Goal: Information Seeking & Learning: Learn about a topic

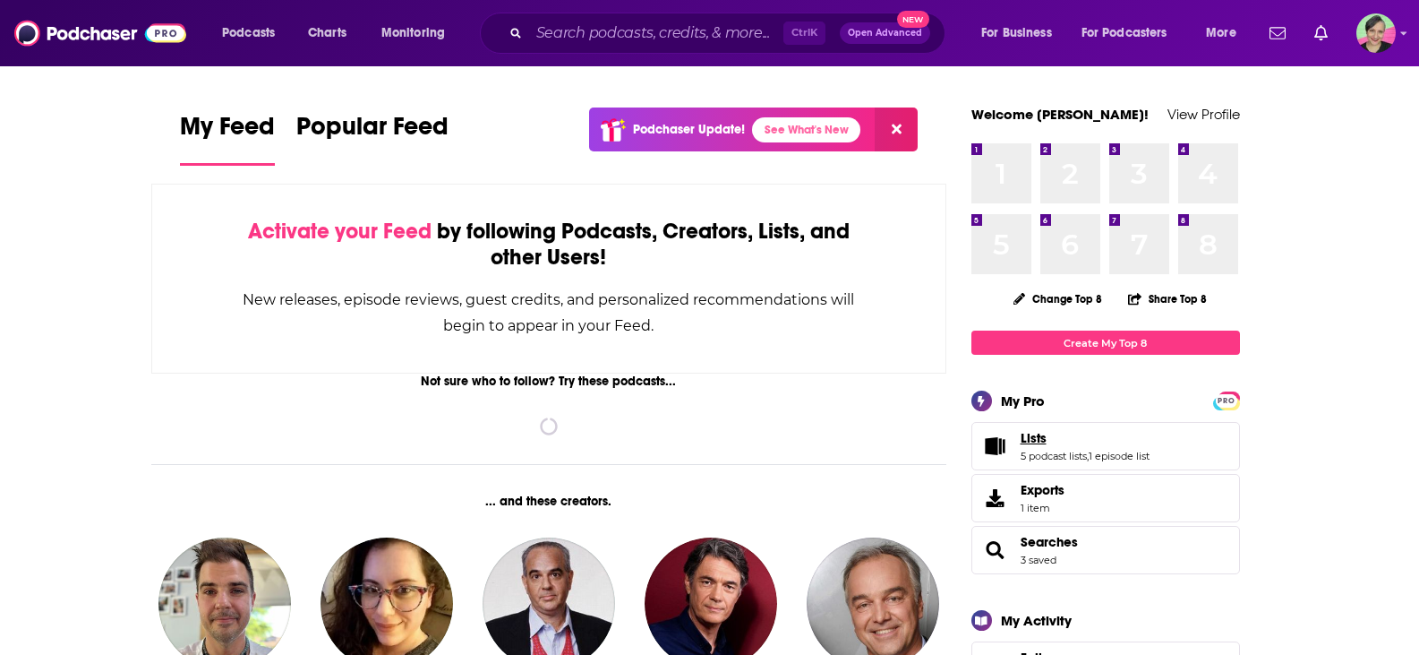
click at [1033, 439] on span "Lists" at bounding box center [1034, 438] width 26 height 16
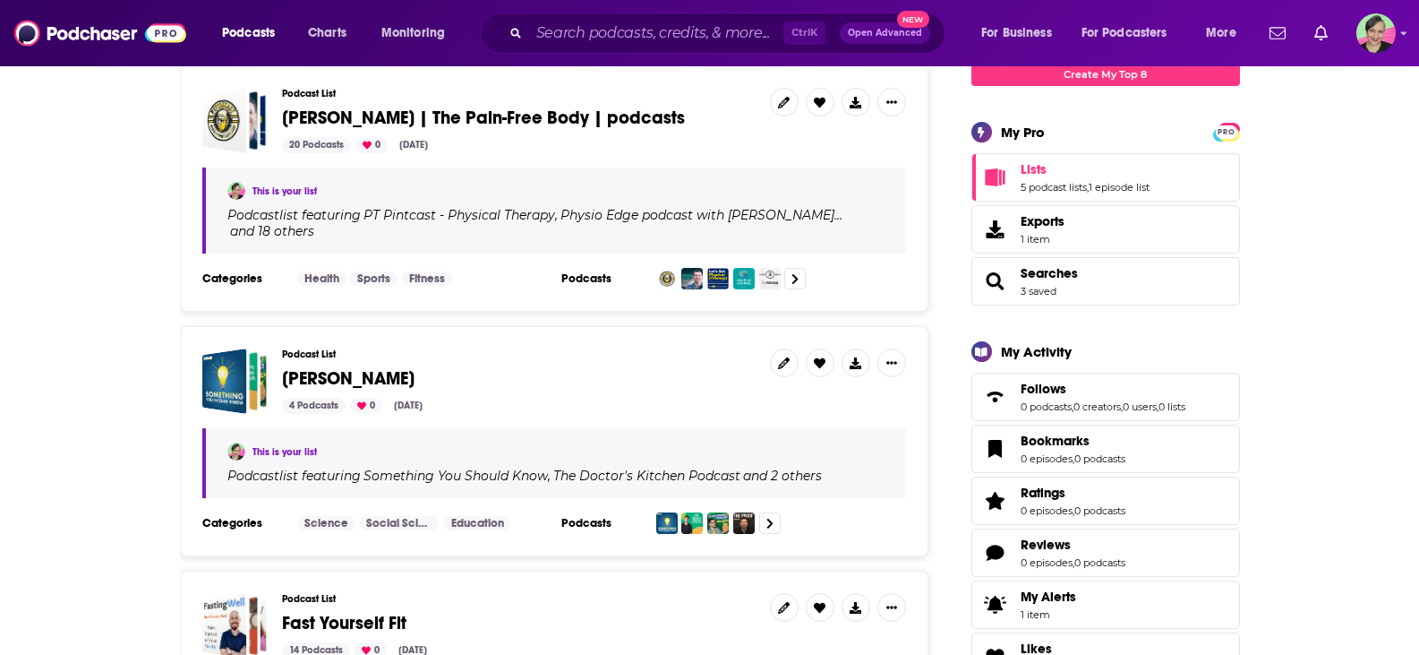
scroll to position [179, 0]
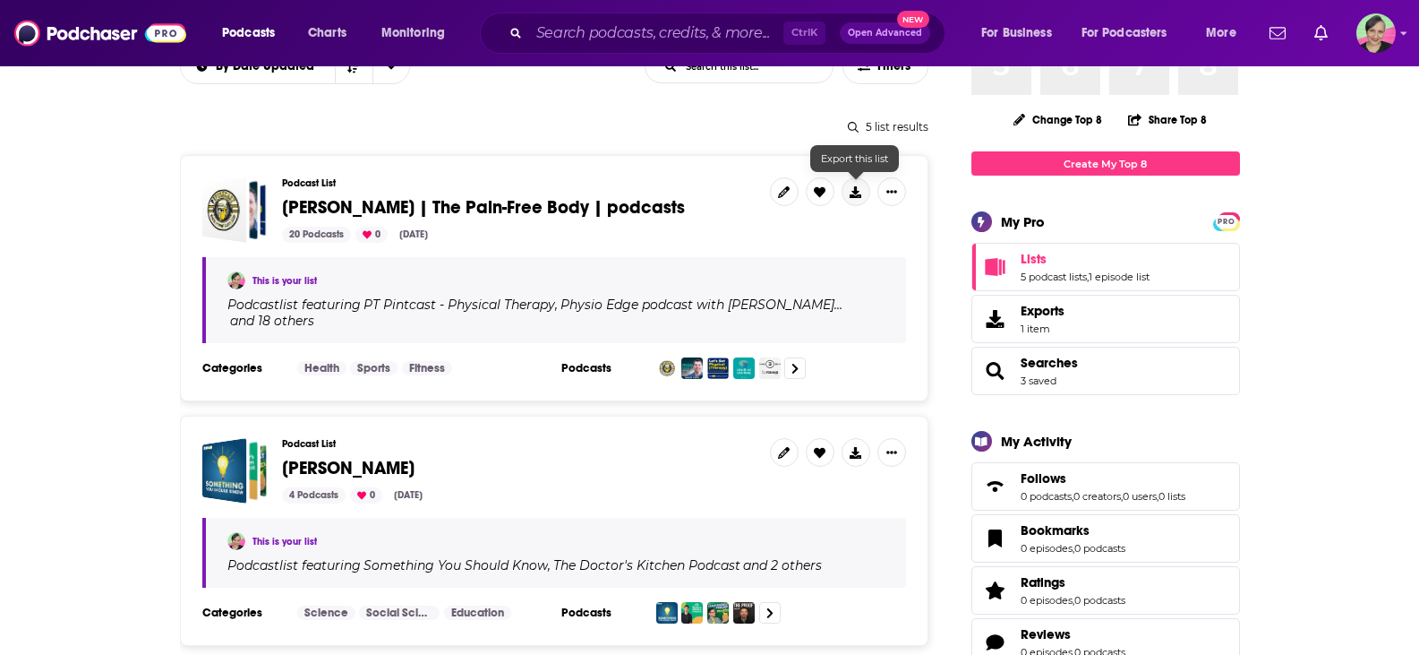
click at [858, 192] on icon at bounding box center [856, 192] width 12 height 12
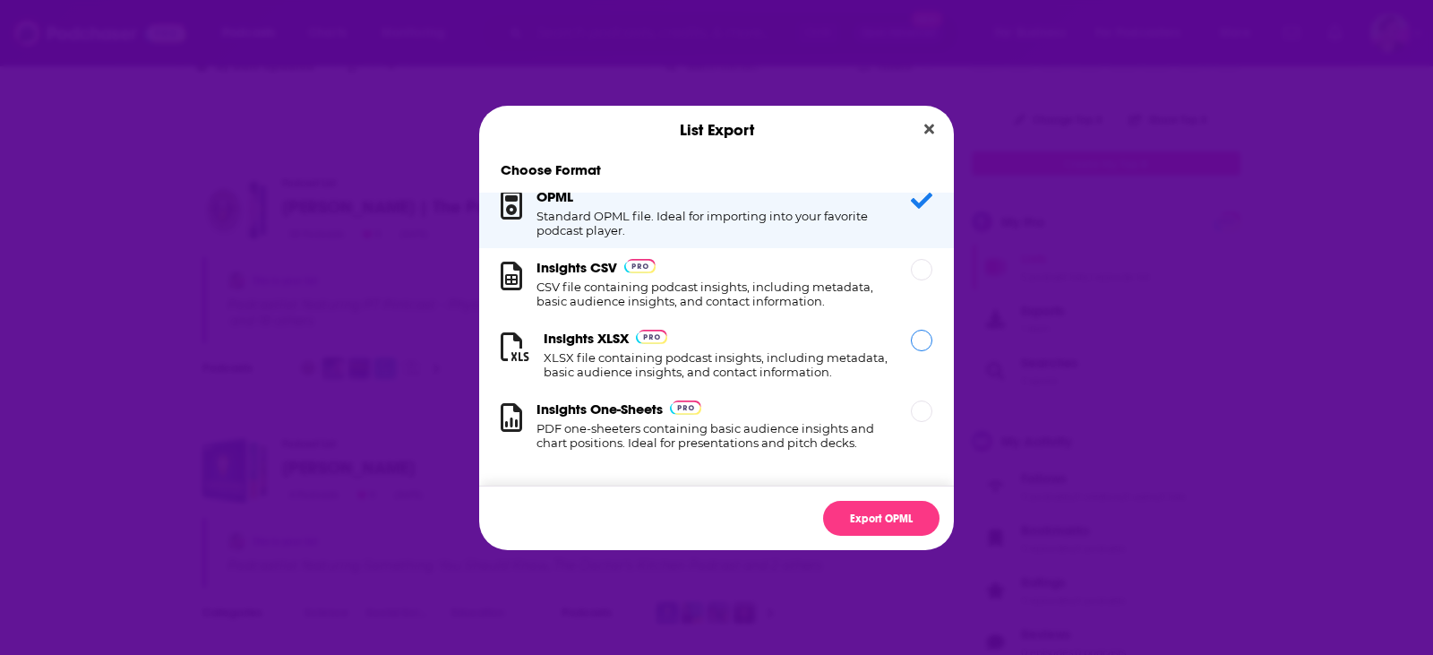
scroll to position [30, 0]
click at [724, 350] on h1 "XLSX file containing podcast insights, including metadata, basic audience insig…" at bounding box center [717, 364] width 346 height 29
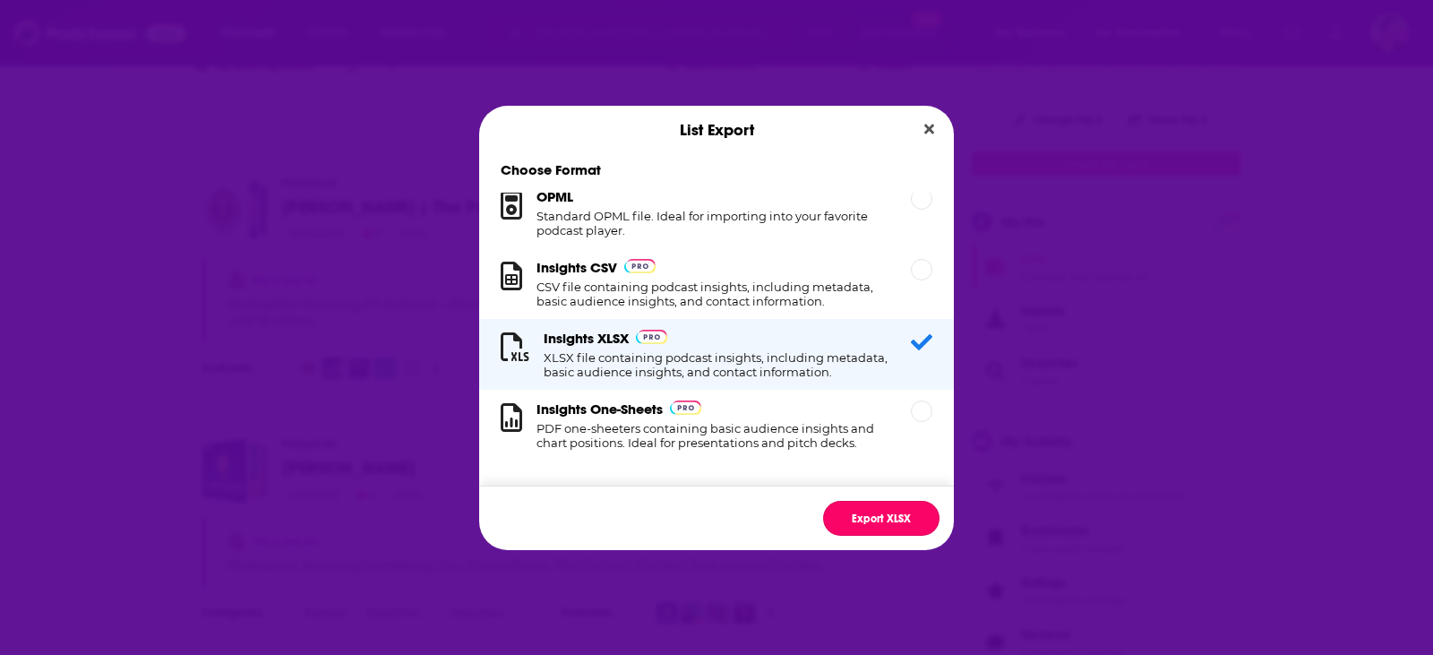
click at [866, 515] on button "Export XLSX" at bounding box center [881, 518] width 116 height 35
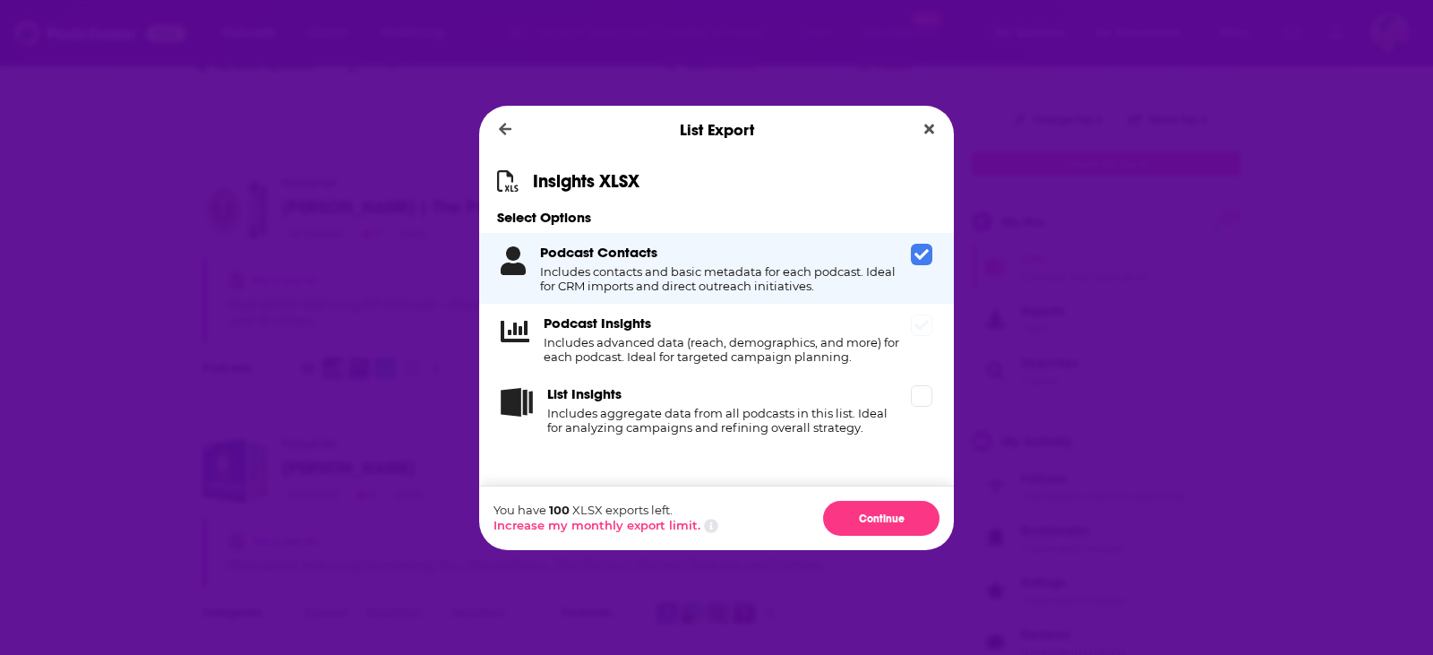
click at [754, 354] on h4 "Includes advanced data (reach, demographics, and more) for each podcast. Ideal …" at bounding box center [724, 349] width 360 height 29
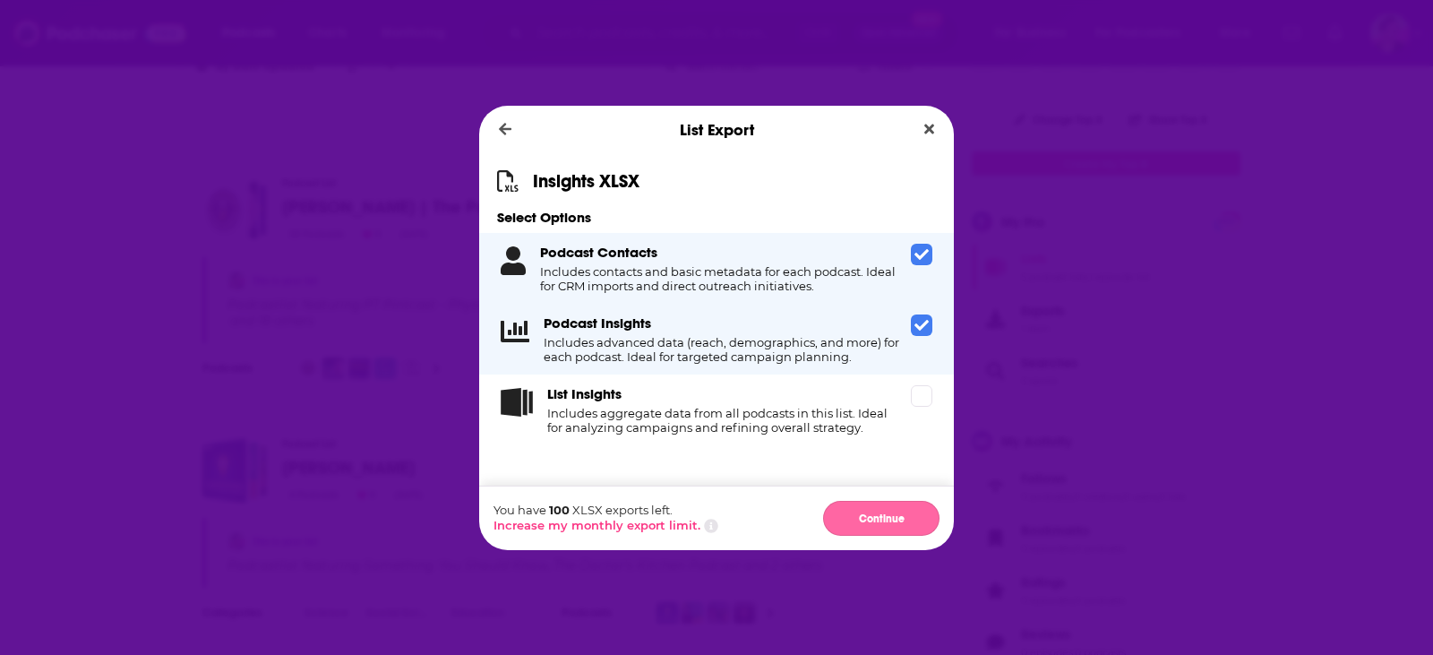
click at [870, 519] on button "Continue" at bounding box center [881, 518] width 116 height 35
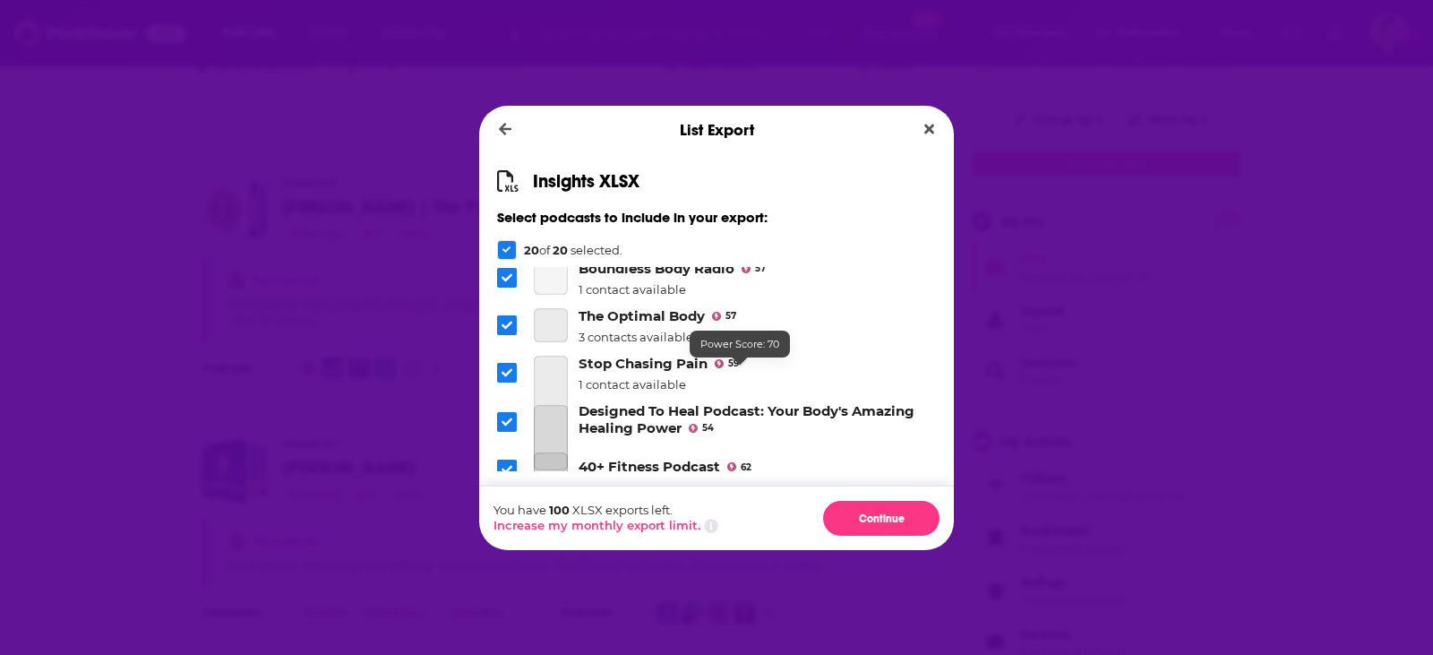
scroll to position [769, 0]
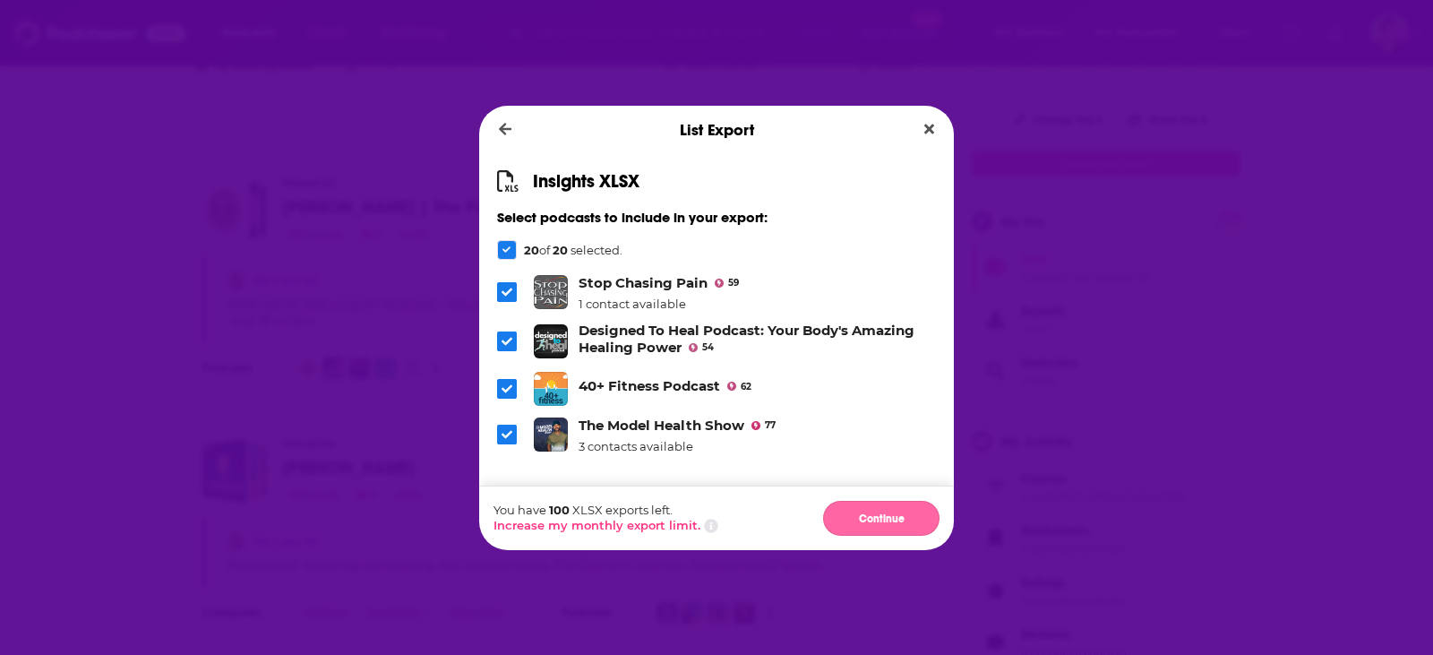
click at [896, 515] on button "Continue" at bounding box center [881, 518] width 116 height 35
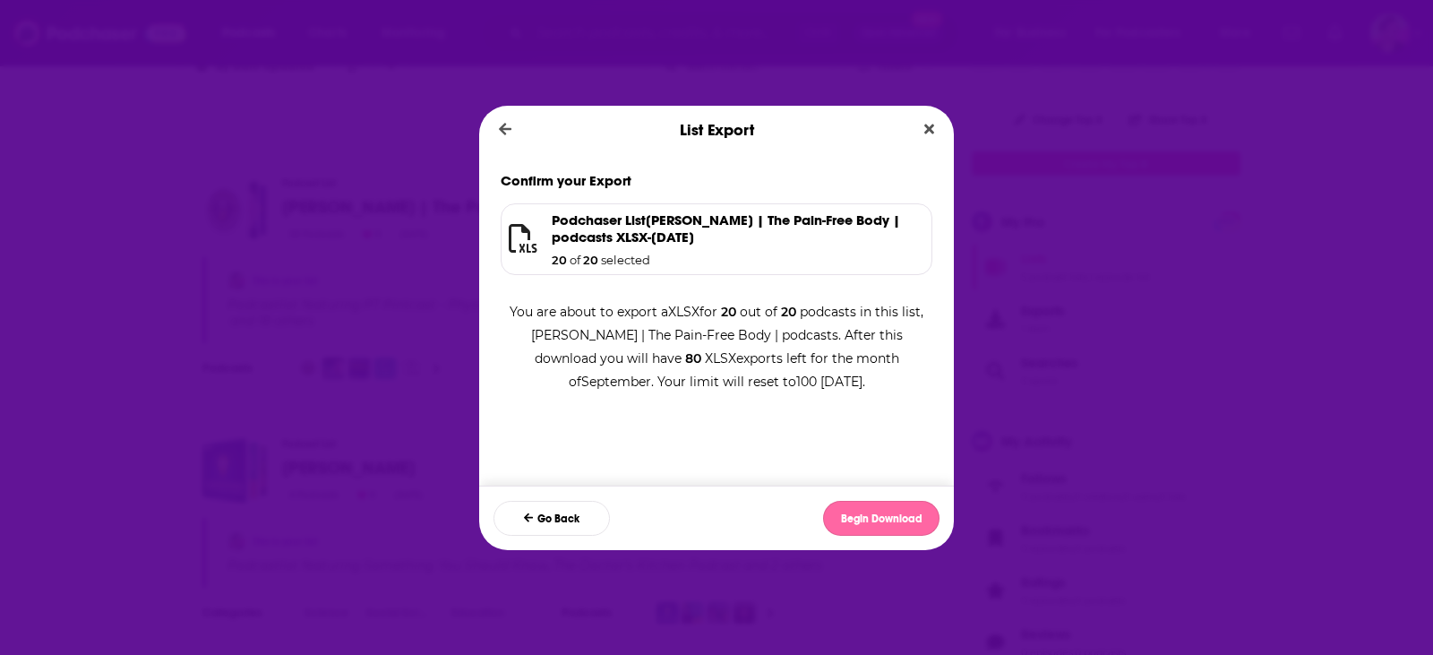
click at [898, 517] on button "Begin Download" at bounding box center [881, 518] width 116 height 35
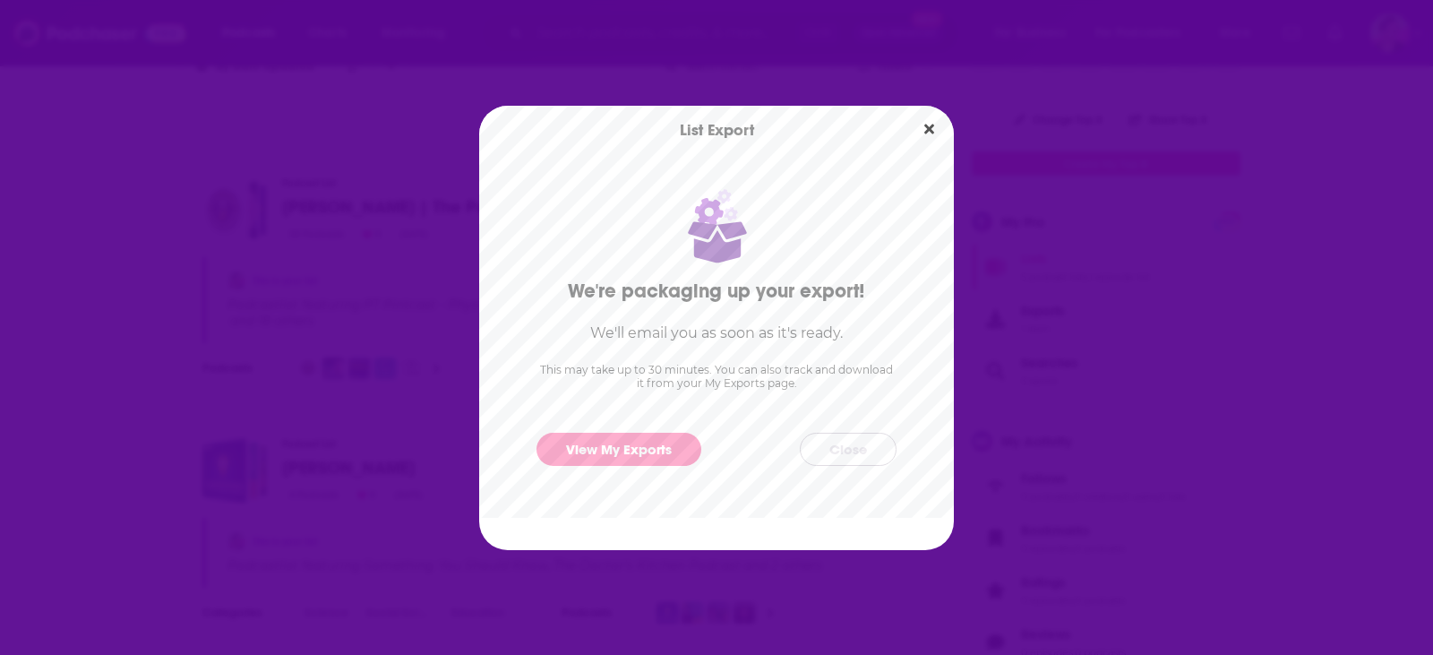
click at [843, 449] on button "Close" at bounding box center [848, 449] width 97 height 33
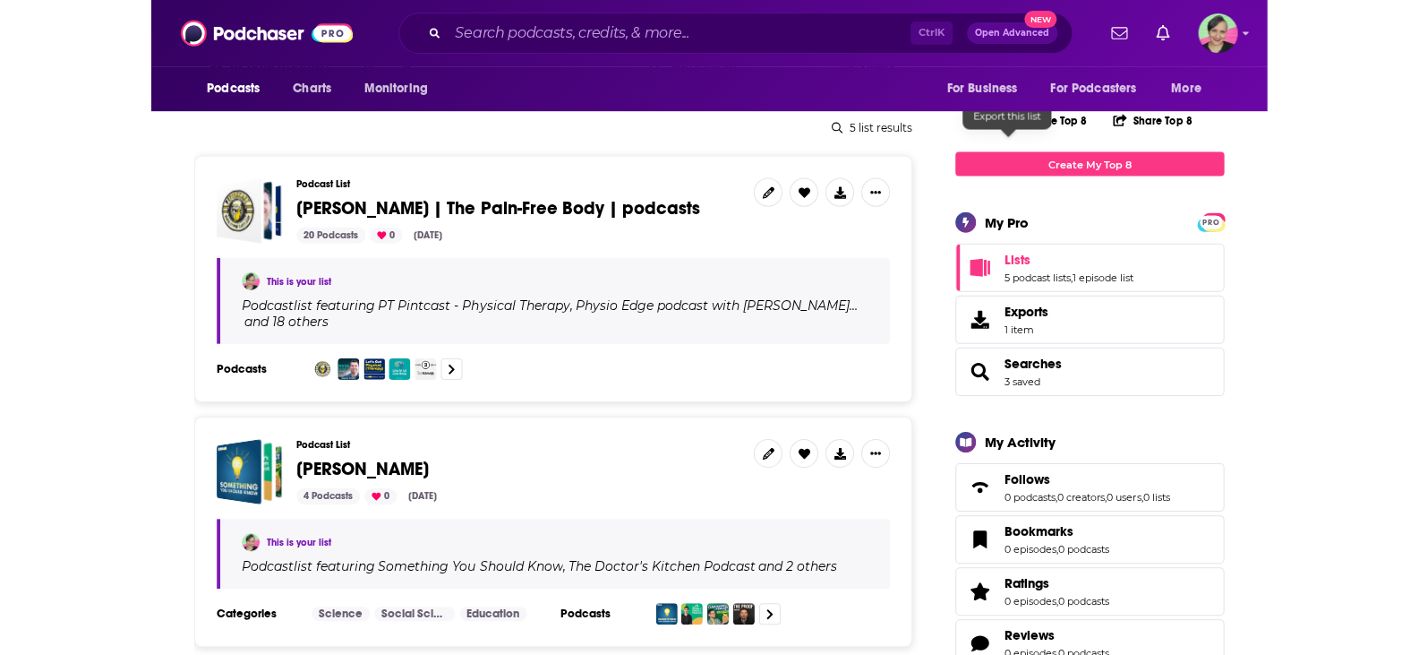
scroll to position [179, 0]
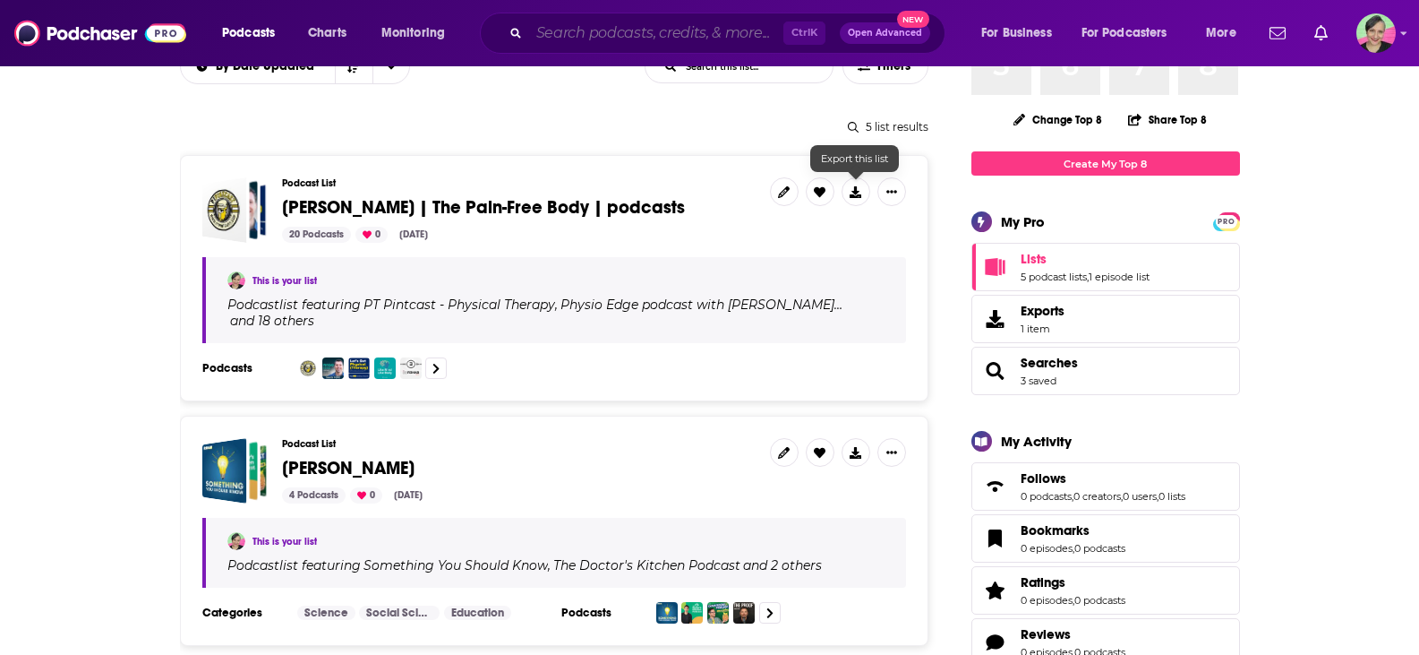
click at [606, 35] on input "Search podcasts, credits, & more..." at bounding box center [656, 33] width 254 height 29
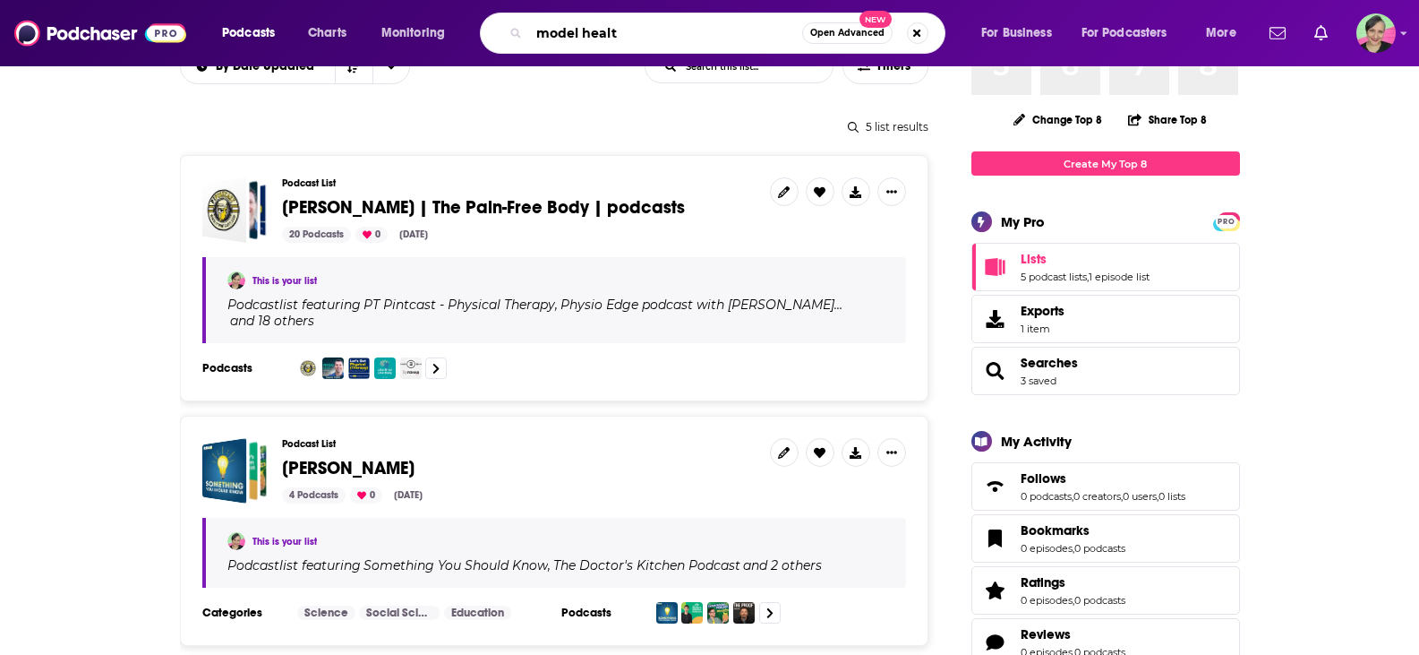
type input "model health"
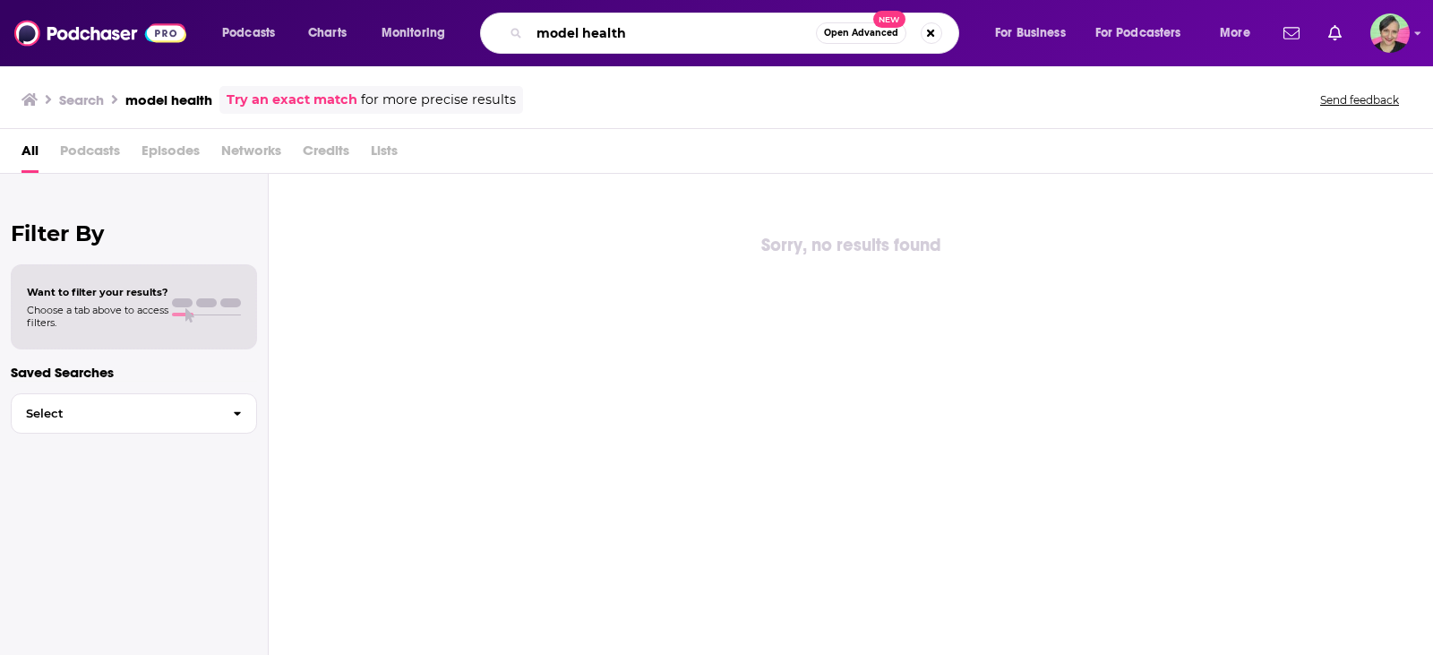
drag, startPoint x: 605, startPoint y: 26, endPoint x: 349, endPoint y: 16, distance: 256.3
click at [349, 17] on div "Podcasts Charts Monitoring model health Open Advanced New For Business For Podc…" at bounding box center [739, 33] width 1058 height 41
paste input "[MEDICAL_DATA] Central Podcast featuring Pro Football Doc"
type input "[MEDICAL_DATA] Central Podcast featuring Pro Football Doc"
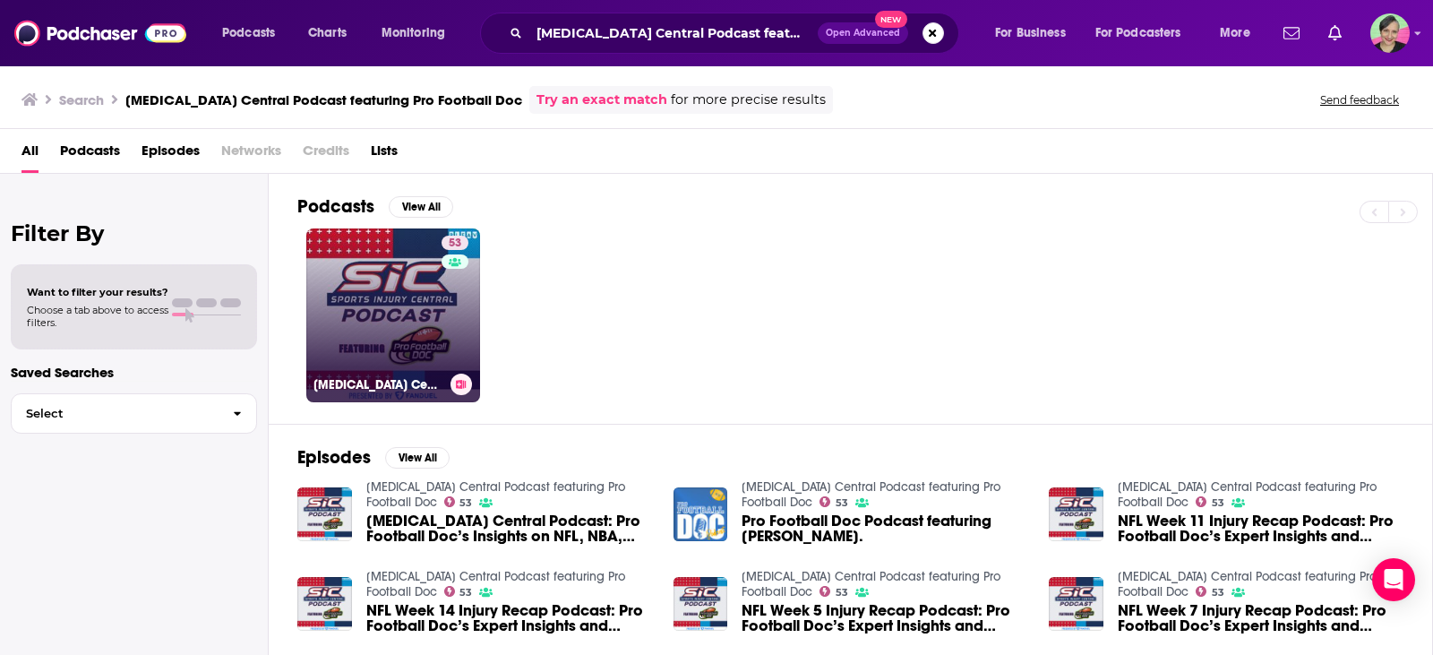
click at [379, 267] on link "53 Sports Injury Central Podcast featuring Pro Football Doc" at bounding box center [393, 315] width 174 height 174
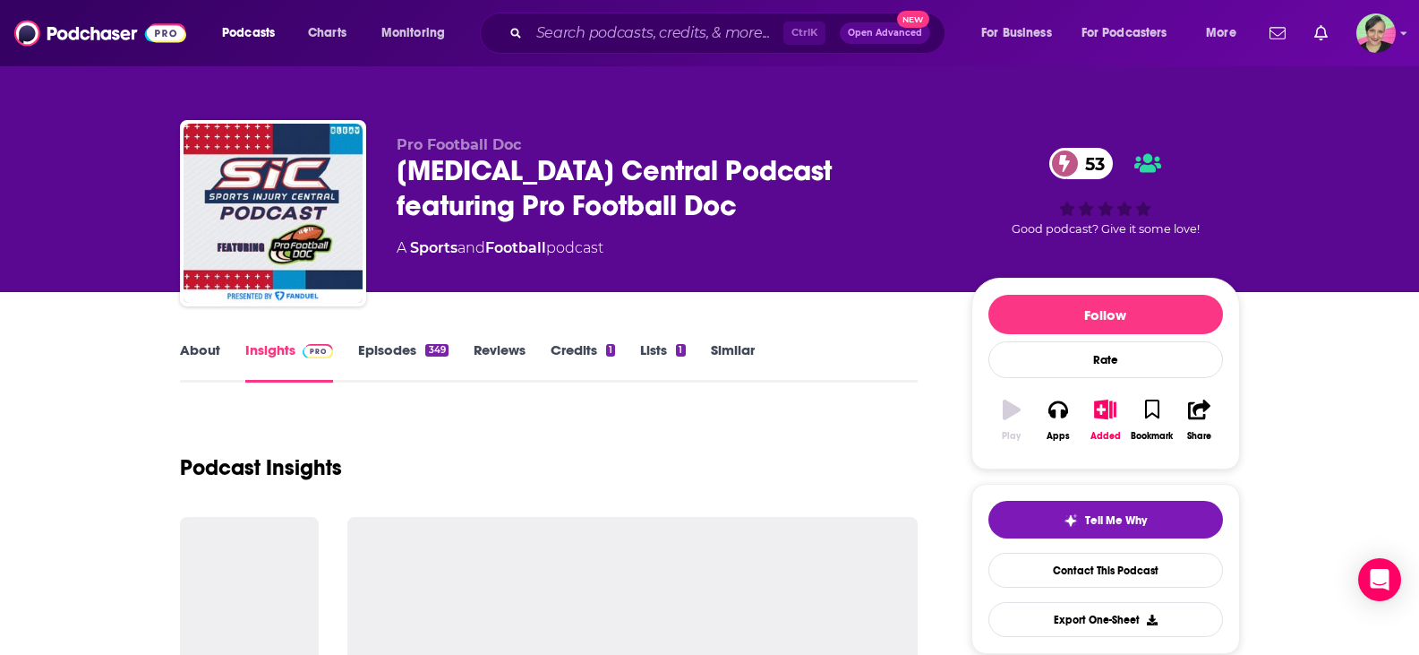
click at [199, 347] on link "About" at bounding box center [200, 361] width 40 height 41
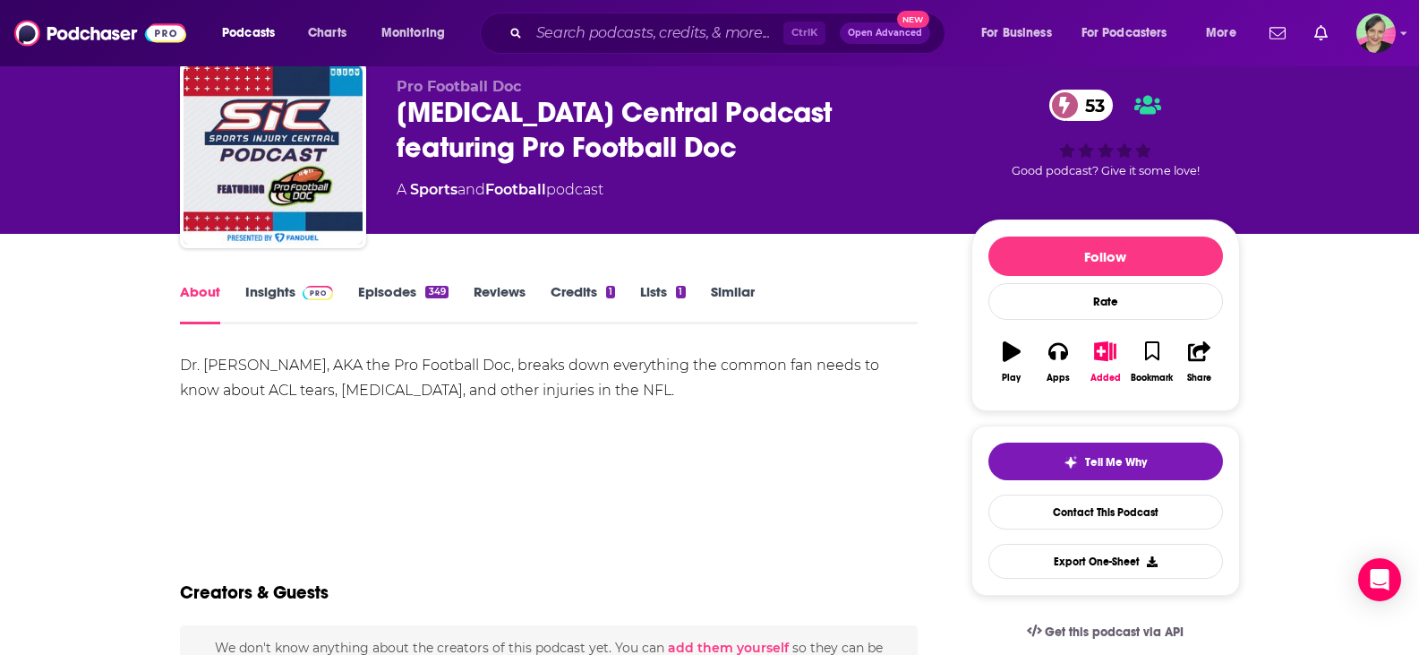
scroll to position [90, 0]
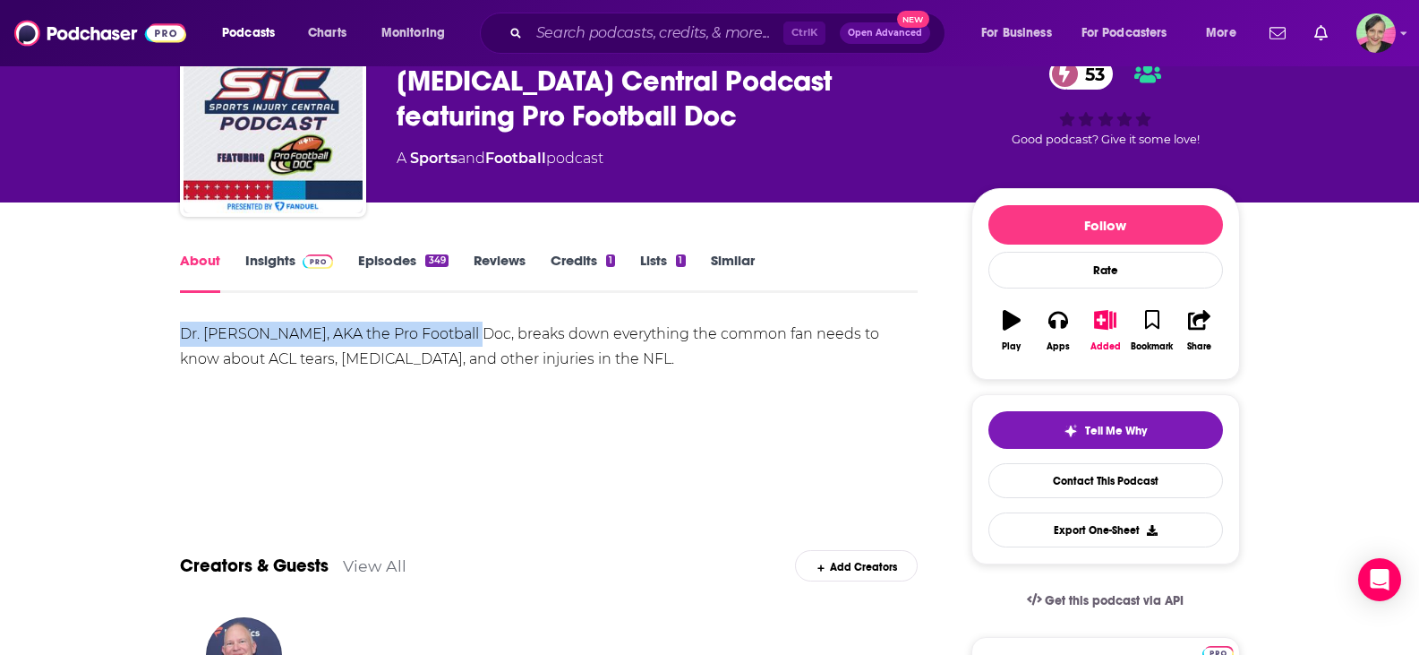
drag, startPoint x: 228, startPoint y: 335, endPoint x: 467, endPoint y: 335, distance: 239.1
copy div "Dr. David Chao, AKA the Pro Football Doc"
drag, startPoint x: 1089, startPoint y: 484, endPoint x: 426, endPoint y: 20, distance: 808.9
click at [1089, 484] on link "Contact This Podcast" at bounding box center [1106, 480] width 235 height 35
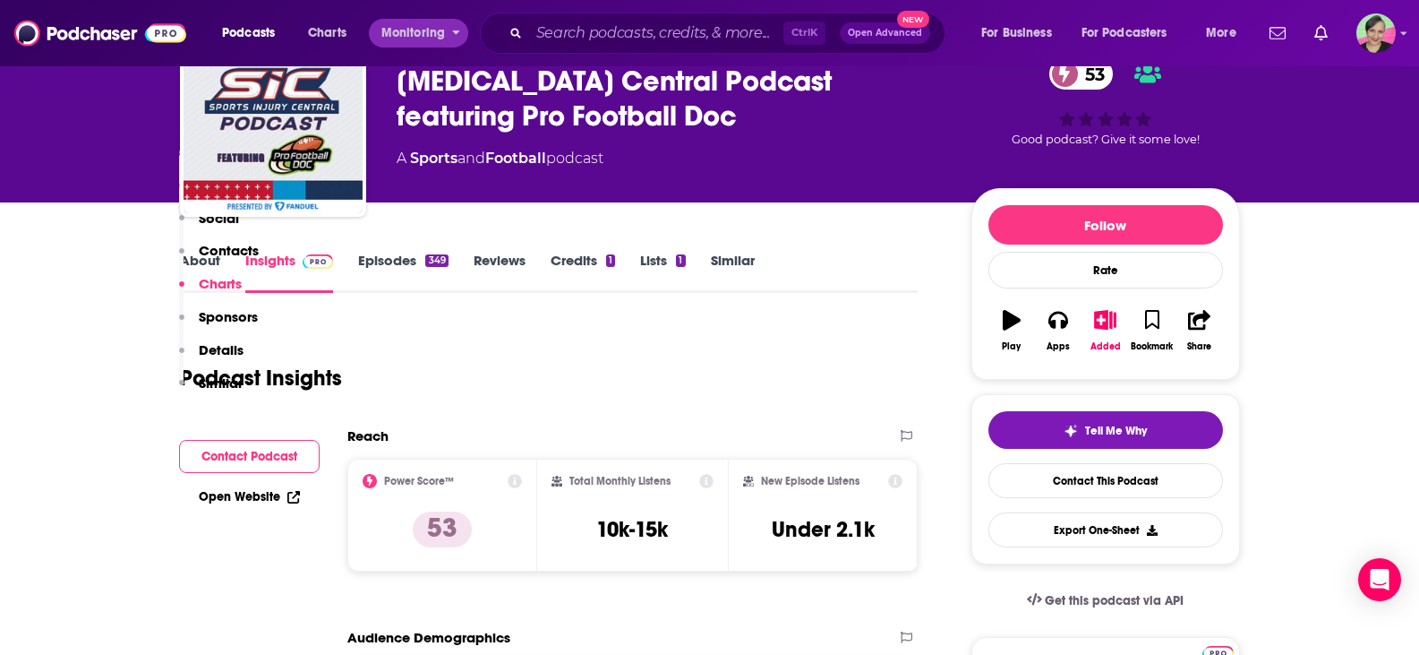
scroll to position [1995, 0]
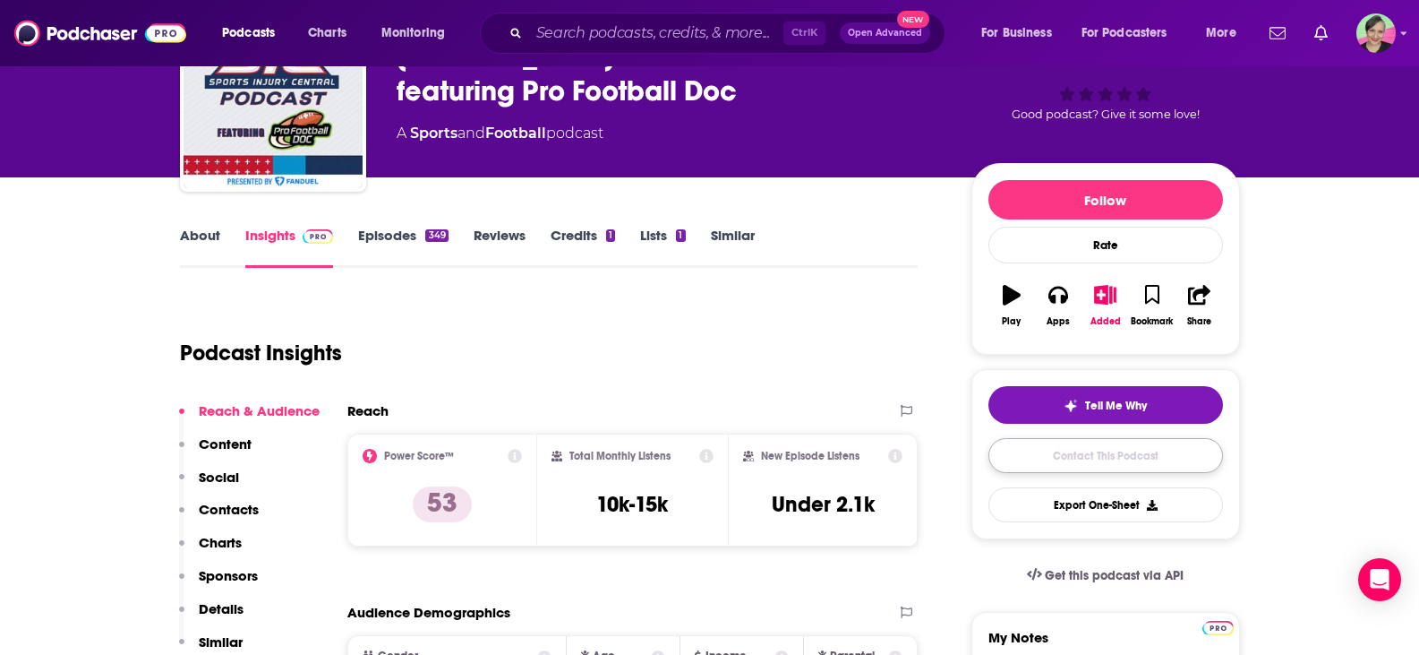
click at [1112, 454] on link "Contact This Podcast" at bounding box center [1106, 455] width 235 height 35
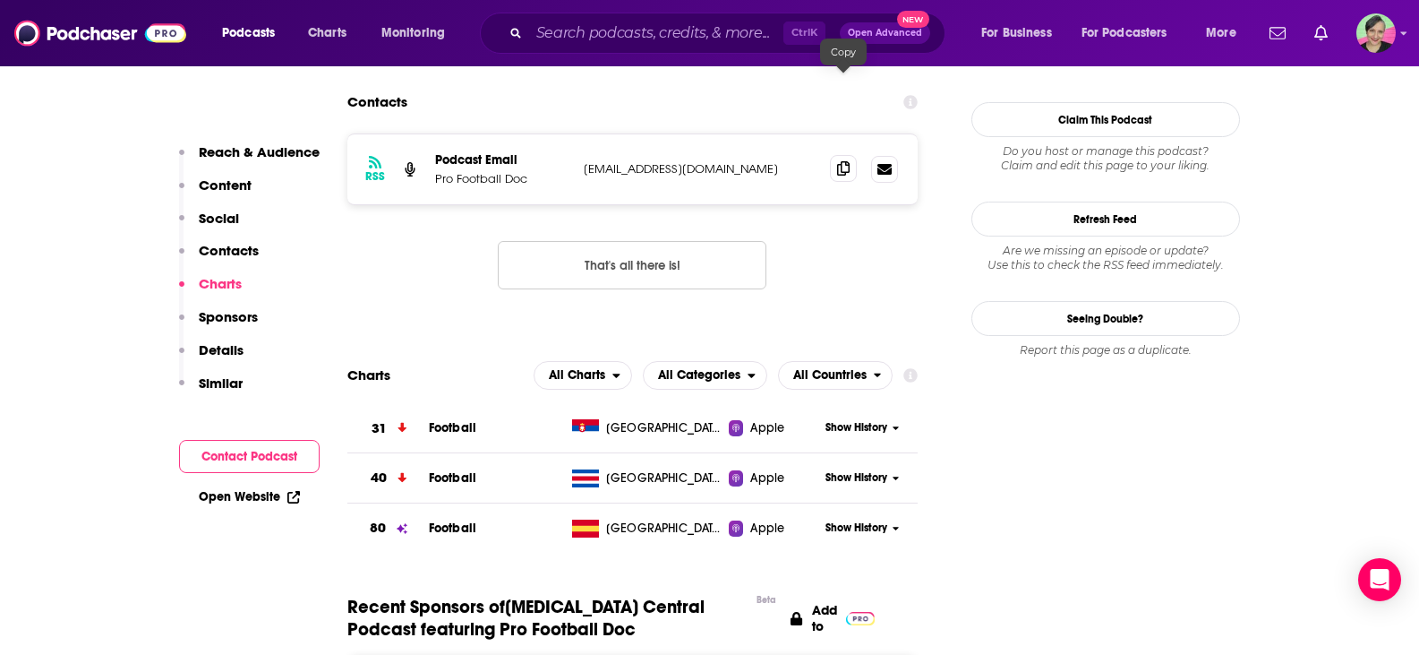
click at [842, 161] on icon at bounding box center [843, 168] width 13 height 14
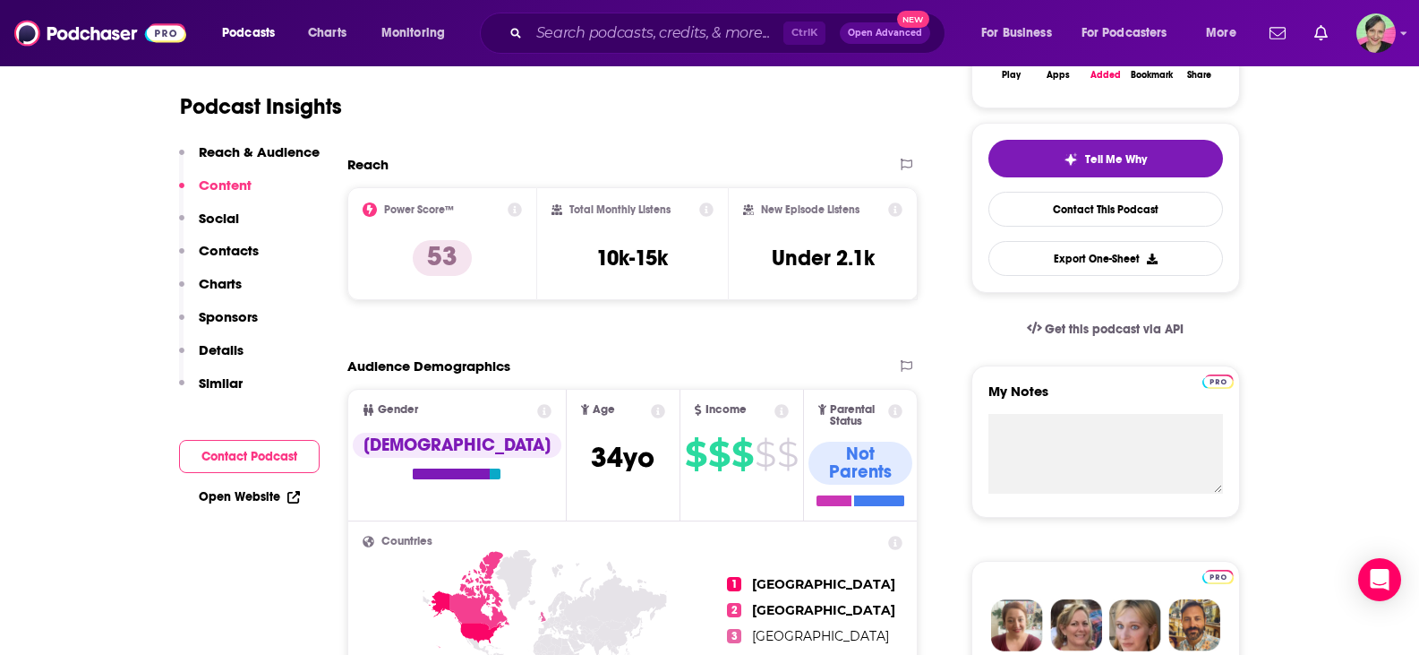
scroll to position [0, 0]
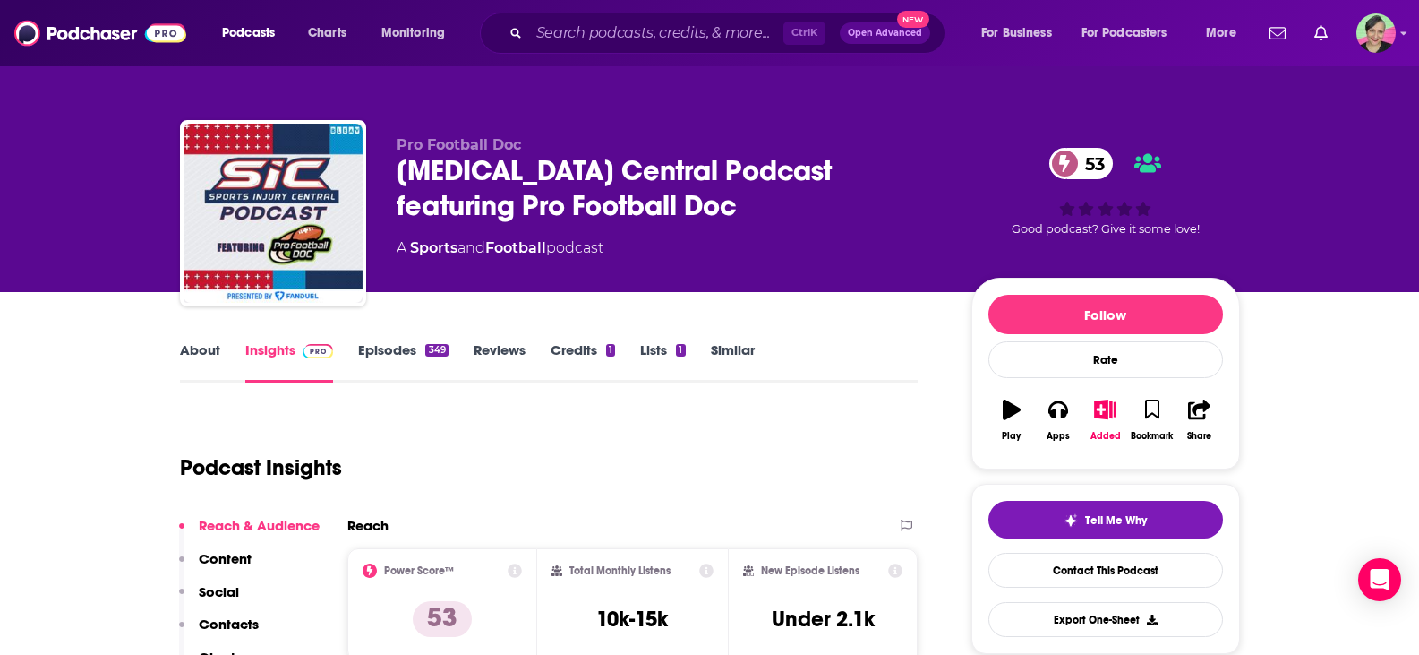
click at [195, 350] on link "About" at bounding box center [200, 361] width 40 height 41
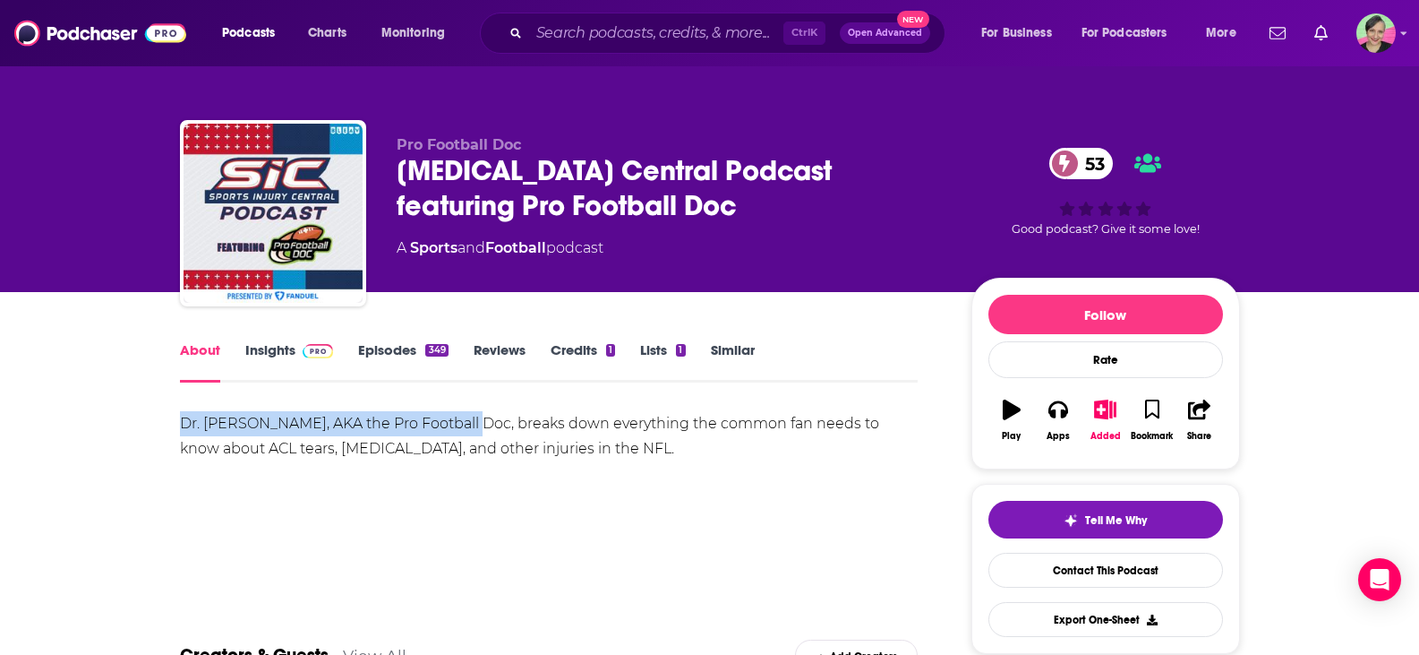
drag, startPoint x: 159, startPoint y: 422, endPoint x: 470, endPoint y: 413, distance: 310.9
copy div "Dr. David Chao, AKA the Pro Football Doc"
click at [369, 346] on link "Episodes 349" at bounding box center [403, 361] width 90 height 41
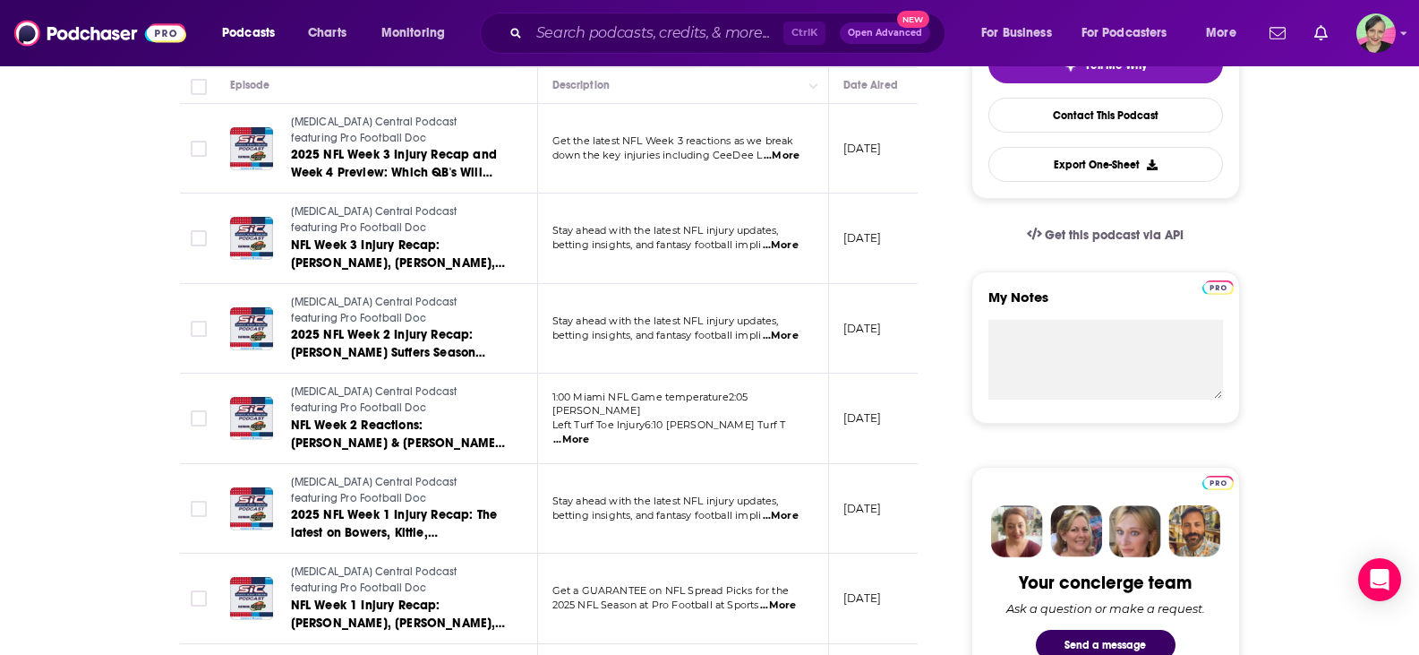
scroll to position [716, 0]
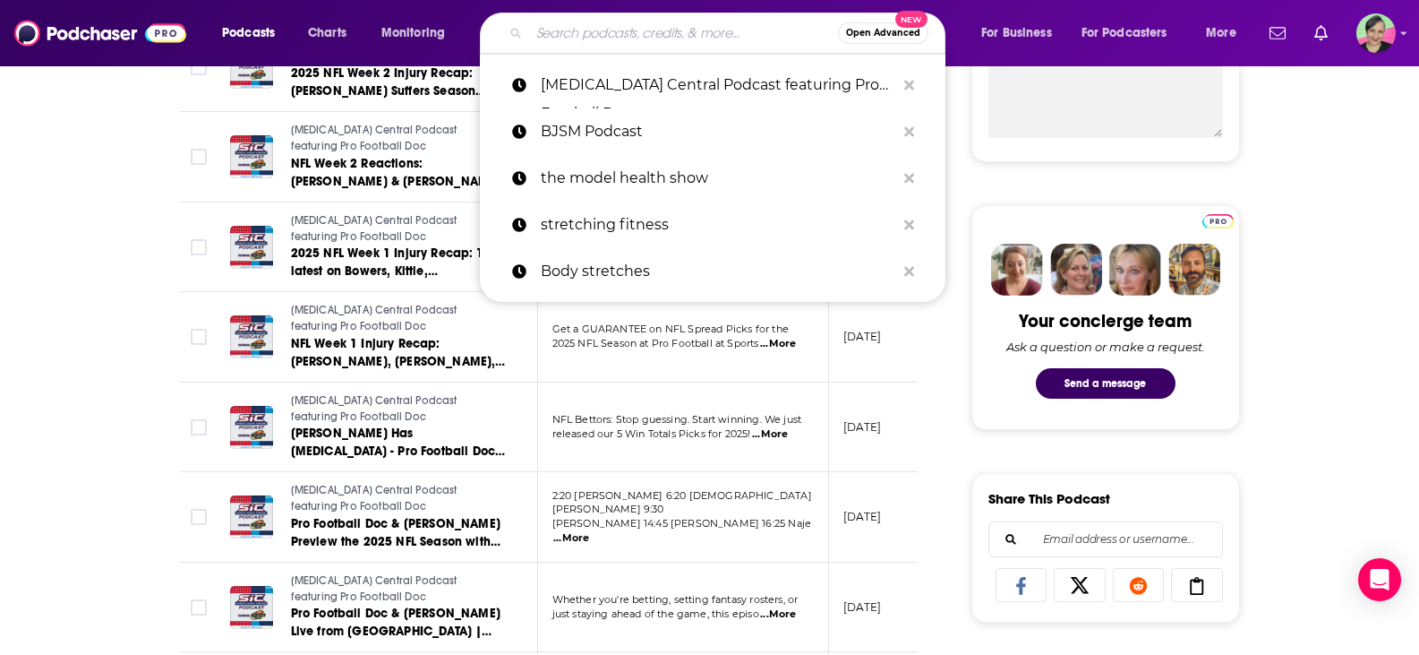
click at [564, 21] on input "Search podcasts, credits, & more..." at bounding box center [683, 33] width 309 height 29
drag, startPoint x: 488, startPoint y: 20, endPoint x: 477, endPoint y: 20, distance: 10.7
click at [476, 21] on div "Podcasts Charts Monitoring Open Advanced New Sports Injury Central Podcast feat…" at bounding box center [732, 33] width 1044 height 41
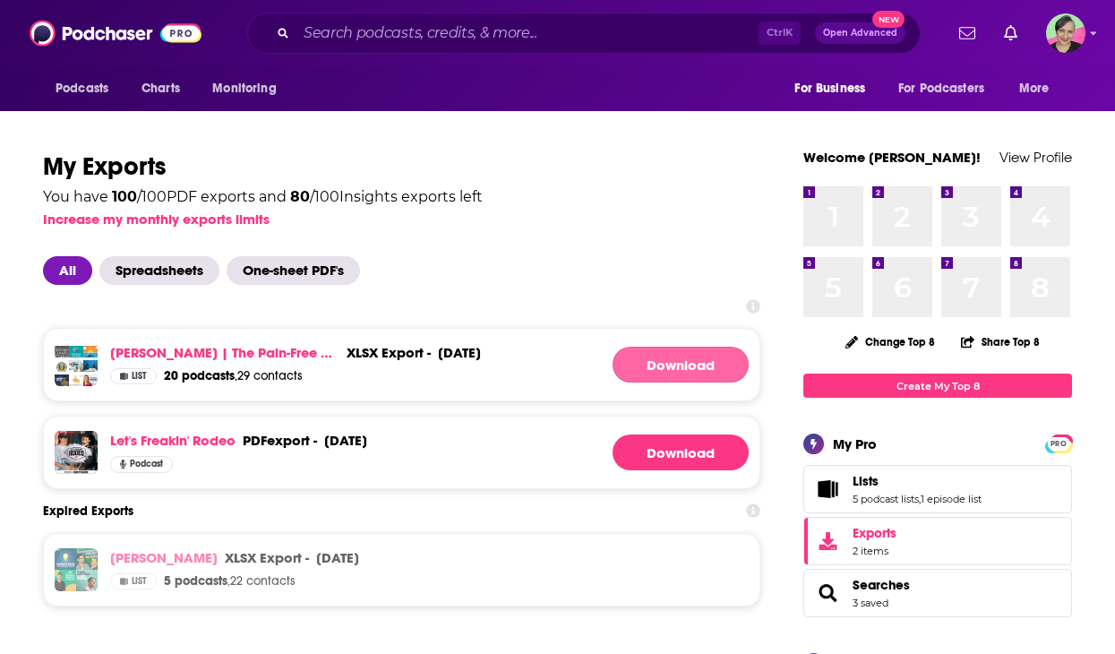
click at [707, 361] on link "Download" at bounding box center [681, 365] width 136 height 36
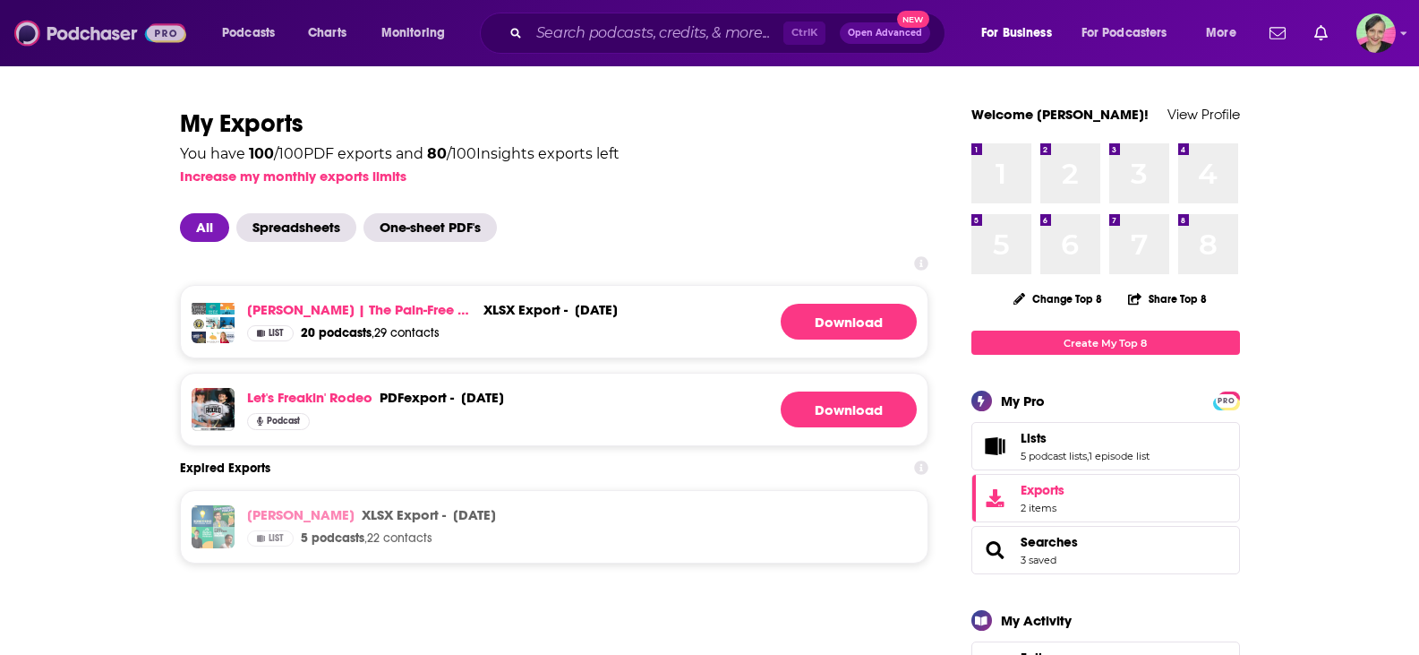
click at [95, 30] on img at bounding box center [100, 33] width 172 height 34
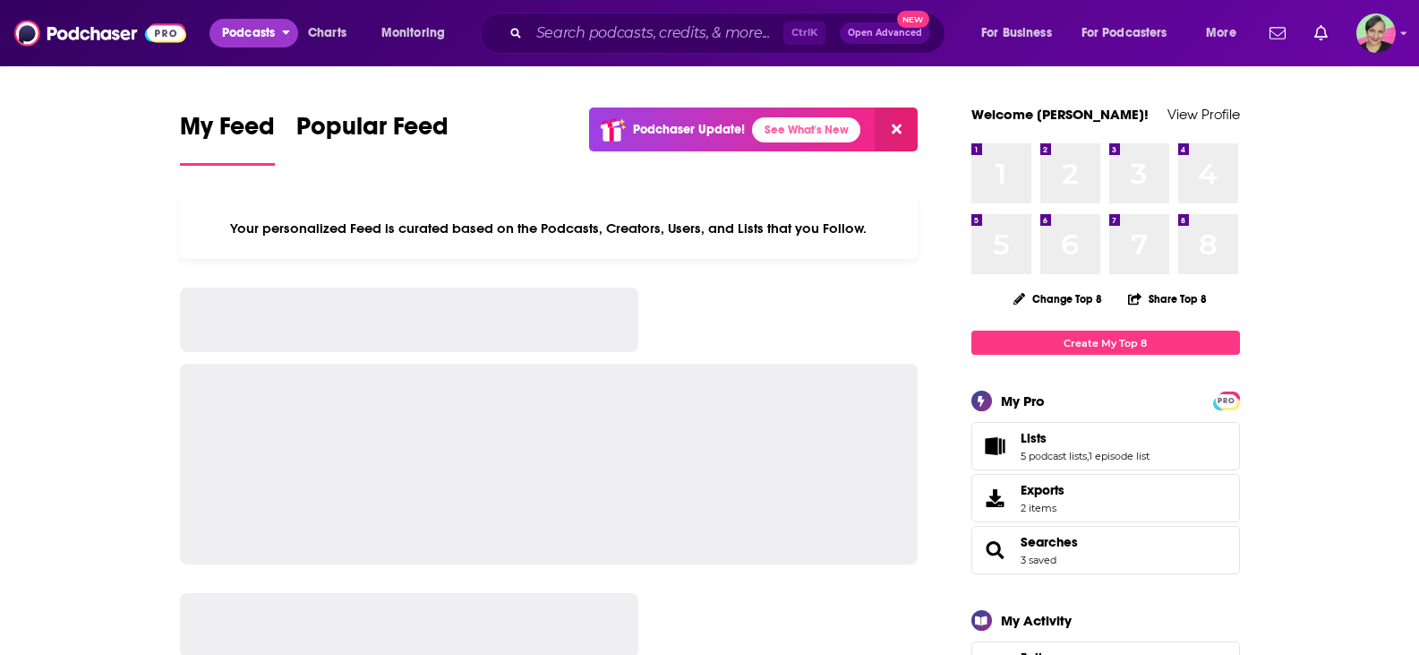
click at [244, 34] on span "Podcasts" at bounding box center [248, 33] width 53 height 25
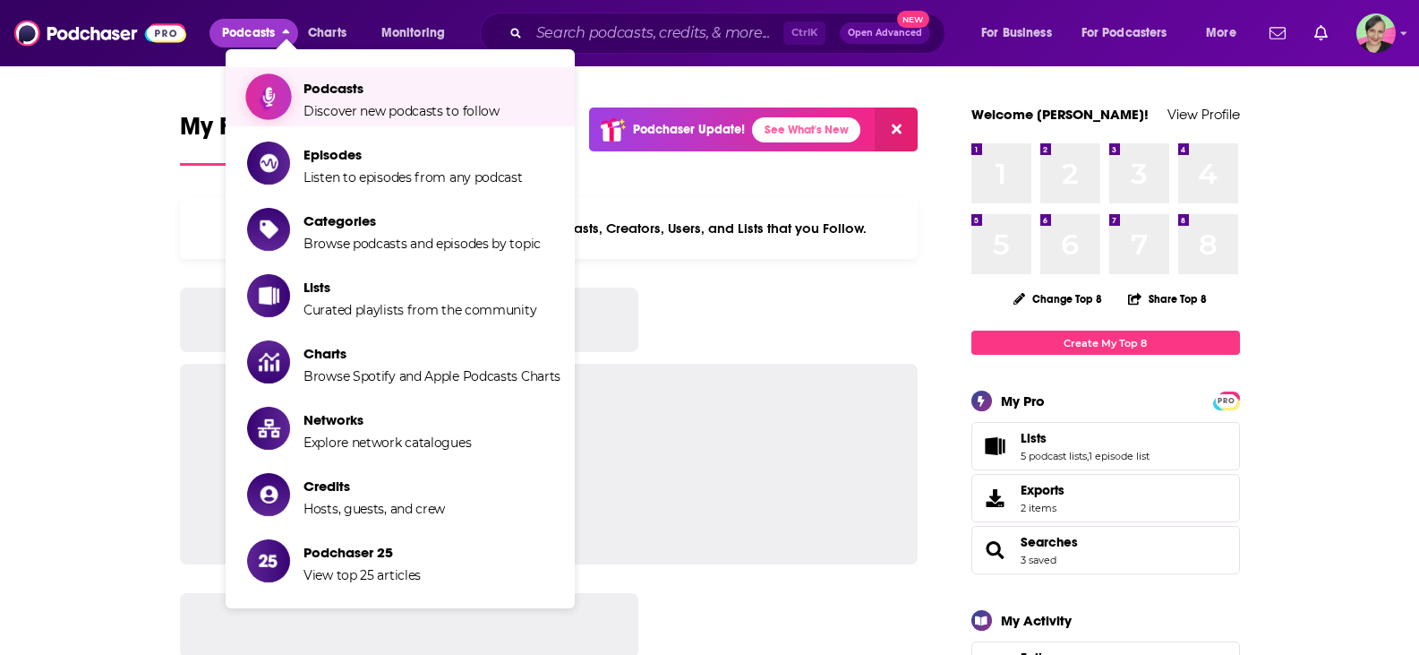
click at [407, 87] on span "Podcasts" at bounding box center [402, 88] width 196 height 17
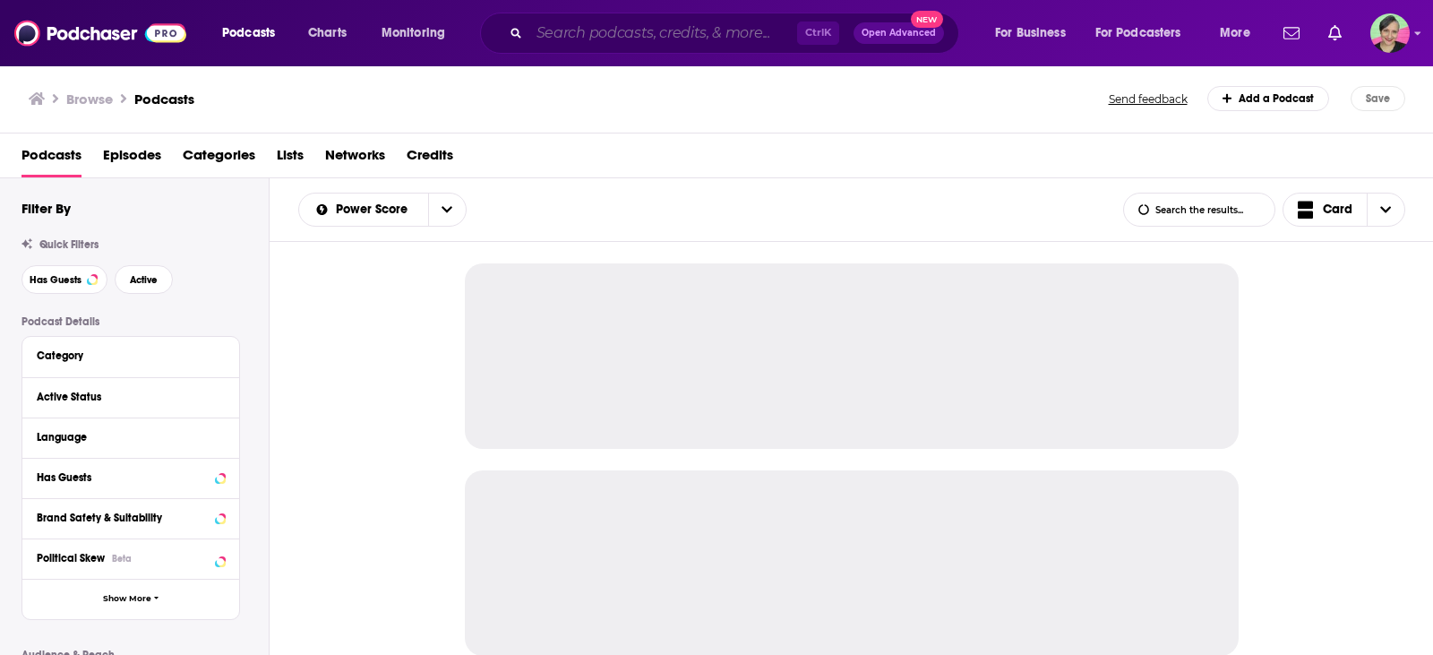
click at [657, 35] on input "Search podcasts, credits, & more..." at bounding box center [663, 33] width 268 height 29
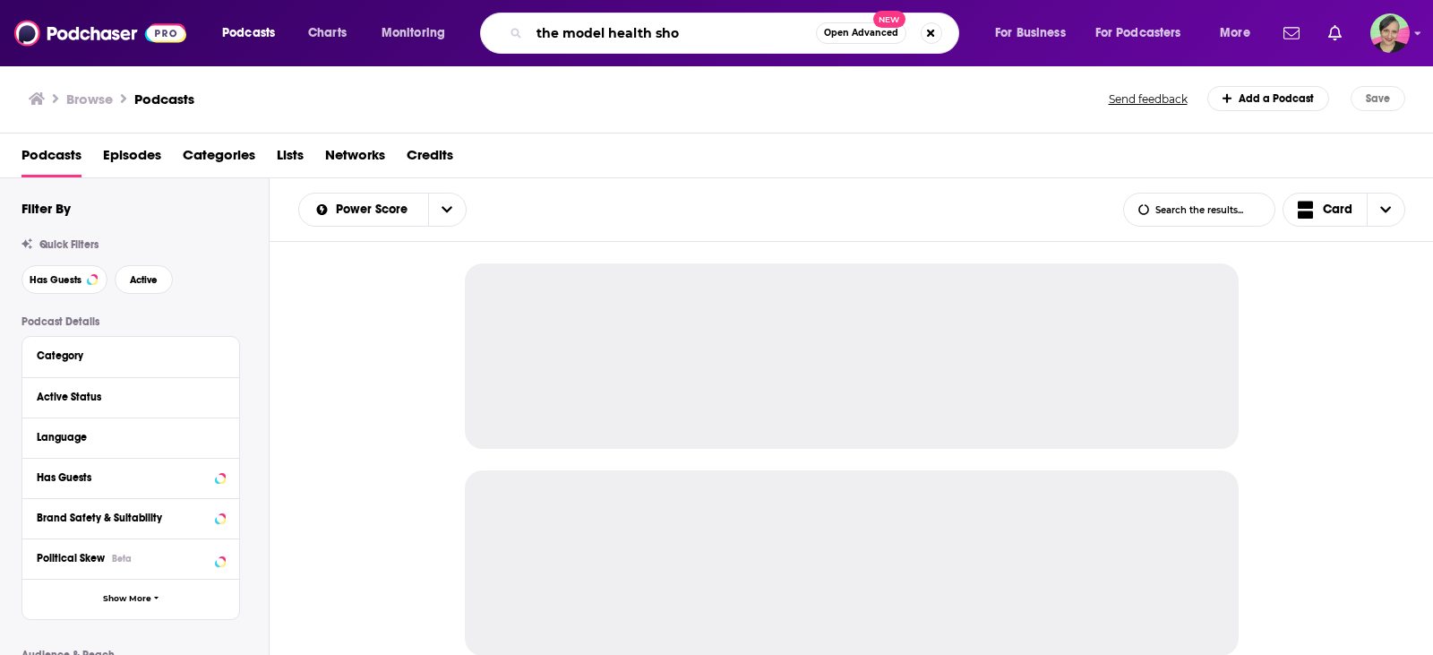
type input "the model health show"
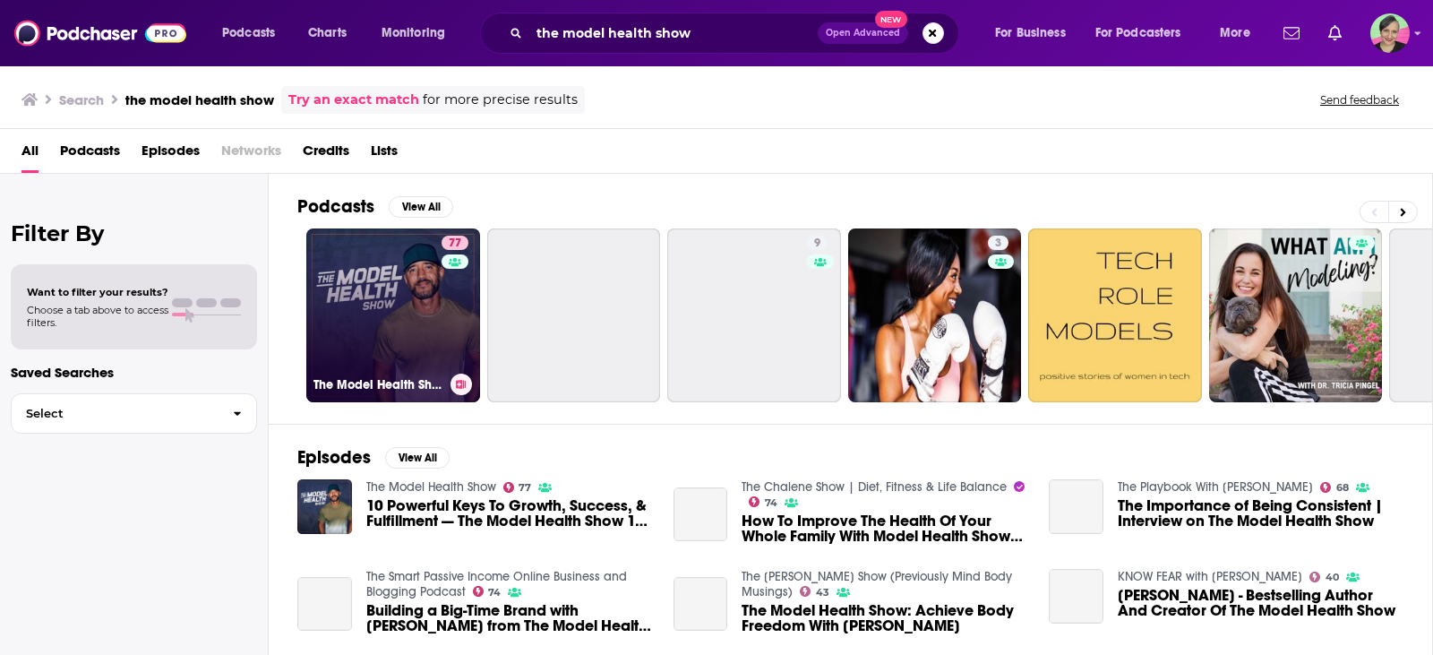
click at [394, 292] on link "77 The Model Health Show" at bounding box center [393, 315] width 174 height 174
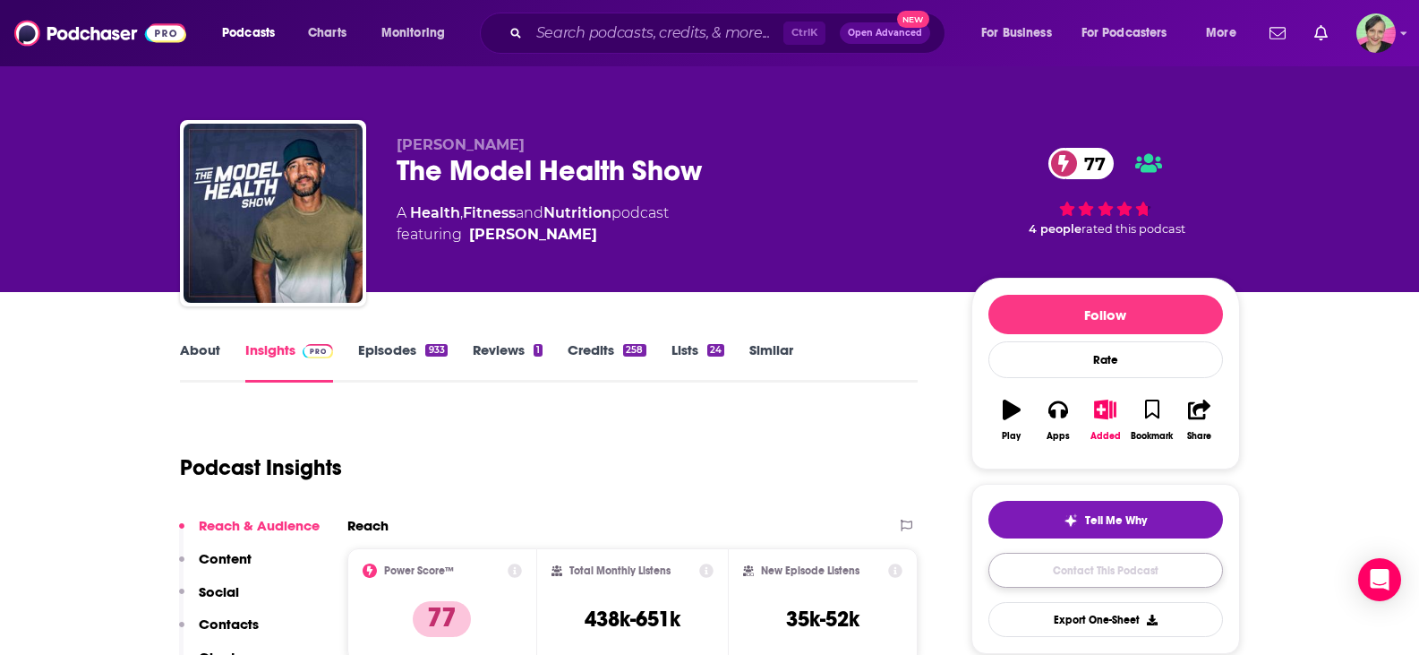
click at [1110, 570] on link "Contact This Podcast" at bounding box center [1106, 570] width 235 height 35
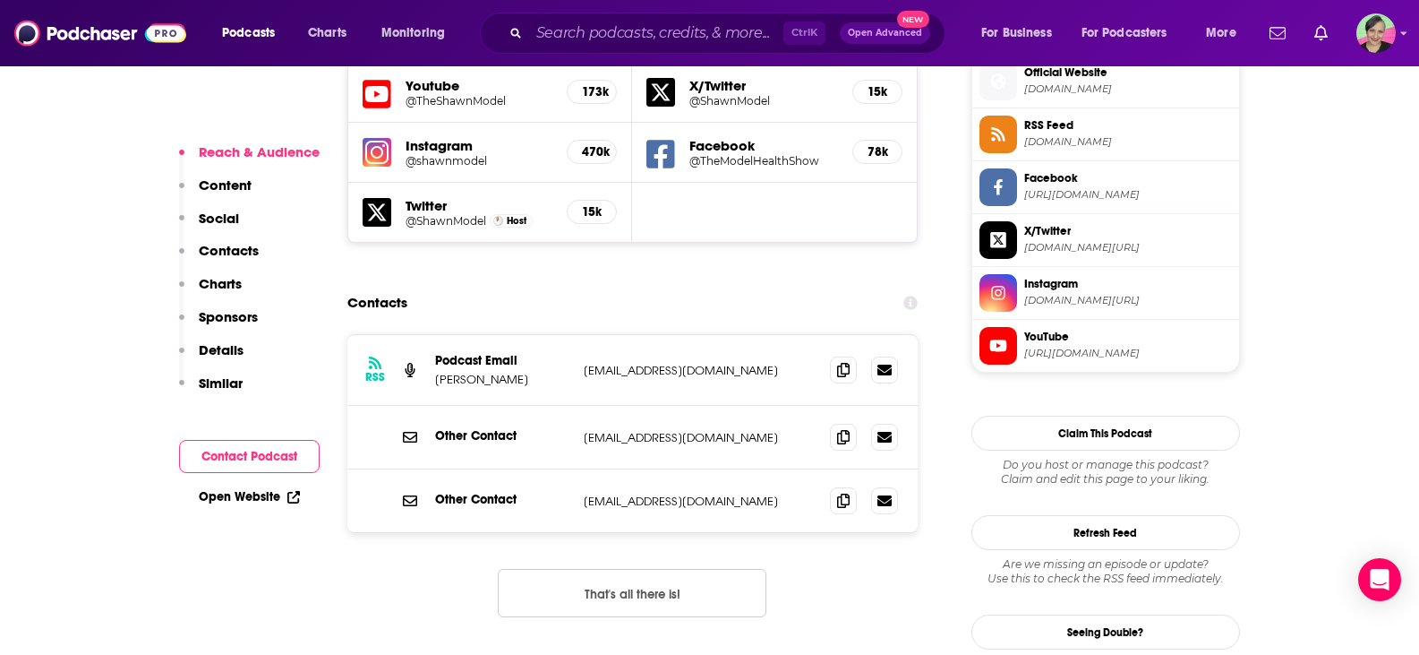
scroll to position [1624, 0]
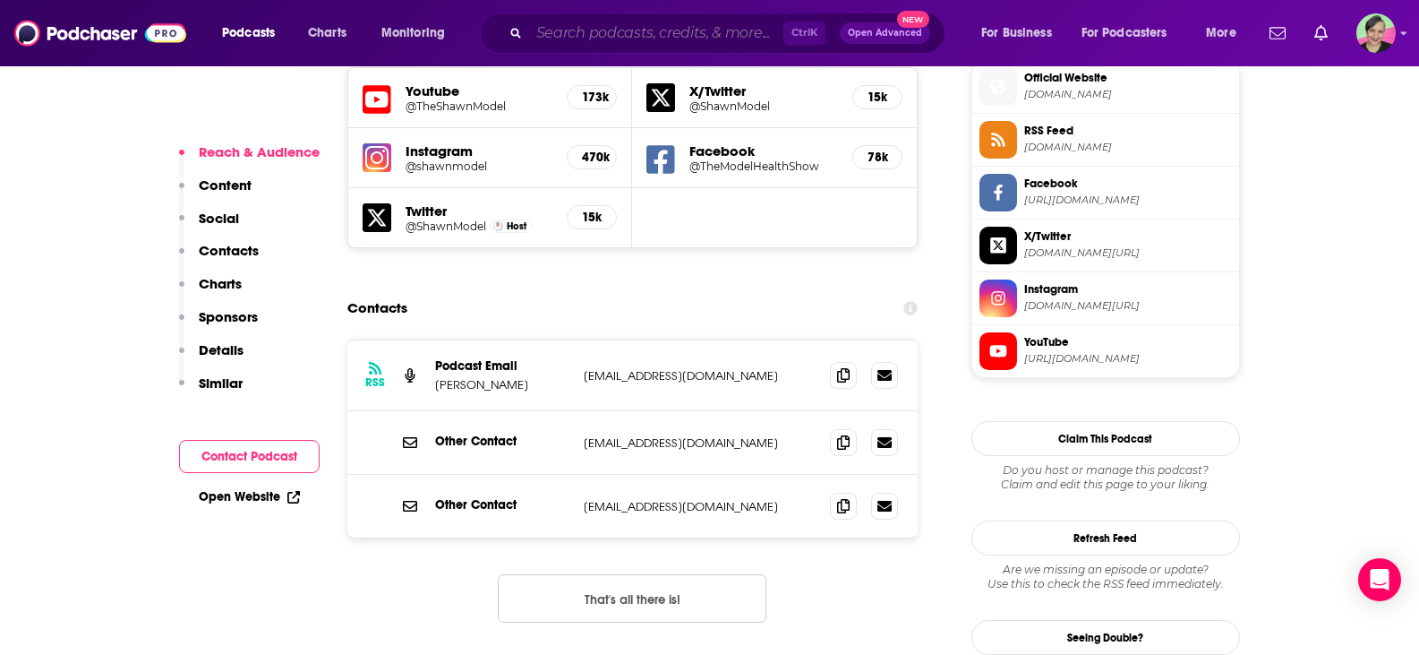
click at [638, 31] on input "Search podcasts, credits, & more..." at bounding box center [656, 33] width 254 height 29
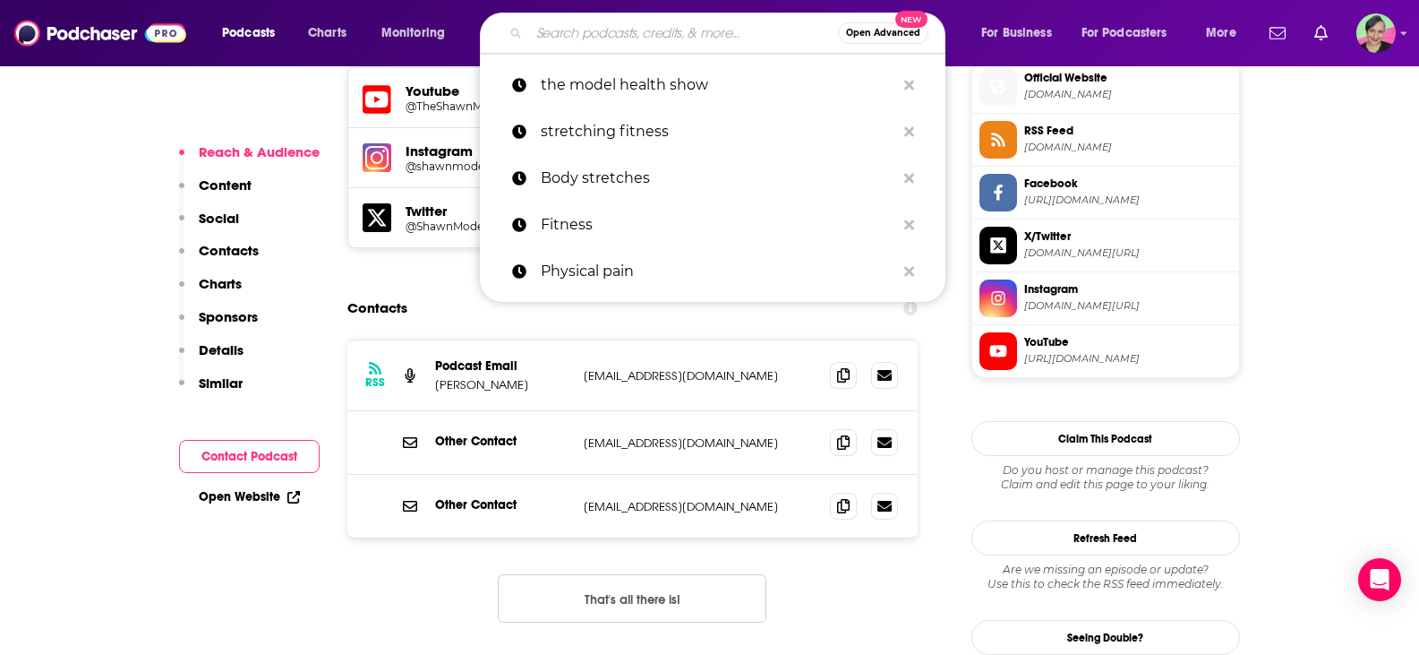
paste input "BJSM Podcast"
type input "BJSM Podcast"
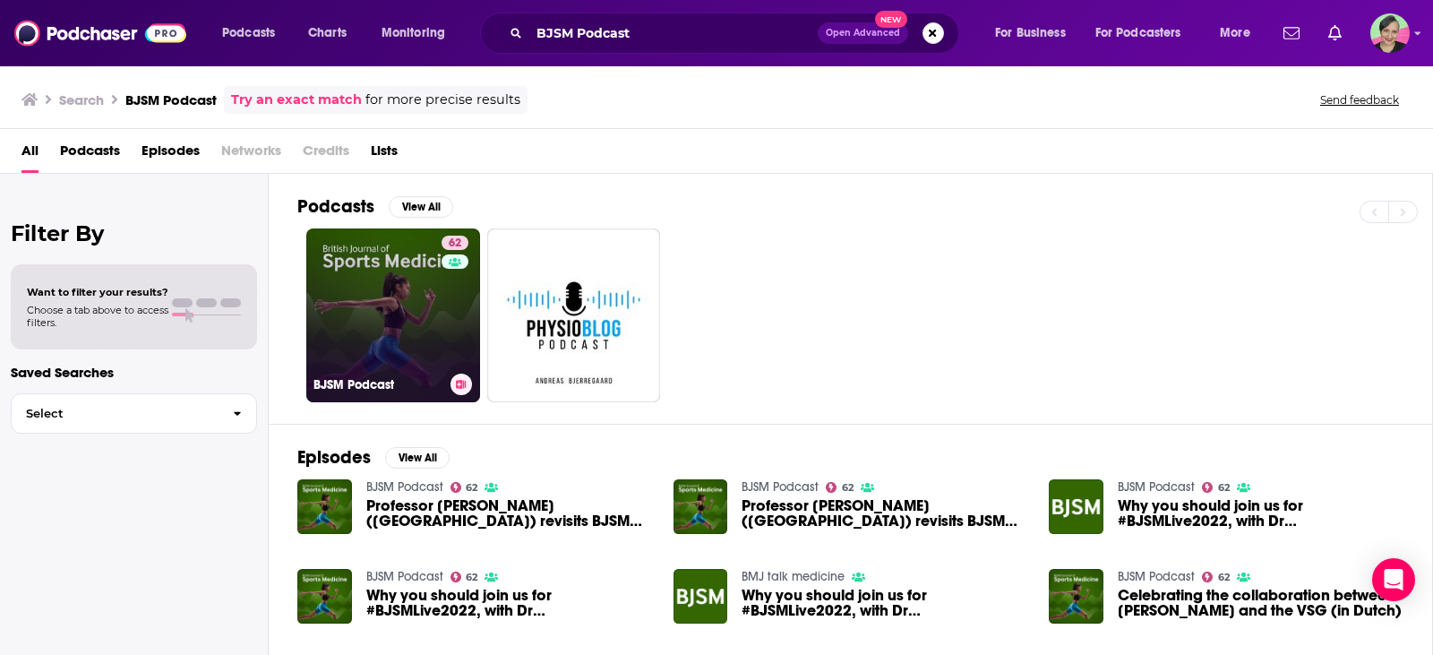
click at [347, 312] on link "62 BJSM Podcast" at bounding box center [393, 315] width 174 height 174
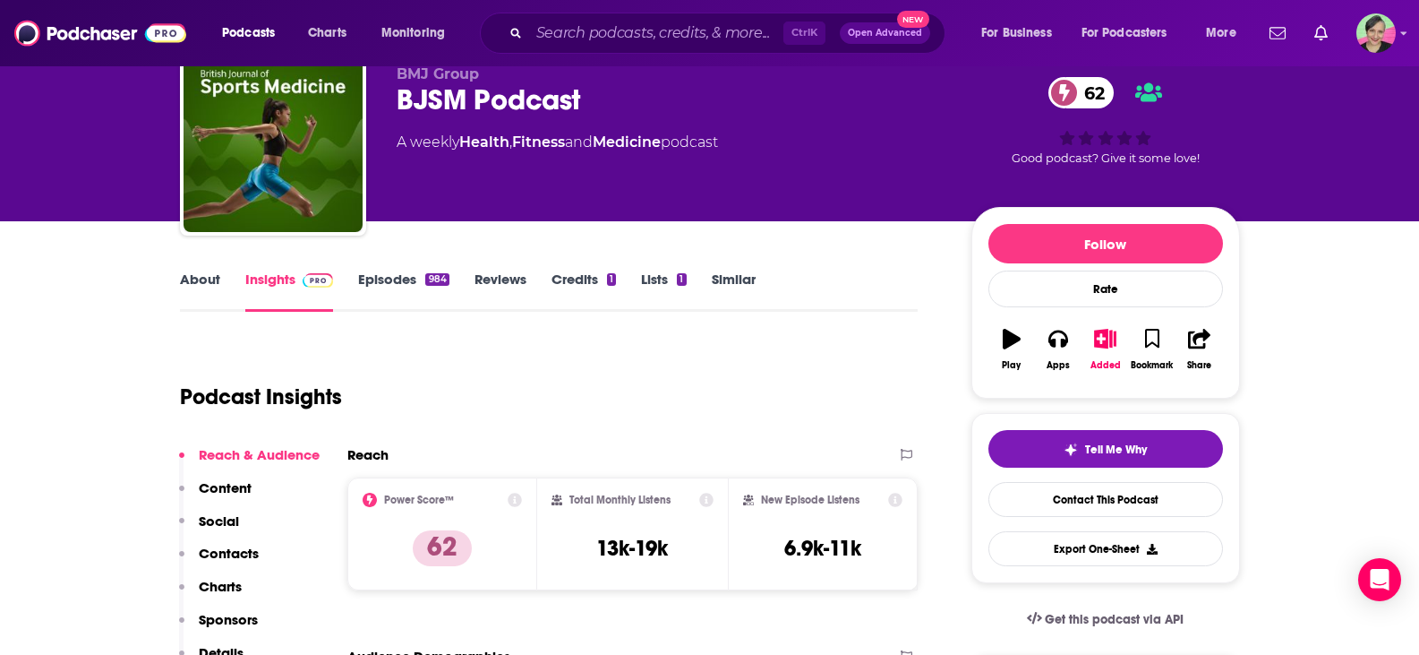
scroll to position [179, 0]
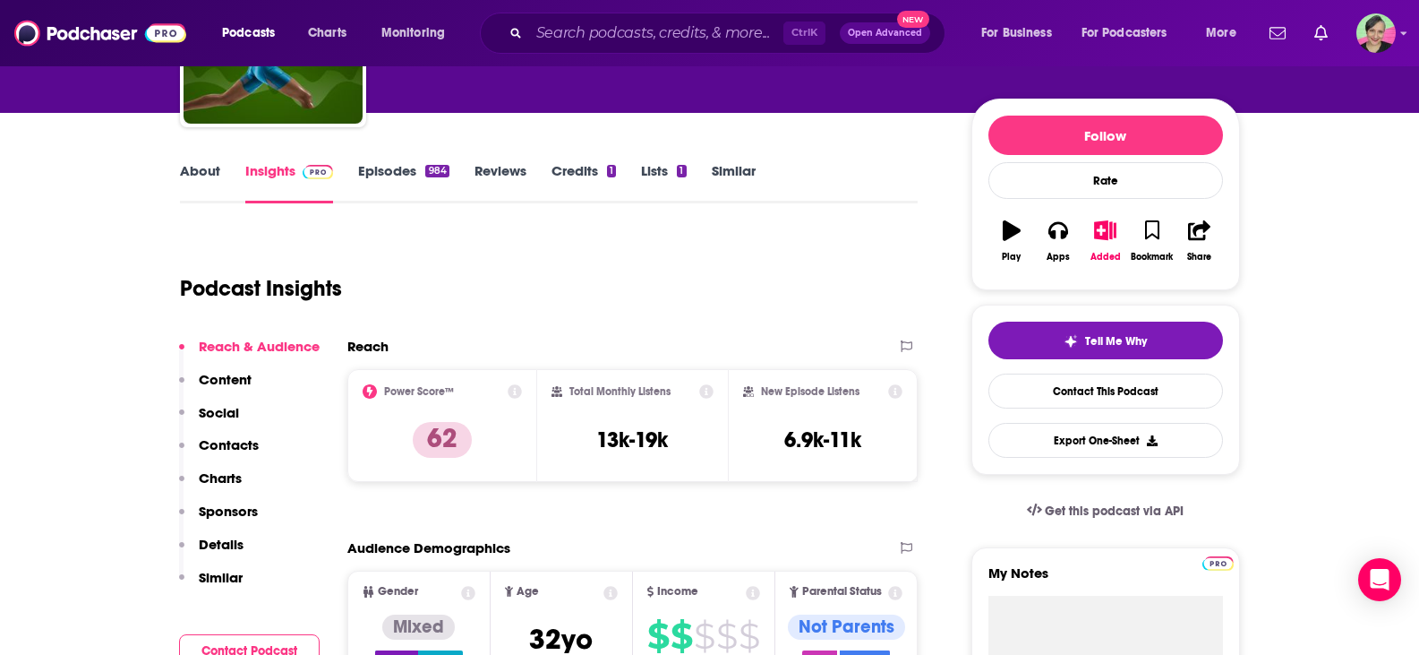
click at [213, 168] on link "About" at bounding box center [200, 182] width 40 height 41
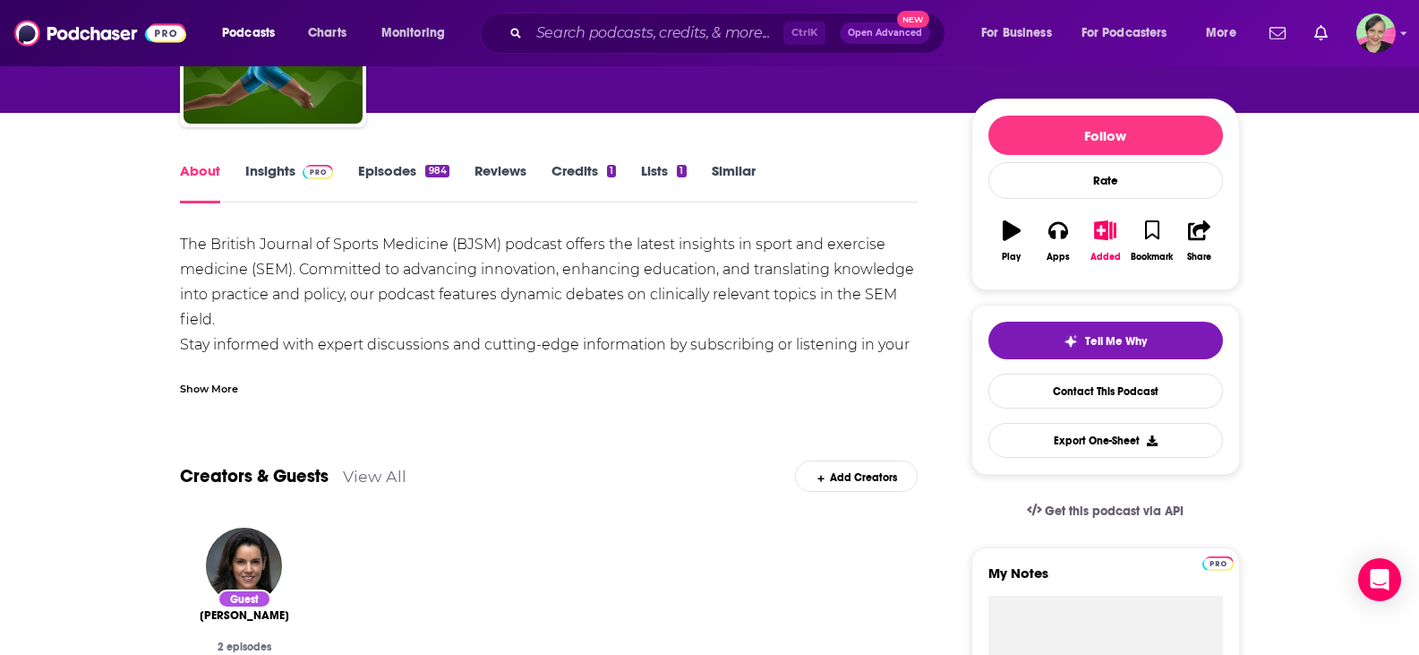
scroll to position [269, 0]
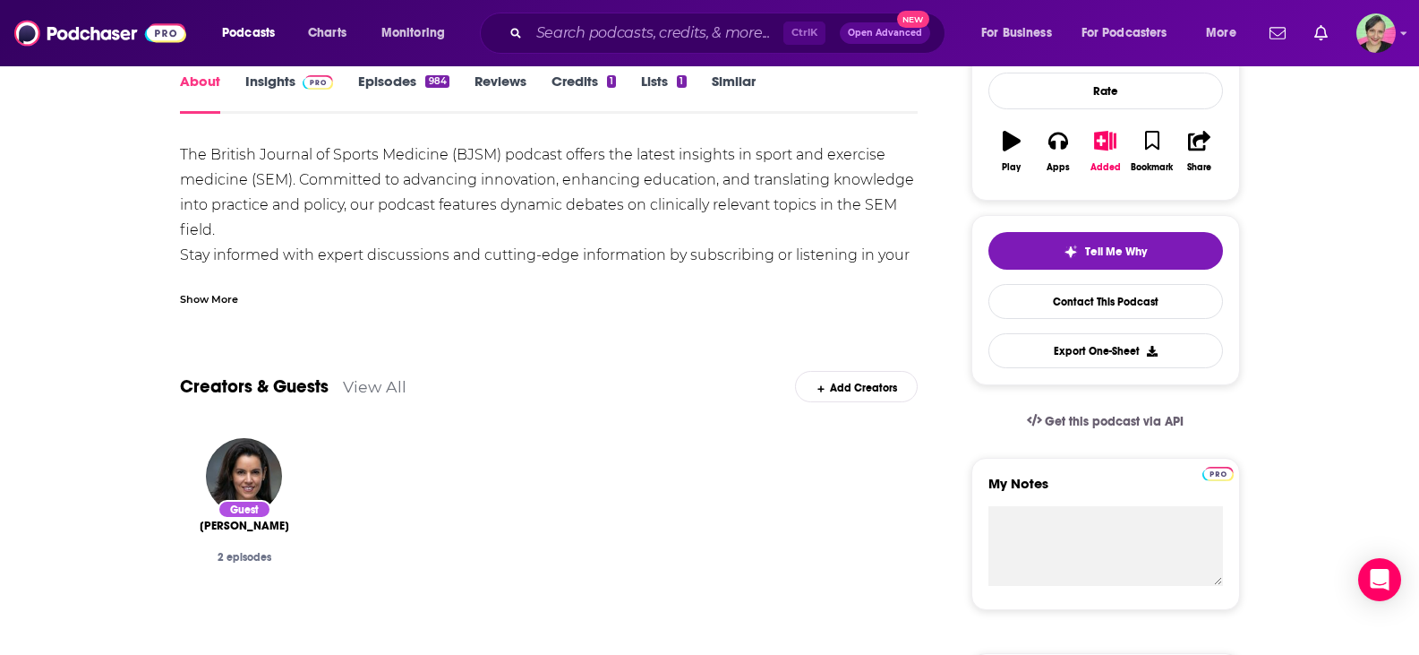
click at [215, 295] on div "Show More" at bounding box center [209, 297] width 58 height 17
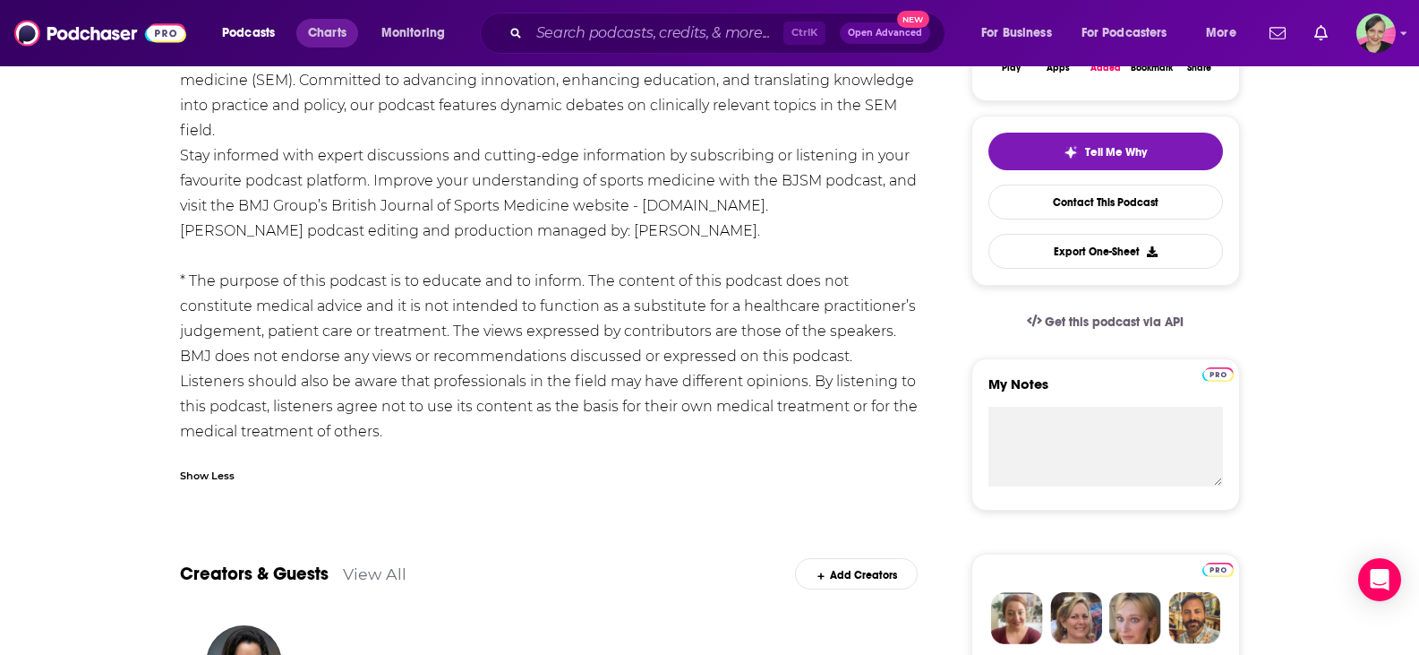
scroll to position [179, 0]
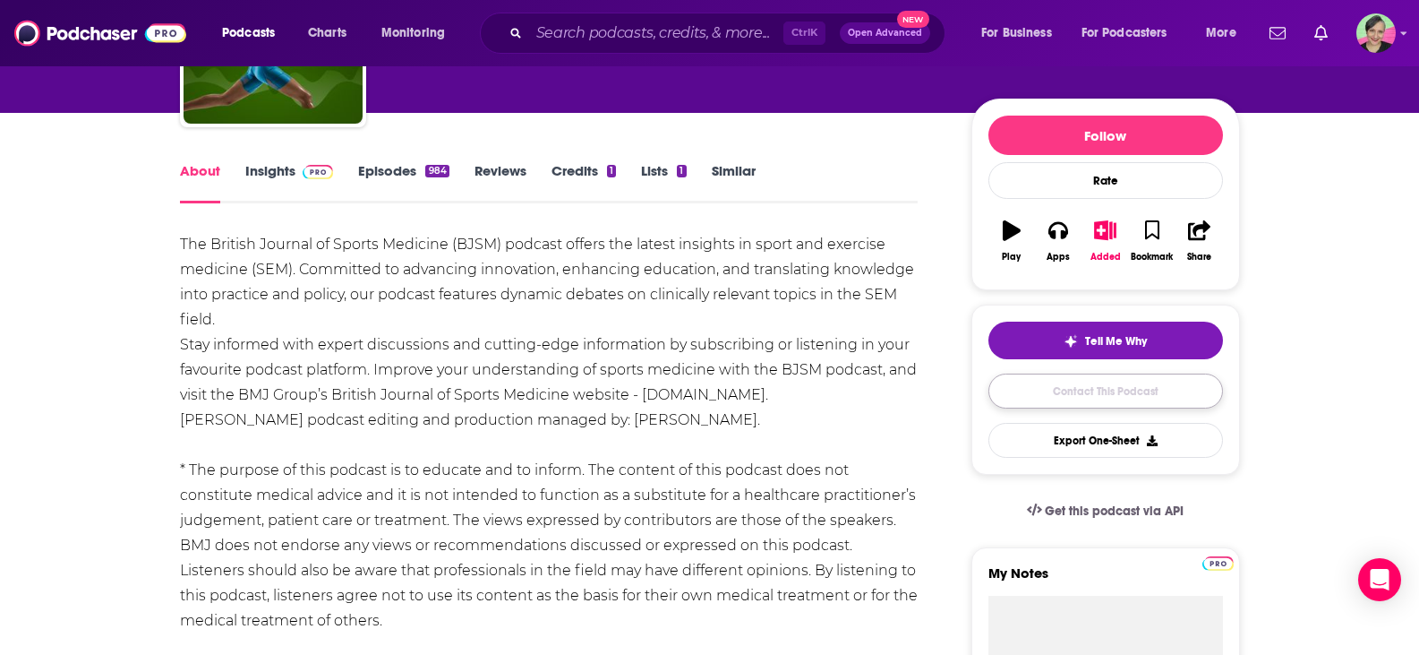
click at [1083, 389] on link "Contact This Podcast" at bounding box center [1106, 390] width 235 height 35
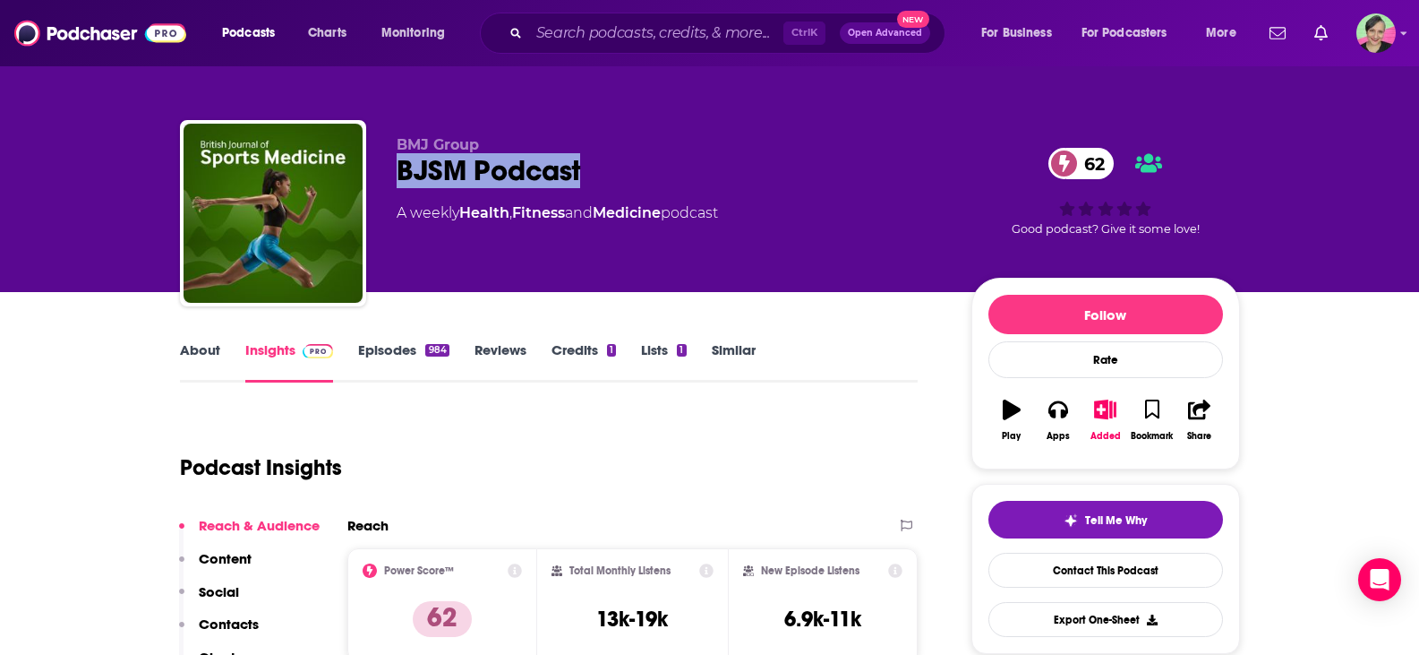
drag, startPoint x: 492, startPoint y: 159, endPoint x: 442, endPoint y: 162, distance: 49.4
click at [367, 171] on div "BMJ Group BJSM Podcast 62 A weekly Health , Fitness and Medicine podcast 62 Goo…" at bounding box center [710, 216] width 1060 height 193
copy h2 "BJSM Podcast"
click at [1076, 559] on link "Contact This Podcast" at bounding box center [1106, 570] width 235 height 35
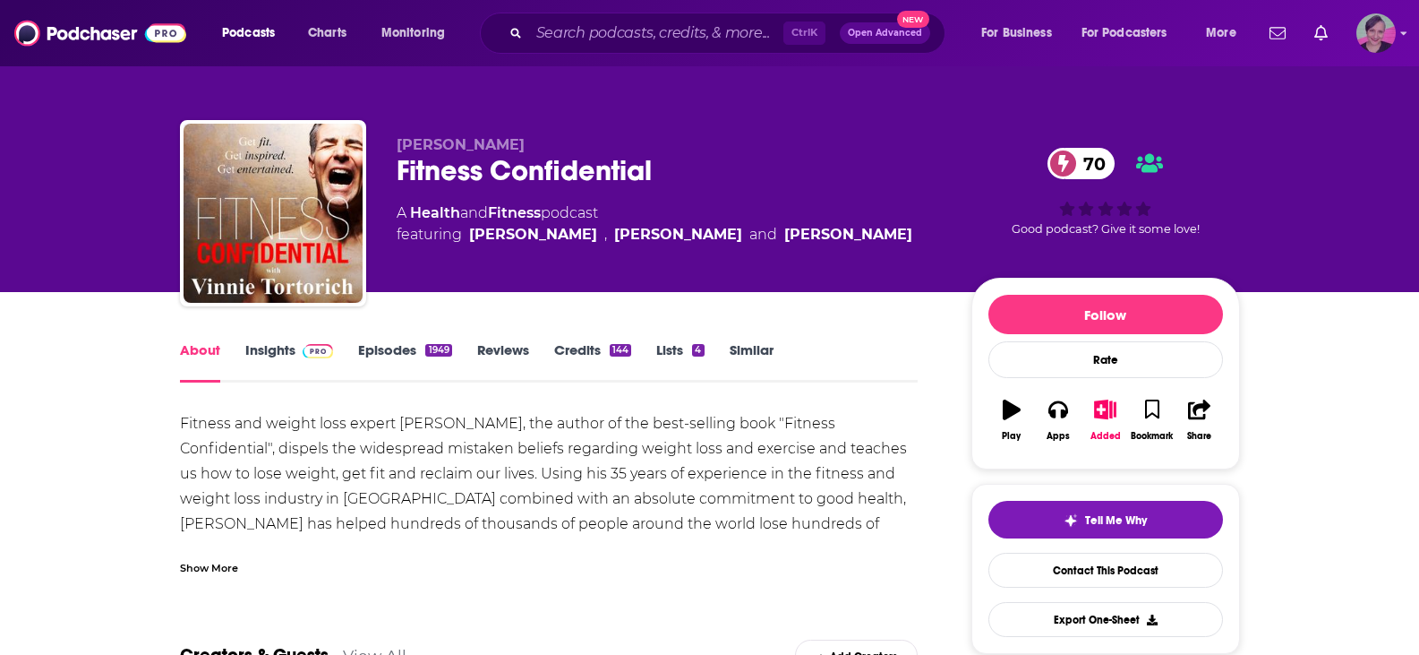
click at [1114, 34] on icon "Show profile menu" at bounding box center [1404, 33] width 7 height 11
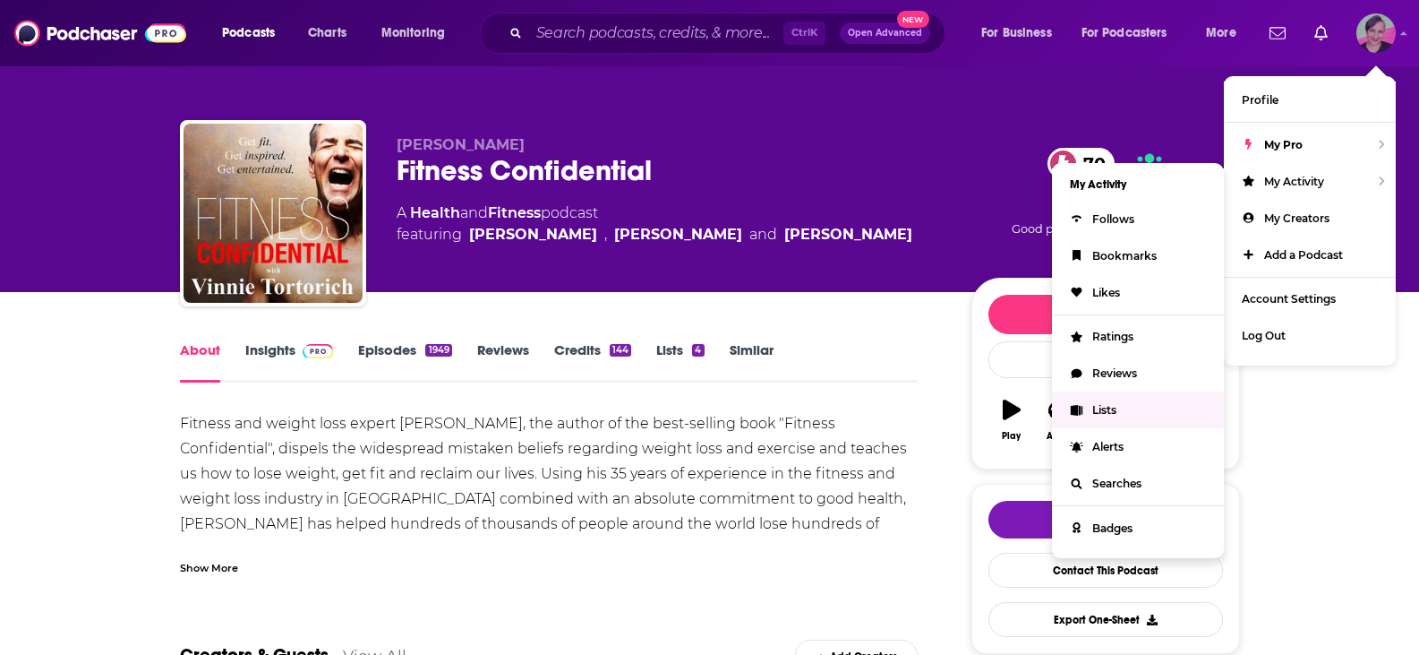
click at [1114, 409] on link "Lists" at bounding box center [1138, 409] width 172 height 37
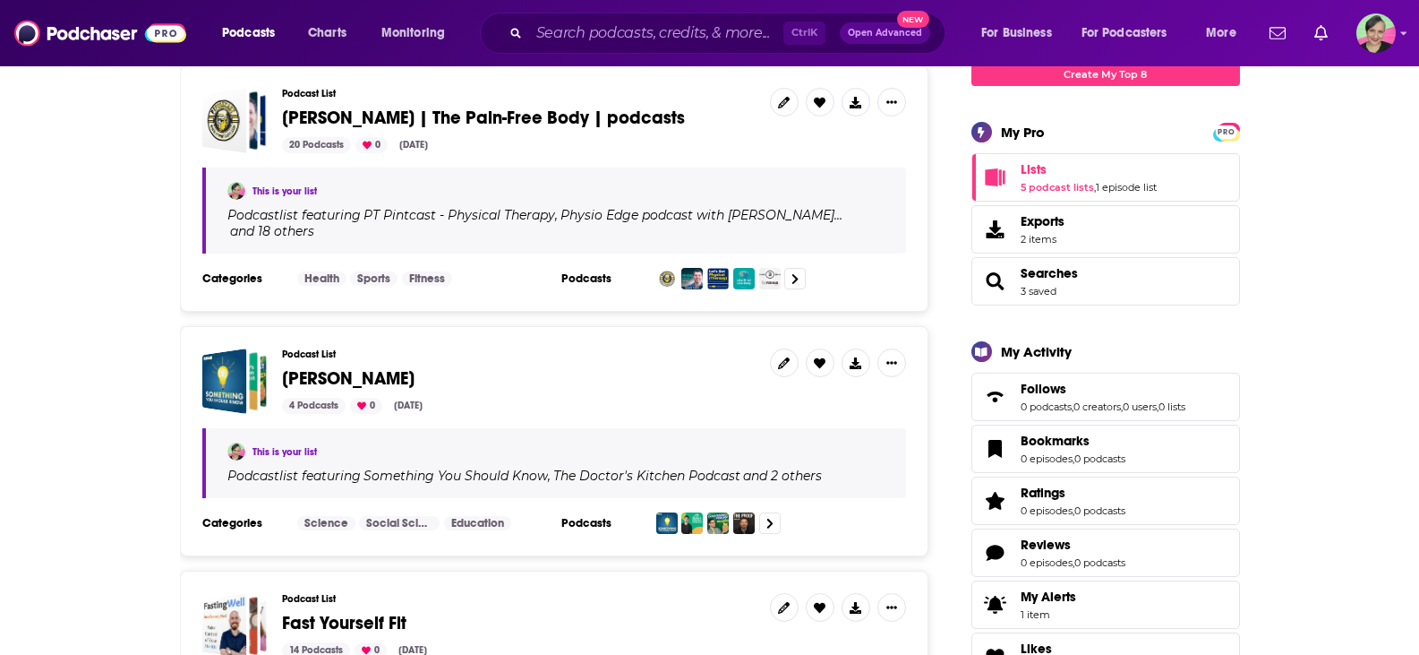
scroll to position [179, 0]
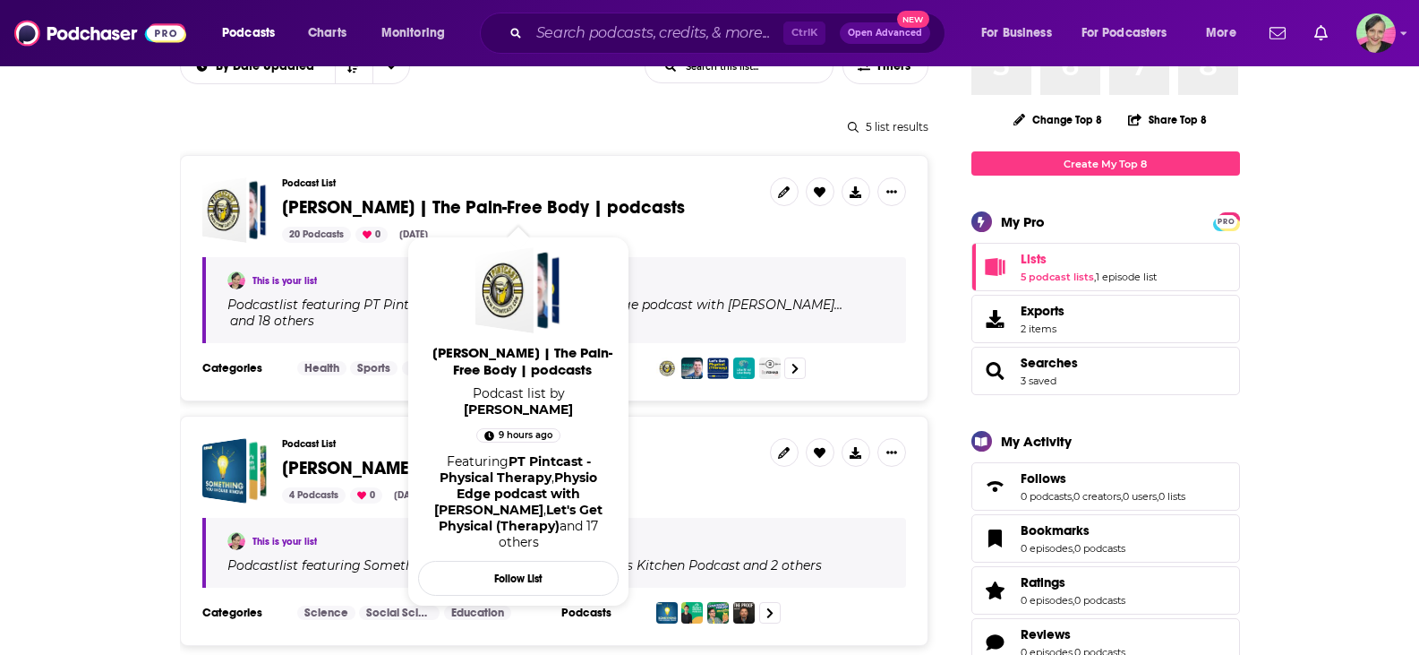
click at [510, 204] on span "[PERSON_NAME] | The Pain-Free Body | podcasts" at bounding box center [483, 207] width 403 height 22
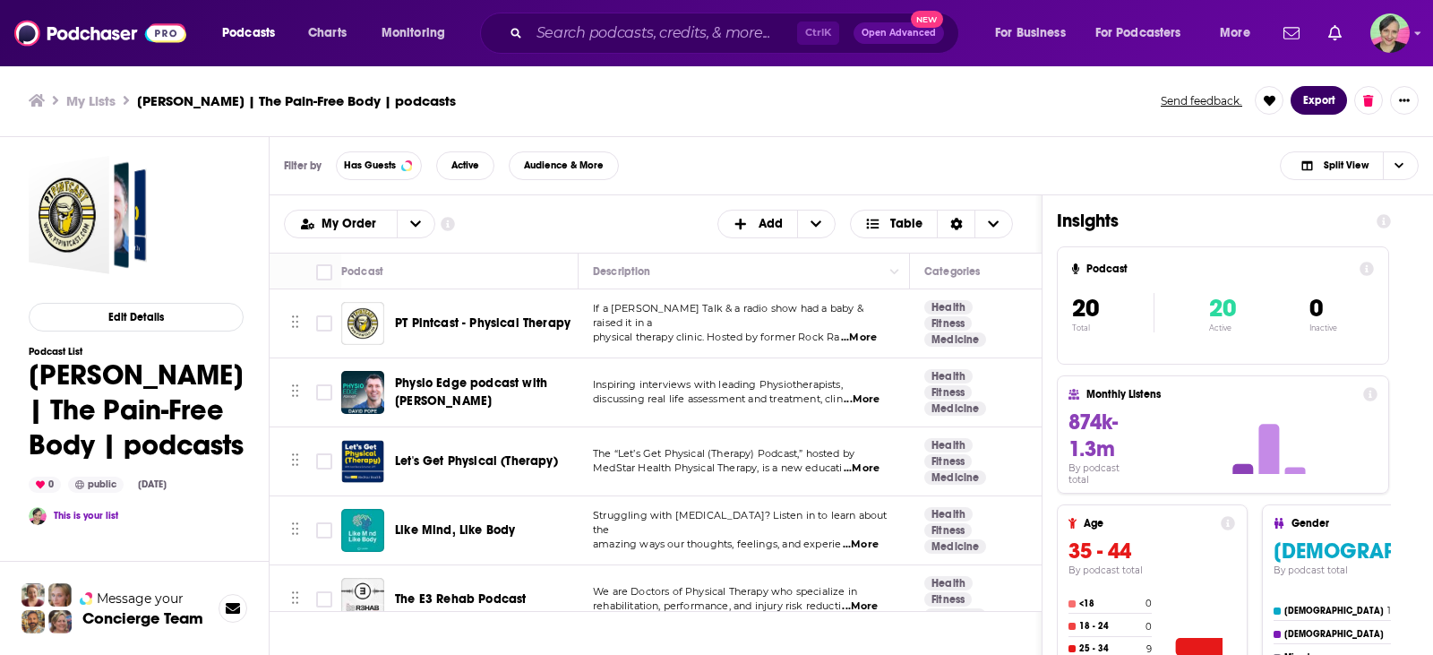
click at [1114, 99] on button "Export" at bounding box center [1318, 100] width 56 height 29
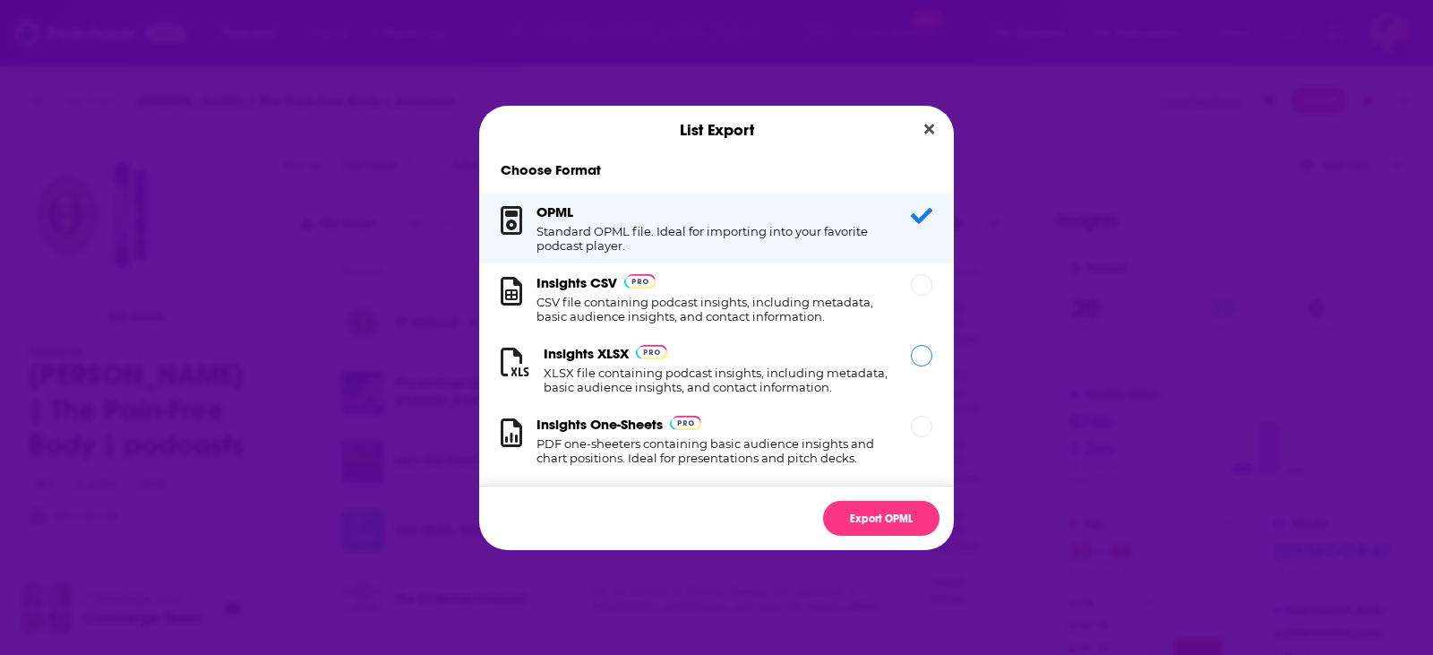
click at [754, 385] on h1 "XLSX file containing podcast insights, including metadata, basic audience insig…" at bounding box center [717, 379] width 346 height 29
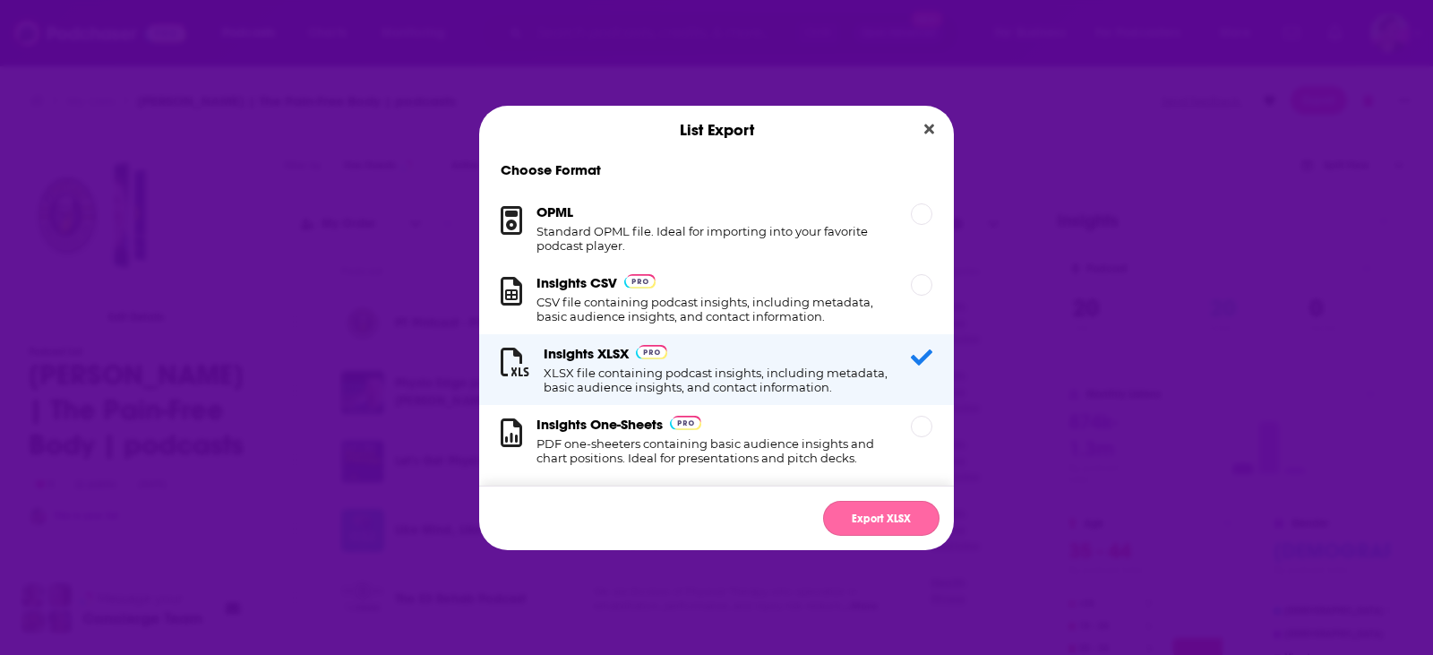
click at [870, 520] on button "Export XLSX" at bounding box center [881, 518] width 116 height 35
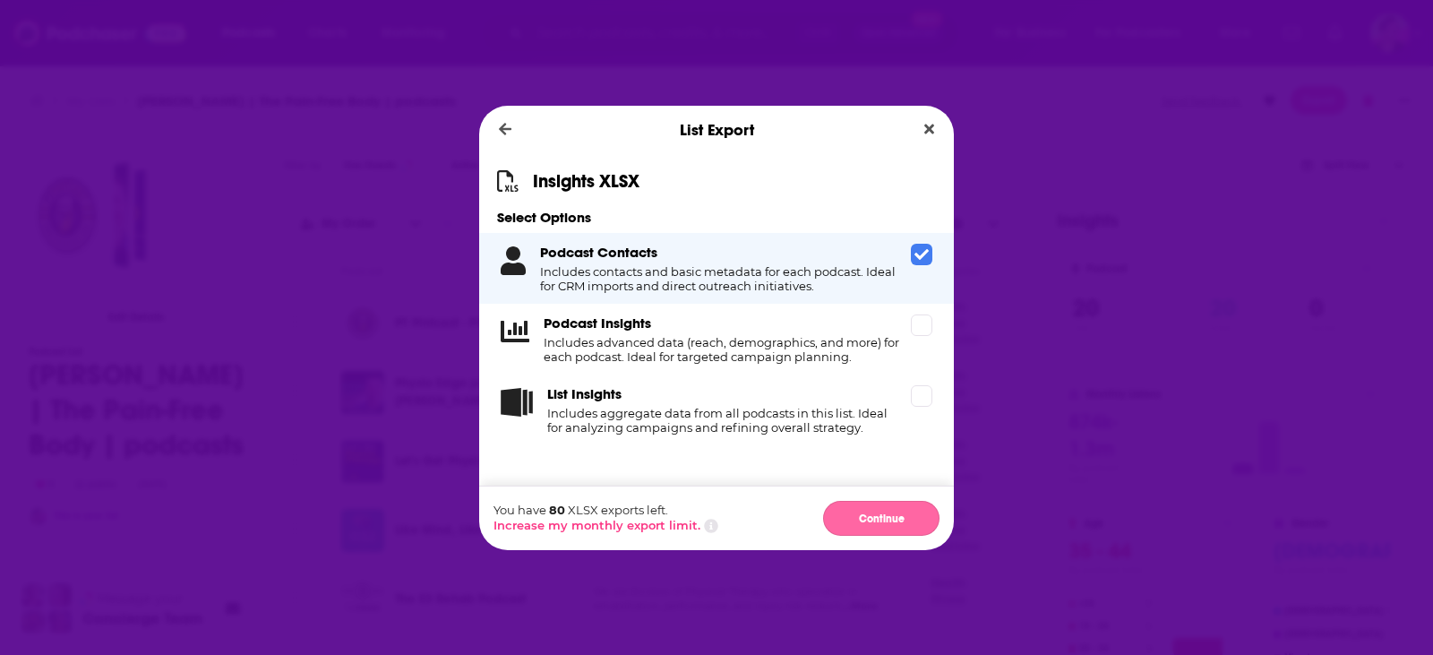
click at [878, 521] on button "Continue" at bounding box center [881, 518] width 116 height 35
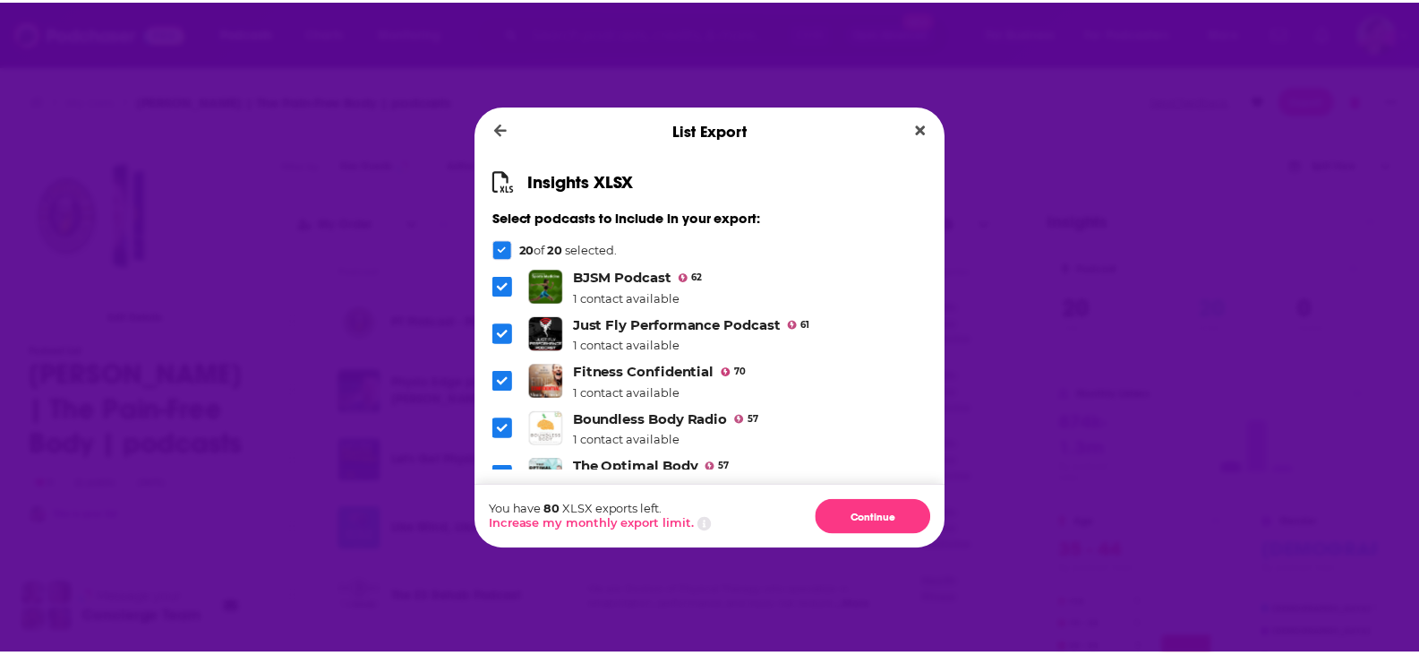
scroll to position [769, 0]
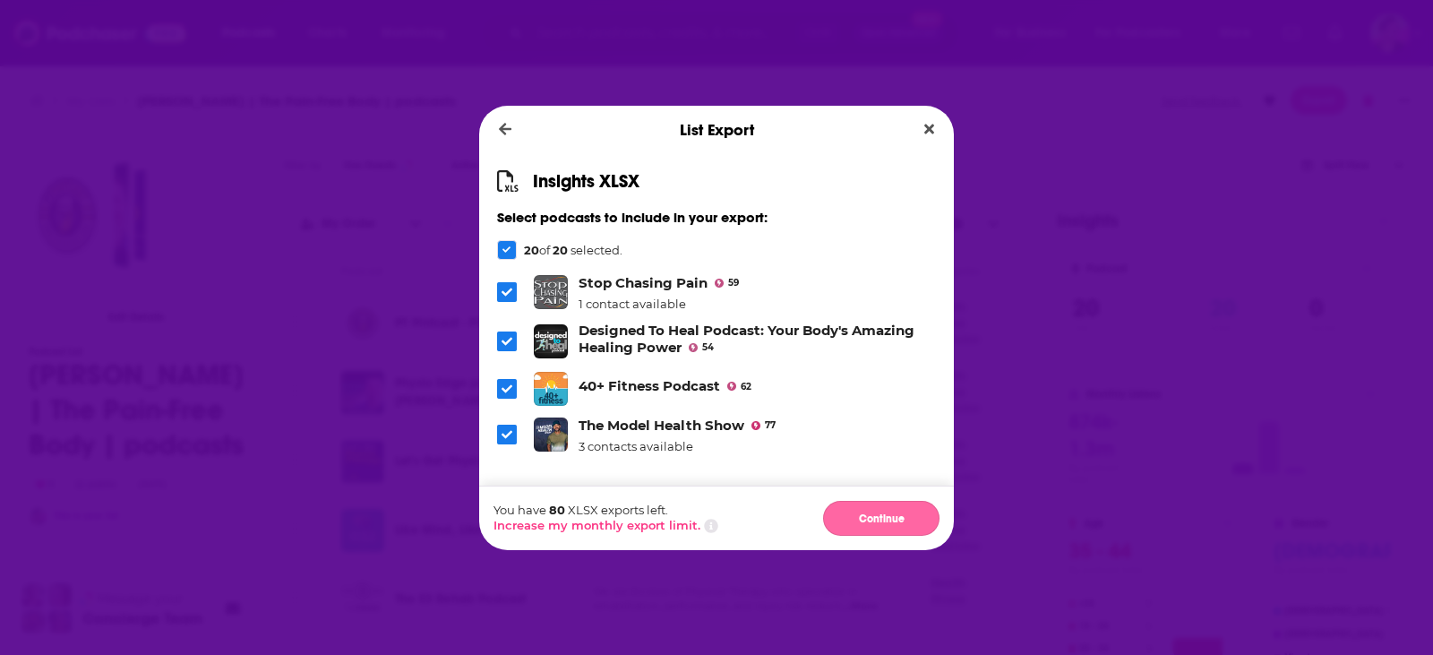
click at [879, 526] on button "Continue" at bounding box center [881, 518] width 116 height 35
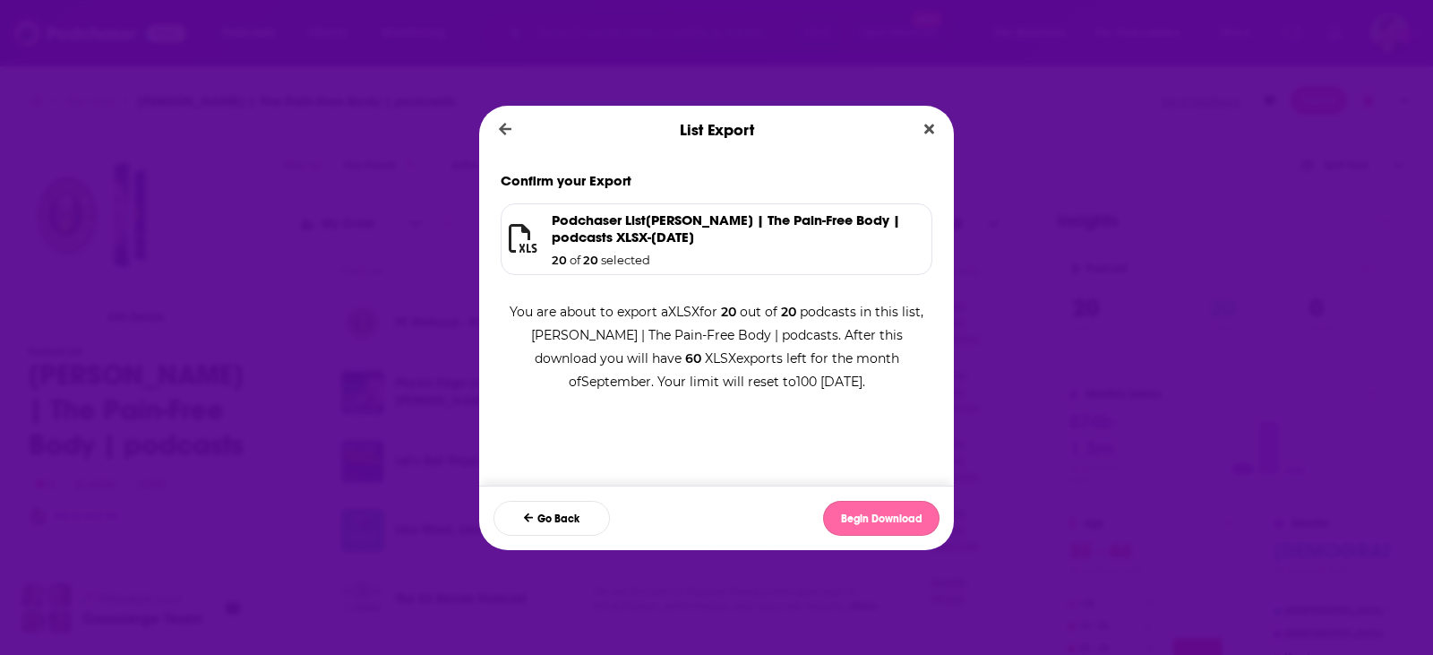
click at [868, 521] on button "Begin Download" at bounding box center [881, 518] width 116 height 35
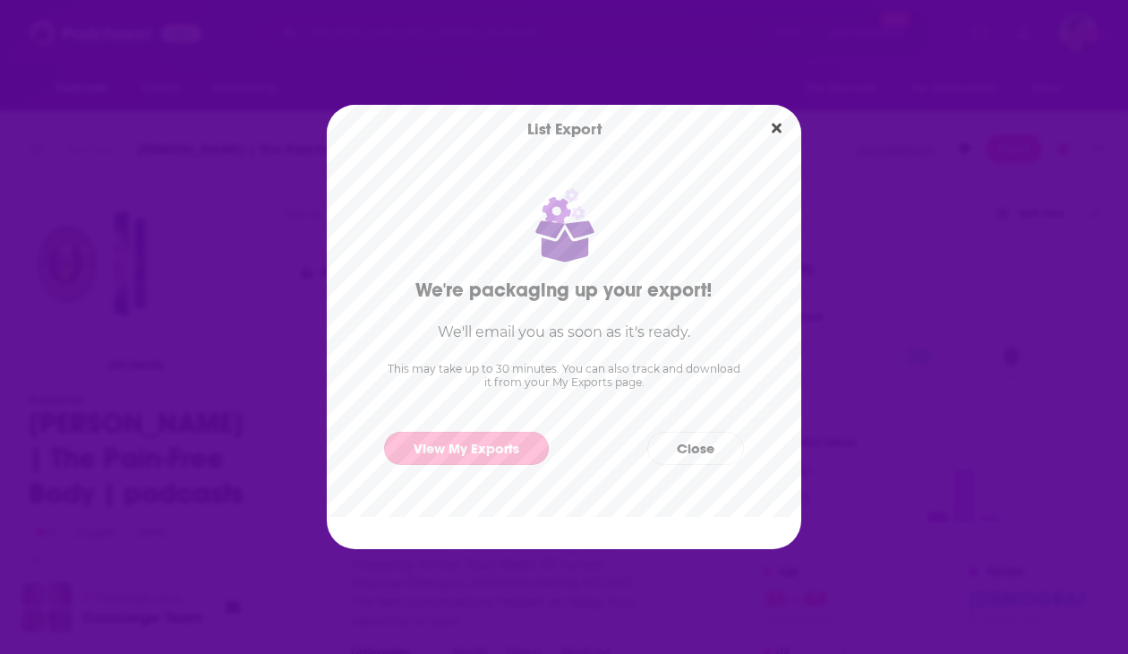
click at [487, 444] on link "View My Exports" at bounding box center [466, 448] width 165 height 33
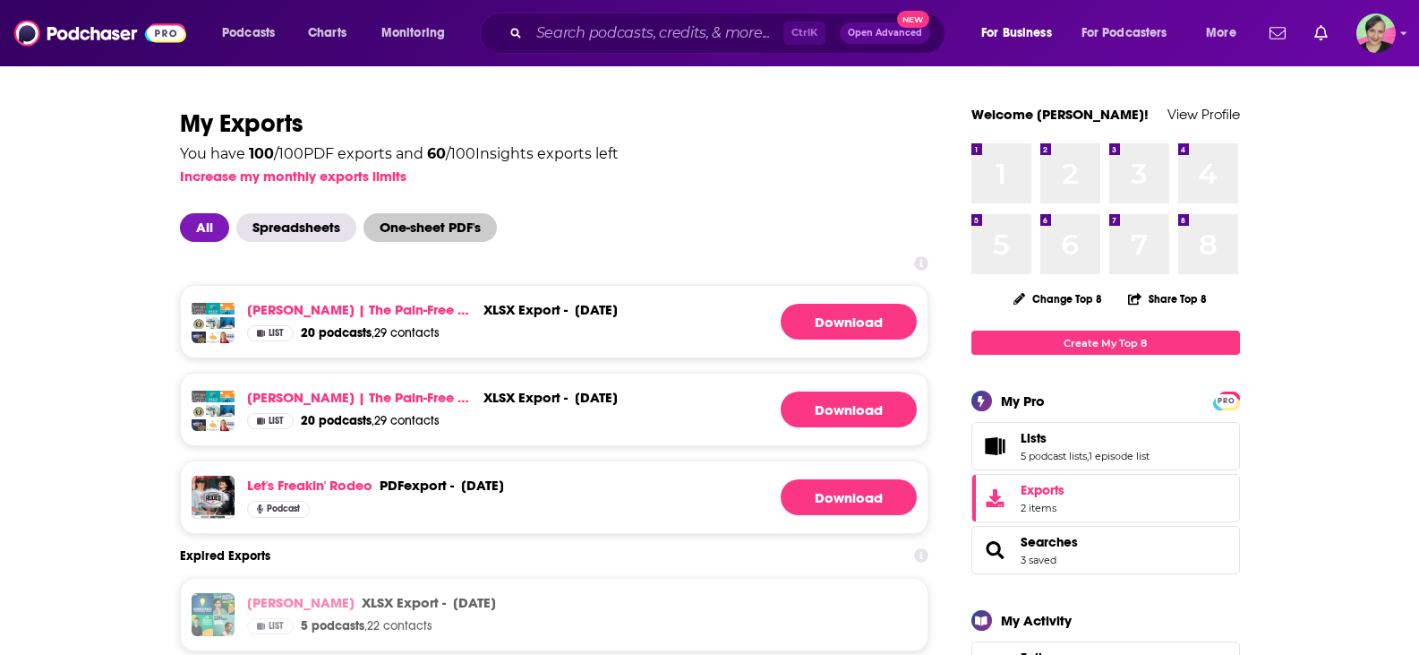
click at [450, 227] on span "One-sheet PDF's" at bounding box center [430, 227] width 133 height 29
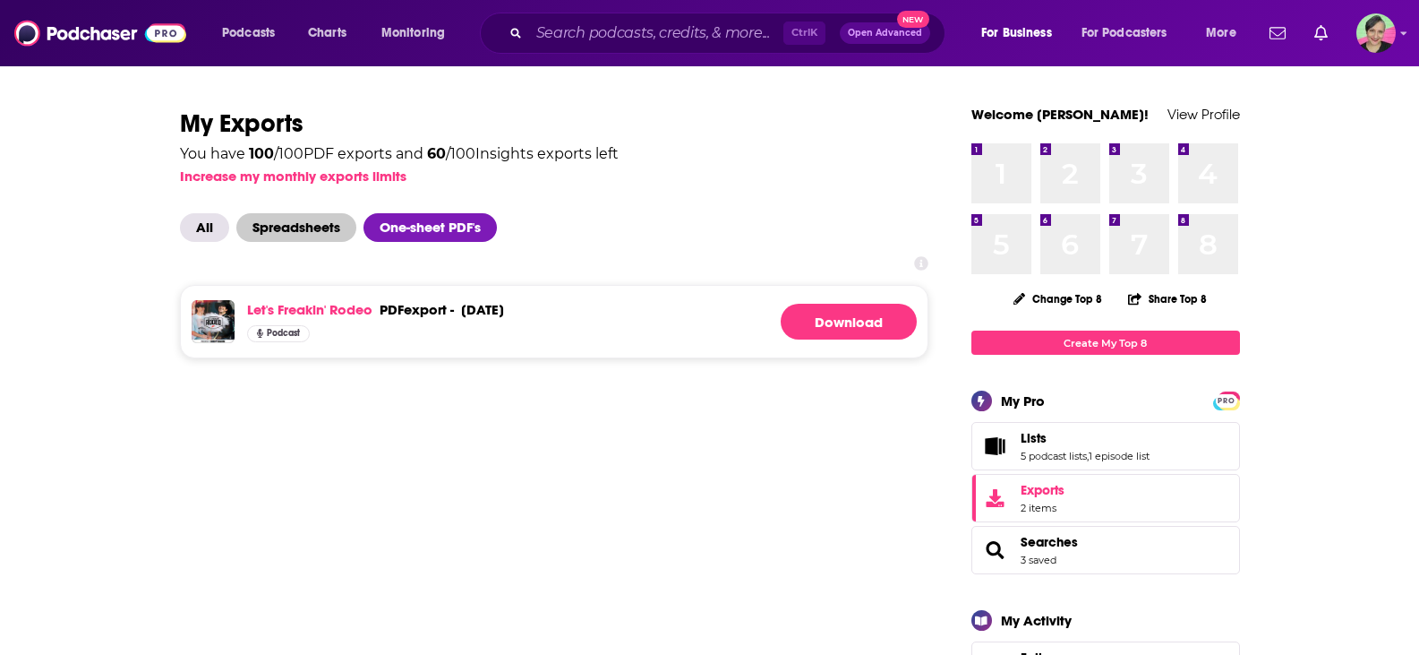
click at [313, 226] on span "Spreadsheets" at bounding box center [296, 227] width 120 height 29
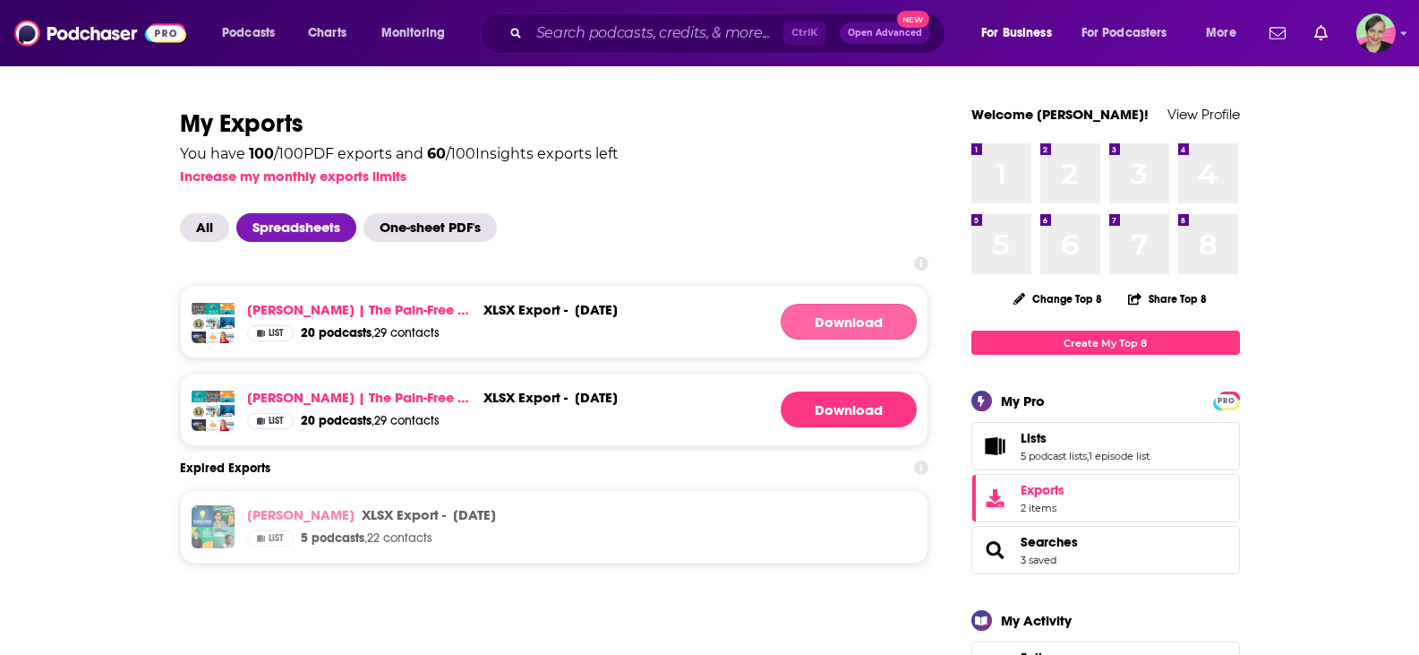
click at [833, 320] on link "Download" at bounding box center [849, 322] width 136 height 36
click at [591, 25] on input "Search podcasts, credits, & more..." at bounding box center [656, 33] width 254 height 29
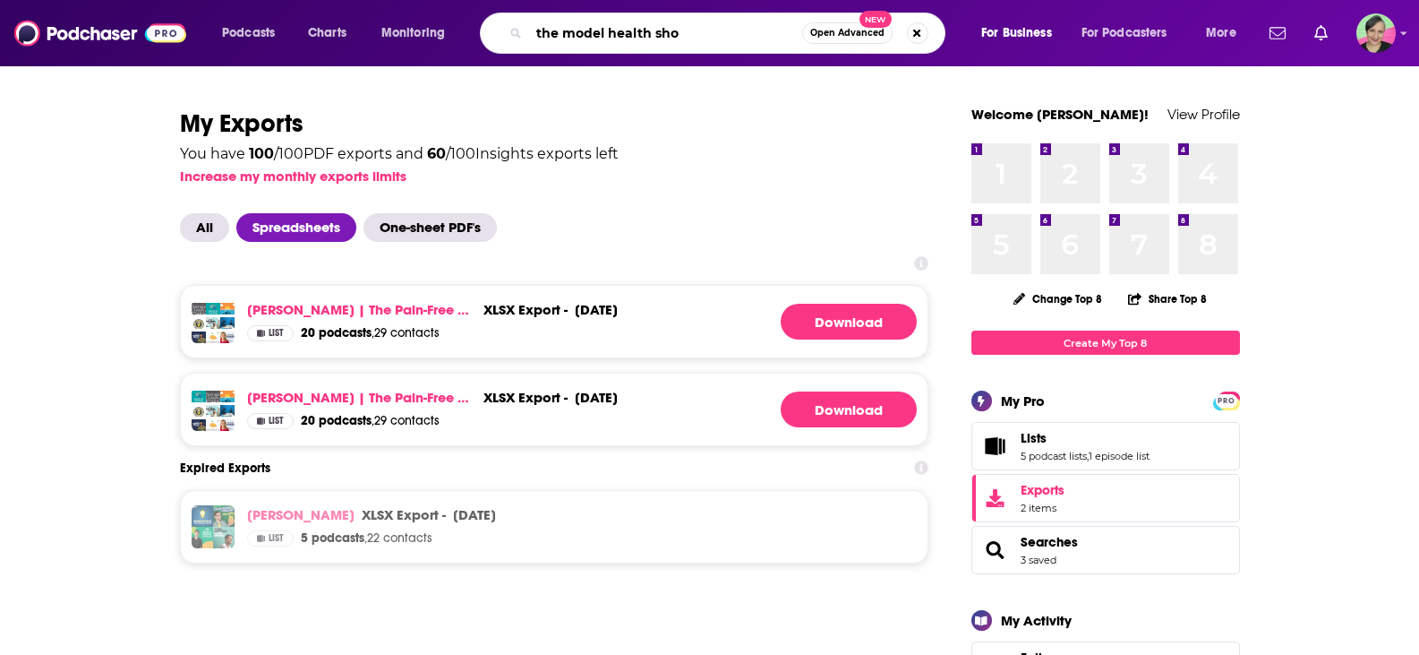
type input "the model health show"
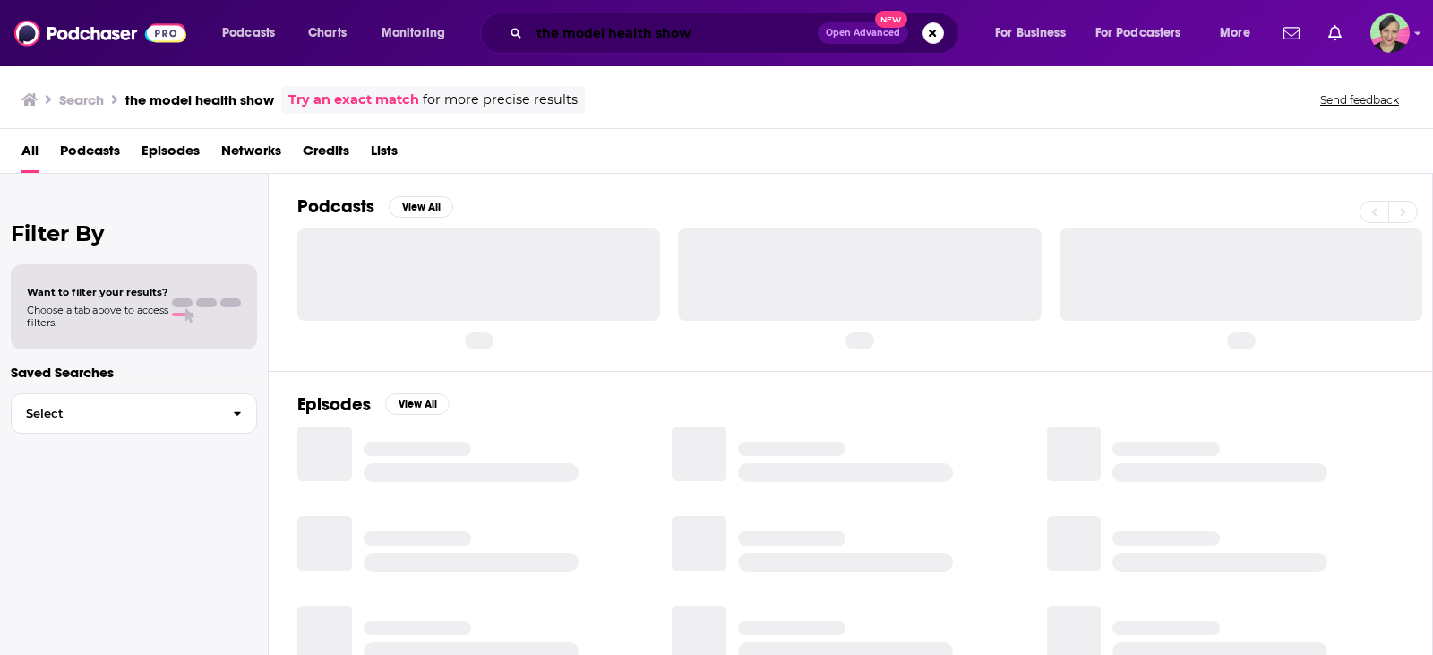
click at [702, 31] on input "the model health show" at bounding box center [673, 33] width 288 height 29
click at [421, 209] on button "View All" at bounding box center [421, 206] width 64 height 21
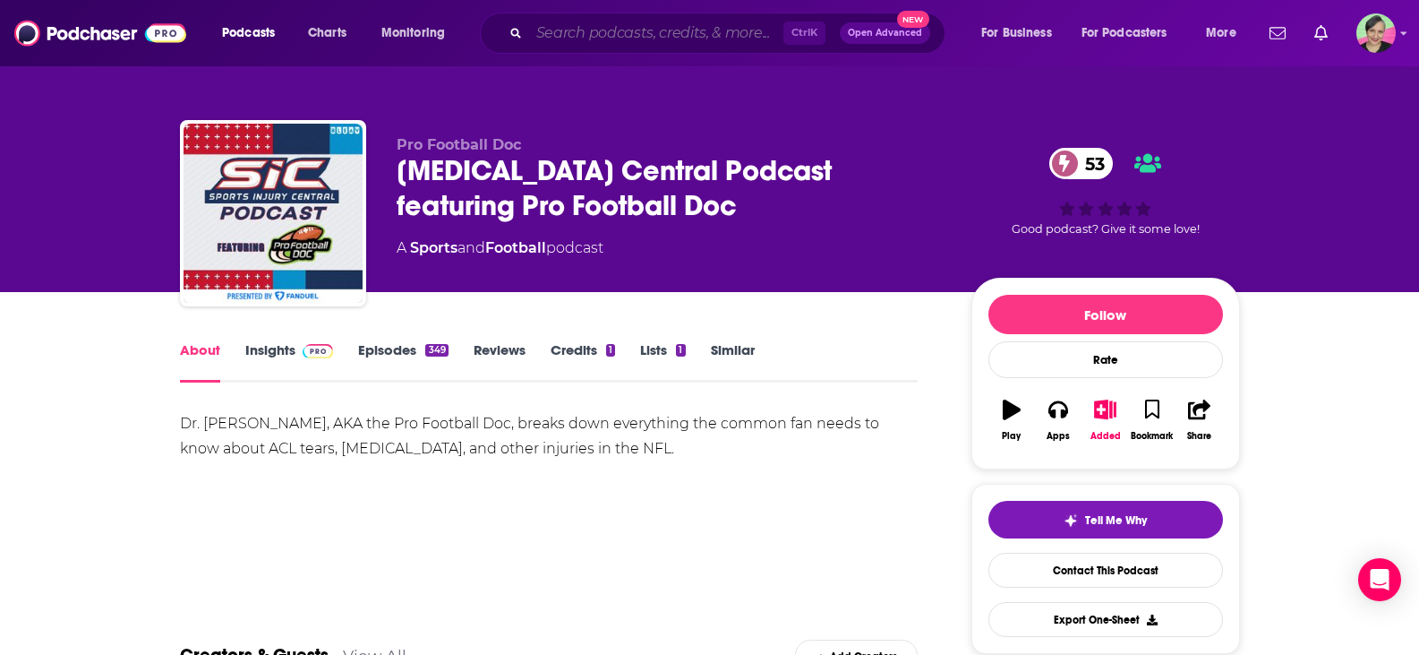
click at [573, 20] on input "Search podcasts, credits, & more..." at bounding box center [656, 33] width 254 height 29
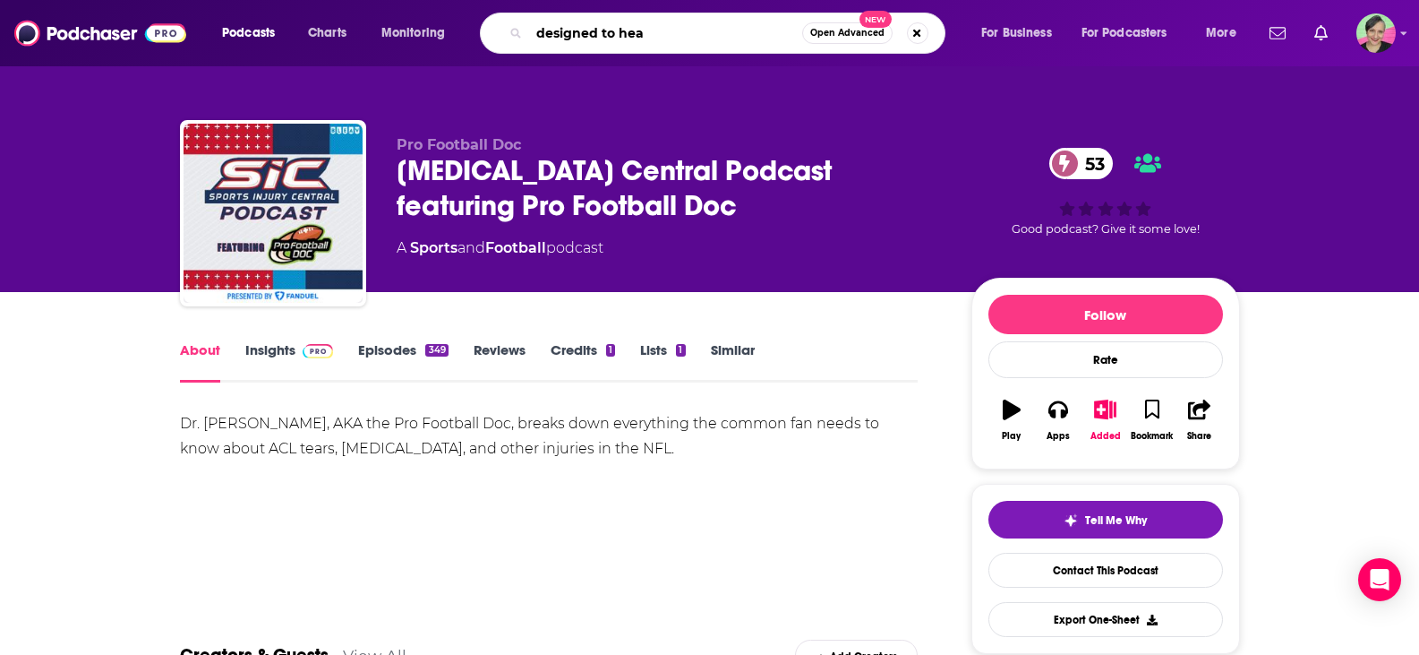
type input "designed to heal"
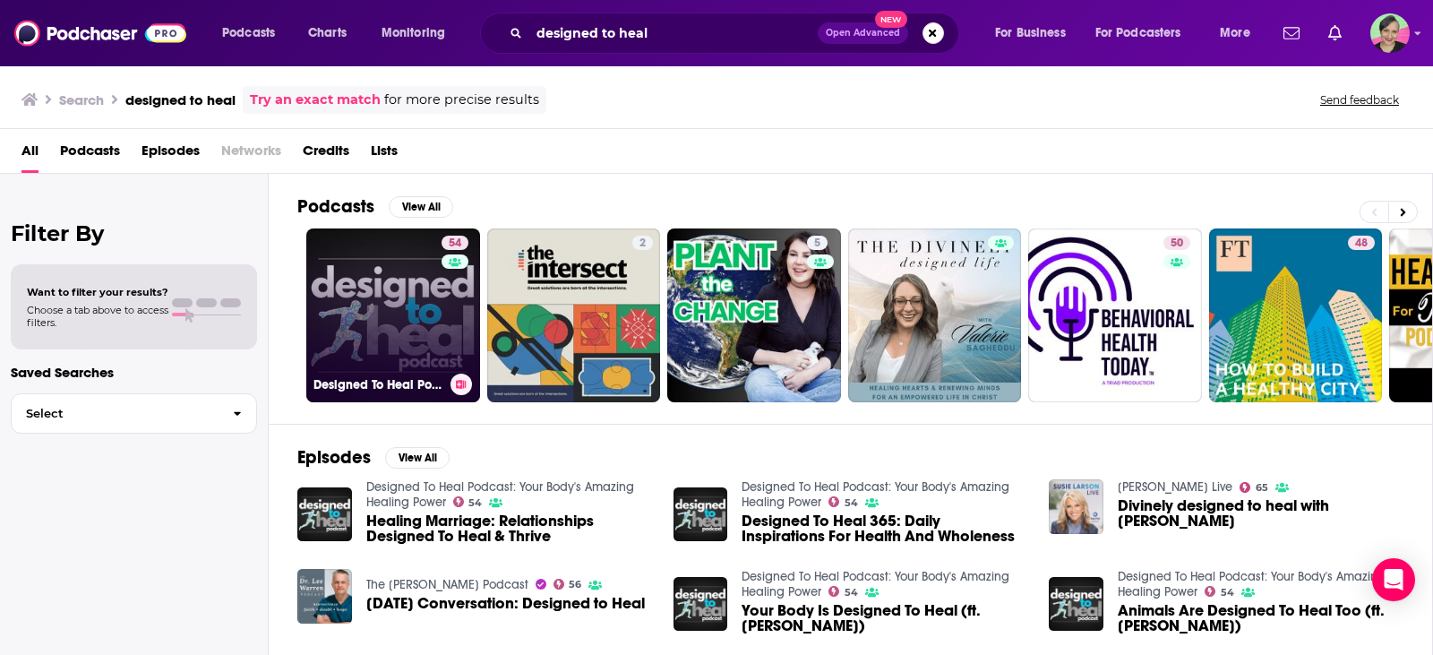
click at [345, 279] on link "54 Designed To Heal Podcast: Your Body's Amazing Healing Power" at bounding box center [393, 315] width 174 height 174
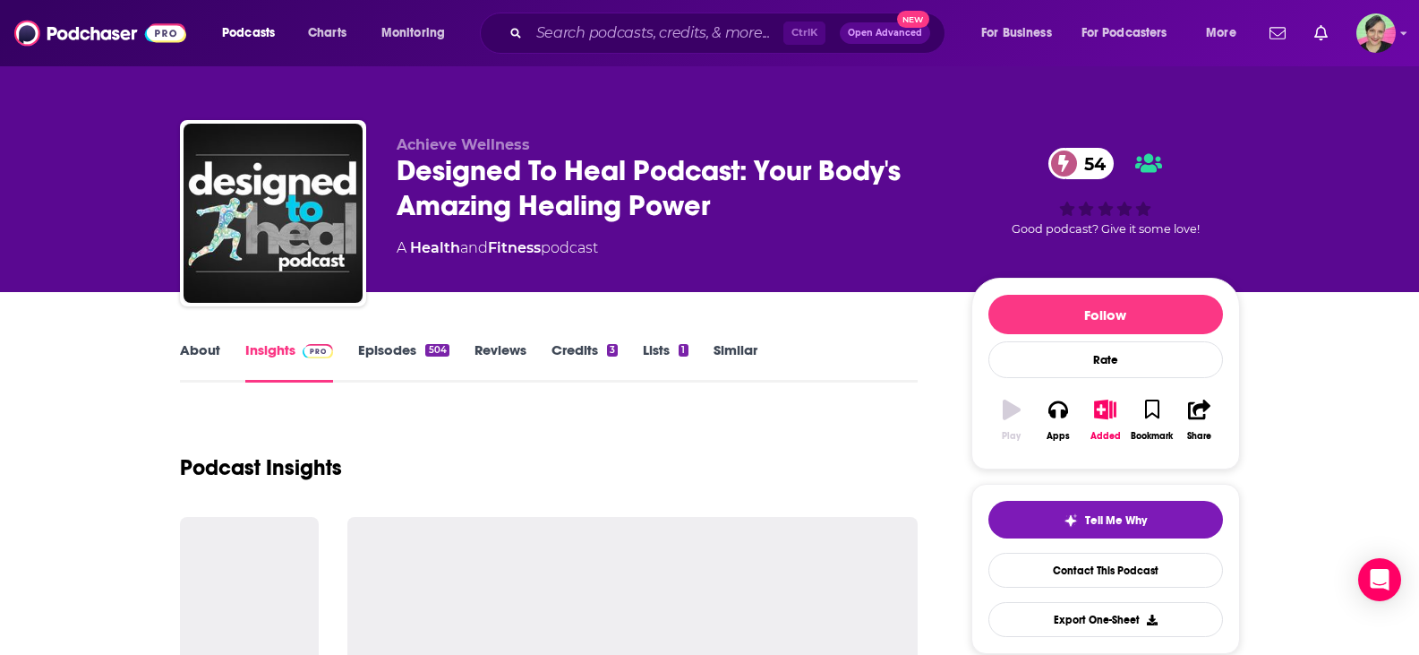
click at [206, 349] on link "About" at bounding box center [200, 361] width 40 height 41
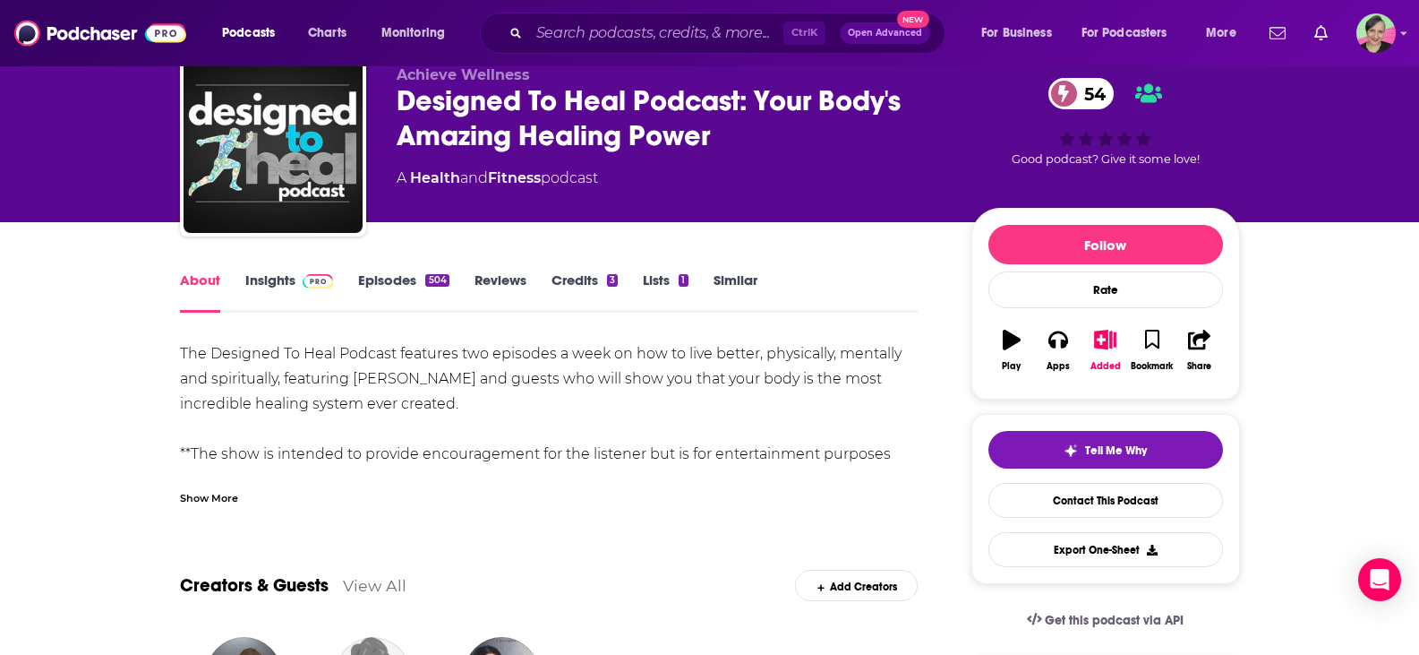
scroll to position [90, 0]
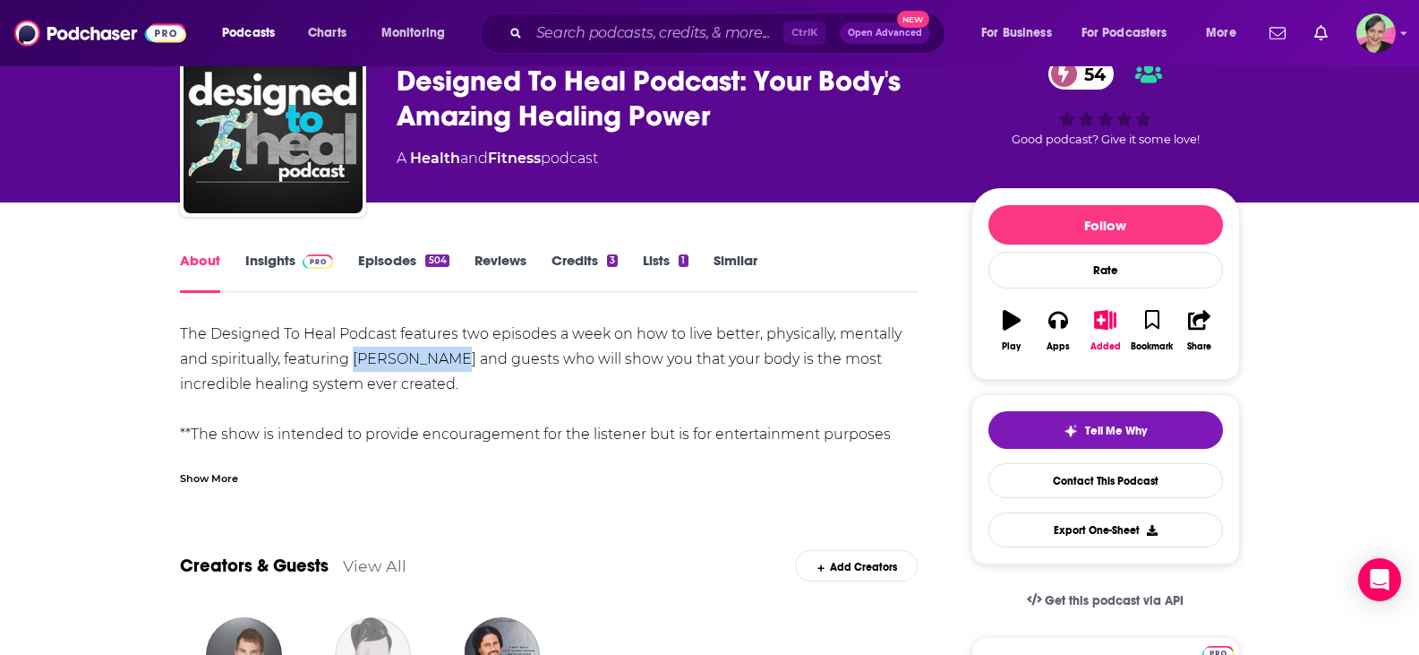
drag, startPoint x: 359, startPoint y: 356, endPoint x: 437, endPoint y: 353, distance: 78.0
click at [437, 353] on div "The Designed To Heal Podcast features two episodes a week on how to live better…" at bounding box center [549, 410] width 739 height 176
copy div "[PERSON_NAME]"
click at [1110, 480] on link "Contact This Podcast" at bounding box center [1106, 480] width 235 height 35
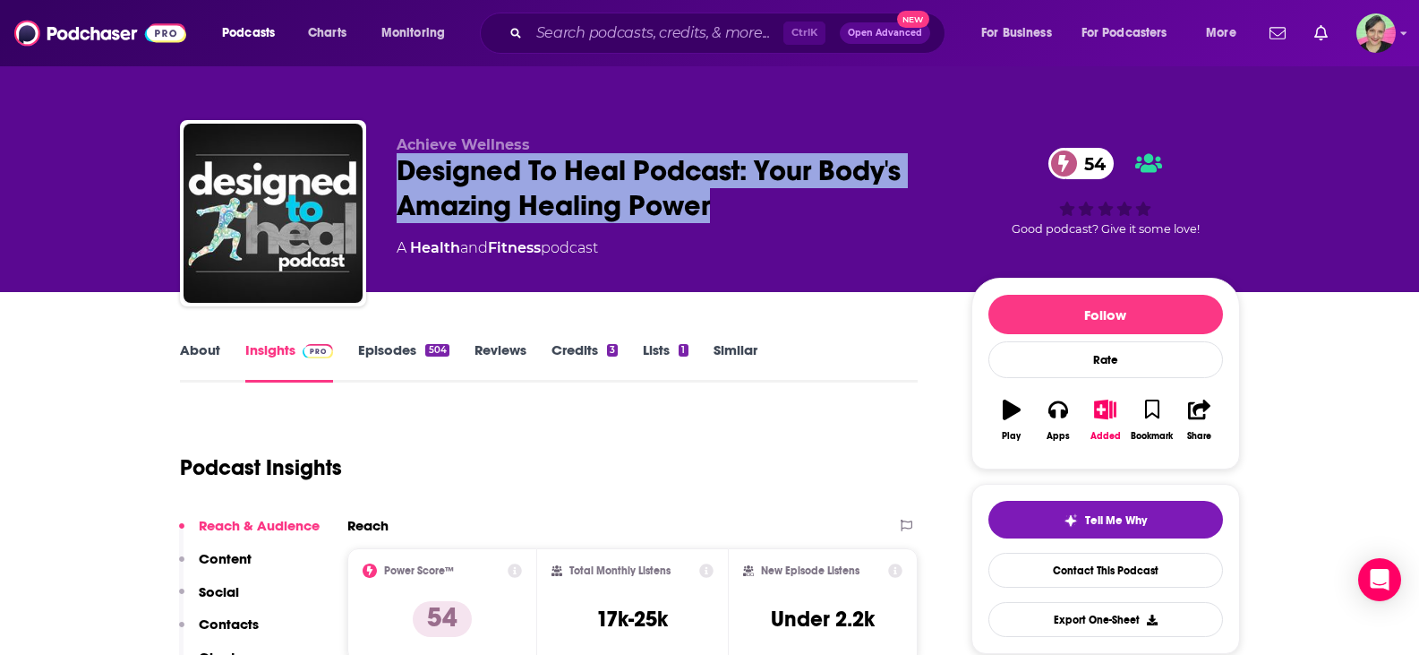
drag, startPoint x: 402, startPoint y: 166, endPoint x: 734, endPoint y: 213, distance: 335.6
click at [734, 213] on div "Achieve Wellness Designed To Heal Podcast: Your Body's Amazing Healing Power 54…" at bounding box center [710, 216] width 1060 height 193
copy h2 "Designed To Heal Podcast: Your Body's Amazing Healing Power"
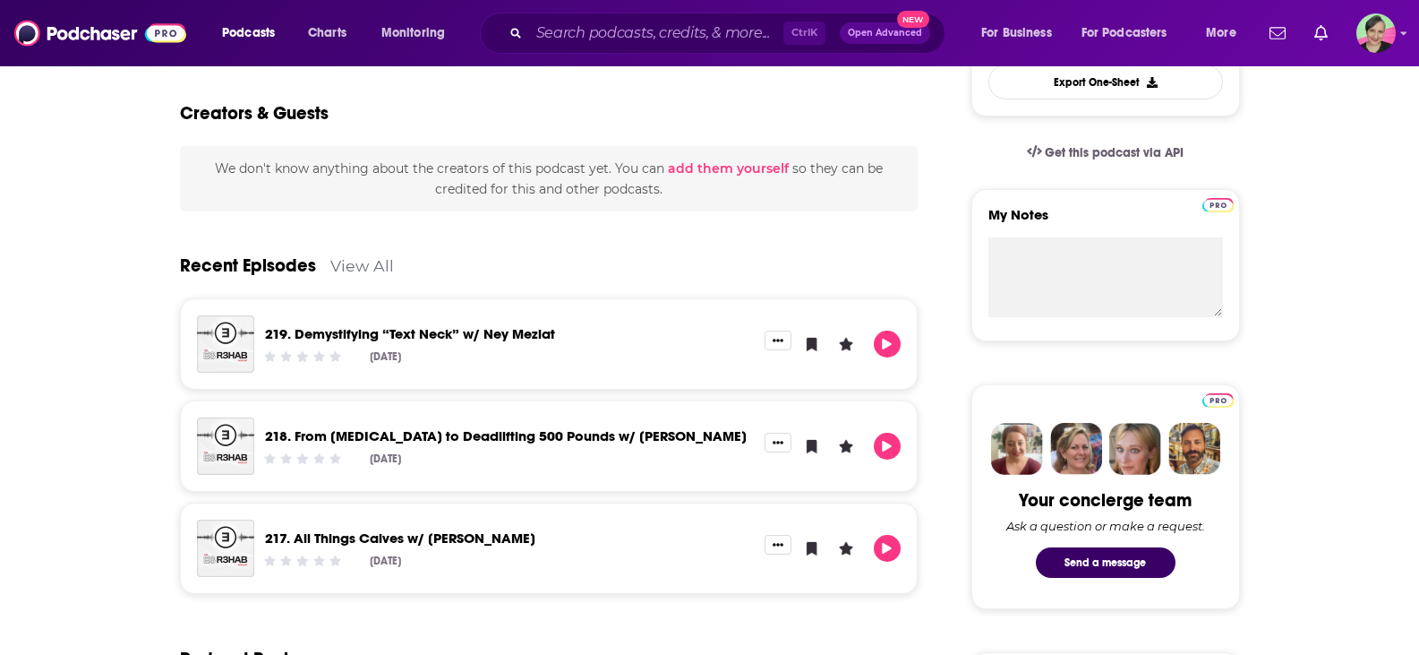
scroll to position [179, 0]
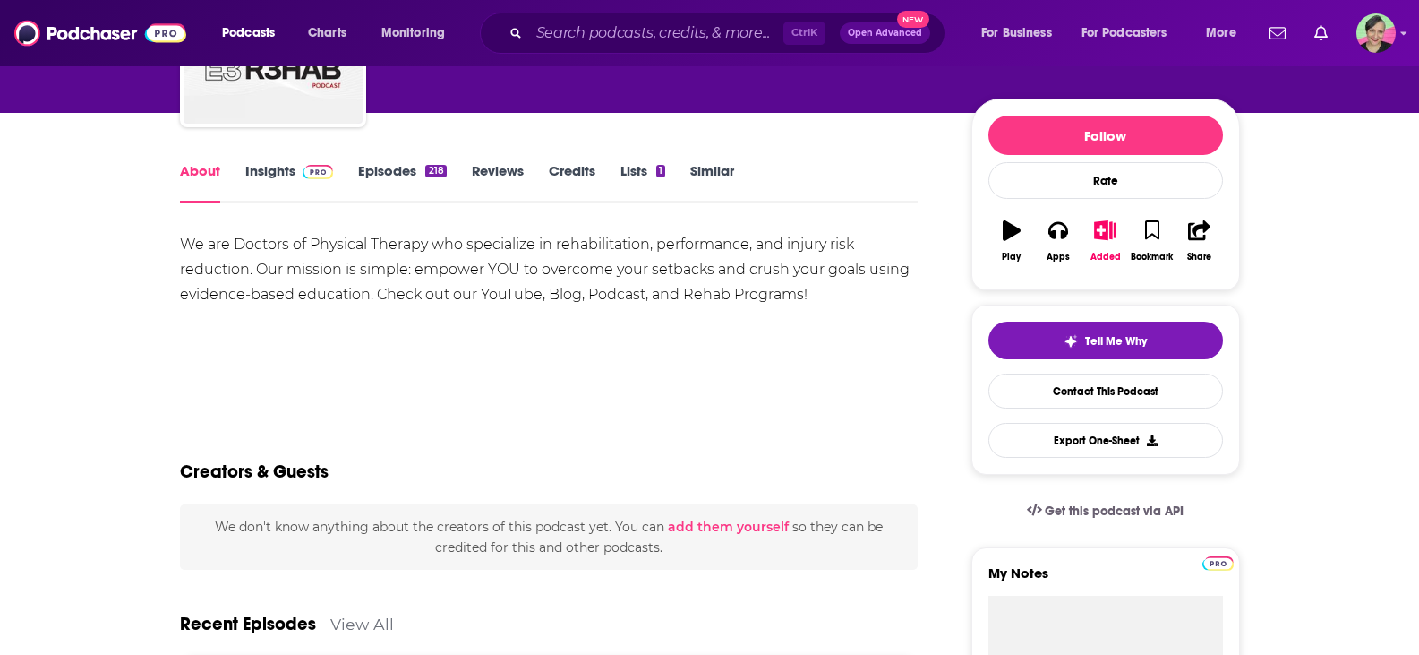
click at [377, 165] on link "Episodes 218" at bounding box center [402, 182] width 88 height 41
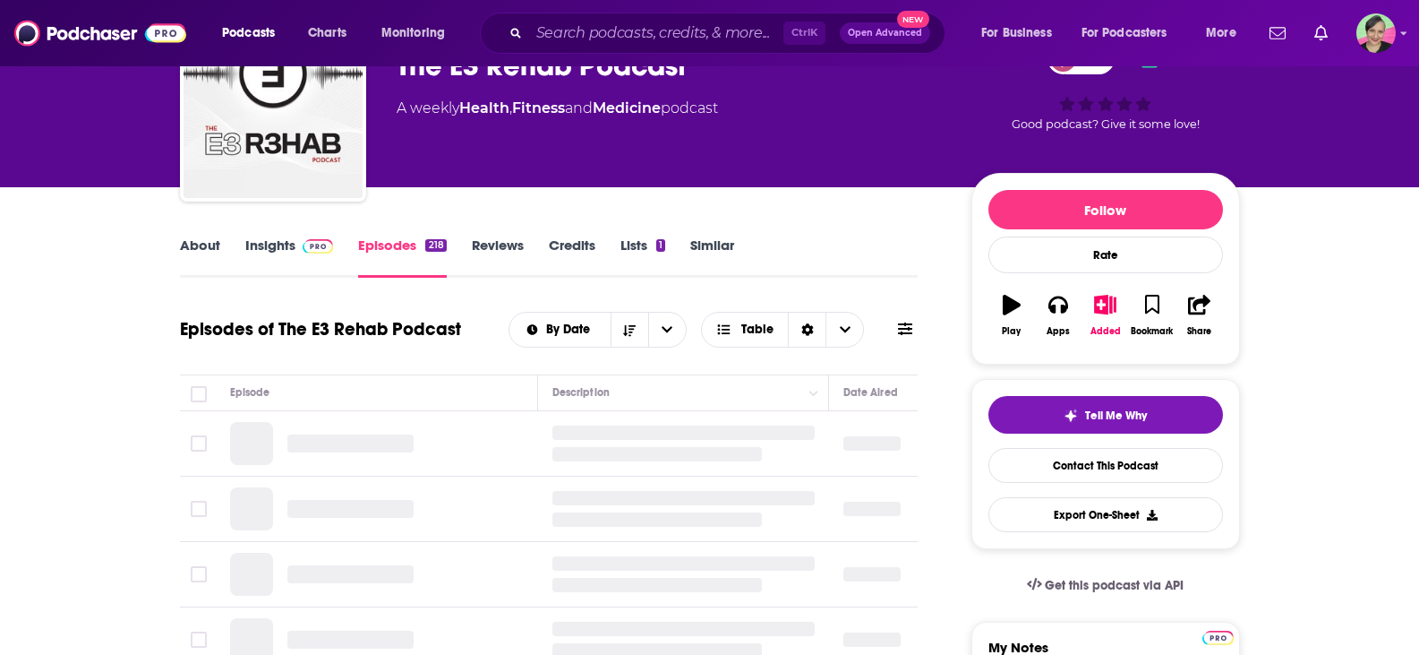
scroll to position [269, 0]
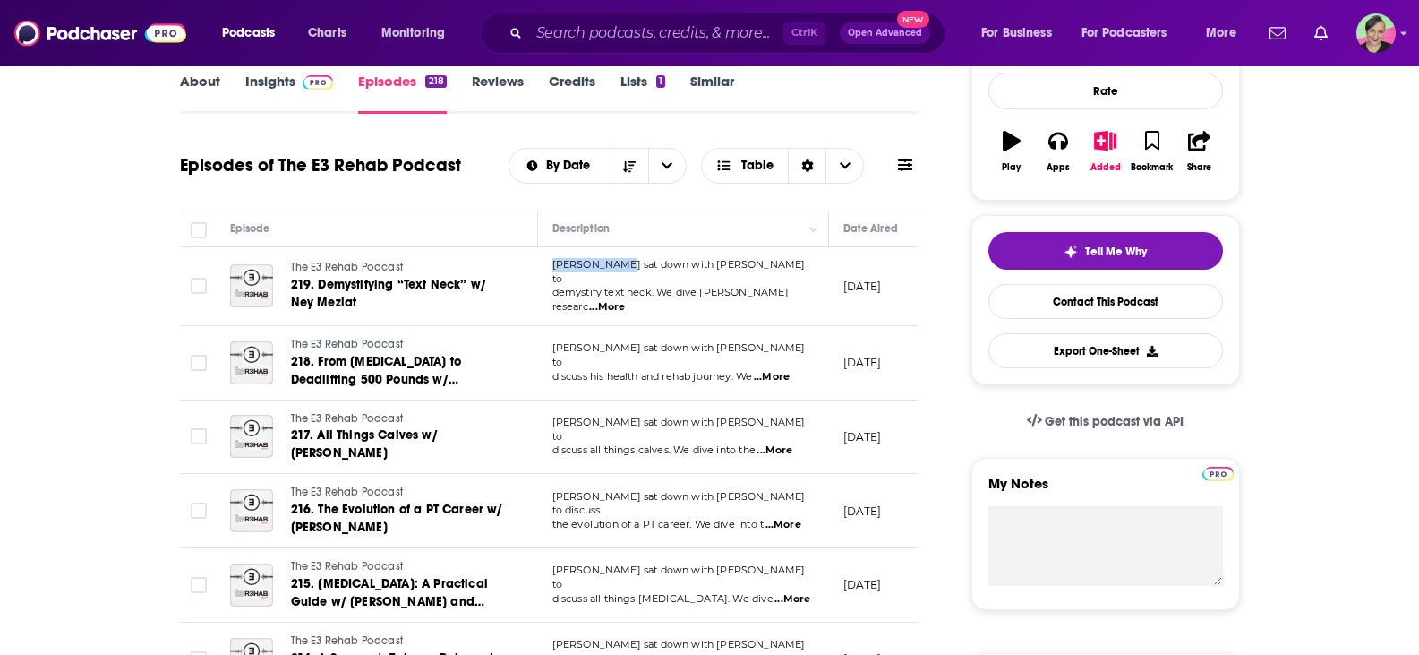
drag, startPoint x: 562, startPoint y: 273, endPoint x: 622, endPoint y: 276, distance: 59.2
click at [622, 276] on td "[PERSON_NAME] sat down with [PERSON_NAME] to demystify text neck. We dive [PERS…" at bounding box center [683, 286] width 291 height 79
copy span "[PERSON_NAME]"
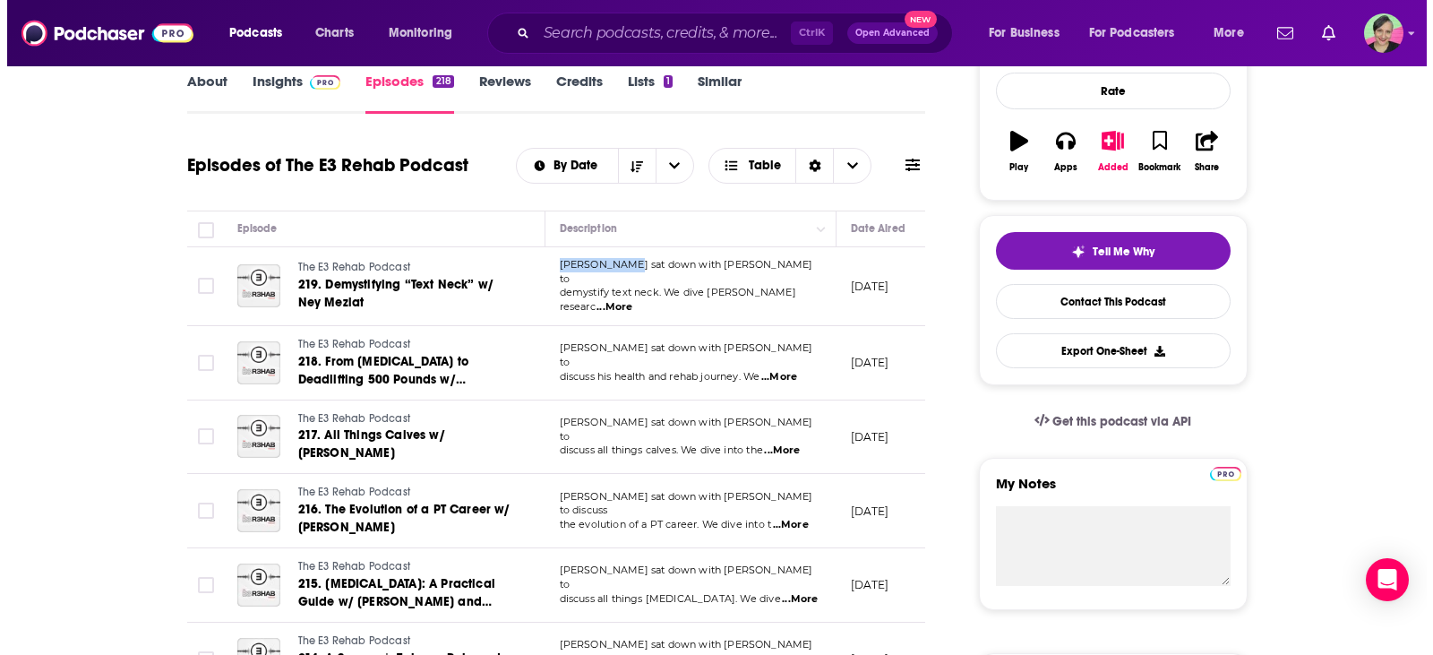
scroll to position [0, 0]
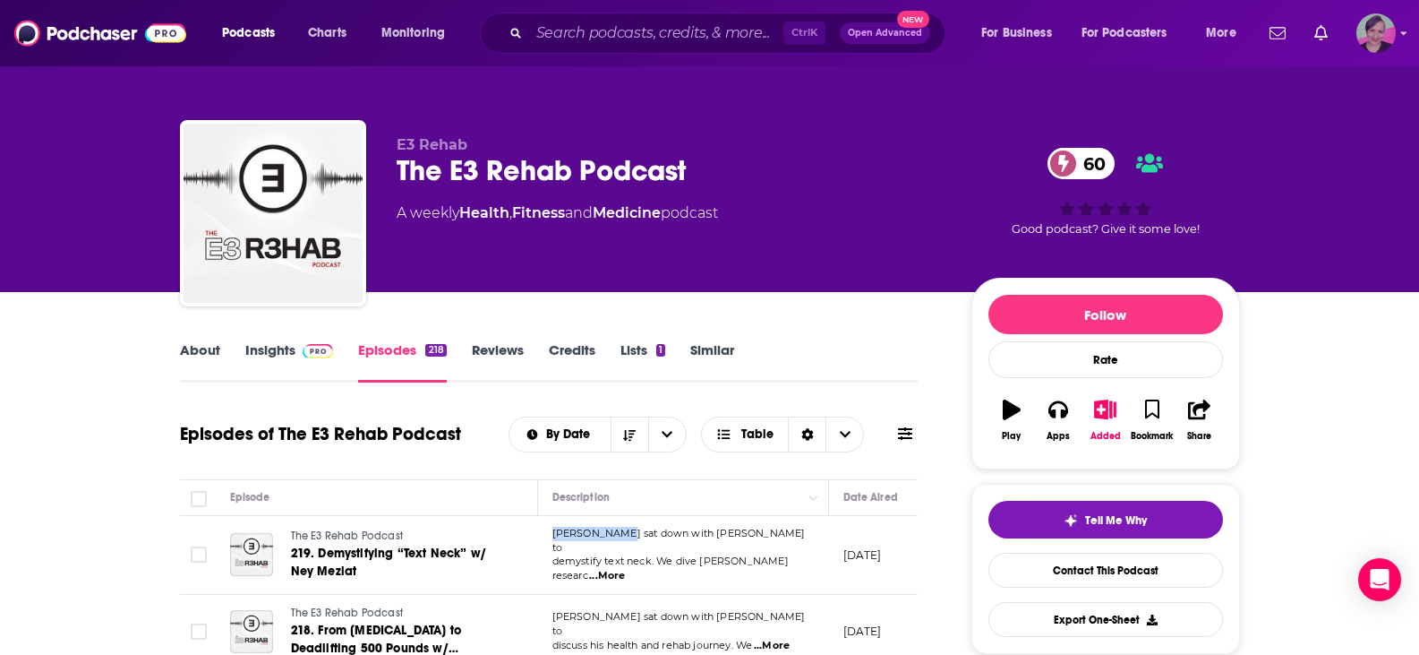
click at [1403, 30] on icon "Show profile menu" at bounding box center [1404, 33] width 7 height 11
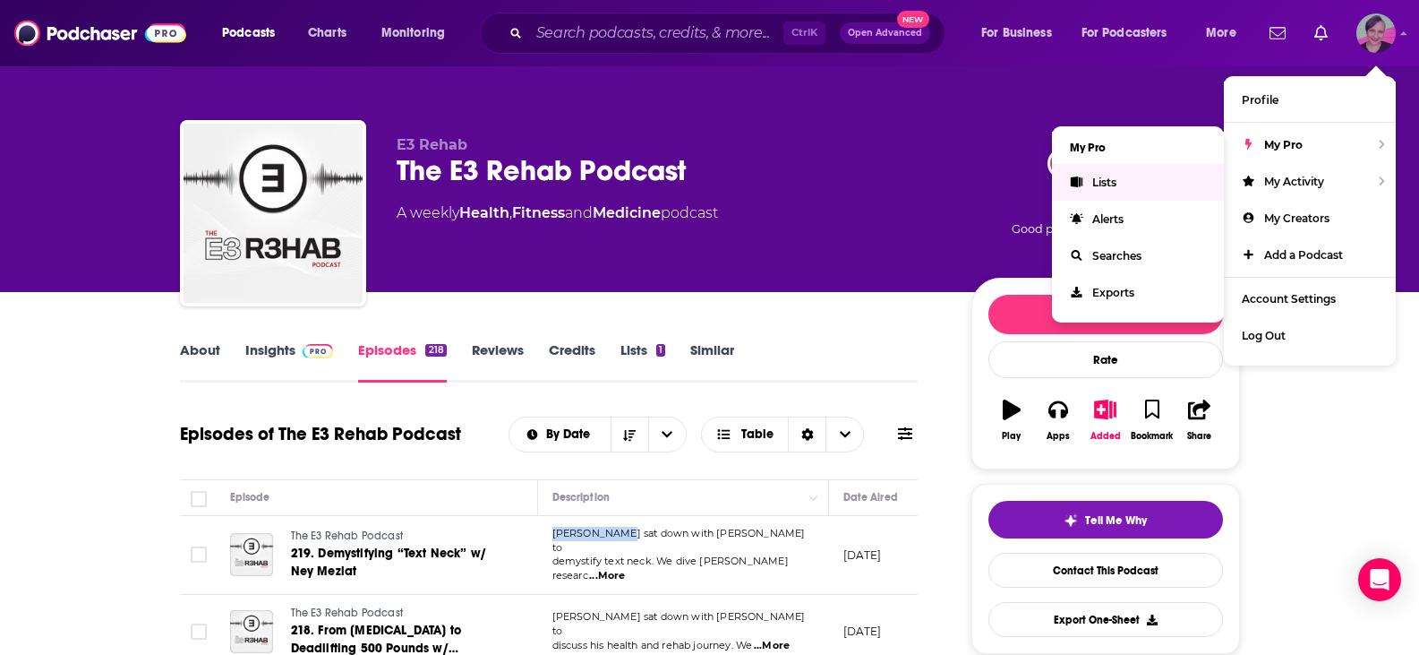
click at [1099, 181] on span "Lists" at bounding box center [1105, 182] width 24 height 13
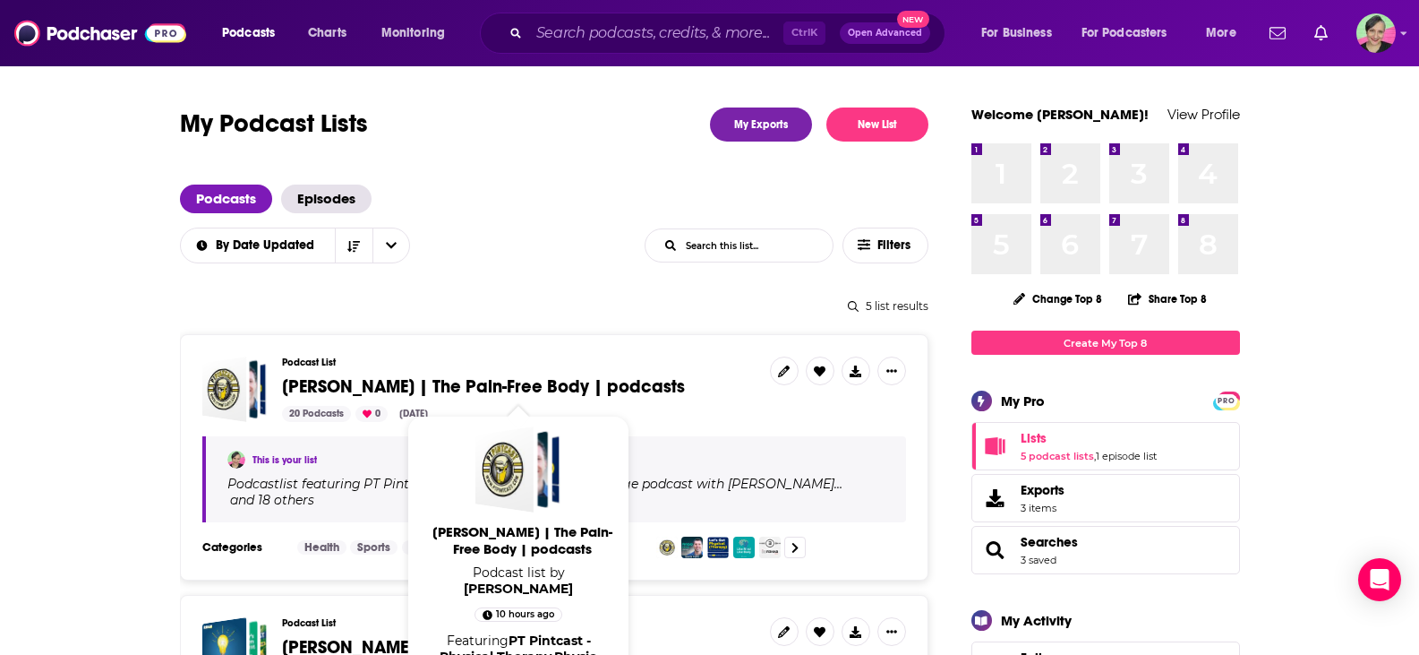
click at [588, 387] on span "[PERSON_NAME] | The Pain-Free Body | podcasts" at bounding box center [483, 386] width 403 height 22
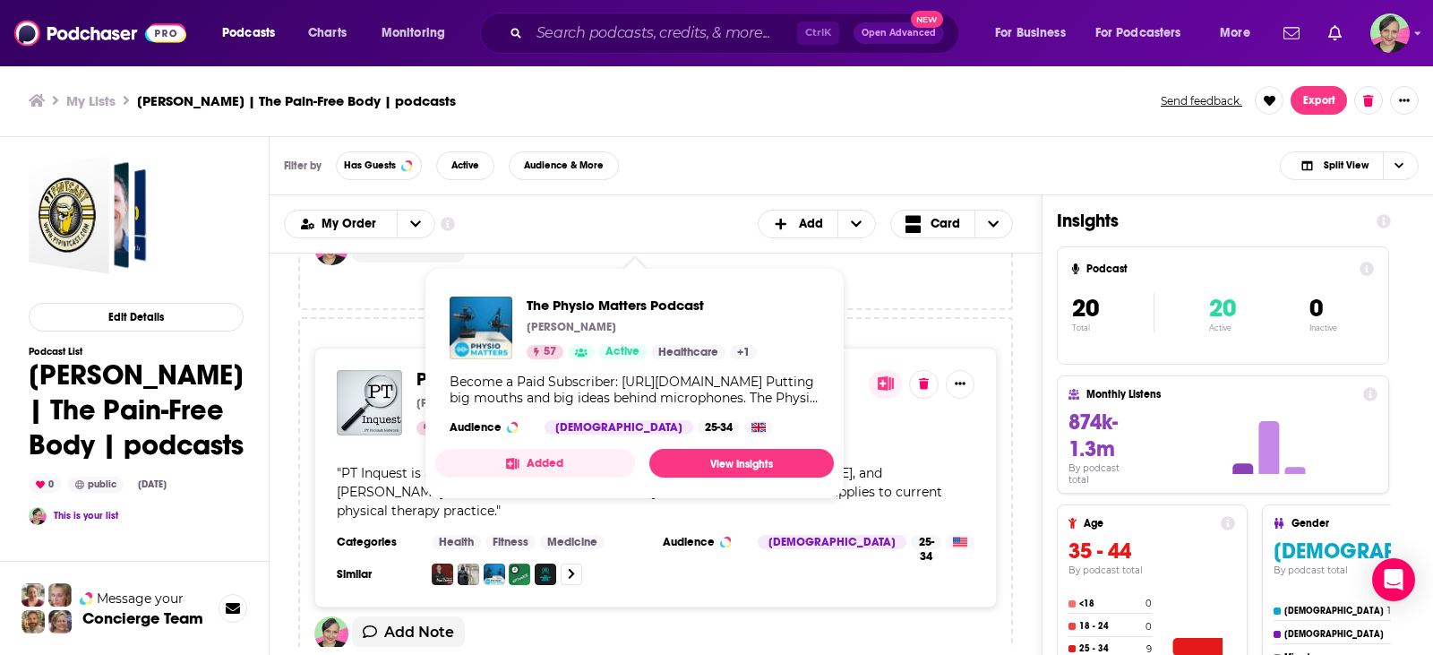
scroll to position [2418, 0]
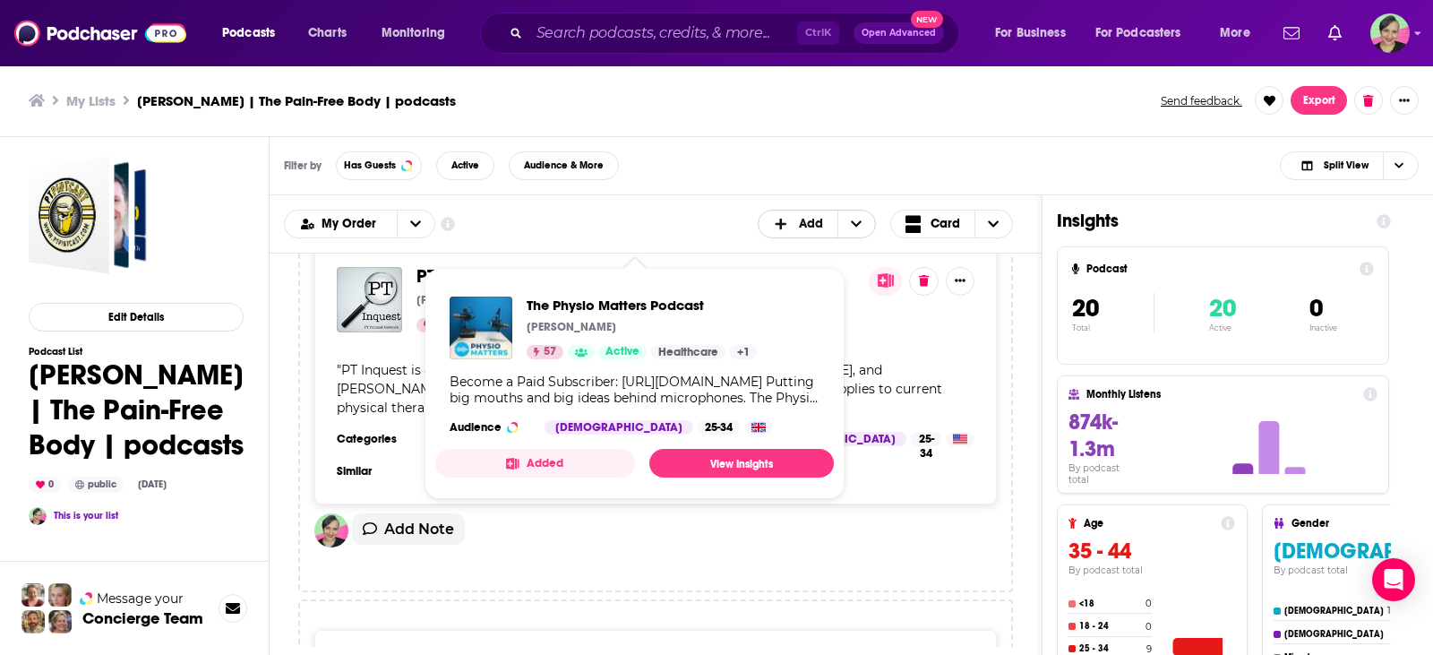
click at [860, 224] on icon "+ Add" at bounding box center [856, 223] width 11 height 6
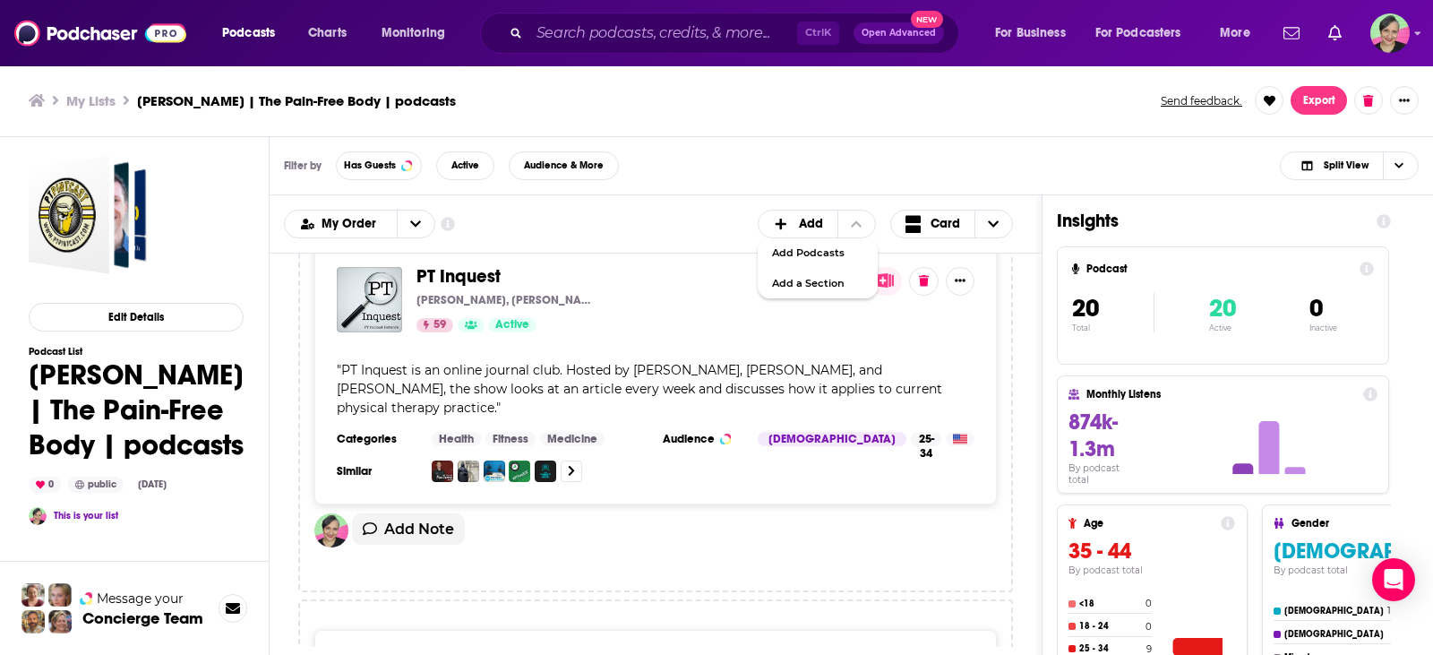
click at [849, 177] on div "Filter by Has Guests Active Audience & More Split View" at bounding box center [851, 166] width 1163 height 58
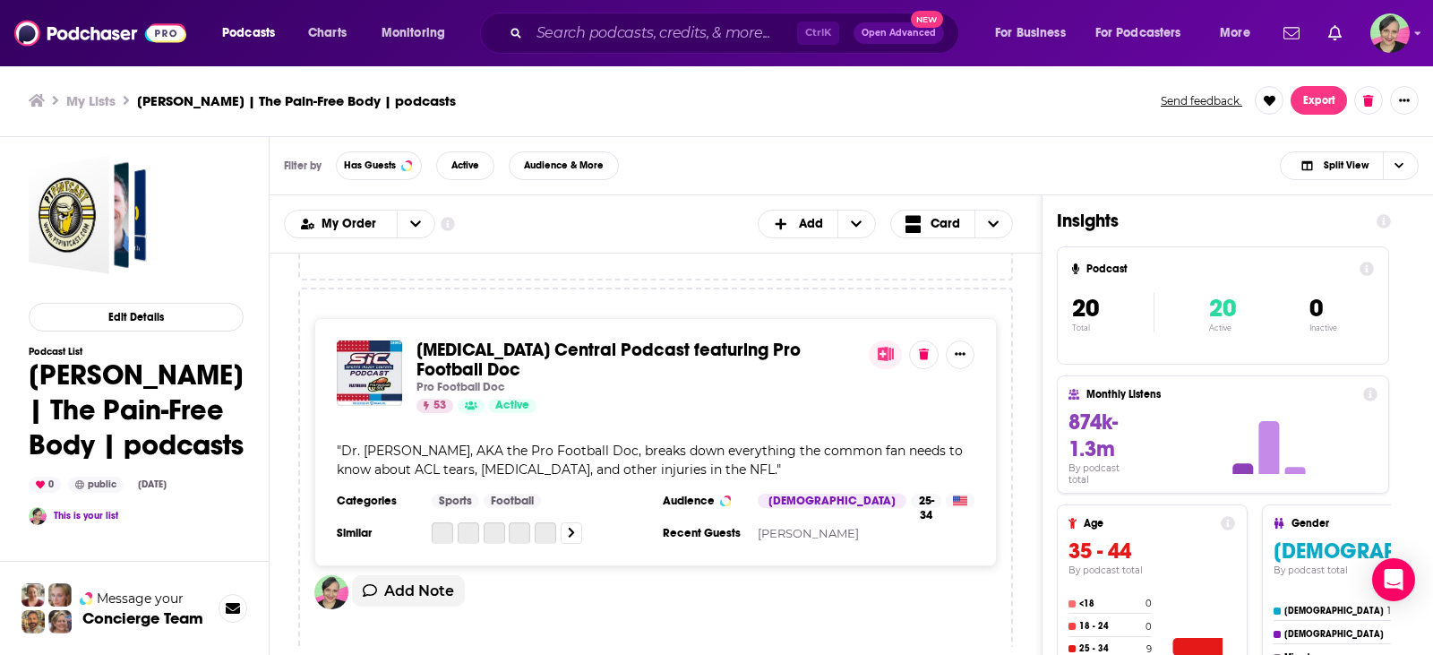
scroll to position [3134, 0]
click at [927, 359] on button at bounding box center [924, 352] width 30 height 29
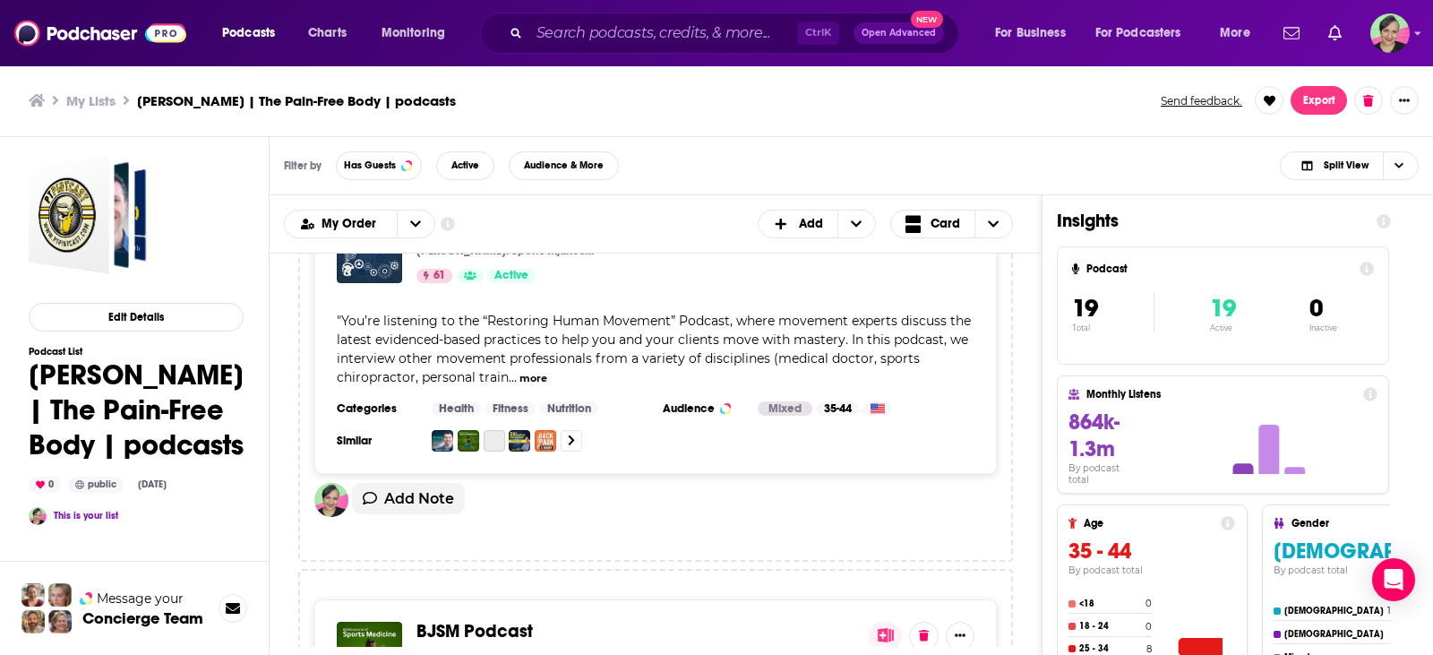
scroll to position [4030, 0]
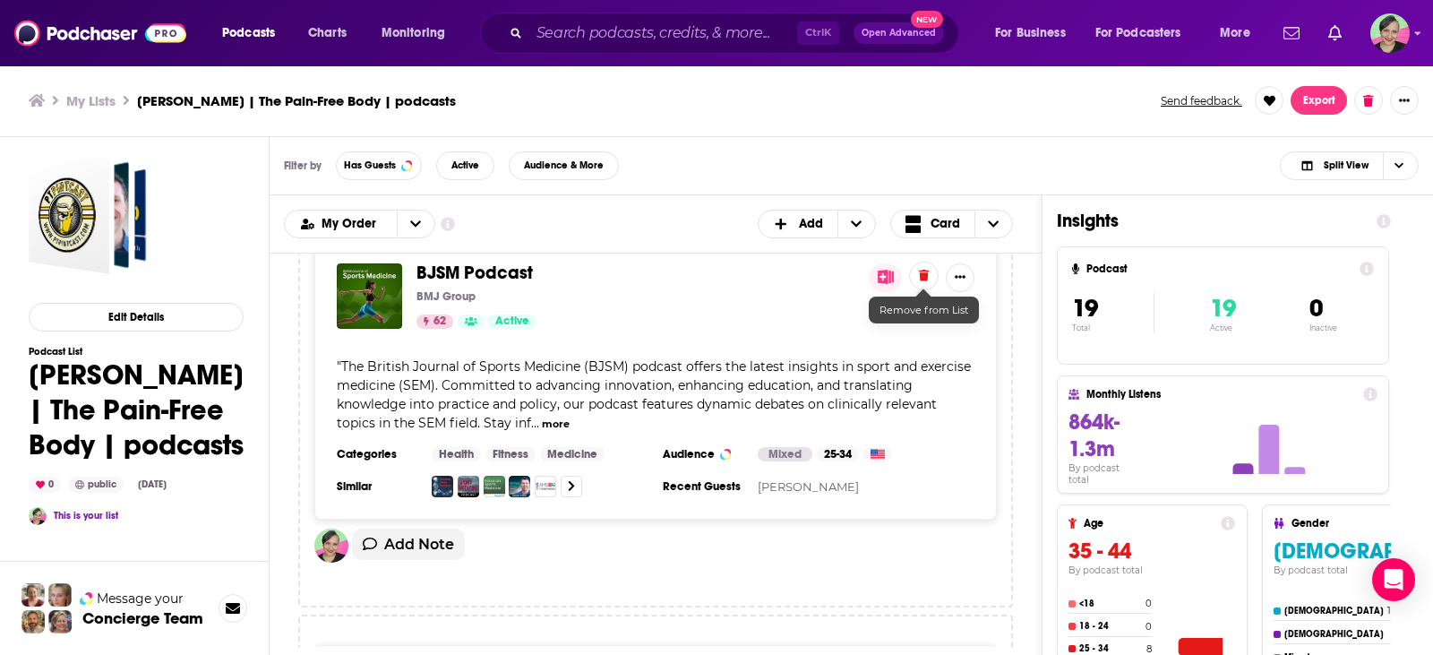
click at [930, 277] on button at bounding box center [924, 276] width 30 height 29
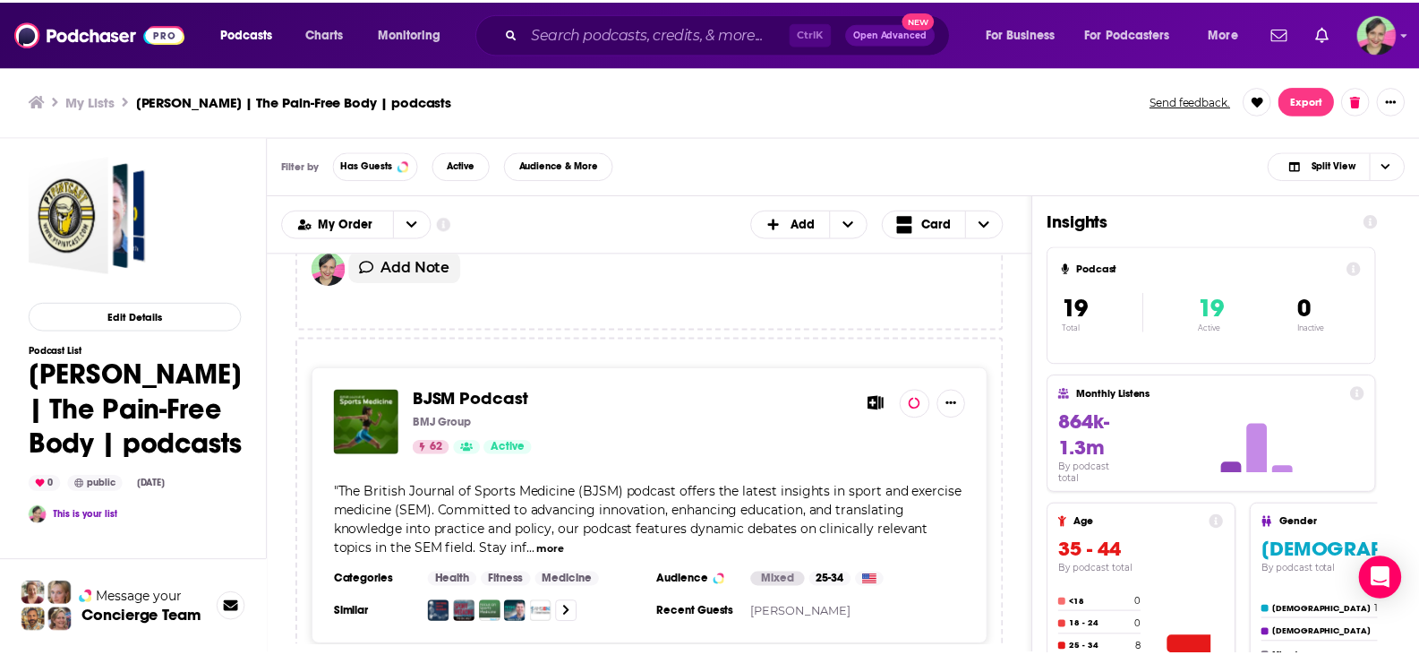
scroll to position [4209, 0]
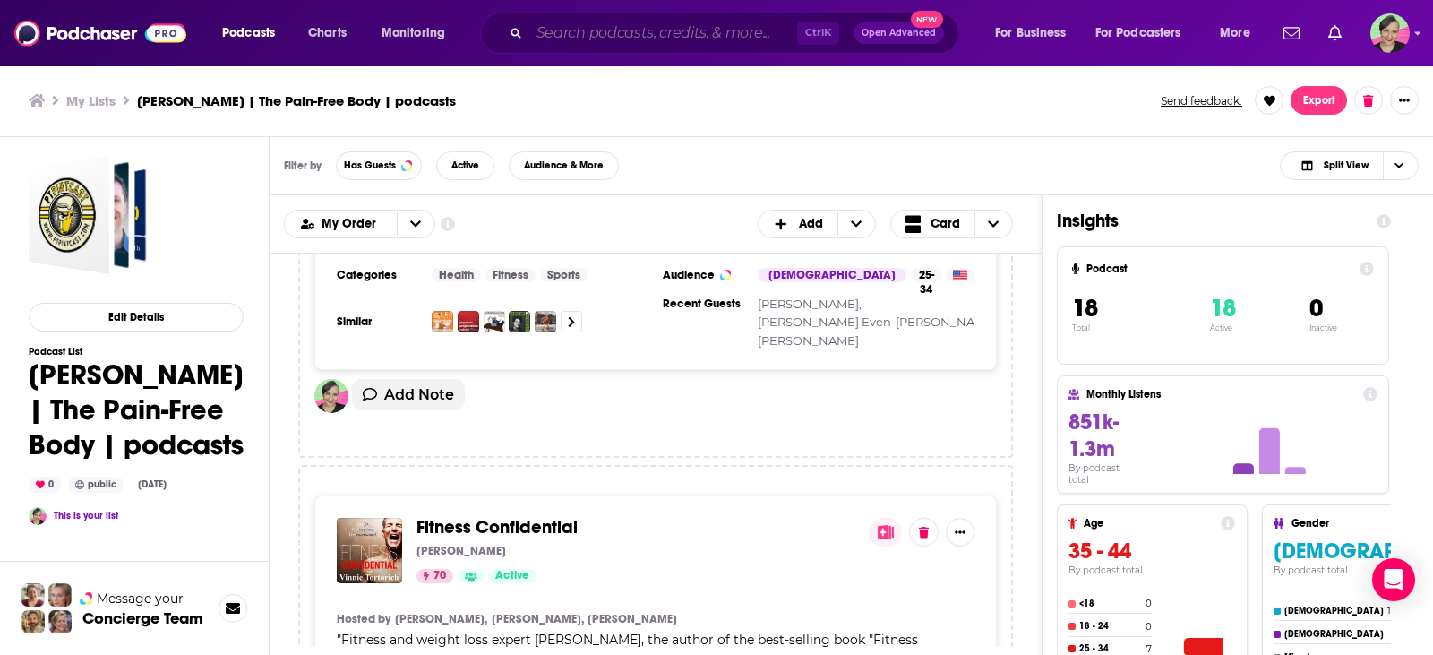
click at [562, 36] on input "Search podcasts, credits, & more..." at bounding box center [663, 33] width 268 height 29
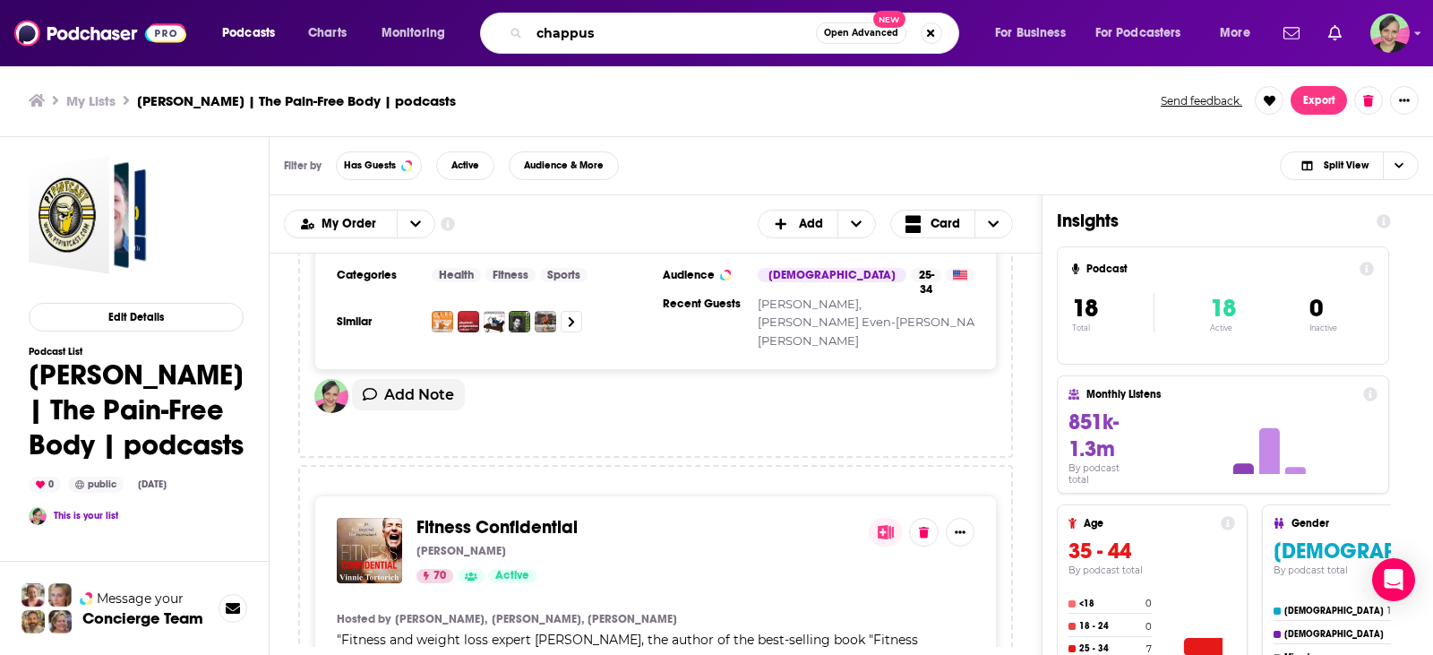
type input "chappus"
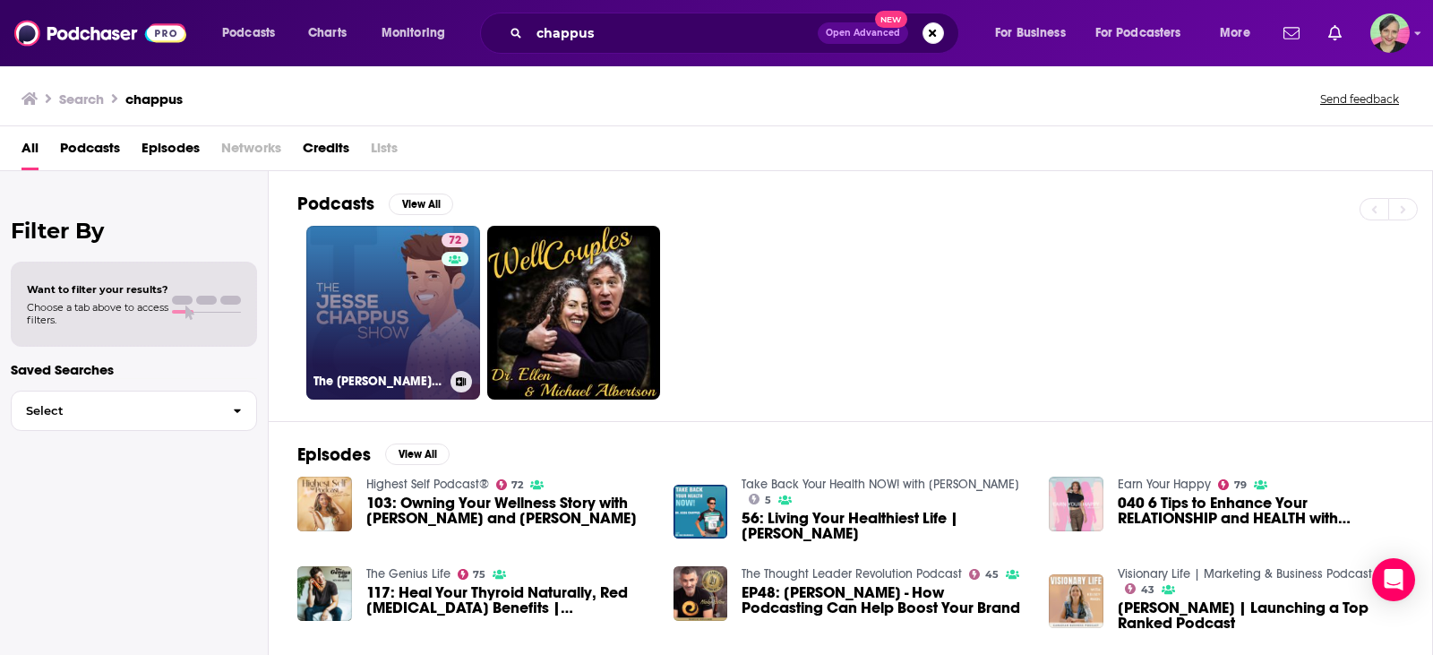
click at [424, 281] on link "72 The Jesse Chappus Show" at bounding box center [393, 313] width 174 height 174
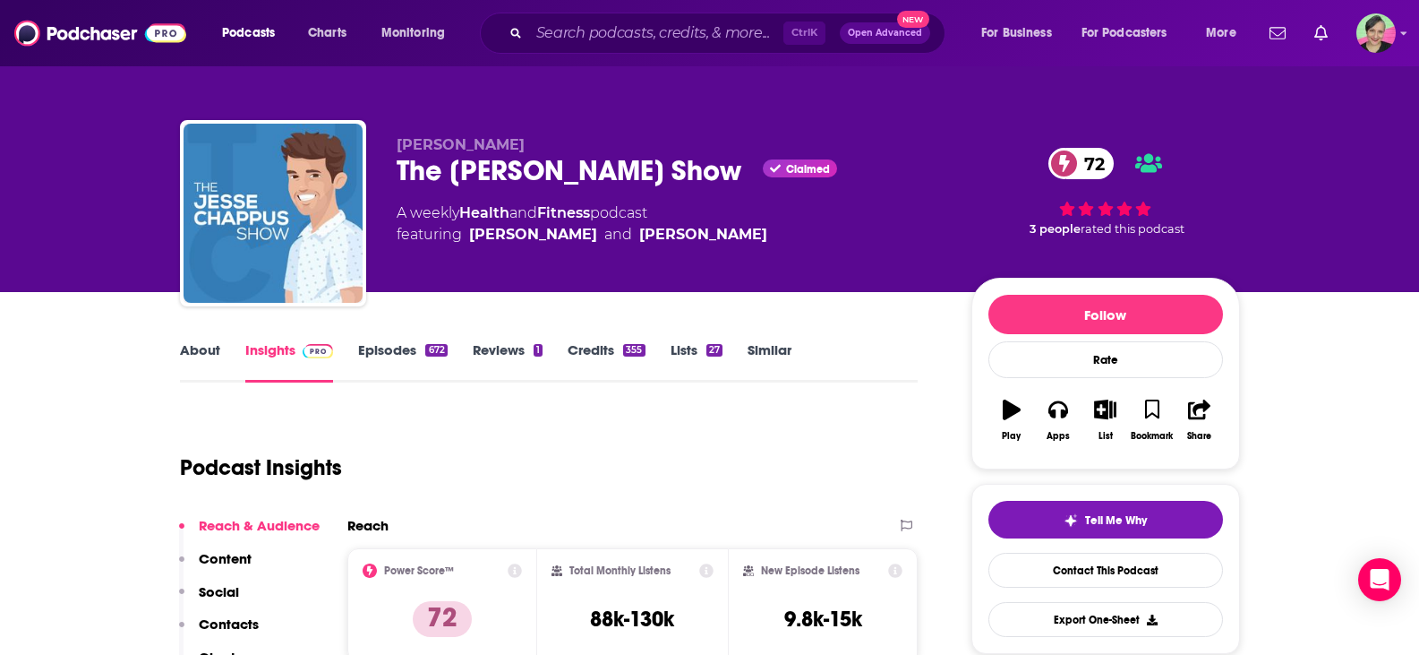
scroll to position [179, 0]
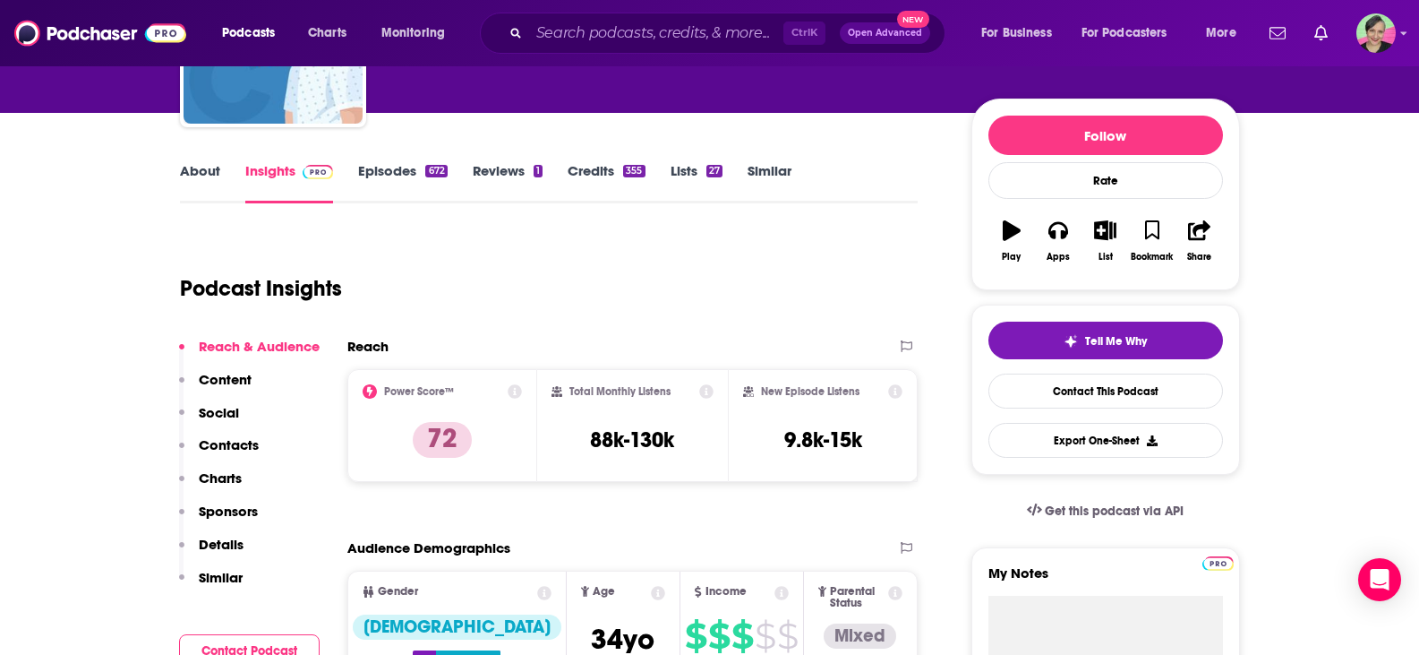
click at [384, 166] on link "Episodes 672" at bounding box center [402, 182] width 89 height 41
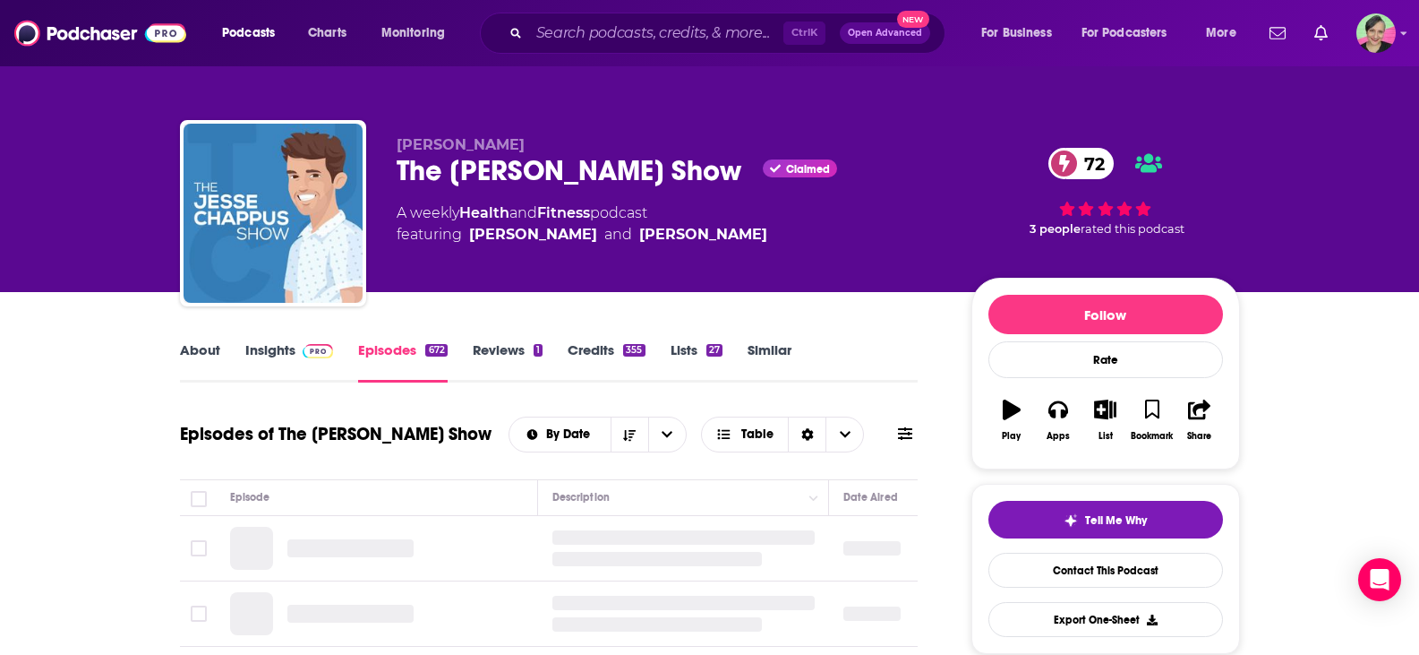
click at [907, 438] on icon at bounding box center [905, 433] width 14 height 13
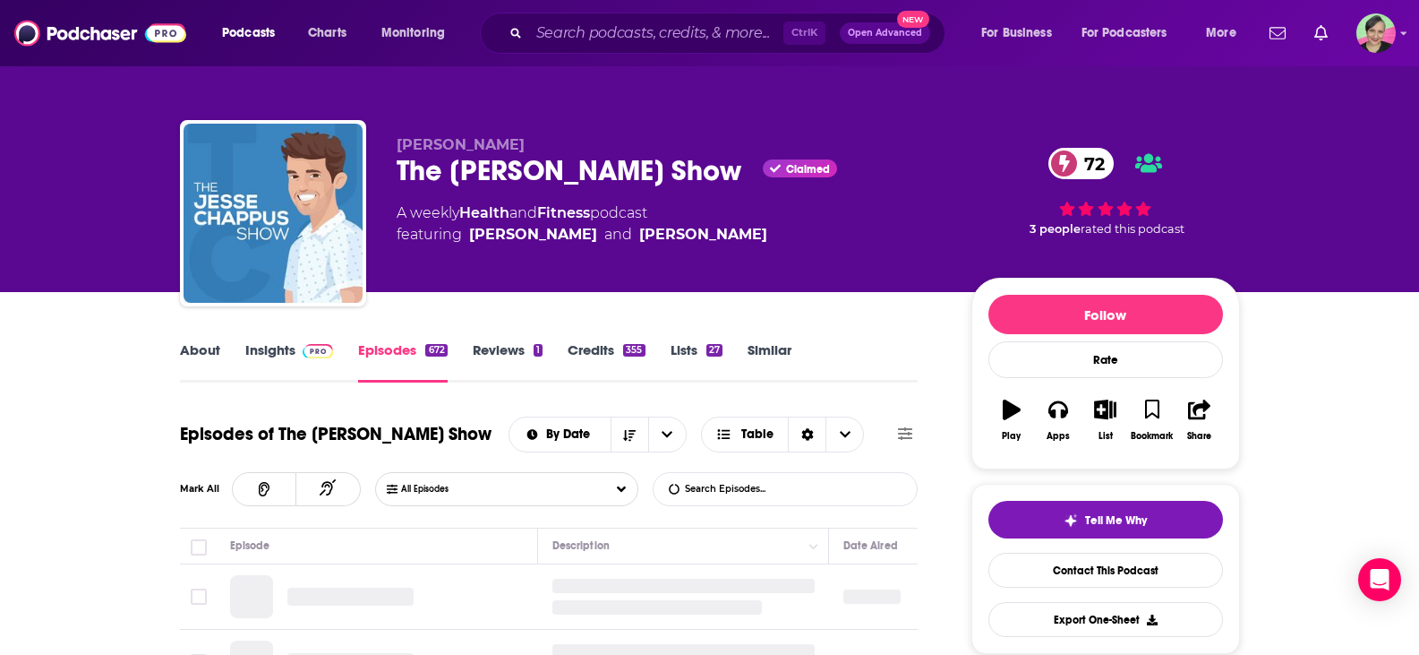
drag, startPoint x: 749, startPoint y: 475, endPoint x: 792, endPoint y: 496, distance: 48.1
click at [749, 475] on input "List Search Input" at bounding box center [747, 489] width 187 height 32
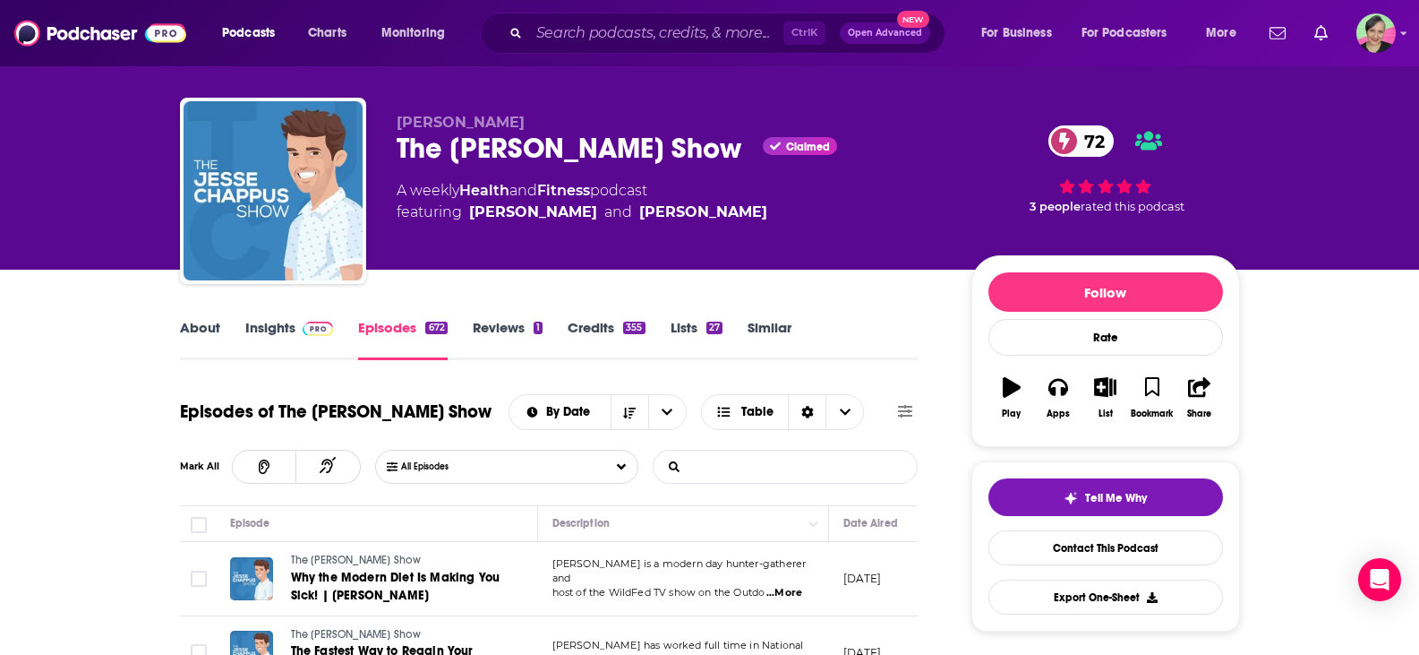
scroll to position [179, 0]
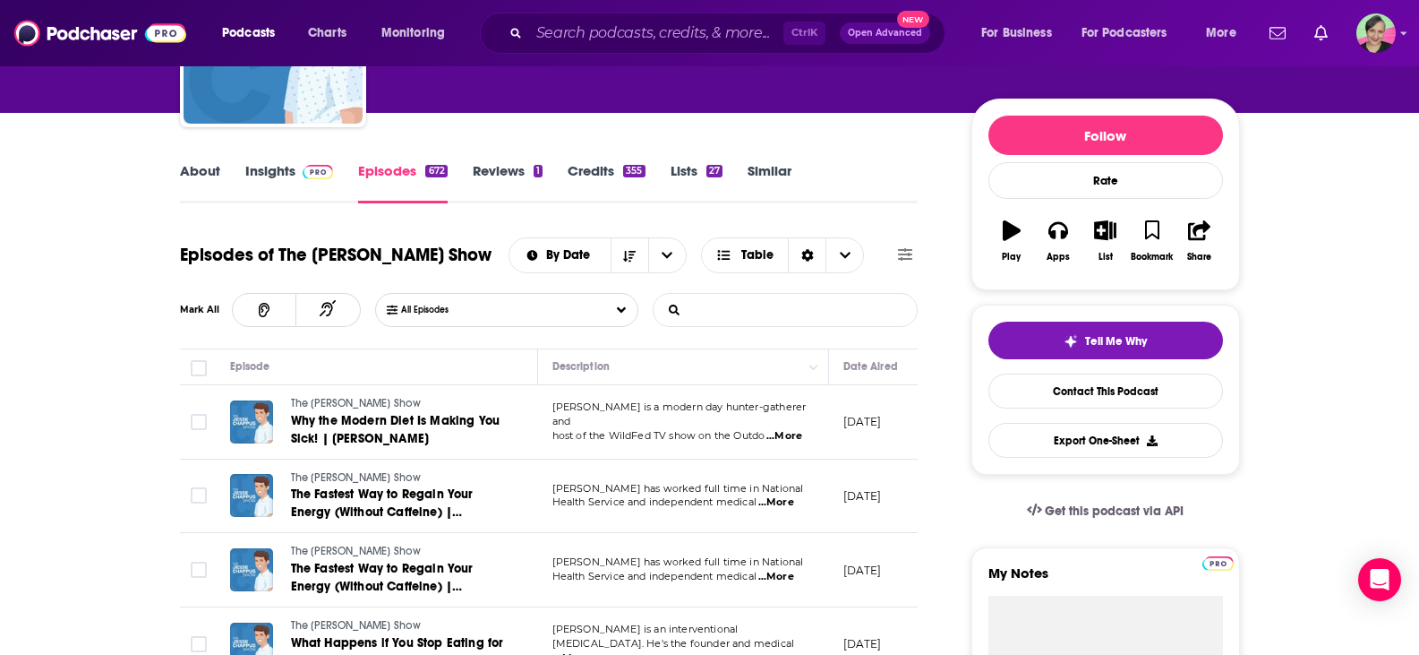
click at [713, 303] on input "List Search Input" at bounding box center [747, 310] width 187 height 32
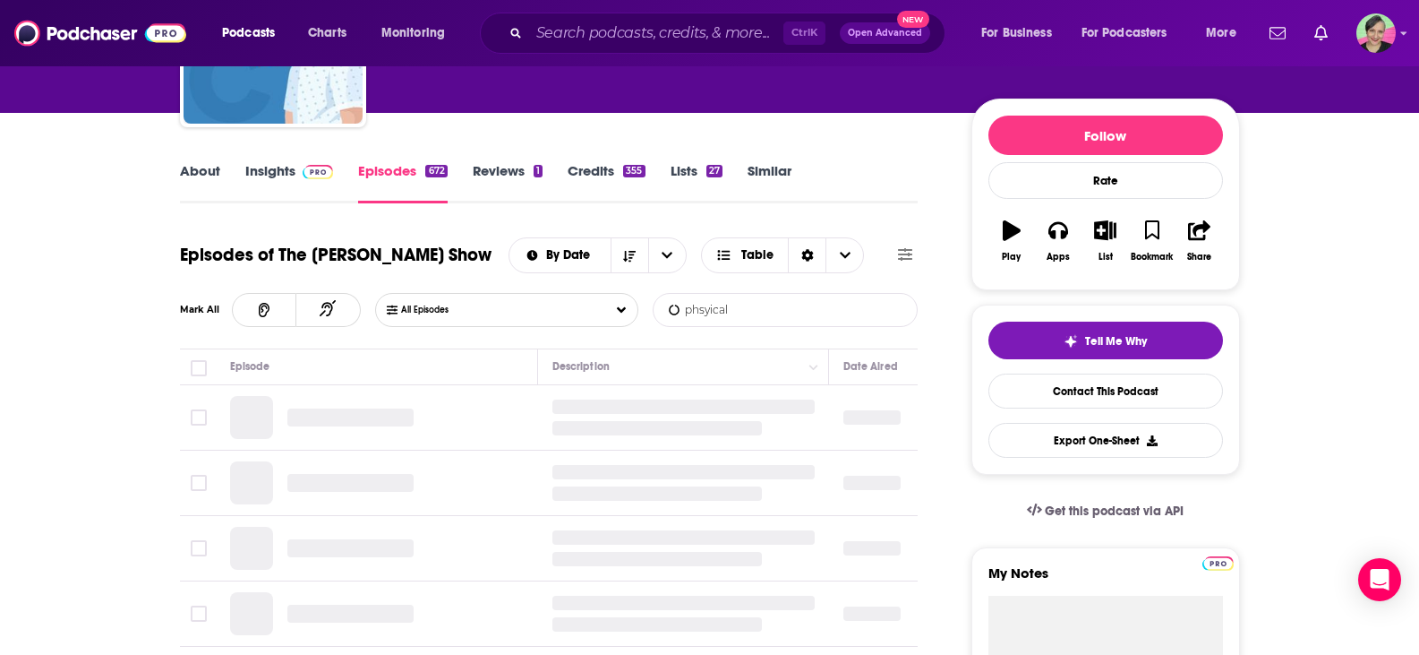
click at [686, 309] on input "phsyical" at bounding box center [747, 310] width 187 height 32
drag, startPoint x: 682, startPoint y: 309, endPoint x: 776, endPoint y: 313, distance: 94.1
click at [776, 313] on input "phsyical" at bounding box center [747, 310] width 187 height 32
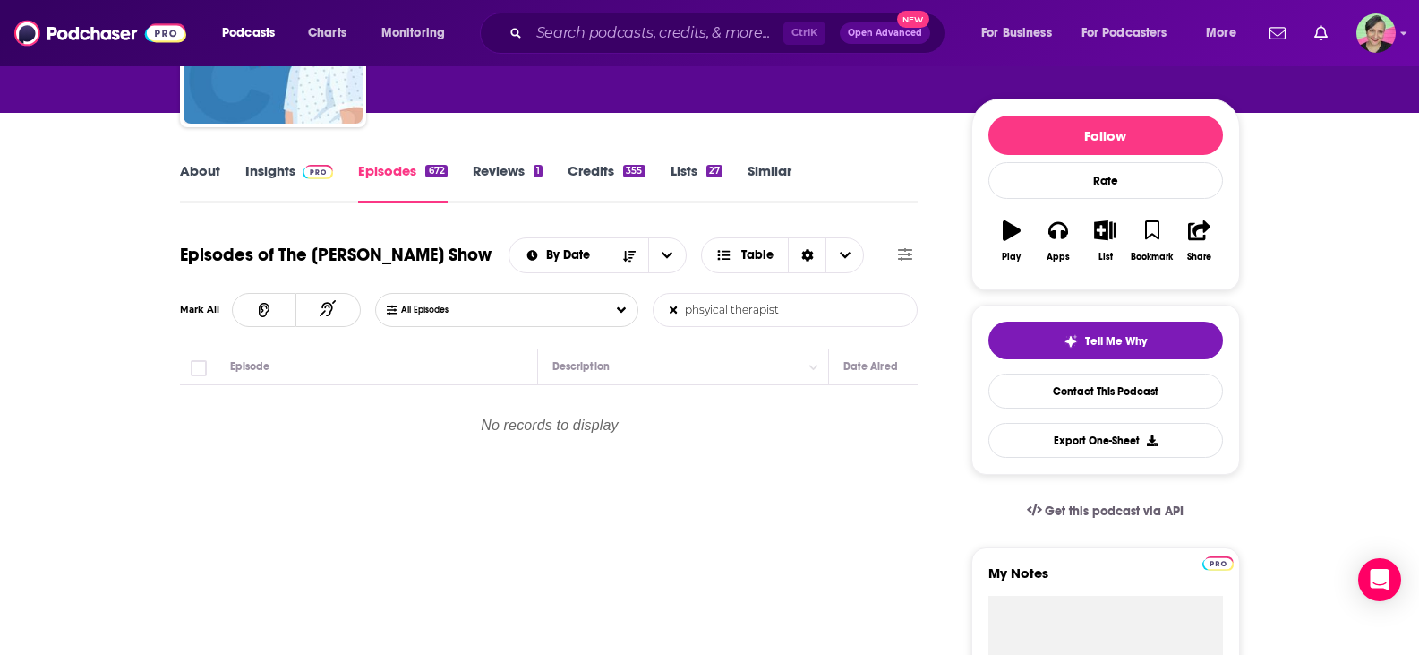
drag, startPoint x: 931, startPoint y: 347, endPoint x: 1034, endPoint y: 361, distance: 104.0
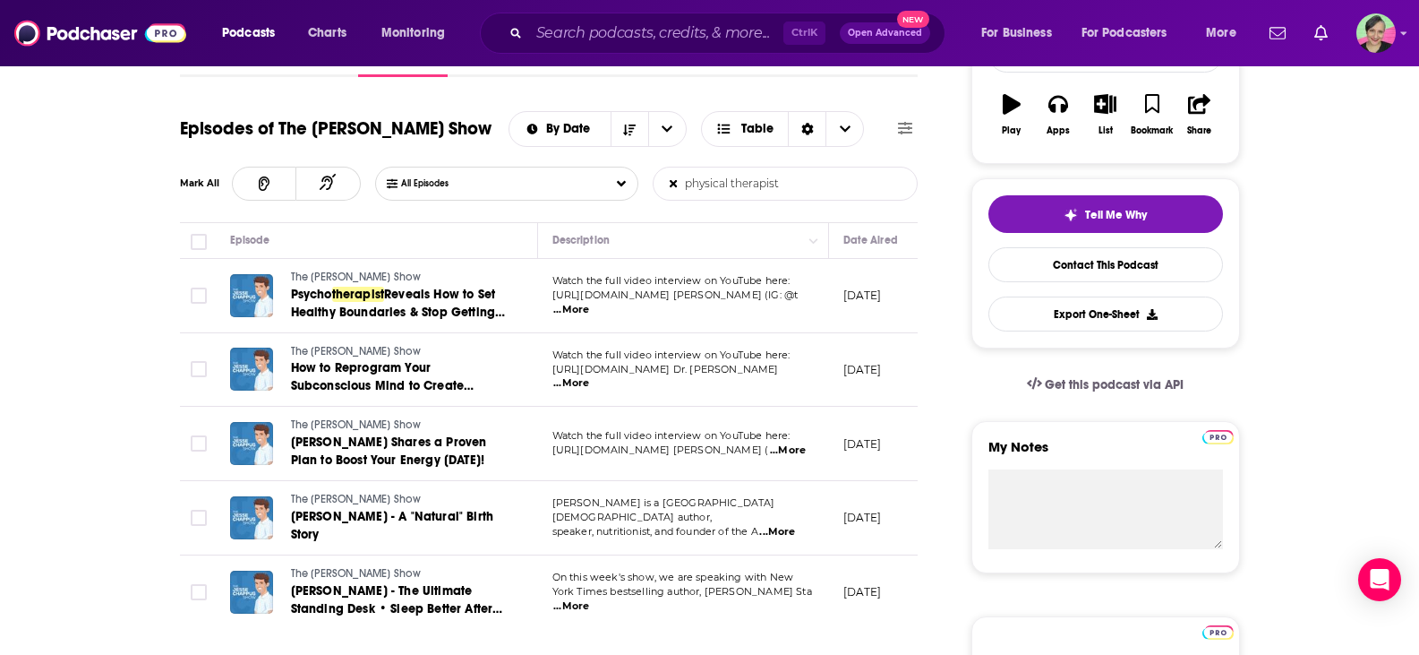
scroll to position [358, 0]
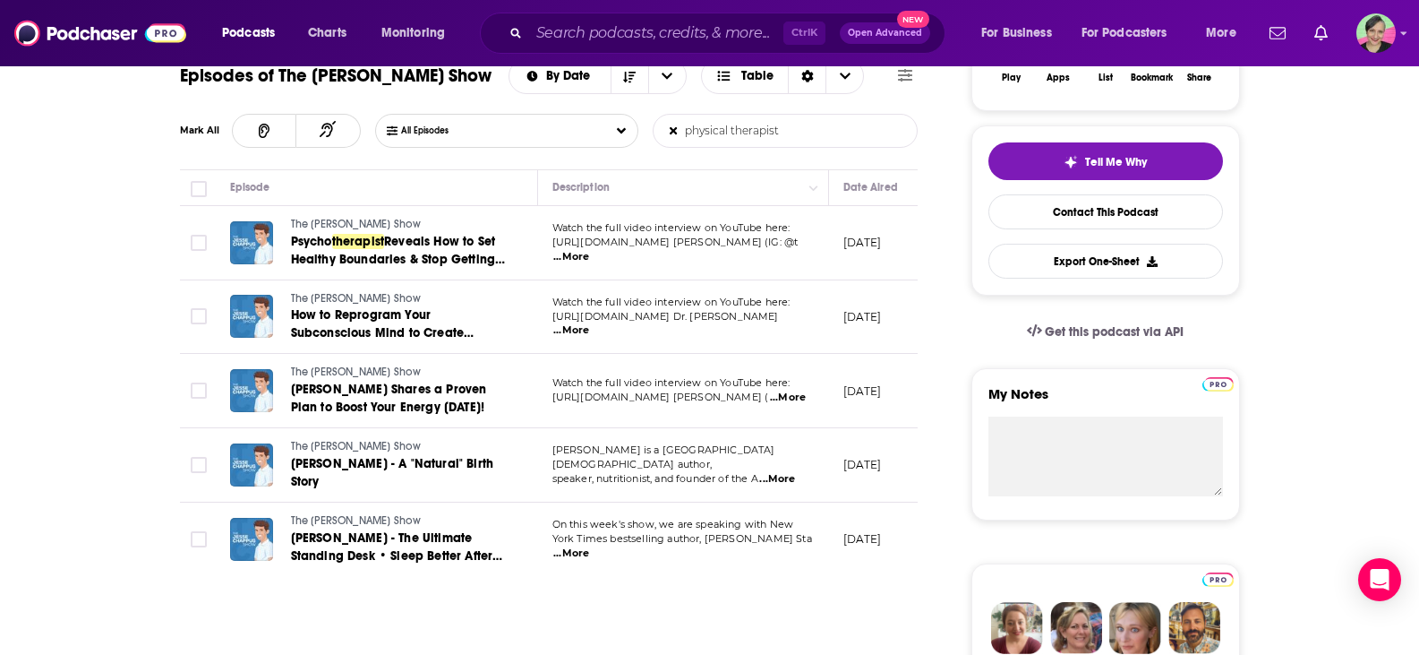
type input "physical therapist"
click at [589, 549] on span "...More" at bounding box center [571, 553] width 36 height 14
click at [589, 546] on span "...More" at bounding box center [571, 553] width 36 height 14
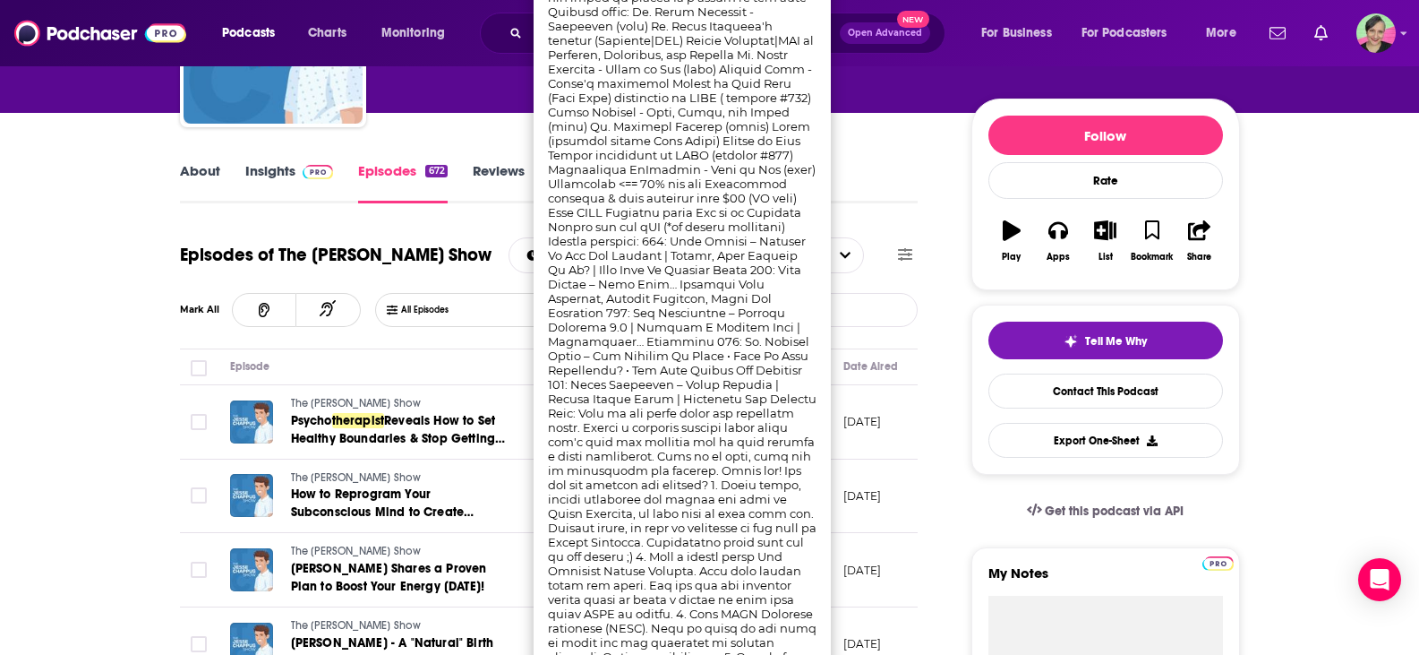
scroll to position [0, 0]
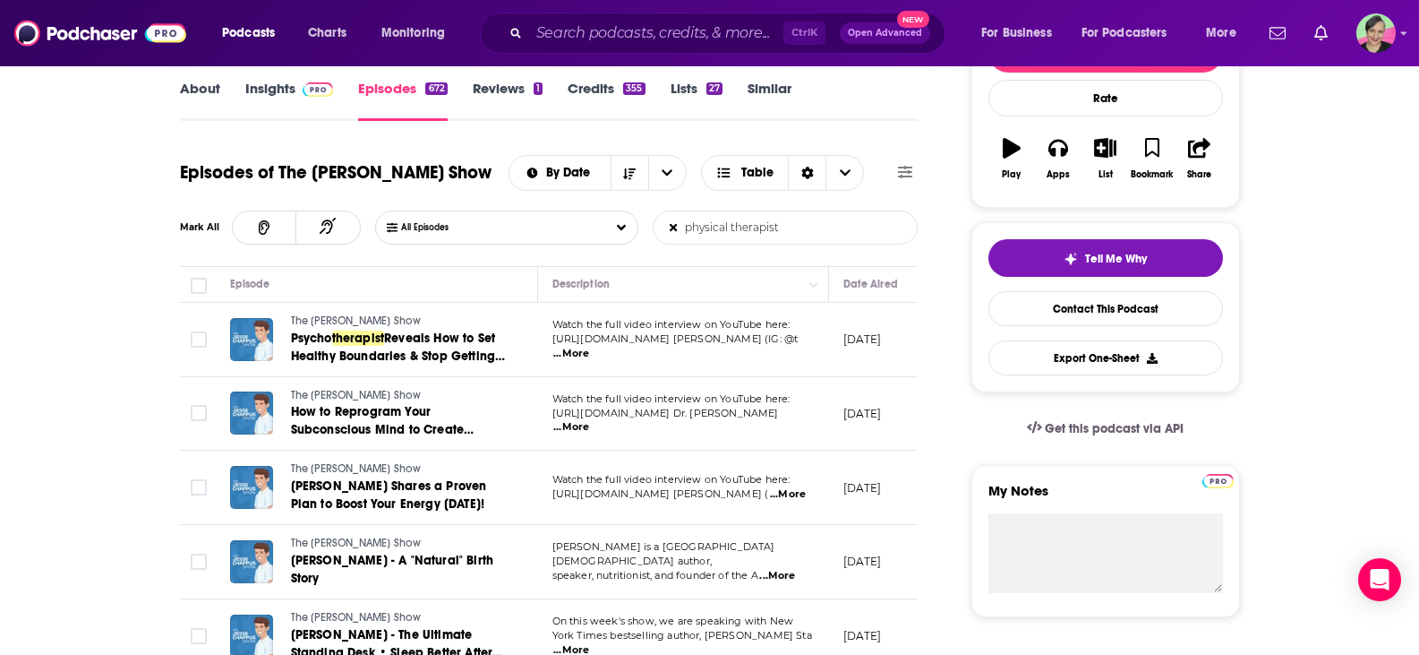
scroll to position [269, 0]
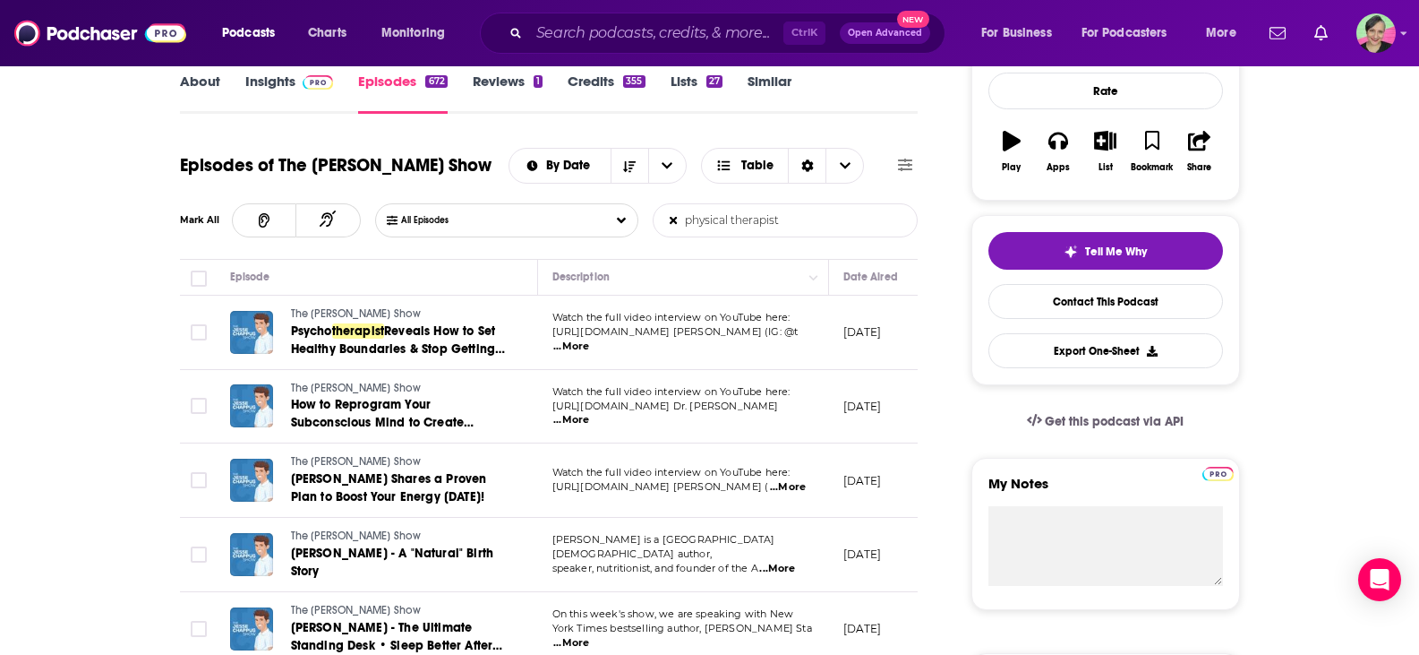
click at [589, 342] on span "...More" at bounding box center [571, 346] width 36 height 14
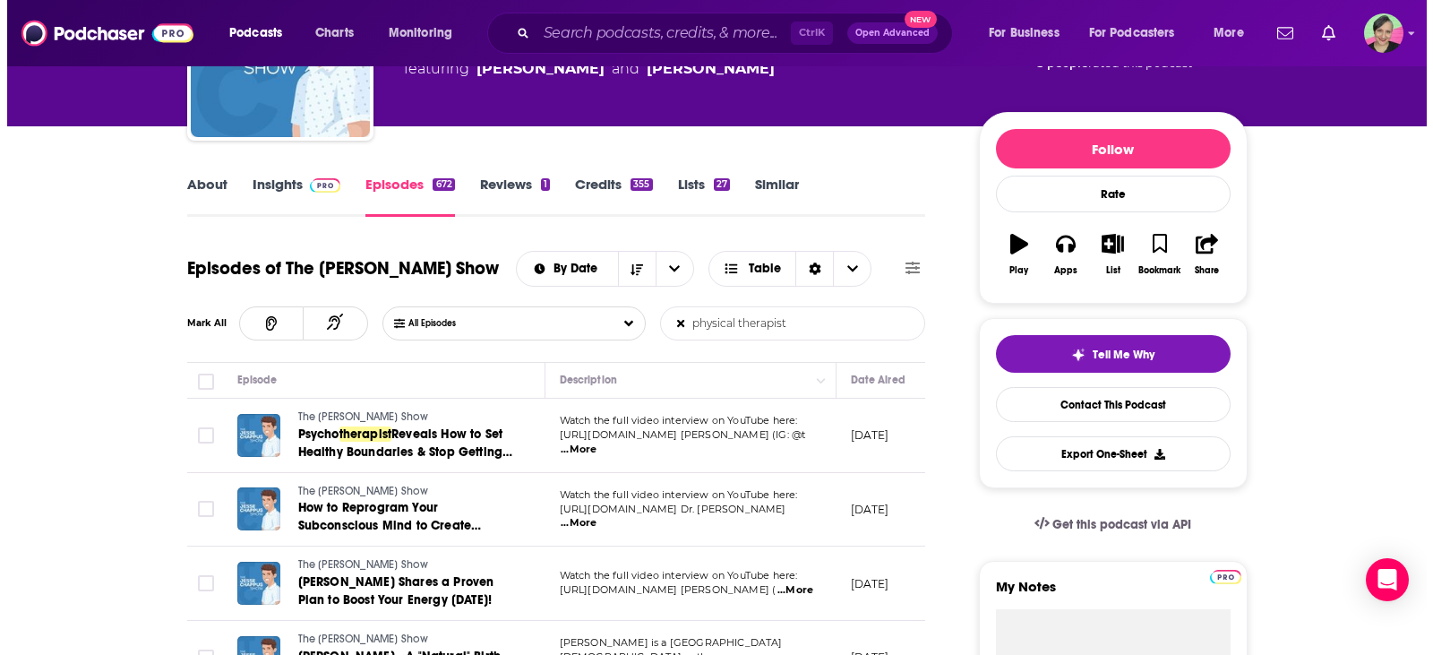
scroll to position [0, 0]
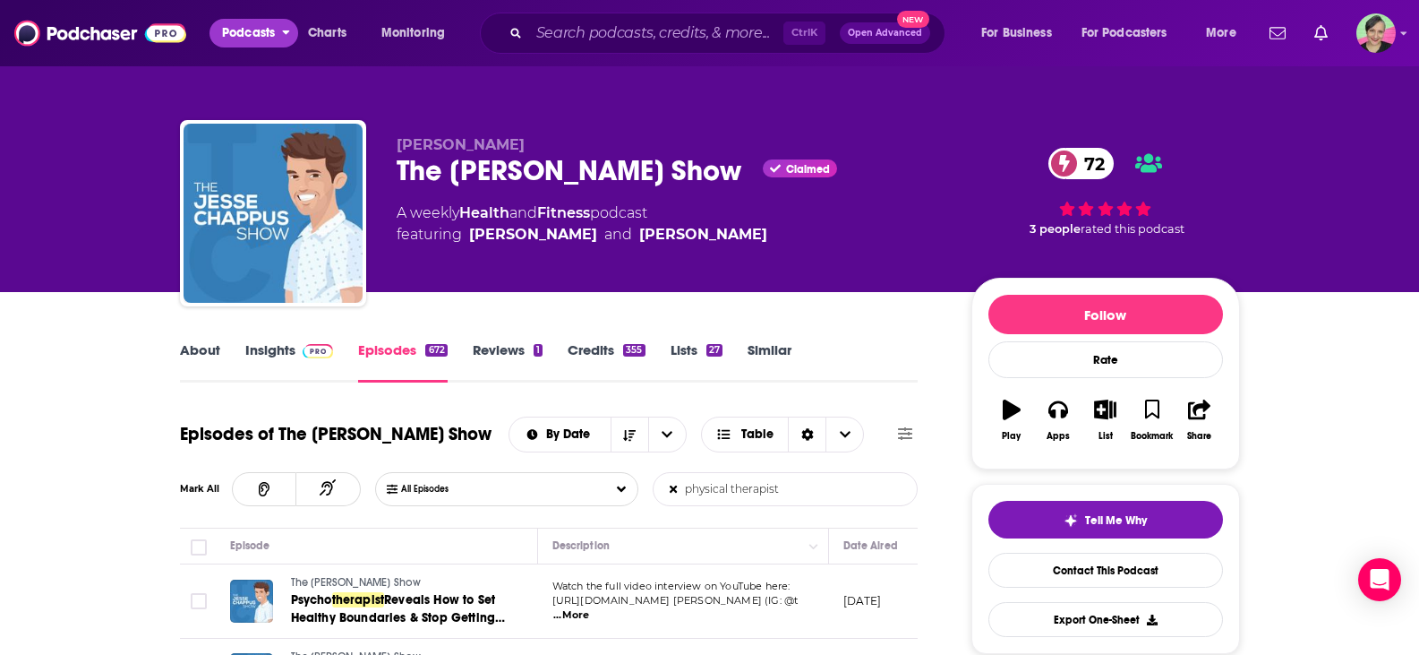
click at [241, 21] on span "Podcasts" at bounding box center [248, 33] width 53 height 25
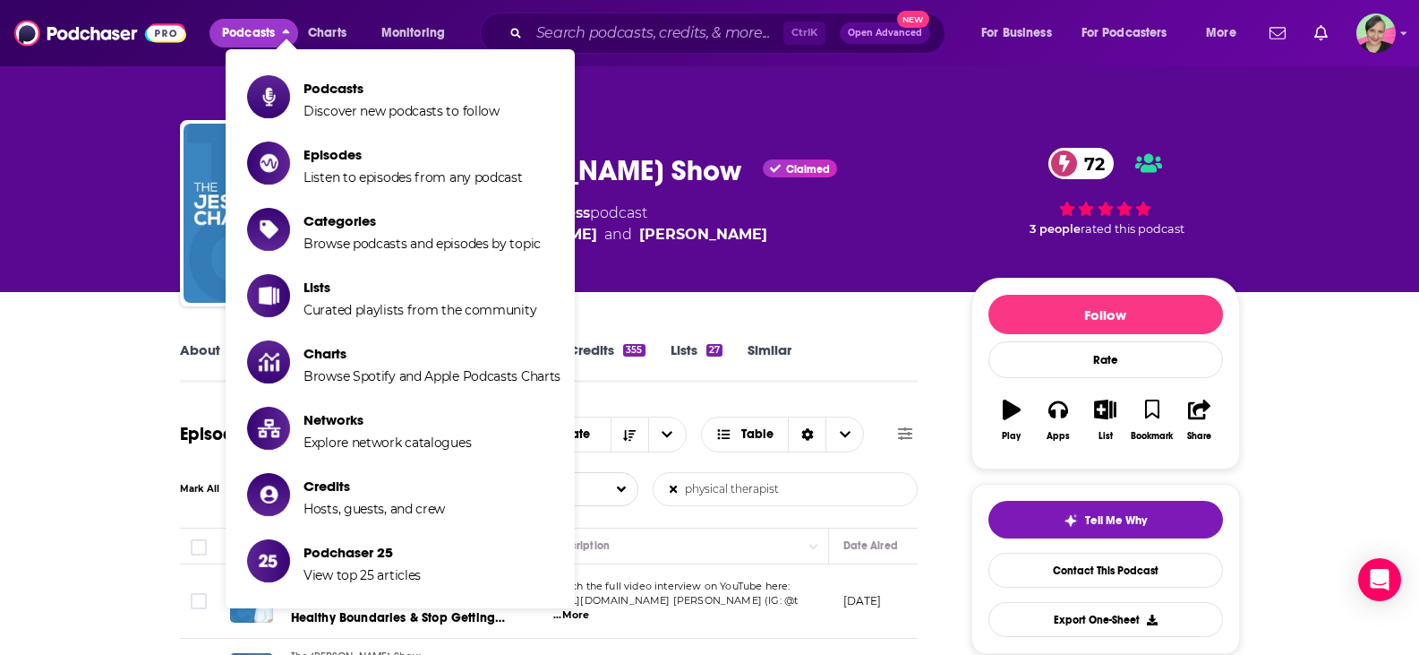
click at [755, 7] on div "Podcasts Charts Monitoring Ctrl K Open Advanced New For Business For Podcasters…" at bounding box center [709, 33] width 1419 height 66
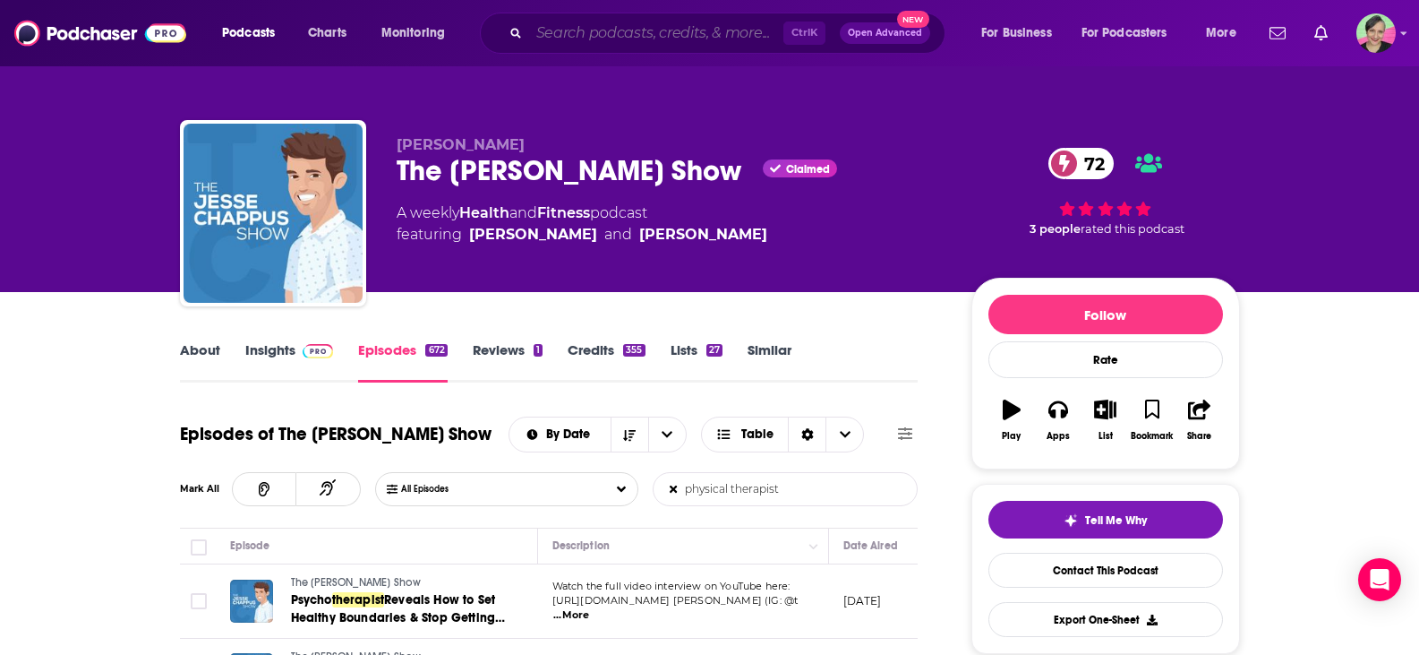
click at [716, 26] on input "Search podcasts, credits, & more..." at bounding box center [656, 33] width 254 height 29
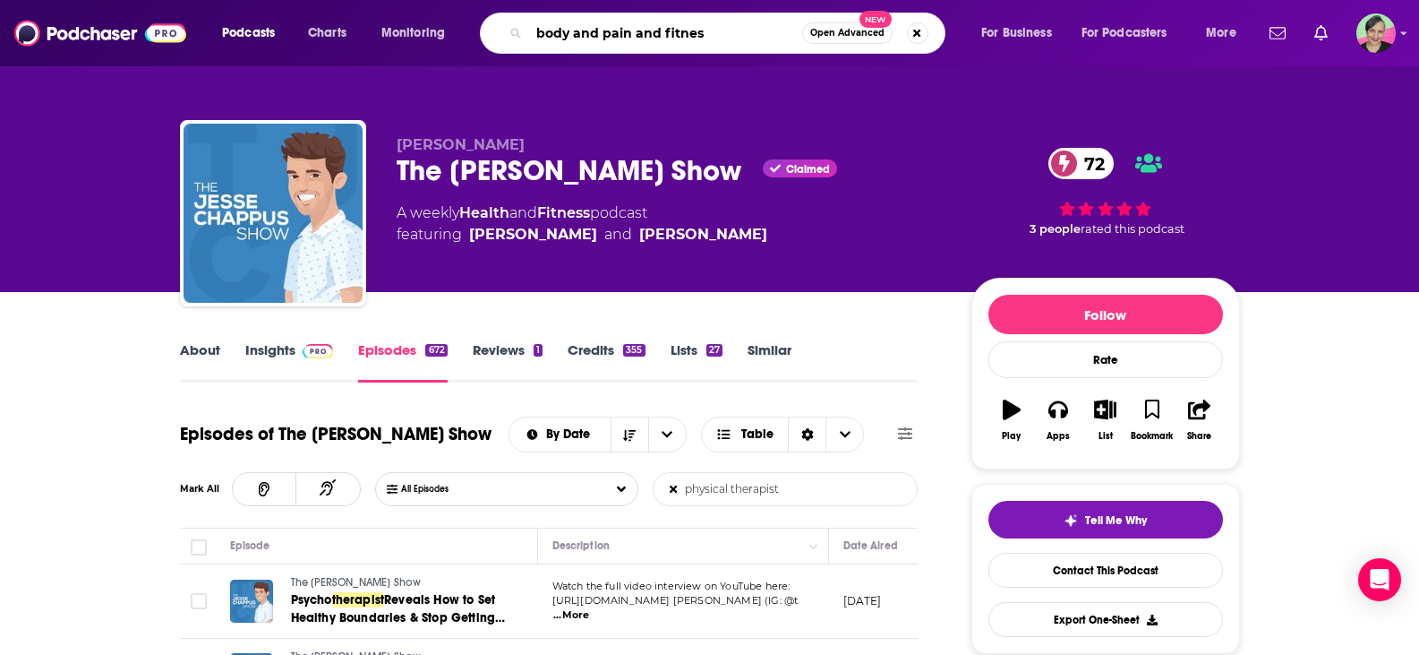
type input "body and pain and fitness"
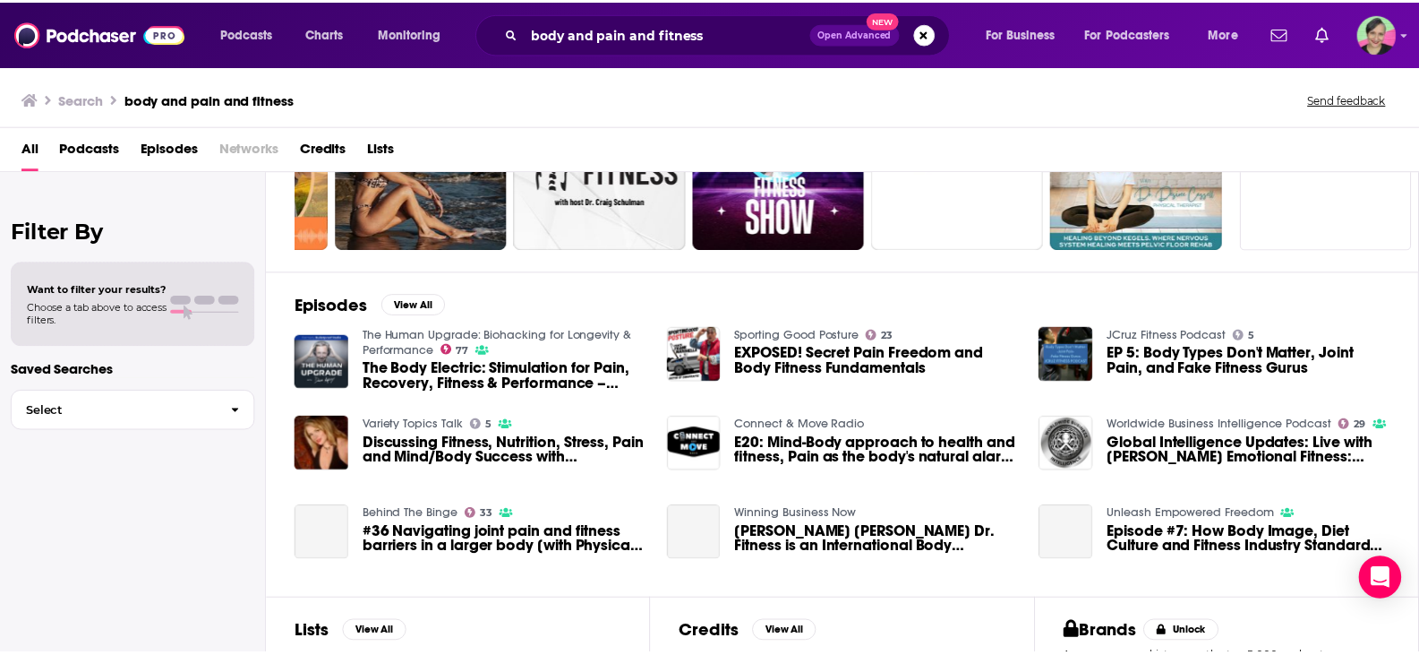
scroll to position [179, 0]
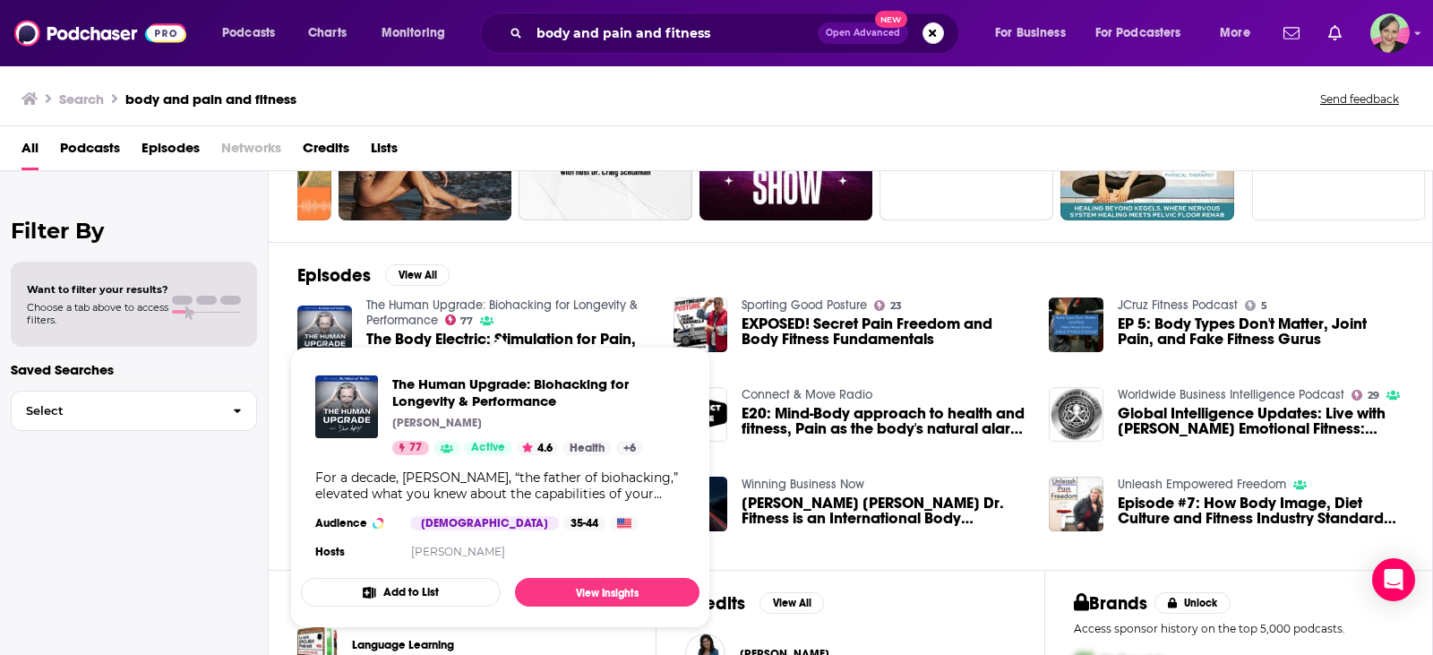
click at [417, 304] on link "The Human Upgrade: Biohacking for Longevity & Performance" at bounding box center [501, 312] width 271 height 30
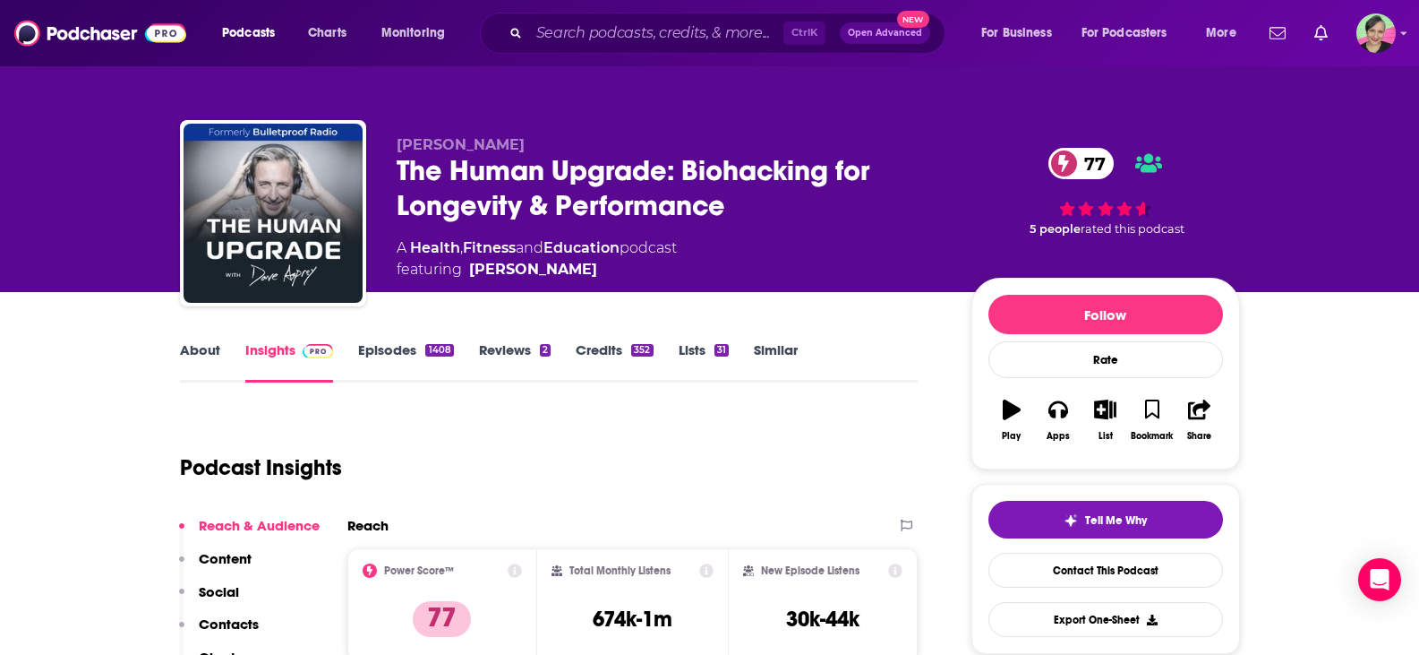
click at [200, 348] on link "About" at bounding box center [200, 361] width 40 height 41
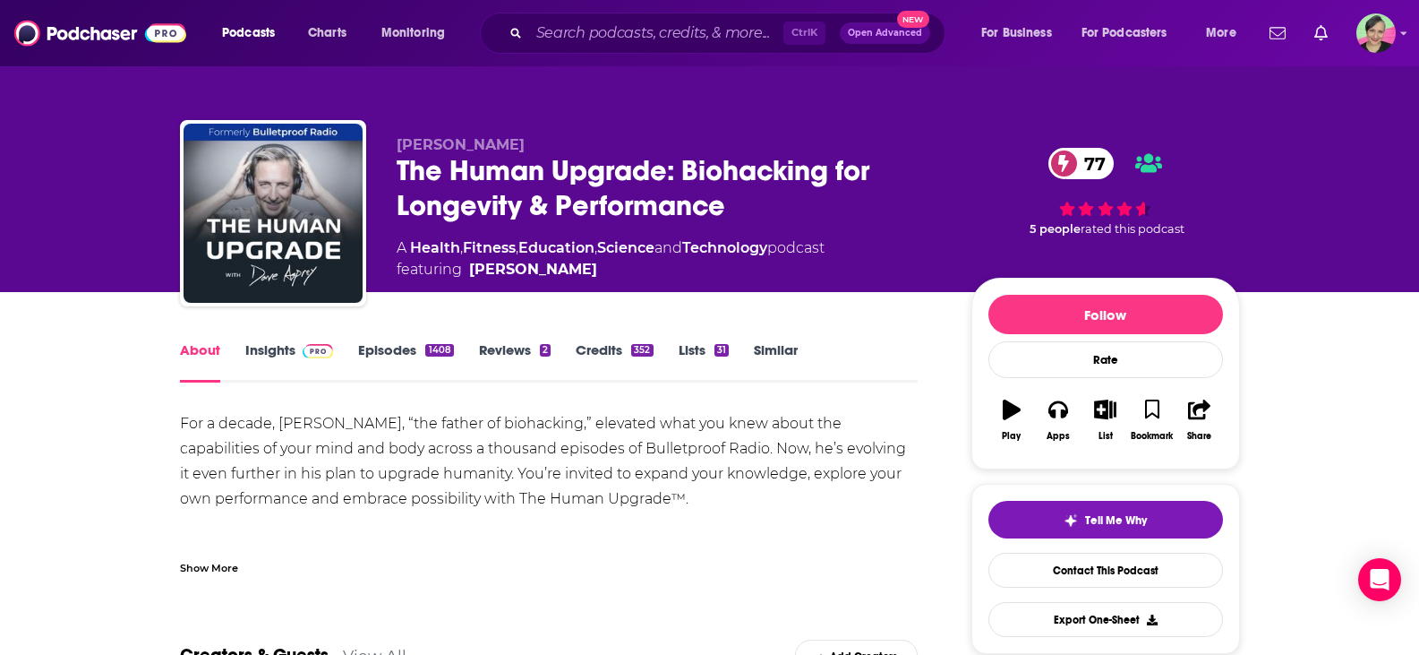
click at [284, 348] on link "Insights" at bounding box center [289, 361] width 89 height 41
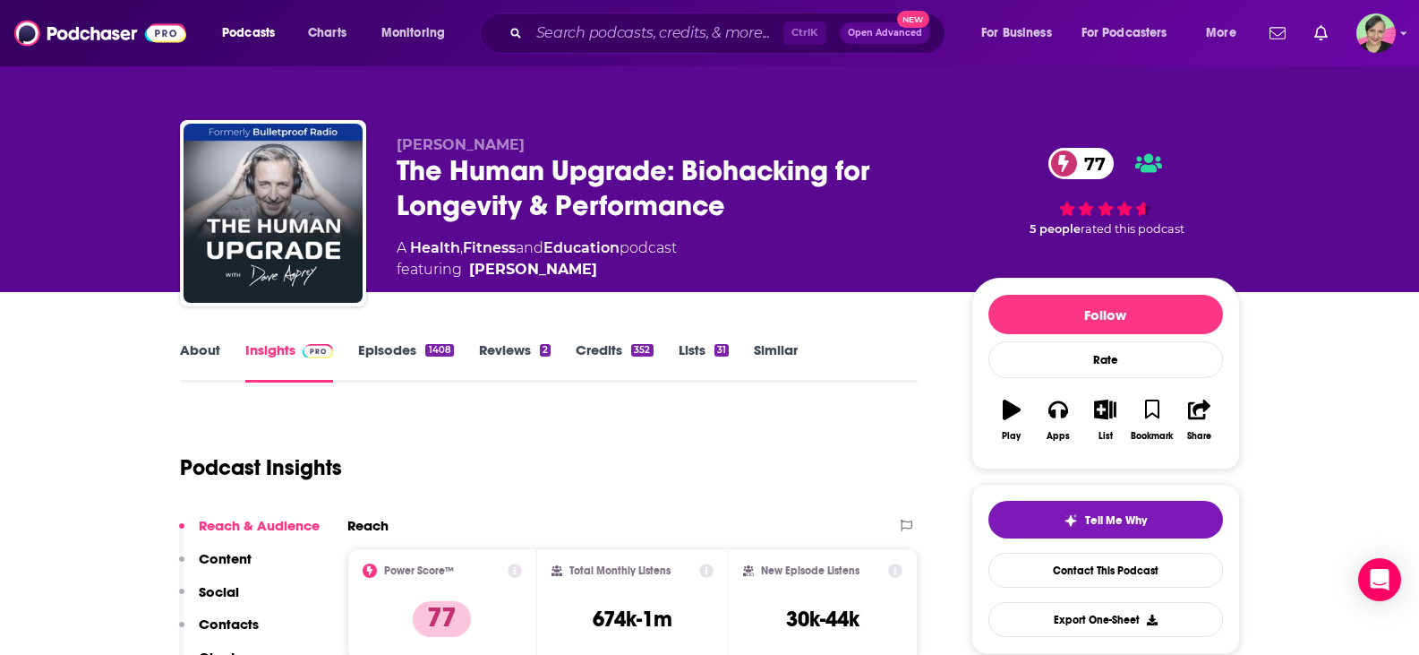
click at [212, 358] on link "About" at bounding box center [200, 361] width 40 height 41
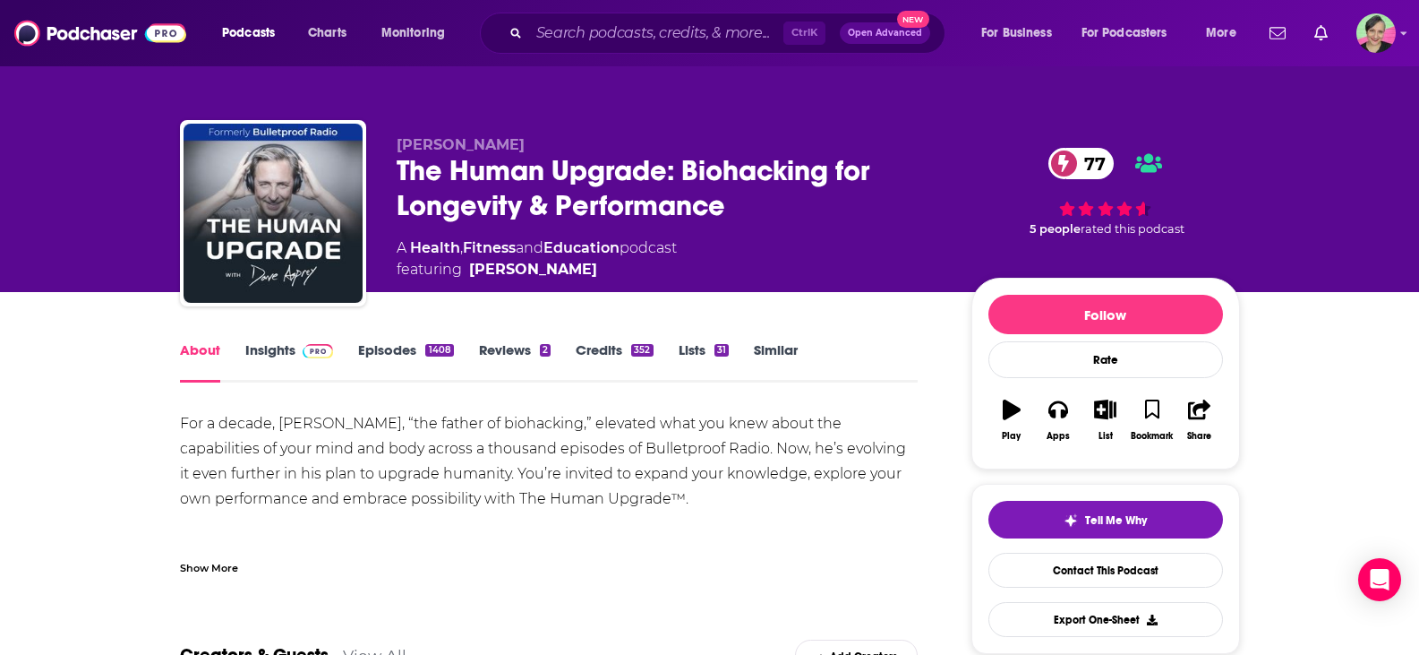
click at [776, 352] on link "Similar" at bounding box center [776, 361] width 44 height 41
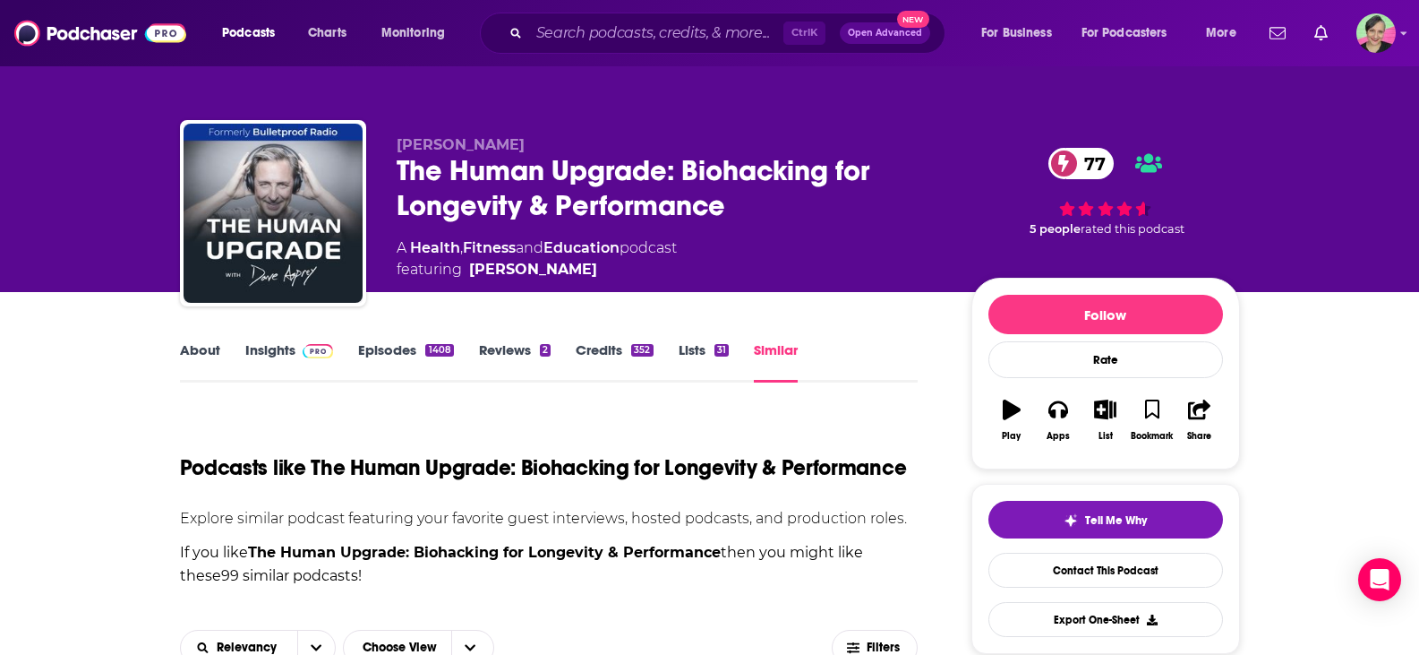
click at [378, 345] on link "Episodes 1408" at bounding box center [405, 361] width 95 height 41
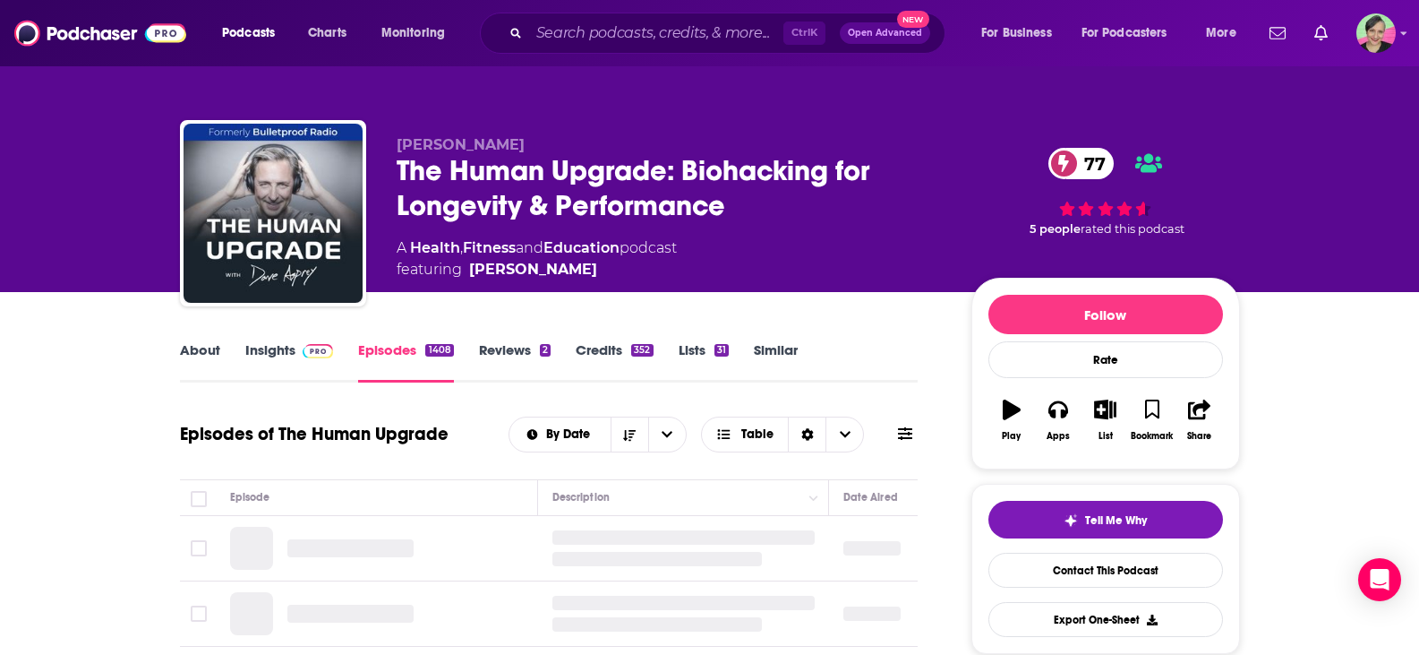
click at [903, 441] on icon at bounding box center [905, 433] width 14 height 14
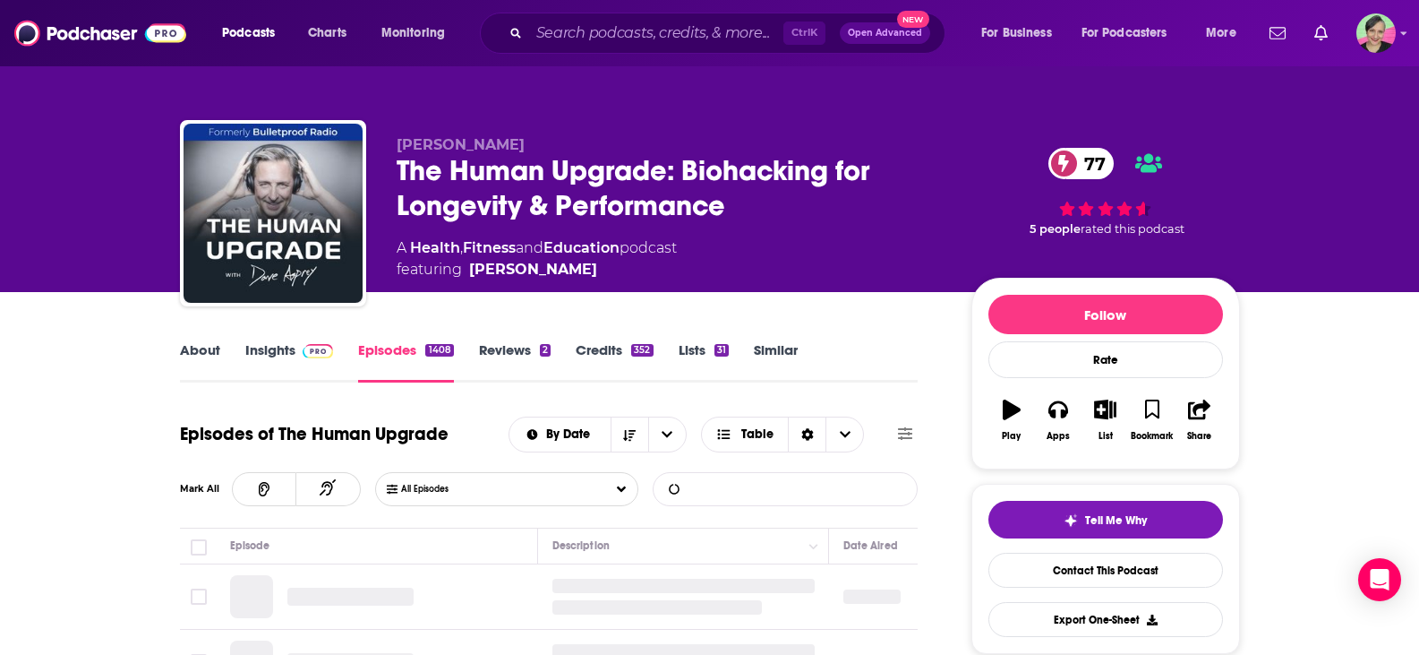
click at [761, 484] on input "List Search Input" at bounding box center [747, 489] width 187 height 32
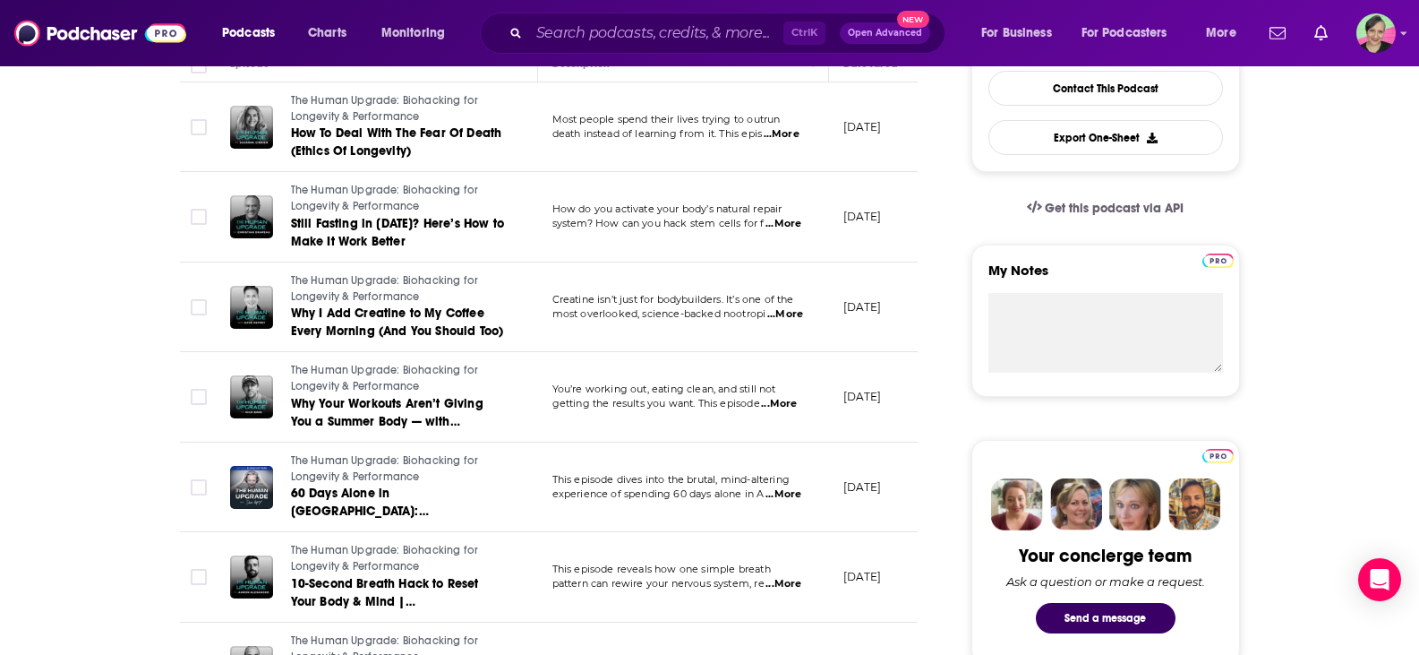
scroll to position [537, 0]
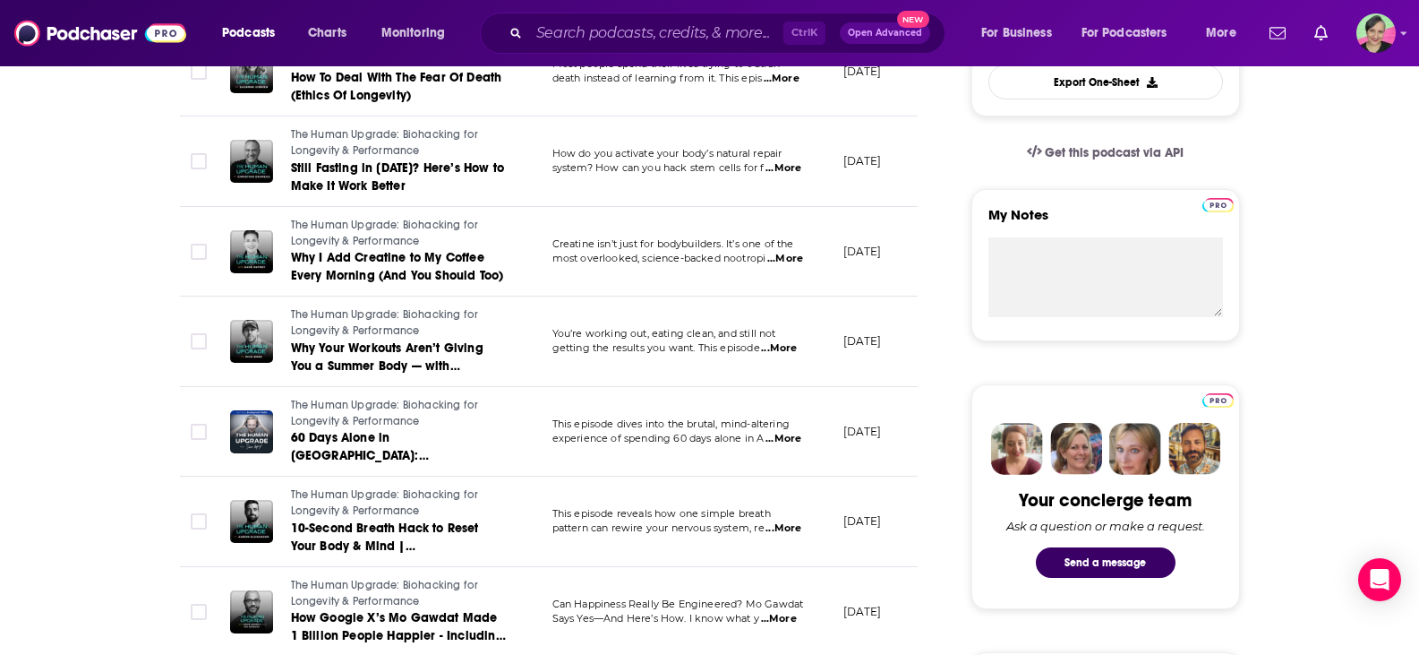
click at [789, 257] on span "...More" at bounding box center [785, 259] width 36 height 14
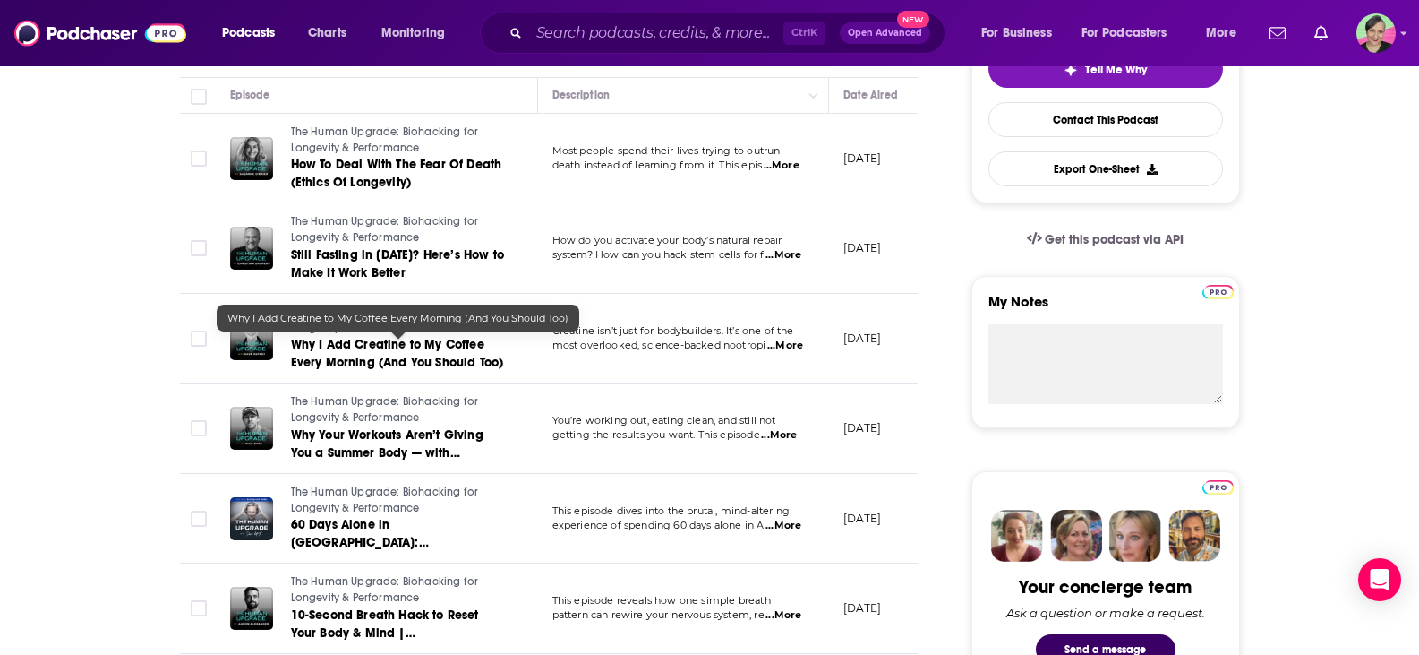
scroll to position [90, 0]
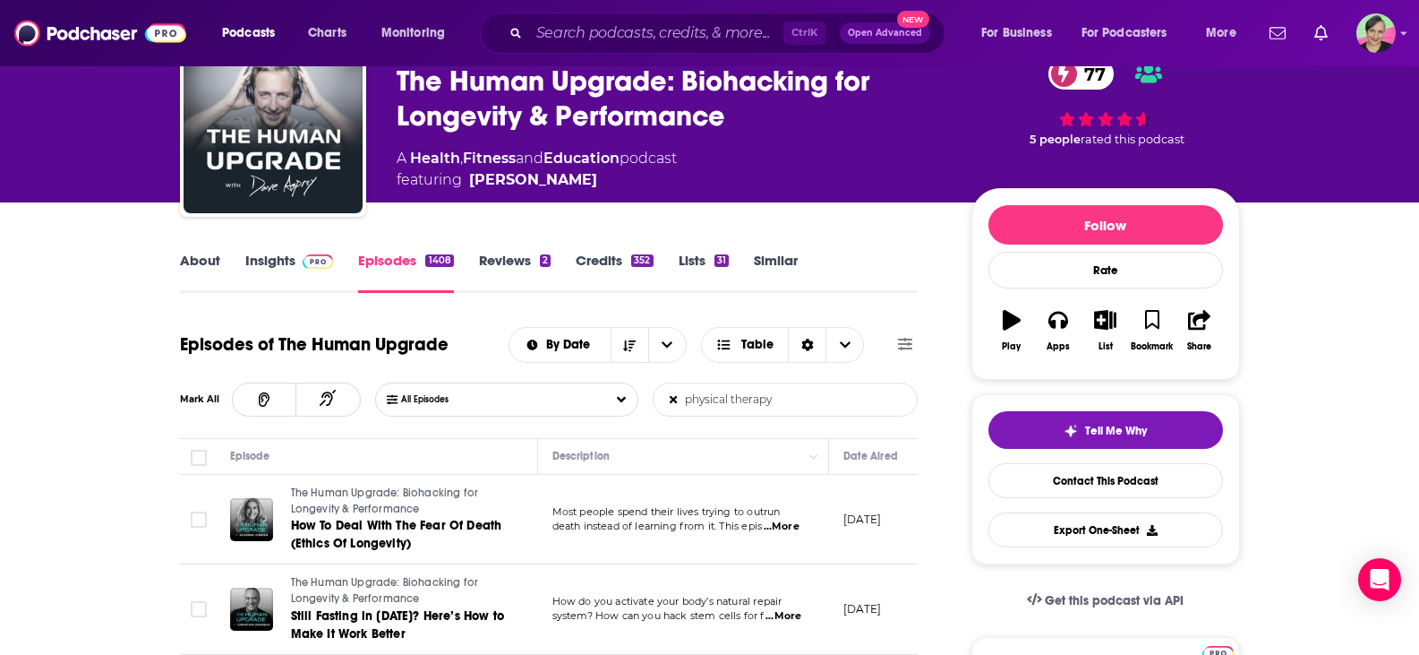
drag, startPoint x: 767, startPoint y: 396, endPoint x: 789, endPoint y: 398, distance: 21.6
click at [786, 397] on input "physical therapy" at bounding box center [747, 399] width 187 height 32
type input "physical therapist"
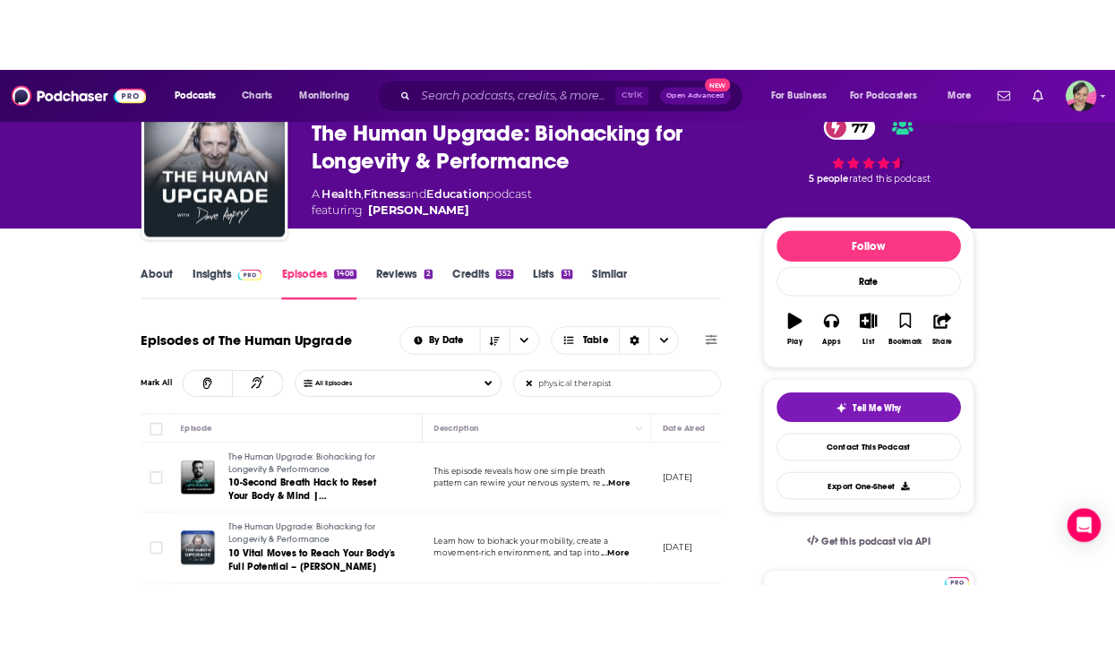
scroll to position [0, 0]
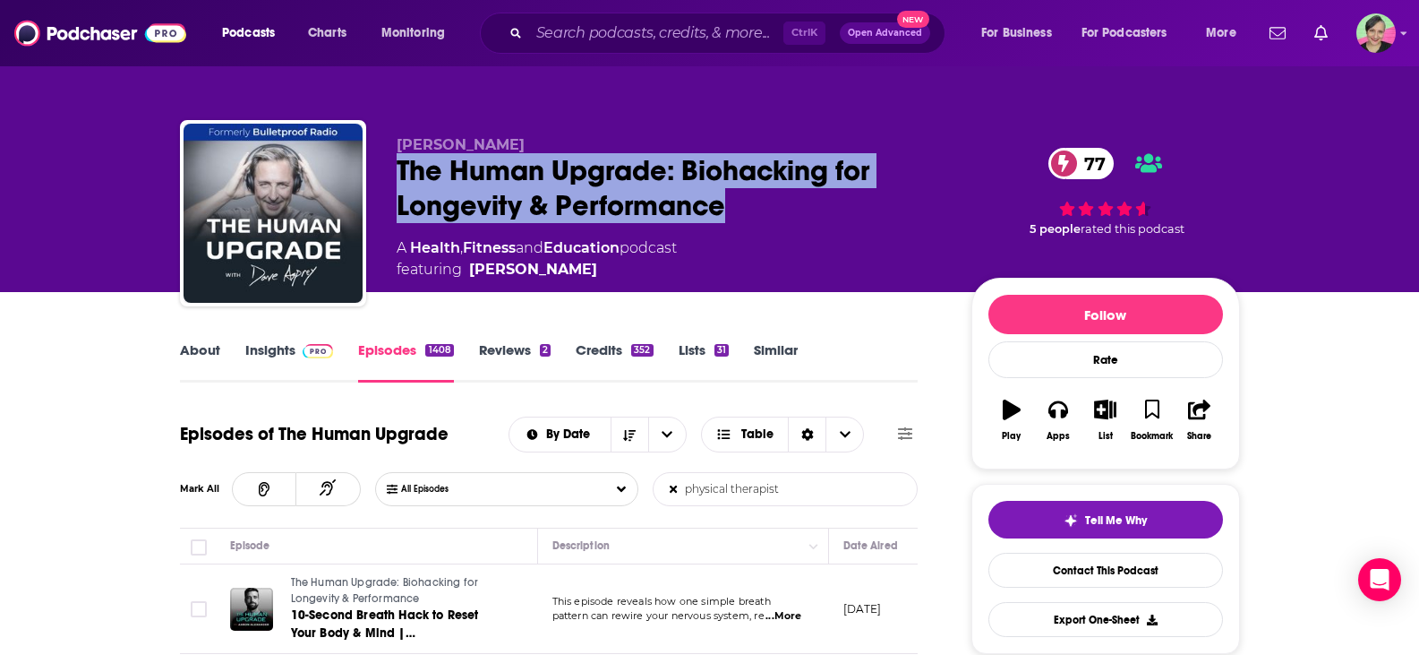
drag, startPoint x: 750, startPoint y: 199, endPoint x: 398, endPoint y: 170, distance: 354.0
click at [398, 170] on div "The Human Upgrade: Biohacking for Longevity & Performance 77" at bounding box center [670, 188] width 546 height 70
copy h2 "The Human Upgrade: Biohacking for Longevity & Performance"
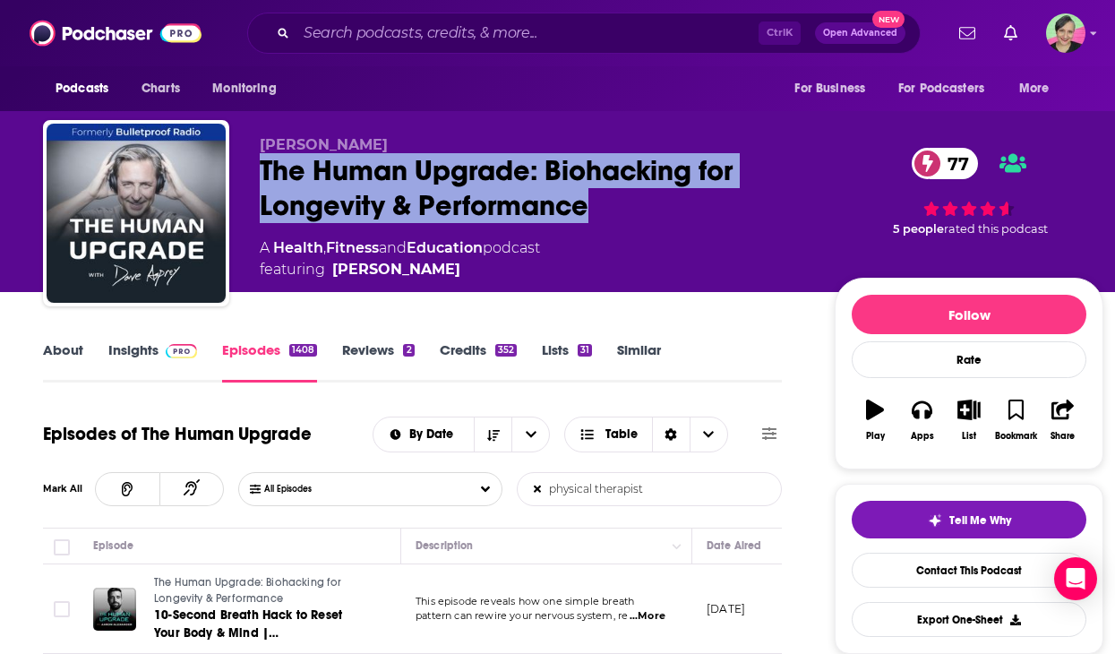
click at [66, 348] on link "About" at bounding box center [63, 361] width 40 height 41
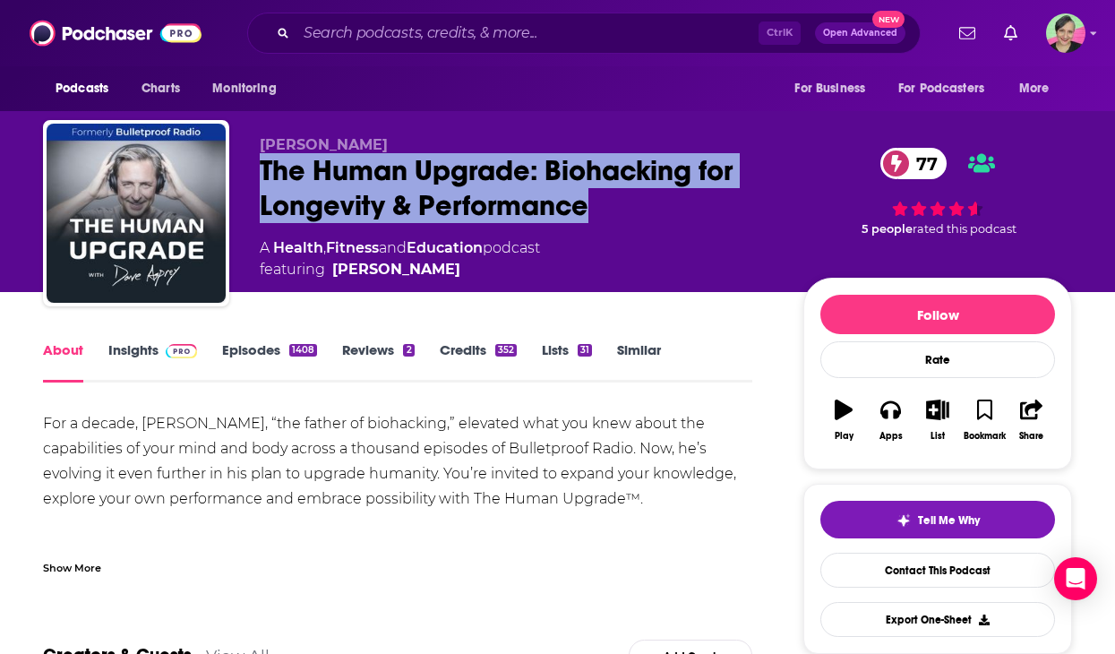
drag, startPoint x: 264, startPoint y: 167, endPoint x: 599, endPoint y: 209, distance: 337.6
click at [599, 209] on div "The Human Upgrade: Biohacking for Longevity & Performance 77" at bounding box center [517, 188] width 515 height 70
copy h1 "The Human Upgrade: Biohacking for Longevity & Performance"
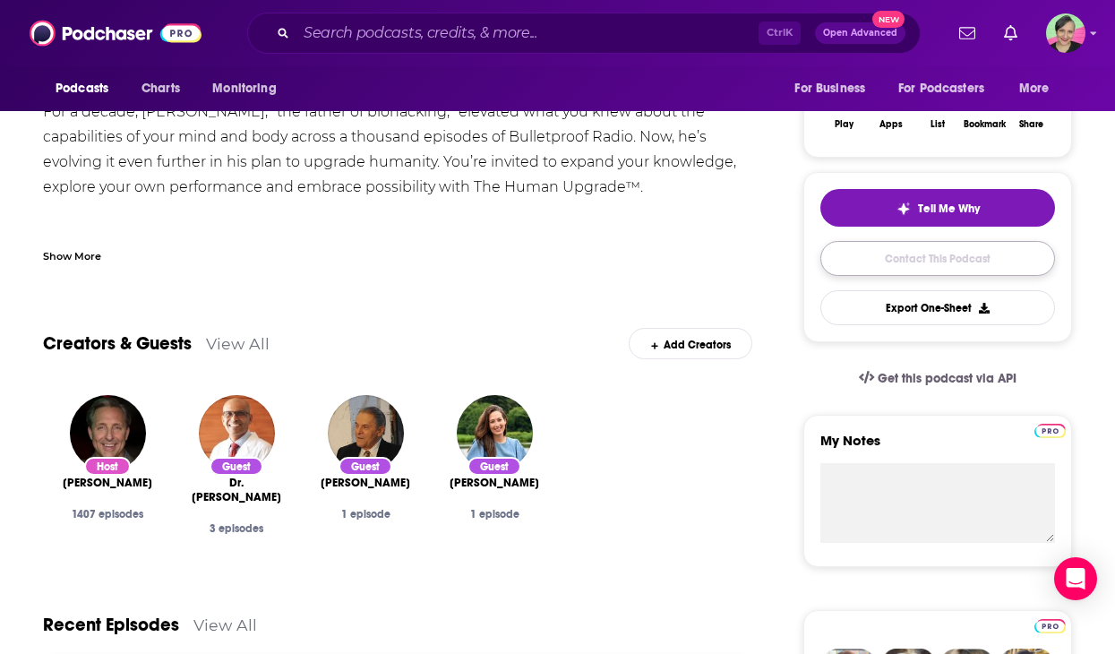
scroll to position [269, 0]
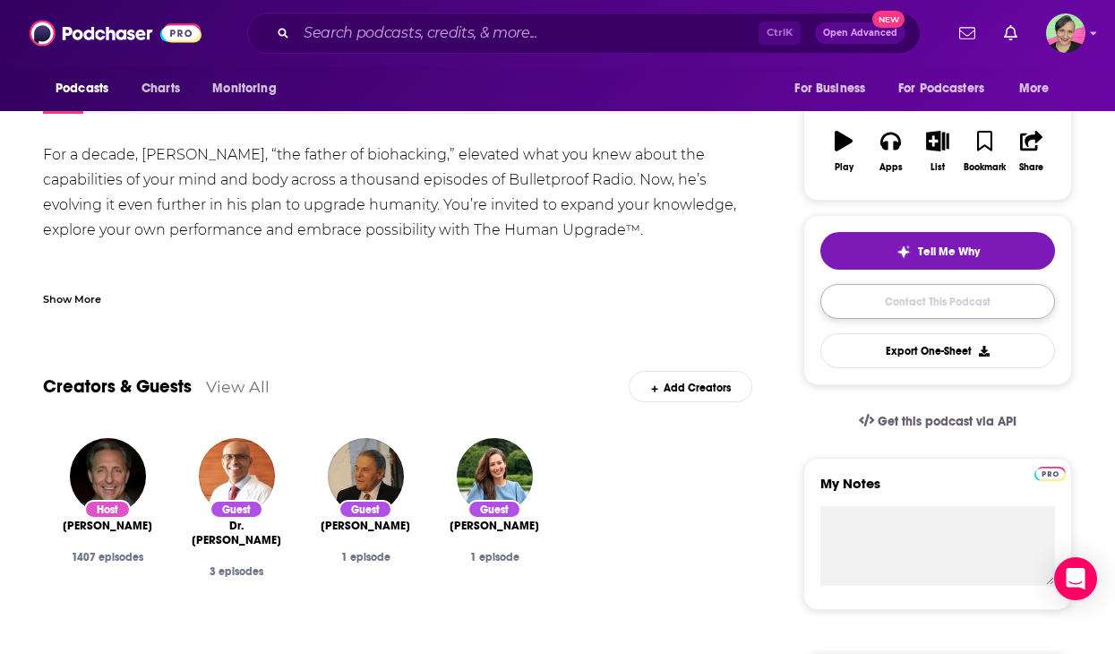
click at [895, 304] on link "Contact This Podcast" at bounding box center [937, 301] width 235 height 35
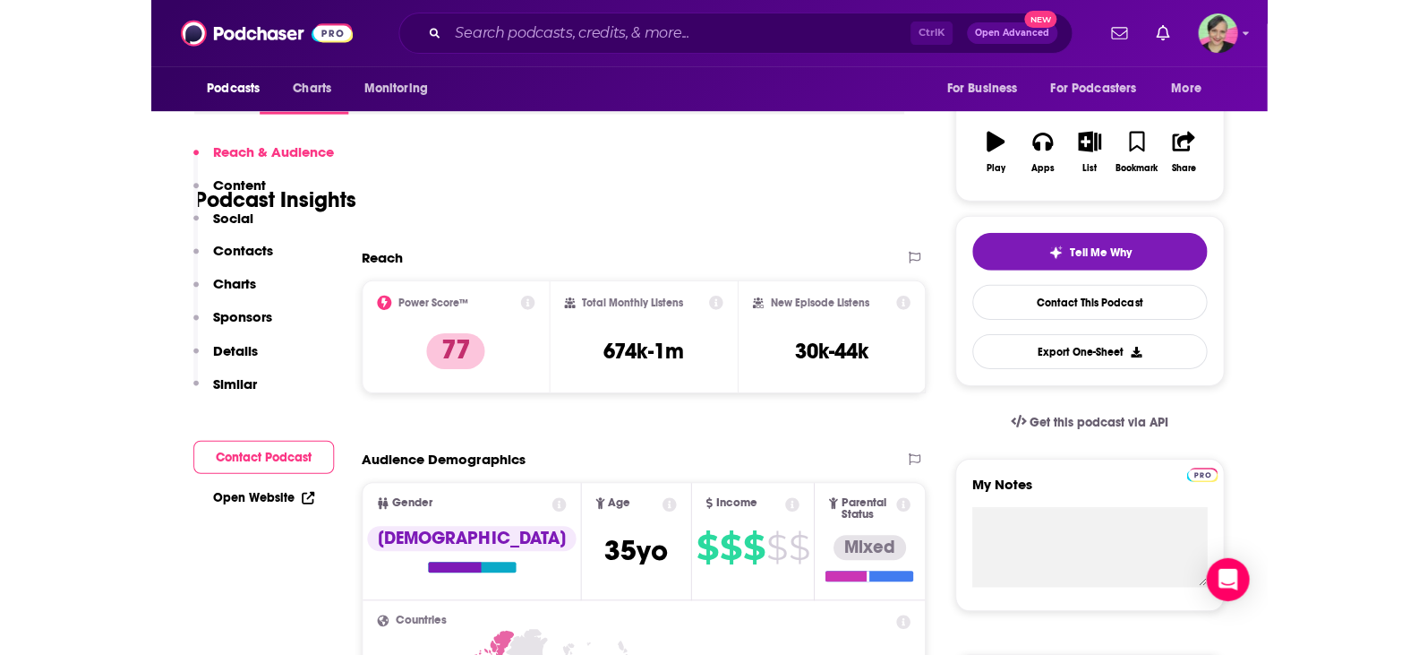
scroll to position [1556, 0]
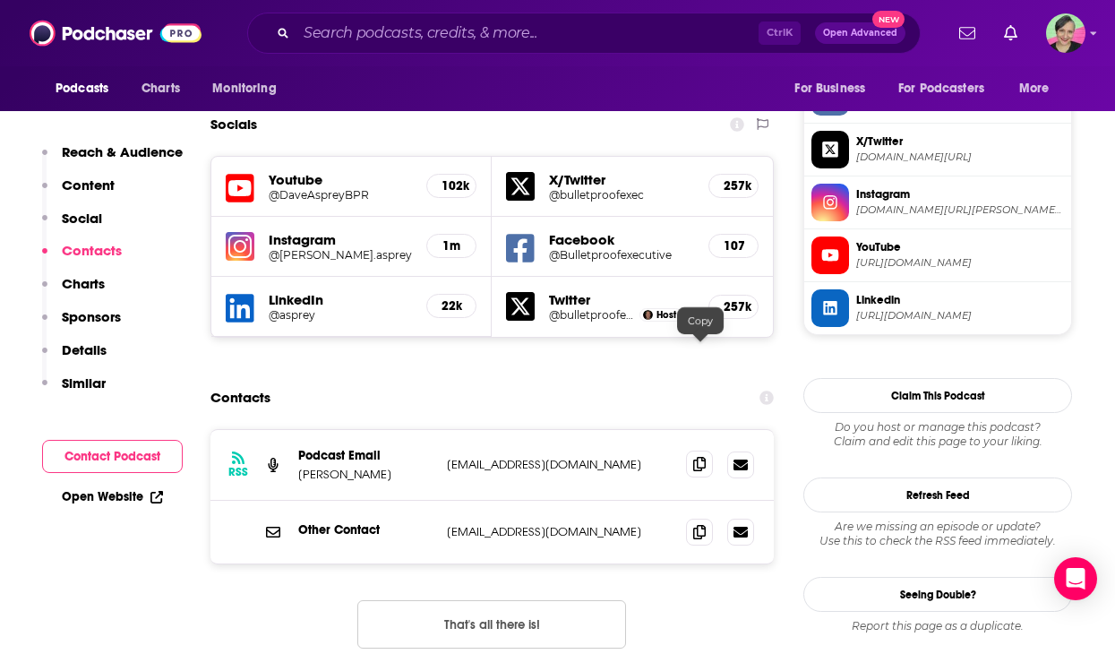
click at [701, 457] on icon at bounding box center [699, 464] width 13 height 14
click at [700, 525] on icon at bounding box center [699, 532] width 13 height 14
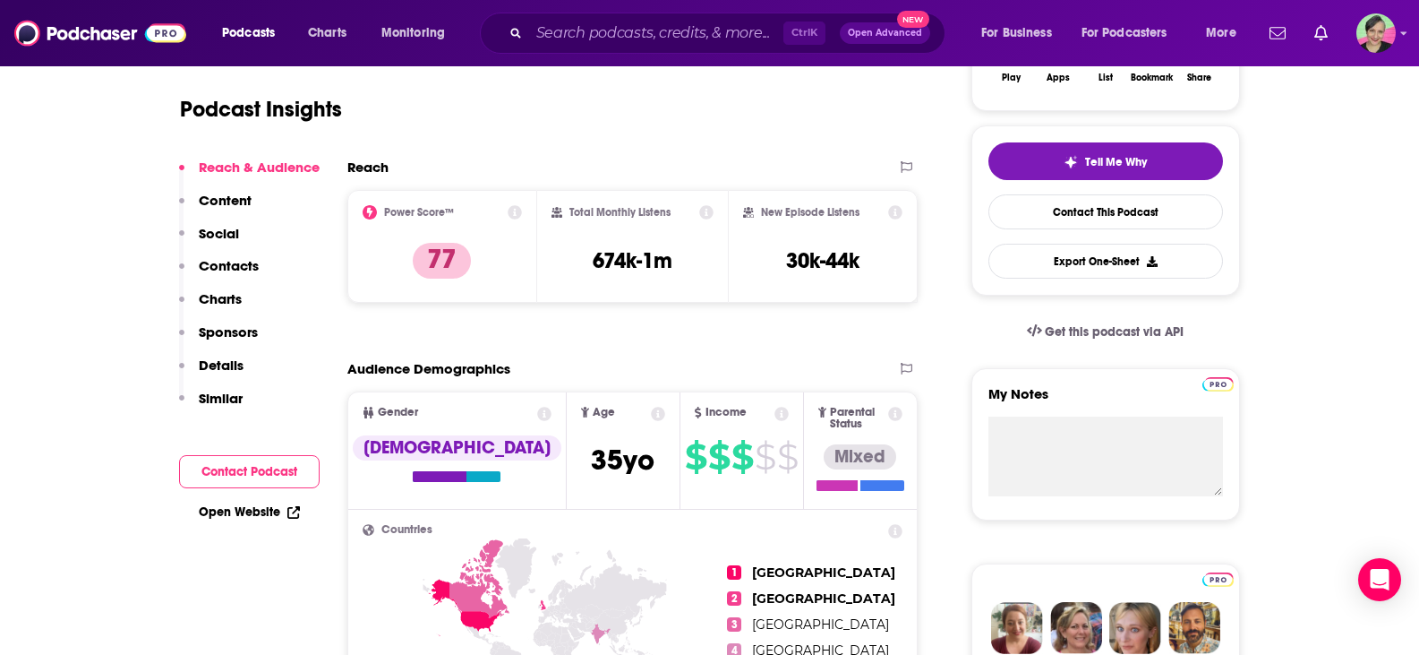
scroll to position [90, 0]
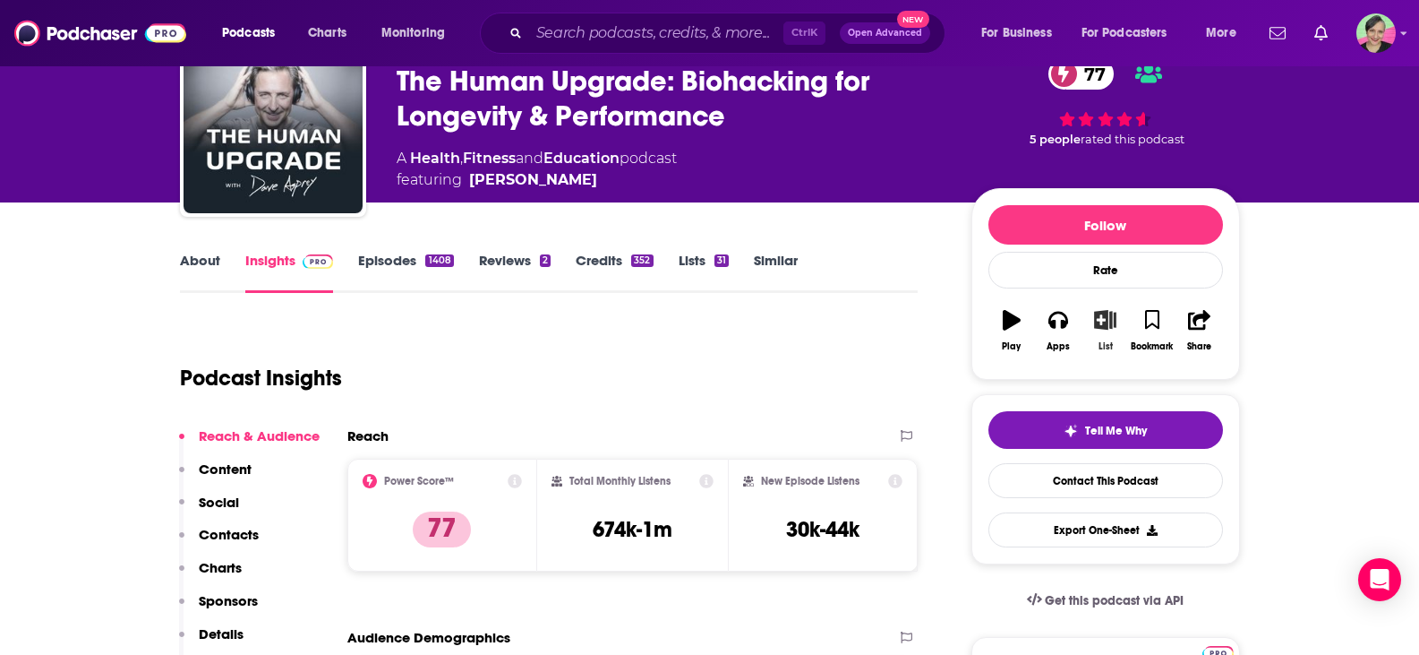
click at [1114, 316] on icon "button" at bounding box center [1105, 320] width 22 height 20
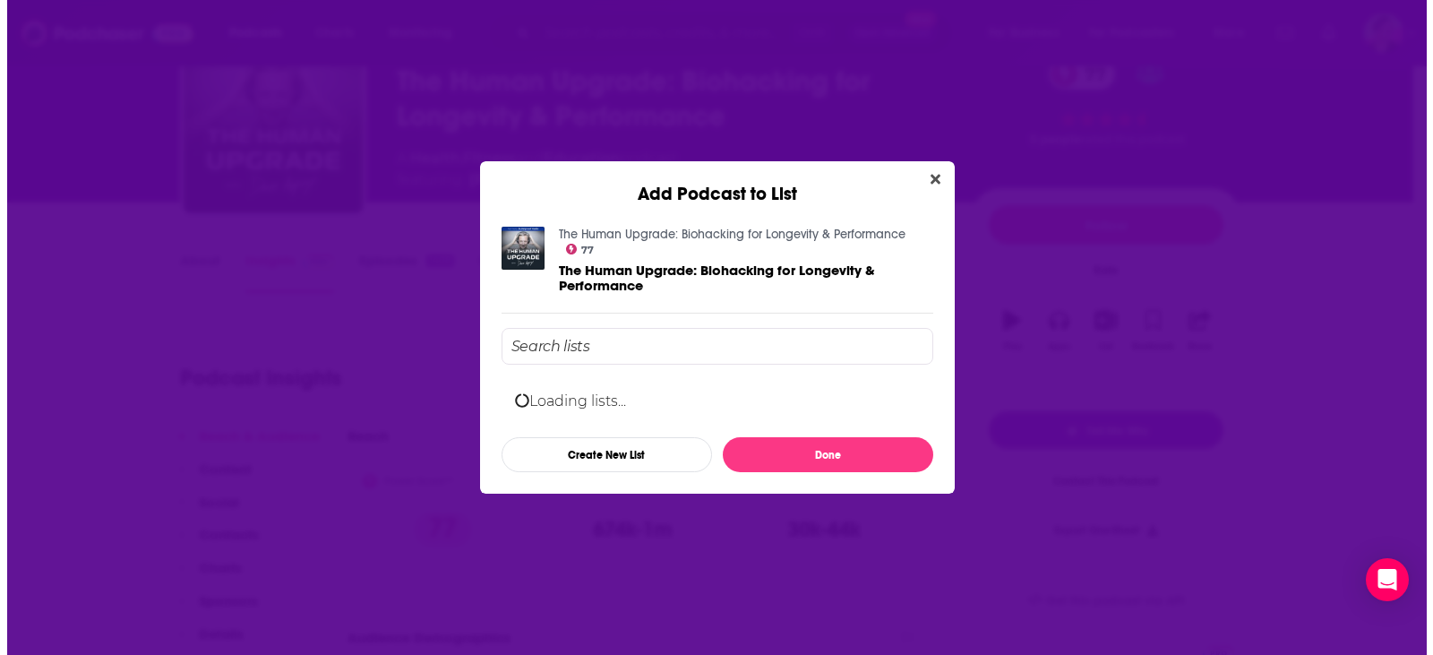
scroll to position [0, 0]
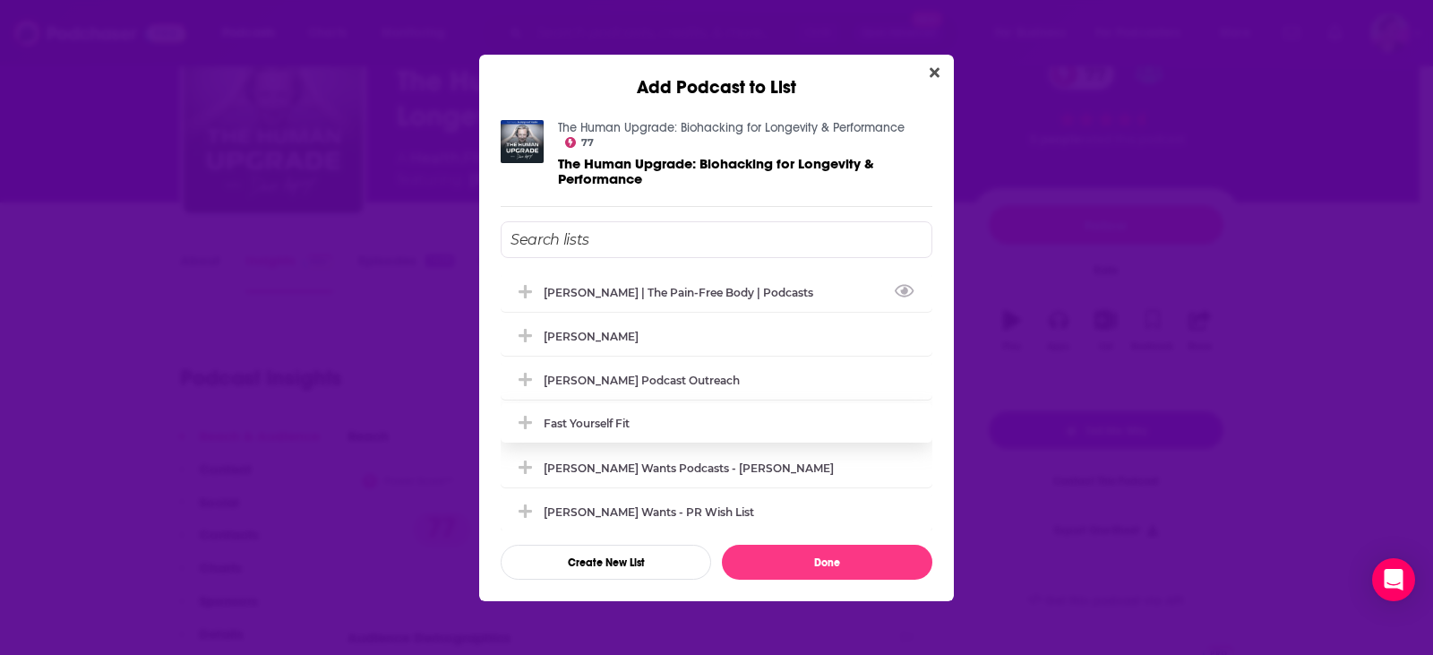
drag, startPoint x: 613, startPoint y: 294, endPoint x: 765, endPoint y: 410, distance: 190.9
click at [613, 293] on div "[PERSON_NAME] | The Pain-Free Body | podcasts" at bounding box center [684, 292] width 280 height 13
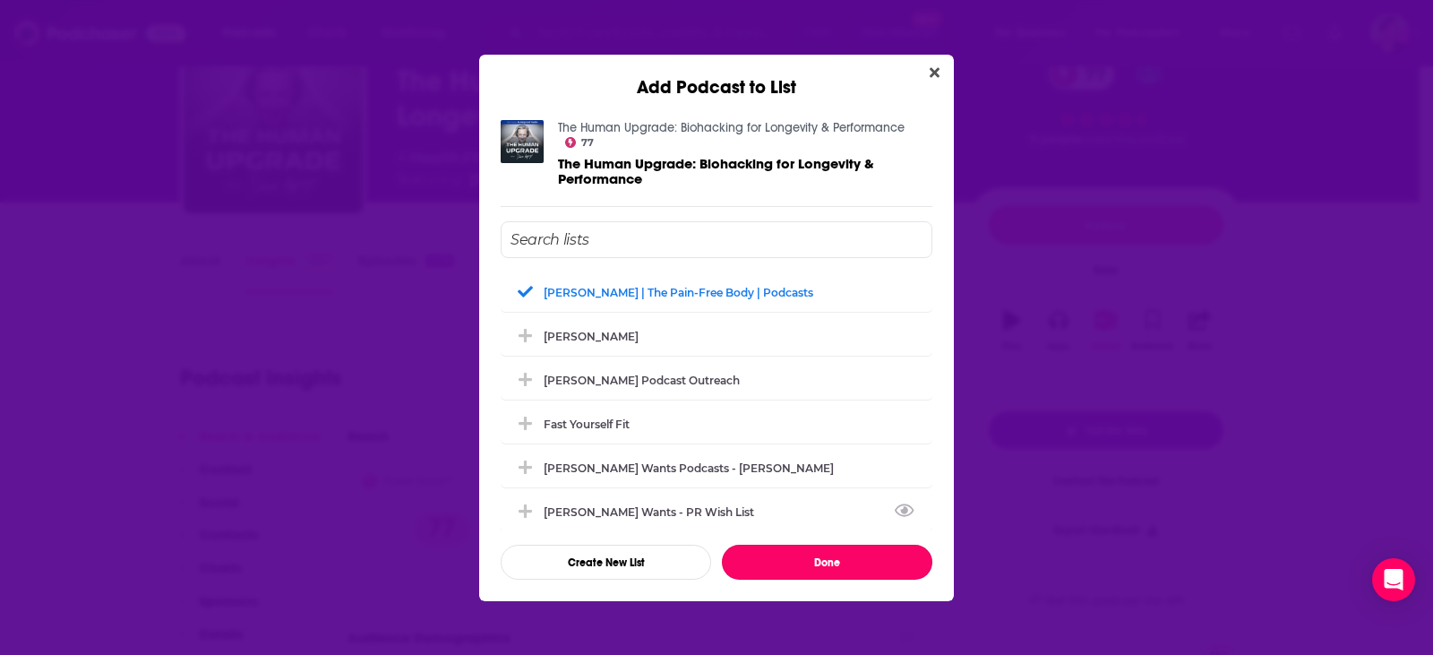
click at [804, 565] on button "Done" at bounding box center [827, 561] width 210 height 35
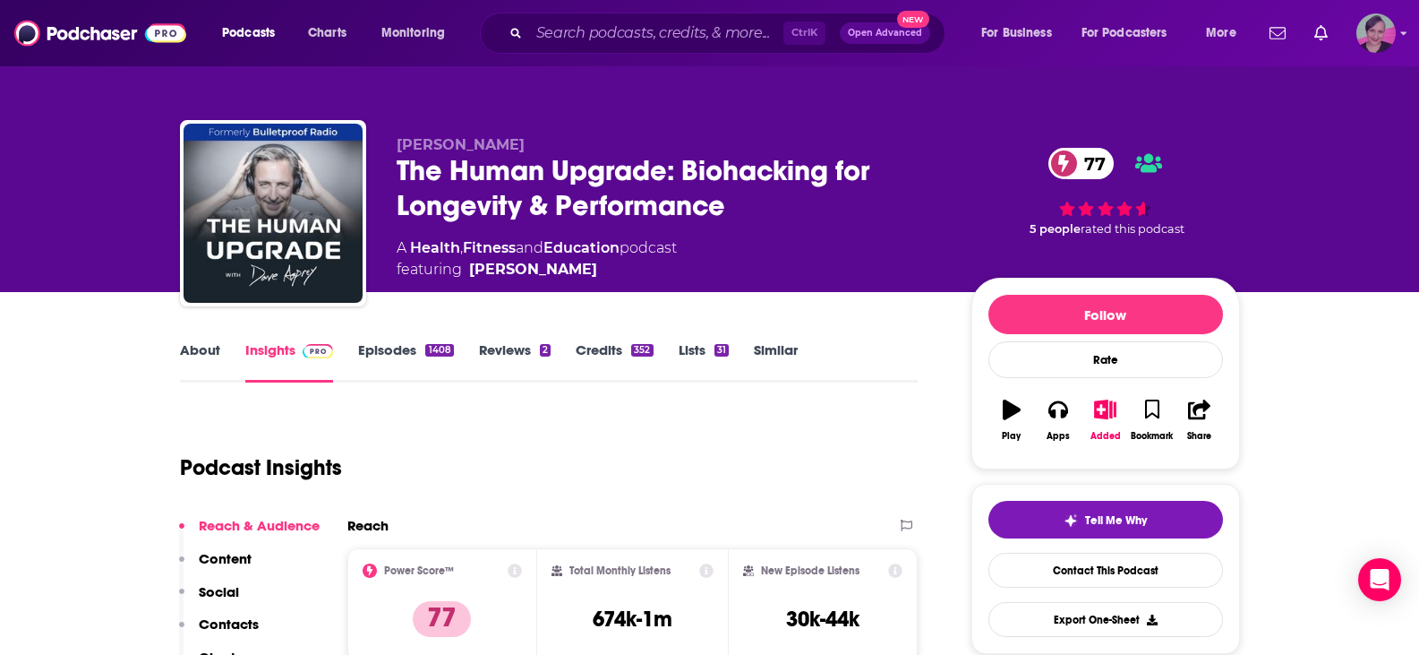
click at [1403, 24] on div "Show profile menu" at bounding box center [1404, 34] width 7 height 21
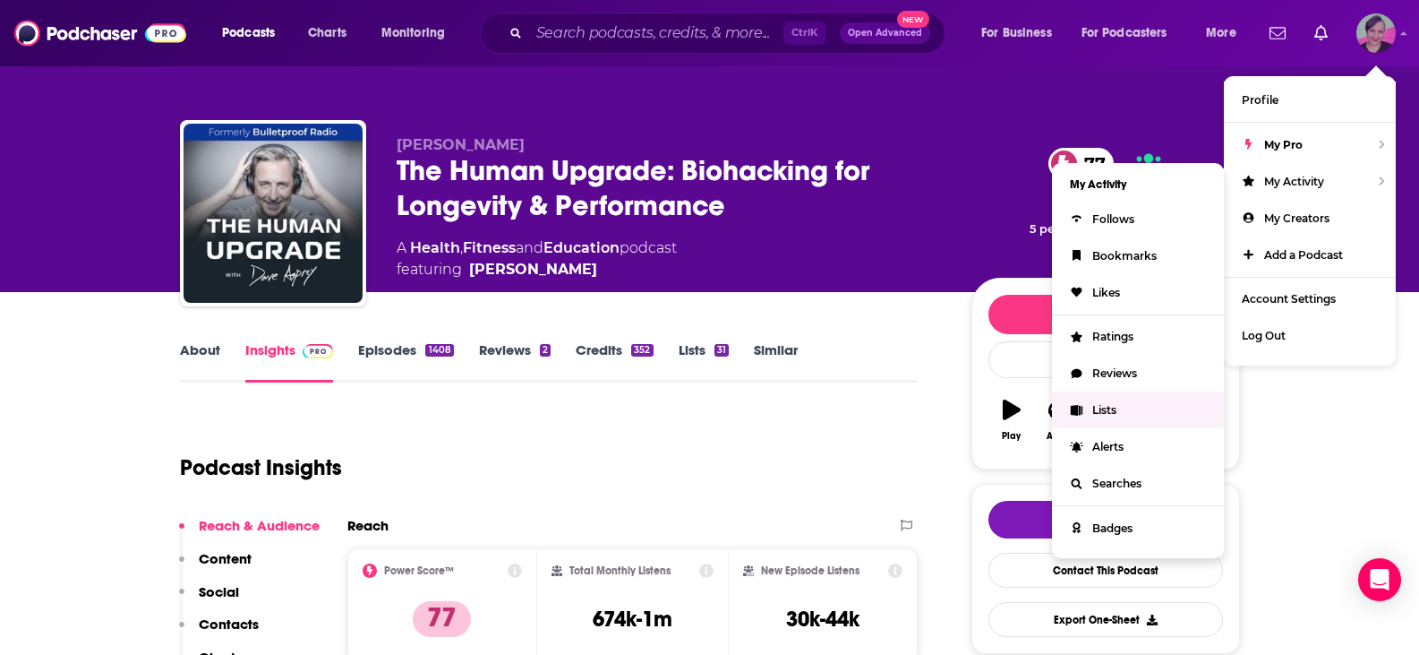
click at [1106, 412] on span "Lists" at bounding box center [1105, 409] width 24 height 13
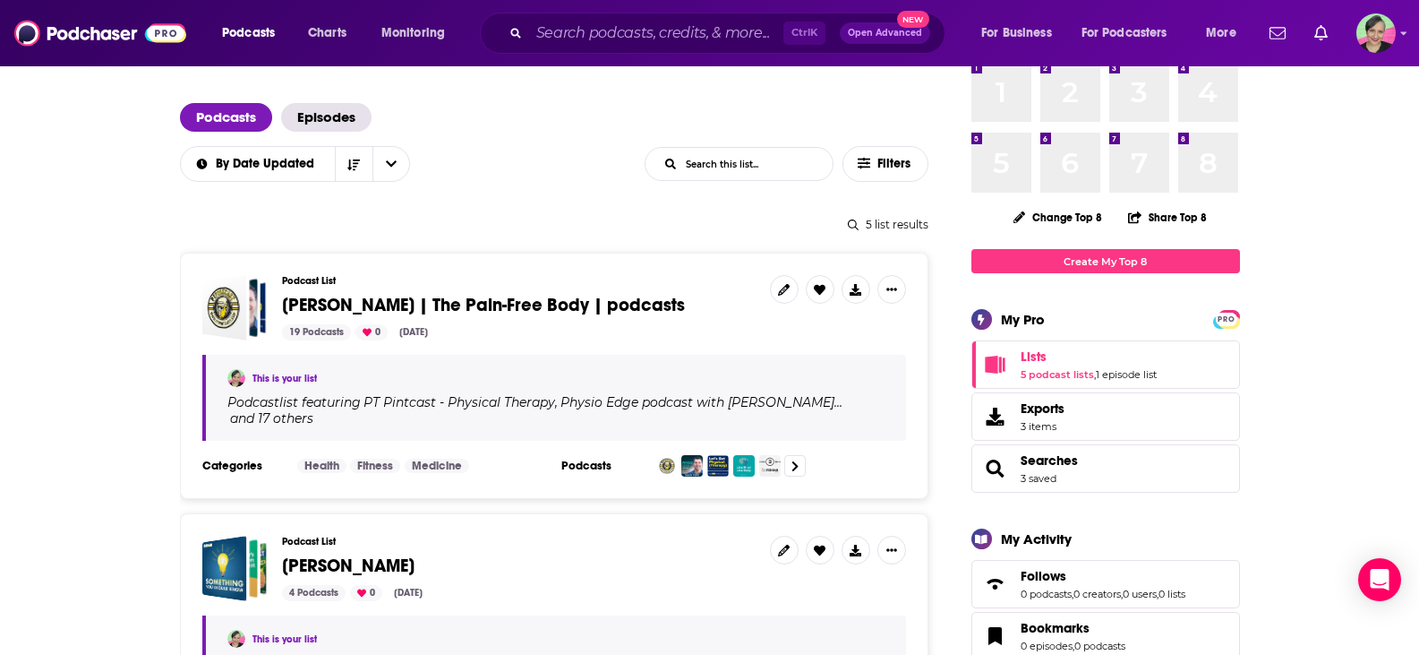
scroll to position [179, 0]
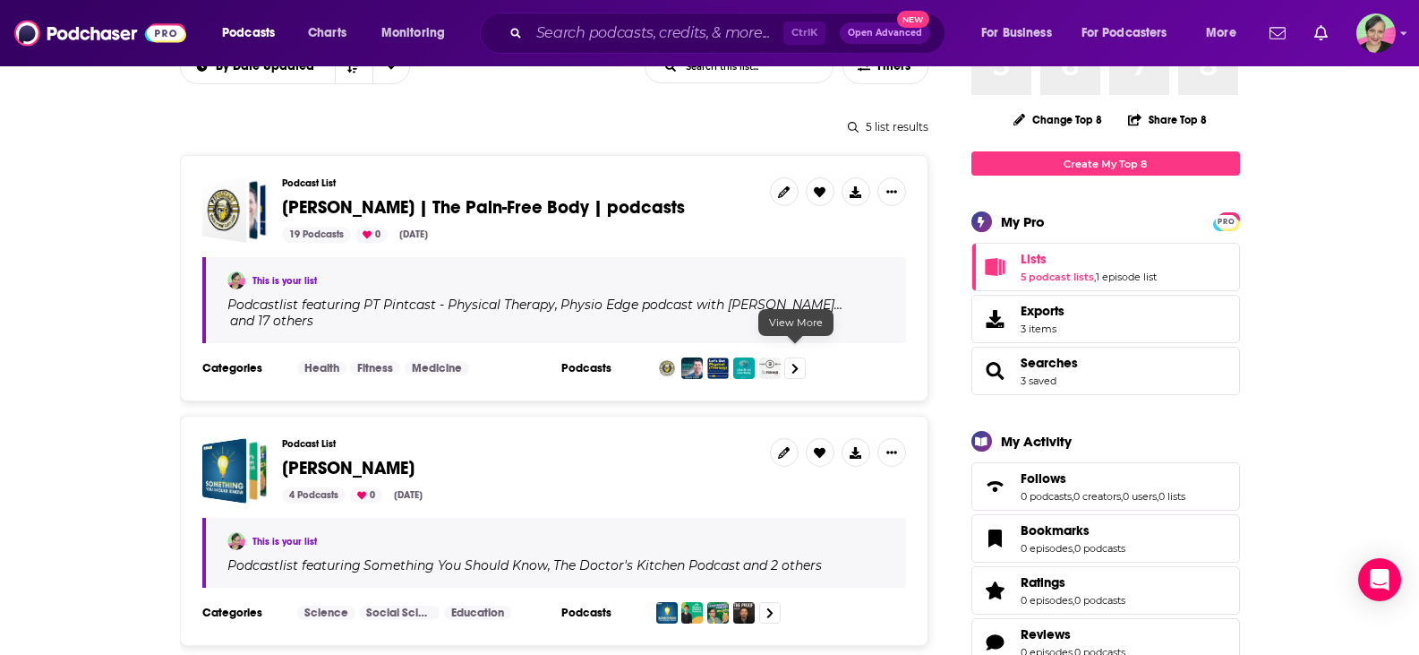
click at [797, 363] on icon at bounding box center [796, 368] width 6 height 10
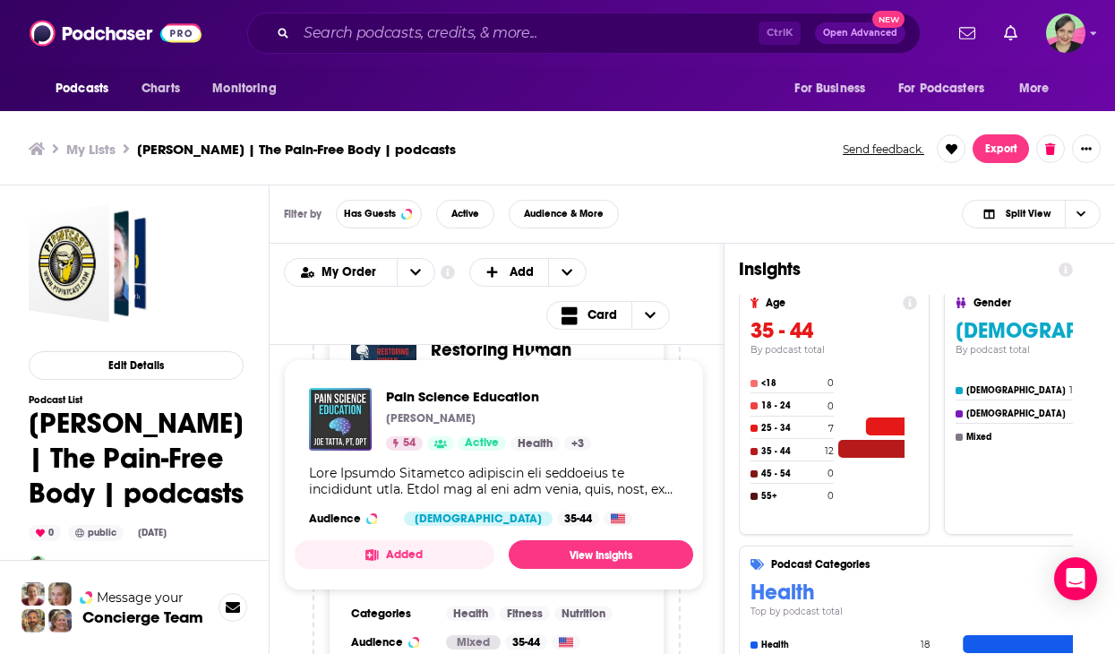
click at [697, 230] on div "Filter by Has Guests Active Audience & More Split View" at bounding box center [692, 214] width 845 height 58
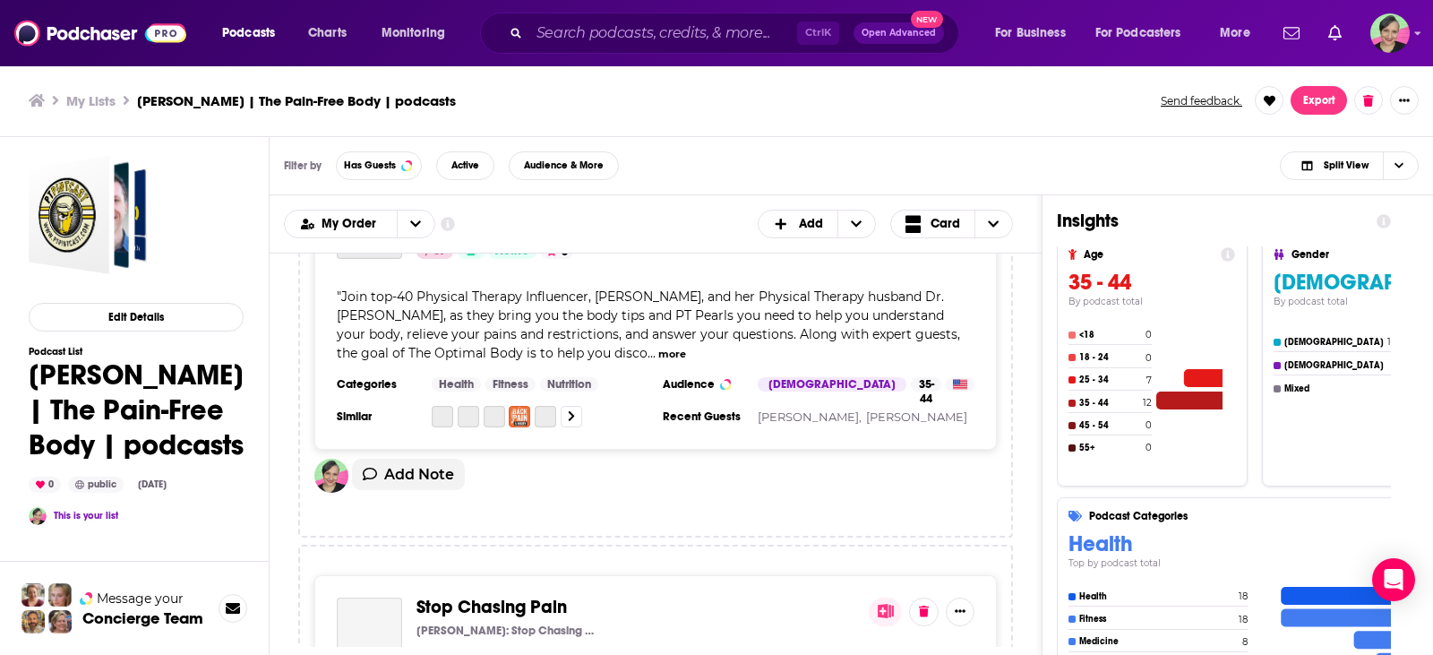
scroll to position [5383, 0]
click at [410, 221] on icon "open menu" at bounding box center [415, 223] width 11 height 6
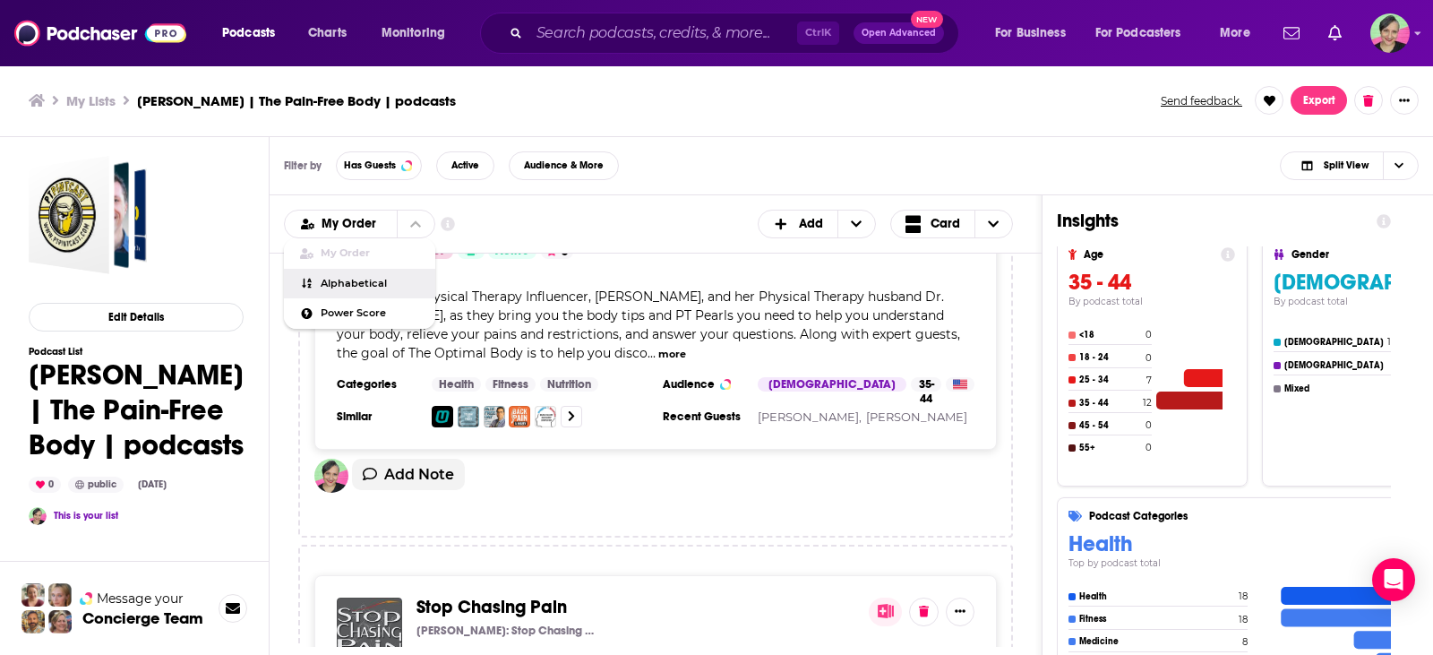
click at [374, 282] on span "Alphabetical" at bounding box center [371, 284] width 100 height 10
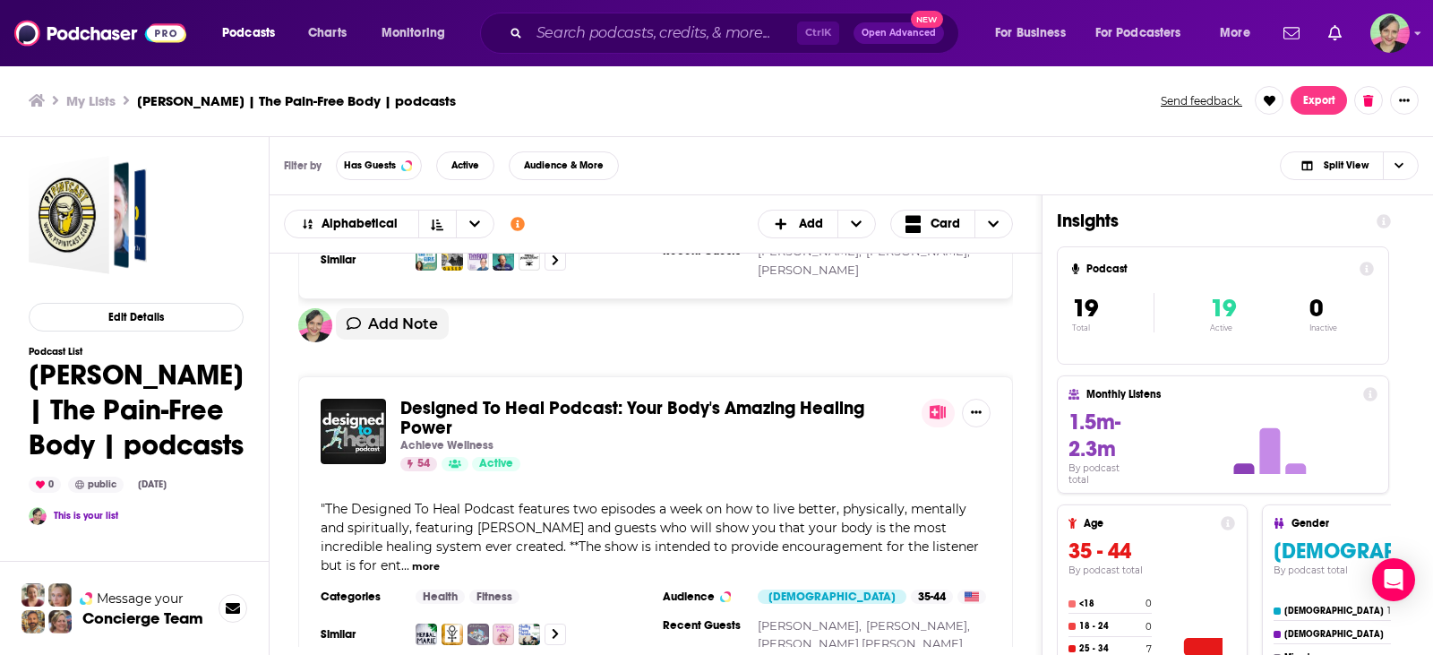
scroll to position [627, 0]
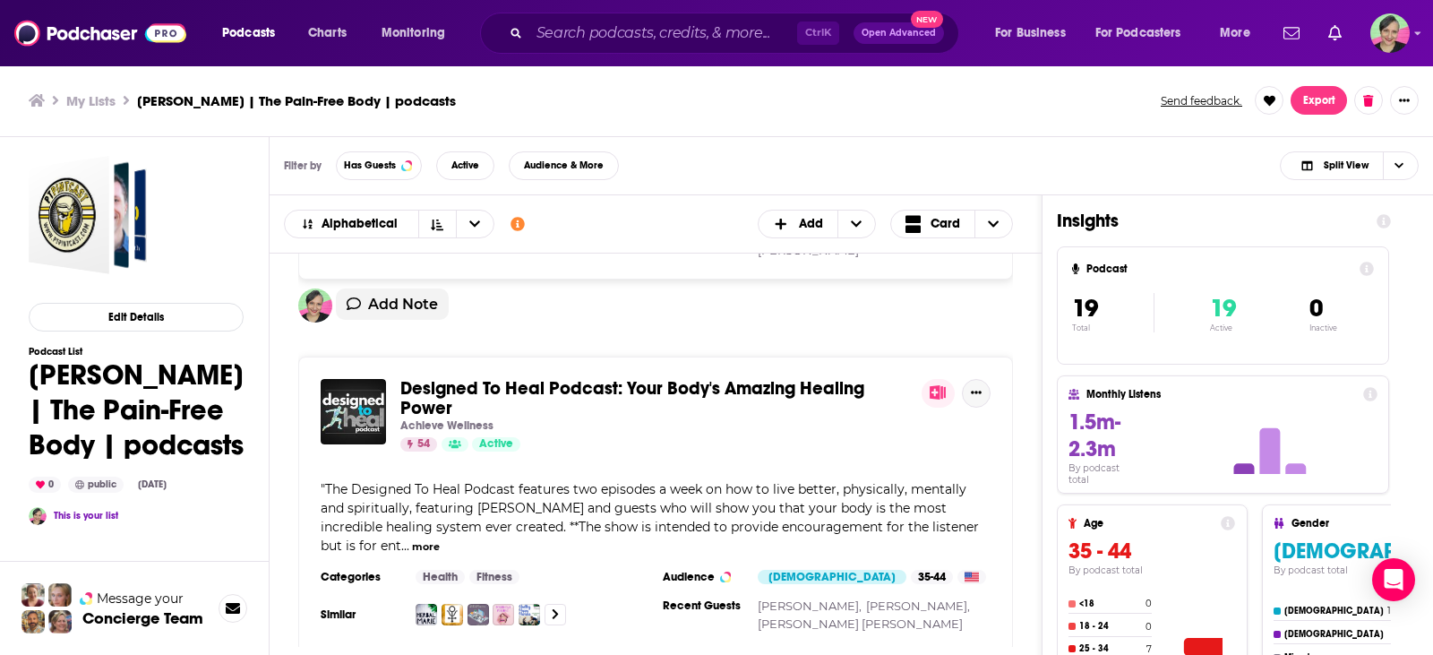
click at [978, 387] on icon "Show More Button" at bounding box center [976, 392] width 11 height 11
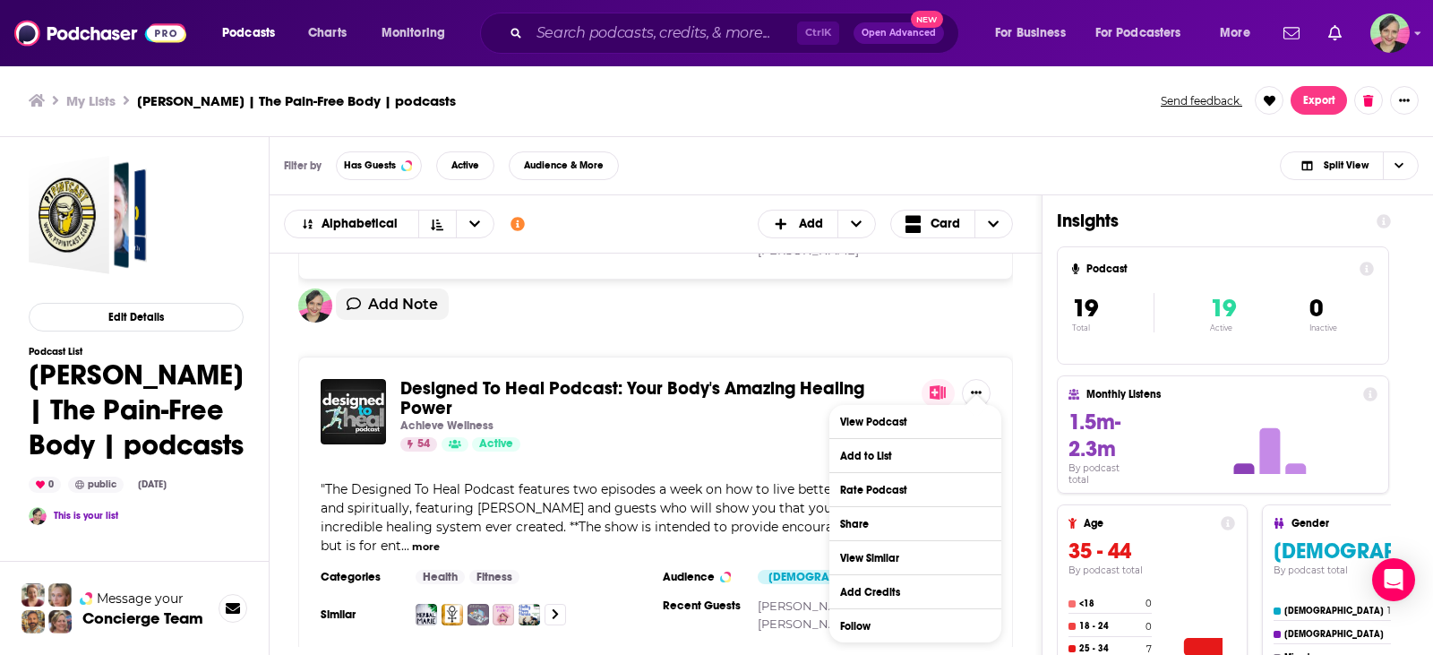
click at [691, 437] on div "54 Active" at bounding box center [653, 444] width 507 height 14
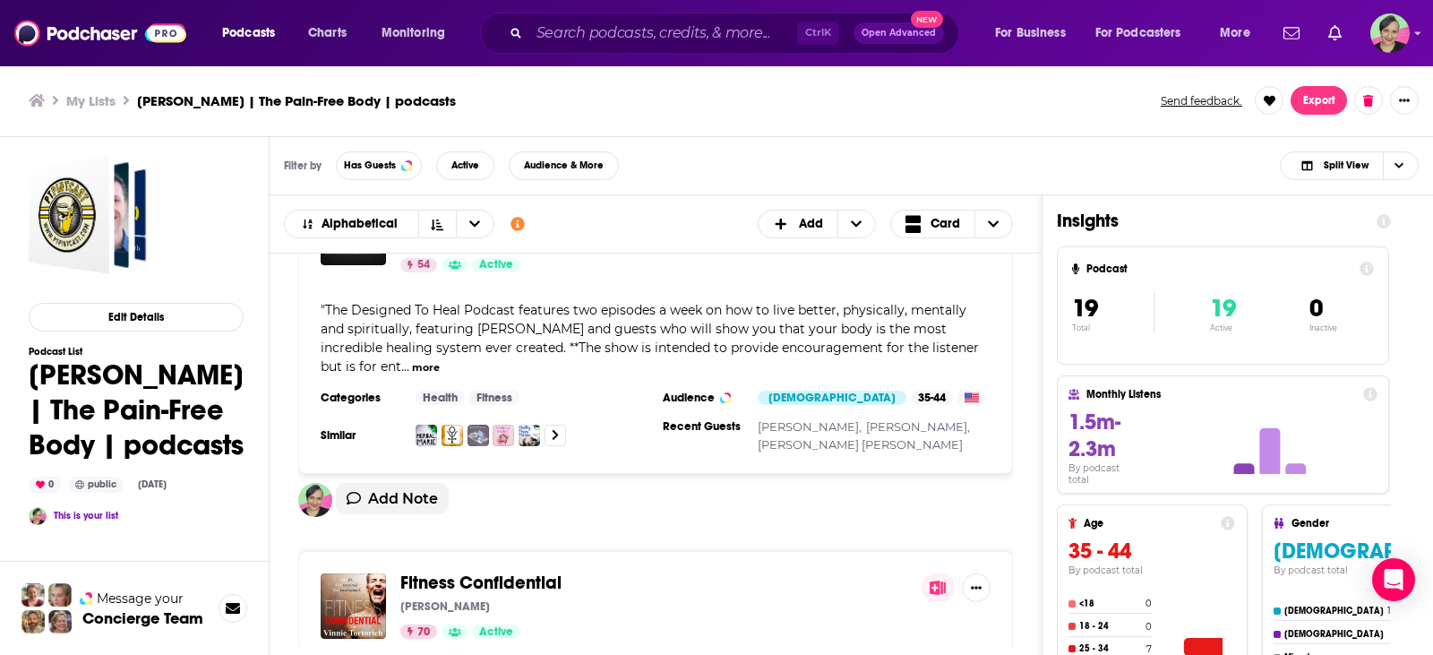
scroll to position [716, 0]
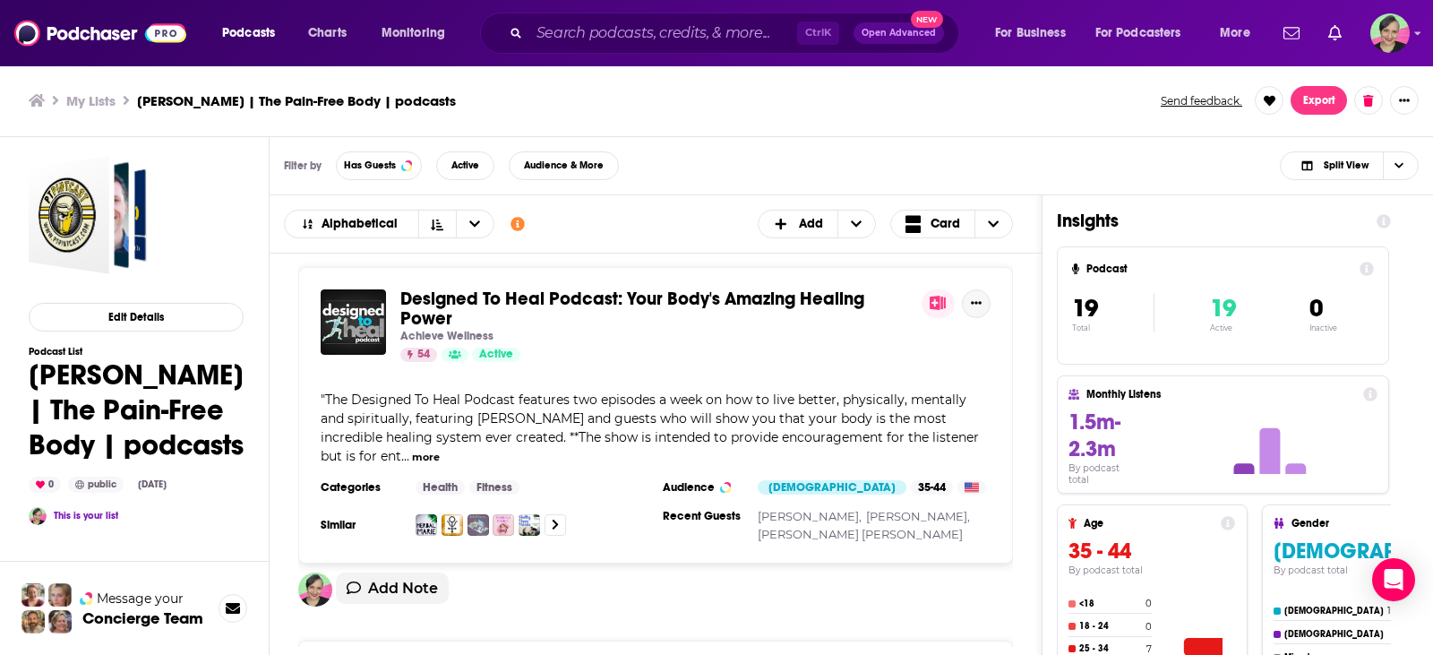
click at [973, 302] on icon "Show More Button" at bounding box center [976, 303] width 11 height 3
drag, startPoint x: 733, startPoint y: 186, endPoint x: 745, endPoint y: 184, distance: 12.7
click at [733, 185] on div "Filter by Has Guests Active Audience & More Split View" at bounding box center [851, 166] width 1163 height 58
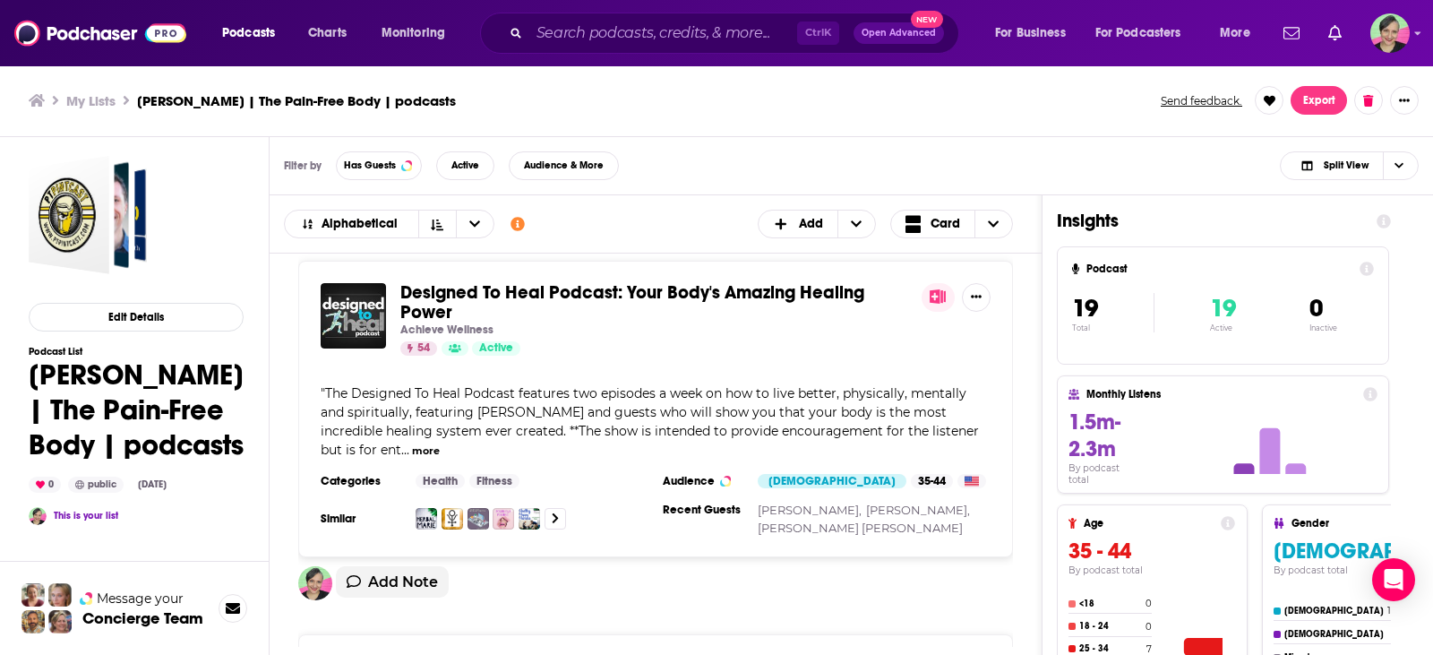
scroll to position [537, 0]
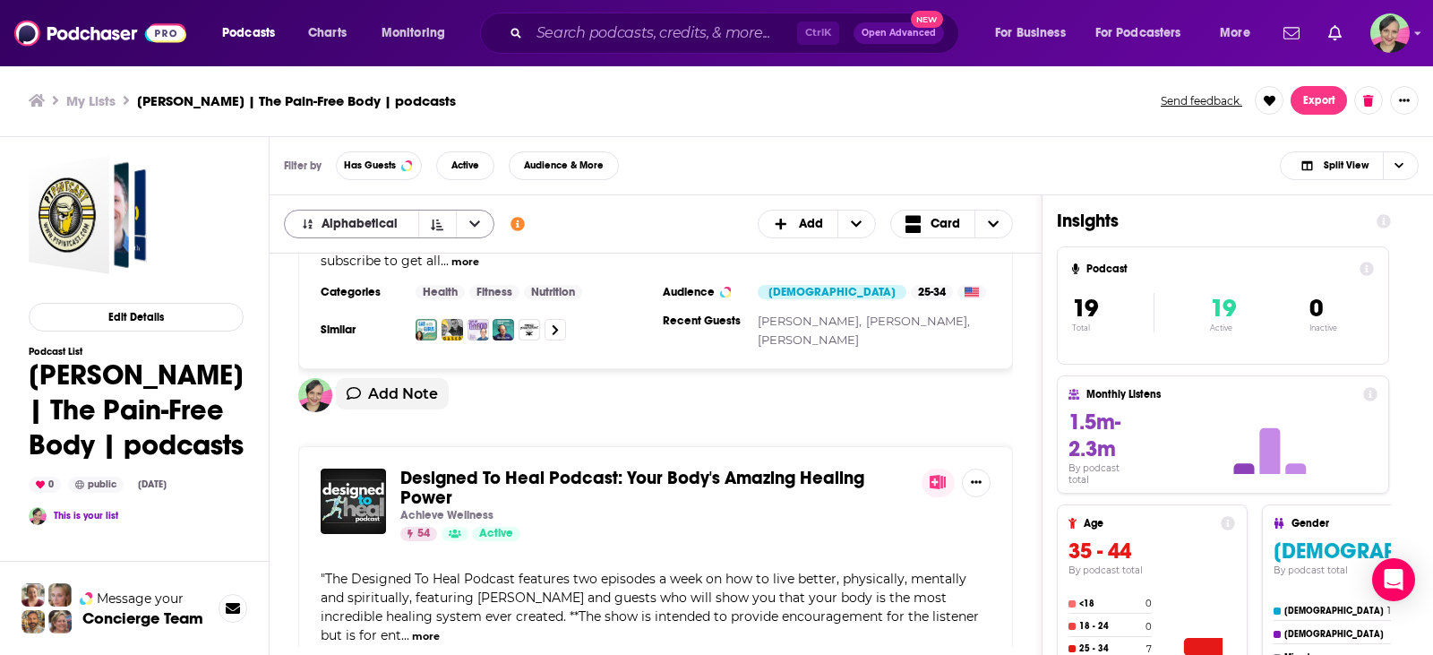
click at [476, 223] on icon "open menu" at bounding box center [474, 223] width 11 height 6
click at [662, 239] on div "Podcasts Add Alphabetical My Order Alphabetical Power Score Customize Your List…" at bounding box center [656, 224] width 772 height 58
click at [146, 313] on button "Edit Details" at bounding box center [136, 317] width 215 height 29
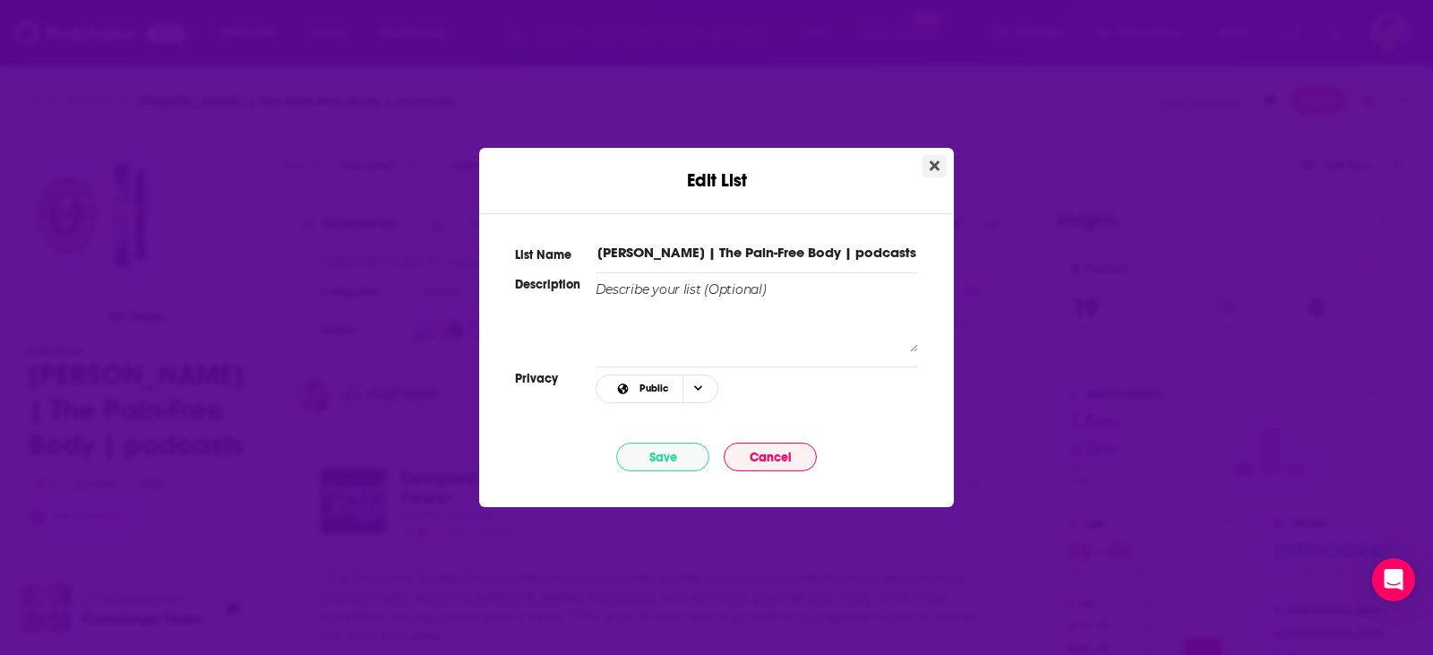
click at [939, 164] on icon "Close" at bounding box center [935, 166] width 10 height 14
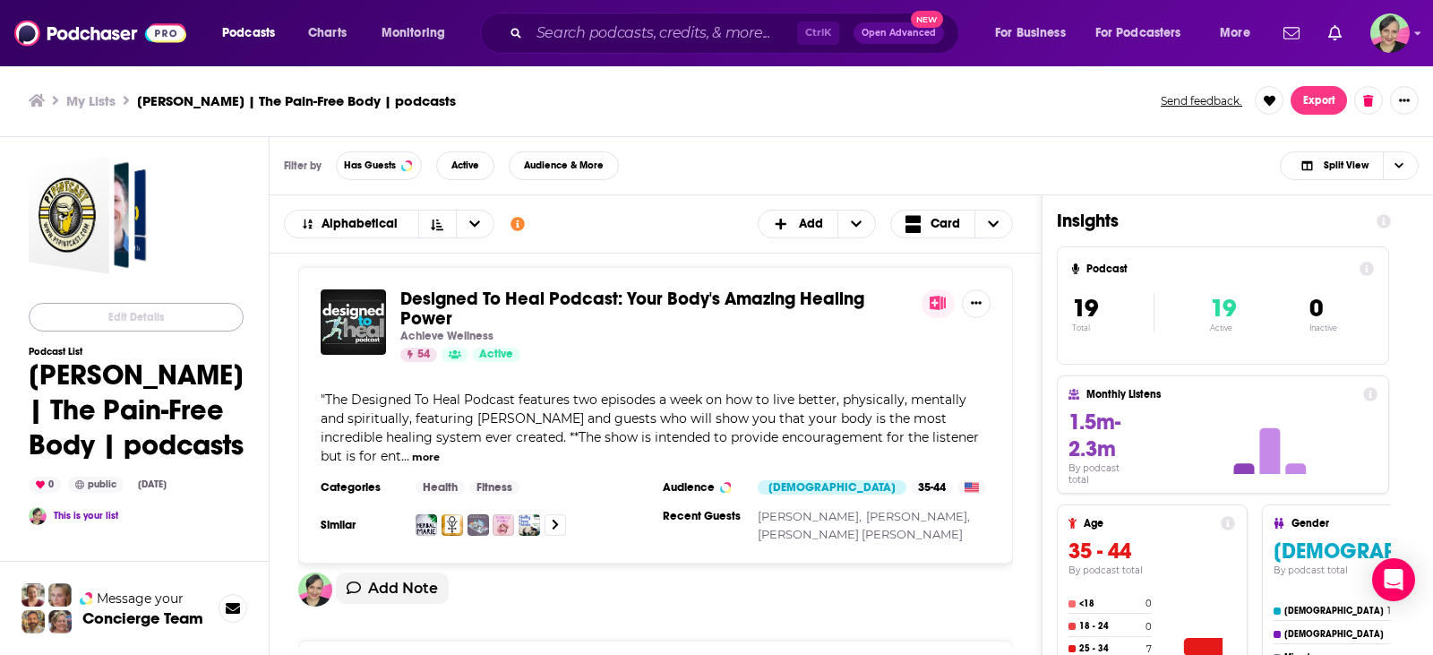
scroll to position [627, 0]
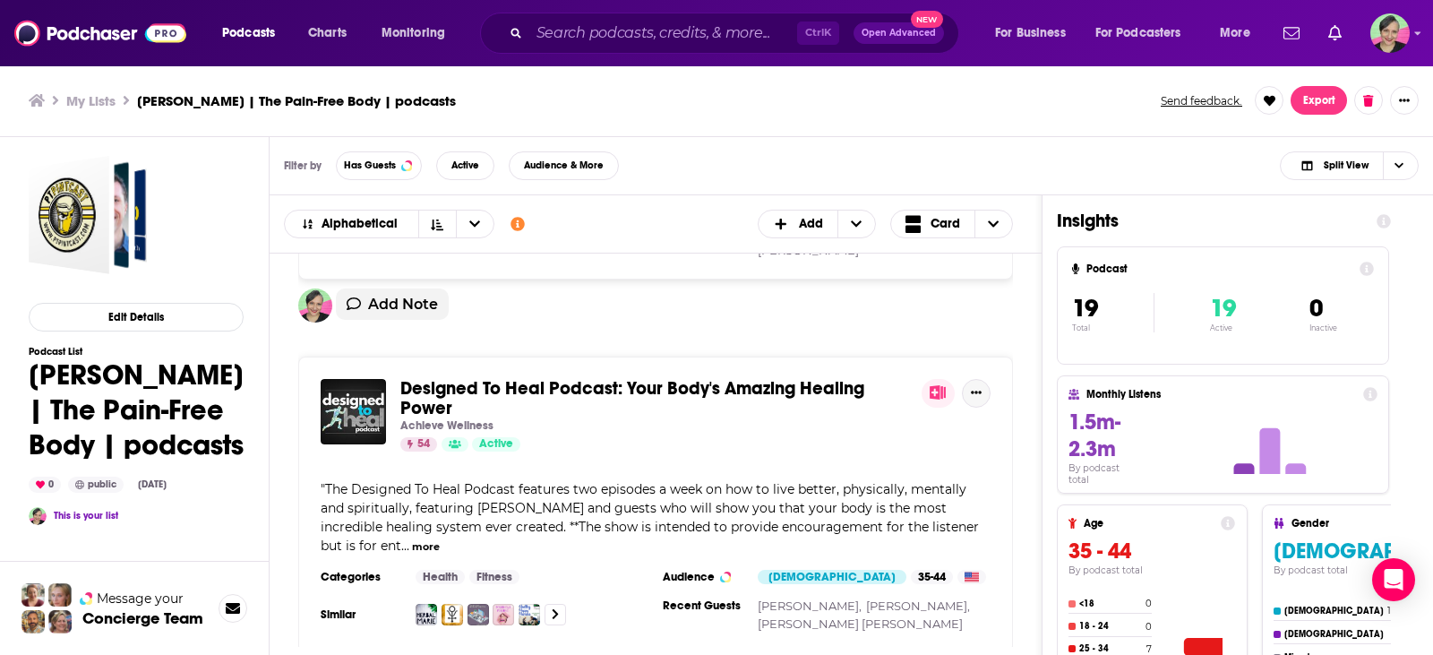
click at [977, 387] on icon "Show More Button" at bounding box center [976, 392] width 11 height 11
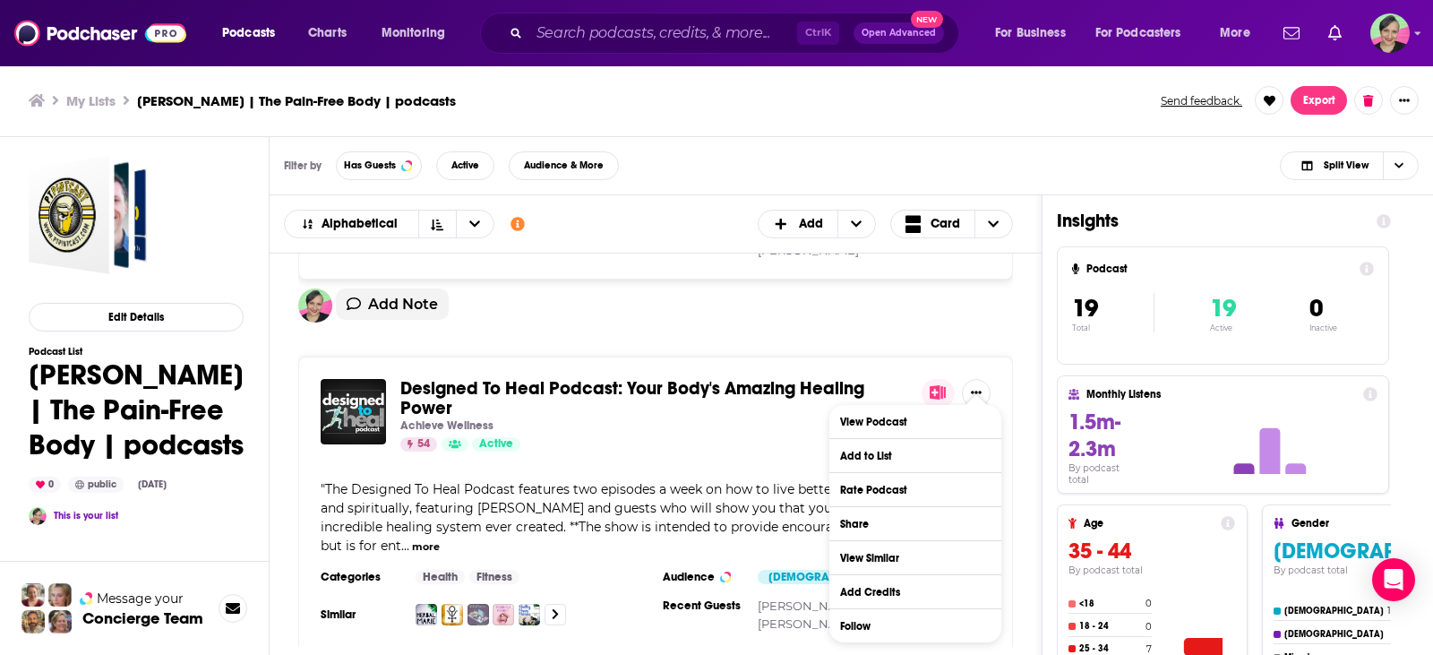
click at [856, 356] on div "Designed To Heal Podcast: Your Body's Amazing Healing Power Achieve Wellness 54…" at bounding box center [655, 504] width 715 height 297
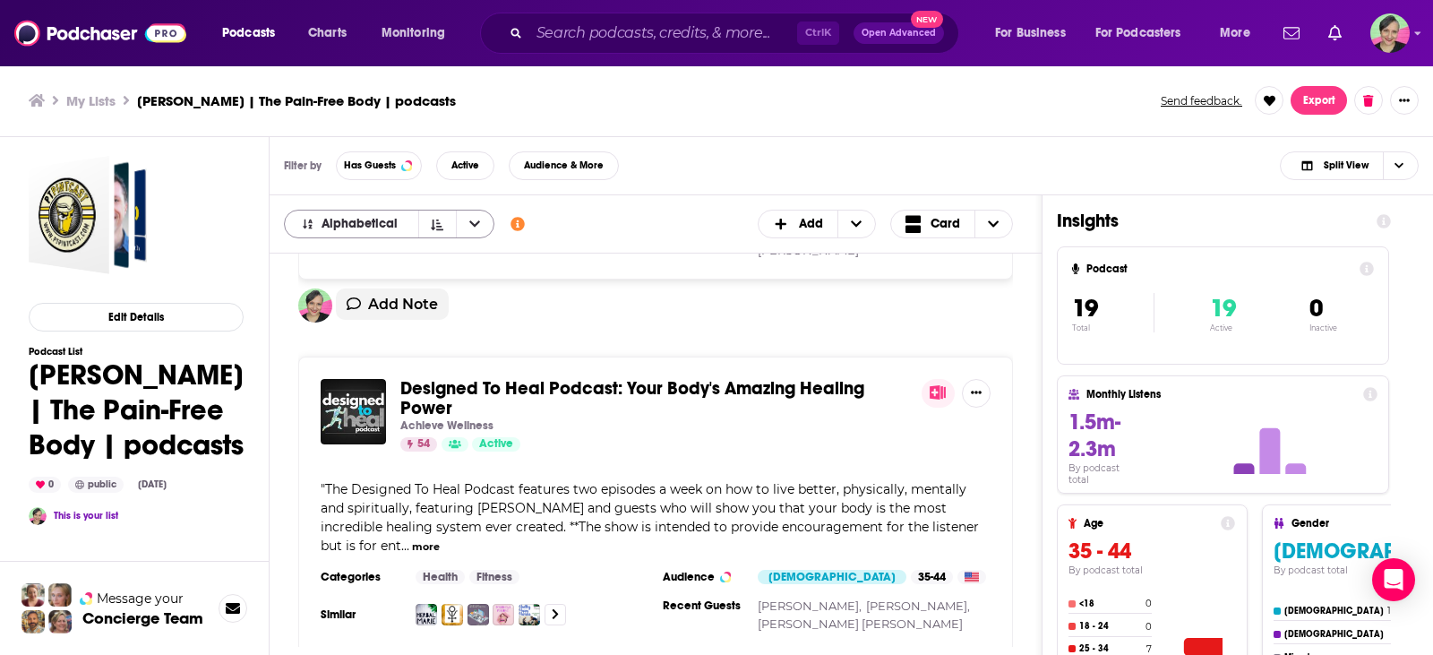
click at [485, 218] on button "open menu" at bounding box center [475, 223] width 38 height 27
click at [858, 221] on icon "+ Add" at bounding box center [856, 224] width 11 height 13
click at [999, 222] on span "Choose View" at bounding box center [993, 223] width 38 height 27
click at [939, 281] on span "Table" at bounding box center [963, 284] width 72 height 10
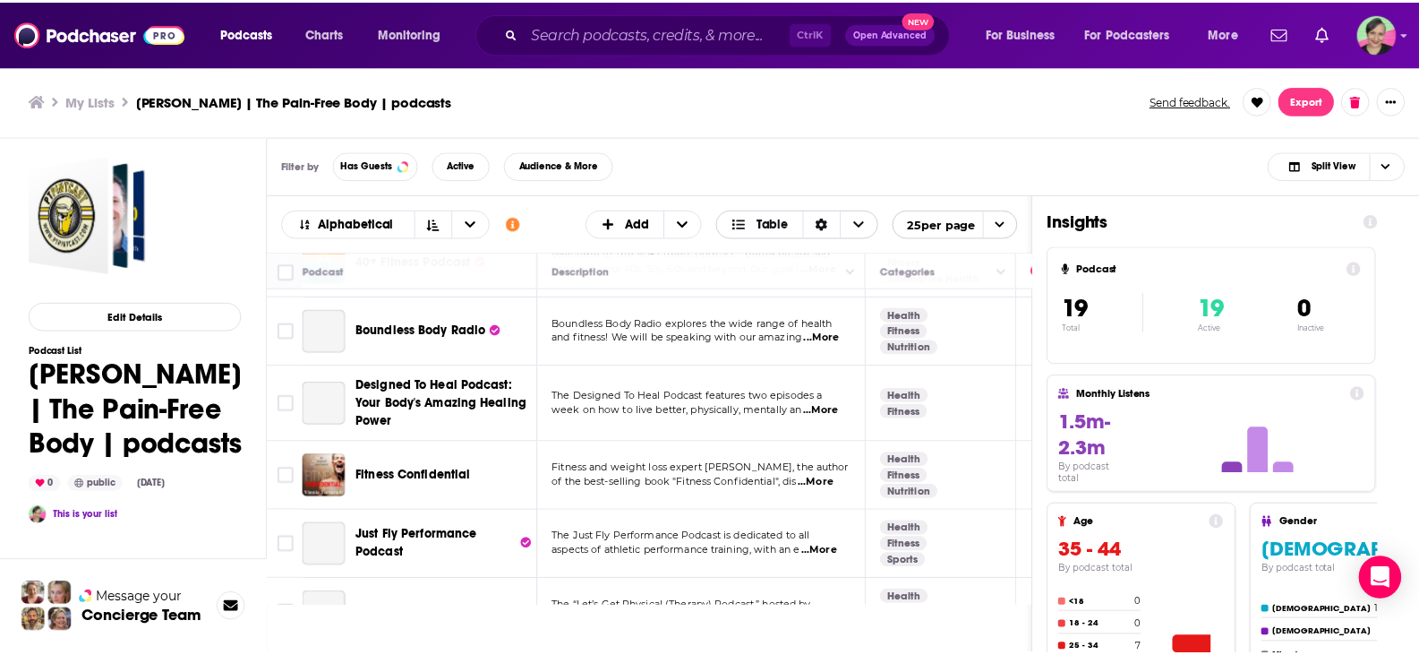
scroll to position [90, 0]
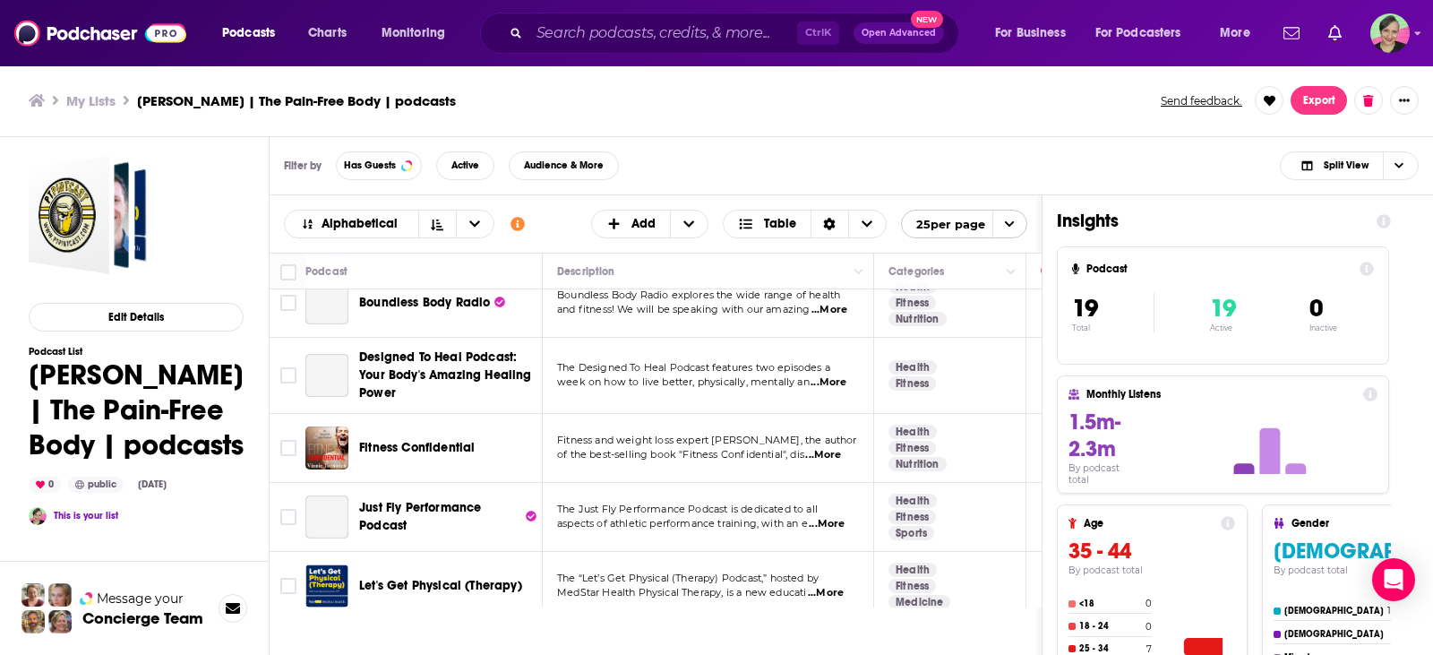
click at [447, 368] on div "Podcasts Charts Monitoring Ctrl K Open Advanced New For Business For Podcasters…" at bounding box center [716, 327] width 1433 height 655
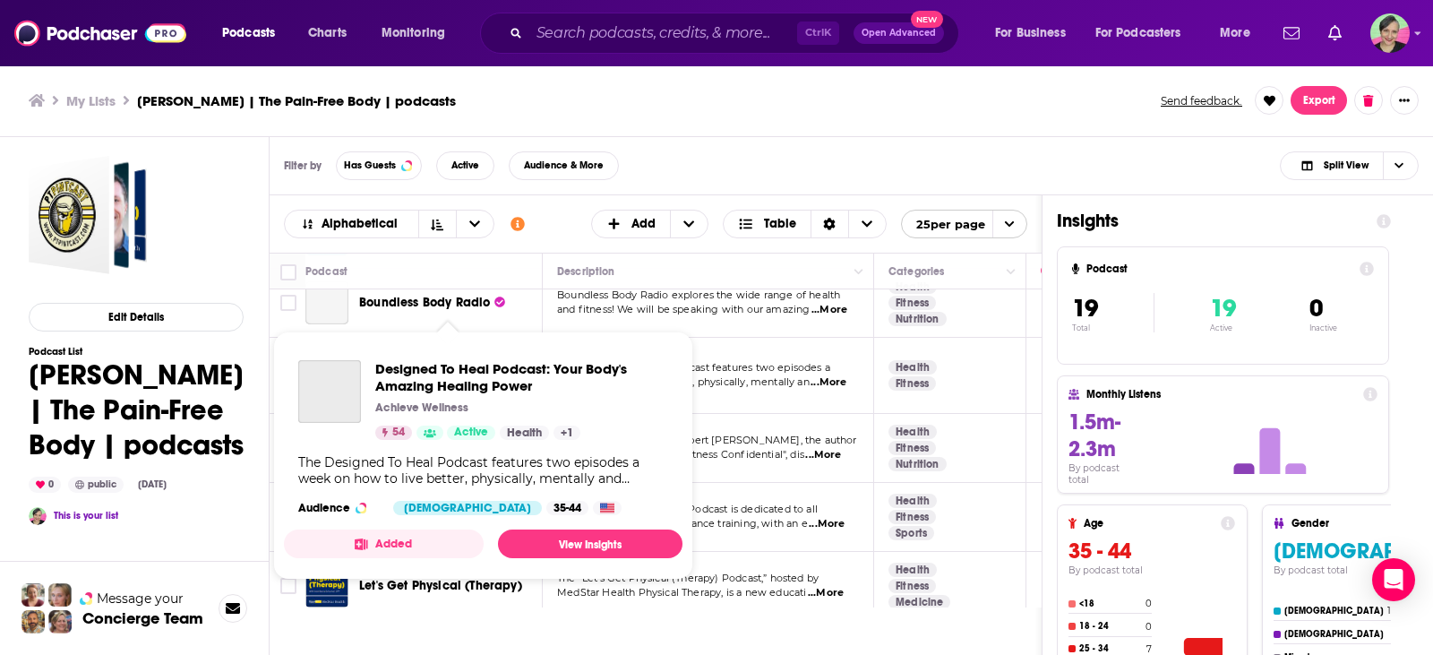
click at [447, 368] on span "Designed To Heal Podcast: Your Body's Amazing Healing Power" at bounding box center [521, 377] width 293 height 34
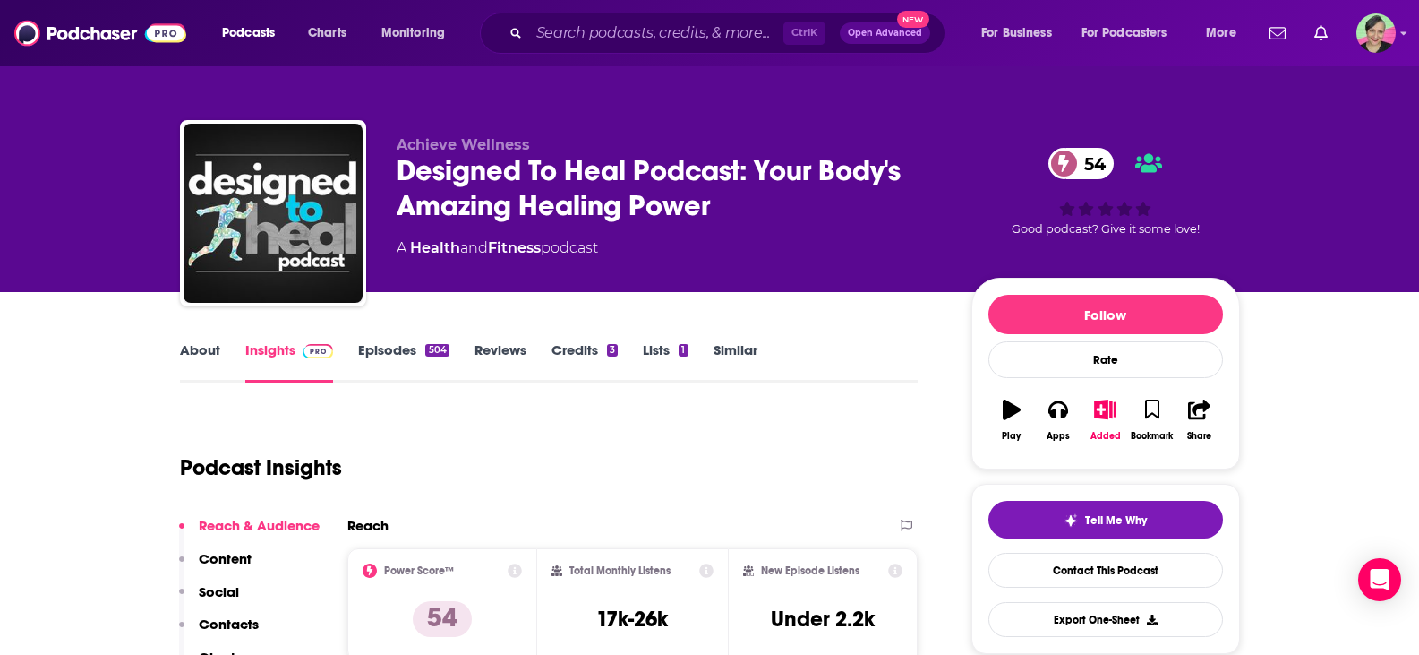
click at [207, 354] on link "About" at bounding box center [200, 361] width 40 height 41
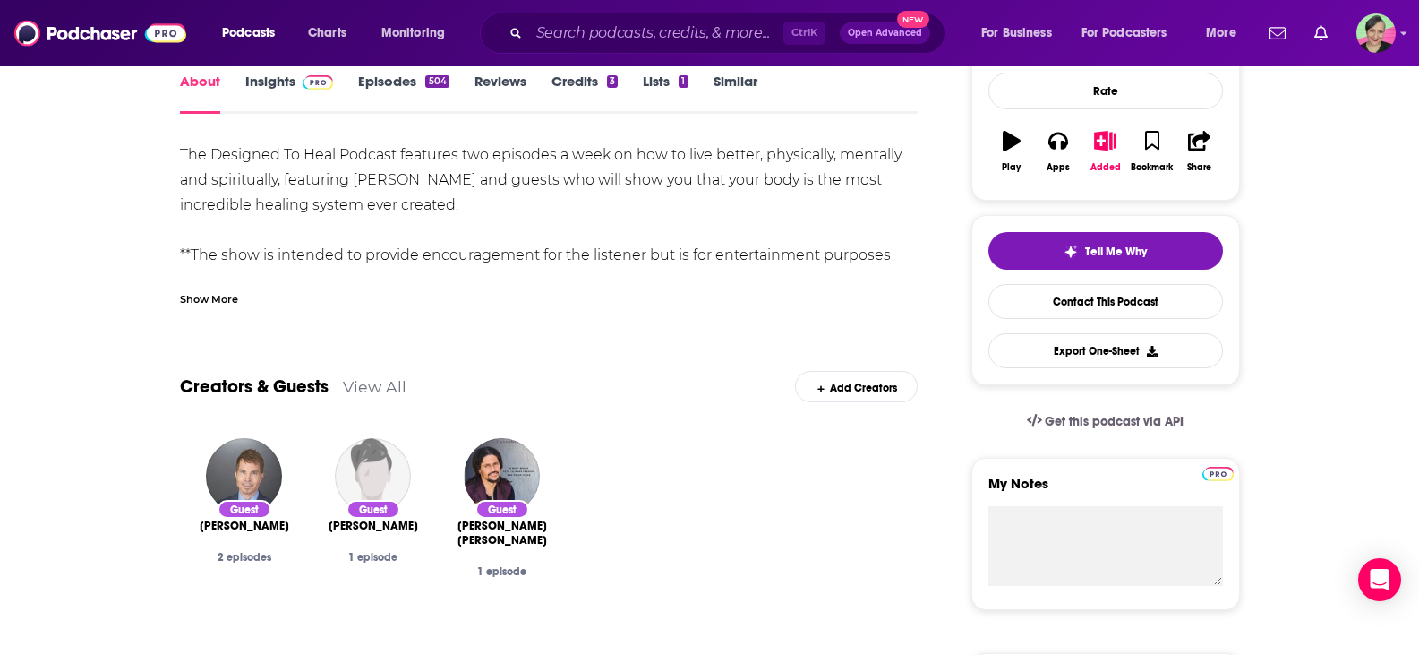
scroll to position [90, 0]
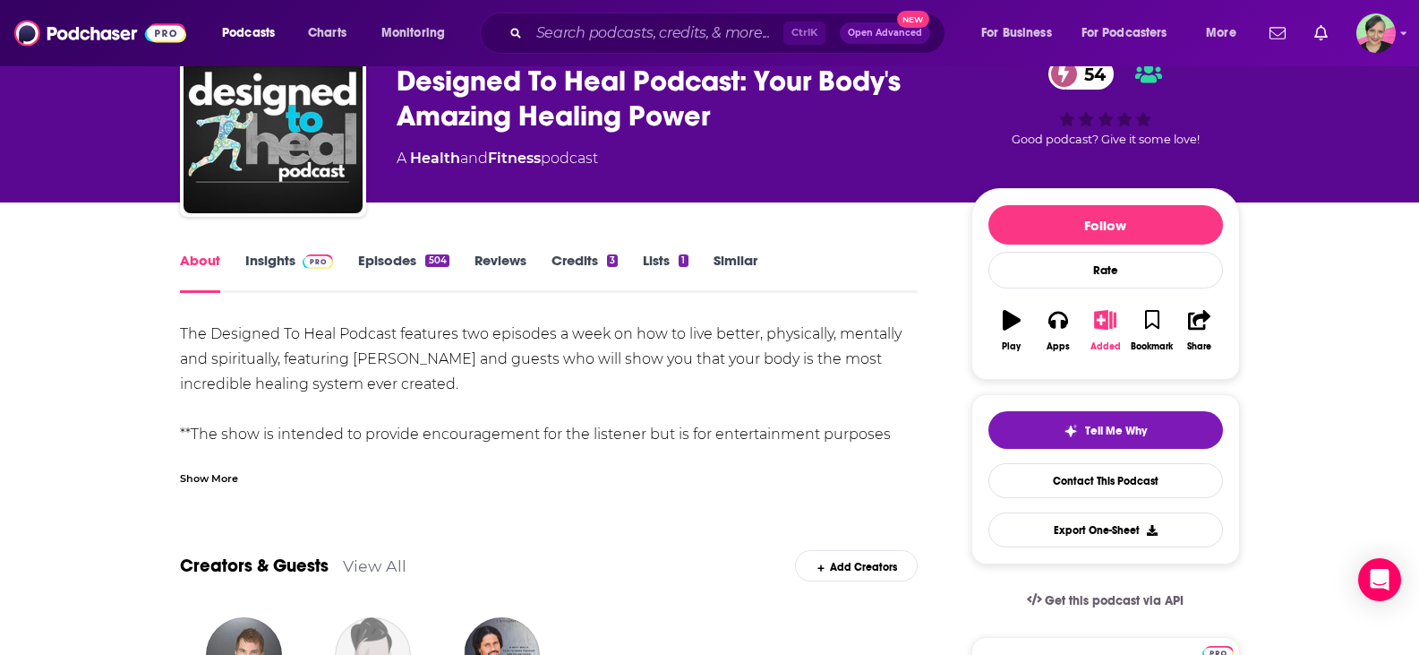
click at [1110, 325] on icon "button" at bounding box center [1105, 320] width 22 height 20
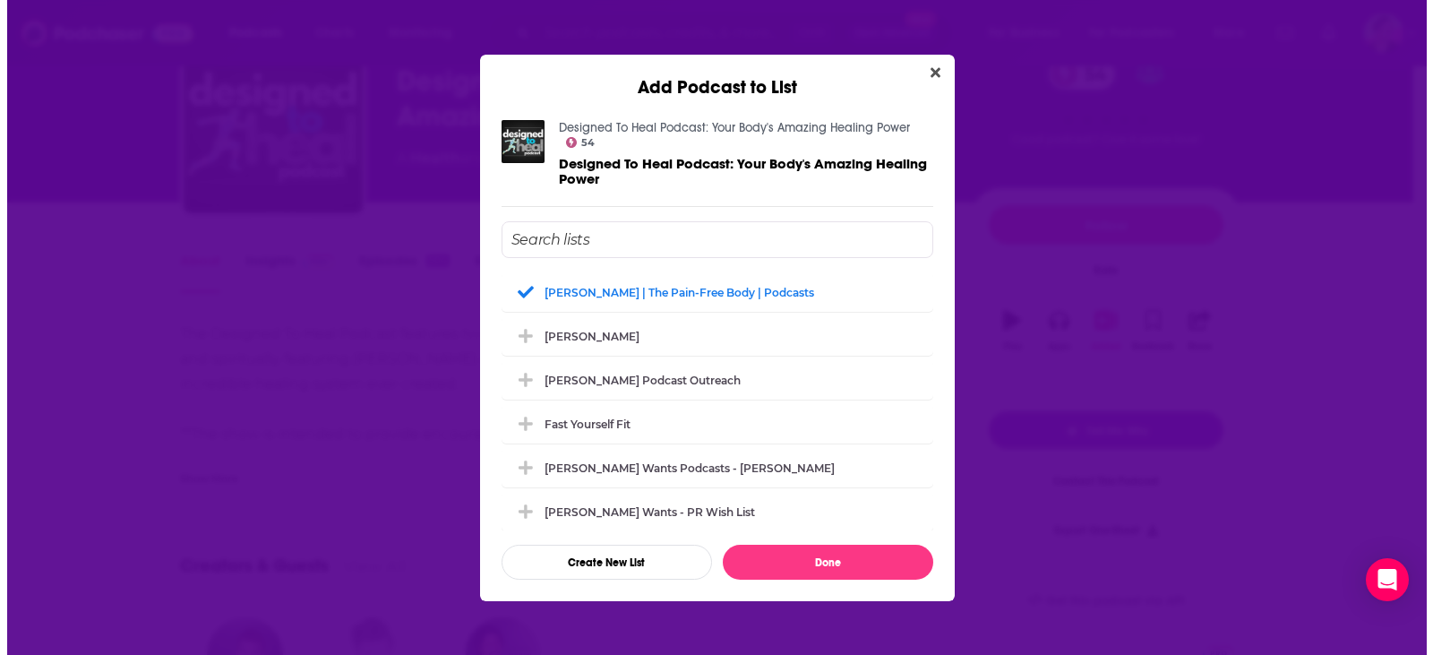
scroll to position [0, 0]
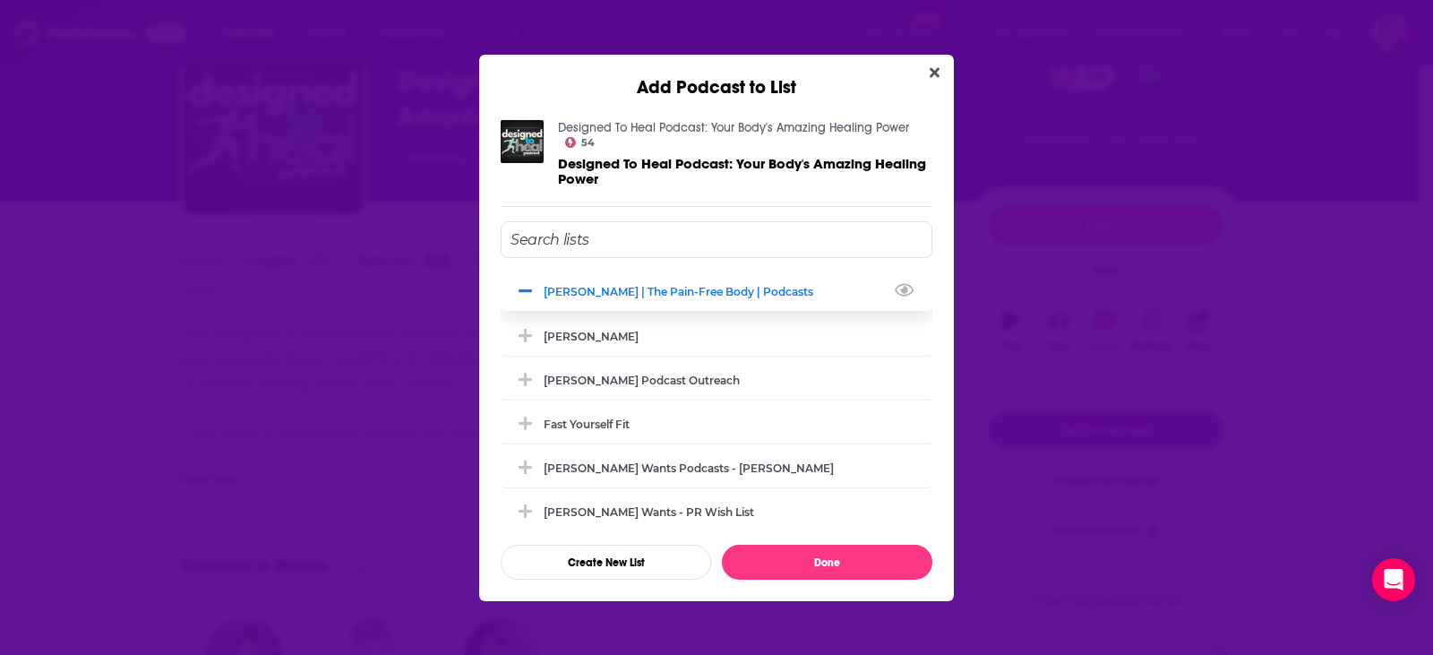
click at [529, 289] on icon "Add Podcast To List" at bounding box center [525, 291] width 13 height 16
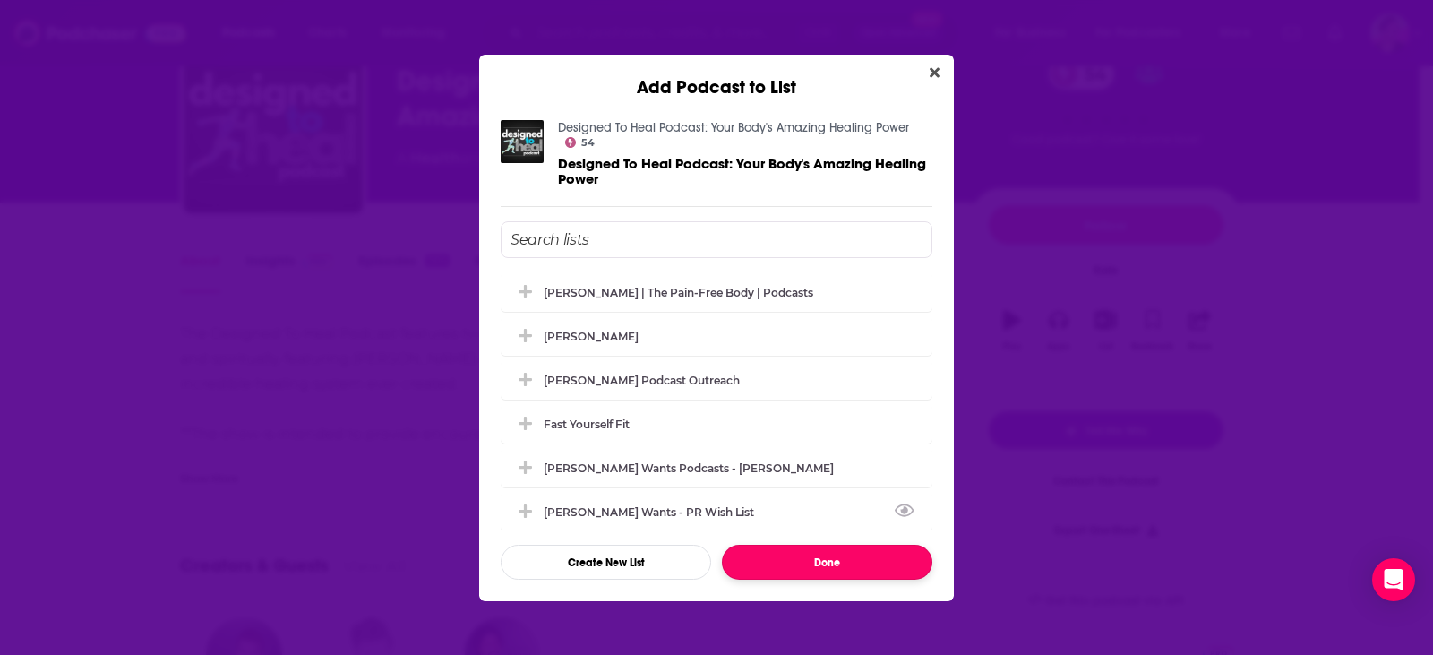
click at [810, 565] on button "Done" at bounding box center [827, 561] width 210 height 35
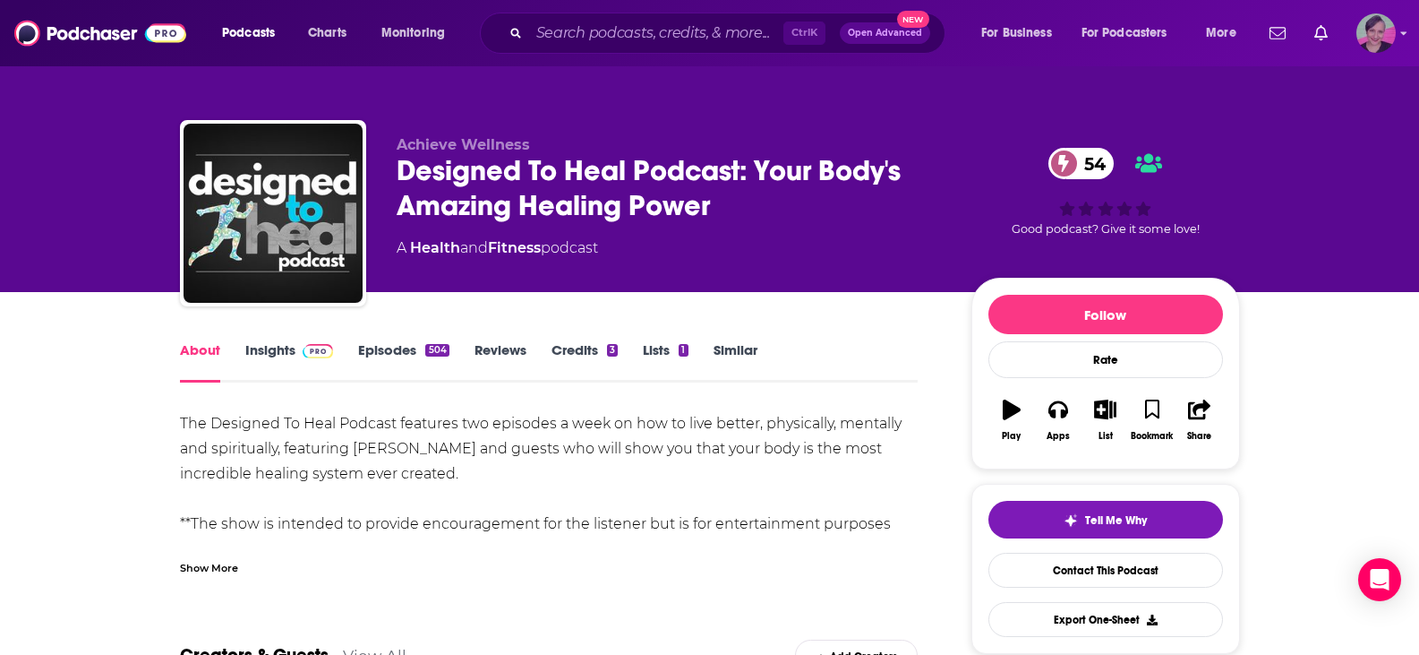
click at [1403, 31] on icon "Show profile menu" at bounding box center [1404, 33] width 7 height 11
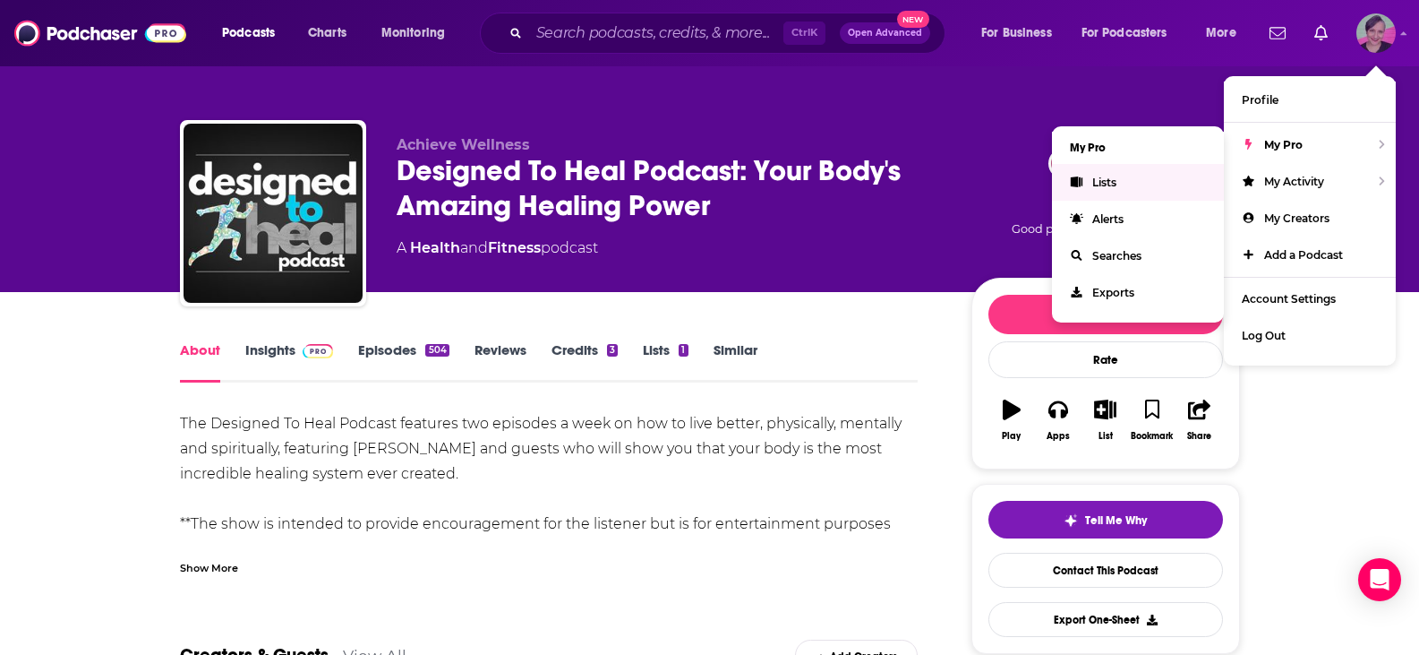
click at [1101, 183] on span "Lists" at bounding box center [1105, 182] width 24 height 13
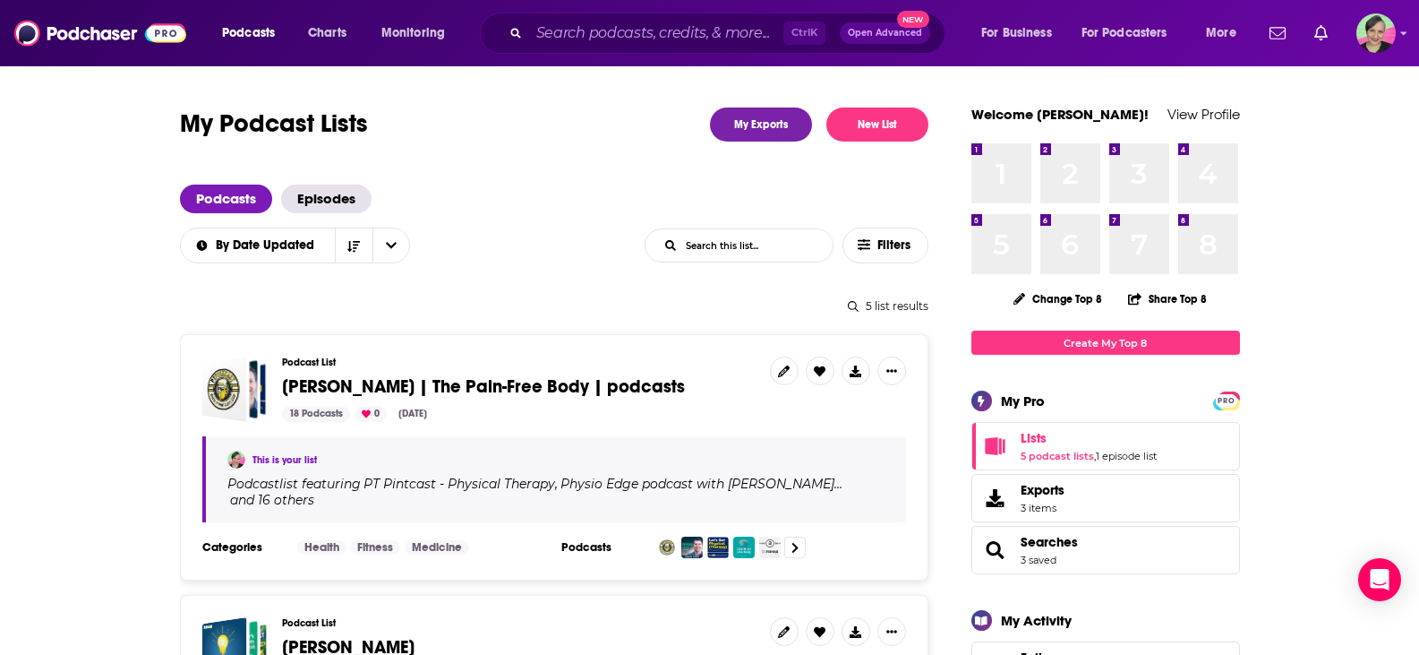
click at [456, 382] on span "[PERSON_NAME] | The Pain-Free Body | podcasts" at bounding box center [483, 386] width 403 height 22
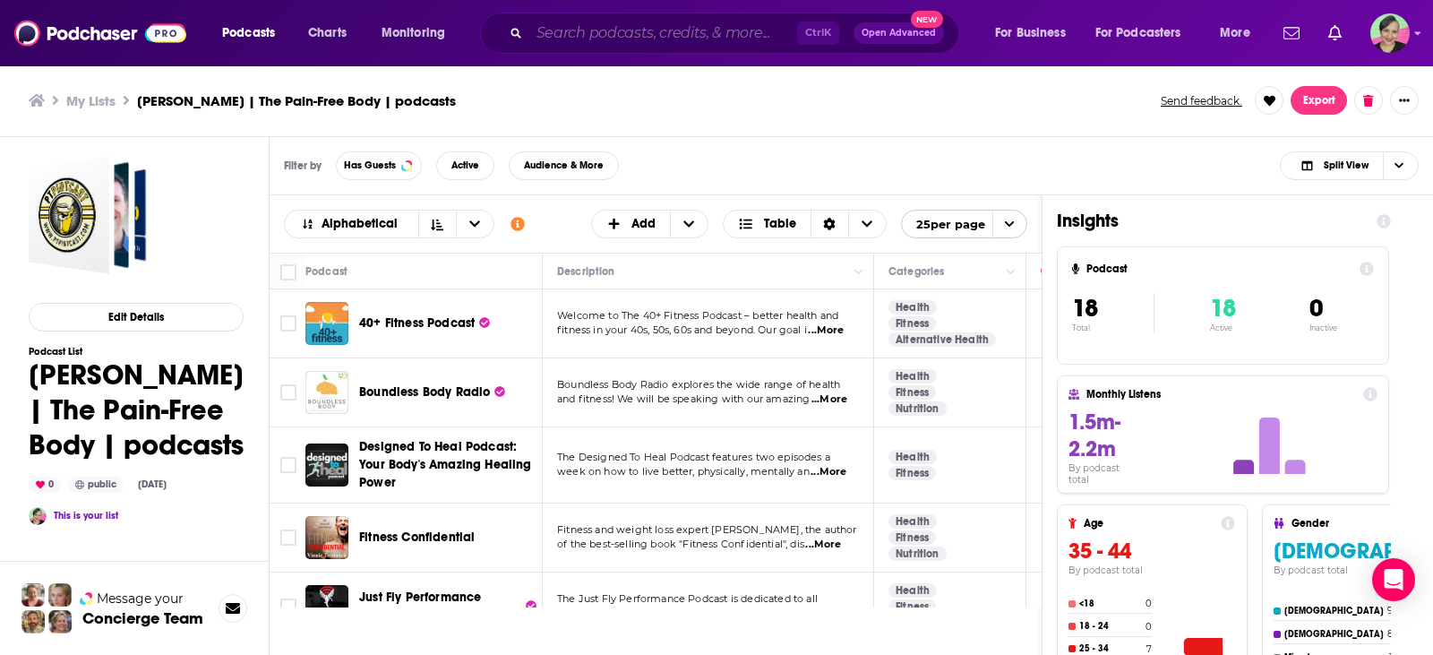
click at [632, 43] on input "Search podcasts, credits, & more..." at bounding box center [663, 33] width 268 height 29
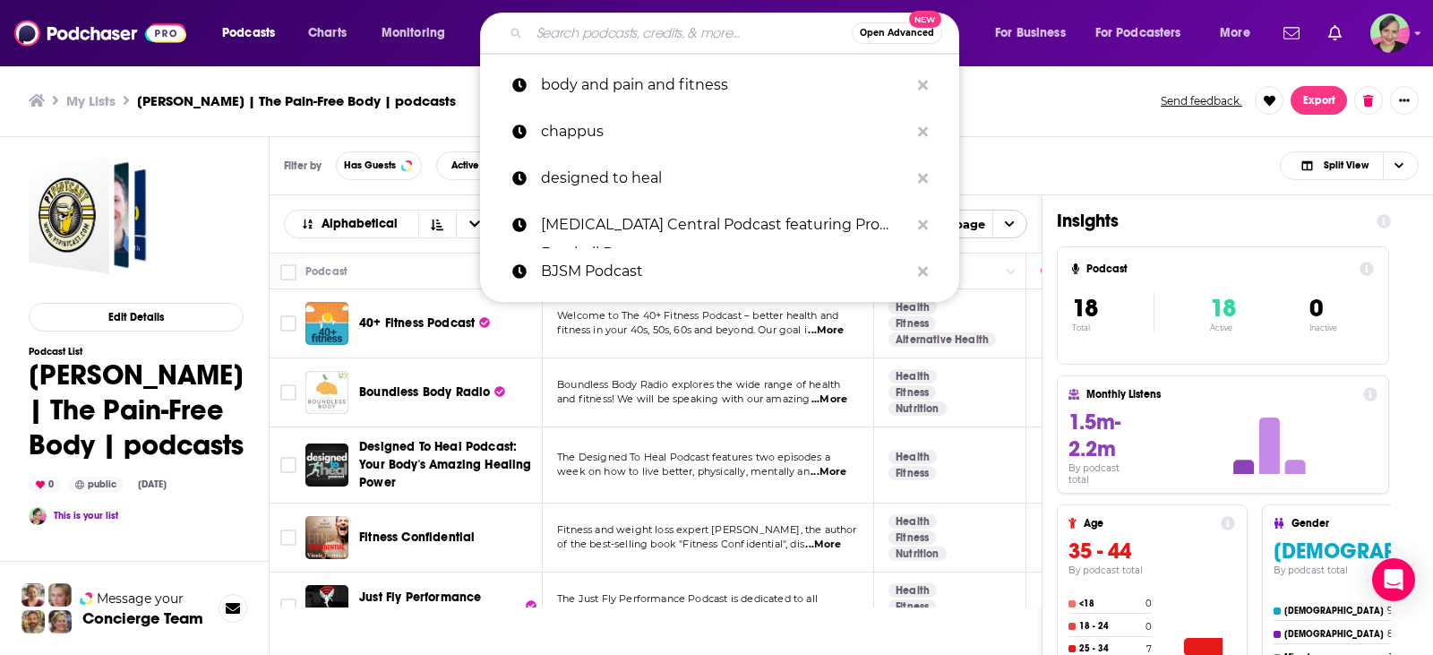
paste input "Over 50 Health & Wellness Show podcast interview"
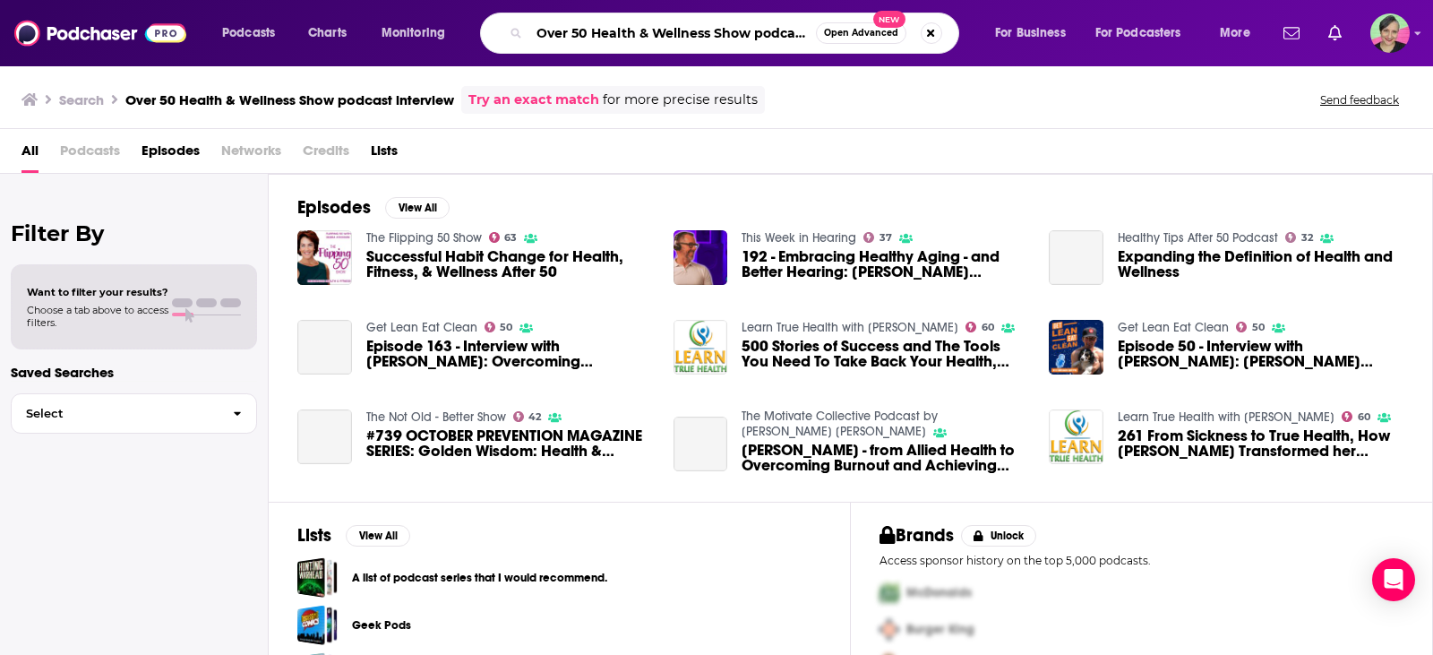
scroll to position [0, 65]
drag, startPoint x: 537, startPoint y: 31, endPoint x: 896, endPoint y: 39, distance: 358.3
click at [896, 39] on div "Over 50 Health & Wellness Show podcast interview Open Advanced New" at bounding box center [719, 33] width 479 height 41
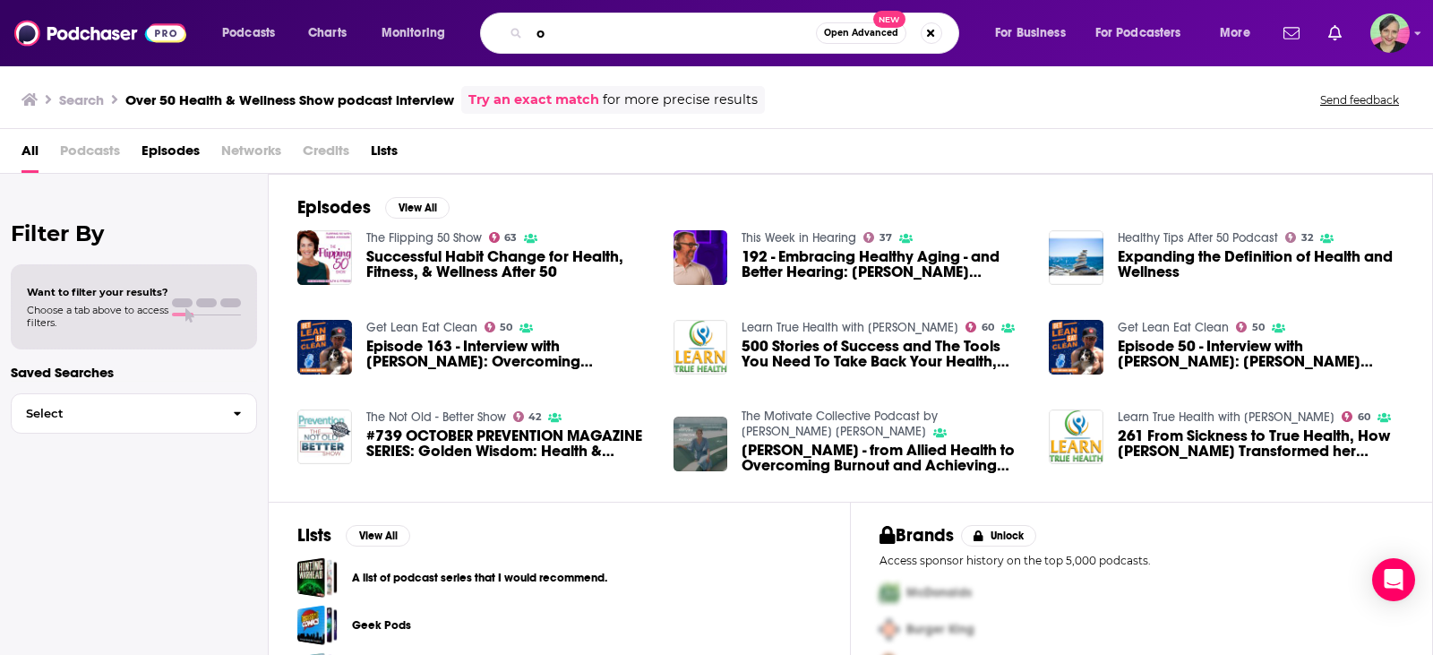
scroll to position [0, 0]
click at [665, 31] on input "older adults" at bounding box center [672, 33] width 287 height 29
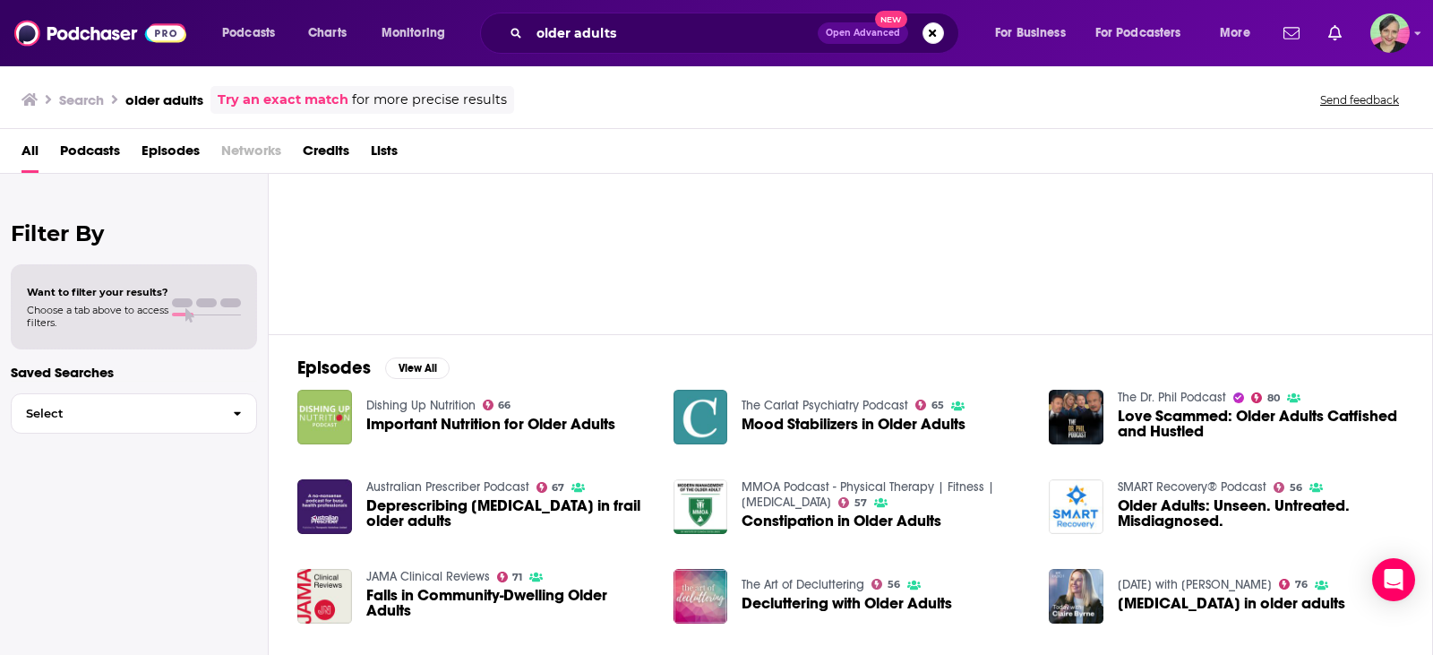
scroll to position [89, 0]
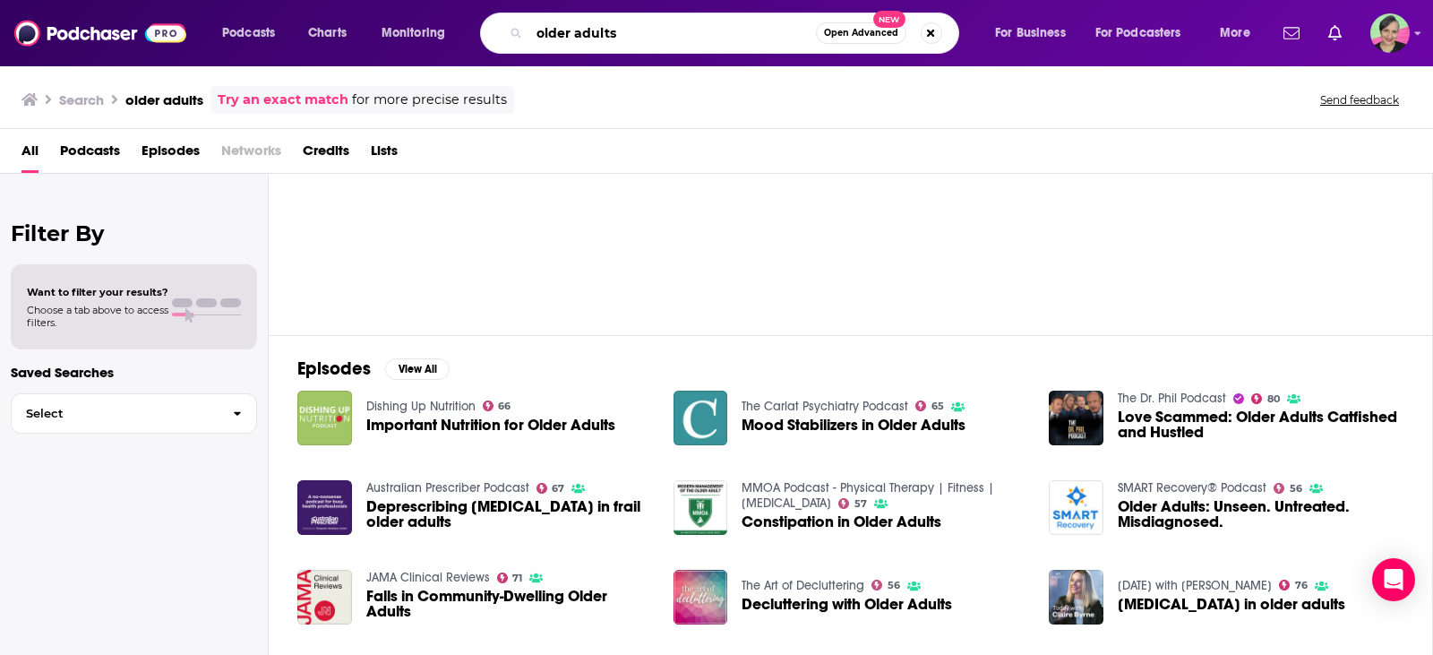
drag, startPoint x: 560, startPoint y: 30, endPoint x: 478, endPoint y: 30, distance: 81.5
click at [478, 30] on div "Podcasts Charts Monitoring older adults Open Advanced New For Business For Podc…" at bounding box center [739, 33] width 1058 height 41
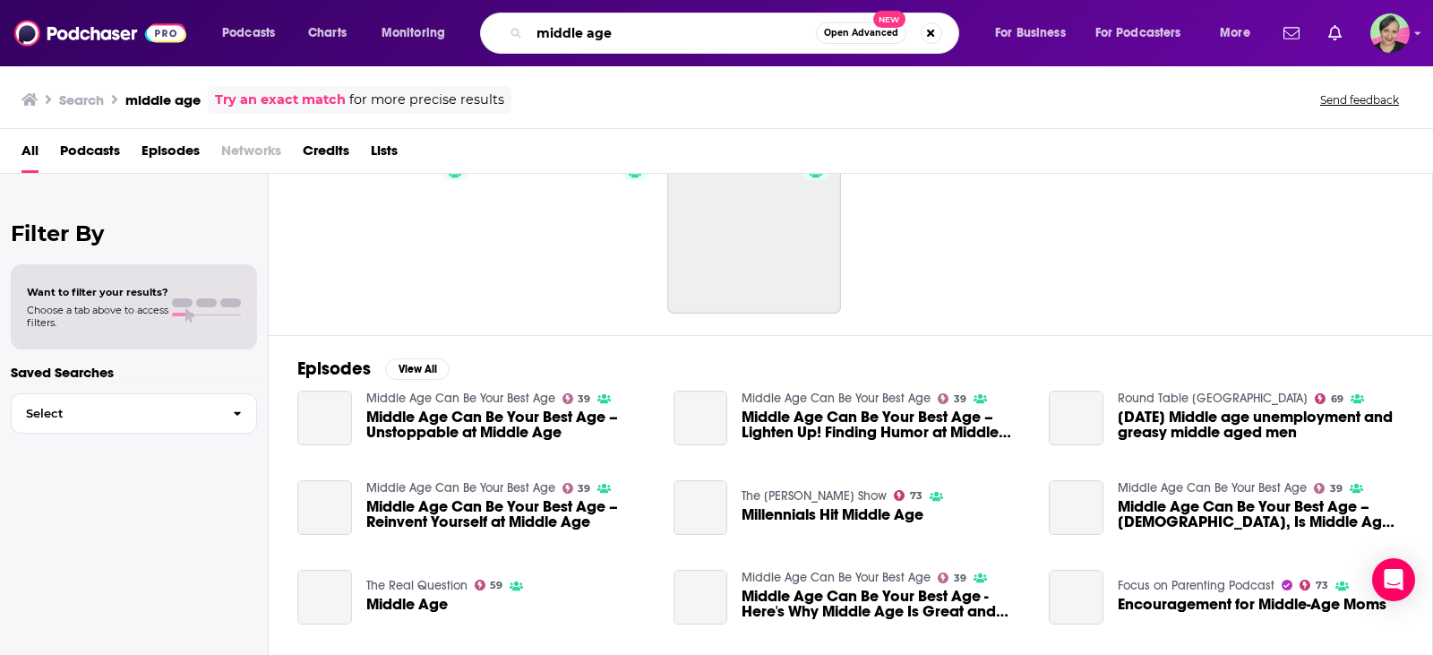
click at [661, 40] on input "middle age" at bounding box center [672, 33] width 287 height 29
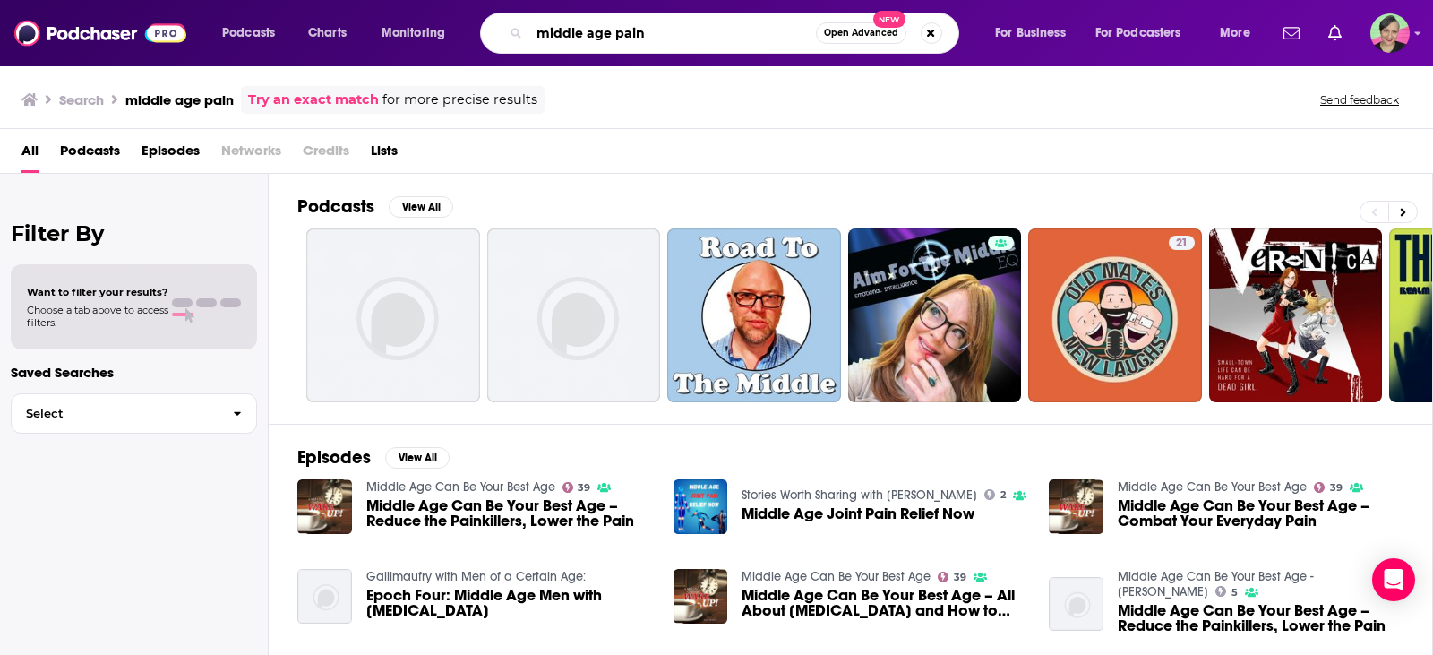
drag, startPoint x: 576, startPoint y: 33, endPoint x: 436, endPoint y: 35, distance: 139.7
click at [436, 35] on div "Podcasts Charts Monitoring middle age pain Open Advanced New For Business For P…" at bounding box center [739, 33] width 1058 height 41
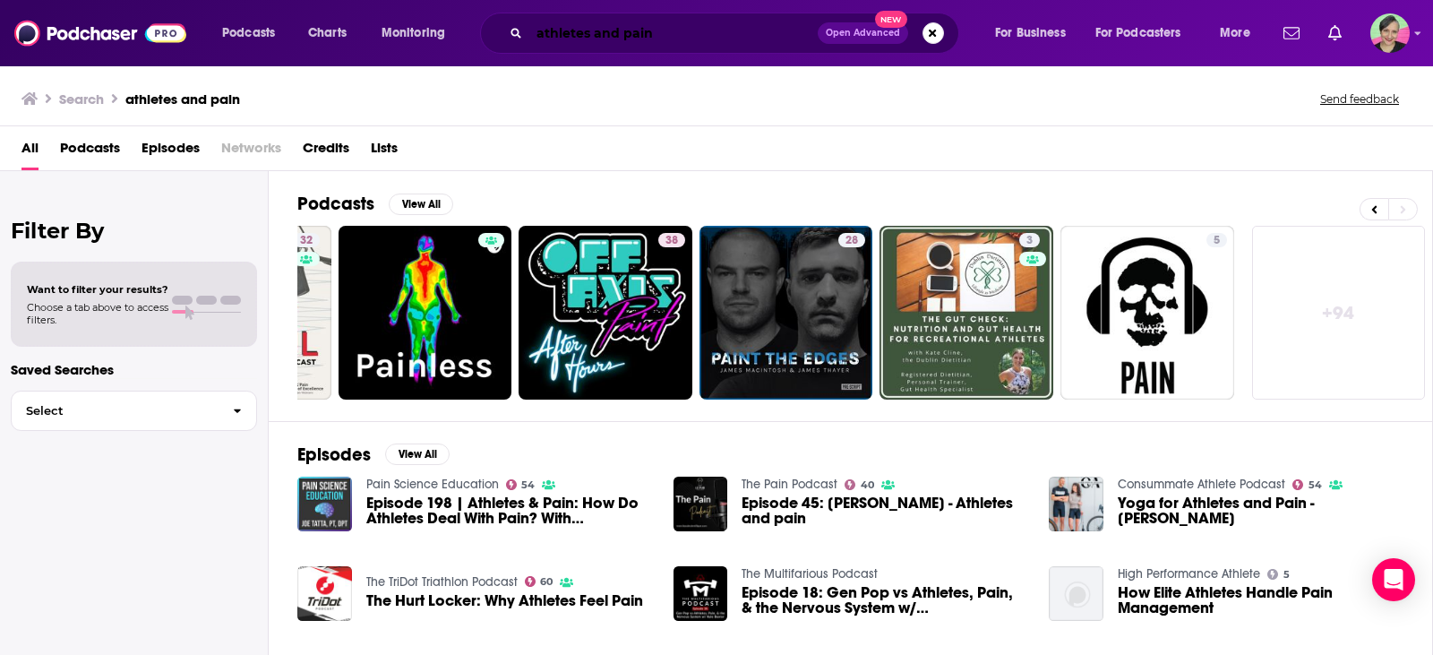
click at [718, 32] on input "athletes and pain" at bounding box center [673, 33] width 288 height 29
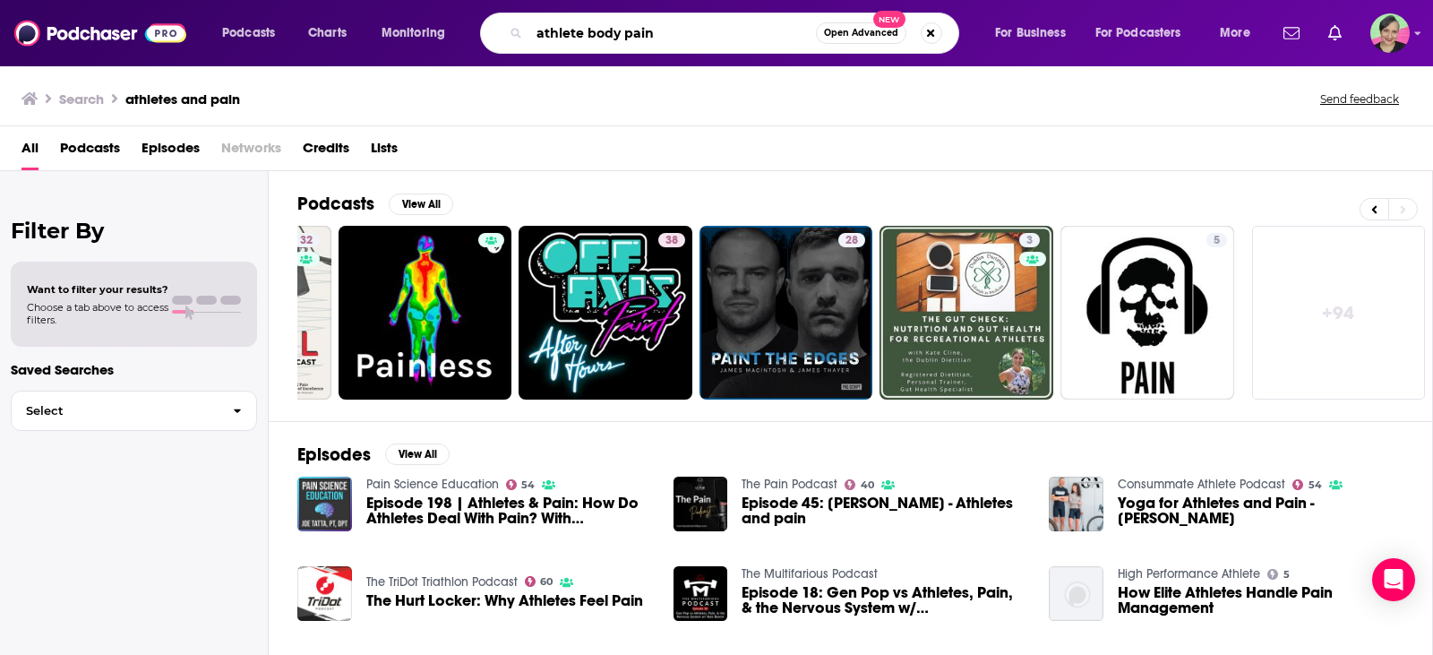
type input "athlete body pain"
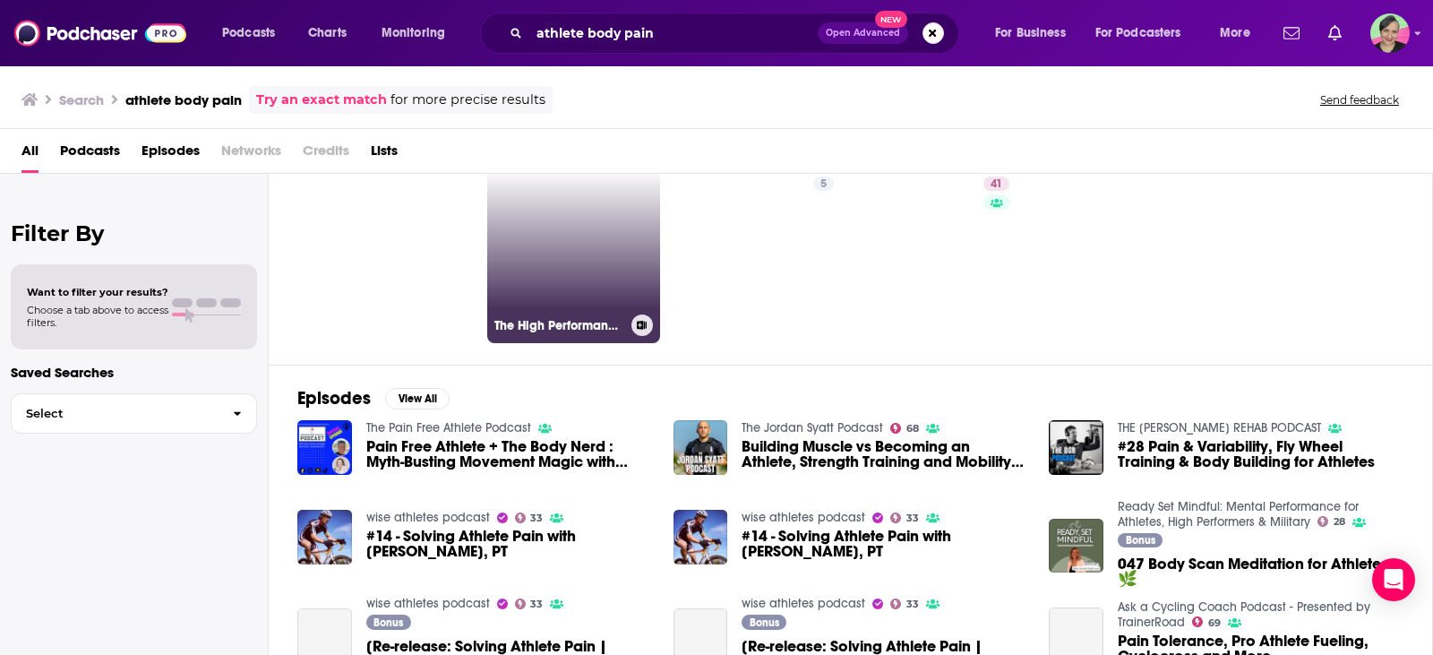
scroll to position [90, 0]
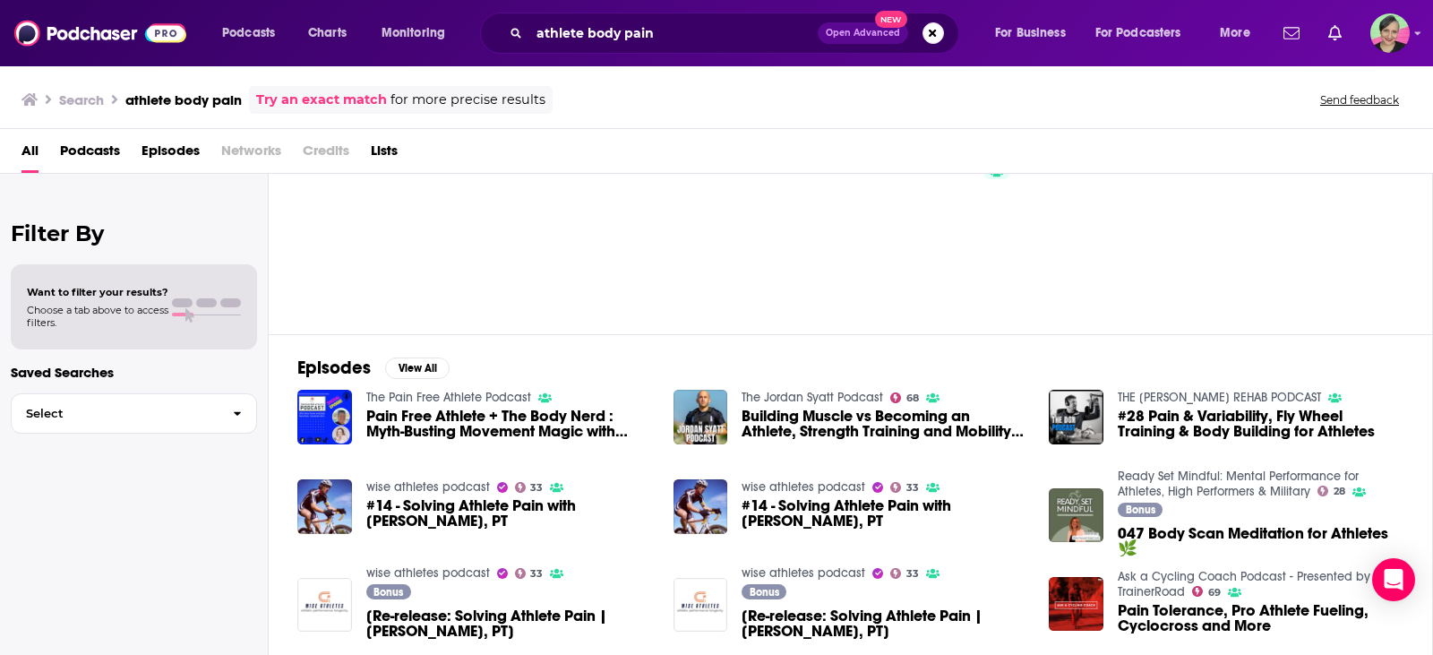
click at [472, 390] on link "The Pain Free Athlete Podcast" at bounding box center [448, 397] width 165 height 15
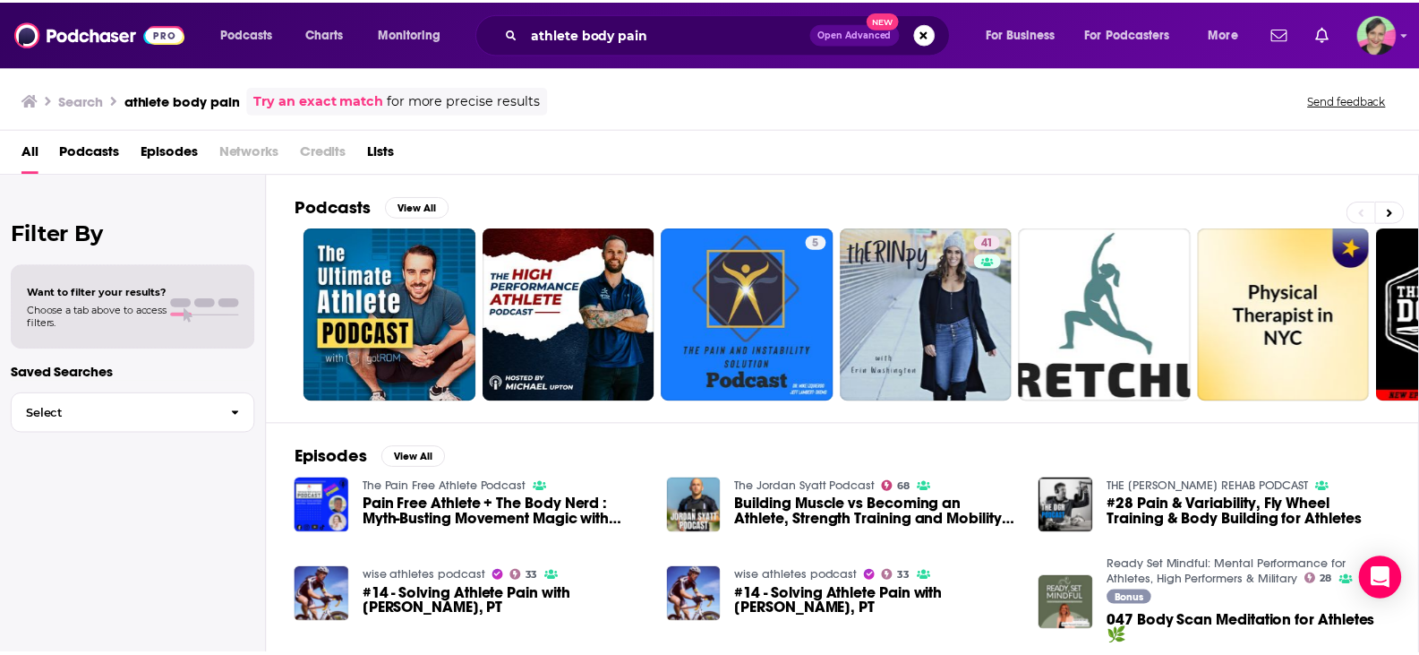
scroll to position [90, 0]
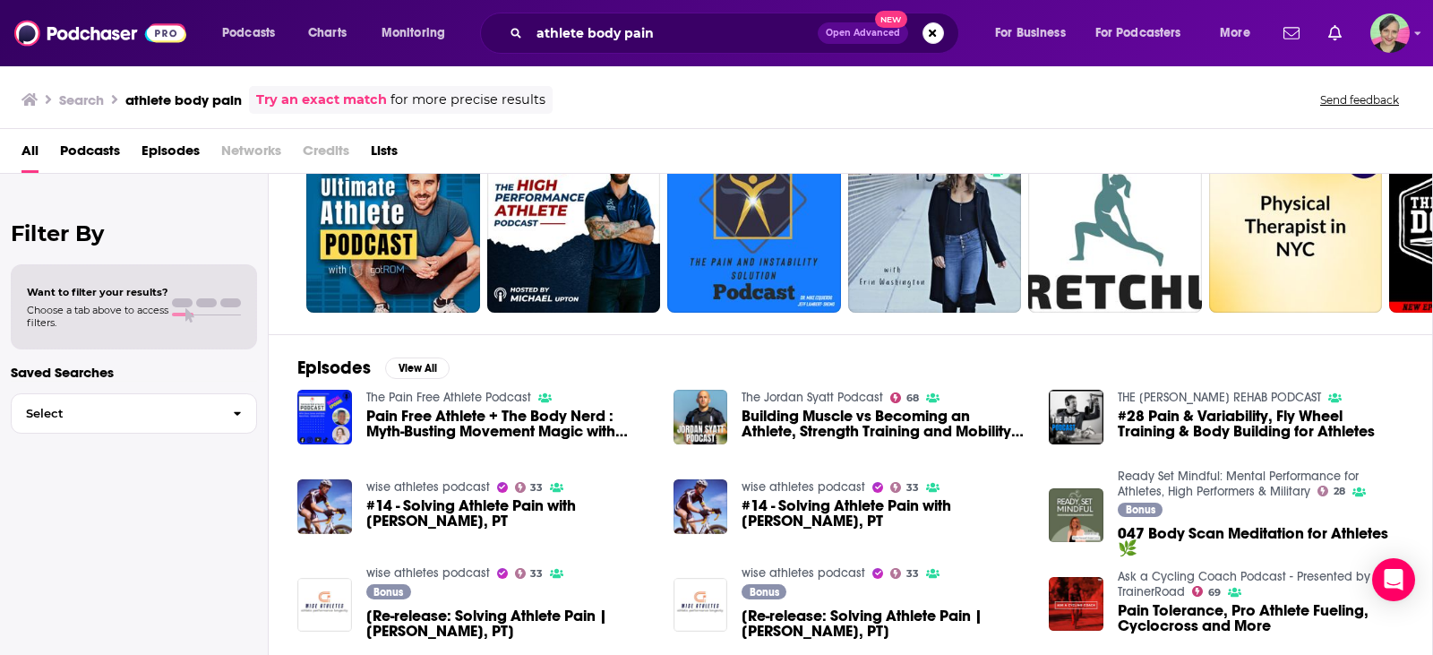
click at [812, 393] on div "Podcasts Charts Monitoring athlete body pain Open Advanced New For Business For…" at bounding box center [716, 327] width 1433 height 655
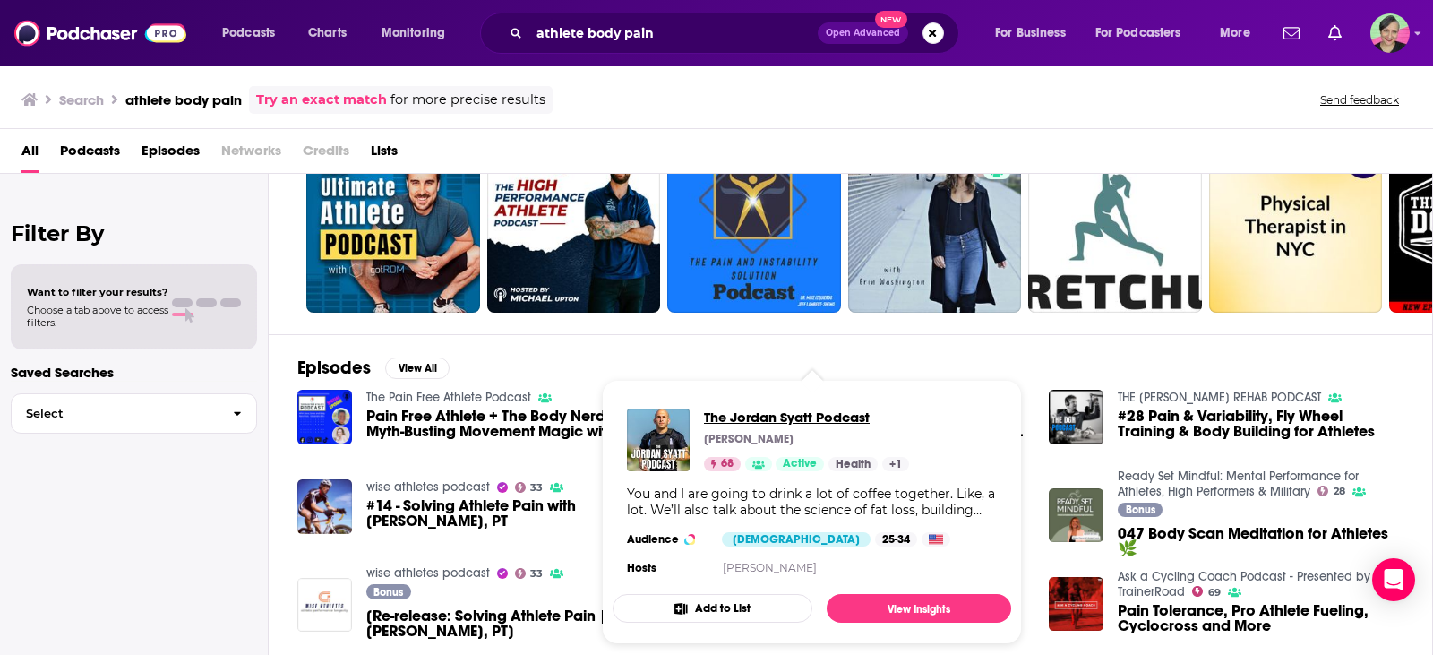
click at [801, 413] on span "The Jordan Syatt Podcast" at bounding box center [806, 416] width 205 height 17
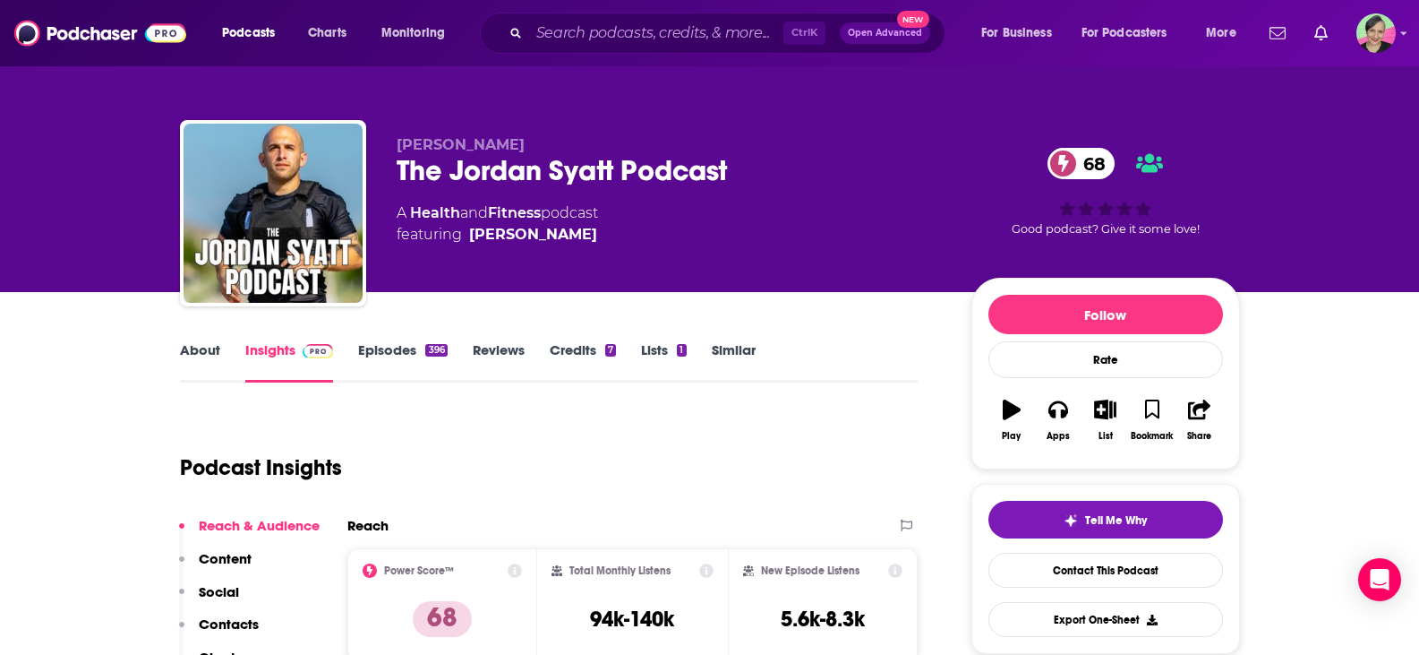
click at [382, 344] on link "Episodes 396" at bounding box center [402, 361] width 89 height 41
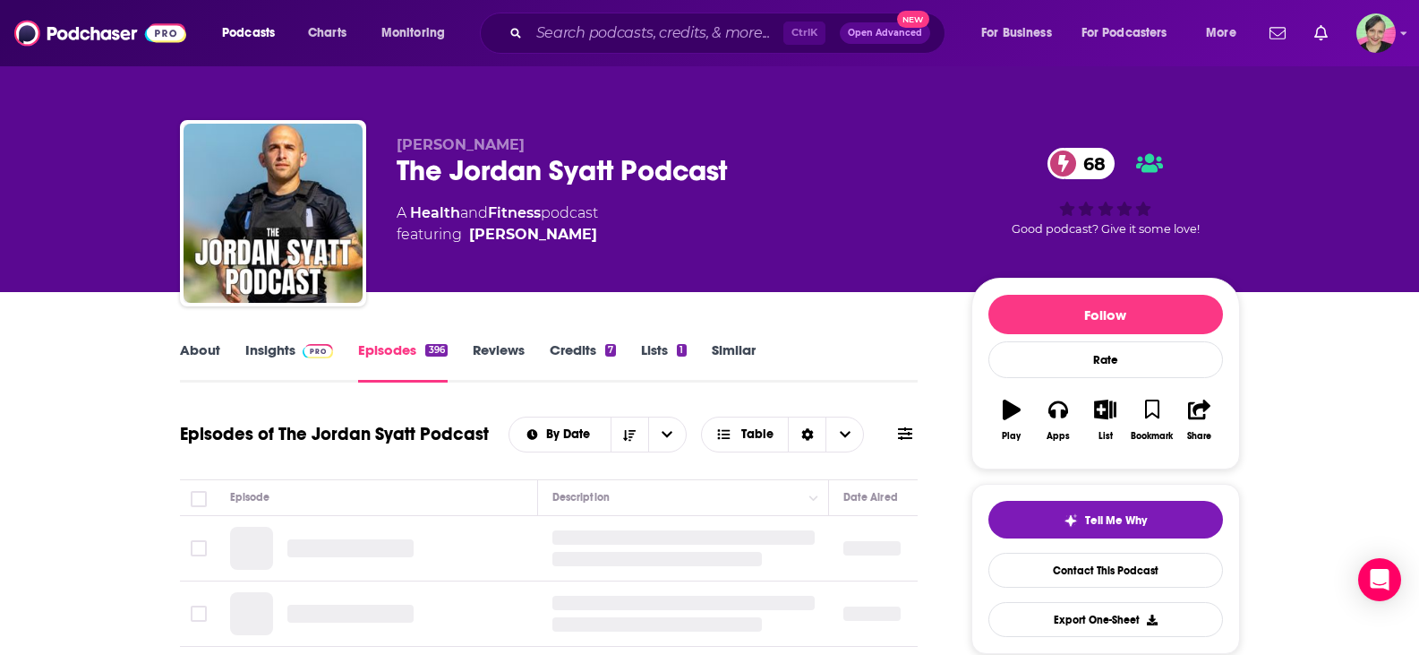
click at [904, 441] on icon at bounding box center [905, 433] width 14 height 14
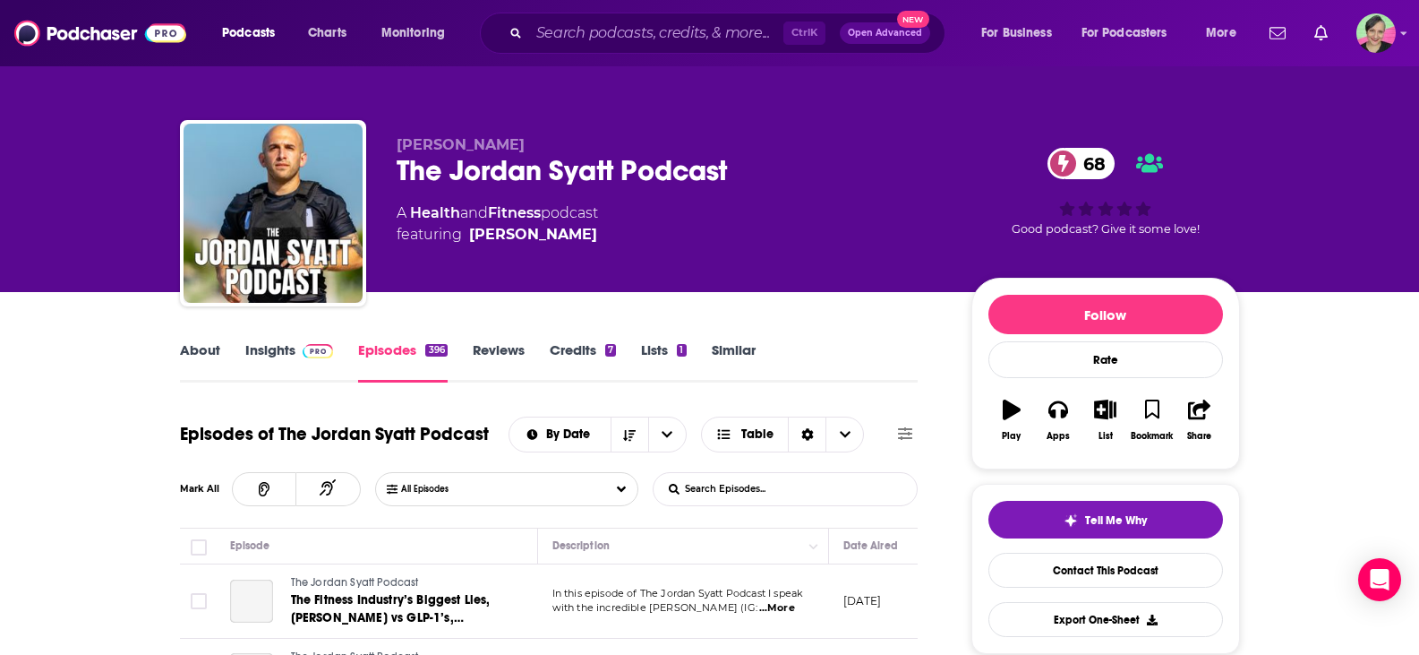
click at [759, 486] on input "List Search Input" at bounding box center [747, 489] width 187 height 32
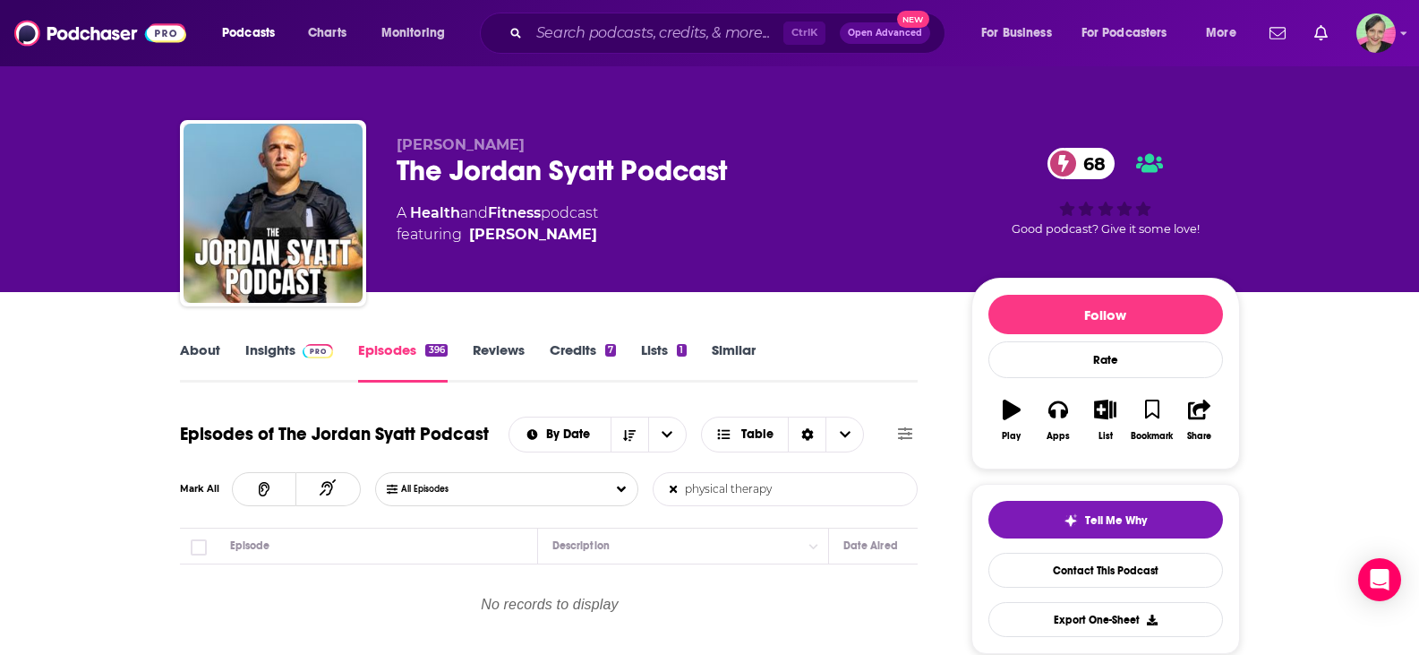
type input "physical therapy"
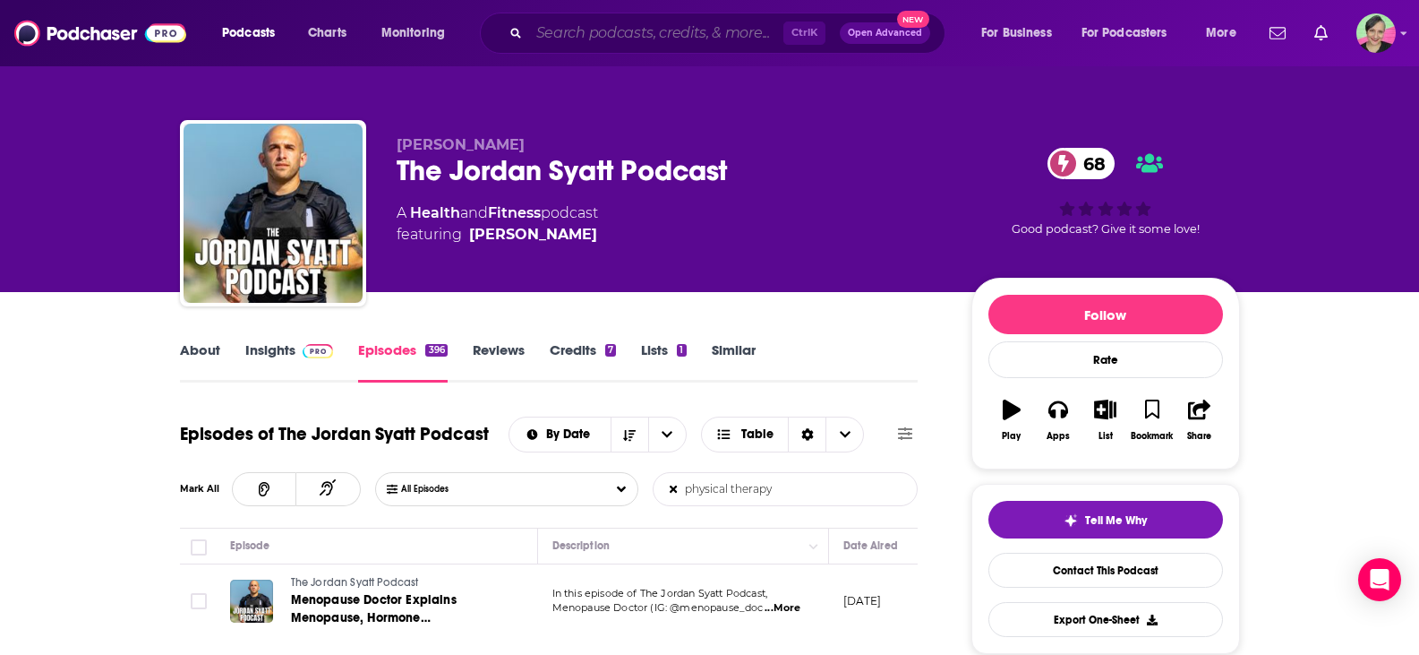
click at [609, 39] on input "Search podcasts, credits, & more..." at bounding box center [656, 33] width 254 height 29
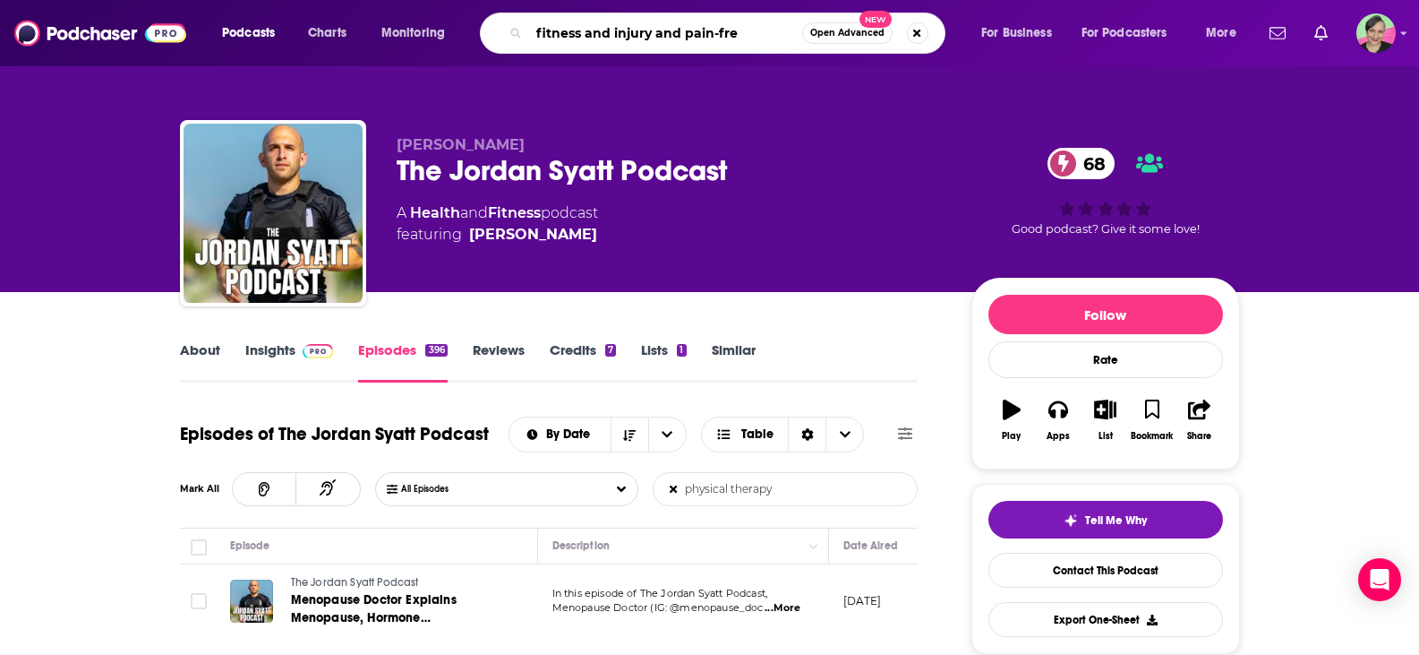
type input "fitness and injury and pain-free"
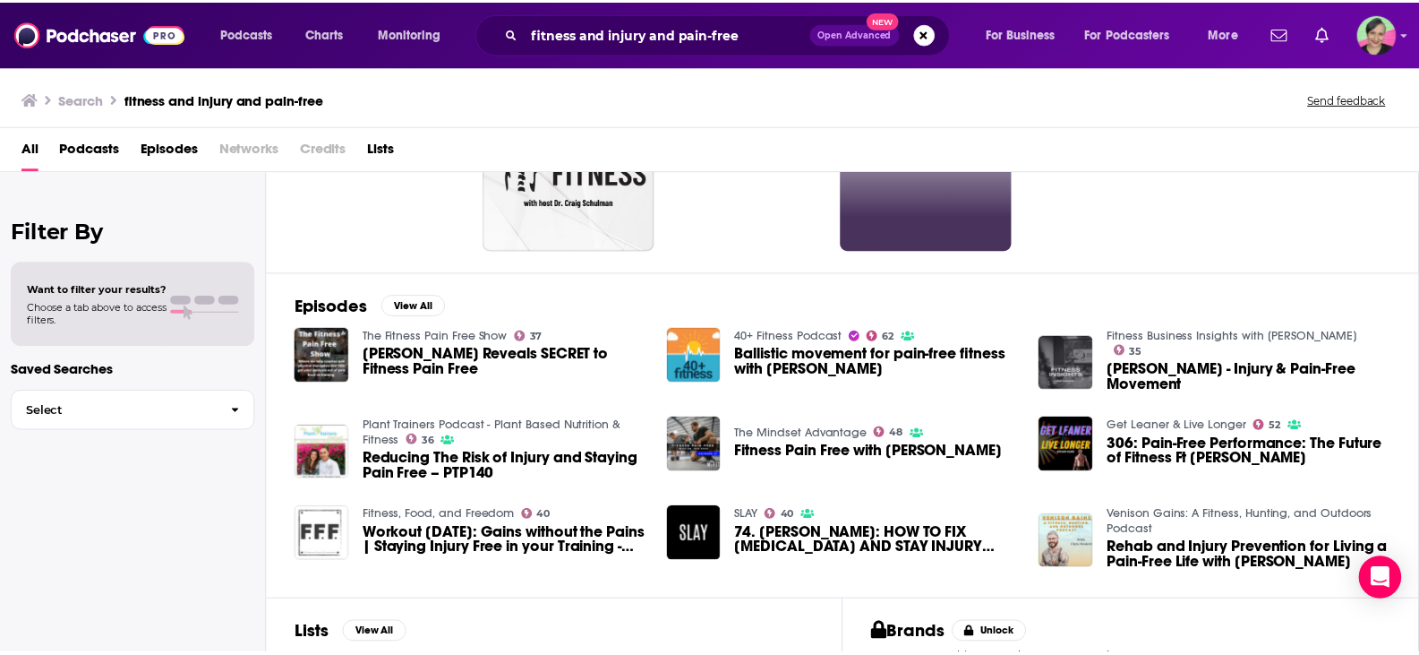
scroll to position [179, 0]
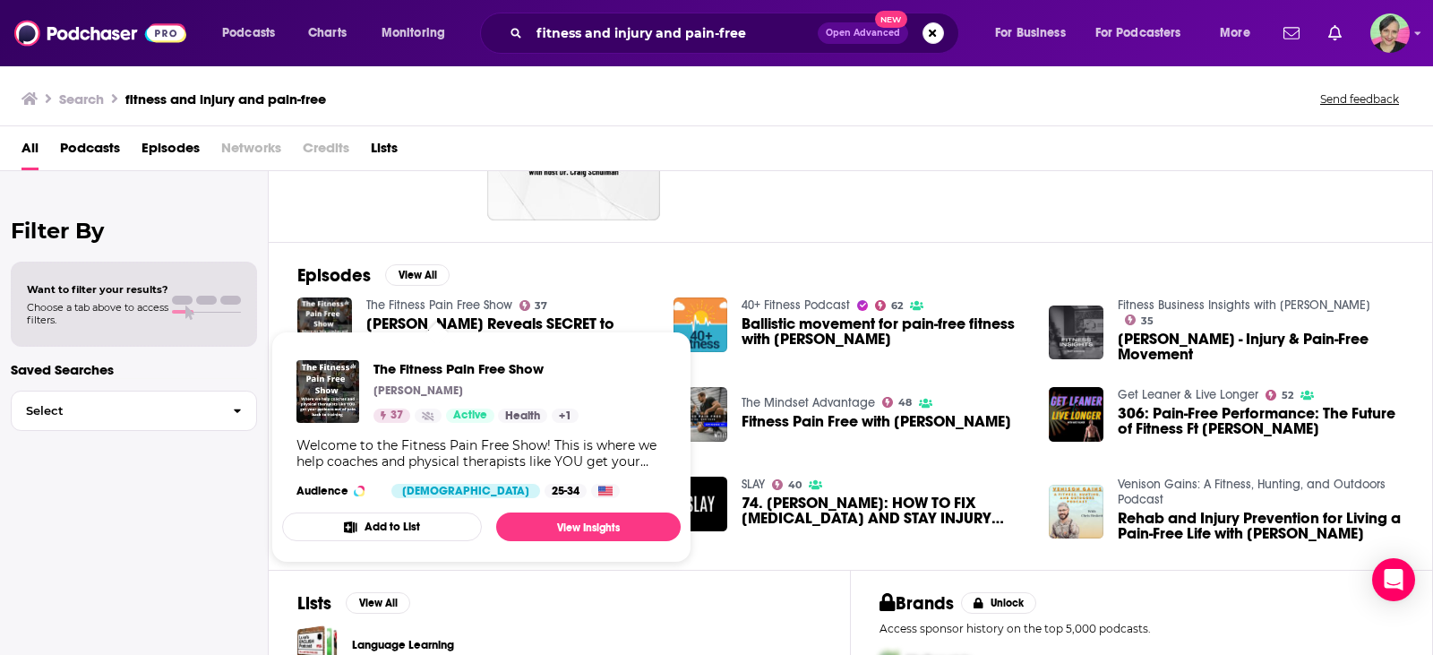
click at [460, 303] on link "The Fitness Pain Free Show" at bounding box center [439, 304] width 146 height 15
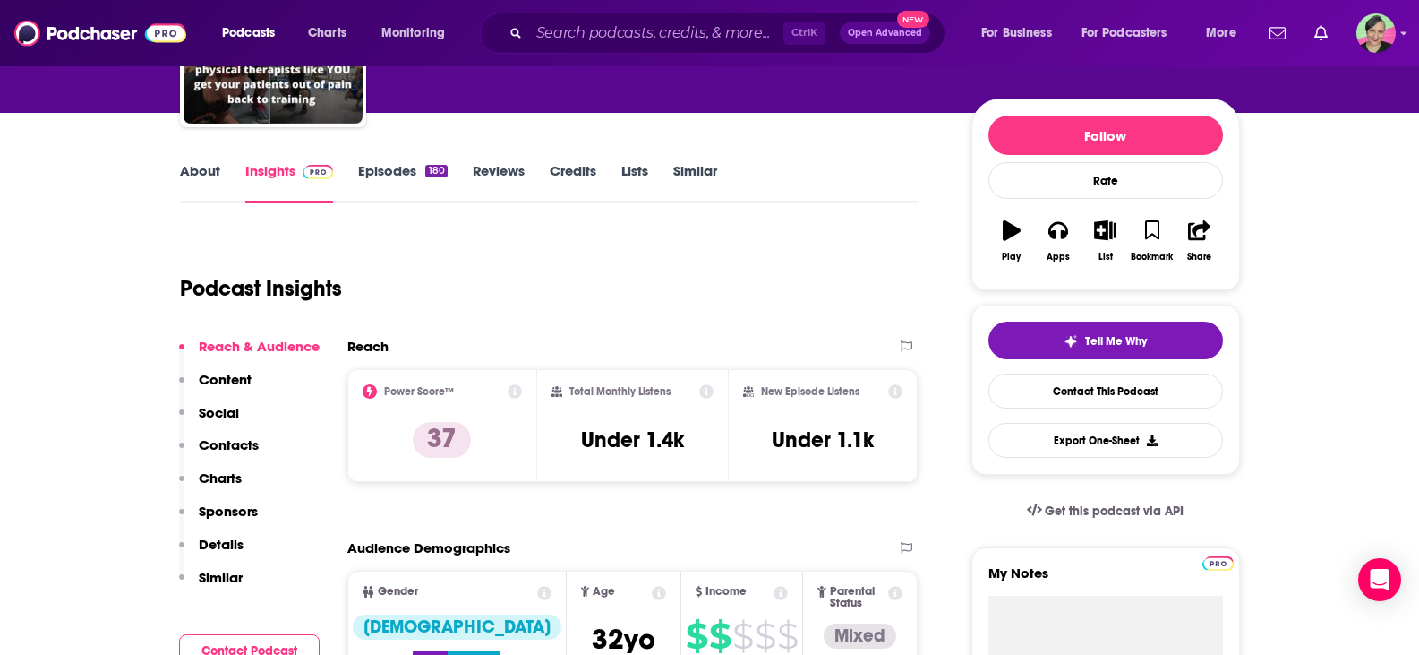
scroll to position [90, 0]
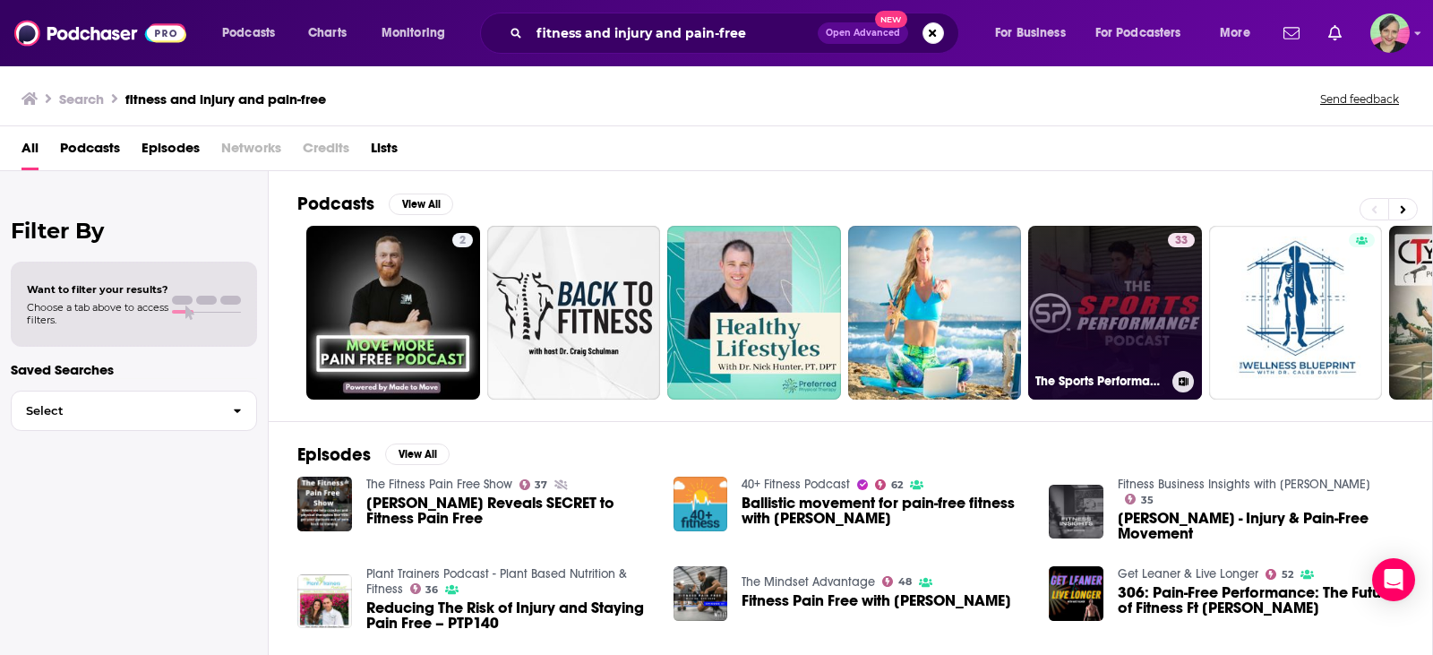
click at [1162, 311] on link "33 The Sports Performance Podcast" at bounding box center [1115, 313] width 174 height 174
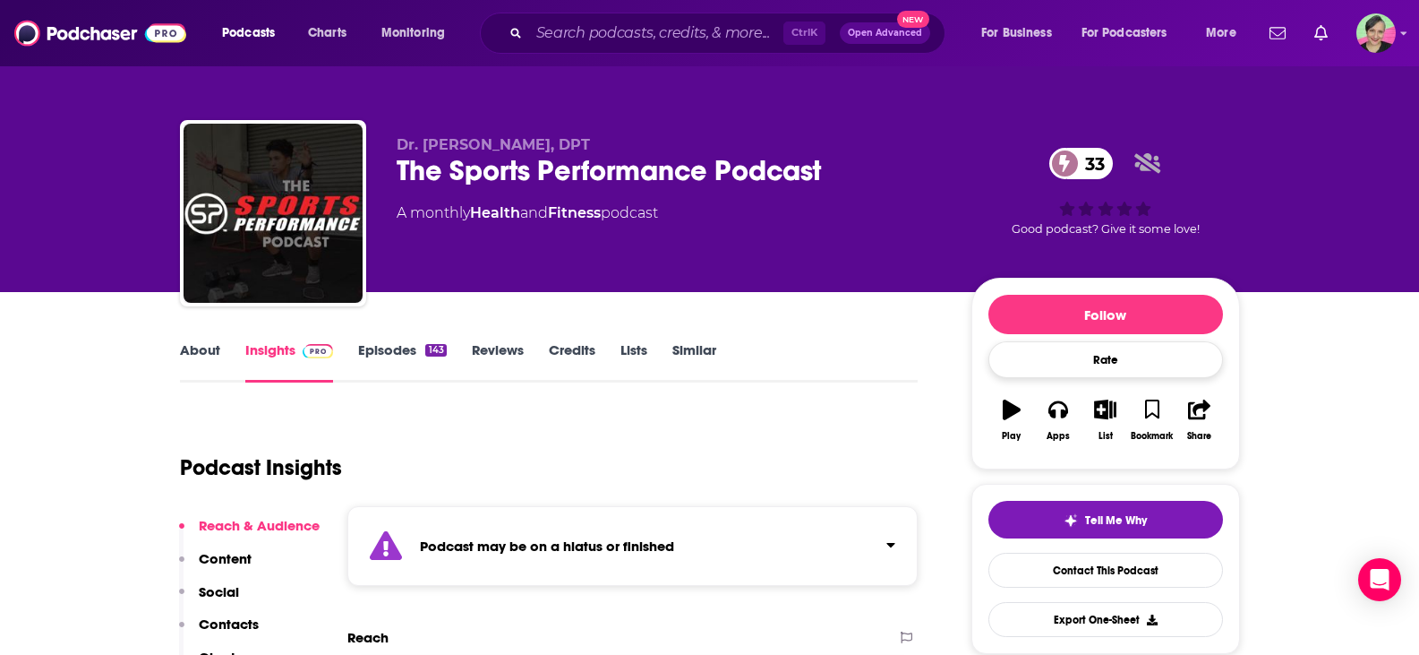
scroll to position [90, 0]
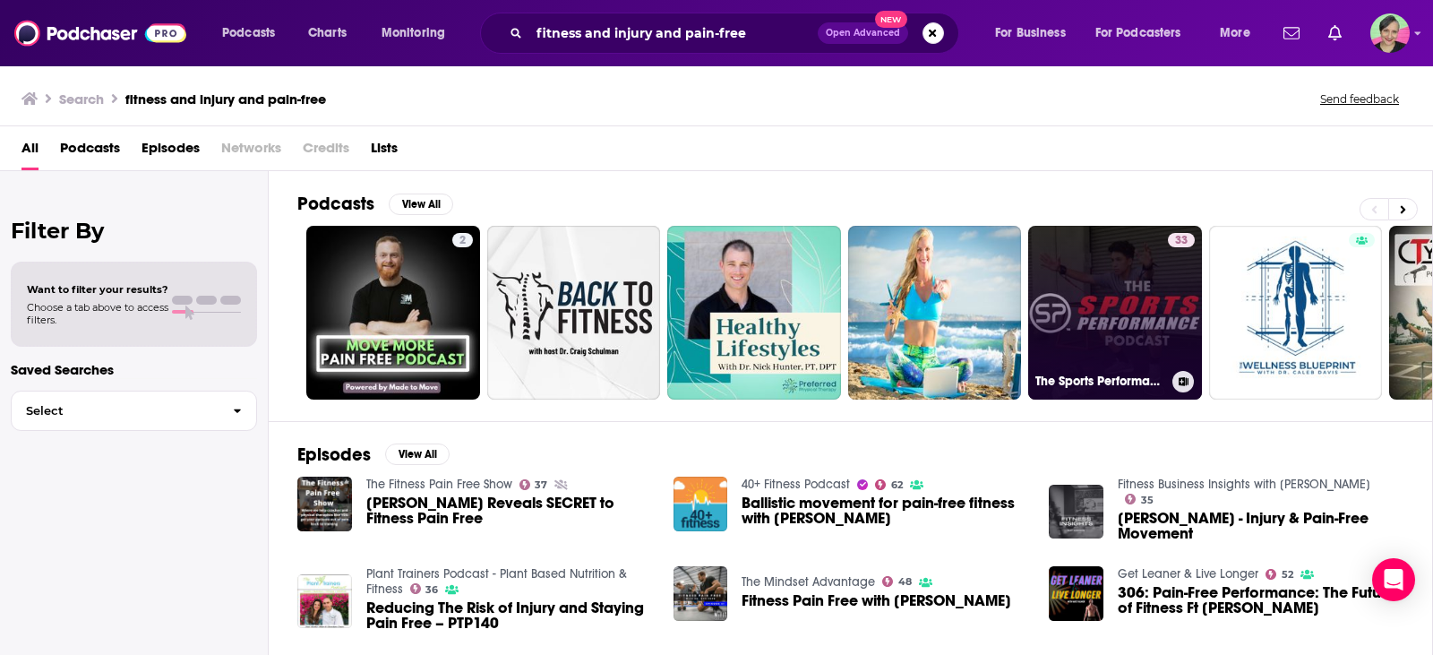
scroll to position [90, 0]
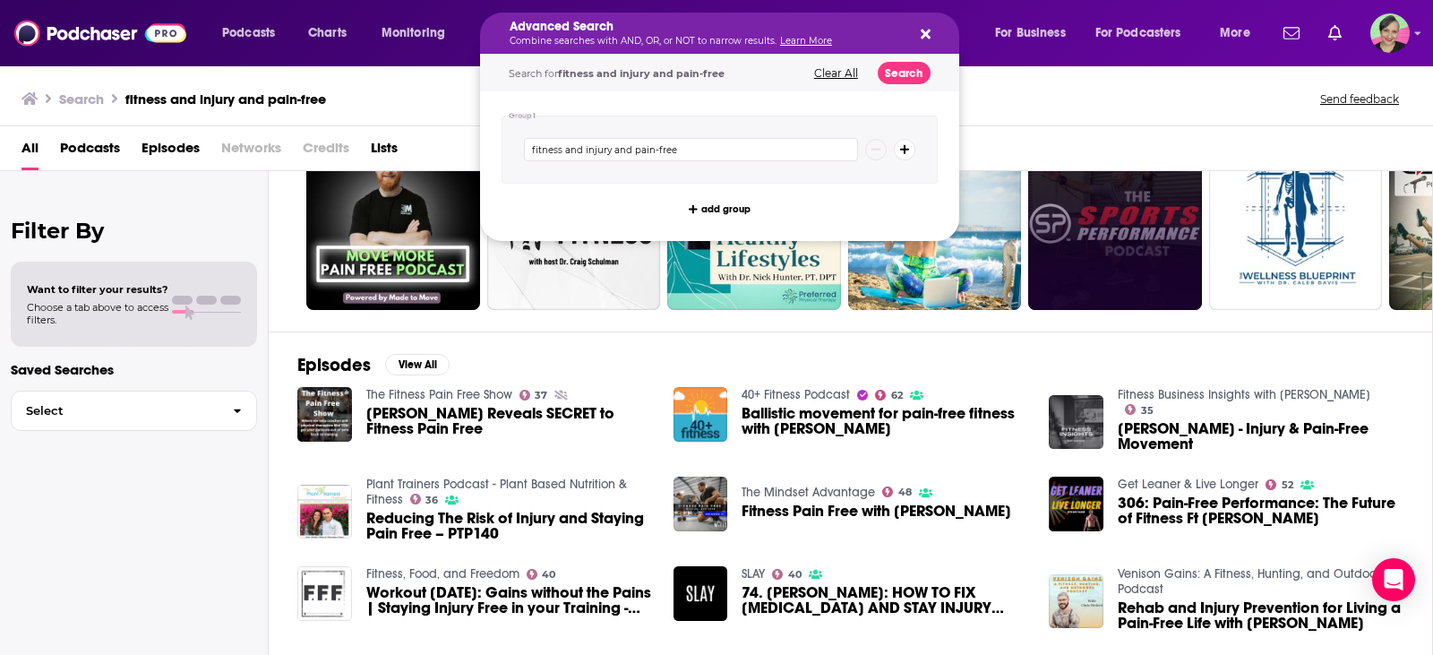
drag, startPoint x: 763, startPoint y: 30, endPoint x: 485, endPoint y: 18, distance: 277.9
click at [663, 146] on input "fitness and injury and pain-free" at bounding box center [691, 149] width 334 height 23
click at [686, 146] on input "fitness and injury and pain-free" at bounding box center [691, 149] width 334 height 23
type input "fitness and injury and pain-free and physical therapy"
click at [896, 68] on button "Search" at bounding box center [904, 73] width 53 height 22
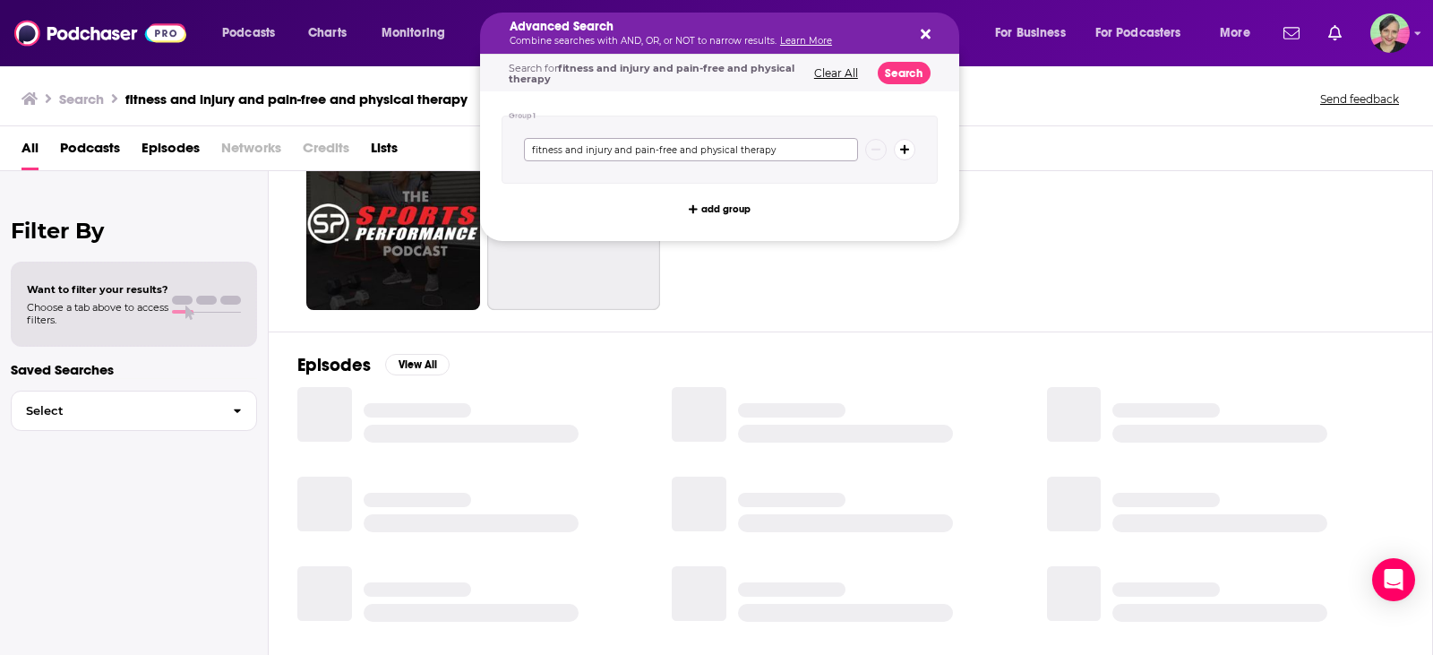
click at [788, 153] on input "fitness and injury and pain-free and physical therapy" at bounding box center [691, 149] width 334 height 23
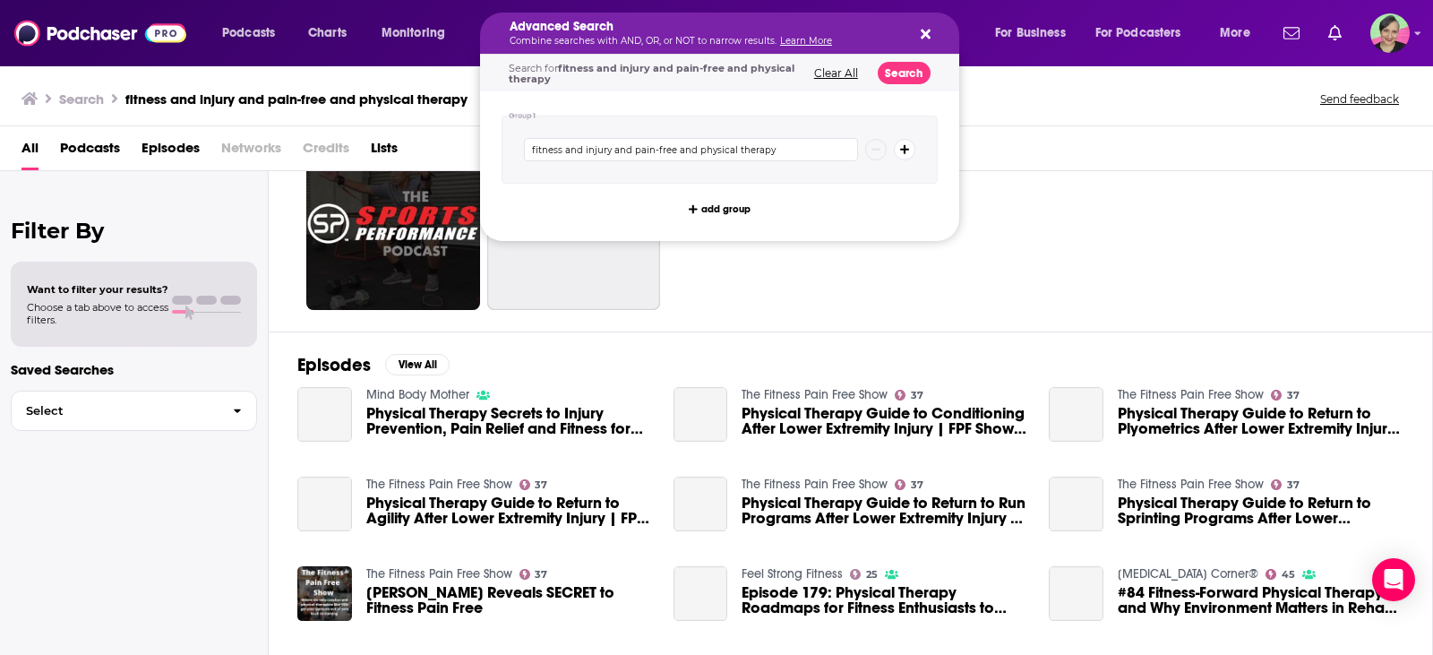
click at [340, 59] on div "Podcasts Charts Monitoring Advanced Search Combine searches with AND, OR, or NO…" at bounding box center [716, 33] width 1433 height 66
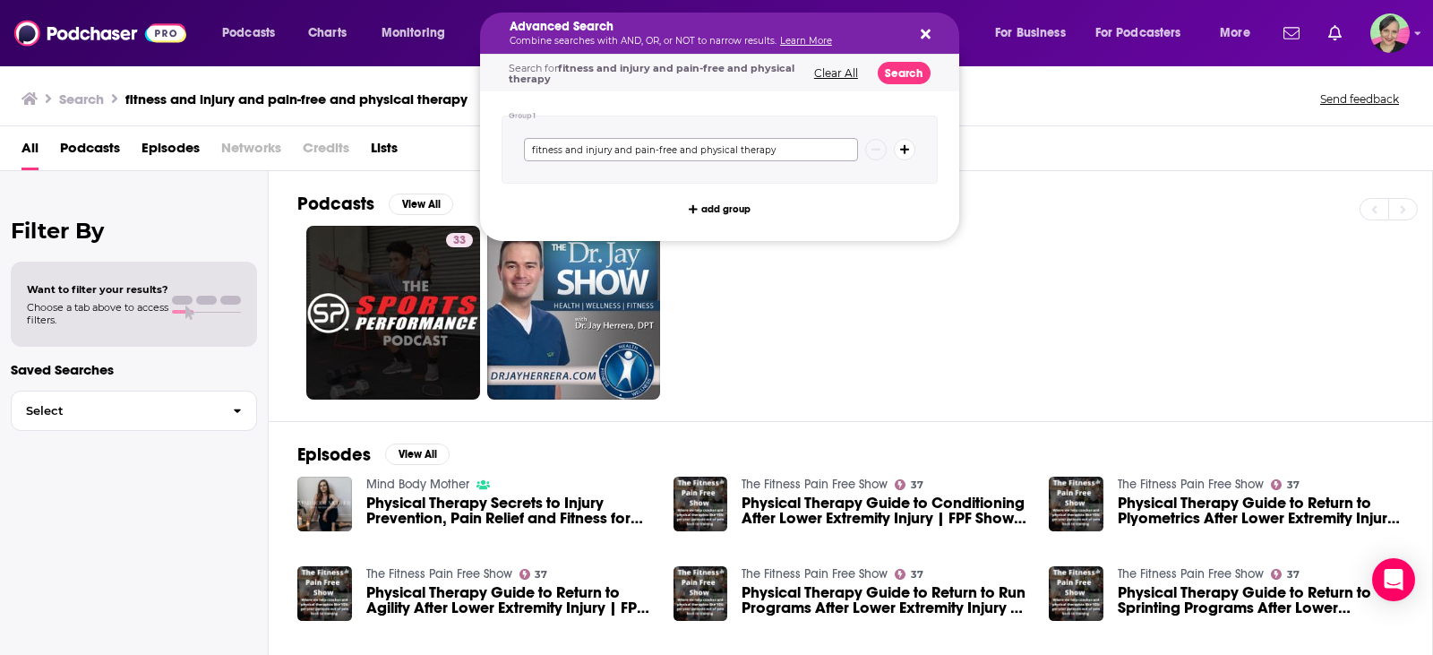
drag, startPoint x: 586, startPoint y: 150, endPoint x: 471, endPoint y: 156, distance: 114.8
click at [471, 156] on div "Podcasts Charts Monitoring Advanced Search Combine searches with AND, OR, or NO…" at bounding box center [716, 327] width 1433 height 655
type input "injury and pain-free and physical therapy"
click at [903, 71] on button "Search" at bounding box center [904, 73] width 53 height 22
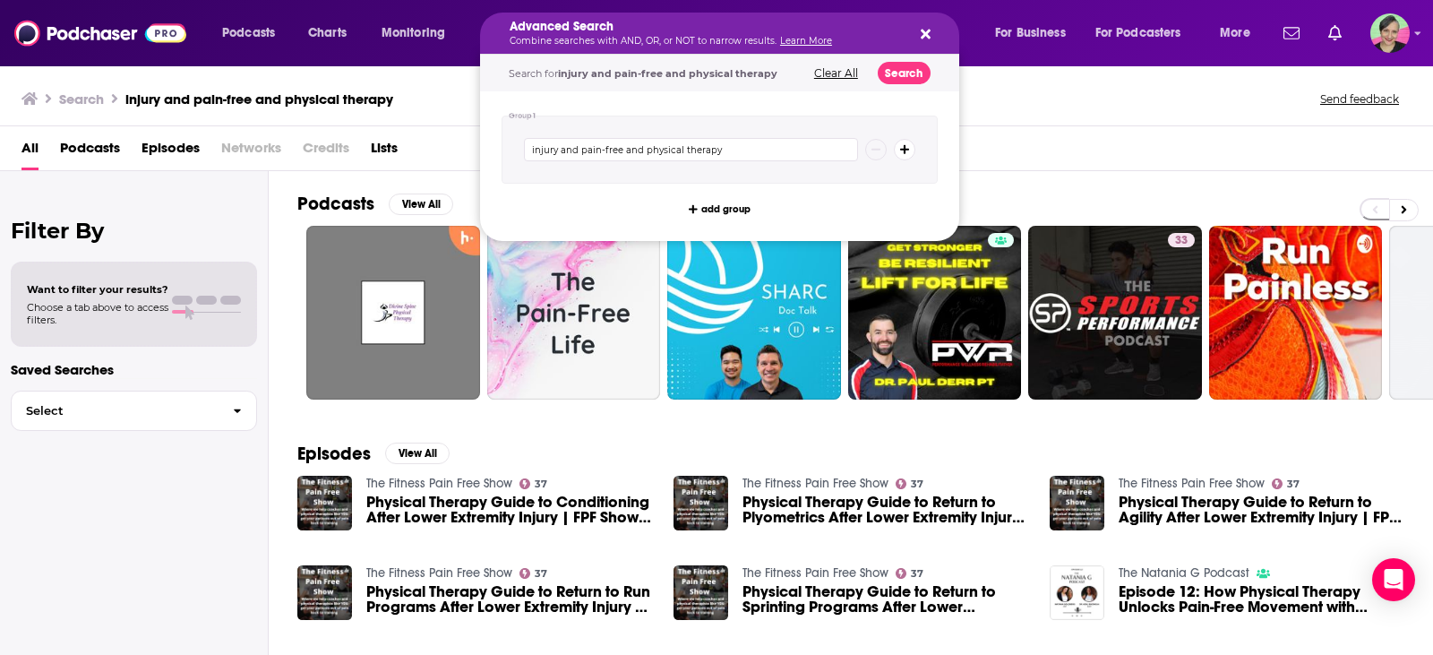
drag, startPoint x: 536, startPoint y: 33, endPoint x: 856, endPoint y: 46, distance: 320.0
drag, startPoint x: 709, startPoint y: 146, endPoint x: 527, endPoint y: 149, distance: 182.7
click at [527, 149] on input "injury and pain-free and physical therapy" at bounding box center [691, 149] width 334 height 23
type input "body and physical and stretching"
click at [908, 71] on button "Search" at bounding box center [904, 73] width 53 height 22
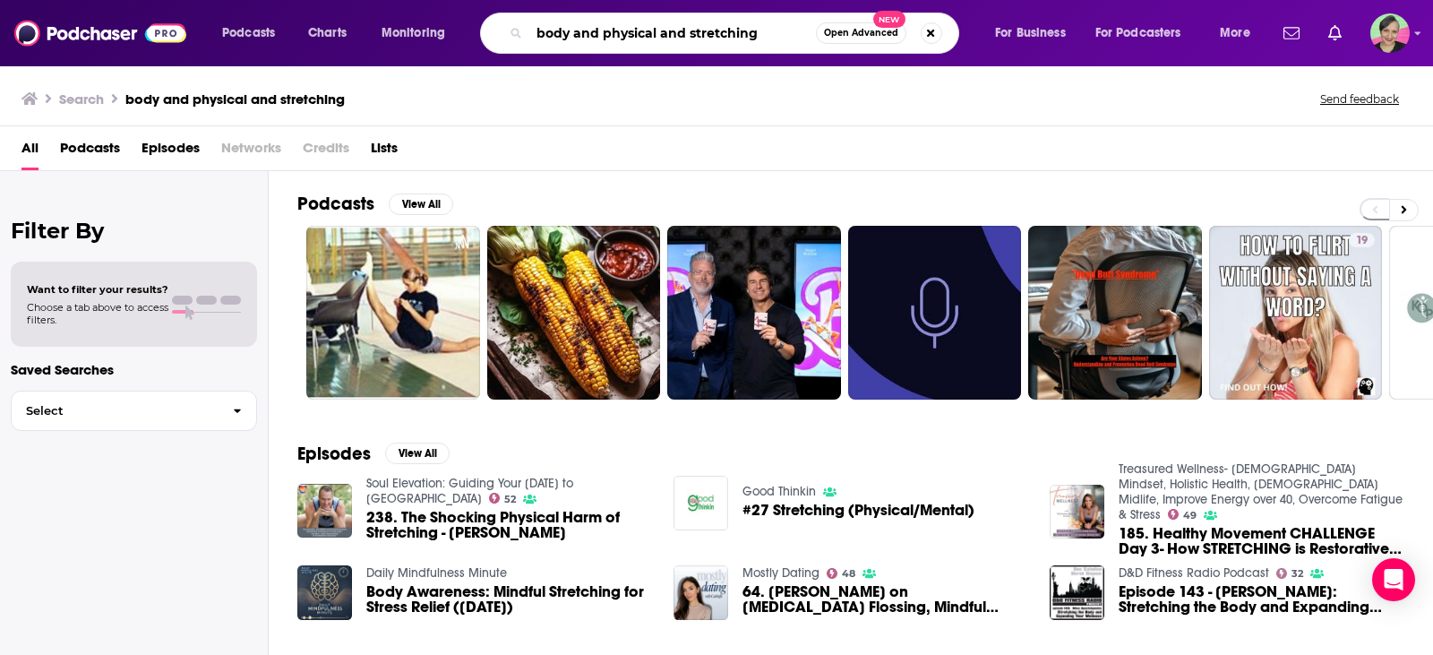
drag, startPoint x: 605, startPoint y: 32, endPoint x: 470, endPoint y: 30, distance: 135.3
click at [471, 30] on div "Podcasts Charts Monitoring body and physical and stretching Open Advanced New F…" at bounding box center [739, 33] width 1058 height 41
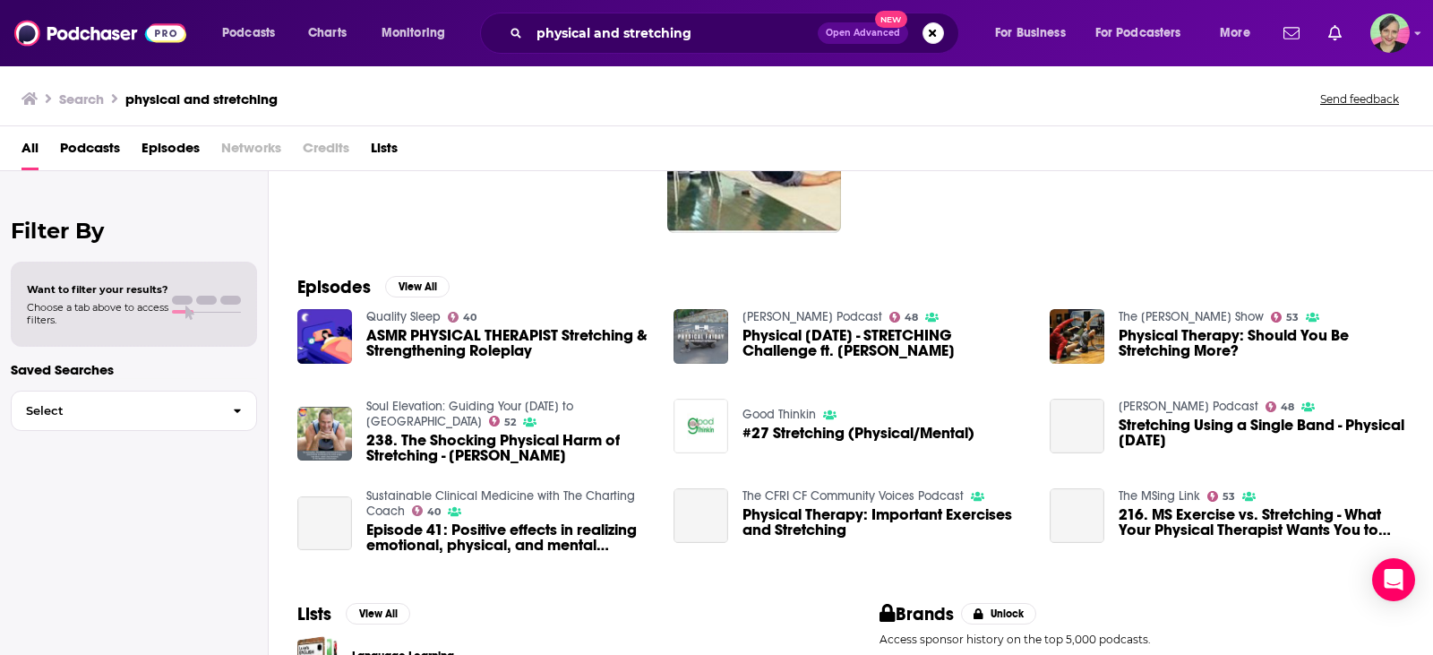
scroll to position [179, 0]
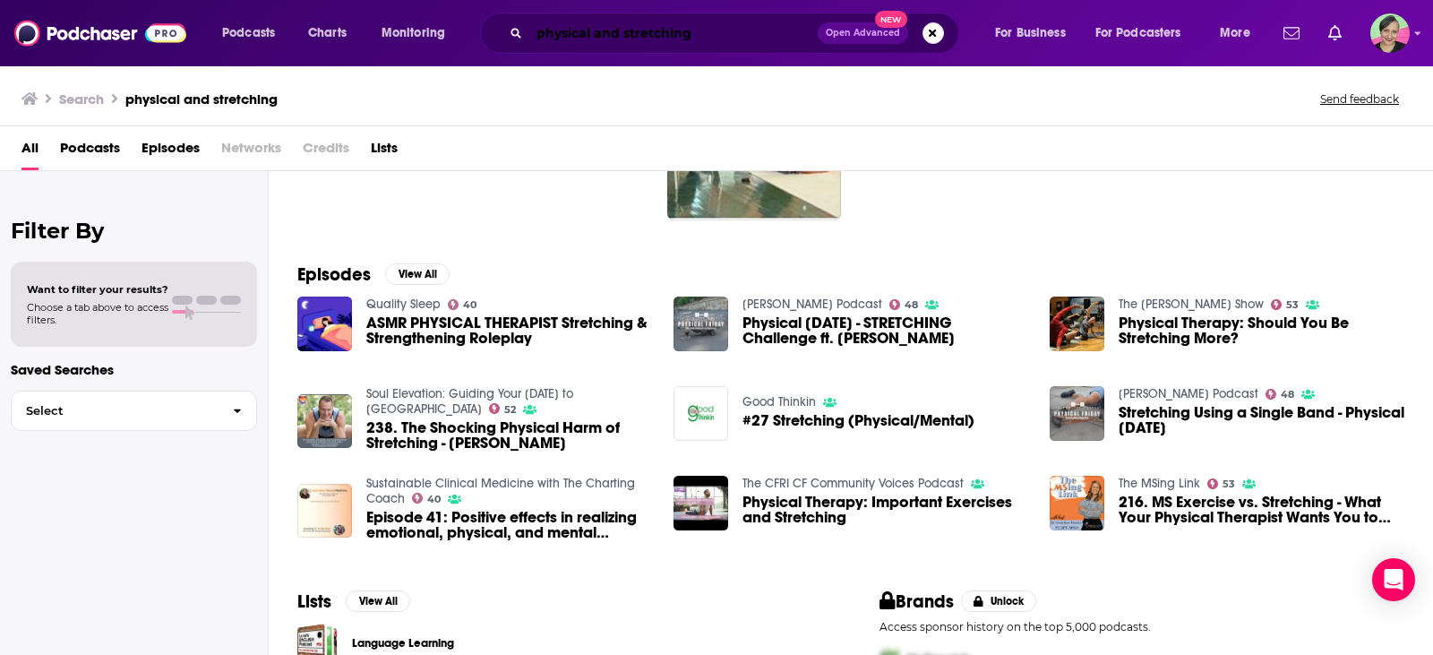
drag, startPoint x: 596, startPoint y: 30, endPoint x: 816, endPoint y: 37, distance: 219.5
click at [816, 37] on input "physical and stretching" at bounding box center [673, 33] width 288 height 29
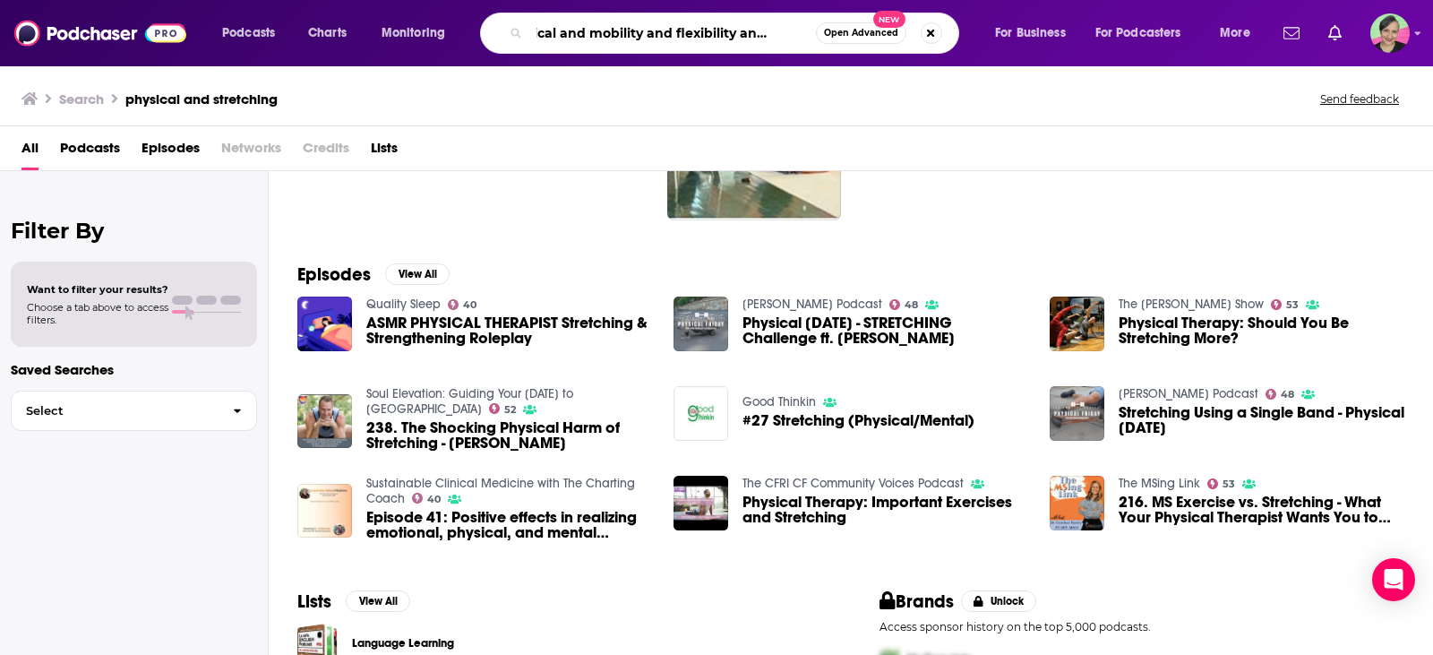
scroll to position [0, 42]
type input "physical and mobility and flexibility and motion"
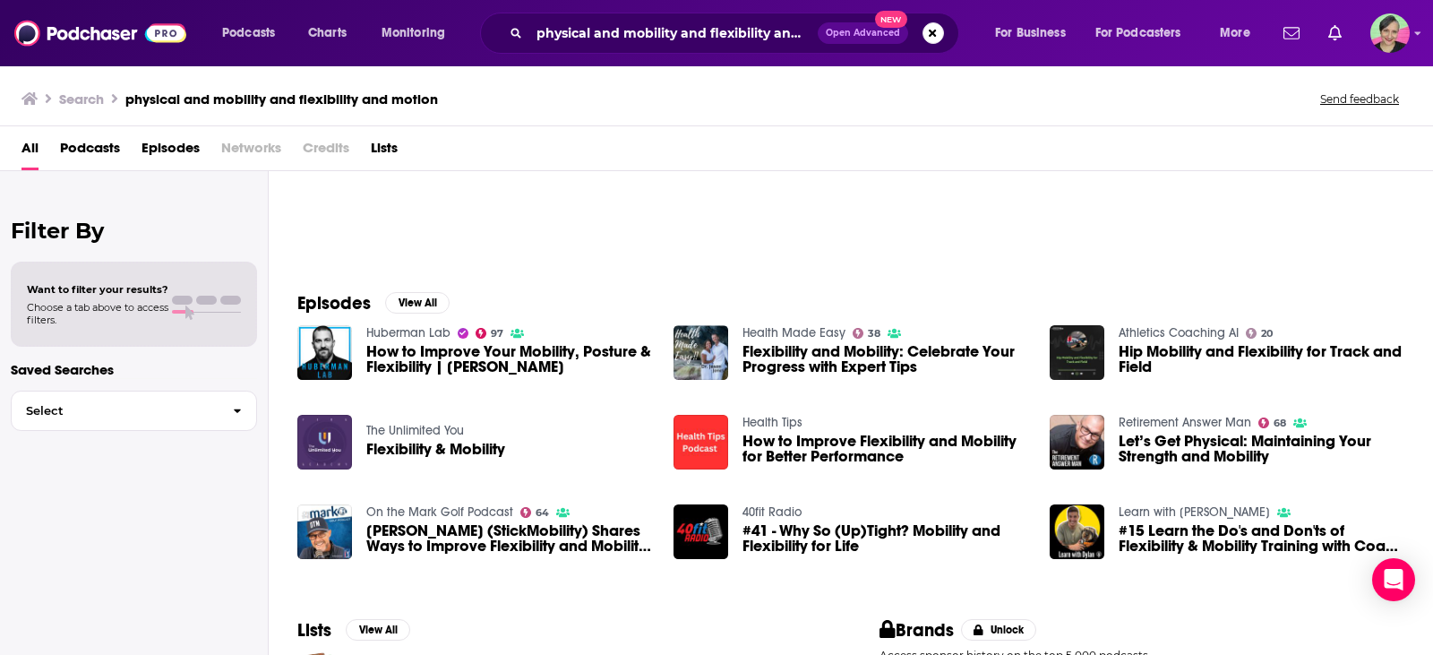
scroll to position [179, 0]
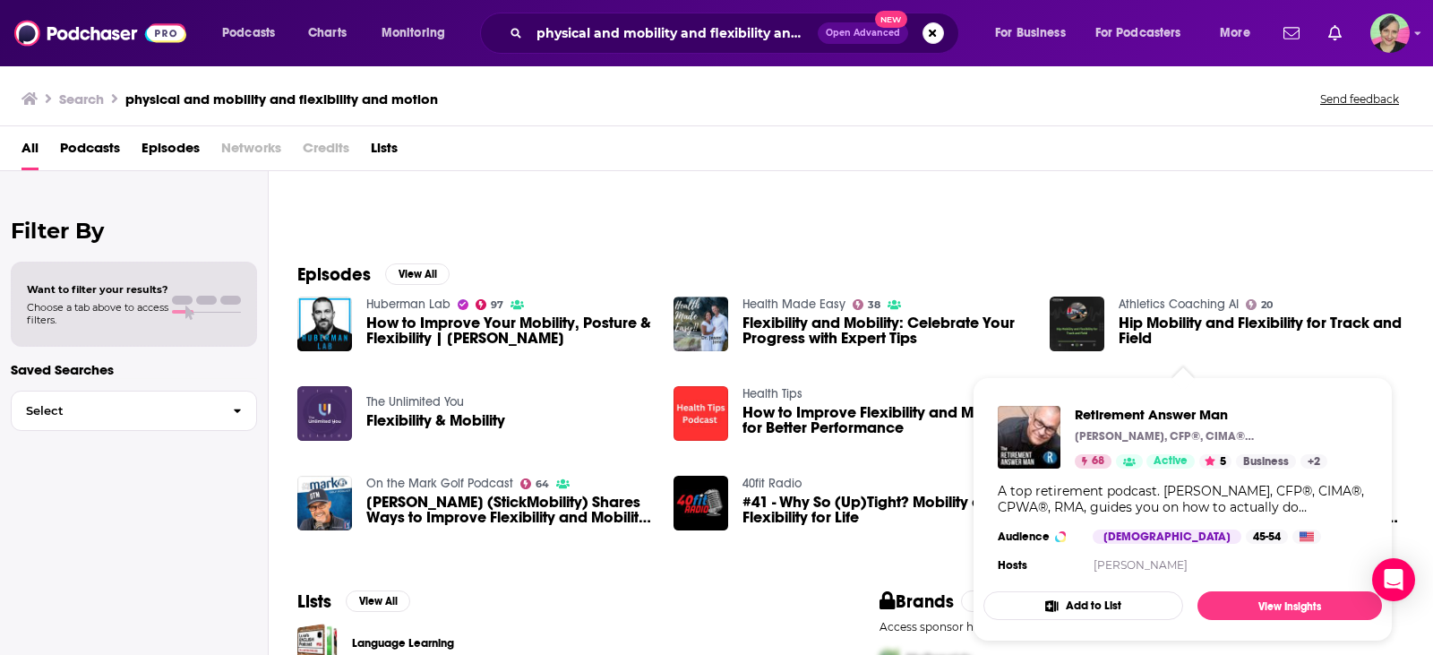
click at [896, 184] on div at bounding box center [865, 134] width 1136 height 174
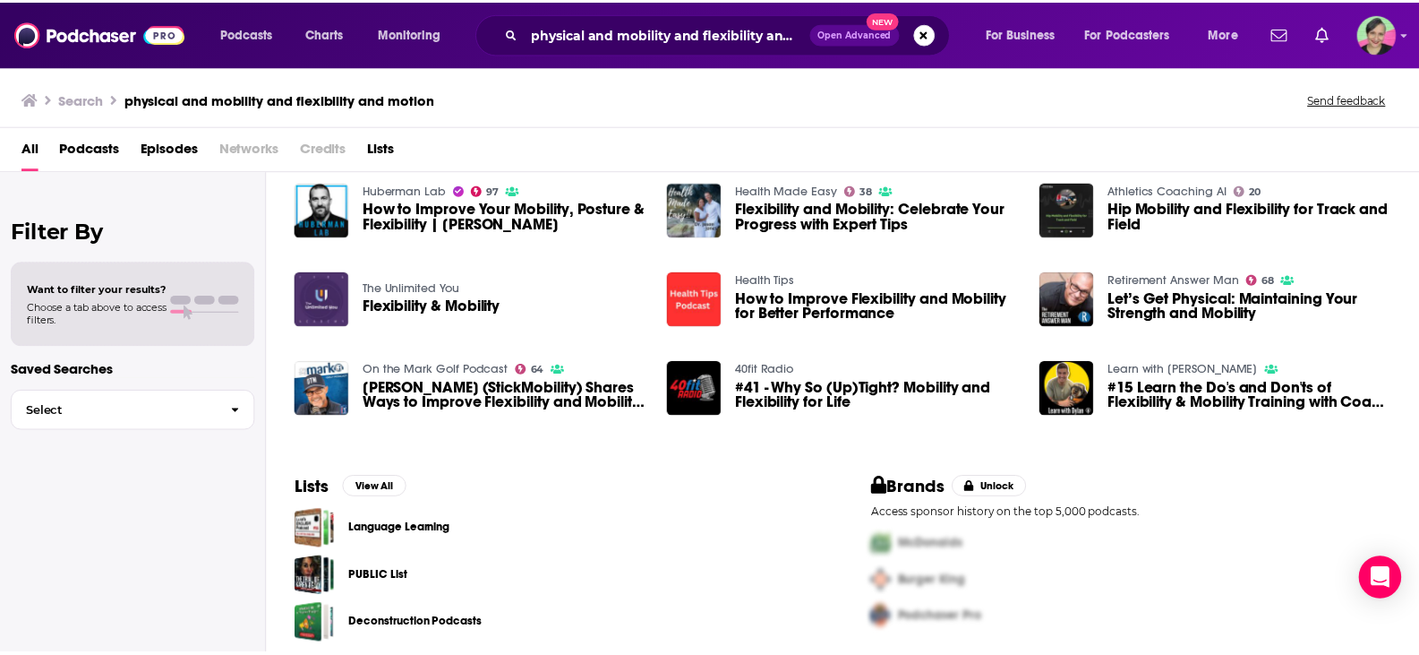
scroll to position [306, 0]
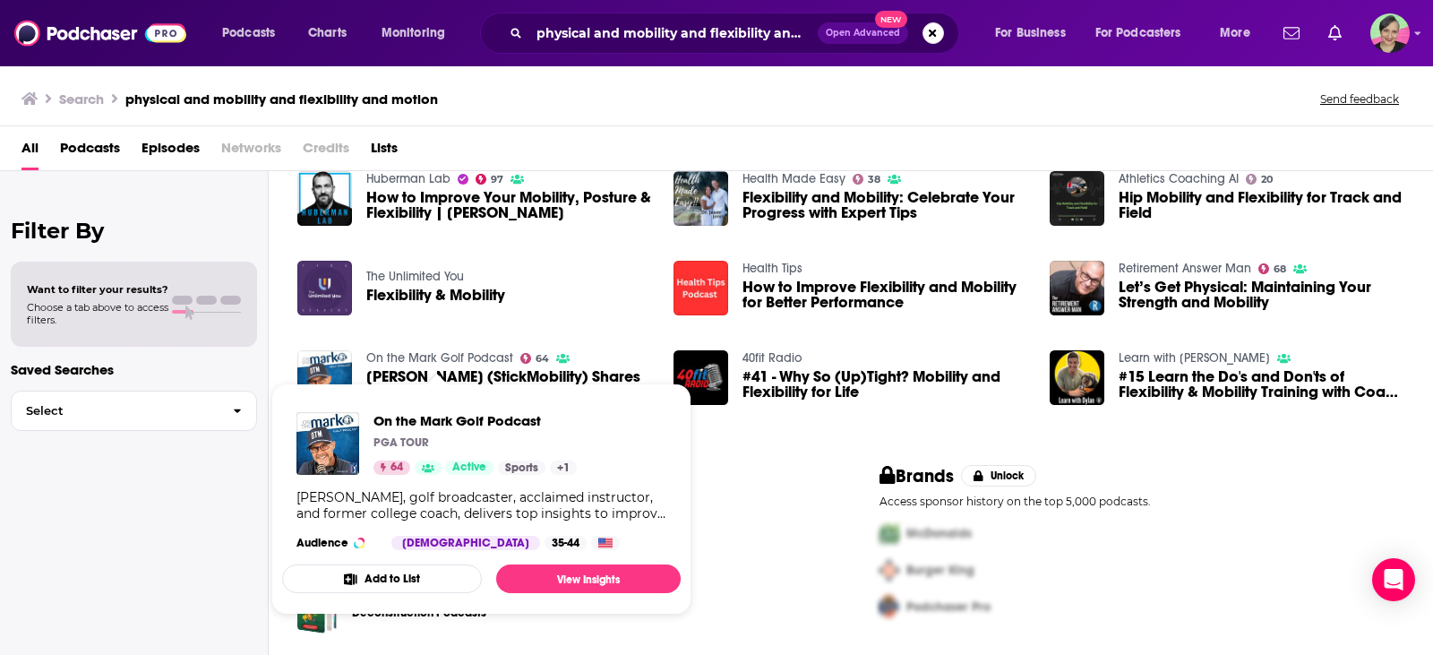
click at [477, 357] on link "On the Mark Golf Podcast" at bounding box center [439, 357] width 147 height 15
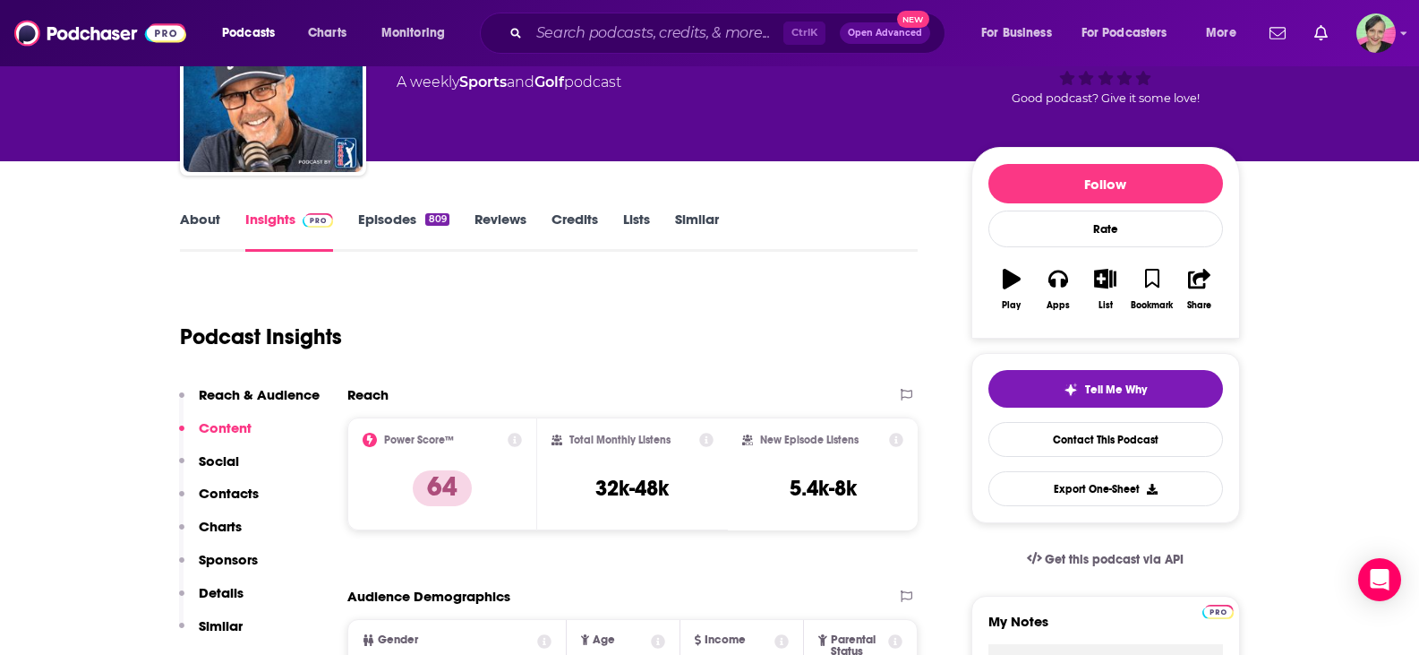
scroll to position [90, 0]
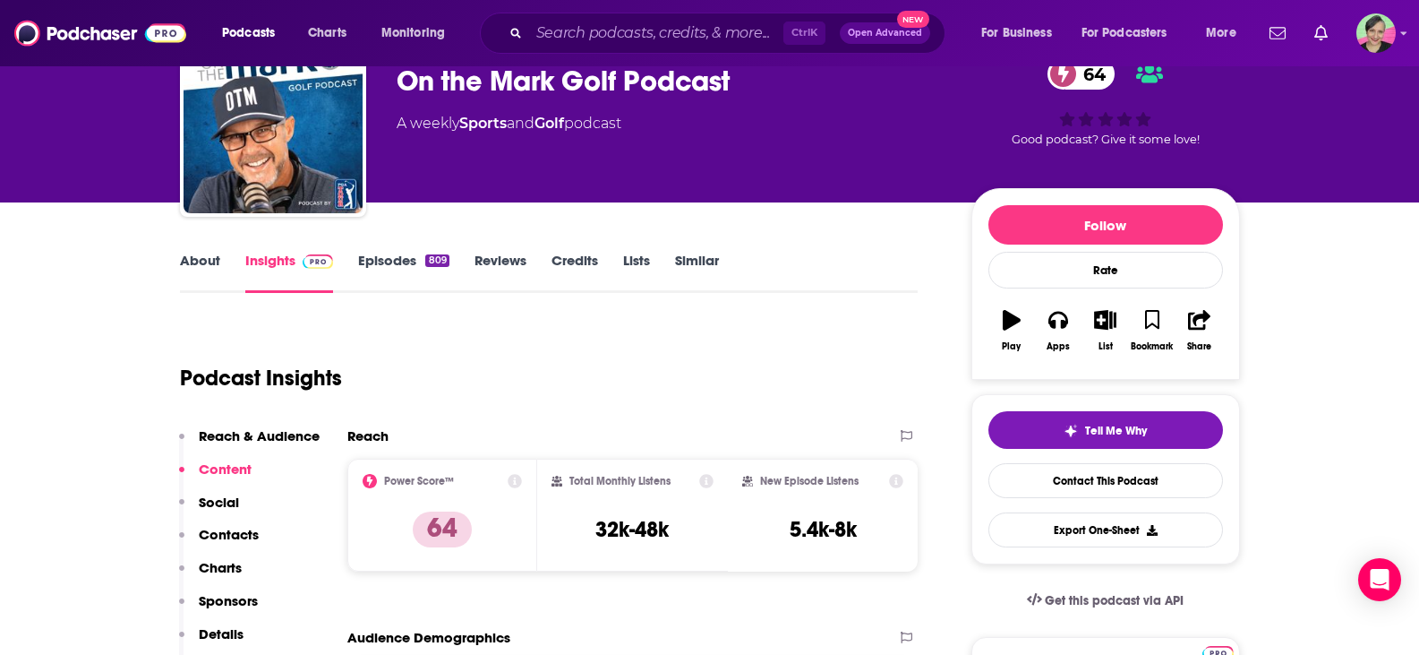
click at [394, 269] on link "Episodes 809" at bounding box center [403, 272] width 90 height 41
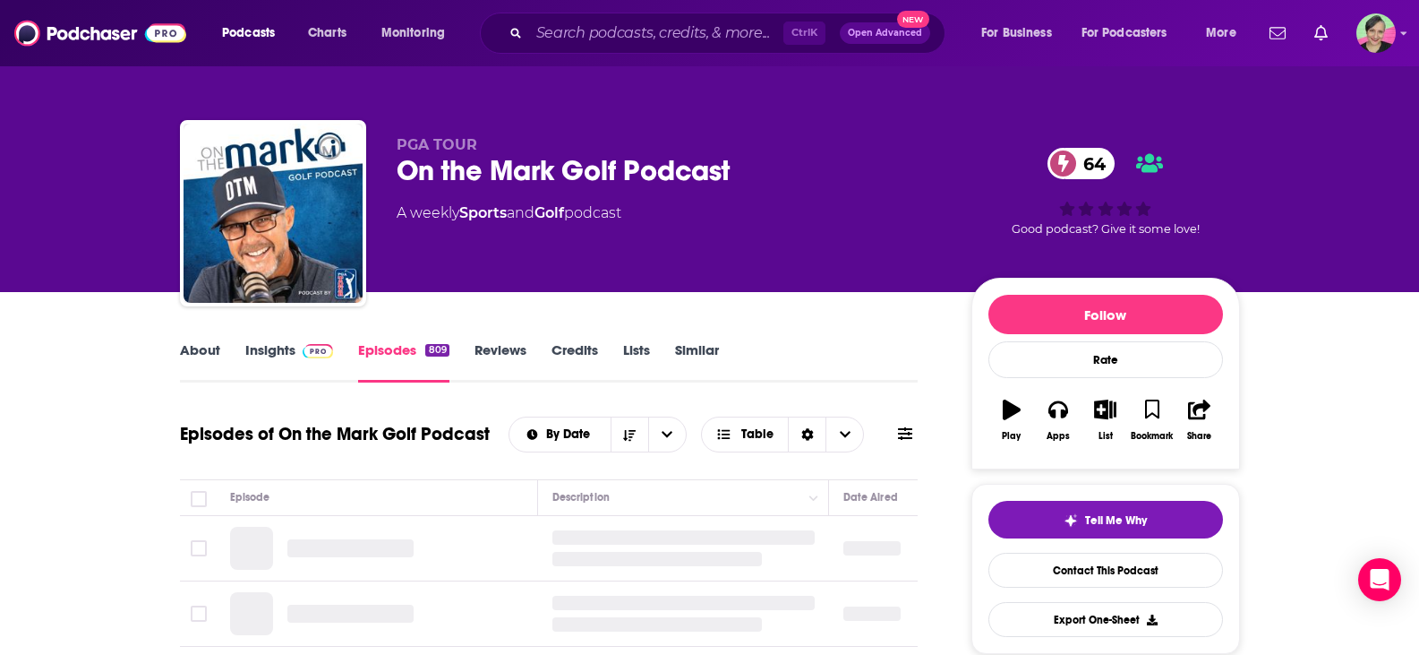
click at [910, 436] on icon at bounding box center [905, 433] width 14 height 14
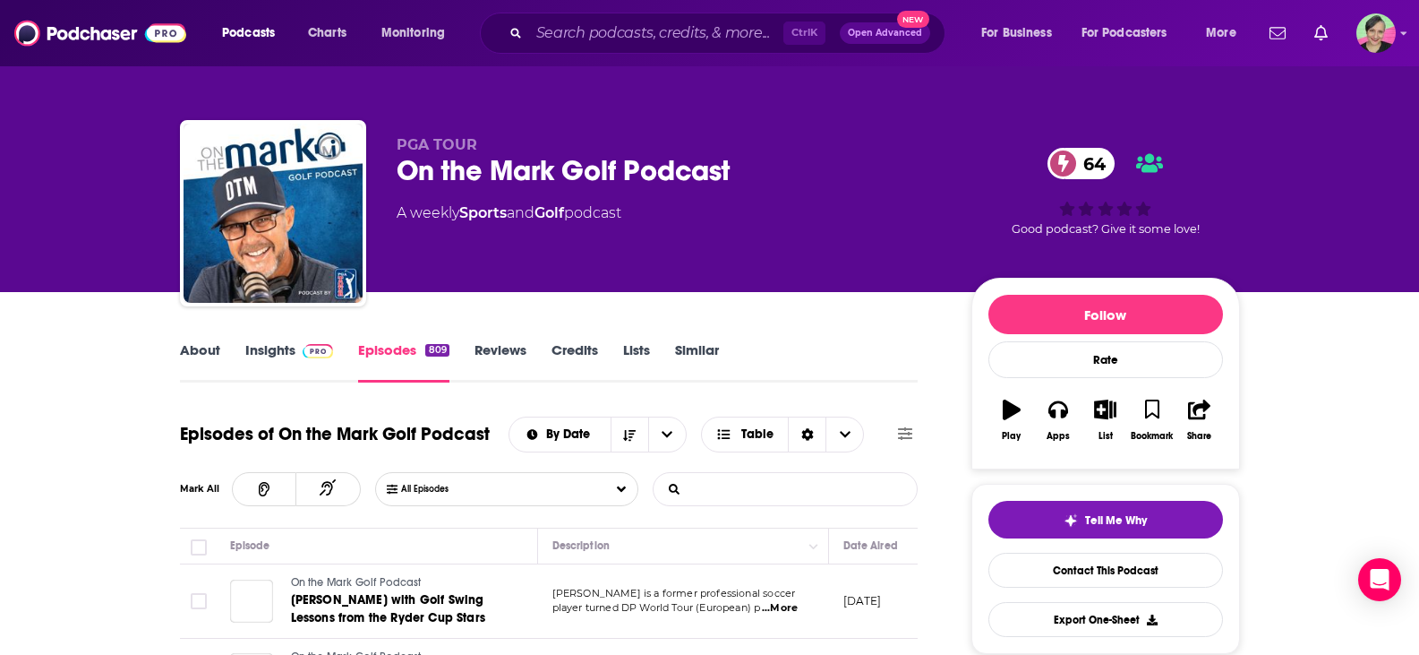
click at [765, 476] on input "List Search Input" at bounding box center [747, 489] width 187 height 32
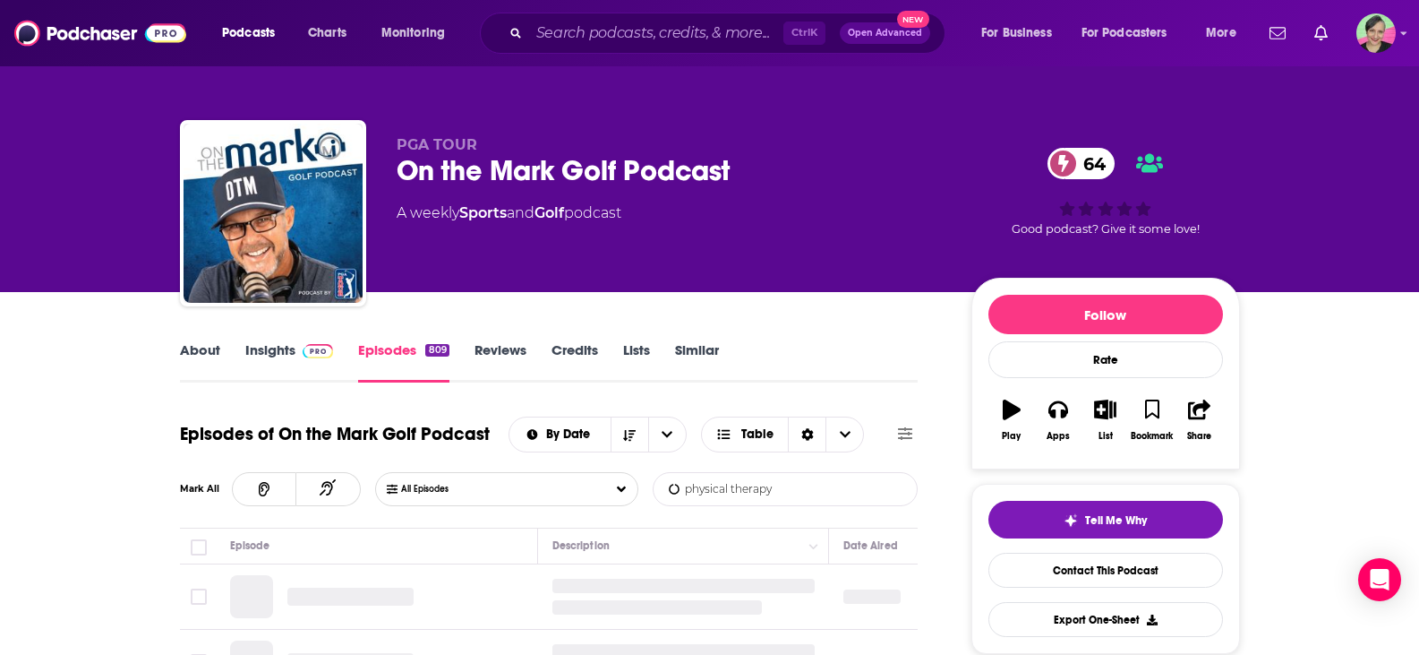
type input "physical therapy"
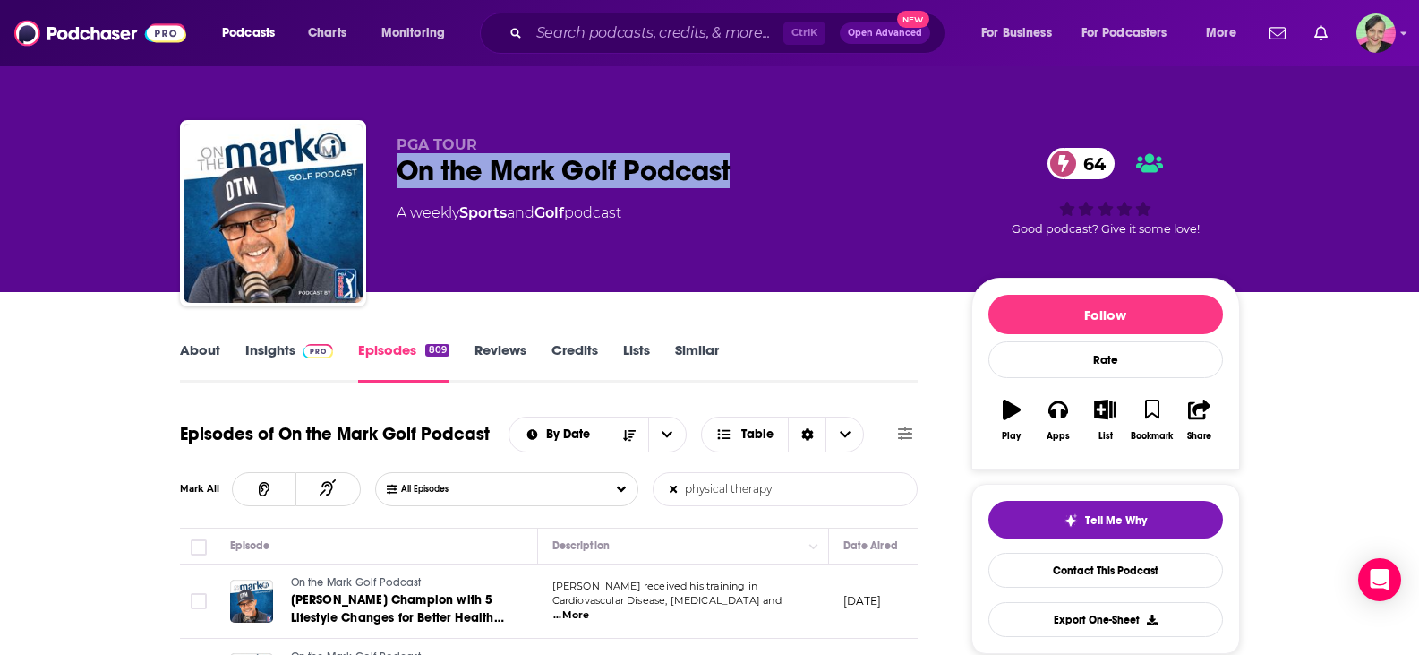
drag, startPoint x: 781, startPoint y: 174, endPoint x: 386, endPoint y: 171, distance: 394.9
click at [386, 171] on div "PGA TOUR On the Mark Golf Podcast 64 A weekly Sports and Golf podcast 64 Good p…" at bounding box center [710, 216] width 1060 height 193
copy h2 "On the Mark Golf Podcast"
click at [278, 349] on link "Insights" at bounding box center [289, 361] width 89 height 41
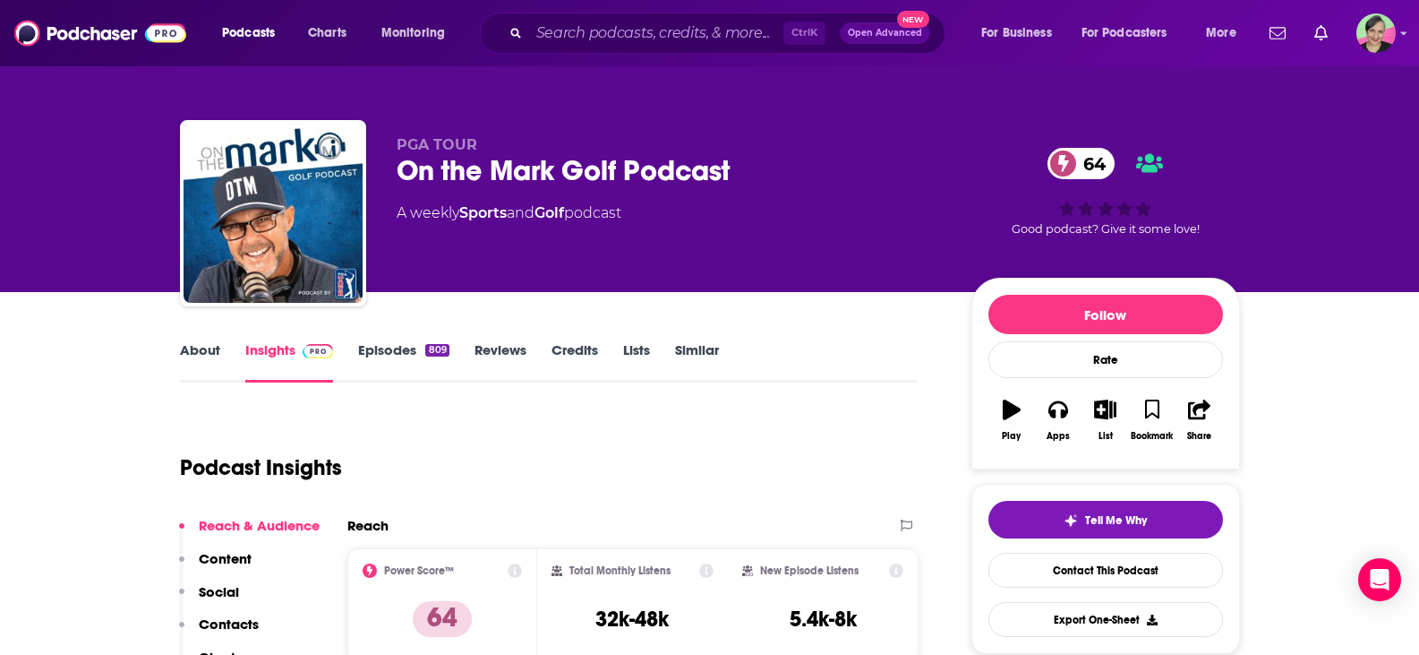
click at [205, 339] on div "About Insights Episodes 809 Reviews Credits Lists Similar" at bounding box center [549, 361] width 739 height 44
click at [204, 347] on link "About" at bounding box center [200, 361] width 40 height 41
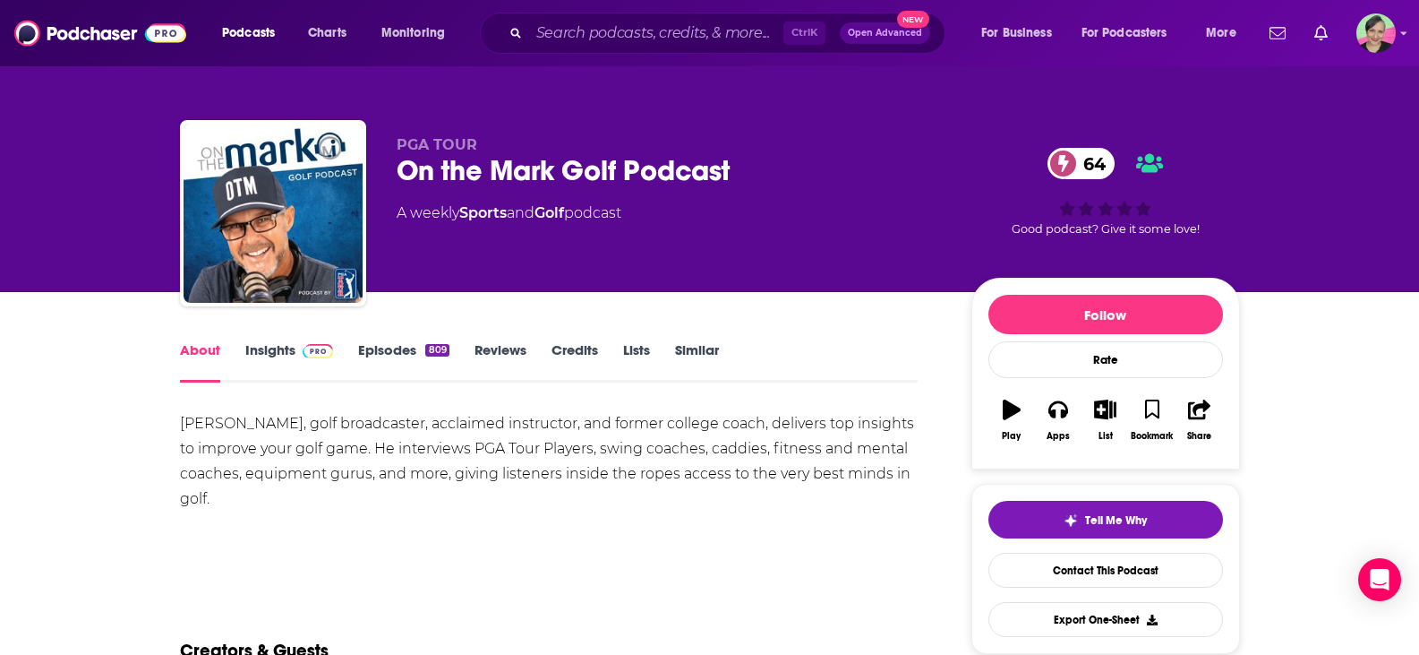
scroll to position [90, 0]
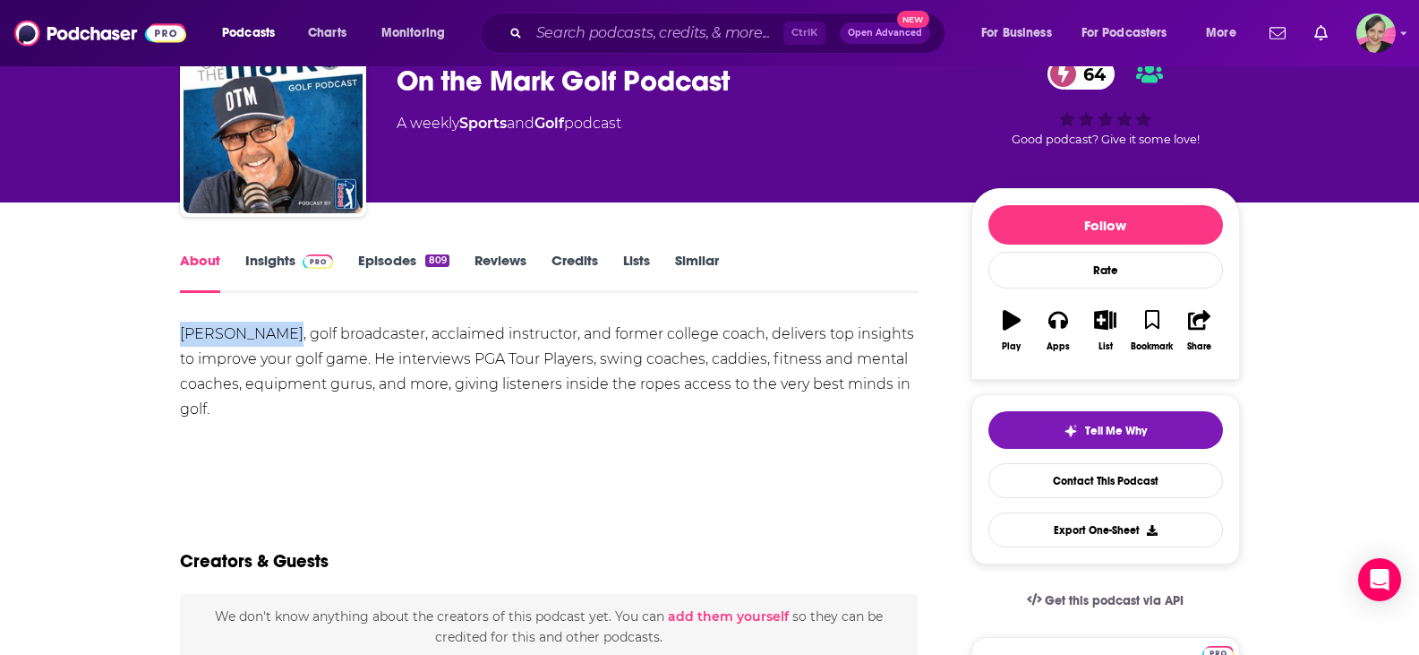
drag, startPoint x: 232, startPoint y: 335, endPoint x: 301, endPoint y: 337, distance: 69.0
click at [301, 337] on div "Mark Immelman, golf broadcaster, acclaimed instructor, and former college coach…" at bounding box center [549, 372] width 739 height 100
copy div "Mark Immelman"
drag, startPoint x: 596, startPoint y: 354, endPoint x: 615, endPoint y: 356, distance: 18.9
click at [596, 354] on div "Mark Immelman, golf broadcaster, acclaimed instructor, and former college coach…" at bounding box center [549, 372] width 739 height 100
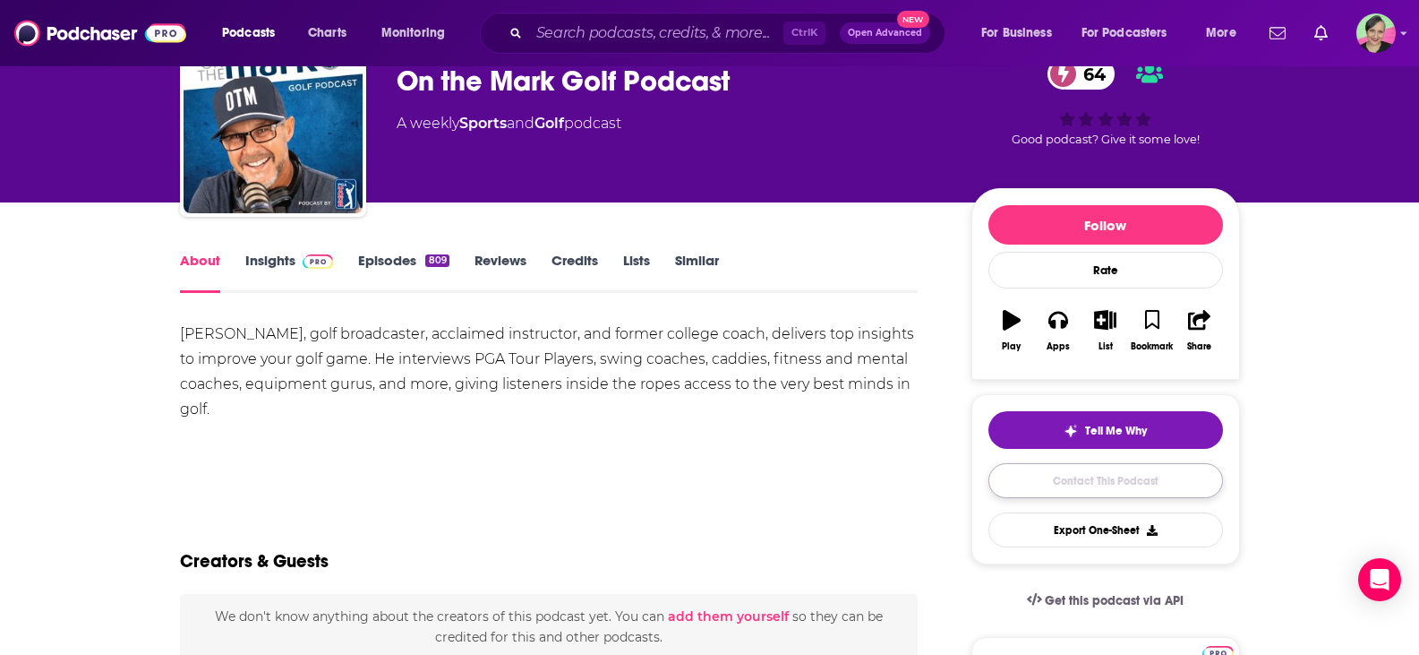
click at [1102, 480] on link "Contact This Podcast" at bounding box center [1106, 480] width 235 height 35
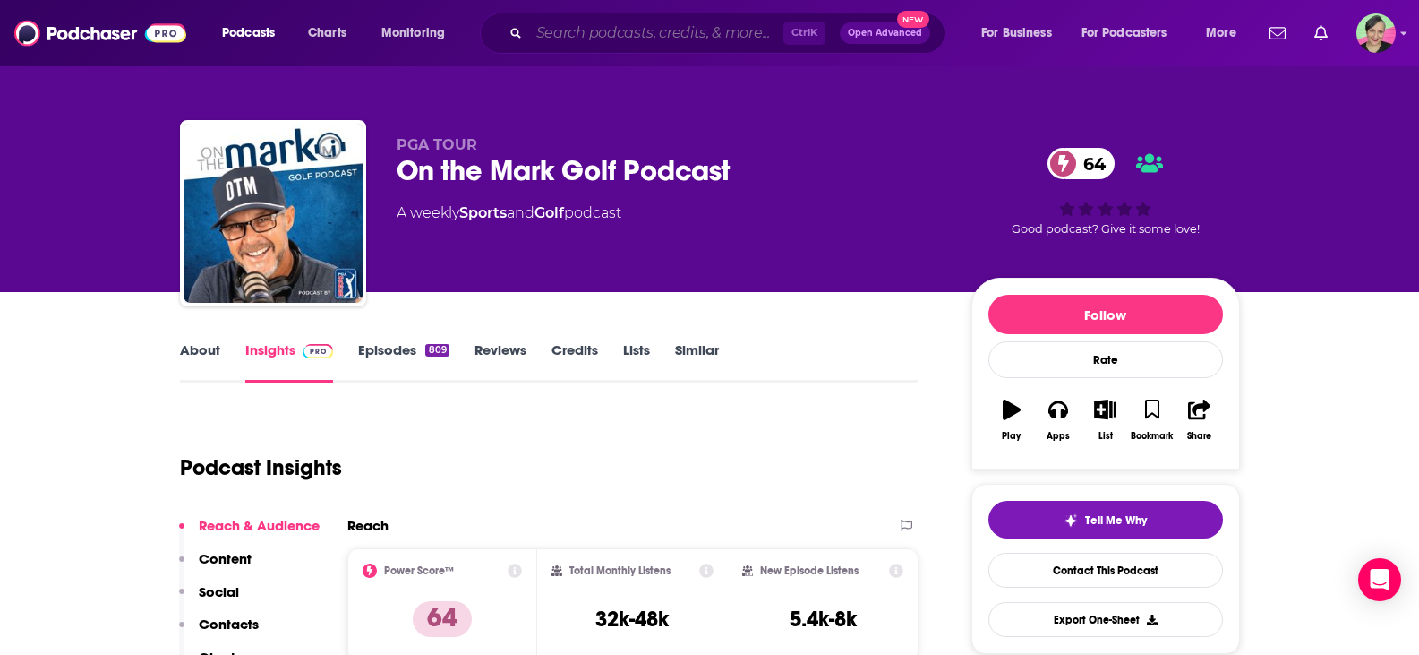
click at [575, 22] on input "Search podcasts, credits, & more..." at bounding box center [656, 33] width 254 height 29
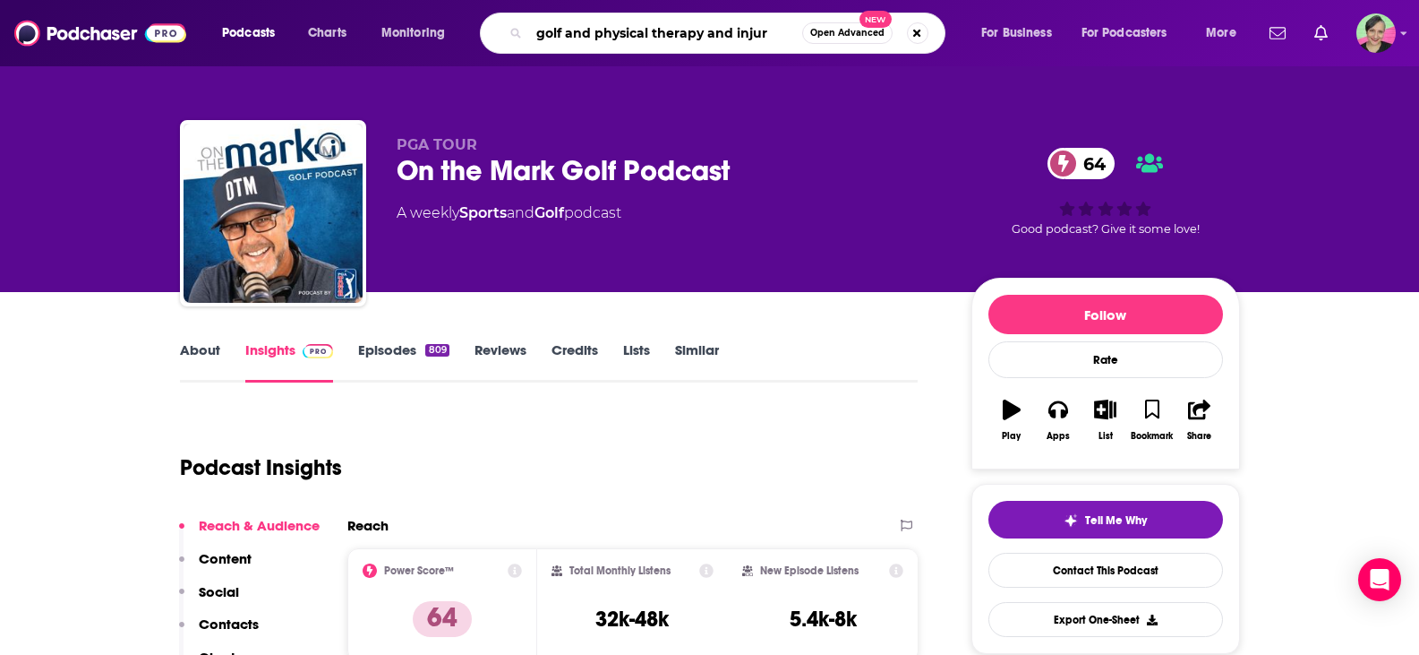
type input "golf and physical therapy and injury"
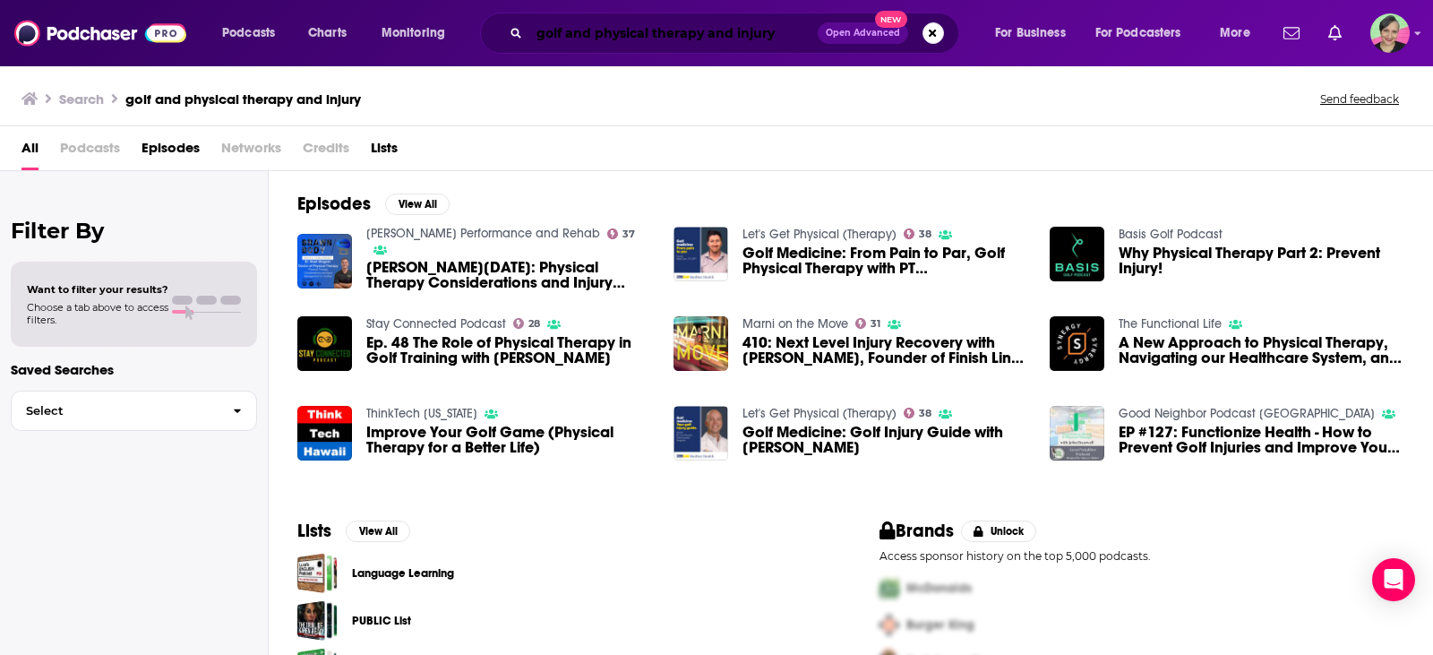
drag, startPoint x: 767, startPoint y: 37, endPoint x: 422, endPoint y: 13, distance: 345.6
click at [421, 13] on div "Podcasts Charts Monitoring golf and physical therapy and injury Open Advanced N…" at bounding box center [739, 33] width 1058 height 41
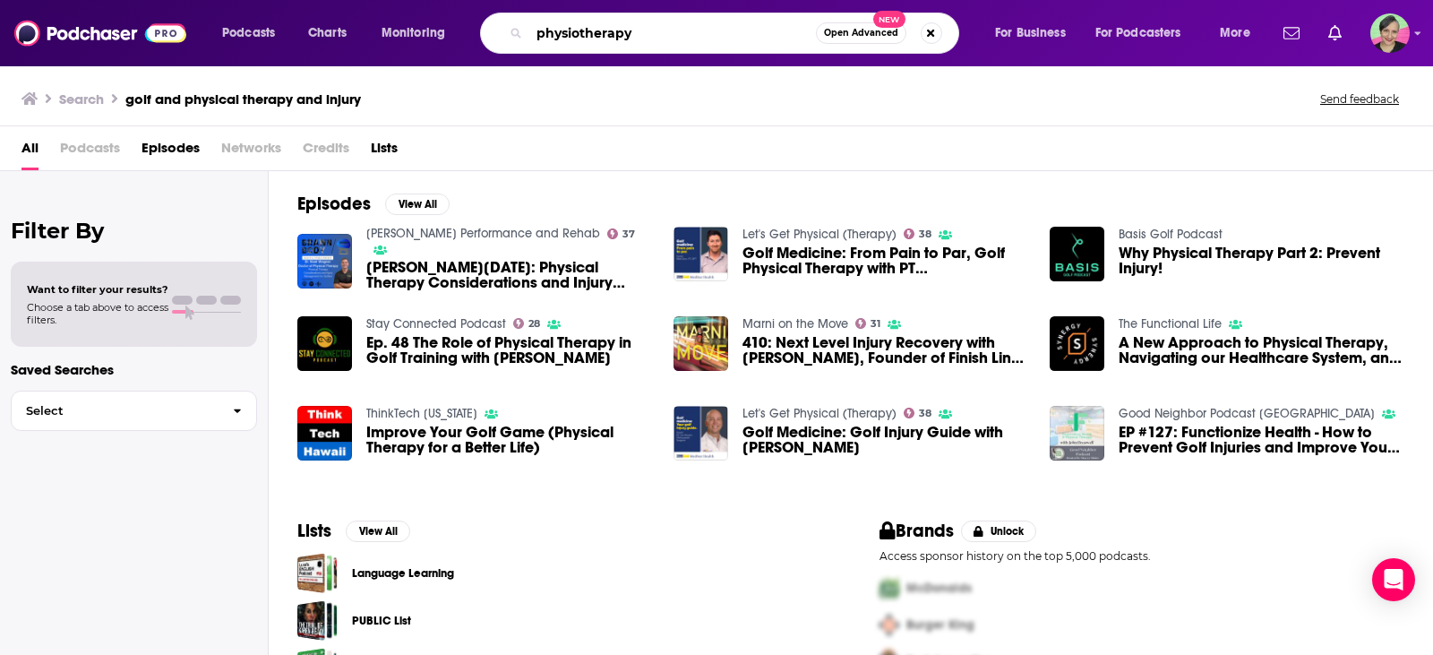
type input "physiotherapy"
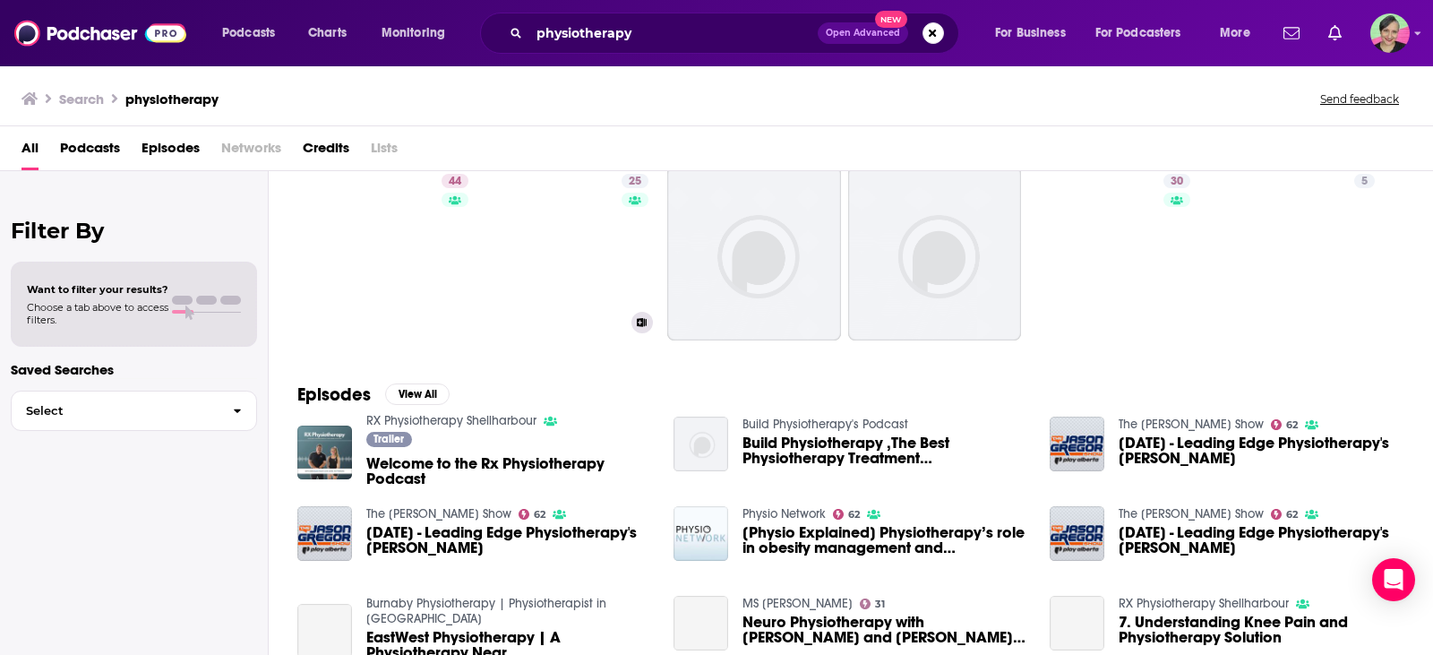
scroll to position [90, 0]
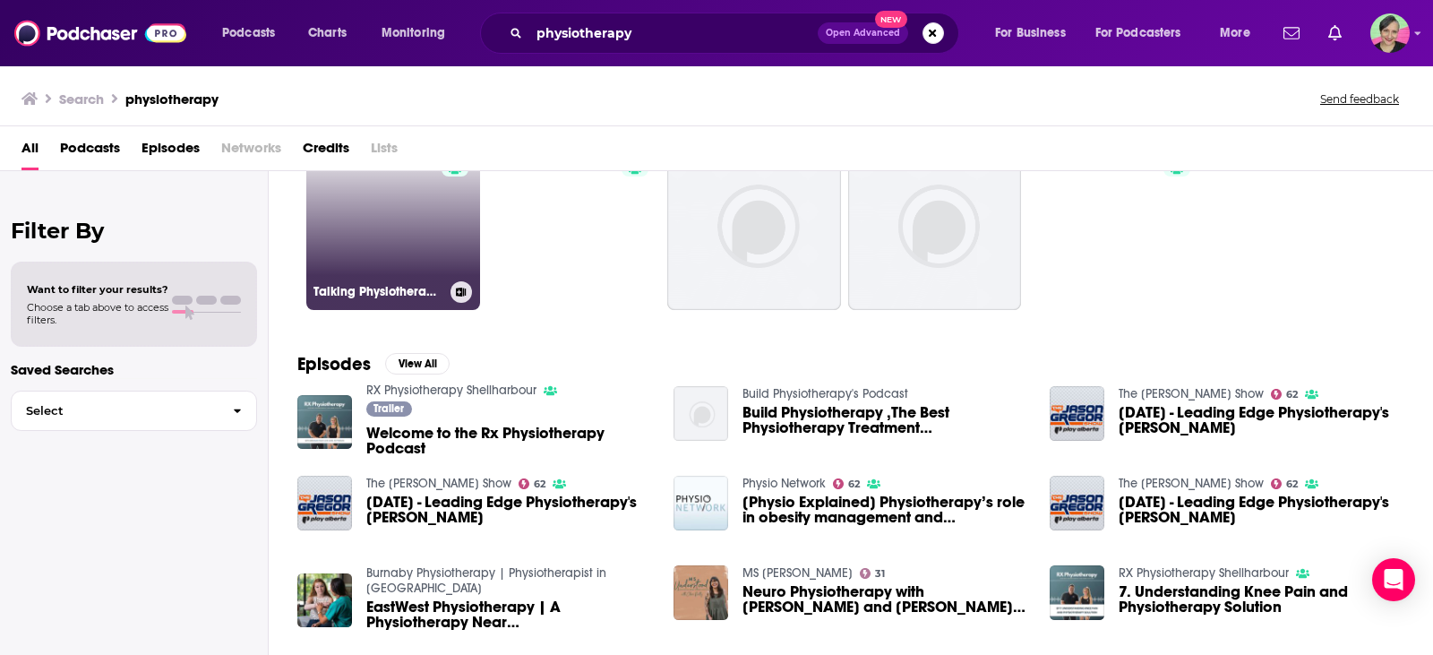
click at [418, 219] on link "44 Talking Physiotherapy Podcast" at bounding box center [393, 223] width 174 height 174
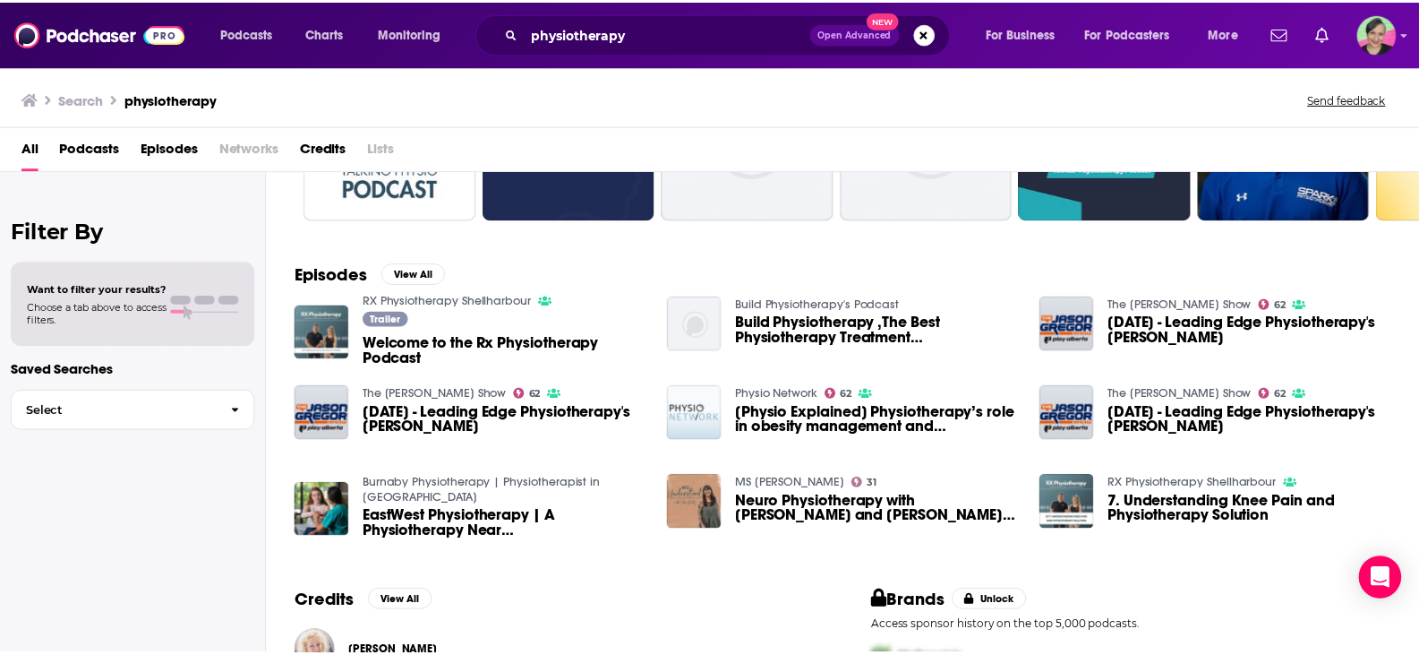
scroll to position [269, 0]
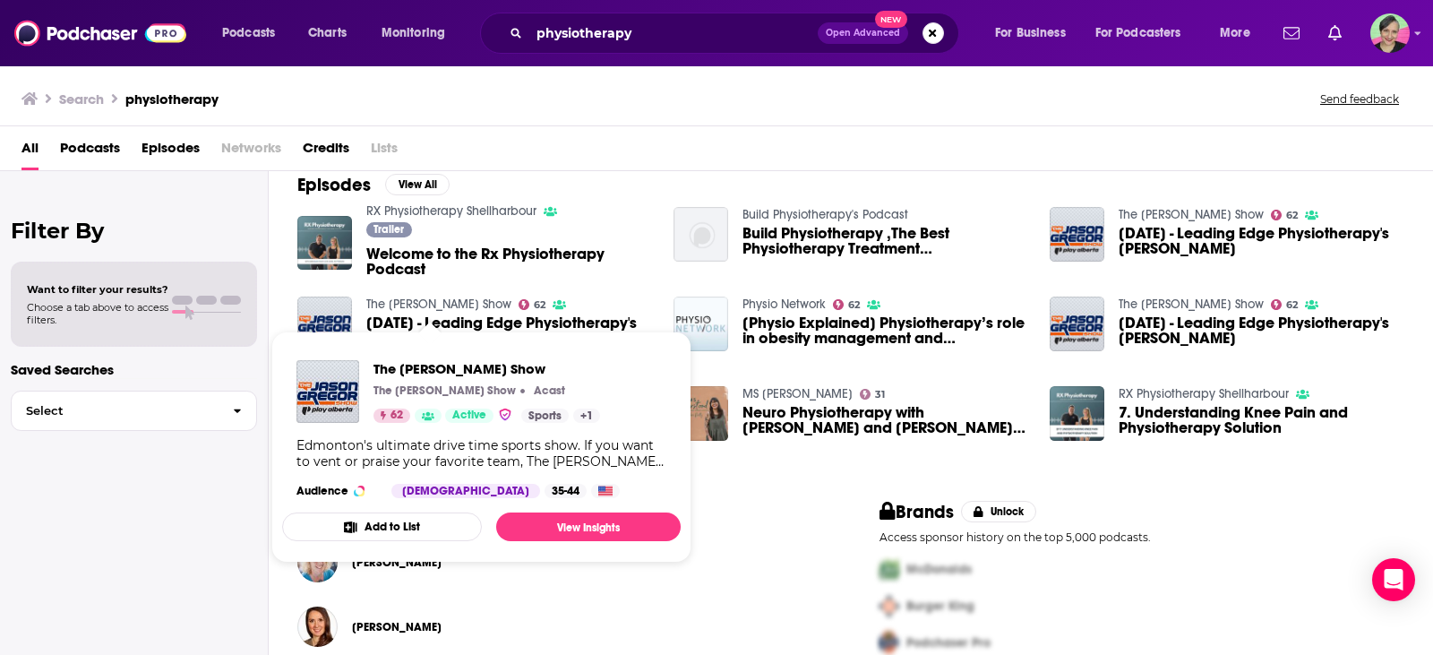
click at [389, 305] on link "The Jason Gregor Show" at bounding box center [438, 303] width 145 height 15
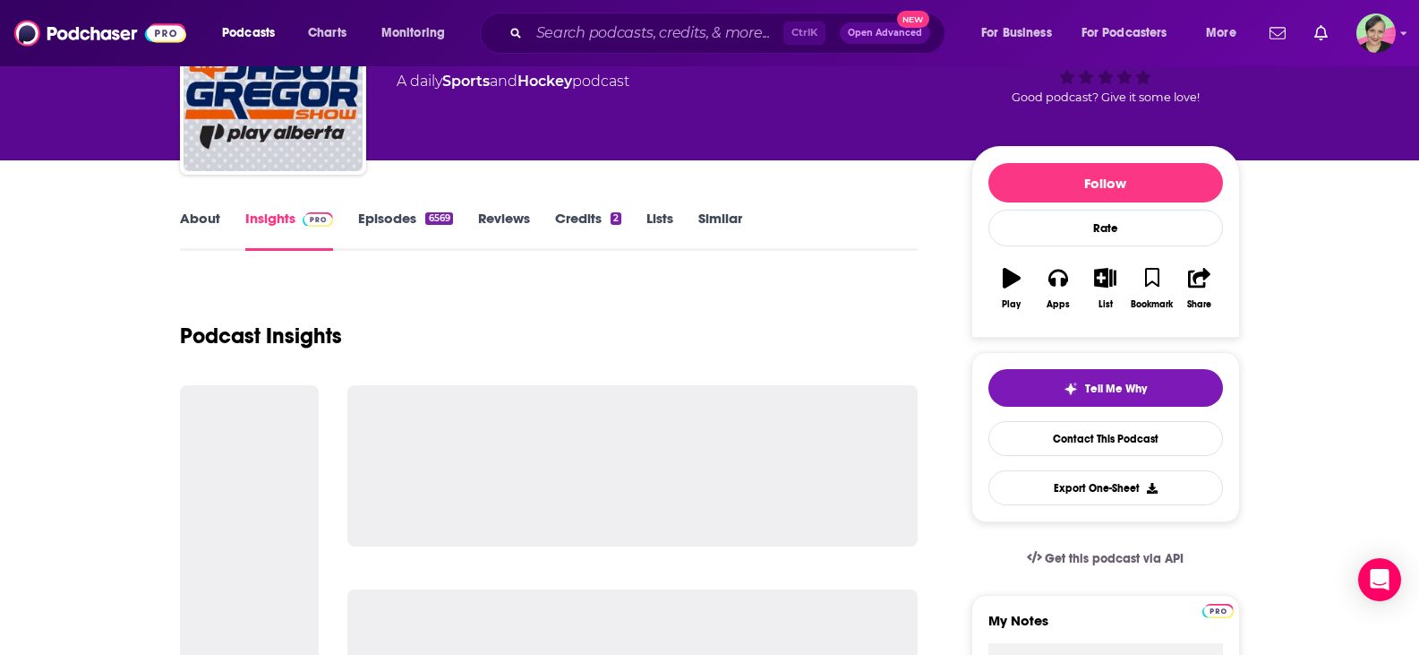
scroll to position [179, 0]
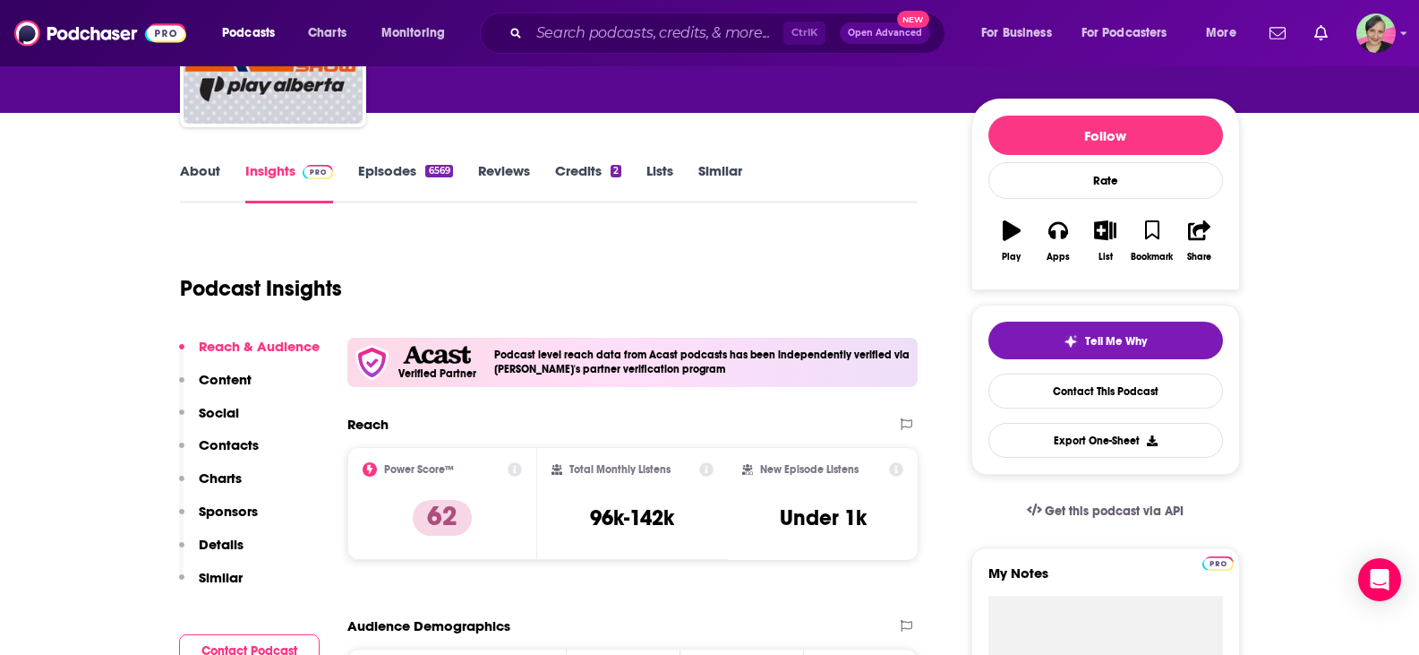
click at [213, 174] on link "About" at bounding box center [200, 182] width 40 height 41
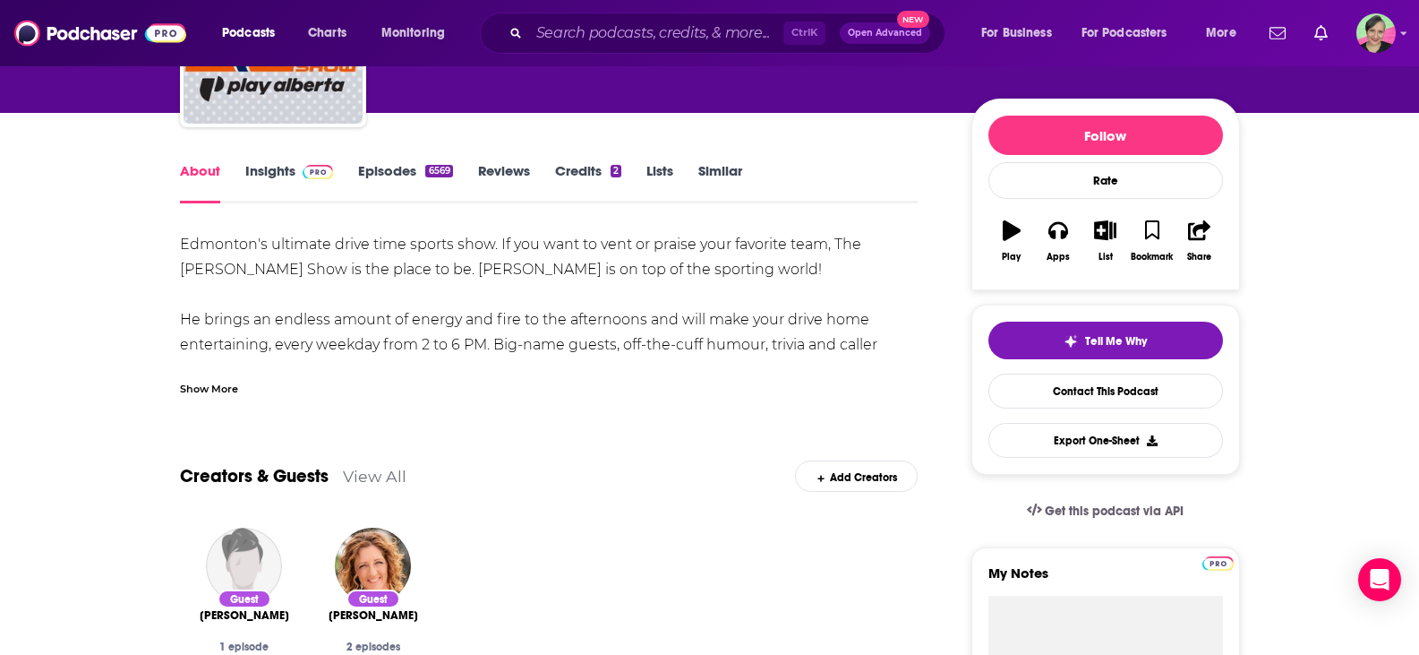
scroll to position [269, 0]
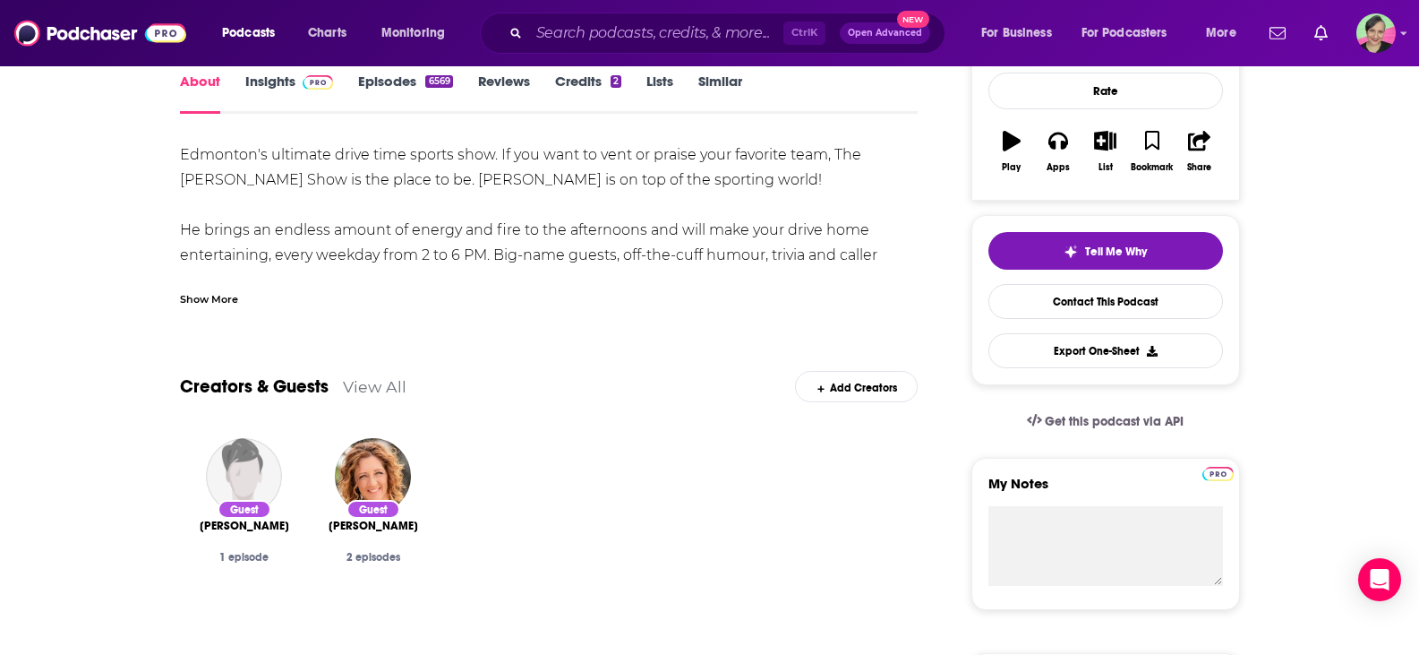
click at [221, 292] on div "Show More" at bounding box center [209, 297] width 58 height 17
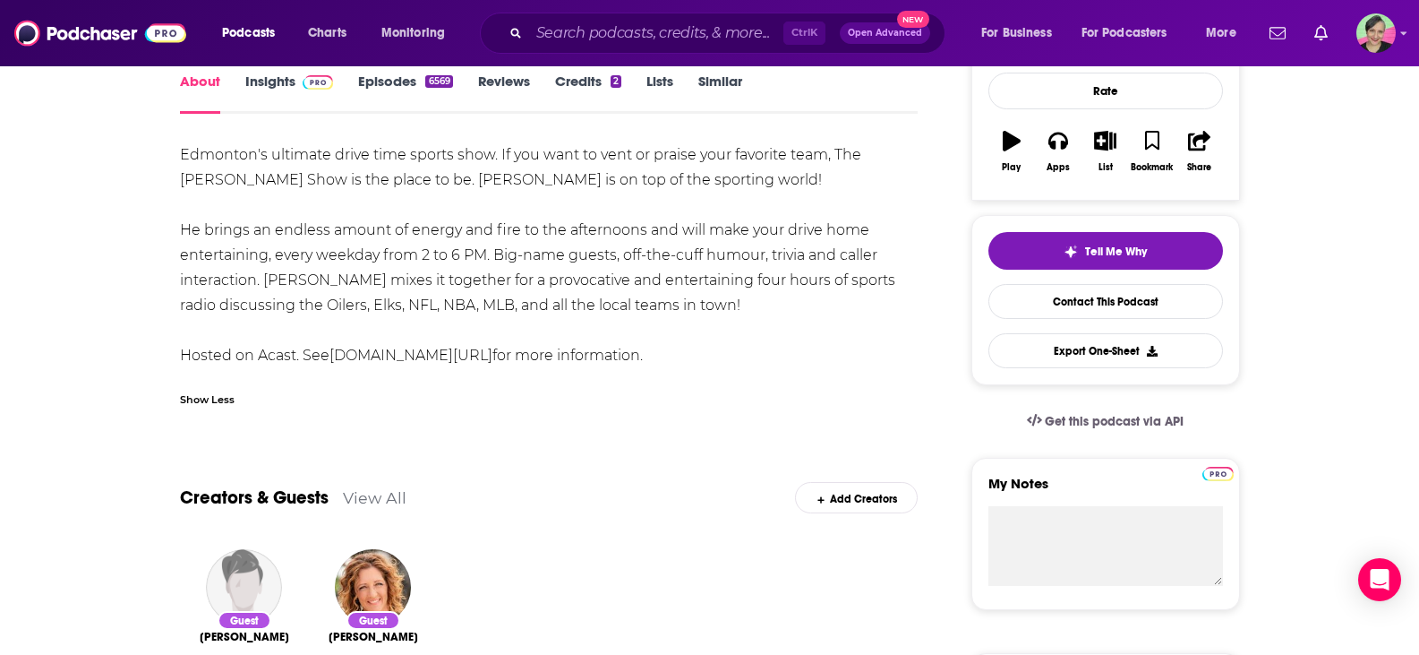
scroll to position [179, 0]
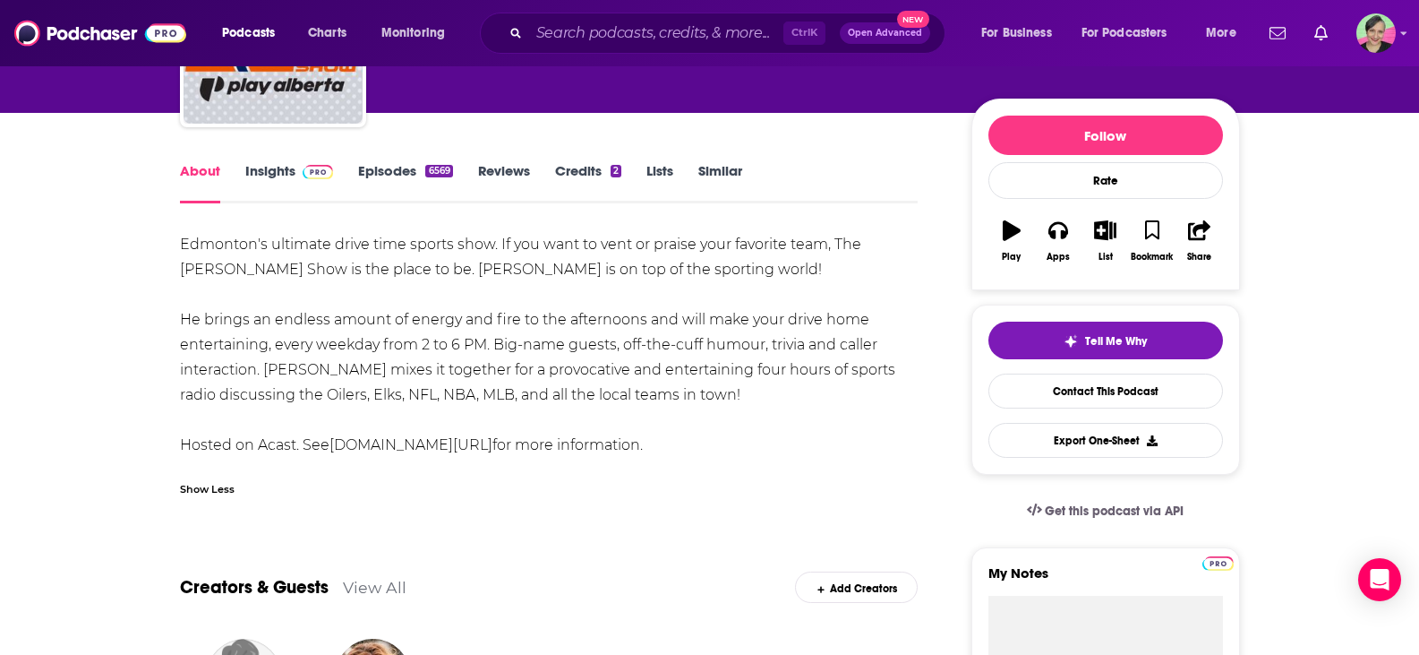
click at [374, 168] on link "Episodes 6569" at bounding box center [405, 182] width 94 height 41
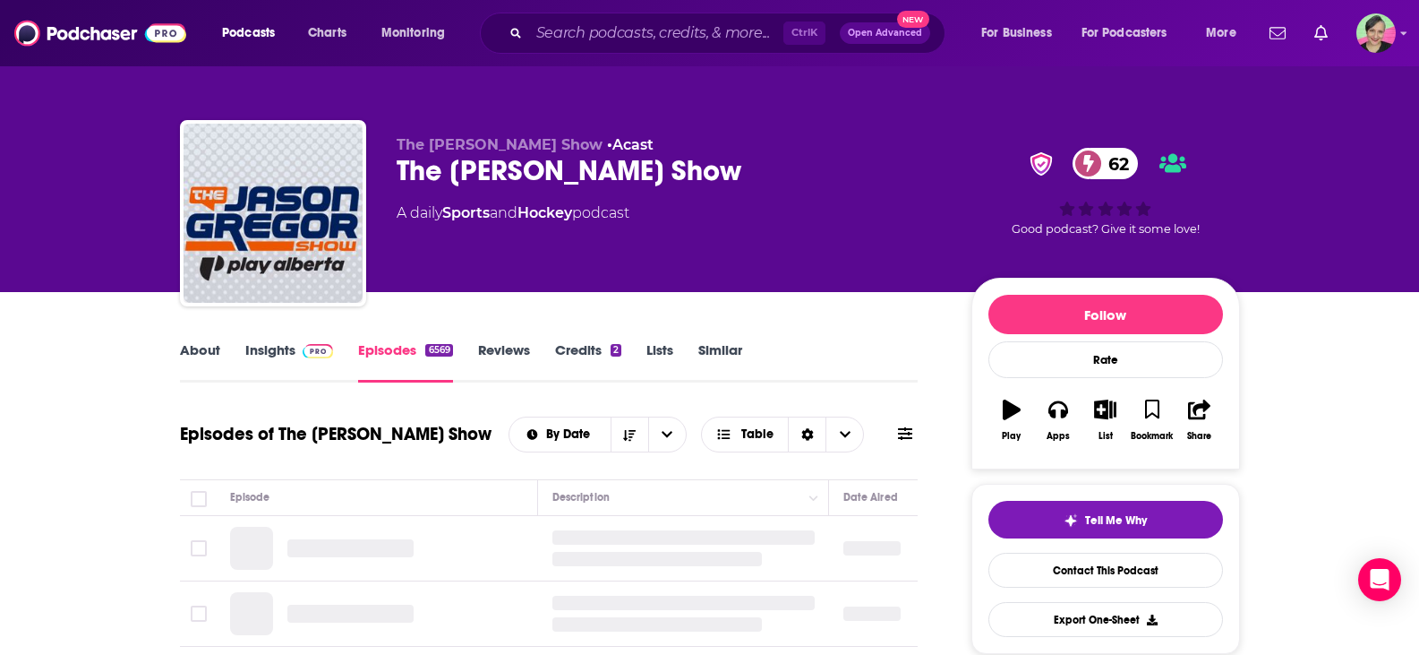
click at [905, 440] on icon at bounding box center [905, 433] width 14 height 14
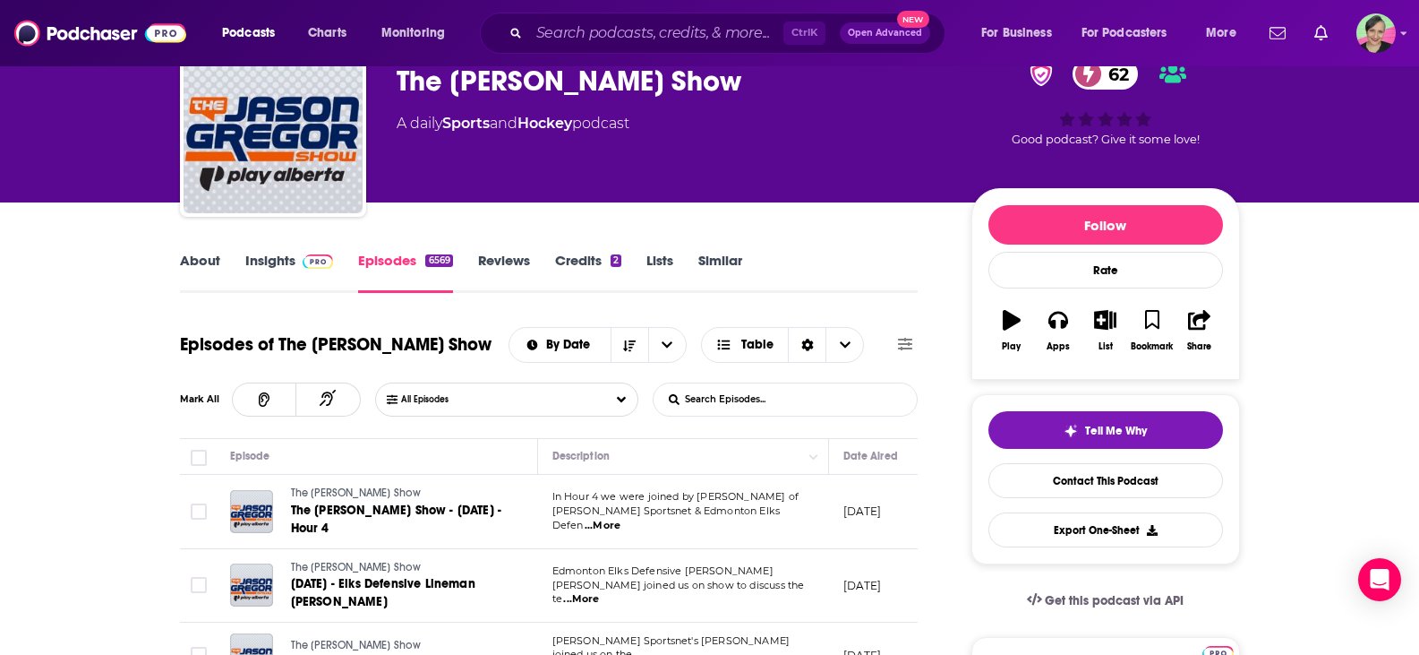
click at [781, 403] on input "List Search Input" at bounding box center [747, 399] width 187 height 32
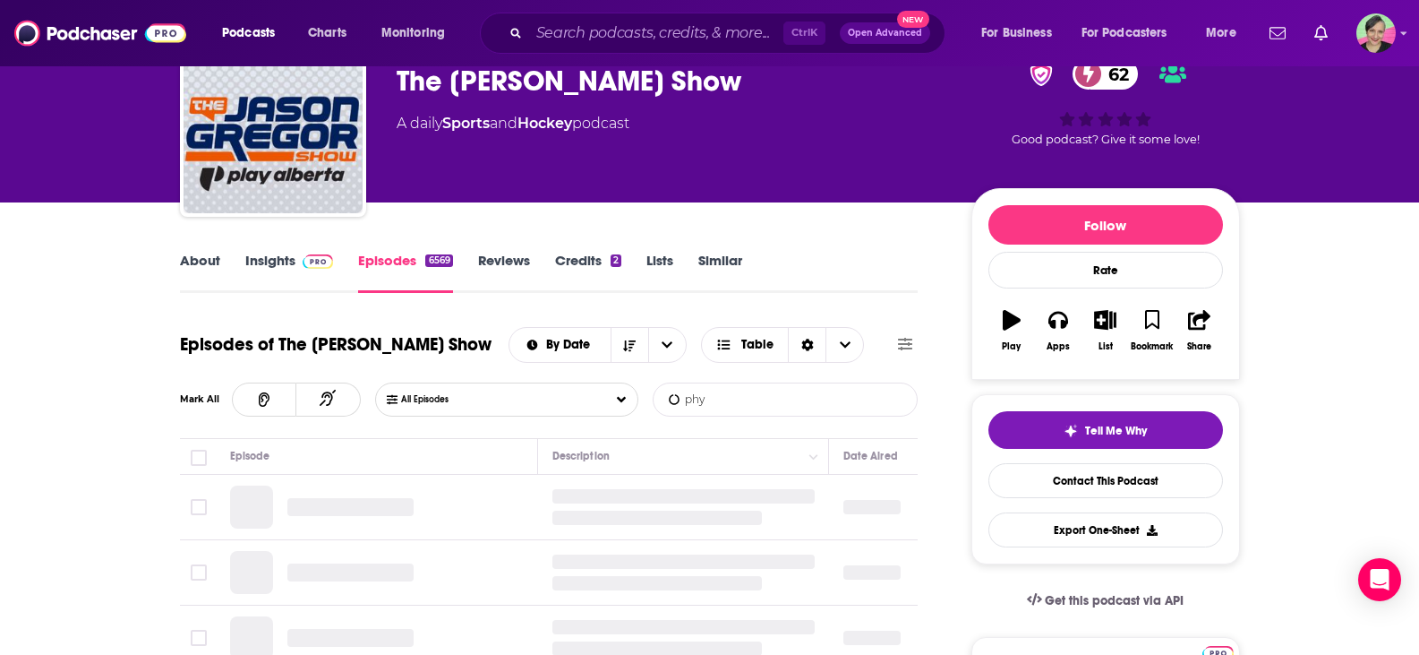
type input "phy"
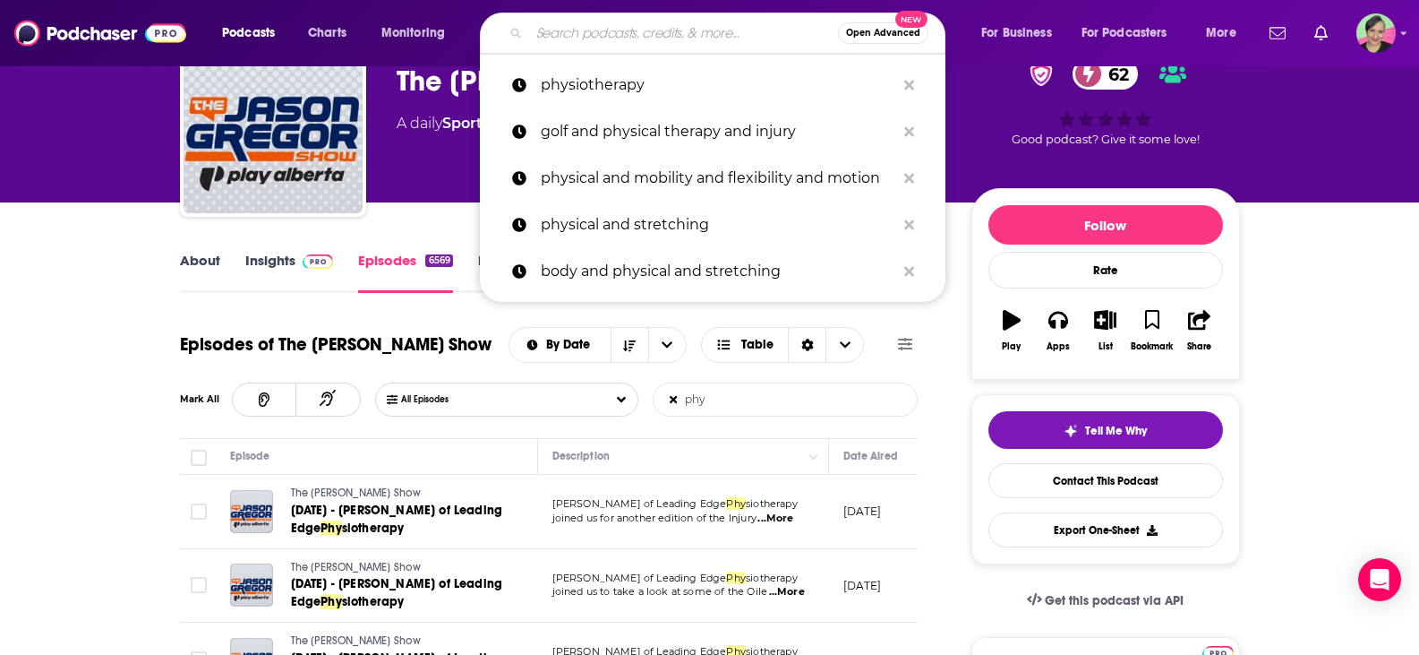
click at [581, 32] on input "Search podcasts, credits, & more..." at bounding box center [683, 33] width 309 height 29
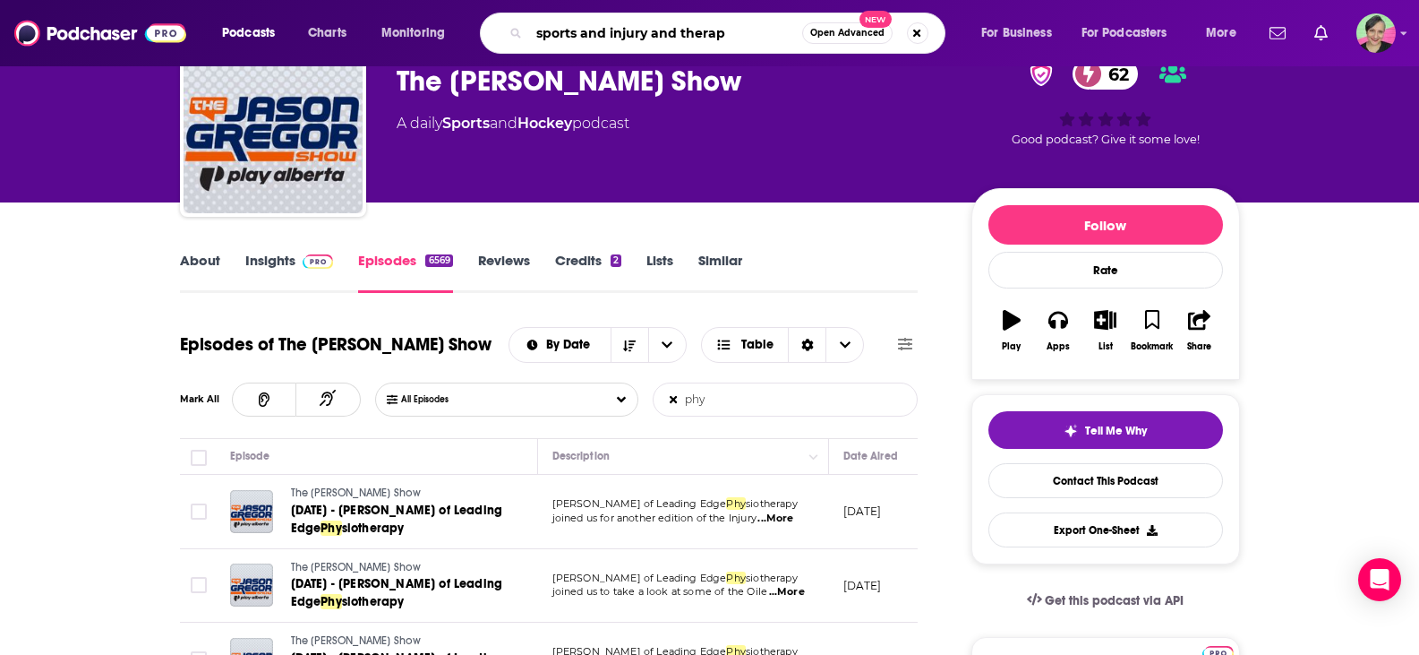
type input "sports and injury and therapy"
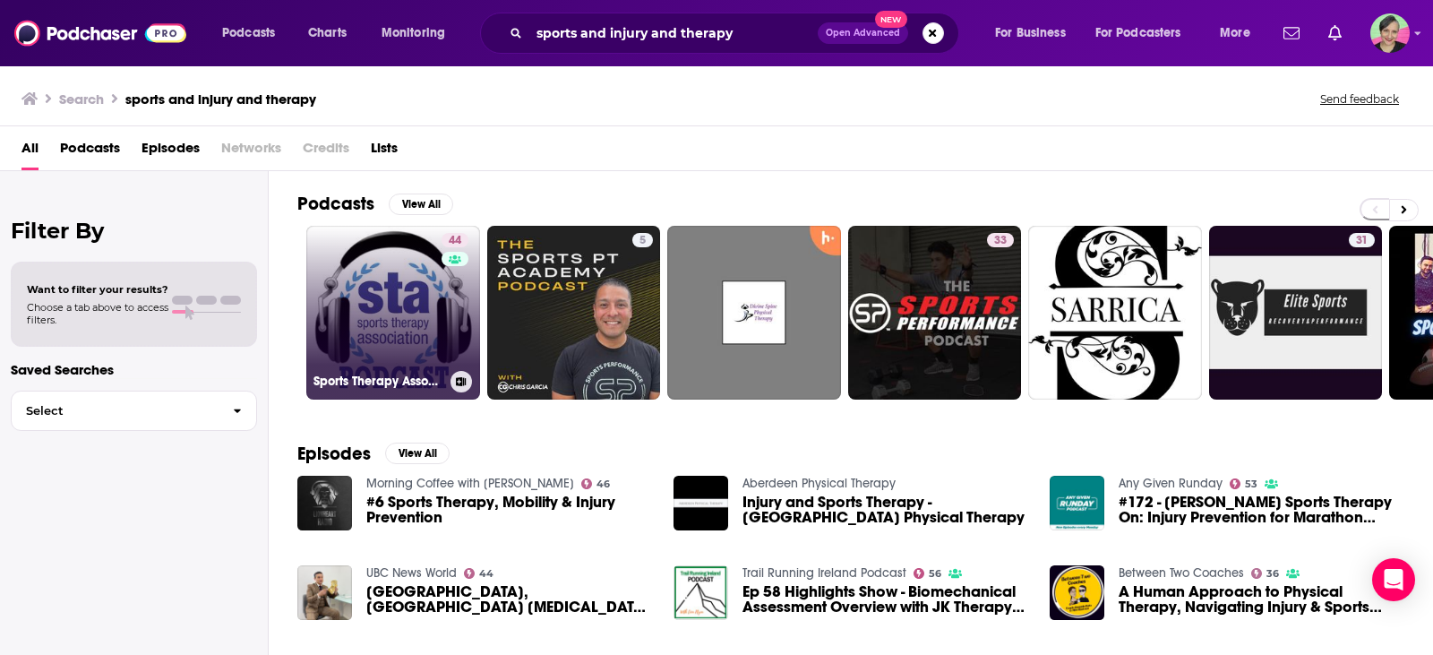
click at [404, 286] on link "44 Sports Therapy Association Podcast" at bounding box center [393, 313] width 174 height 174
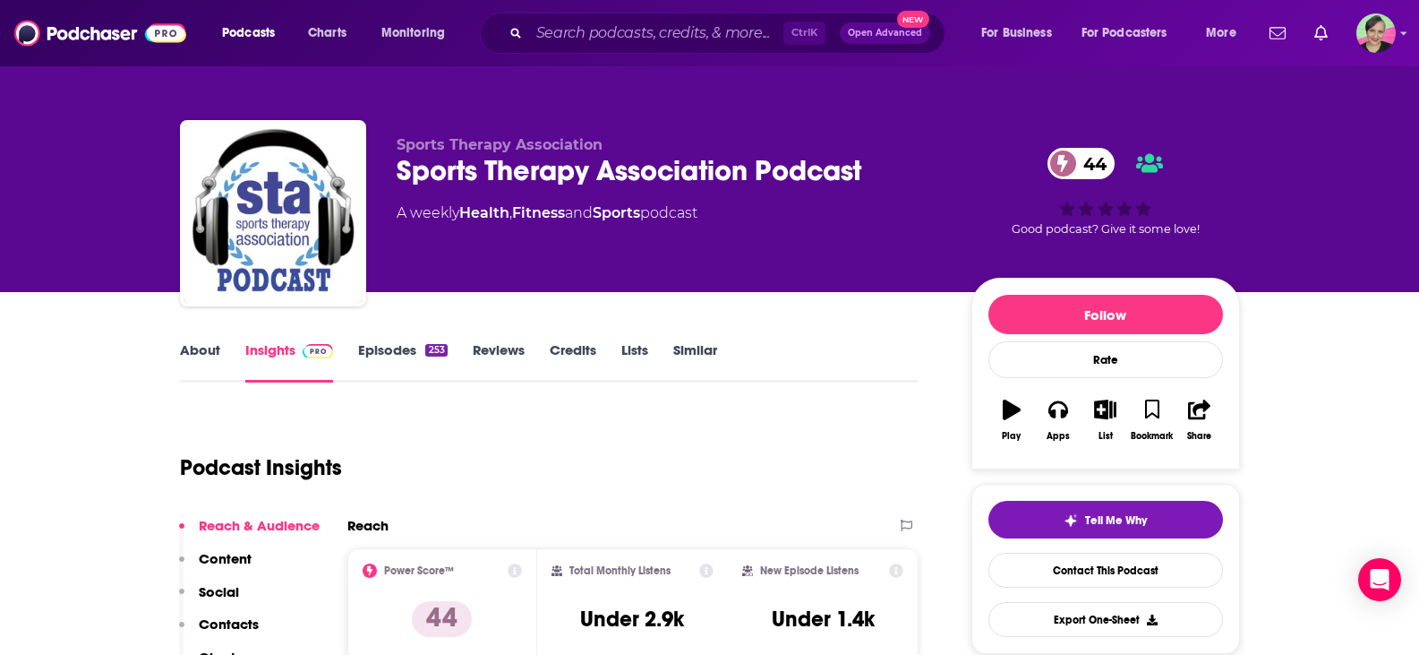
click at [205, 353] on link "About" at bounding box center [200, 361] width 40 height 41
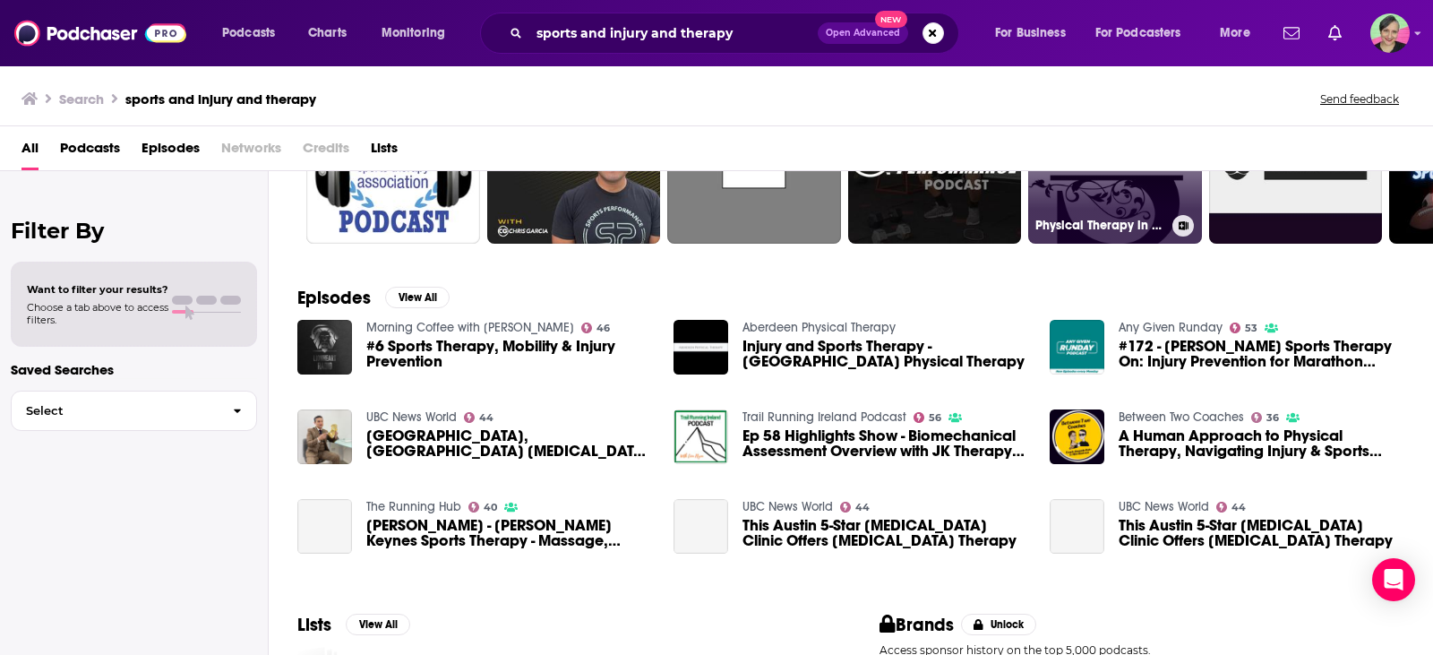
scroll to position [179, 0]
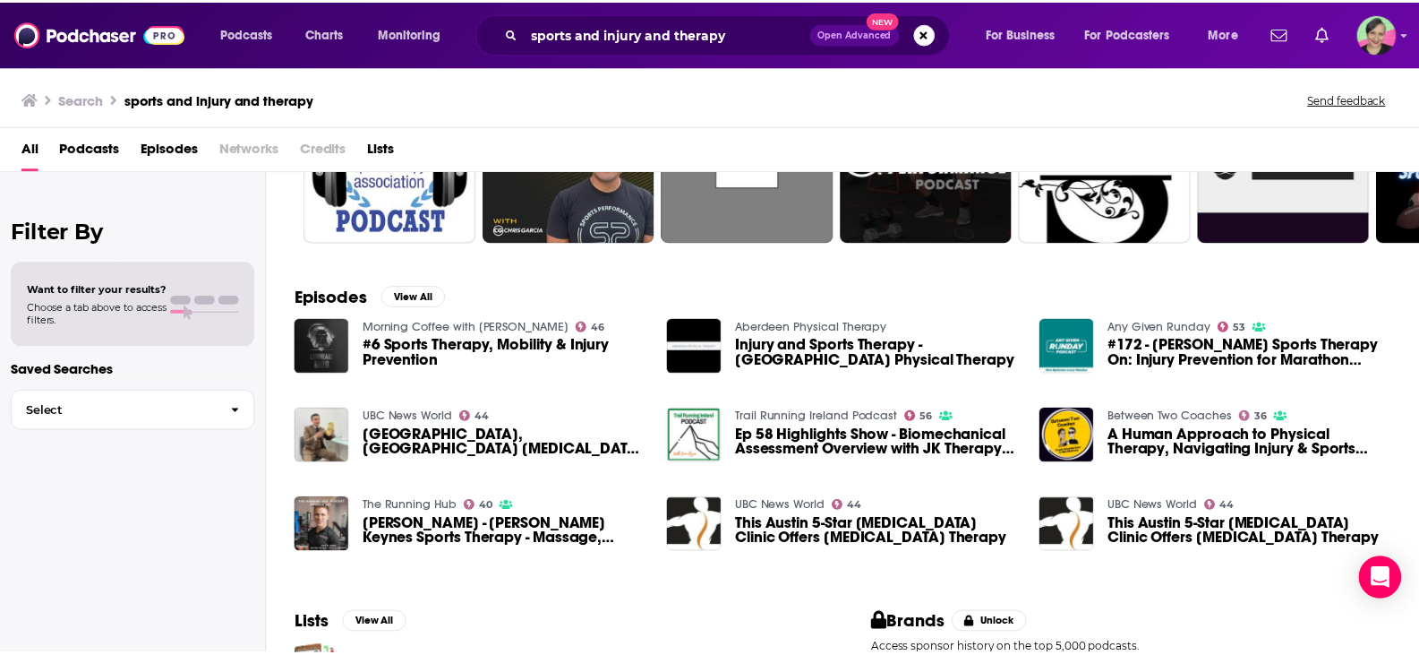
scroll to position [179, 0]
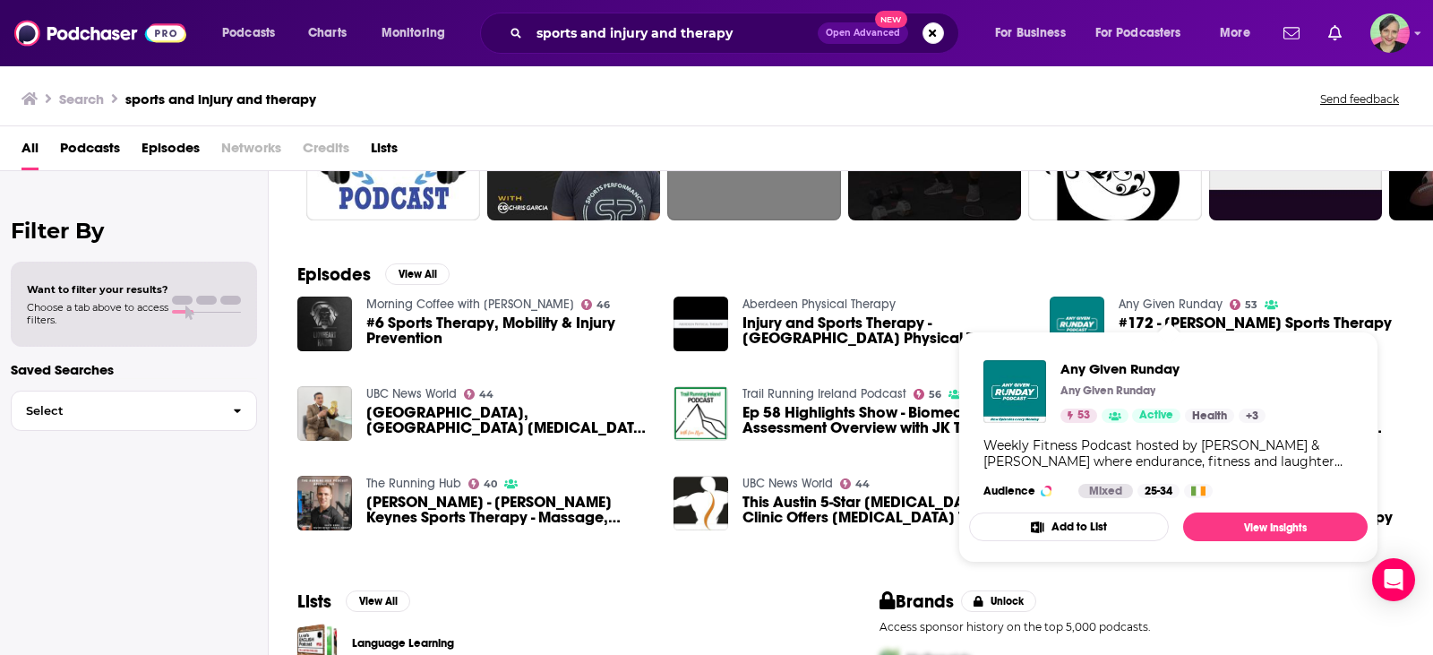
click at [1186, 304] on link "Any Given Runday" at bounding box center [1171, 303] width 104 height 15
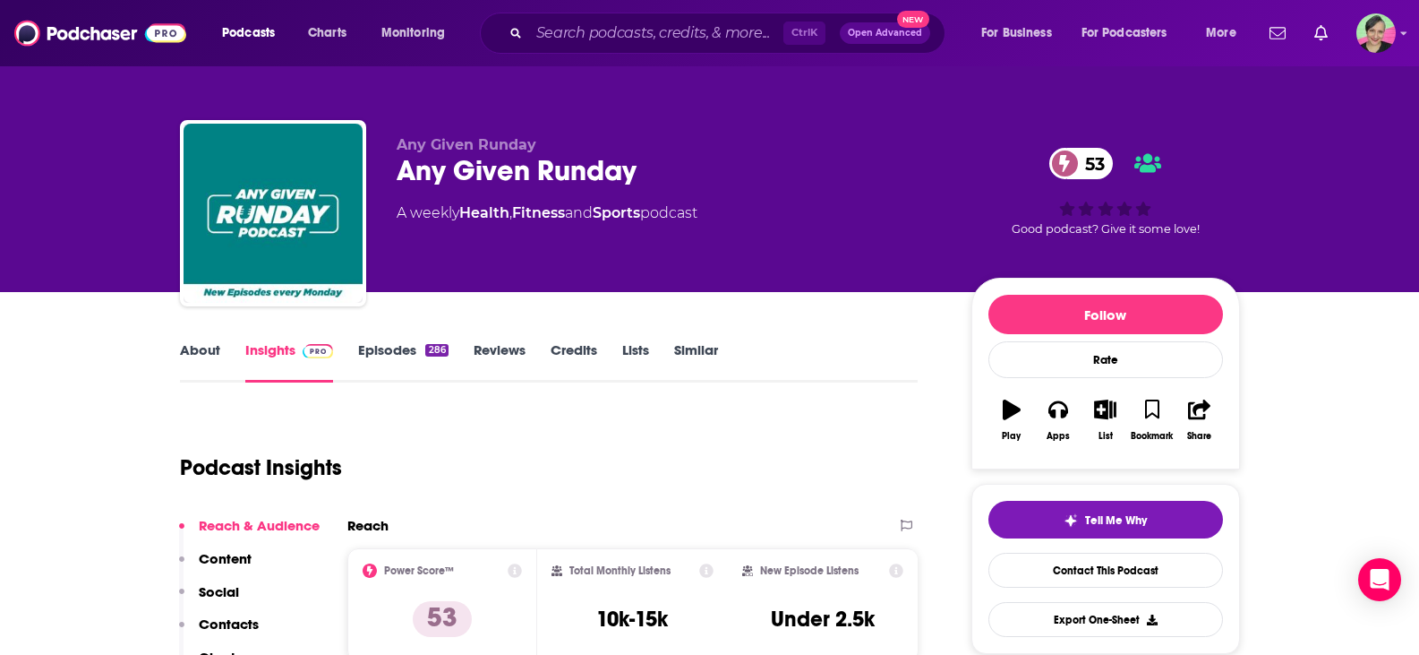
scroll to position [90, 0]
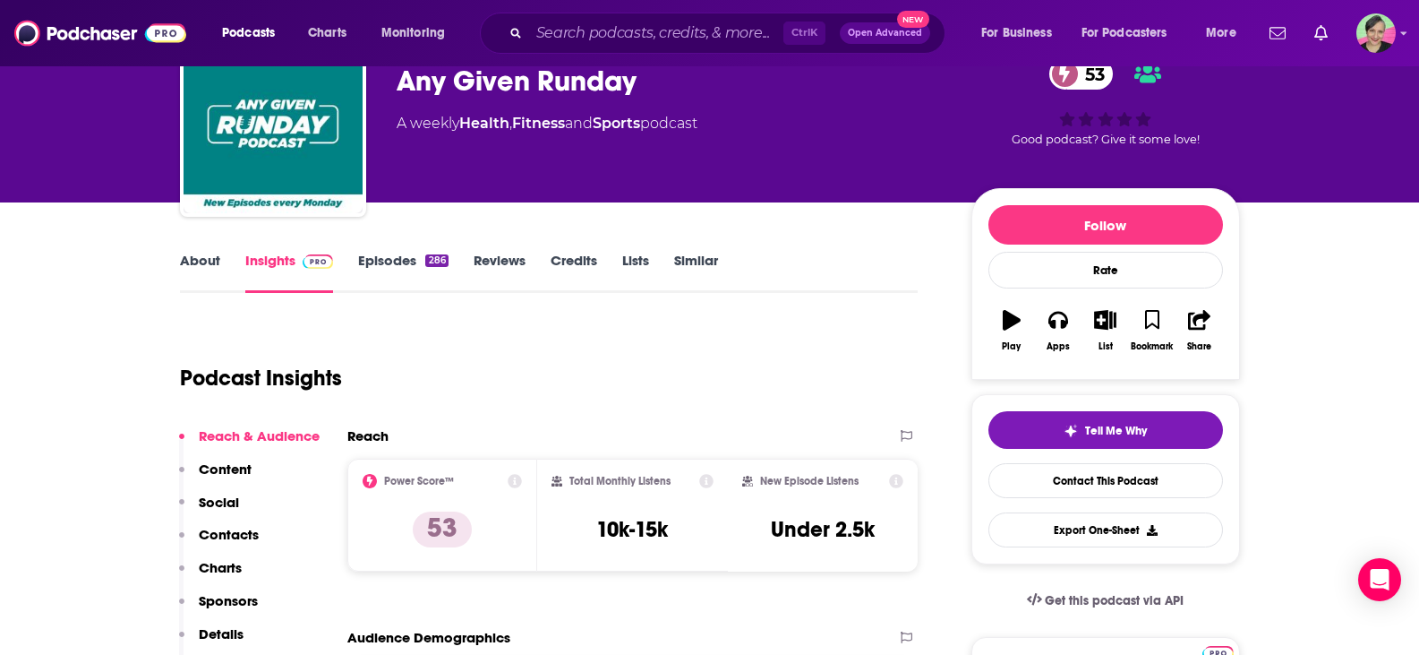
click at [206, 257] on link "About" at bounding box center [200, 272] width 40 height 41
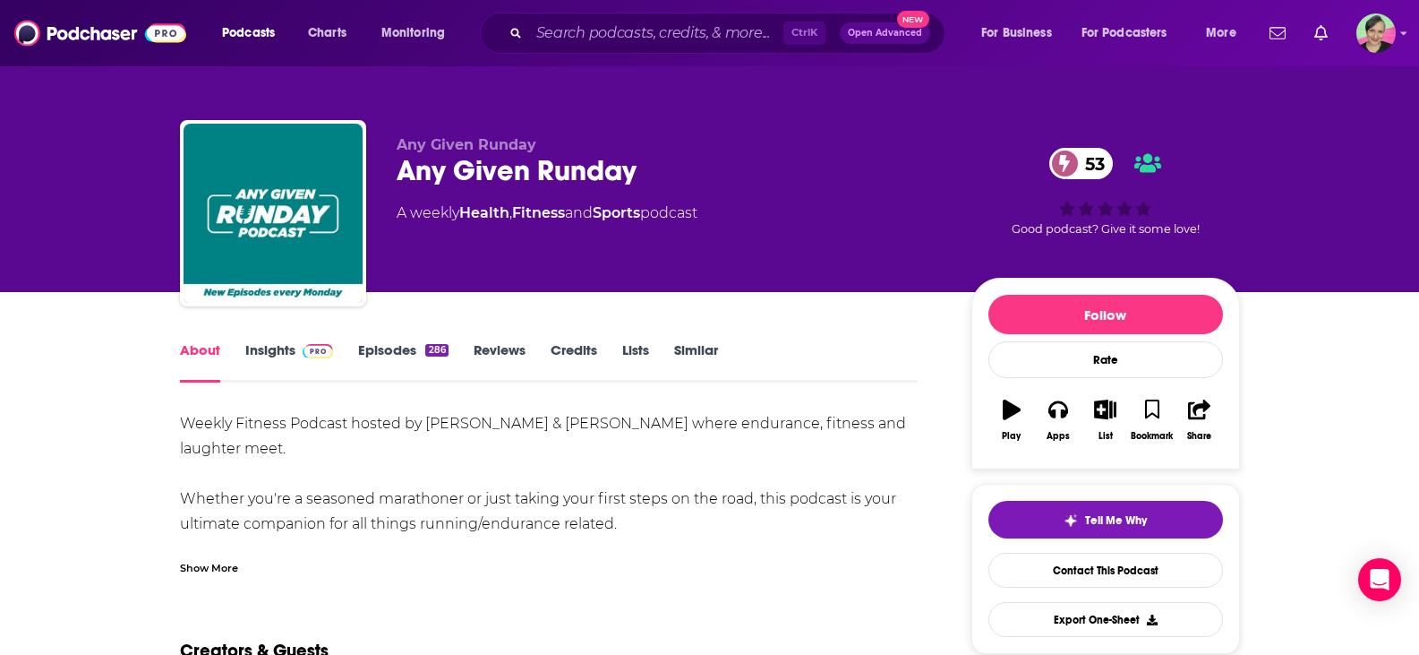
click at [281, 348] on link "Insights" at bounding box center [289, 361] width 89 height 41
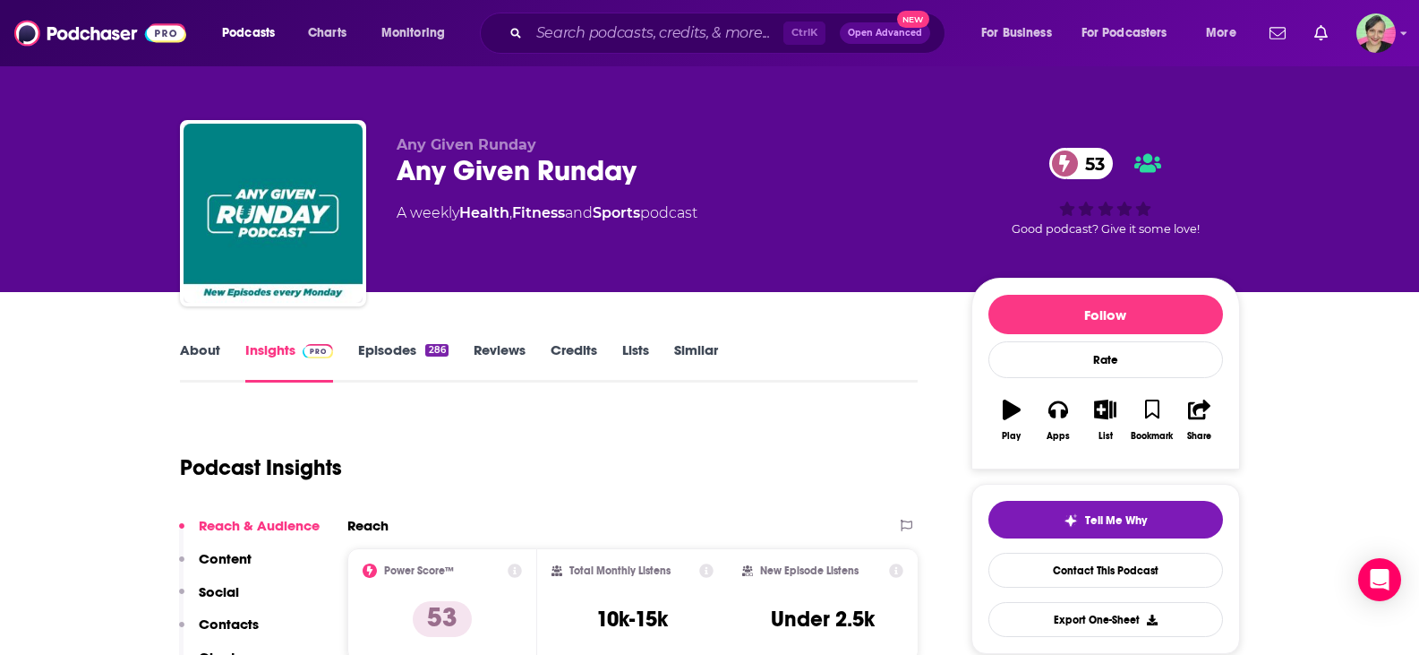
click at [386, 348] on link "Episodes 286" at bounding box center [403, 361] width 90 height 41
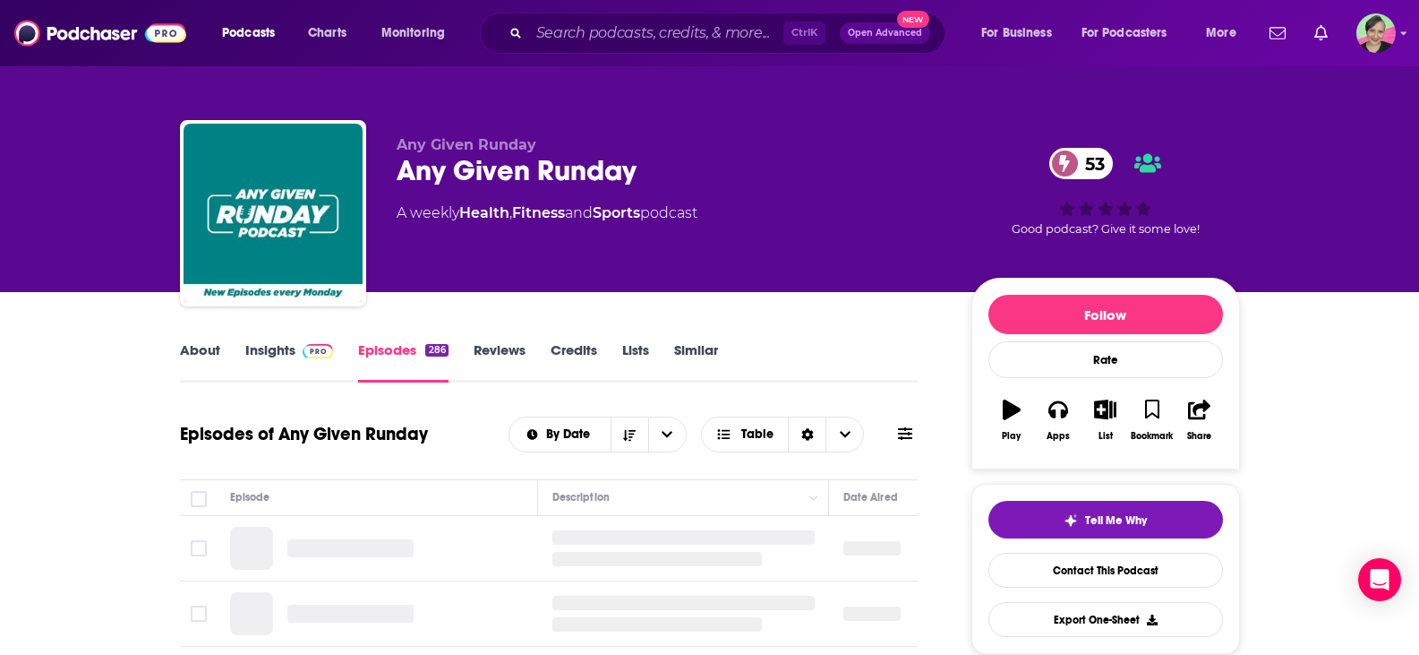
click at [906, 432] on icon at bounding box center [905, 433] width 14 height 14
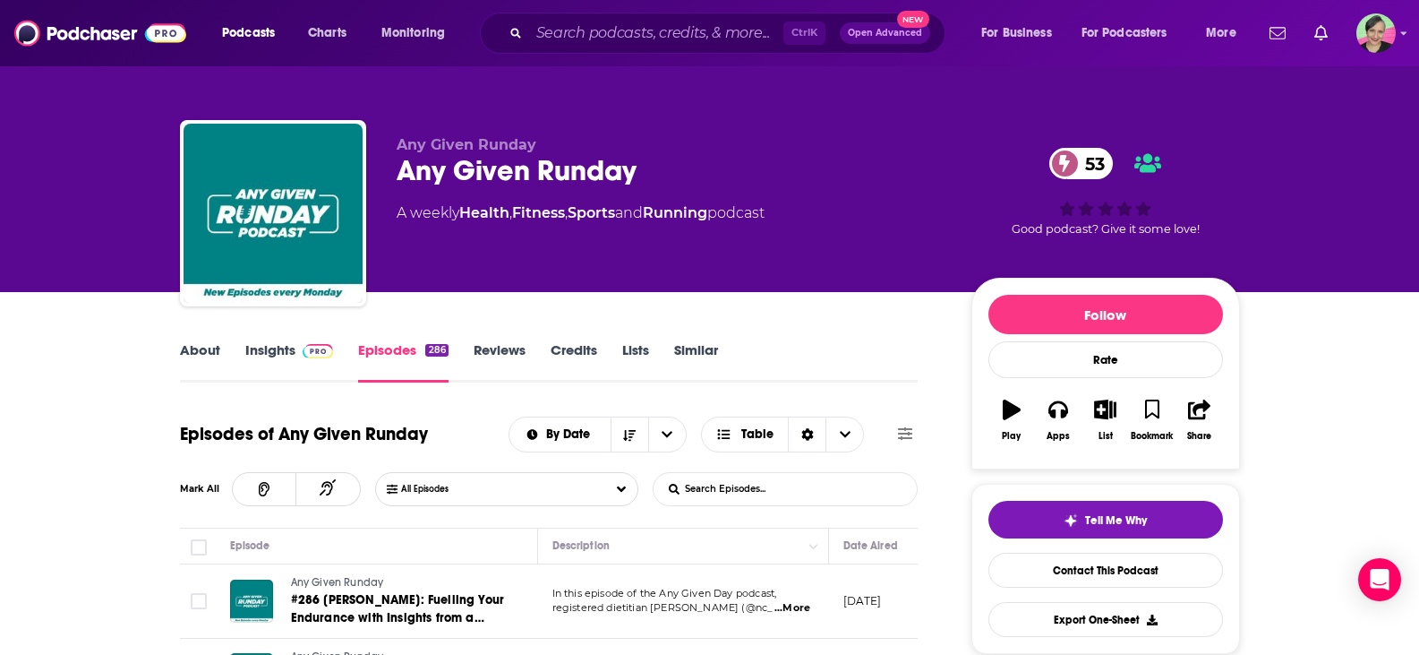
click at [771, 493] on input "List Search Input" at bounding box center [747, 489] width 187 height 32
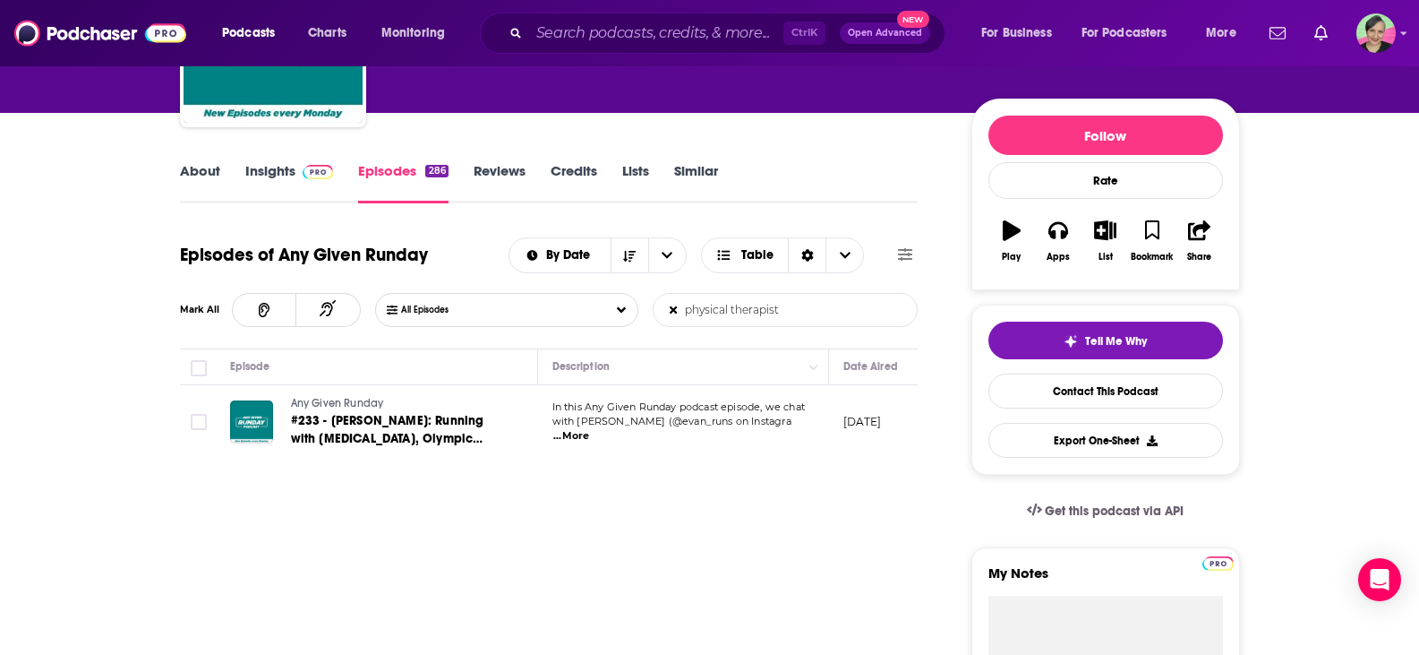
scroll to position [269, 0]
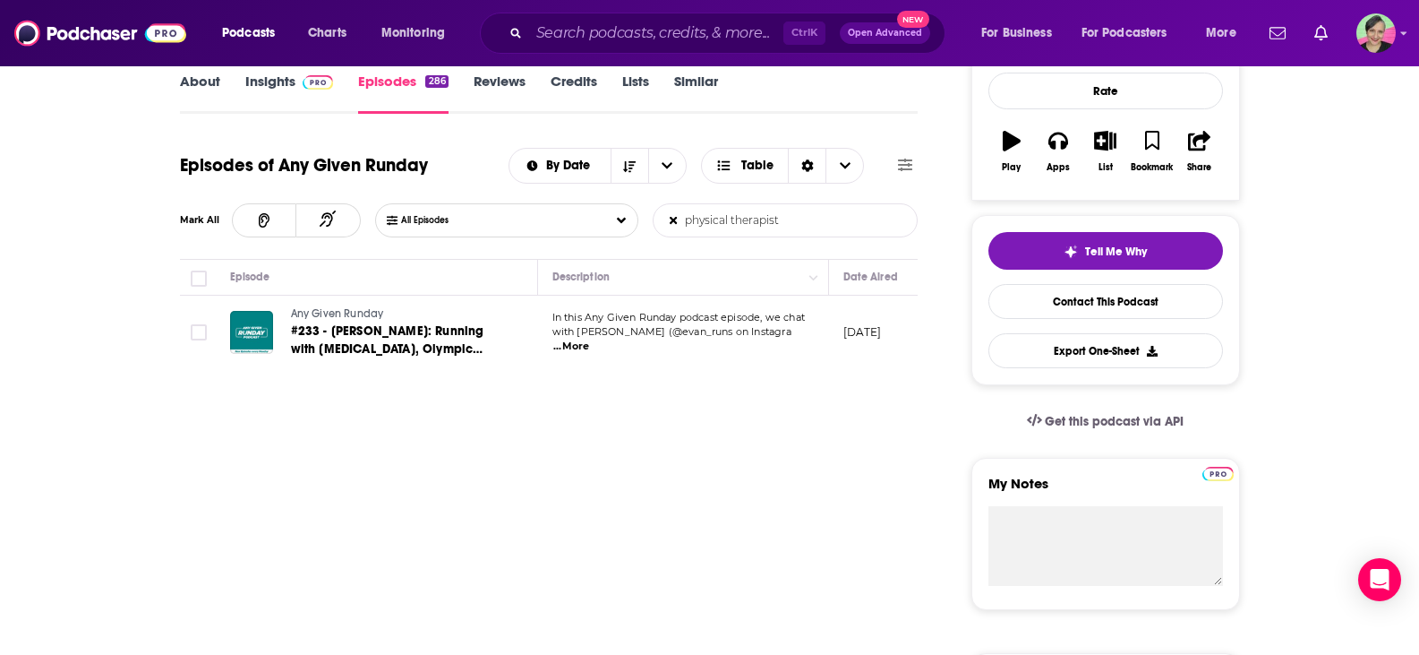
click at [589, 339] on span "...More" at bounding box center [571, 346] width 36 height 14
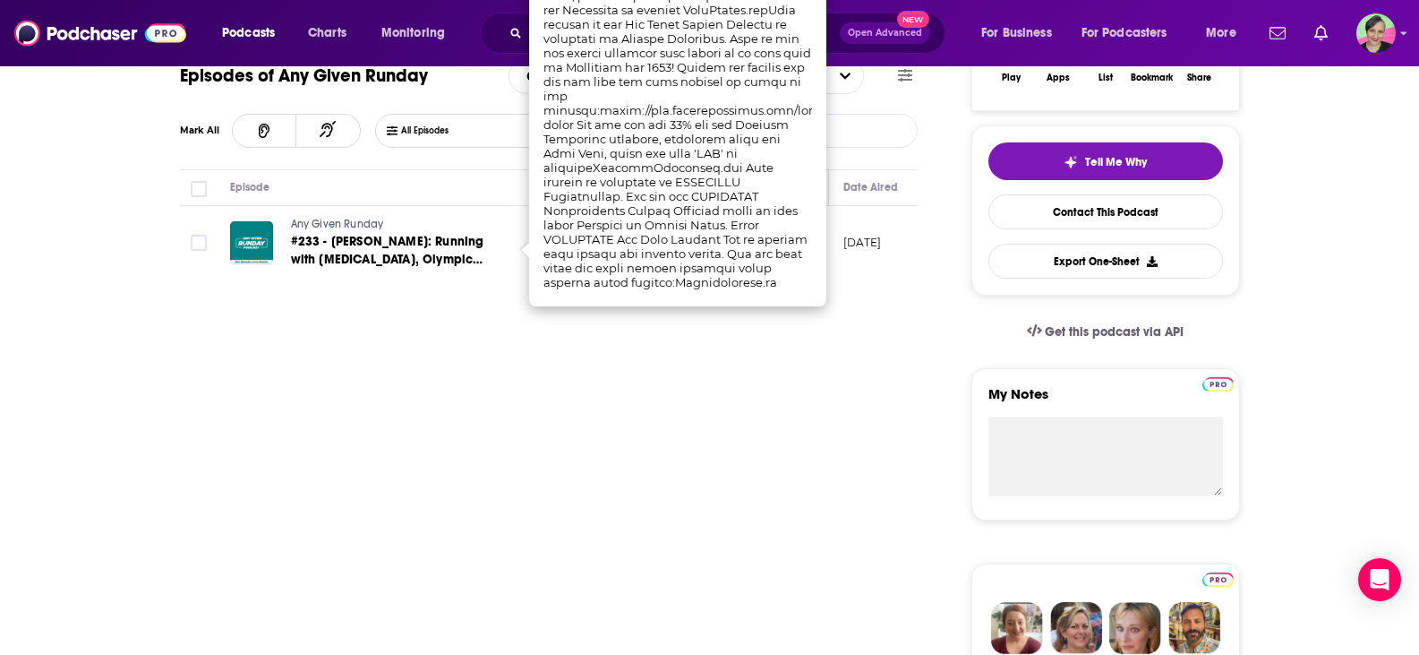
scroll to position [0, 0]
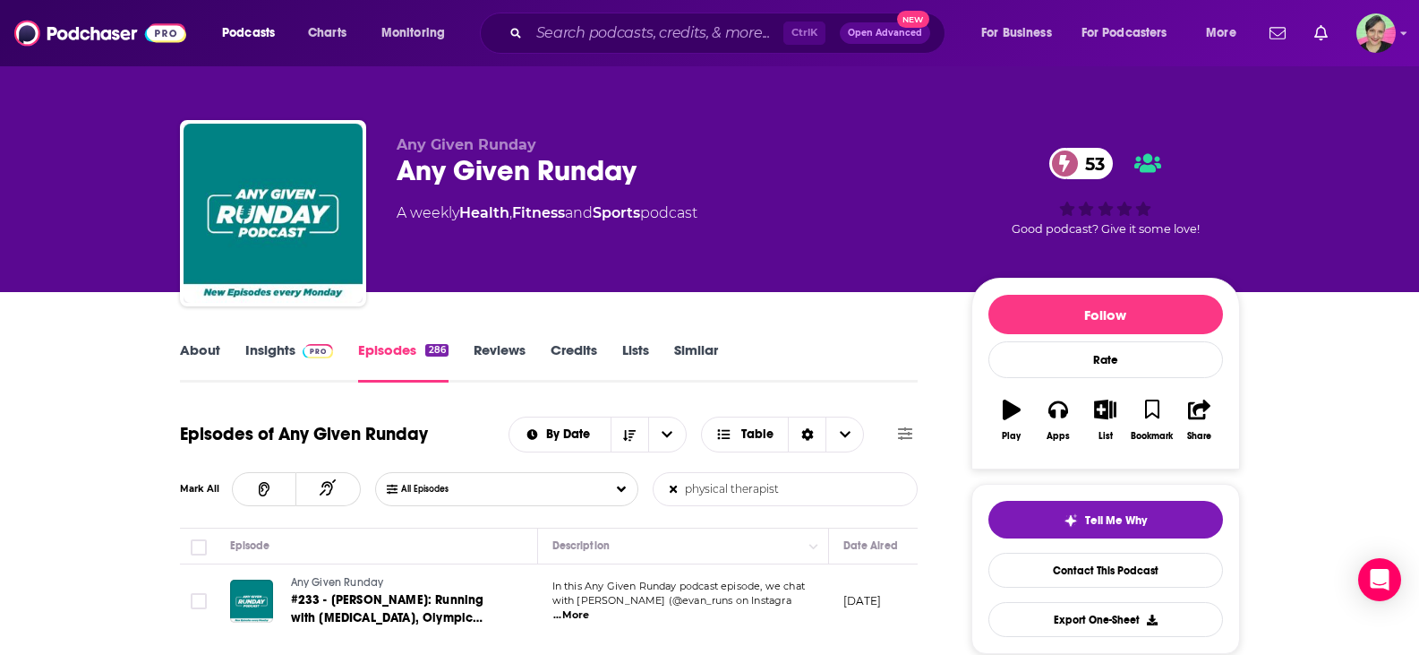
click at [685, 493] on input "physical therapist" at bounding box center [747, 489] width 187 height 32
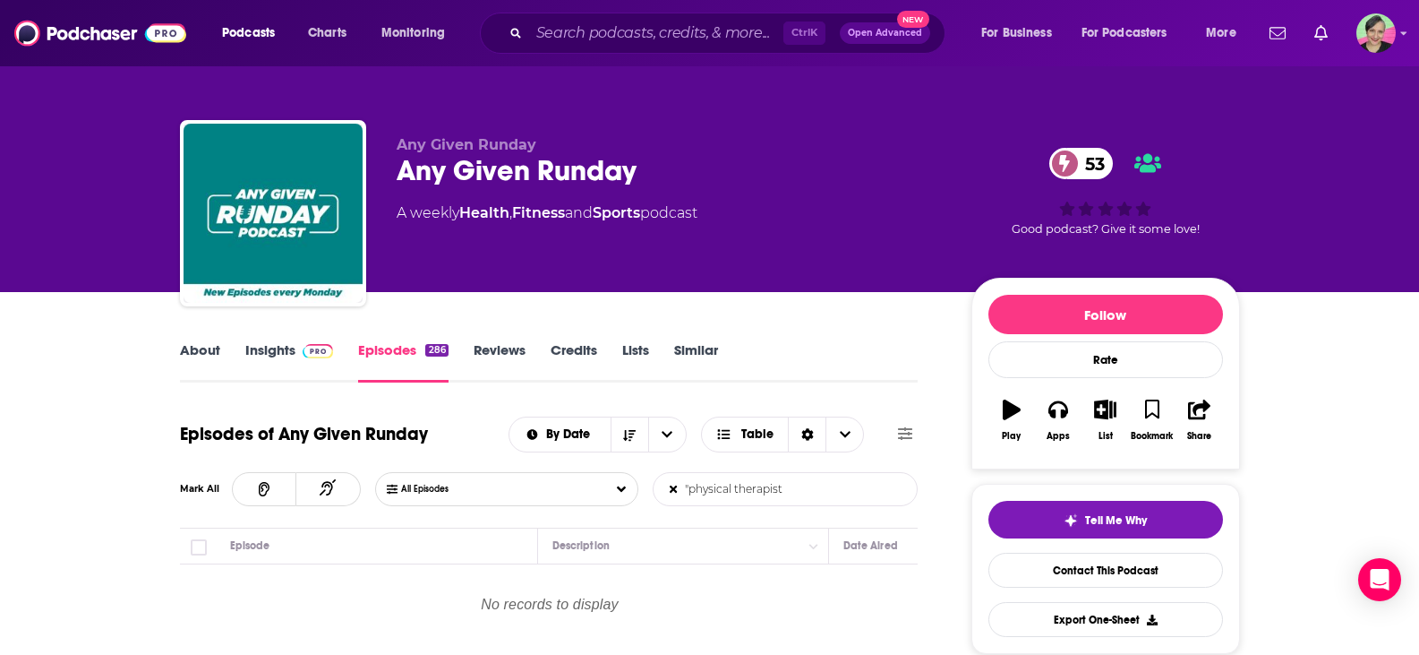
click at [785, 487] on input ""physical therapist" at bounding box center [747, 489] width 187 height 32
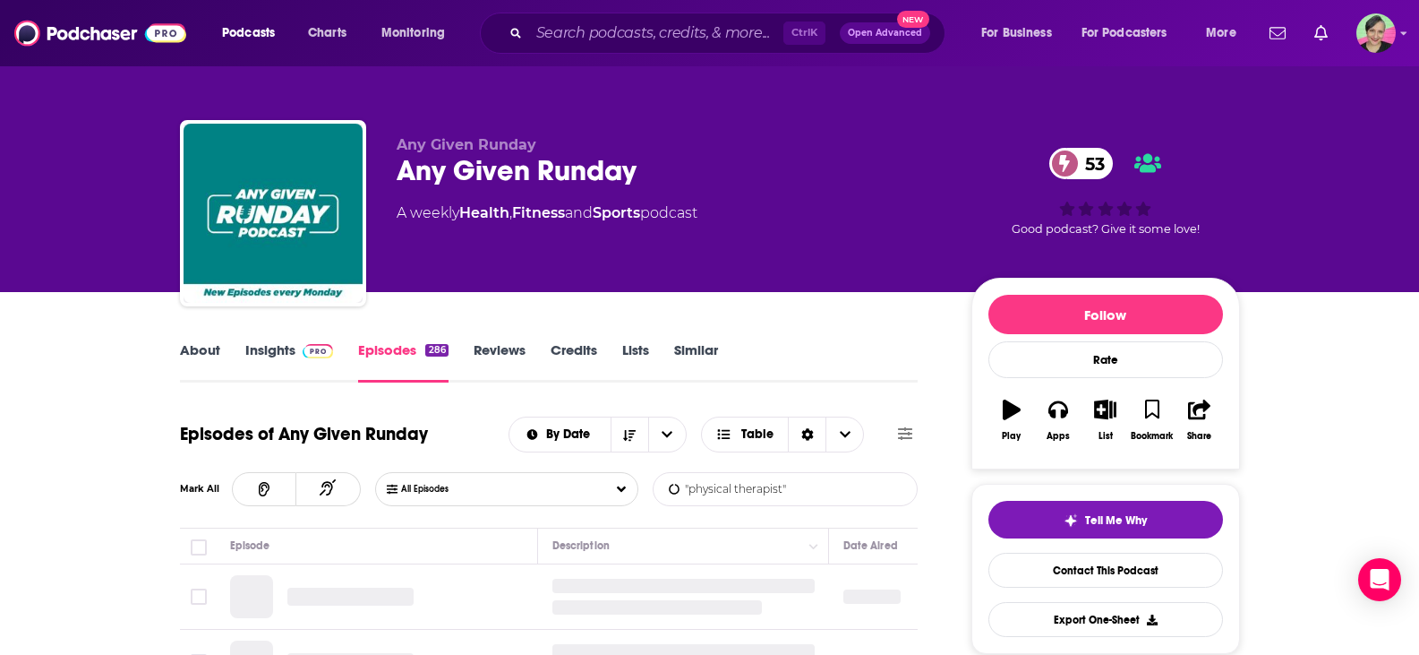
type input ""physical therapist""
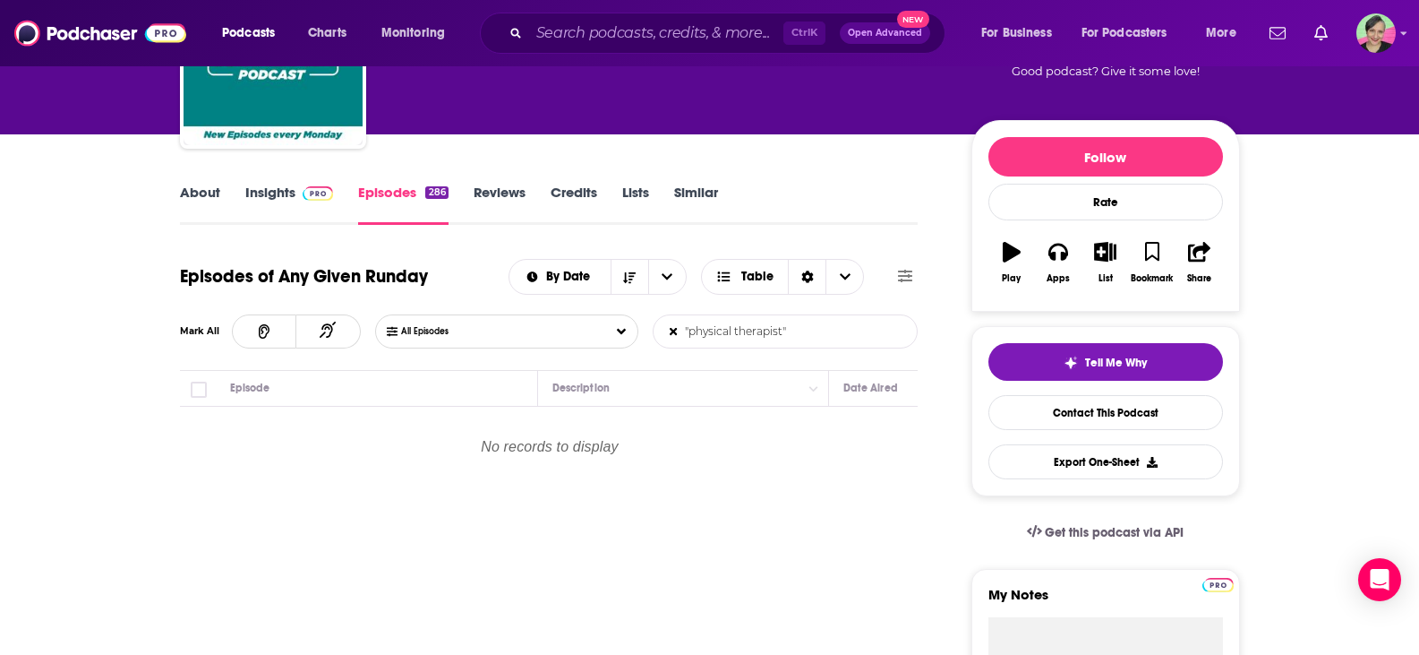
scroll to position [90, 0]
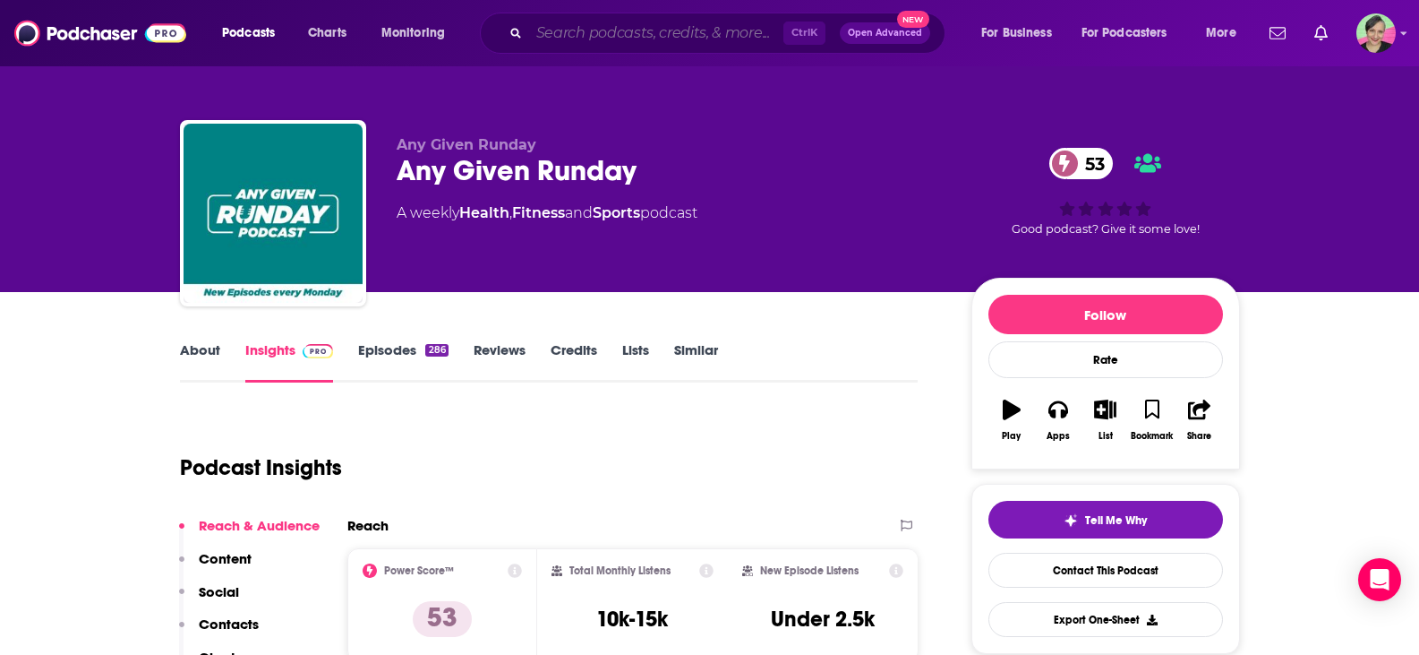
click at [552, 37] on input "Search podcasts, credits, & more..." at bounding box center [656, 33] width 254 height 29
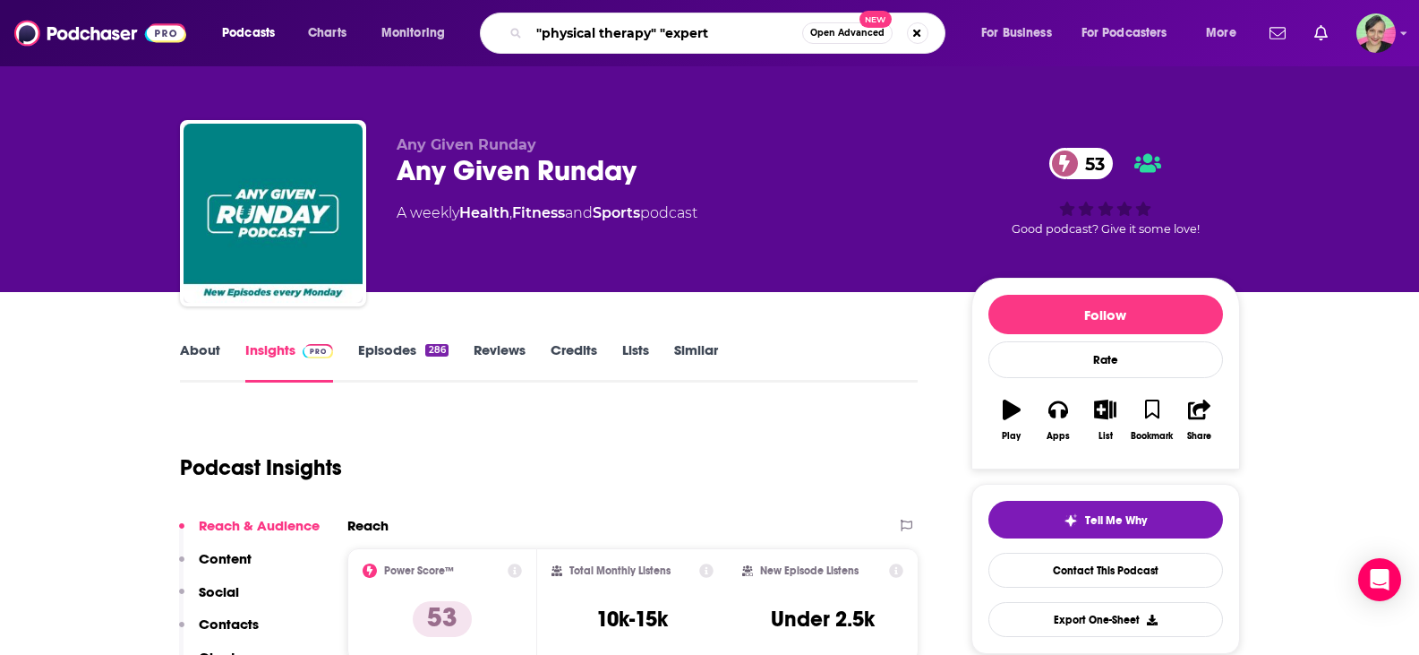
type input ""physical therapy" "expert""
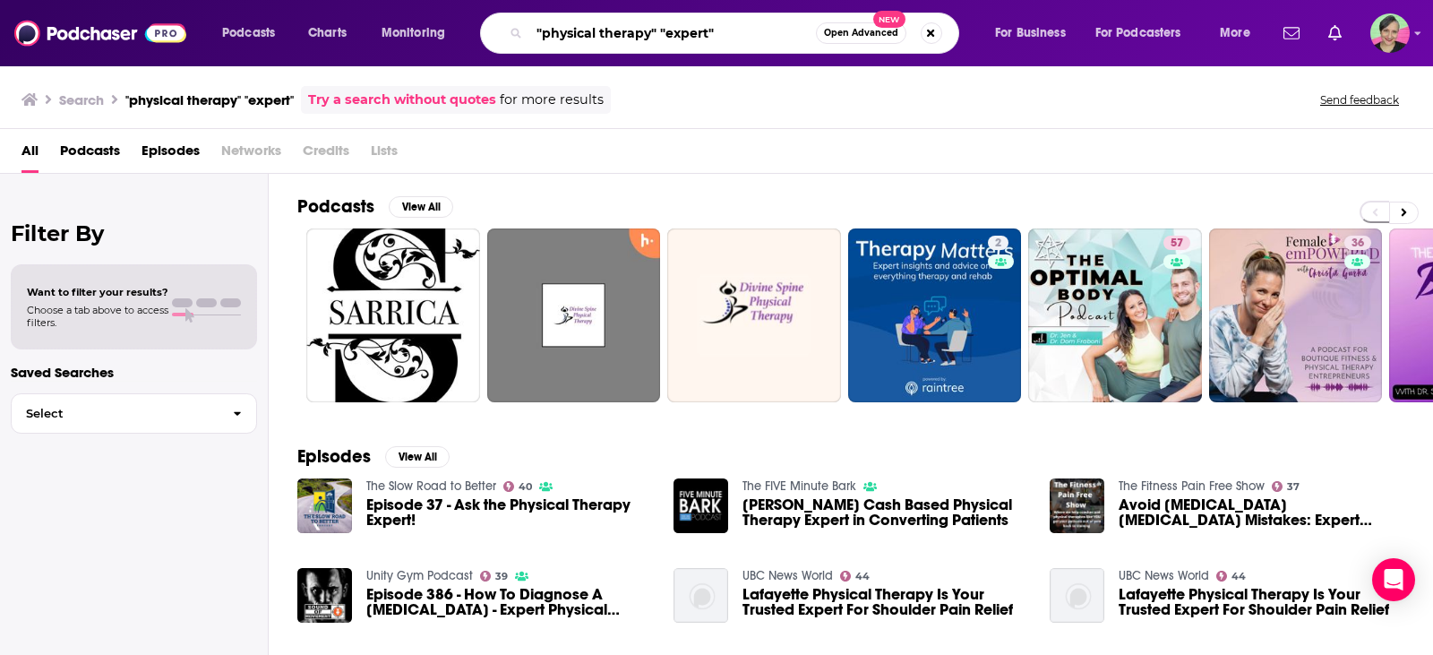
drag, startPoint x: 714, startPoint y: 39, endPoint x: 793, endPoint y: 41, distance: 79.7
click at [793, 41] on input ""physical therapy" "expert"" at bounding box center [672, 33] width 287 height 29
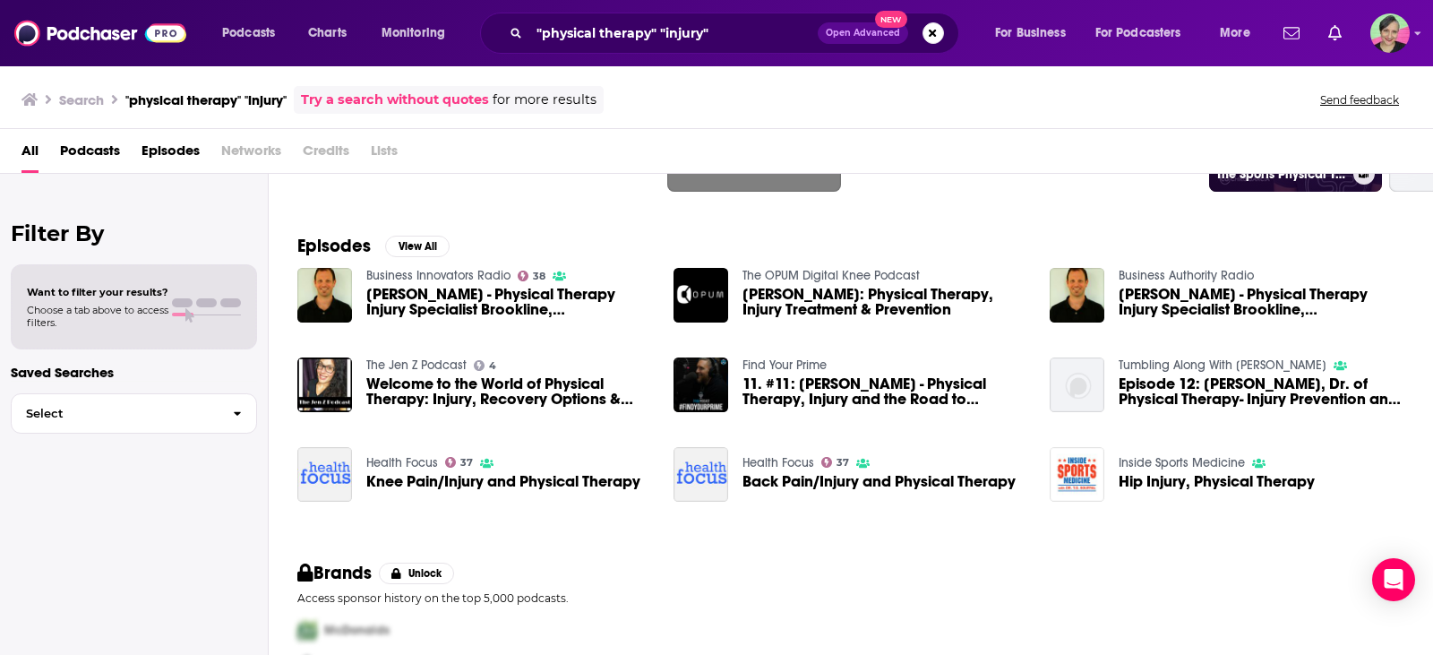
scroll to position [179, 0]
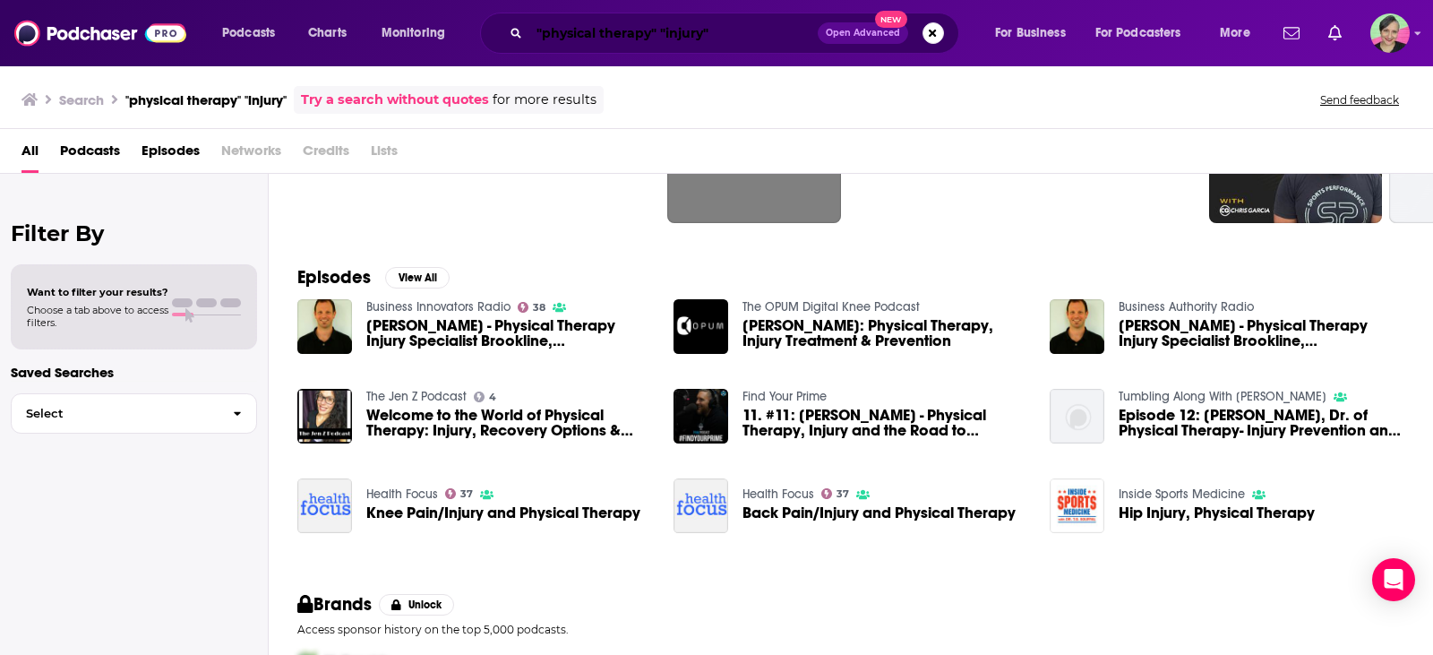
click at [737, 21] on input ""physical therapy" "injury"" at bounding box center [673, 33] width 288 height 29
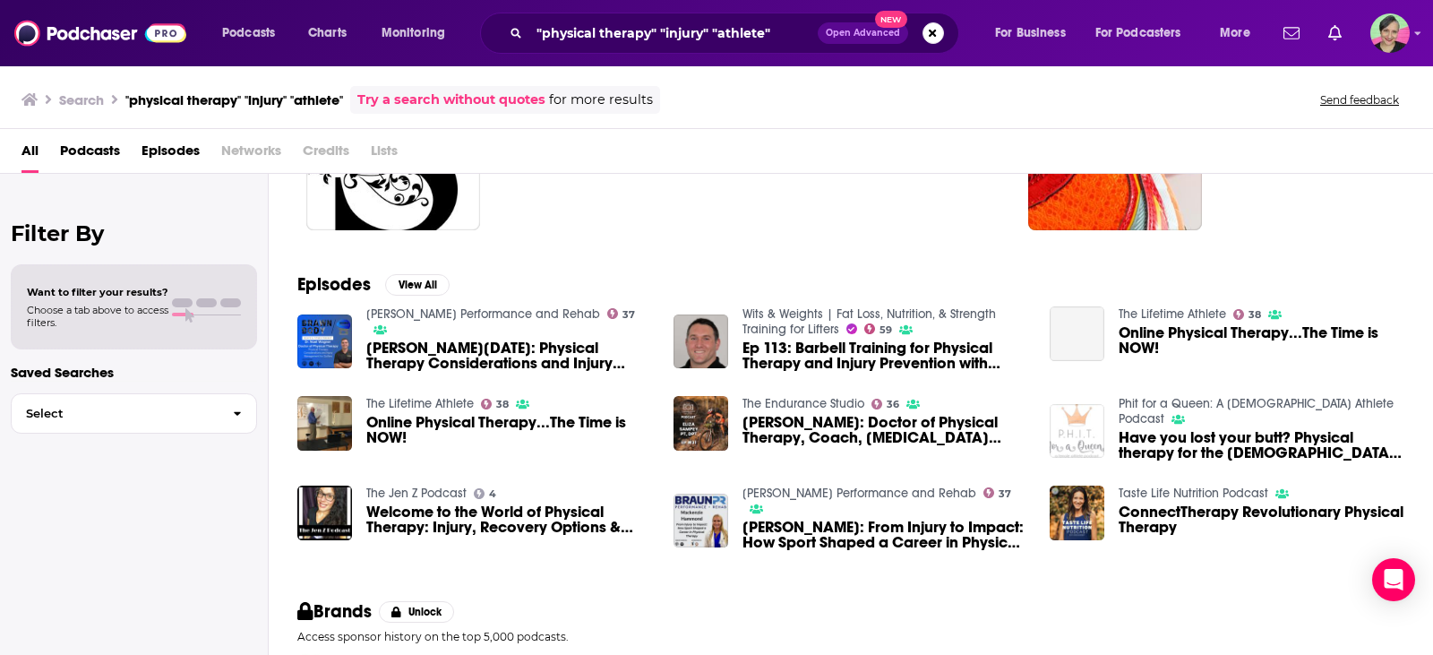
scroll to position [179, 0]
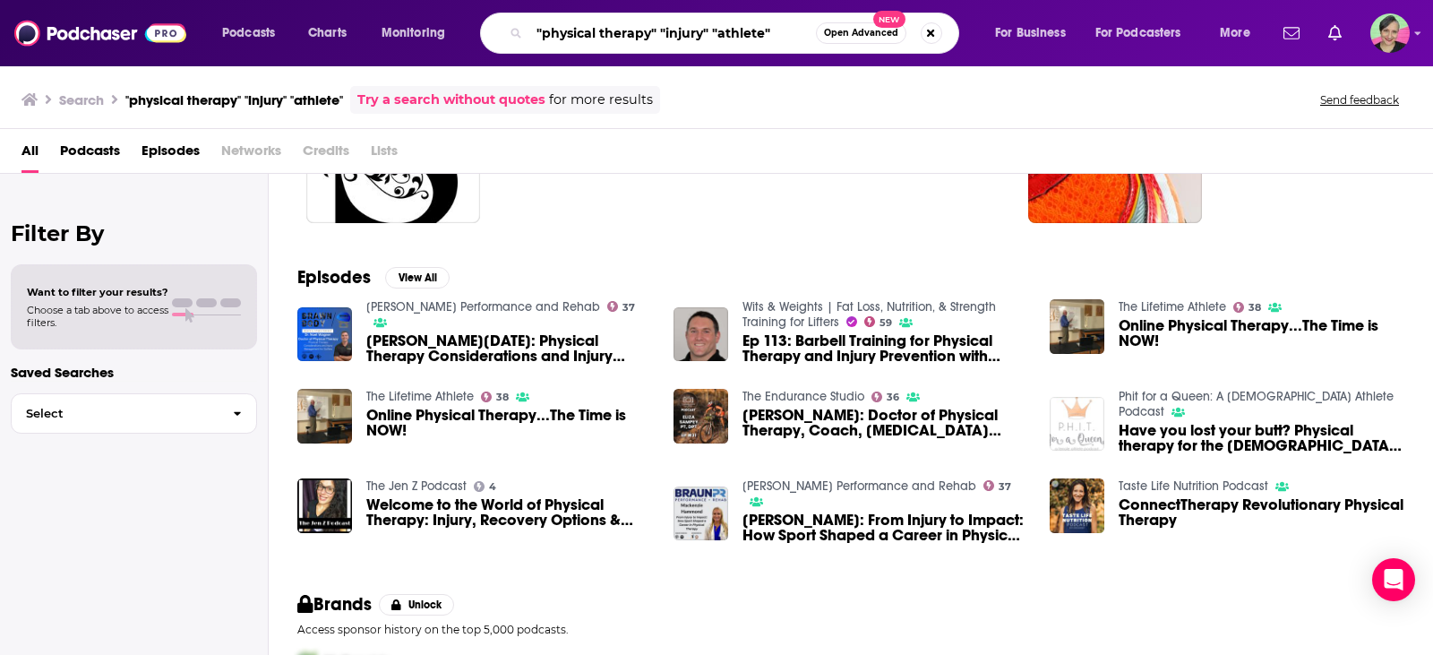
drag, startPoint x: 679, startPoint y: 32, endPoint x: 811, endPoint y: 44, distance: 133.1
click at [811, 44] on input ""physical therapy" "injury" "athlete"" at bounding box center [672, 33] width 287 height 29
type input ""physical therapy" "rehab""
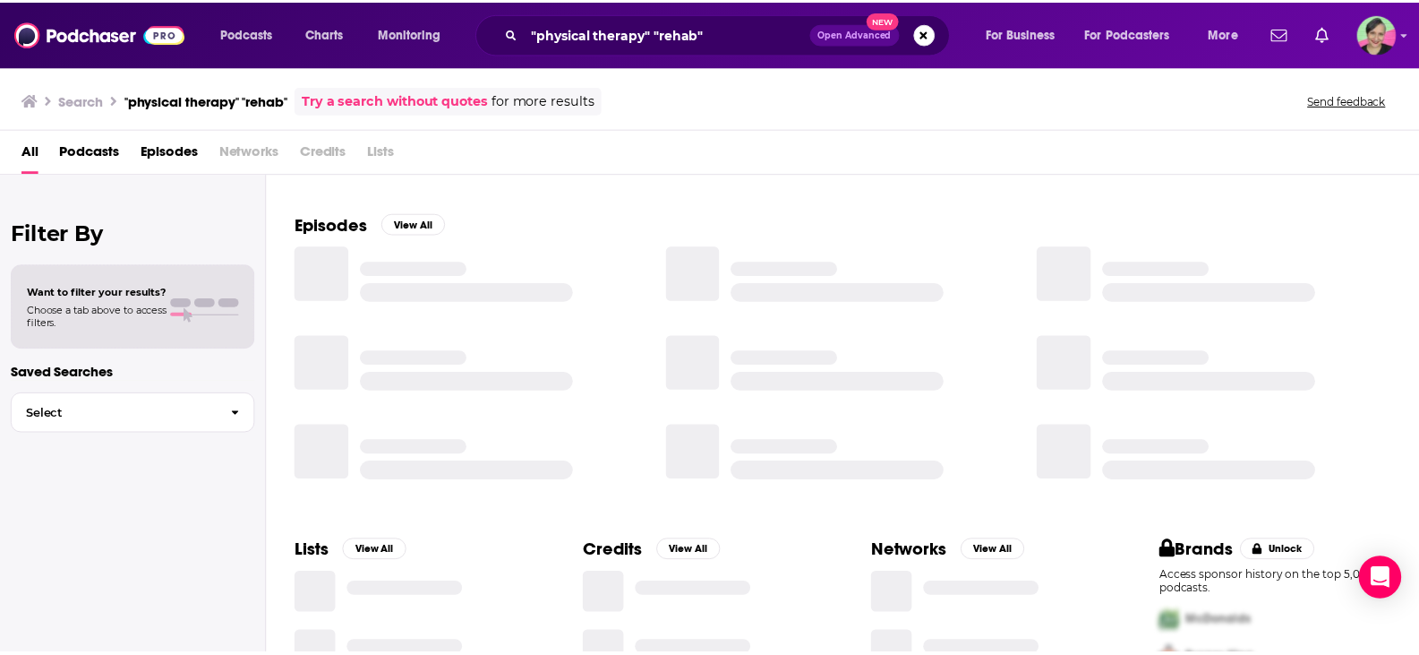
scroll to position [179, 0]
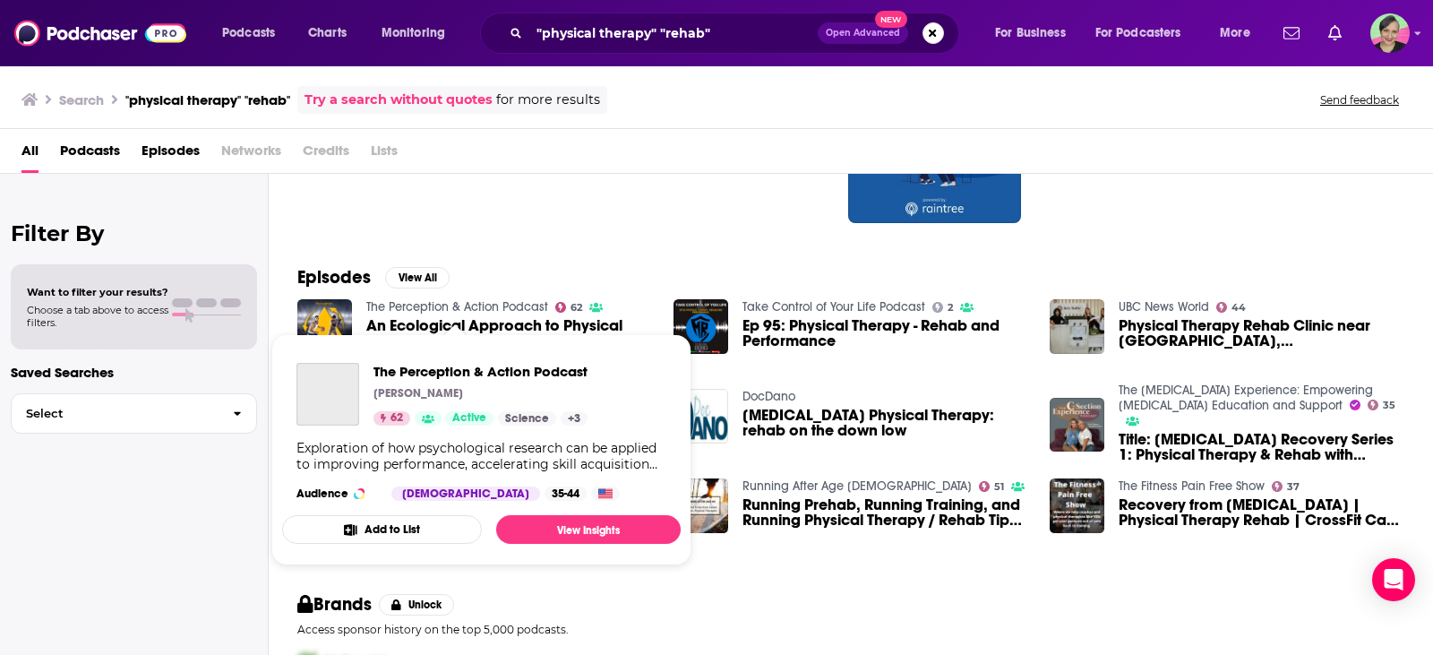
click at [493, 305] on link "The Perception & Action Podcast" at bounding box center [457, 306] width 182 height 15
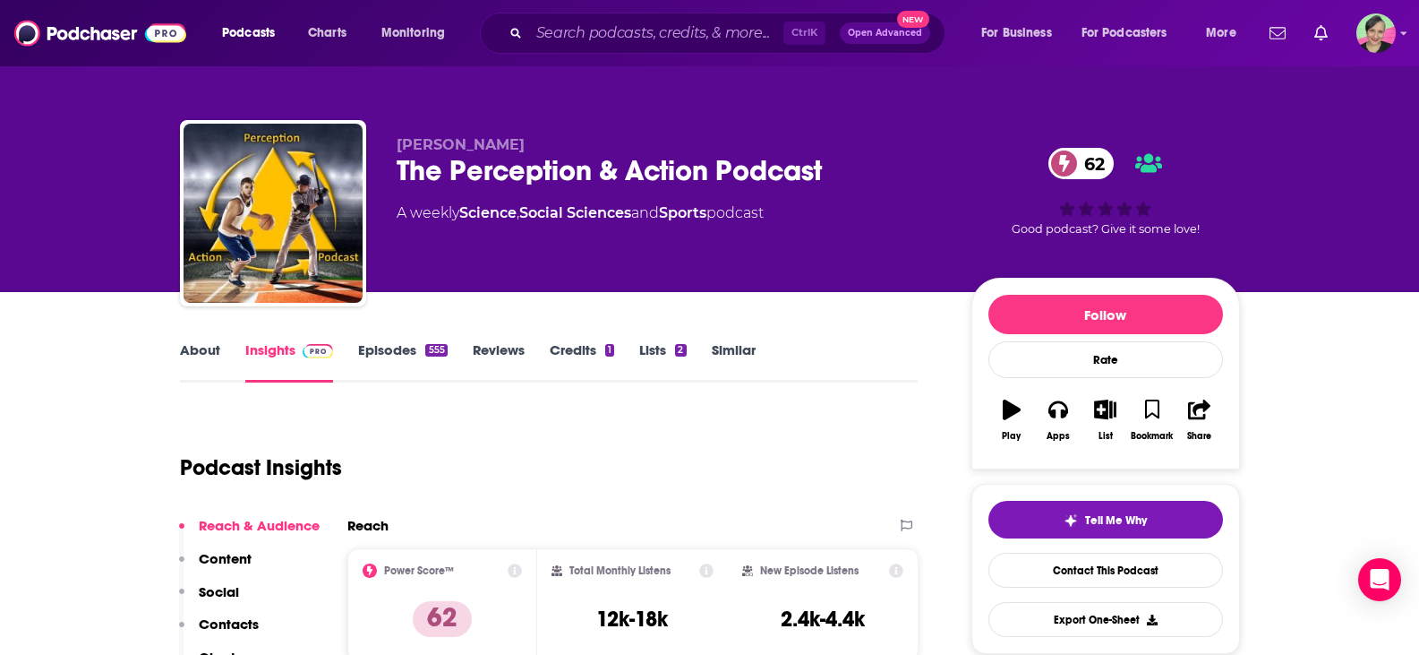
scroll to position [90, 0]
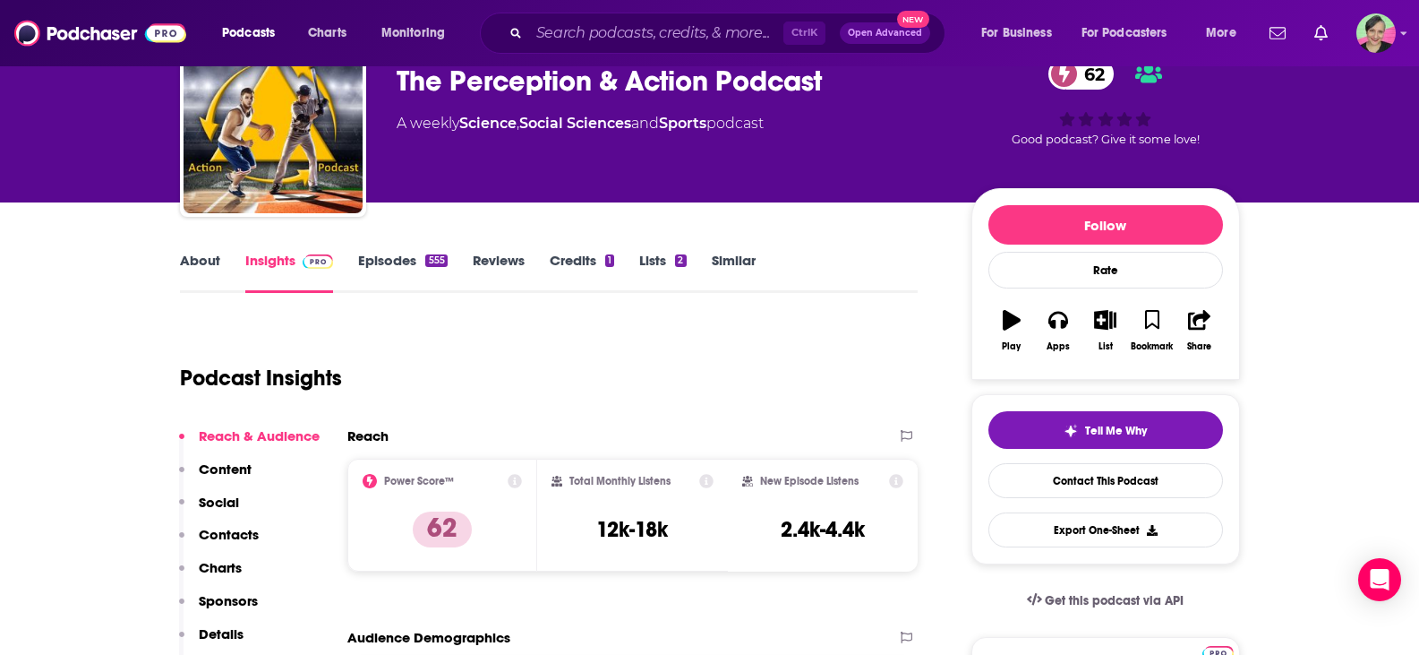
click at [203, 257] on link "About" at bounding box center [200, 272] width 40 height 41
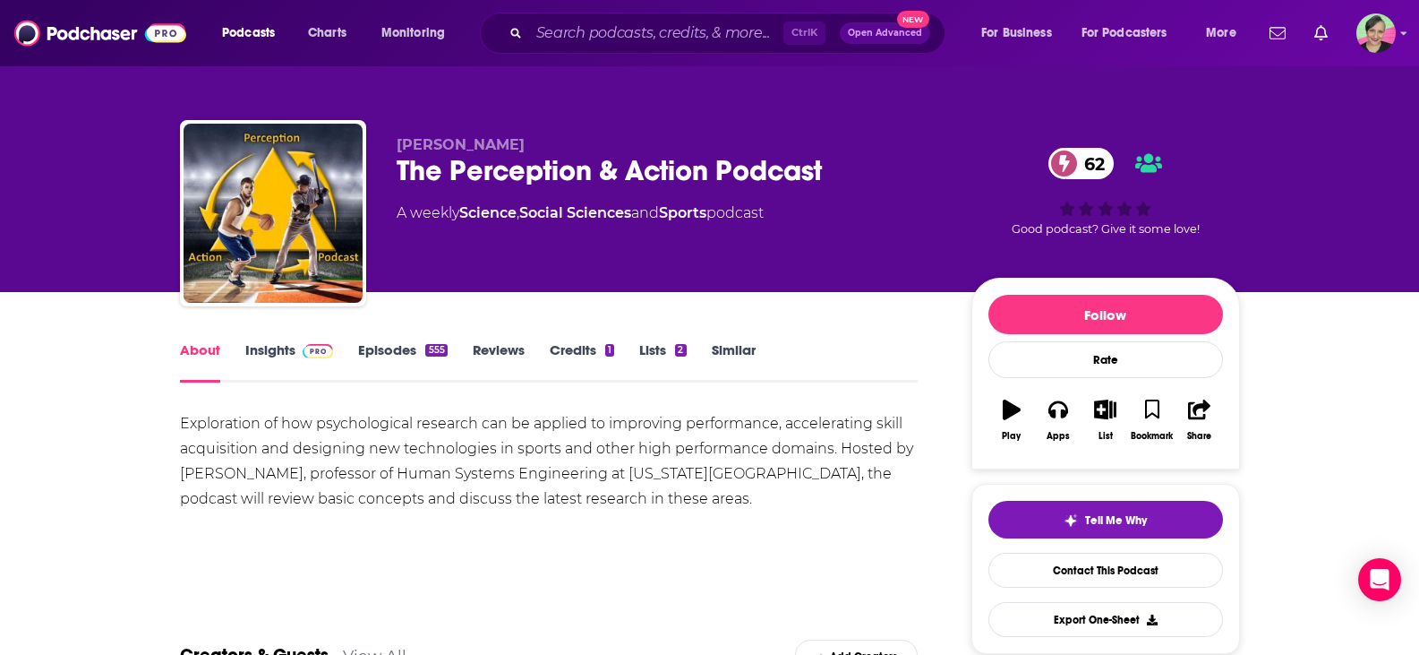
click at [270, 347] on link "Insights" at bounding box center [289, 361] width 89 height 41
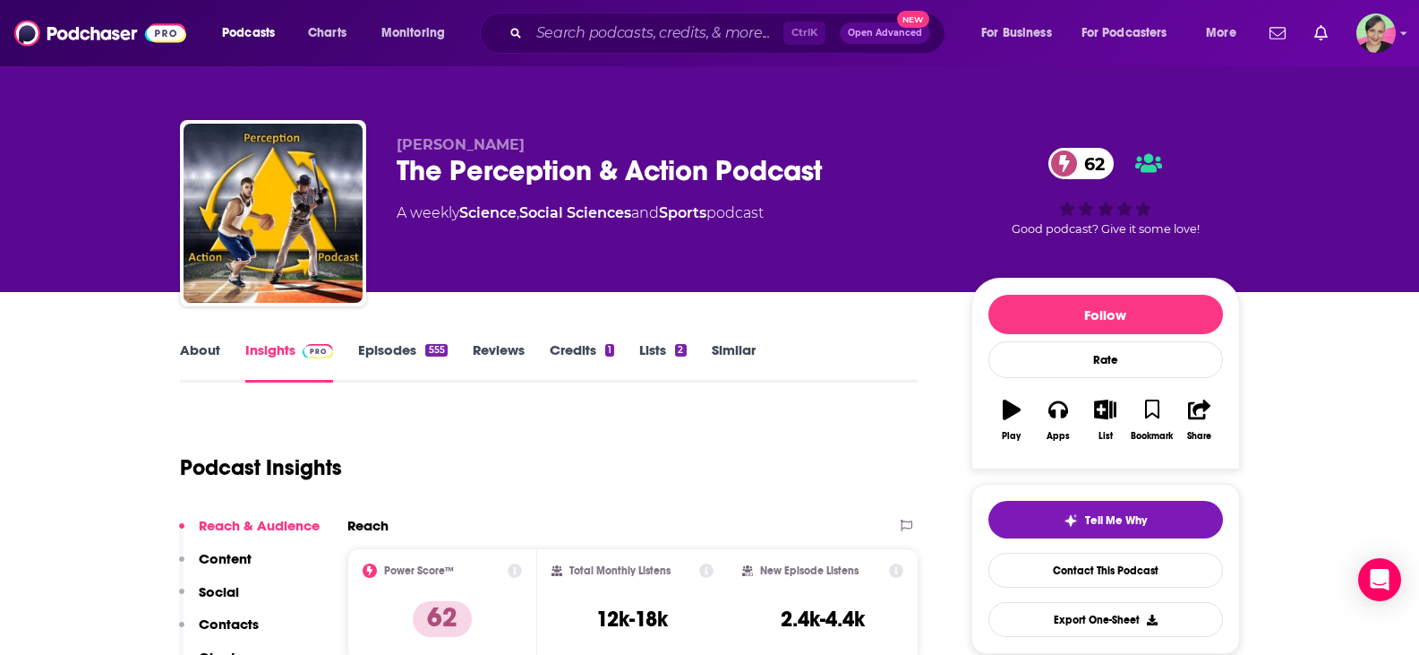
scroll to position [179, 0]
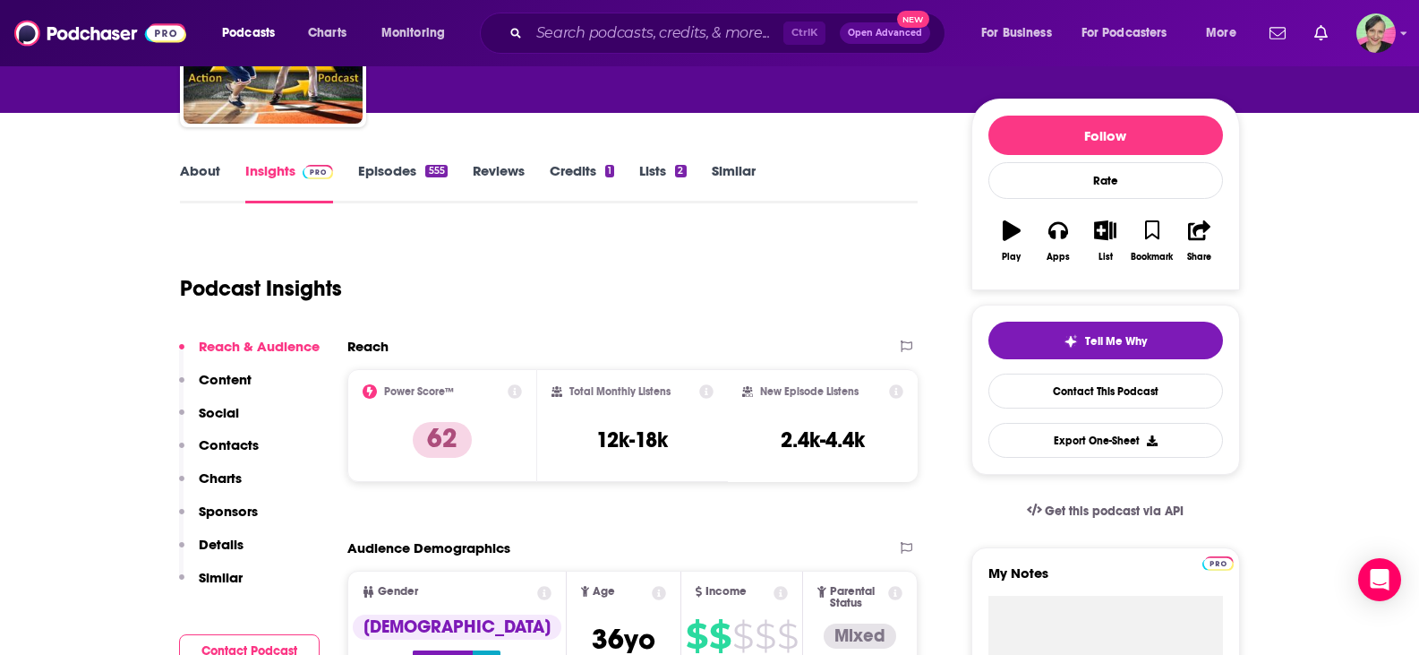
click at [402, 173] on link "Episodes 555" at bounding box center [402, 182] width 89 height 41
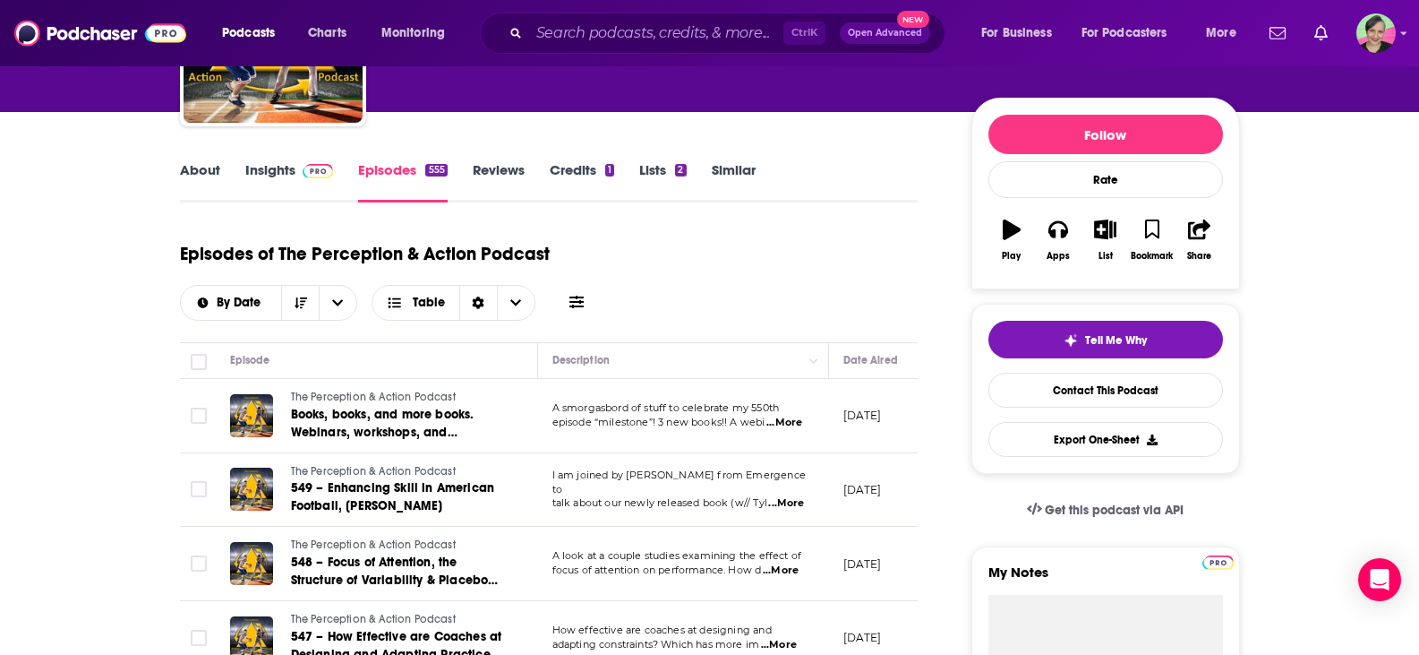
scroll to position [179, 0]
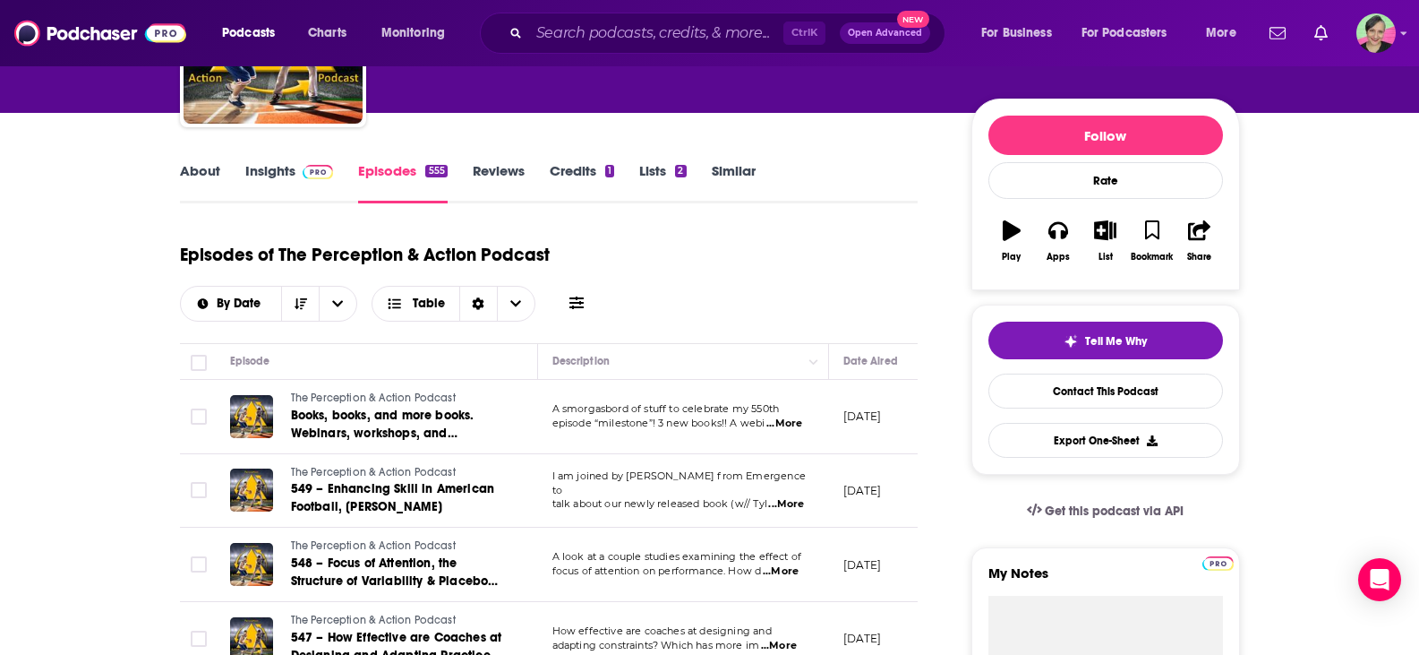
click at [578, 302] on icon at bounding box center [577, 303] width 14 height 14
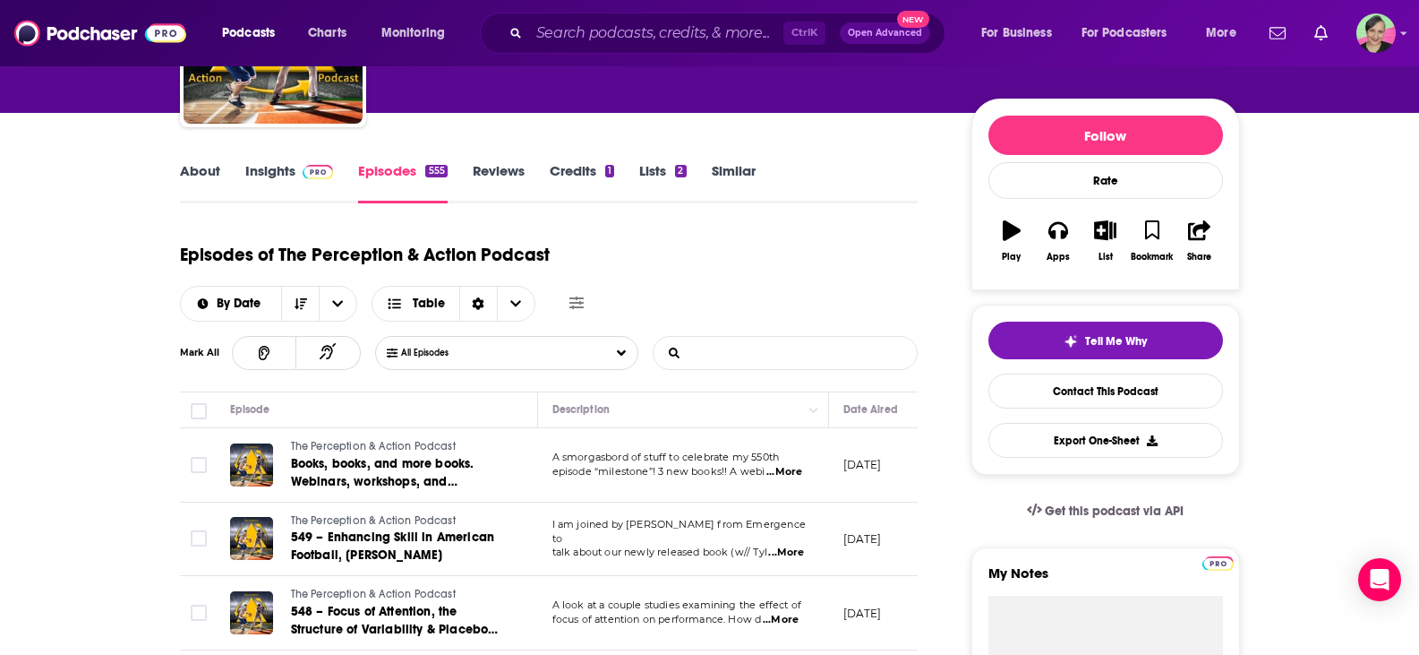
click at [772, 353] on input "List Search Input" at bounding box center [747, 353] width 187 height 32
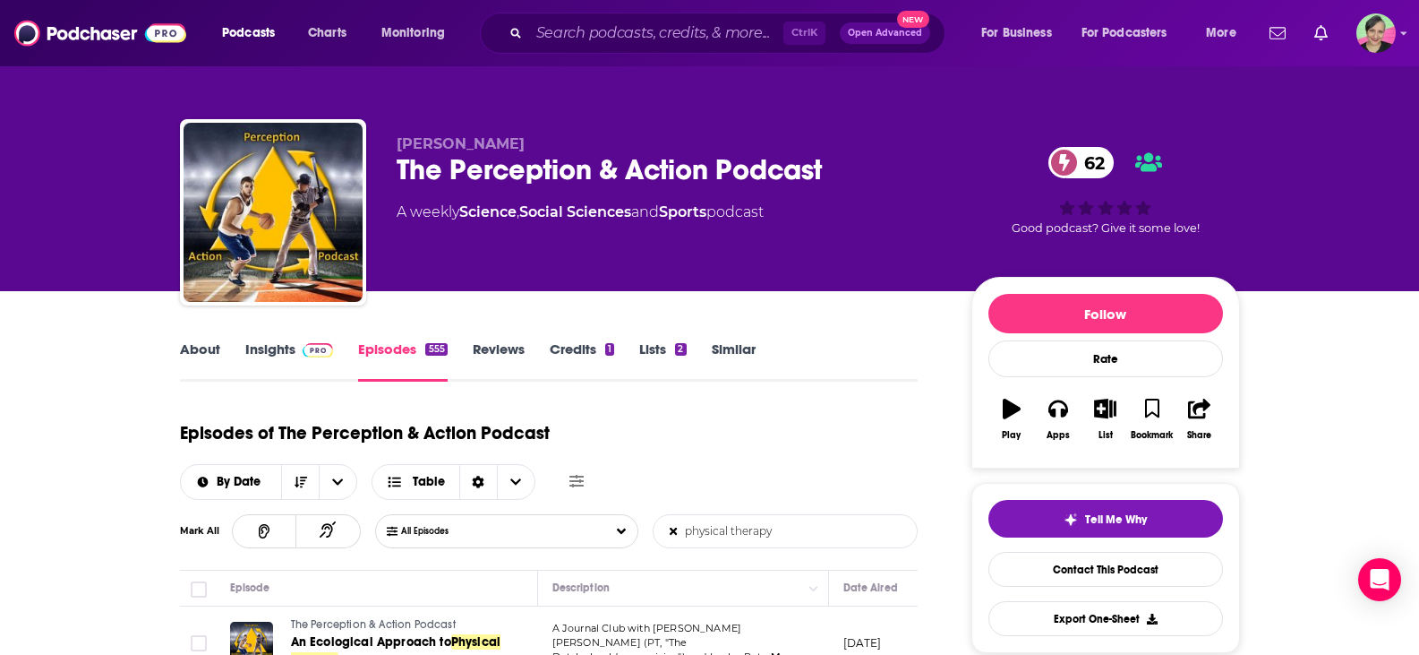
scroll to position [0, 0]
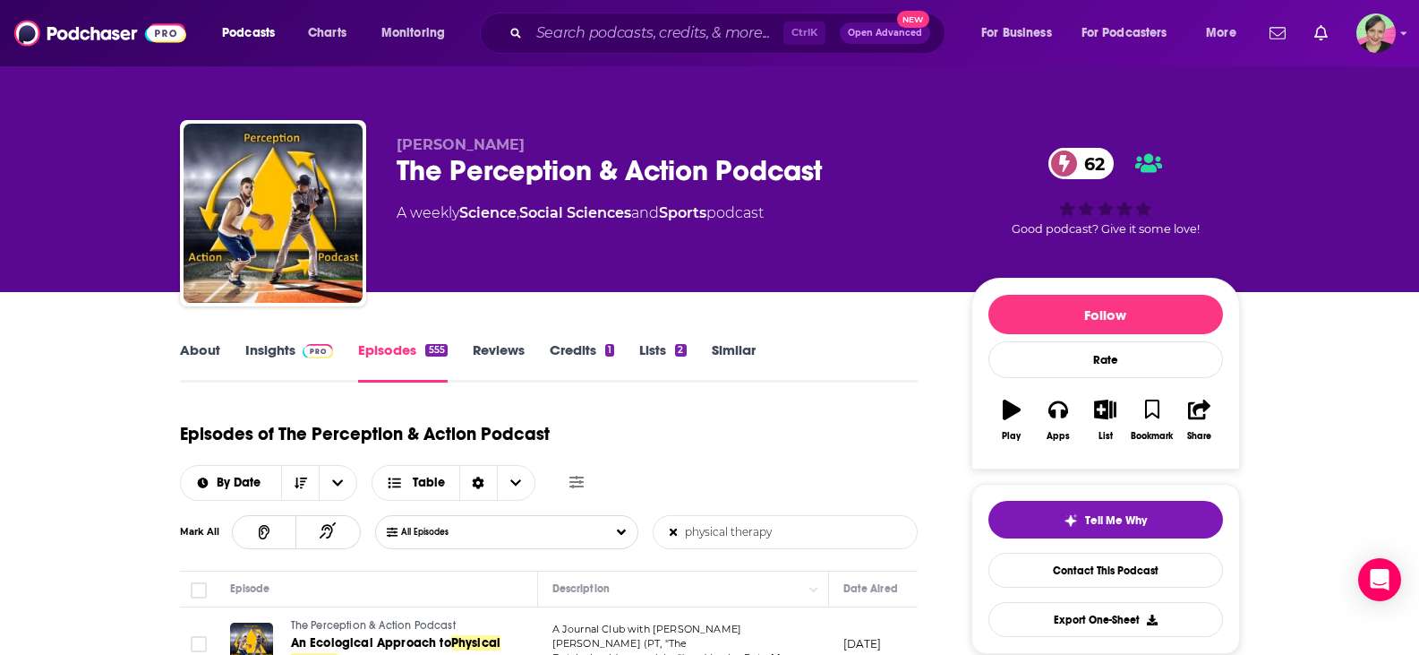
type input "physical therapy"
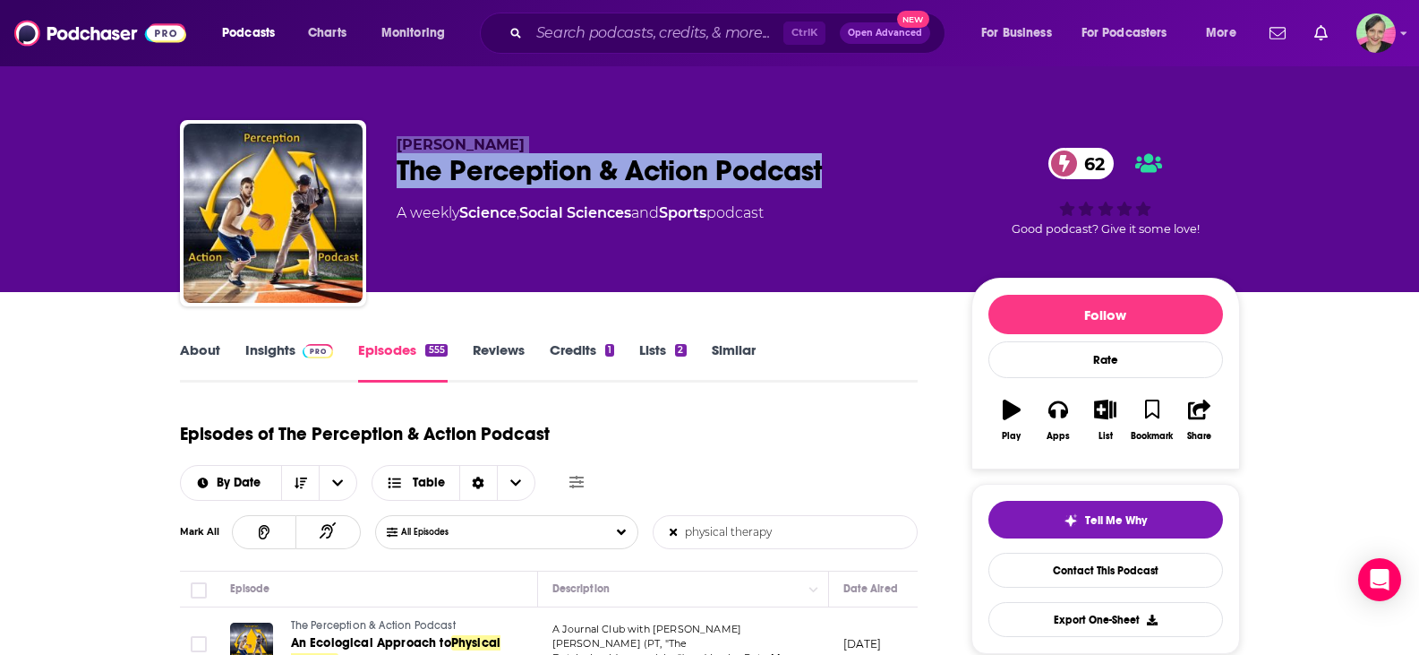
drag, startPoint x: 836, startPoint y: 178, endPoint x: 395, endPoint y: 136, distance: 442.6
click at [395, 136] on div "Rob Gray The Perception & Action Podcast 62 A weekly Science , Social Sciences …" at bounding box center [710, 216] width 1060 height 193
copy div "Rob Gray The Perception & Action Podcast"
click at [92, 148] on div "Rob Gray The Perception & Action Podcast 62 A weekly Science , Social Sciences …" at bounding box center [709, 146] width 1419 height 292
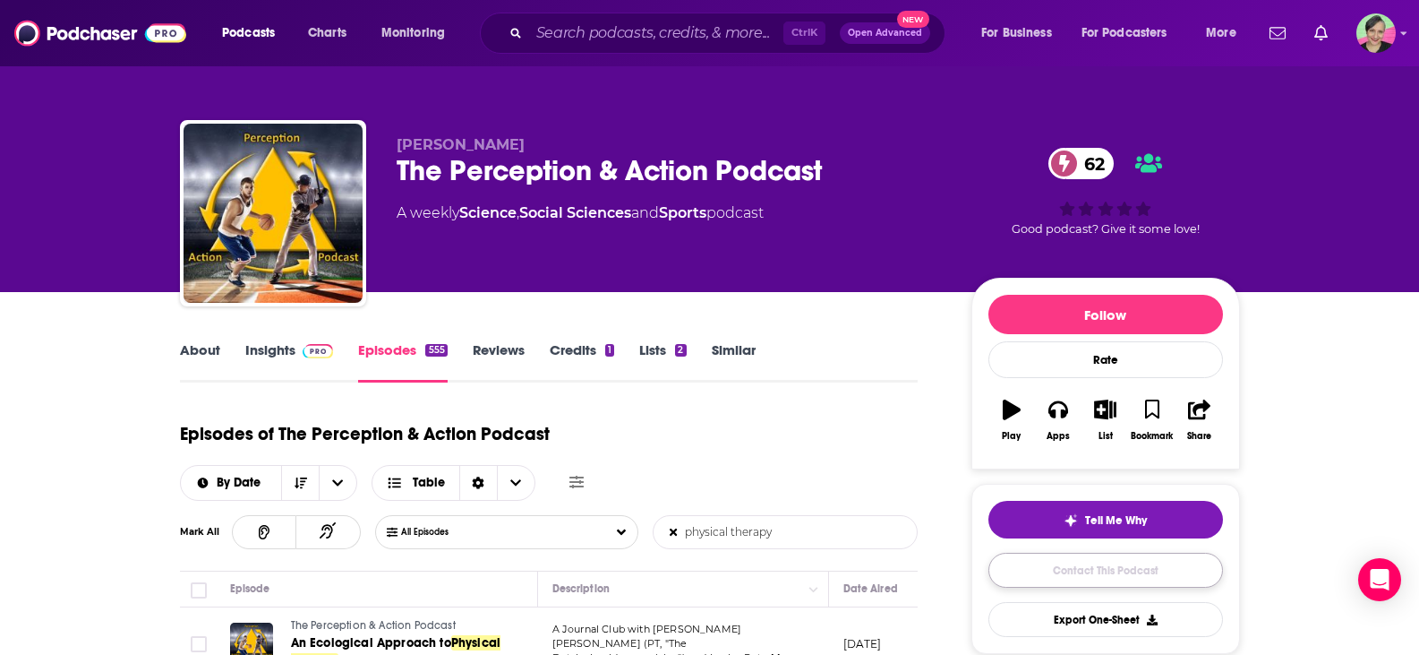
click at [1091, 565] on link "Contact This Podcast" at bounding box center [1106, 570] width 235 height 35
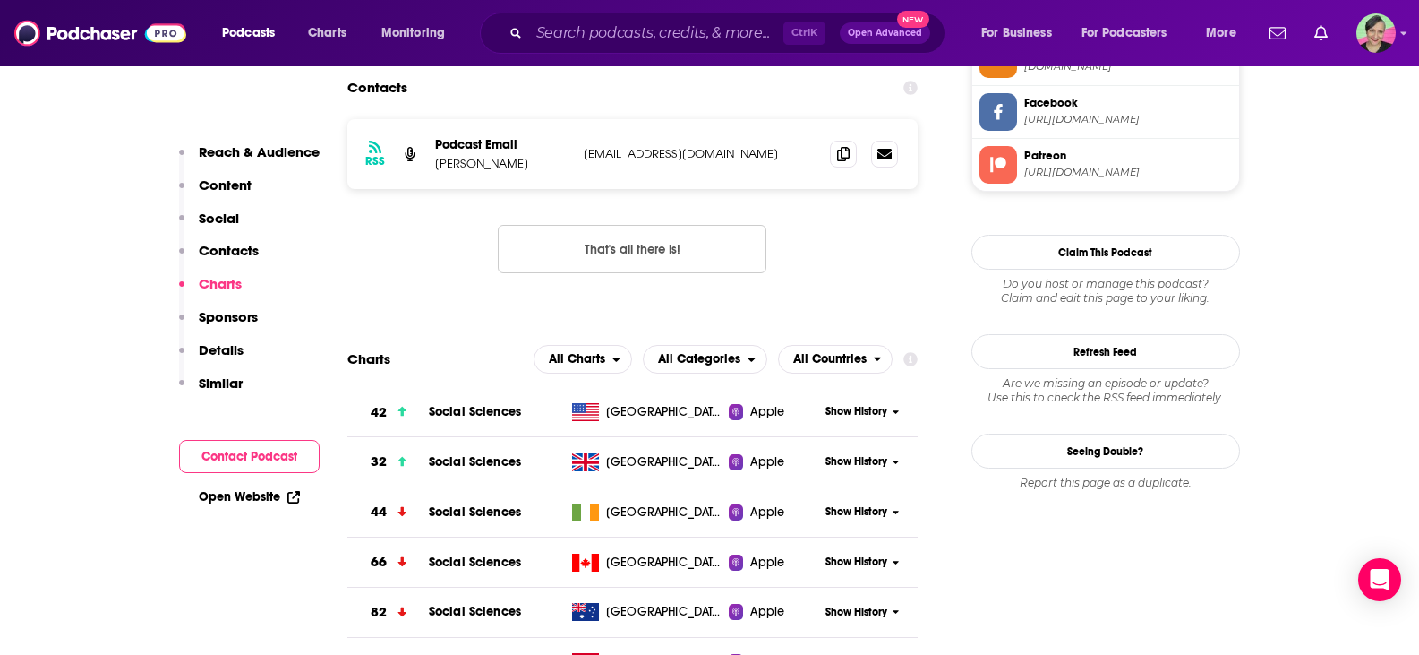
scroll to position [1615, 0]
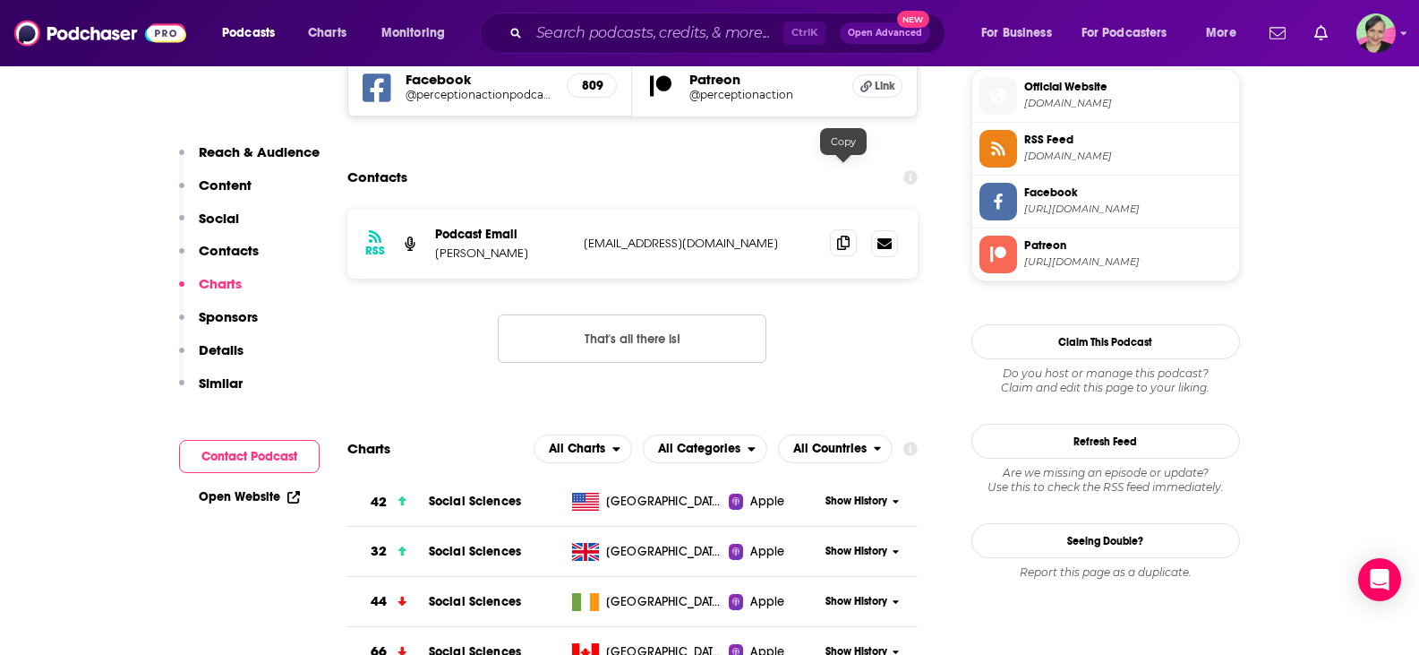
click at [839, 236] on icon at bounding box center [843, 243] width 13 height 14
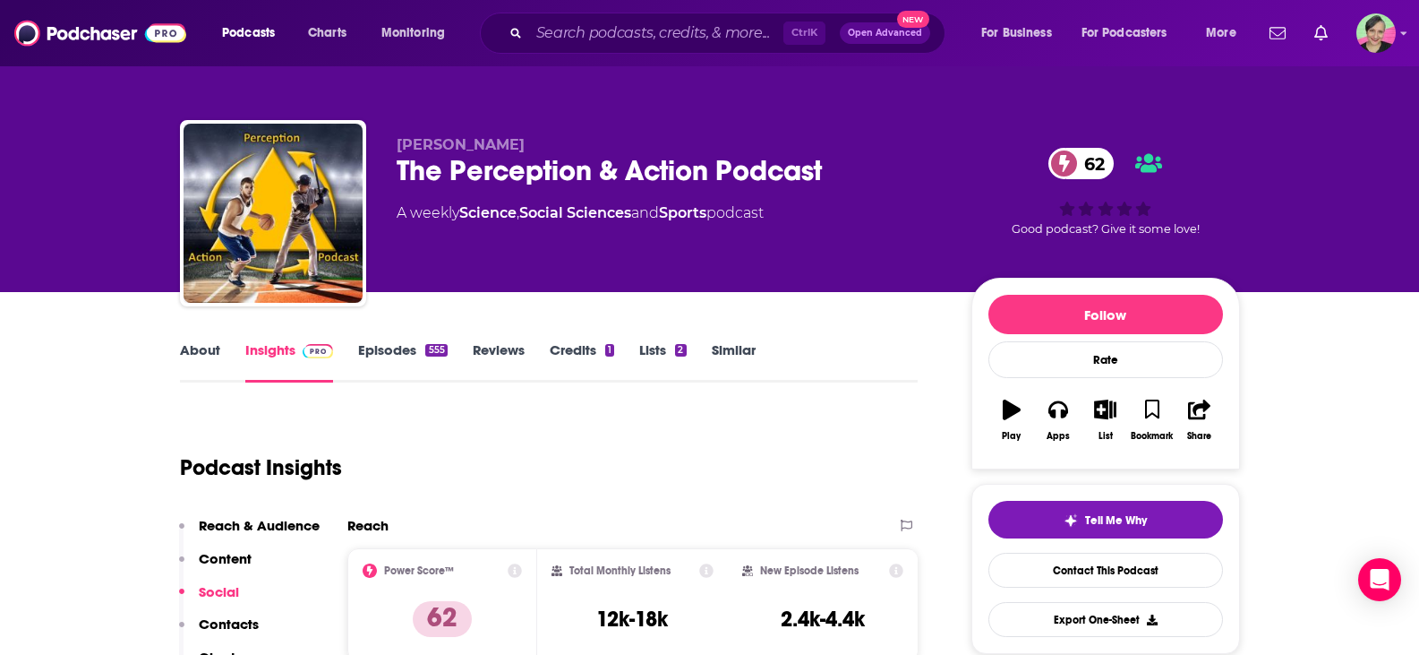
scroll to position [179, 0]
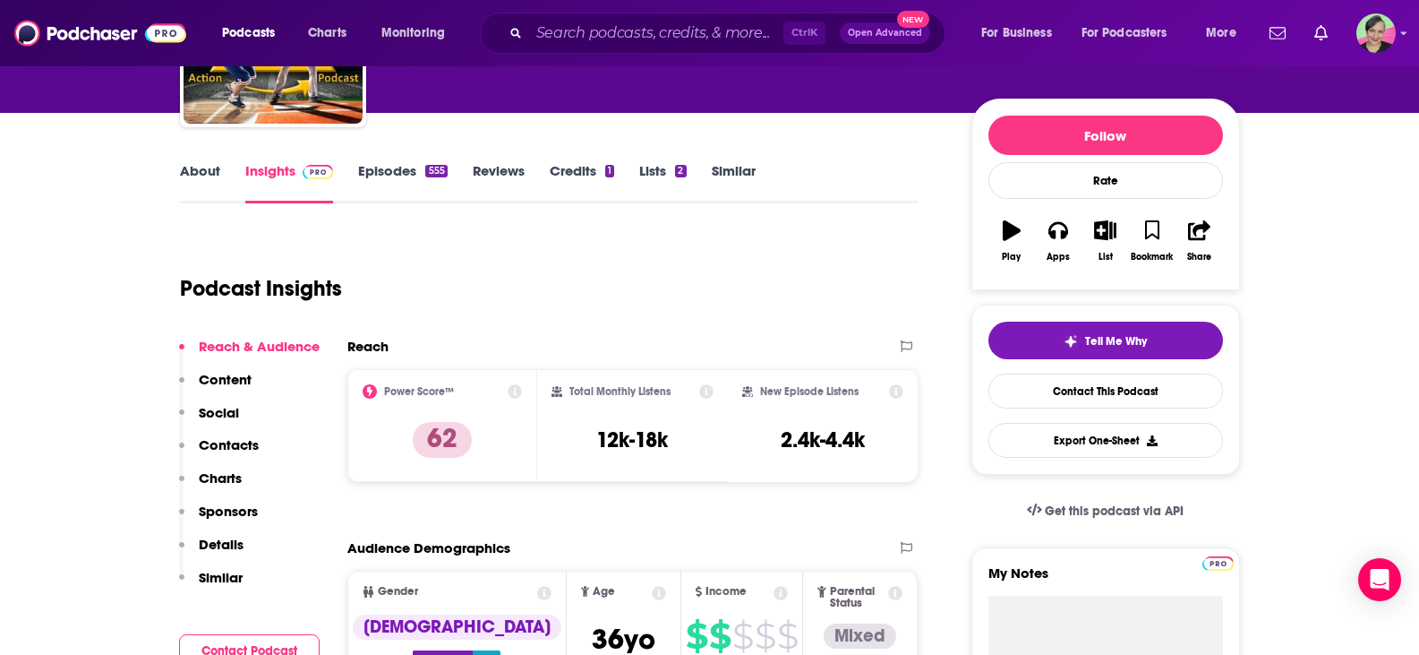
click at [205, 166] on link "About" at bounding box center [200, 182] width 40 height 41
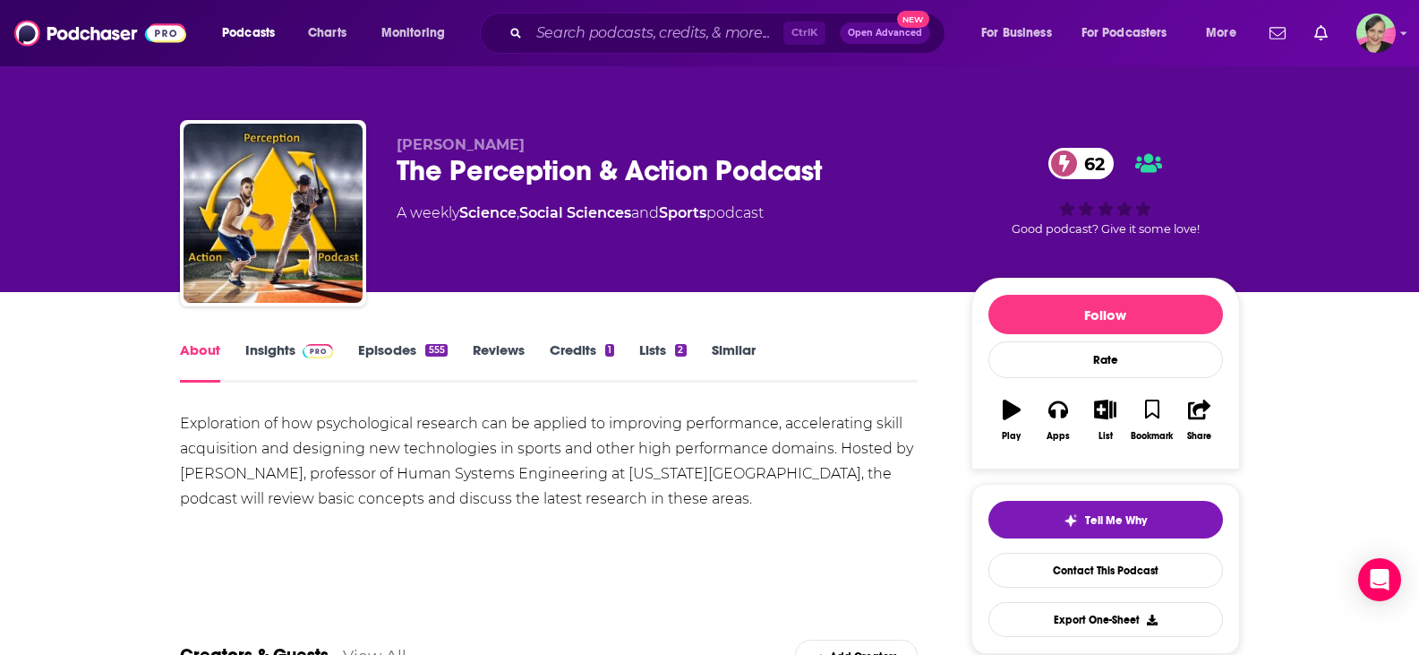
scroll to position [179, 0]
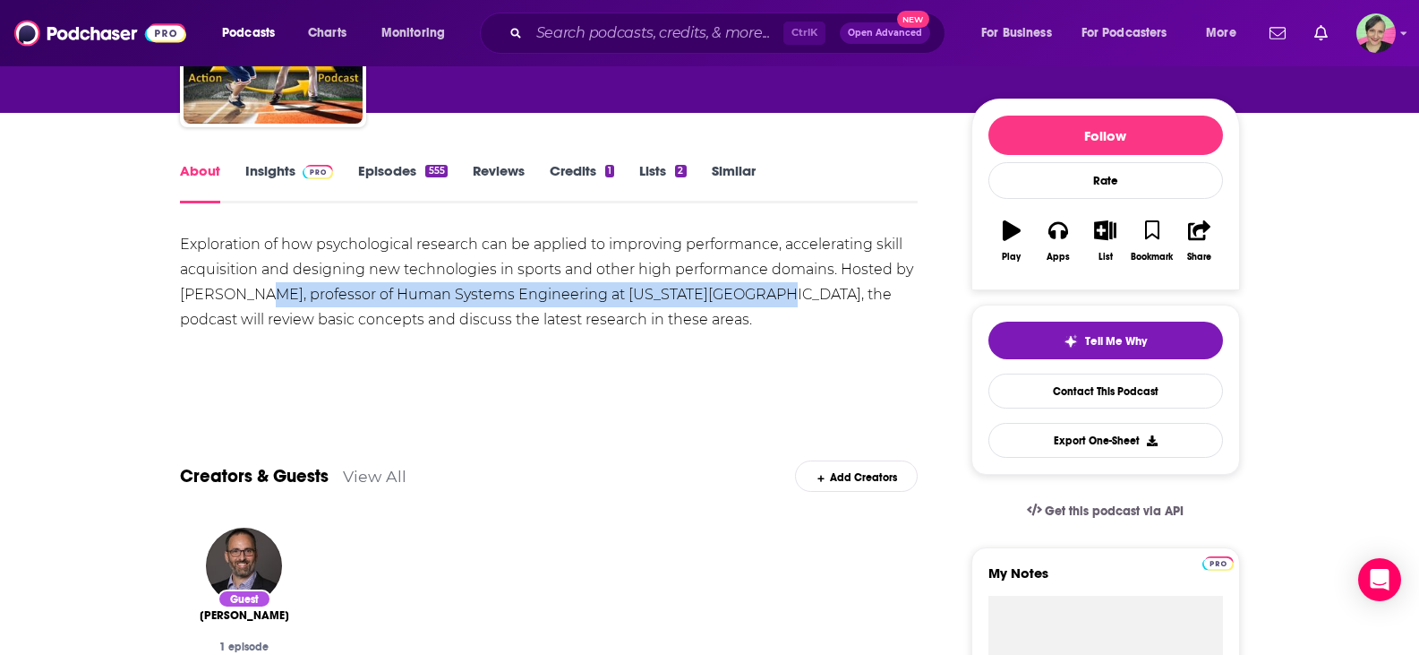
drag, startPoint x: 254, startPoint y: 296, endPoint x: 732, endPoint y: 296, distance: 477.3
click at [732, 296] on div "Exploration of how psychological research can be applied to improving performan…" at bounding box center [549, 282] width 739 height 100
copy div "professor of Human Systems Engineering at Arizona State University"
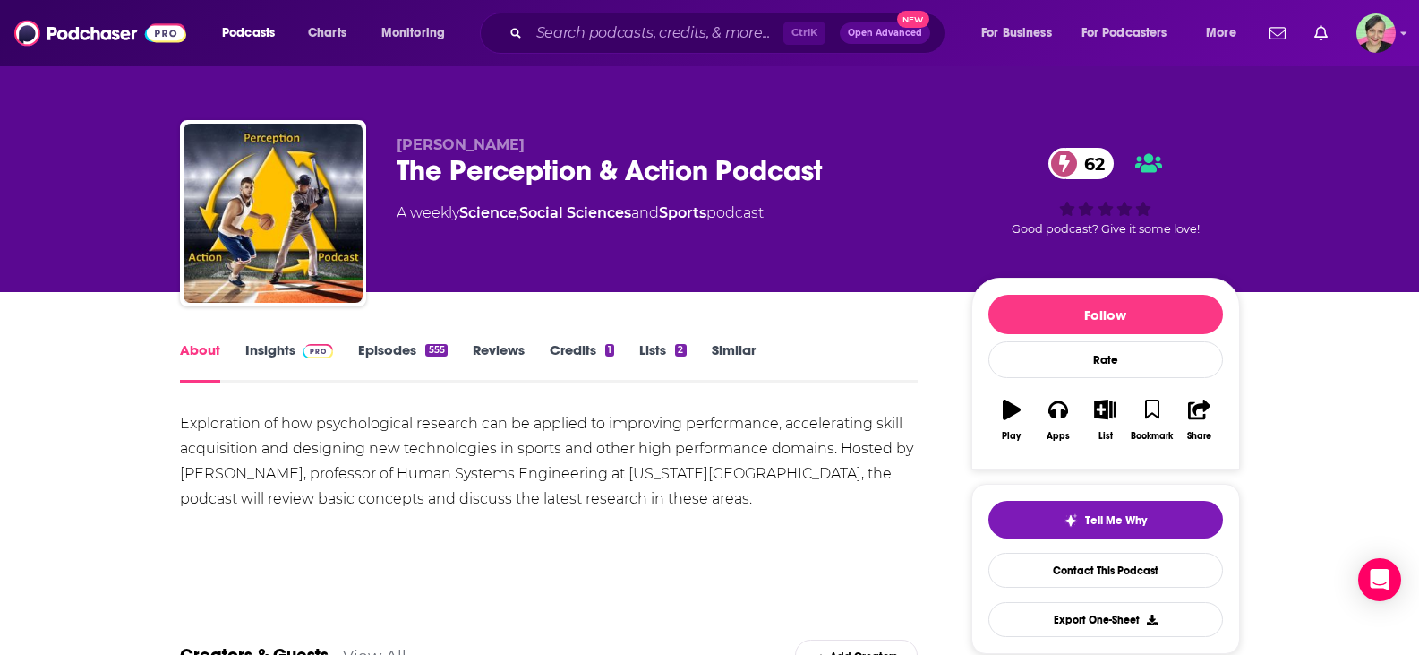
click at [1105, 407] on icon "button" at bounding box center [1105, 409] width 22 height 20
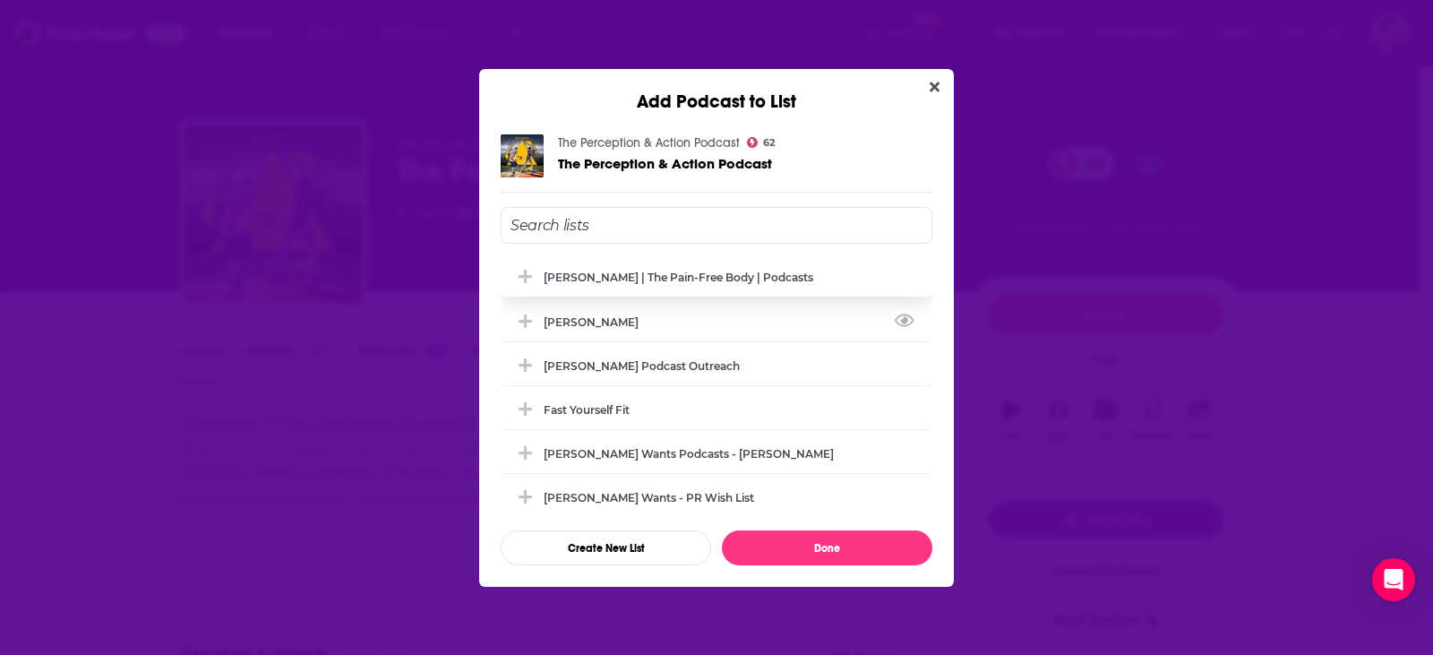
click at [603, 277] on div "[PERSON_NAME] | The Pain-Free Body | podcasts" at bounding box center [679, 276] width 270 height 13
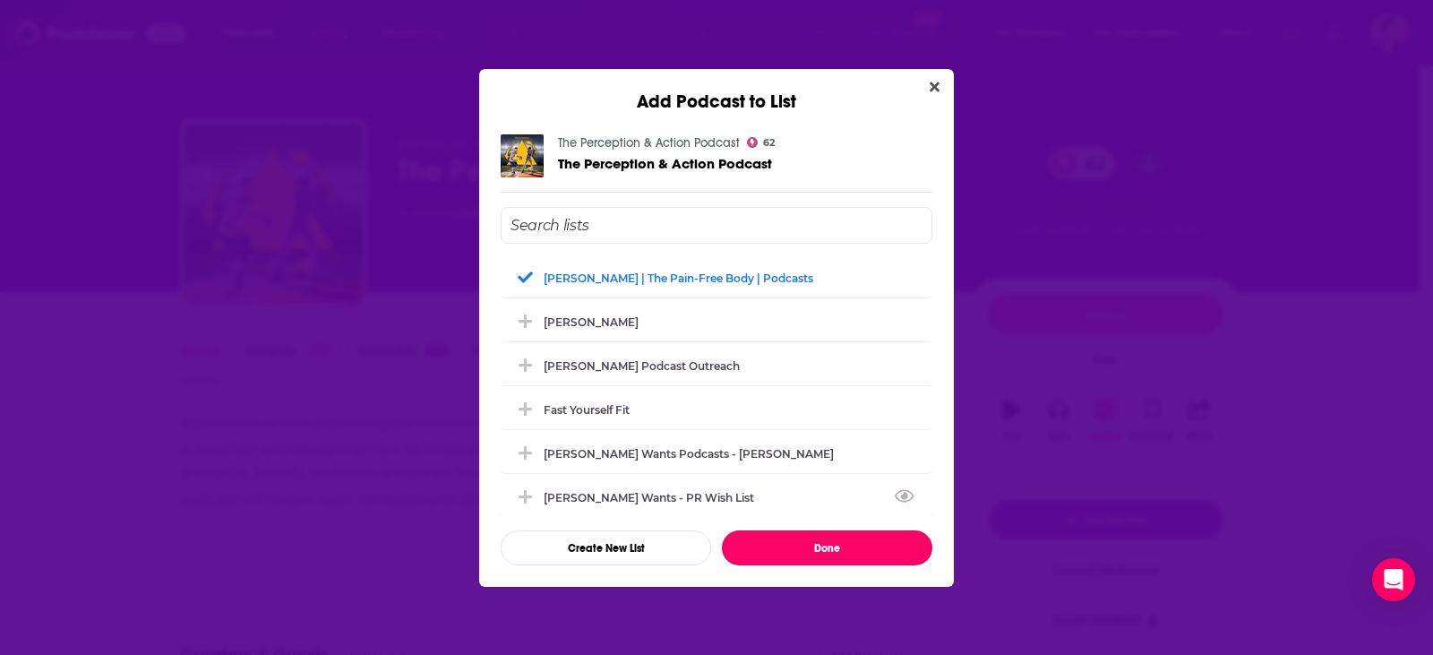
click at [785, 538] on button "Done" at bounding box center [827, 547] width 210 height 35
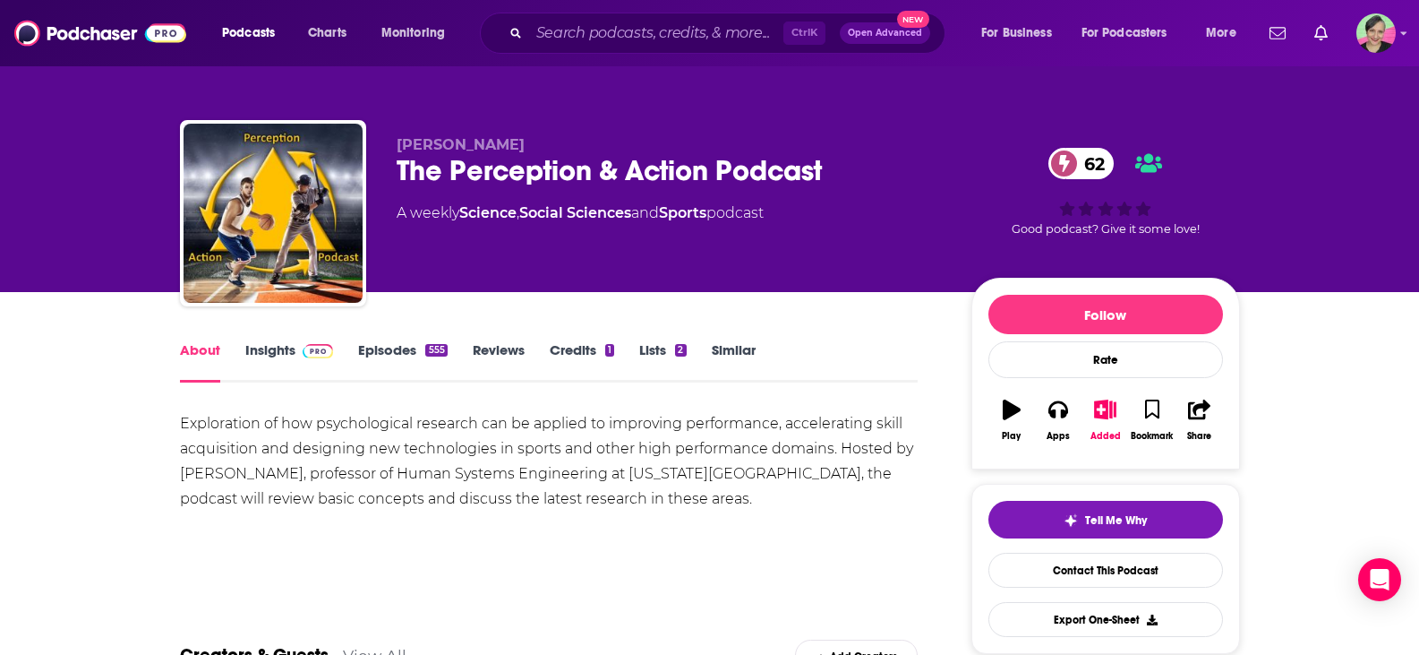
click at [716, 343] on link "Similar" at bounding box center [734, 361] width 44 height 41
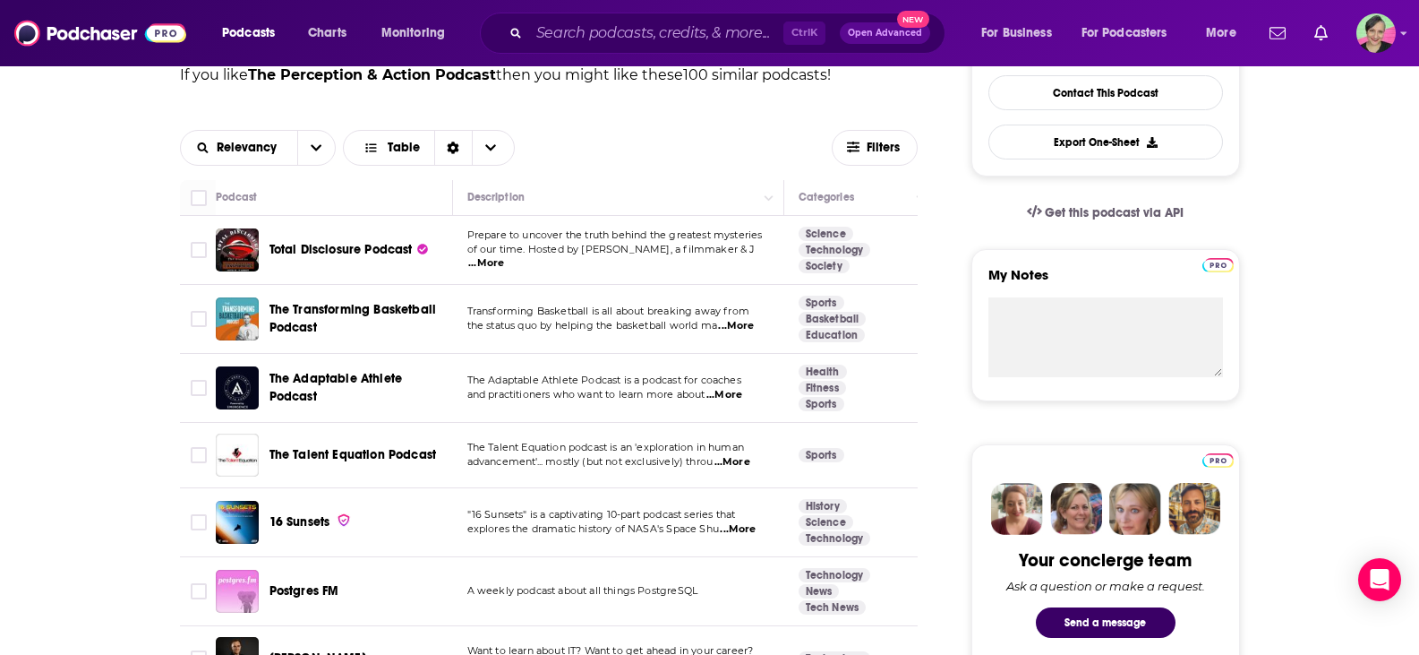
scroll to position [537, 0]
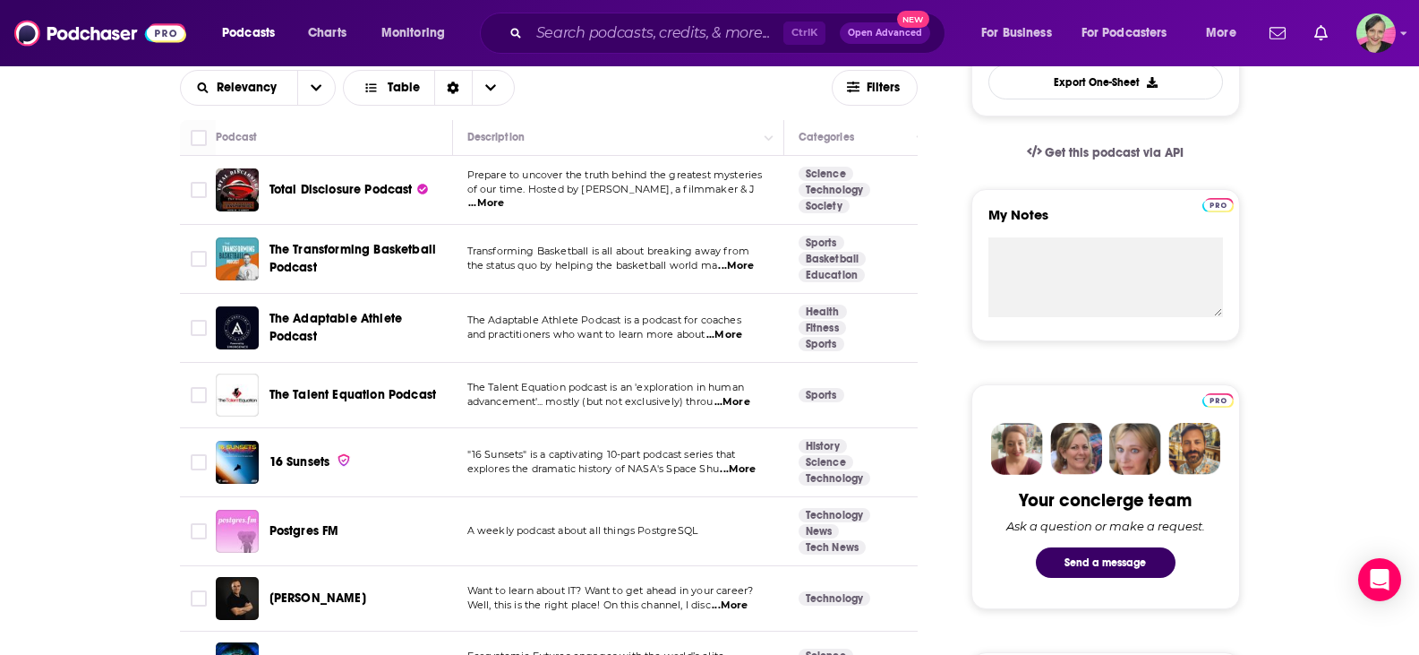
click at [743, 264] on span "...More" at bounding box center [736, 266] width 36 height 14
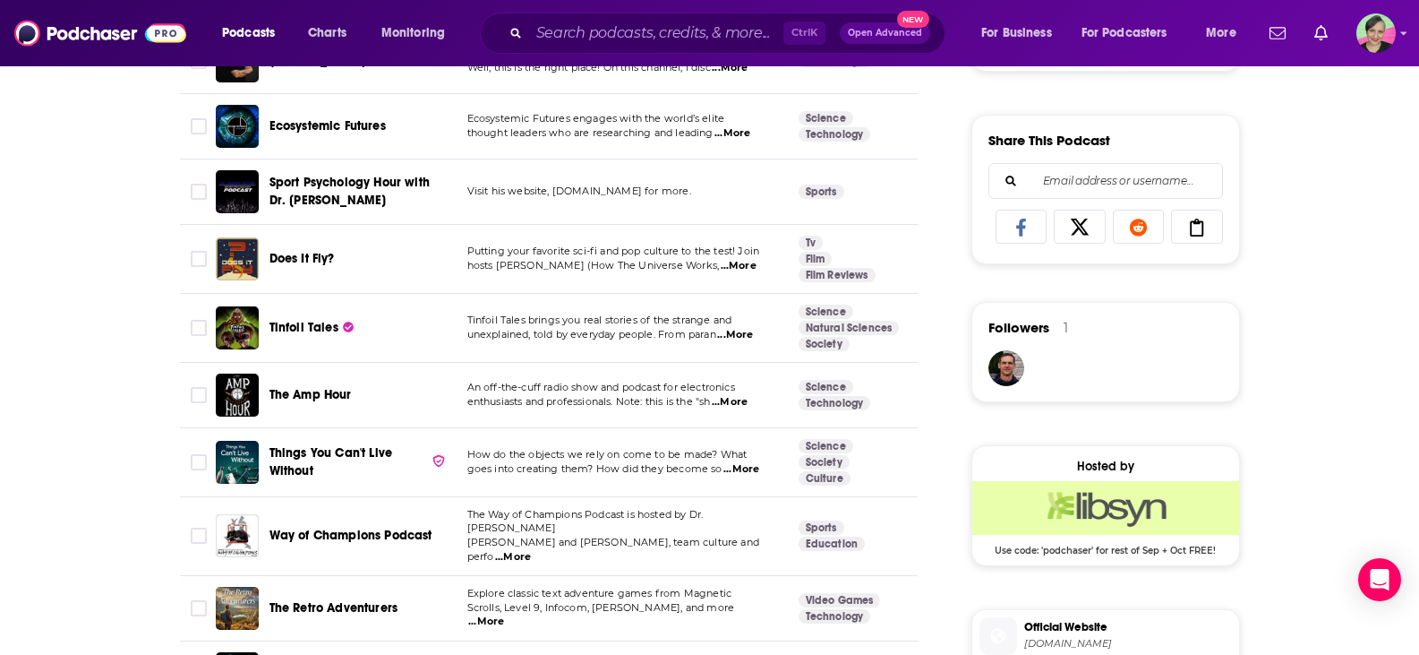
scroll to position [1254, 0]
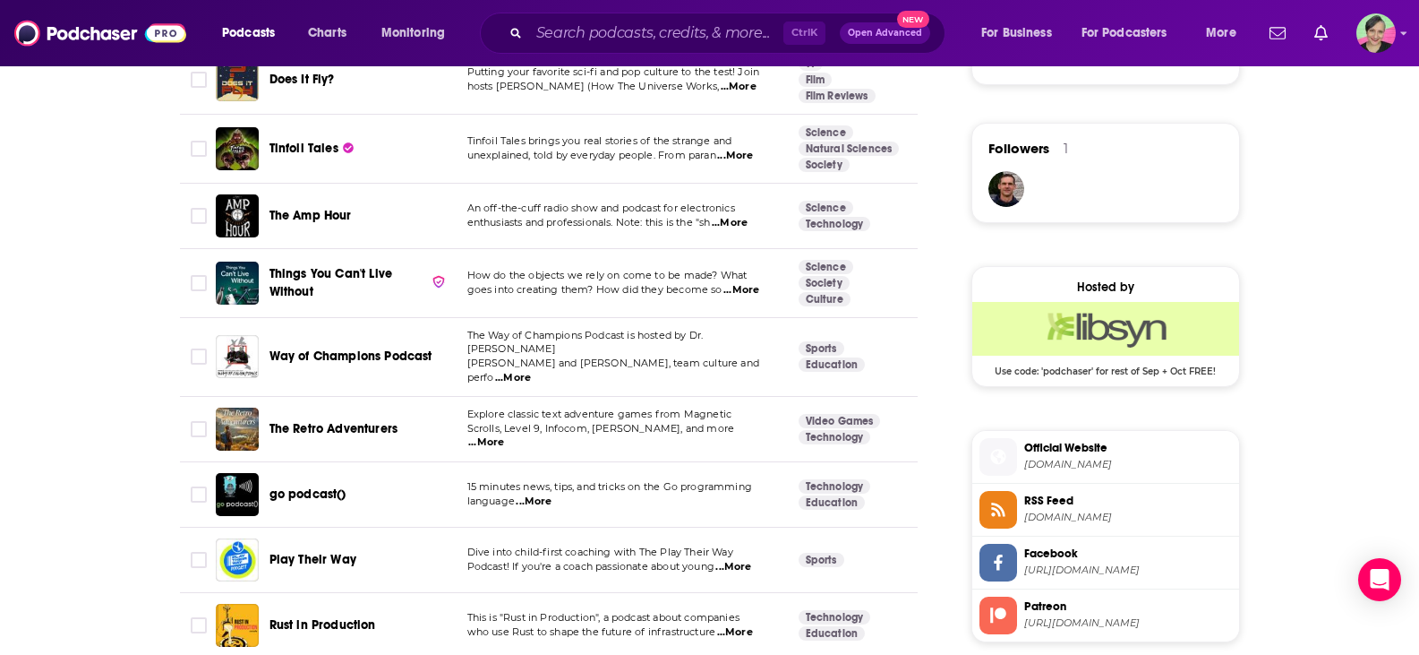
click at [531, 371] on span "...More" at bounding box center [513, 378] width 36 height 14
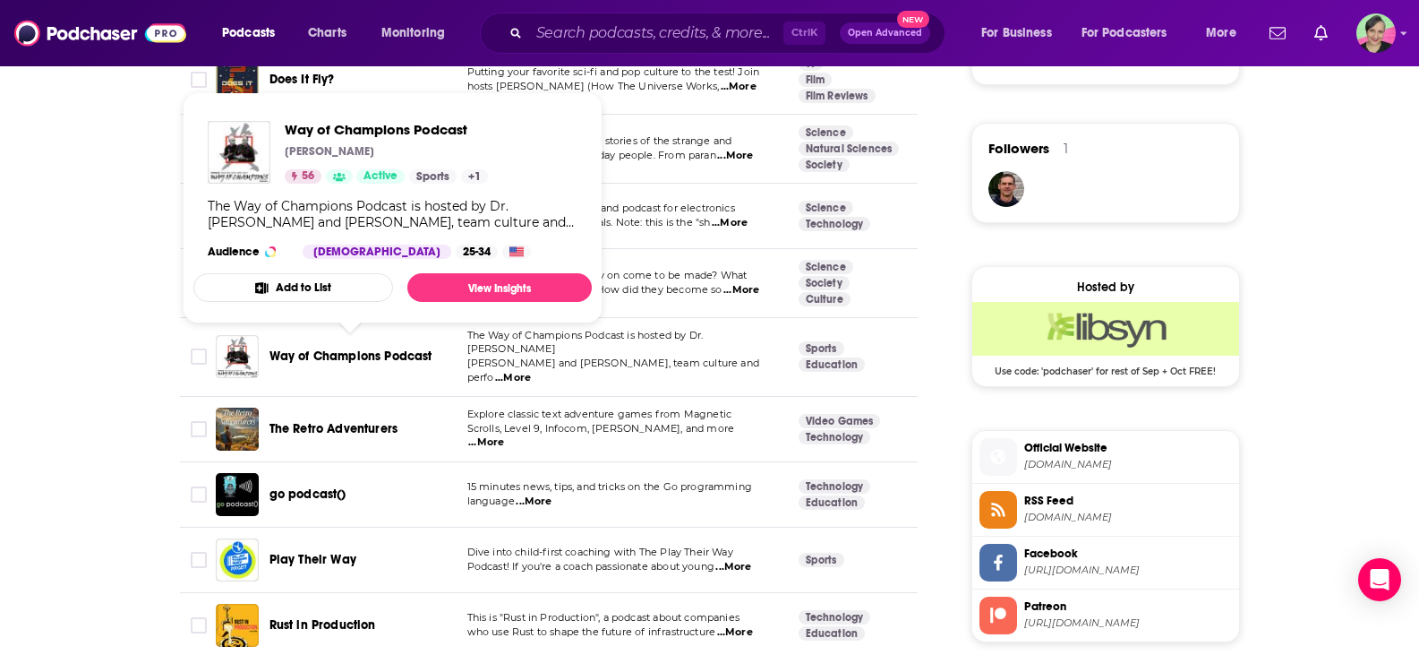
click at [351, 348] on span "Way of Champions Podcast" at bounding box center [351, 355] width 163 height 15
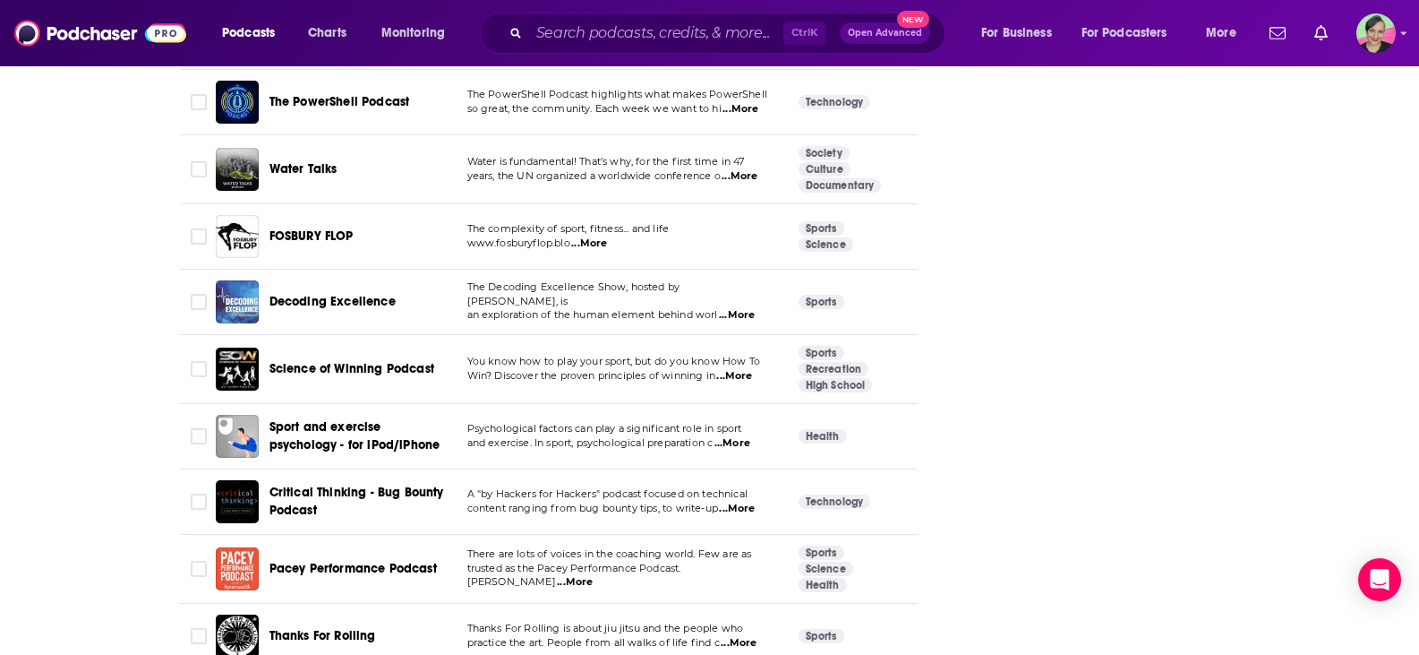
scroll to position [3224, 0]
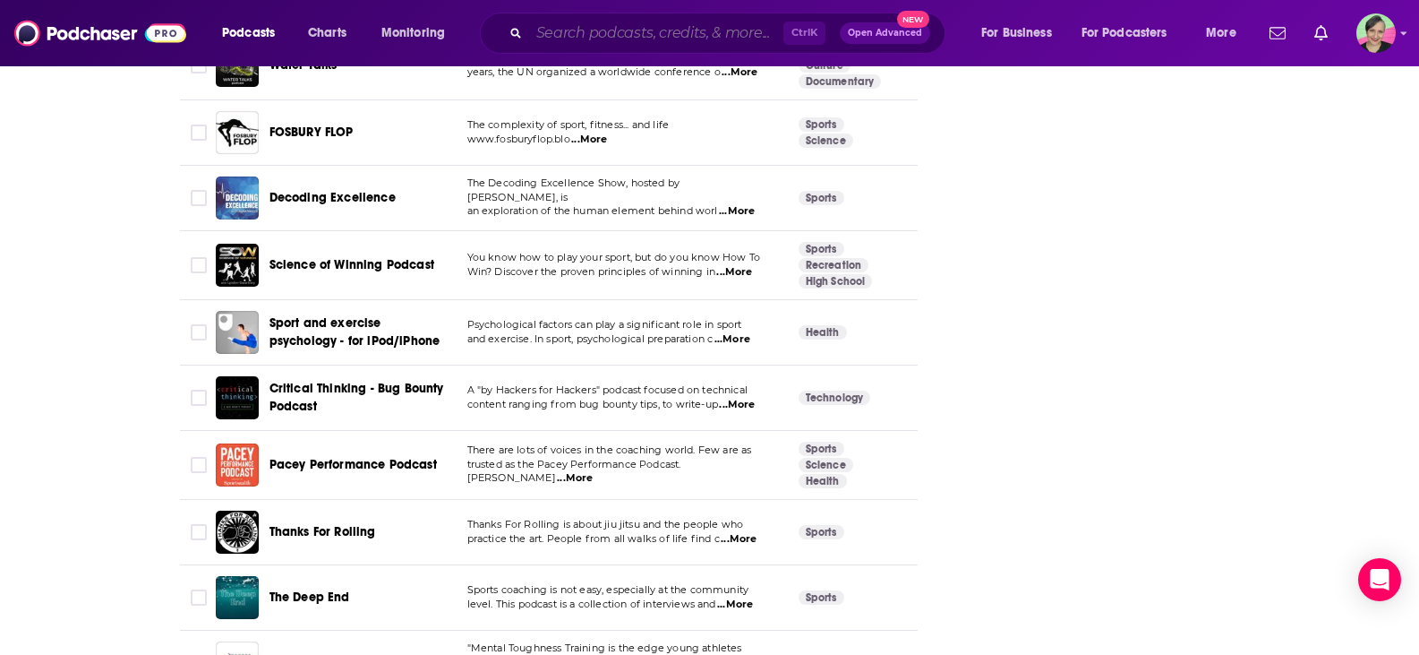
click at [566, 34] on input "Search podcasts, credits, & more..." at bounding box center [656, 33] width 254 height 29
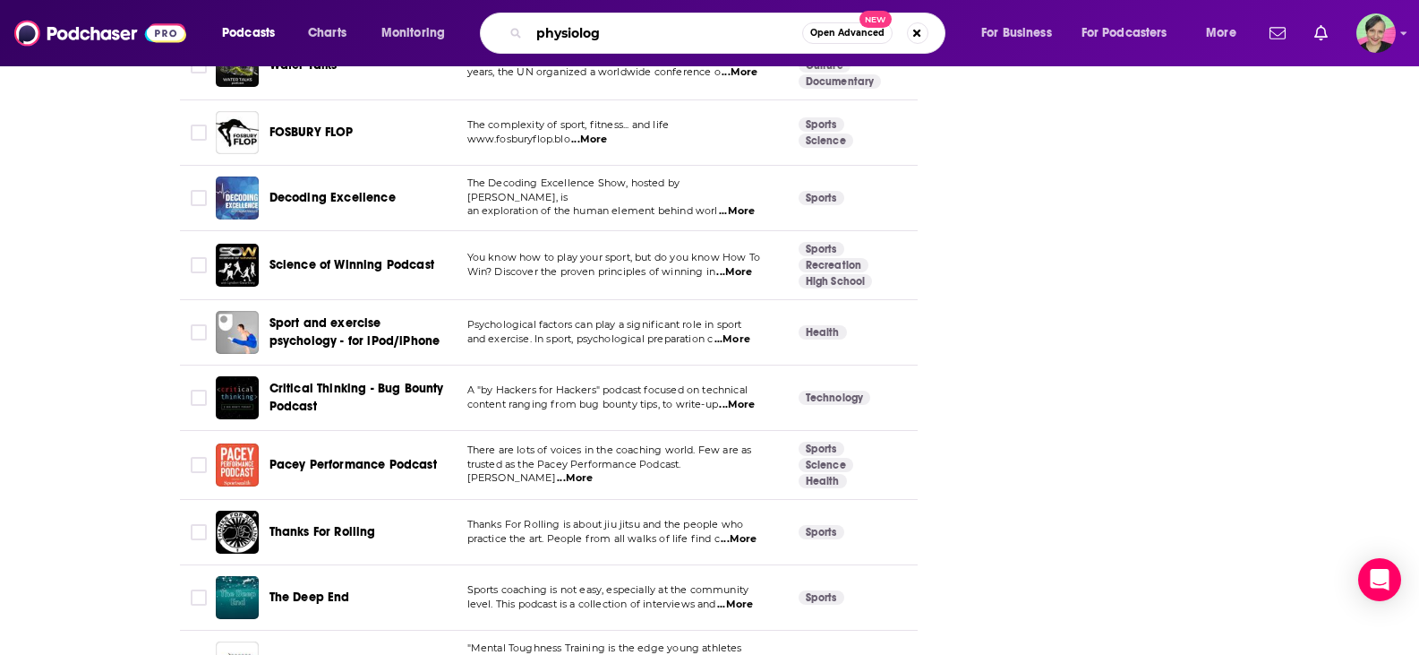
type input "physiology"
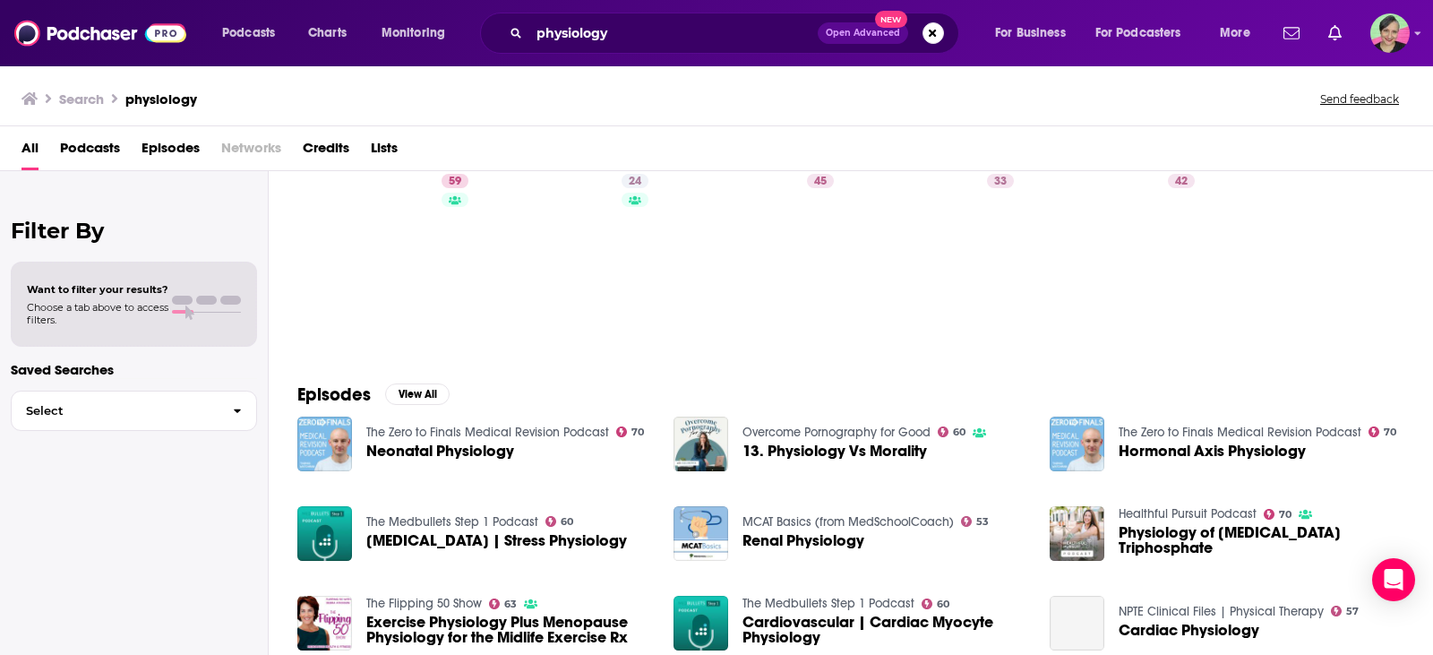
scroll to position [90, 0]
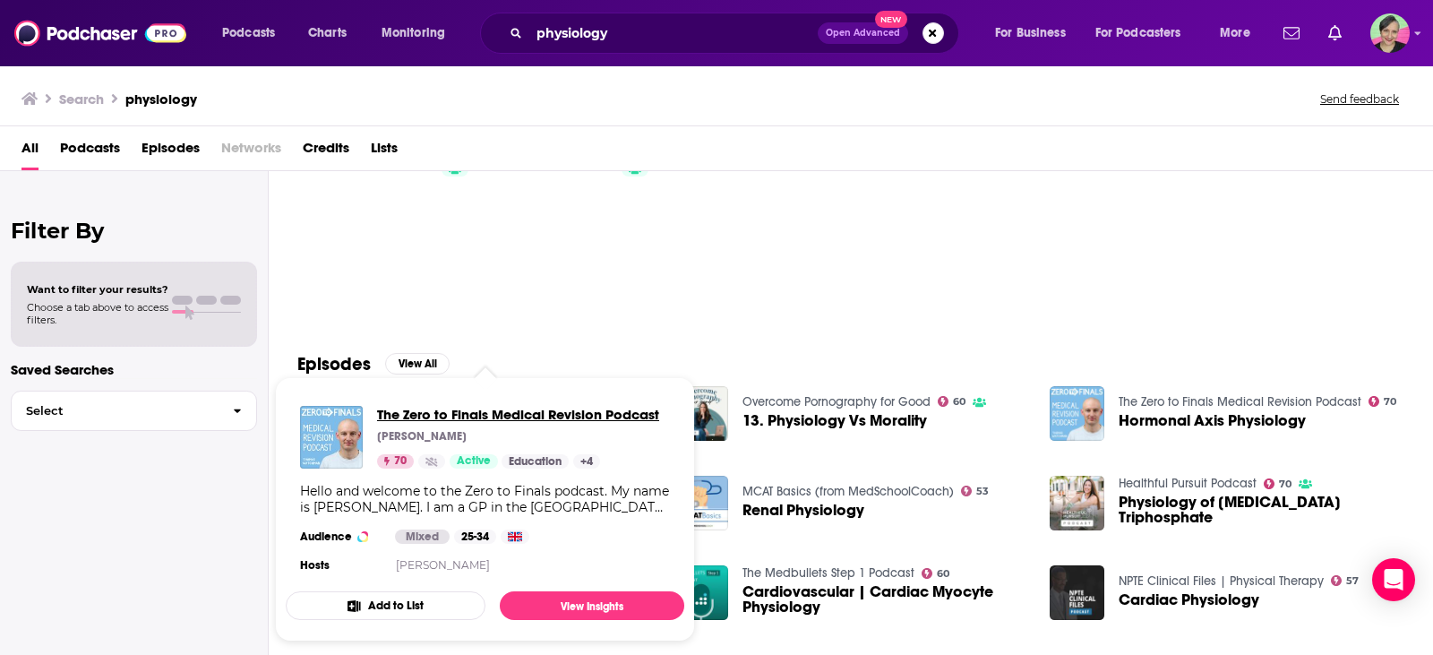
click at [448, 416] on span "The Zero to Finals Medical Revision Podcast" at bounding box center [518, 414] width 282 height 17
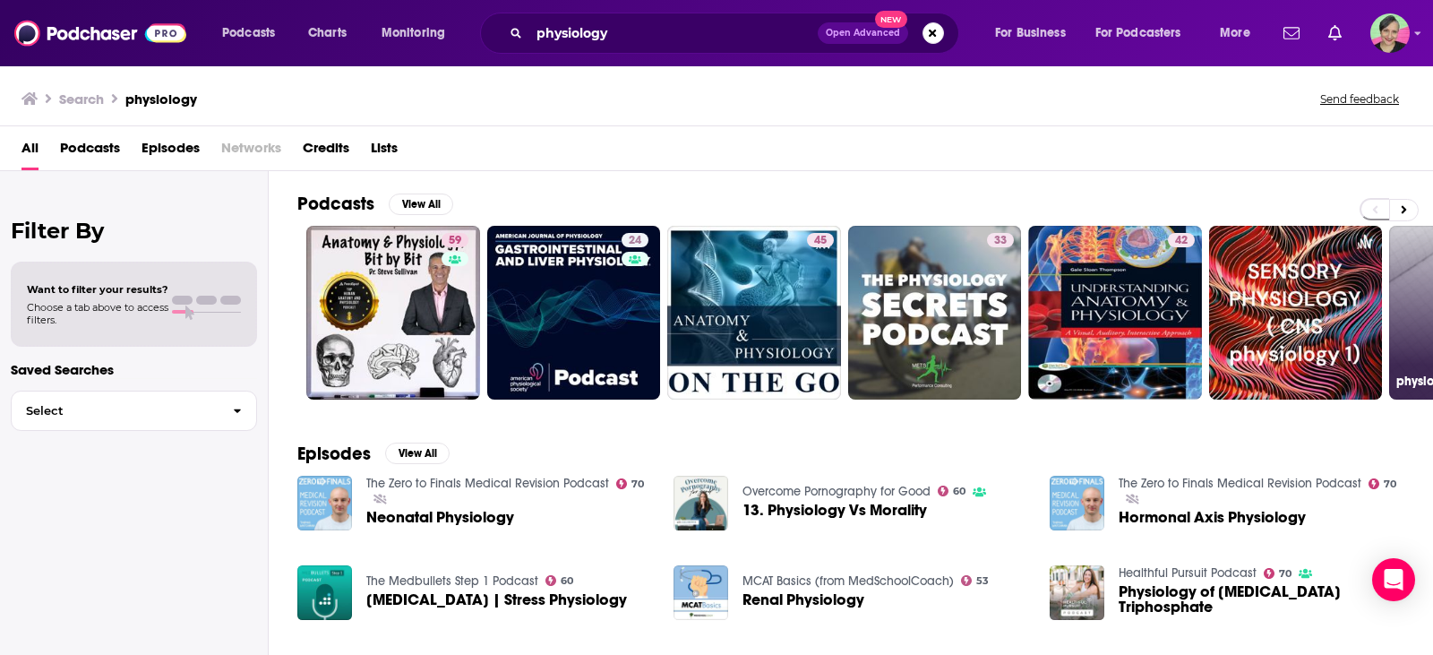
scroll to position [0, 510]
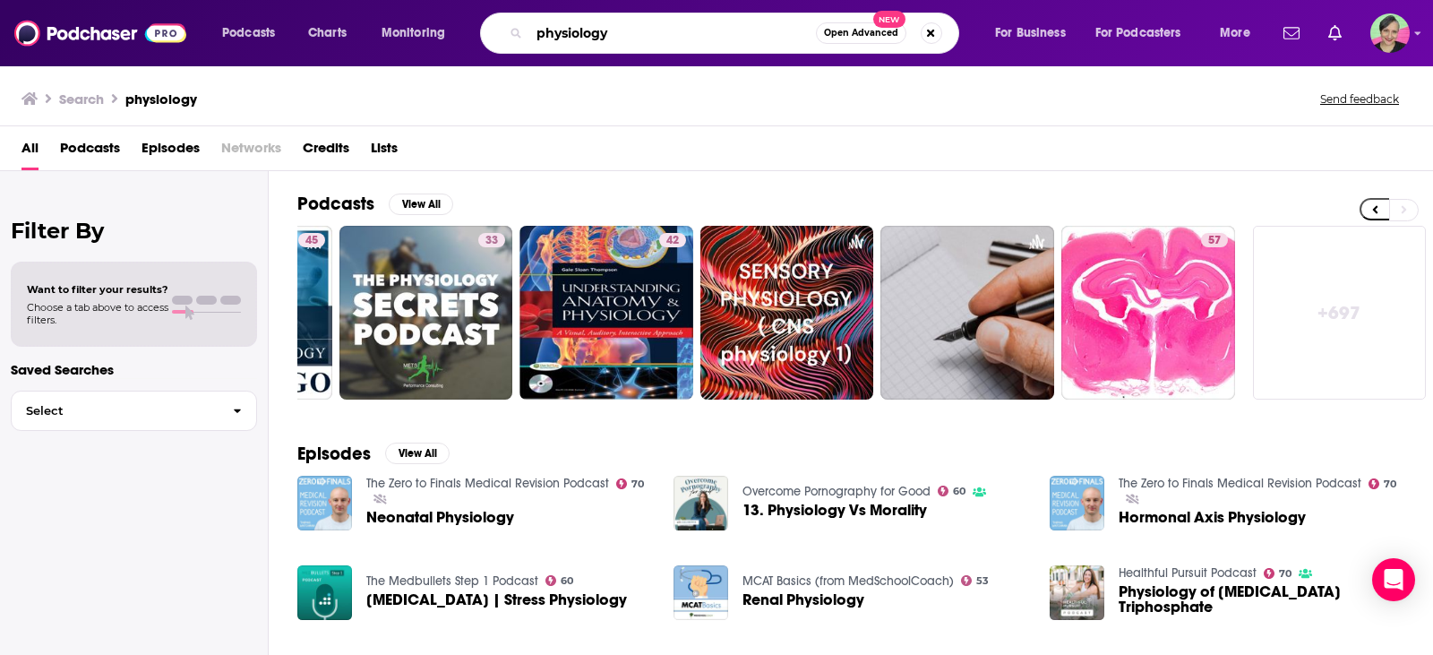
click at [632, 38] on input "physiology" at bounding box center [672, 33] width 287 height 29
click at [539, 37] on input "physical fitness"" at bounding box center [672, 33] width 287 height 29
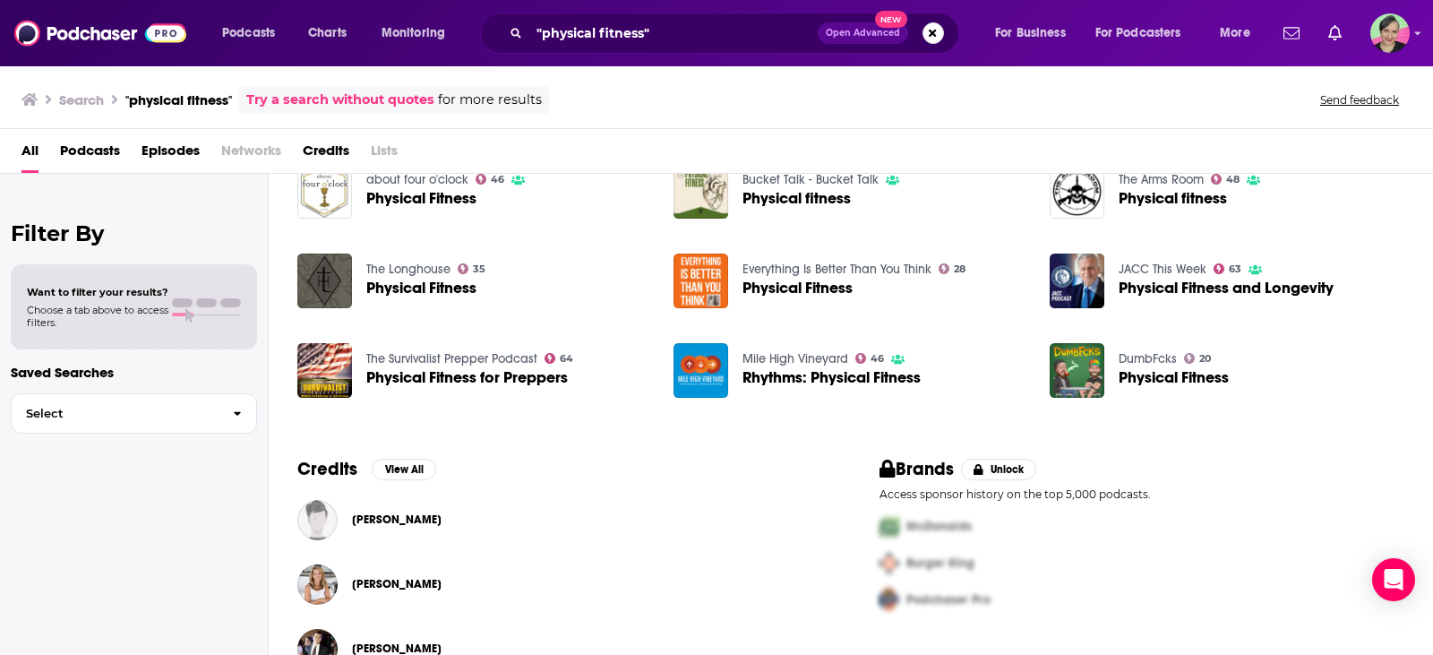
scroll to position [357, 0]
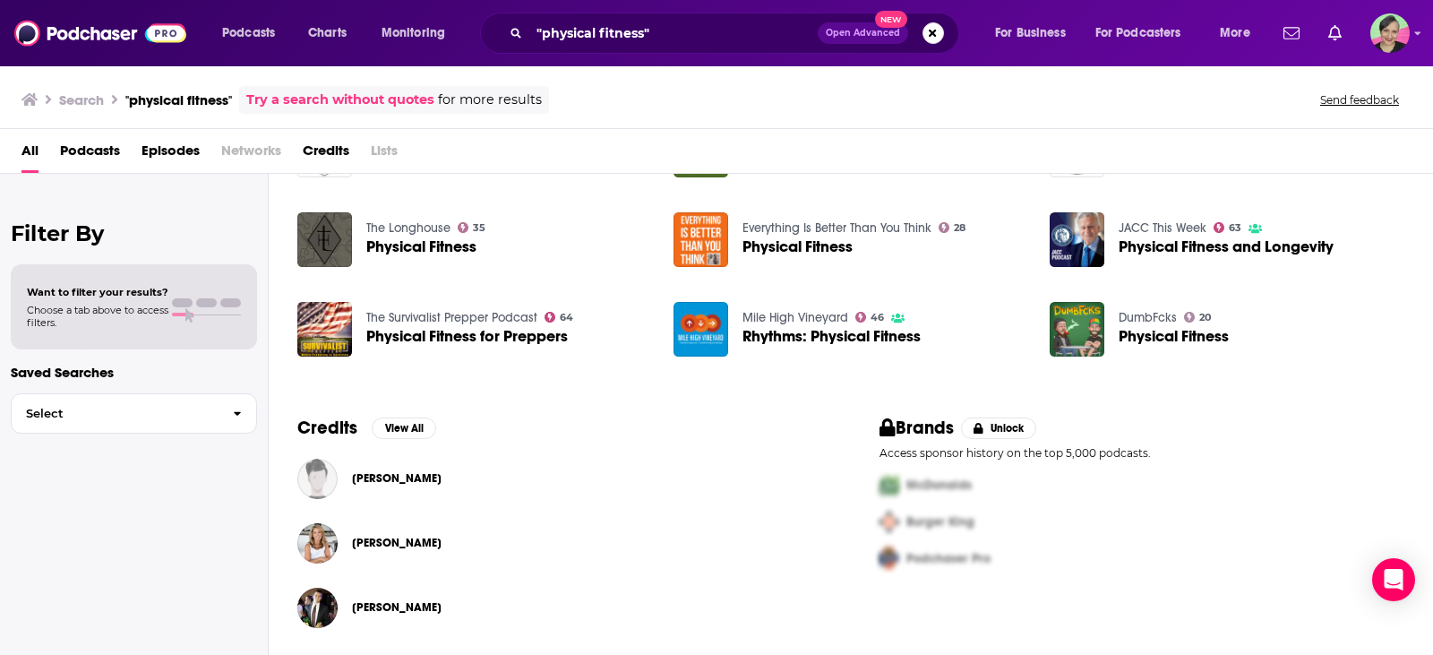
click at [4, 640] on div "Filter By Want to filter your results? Choose a tab above to access filters. Sa…" at bounding box center [134, 501] width 269 height 655
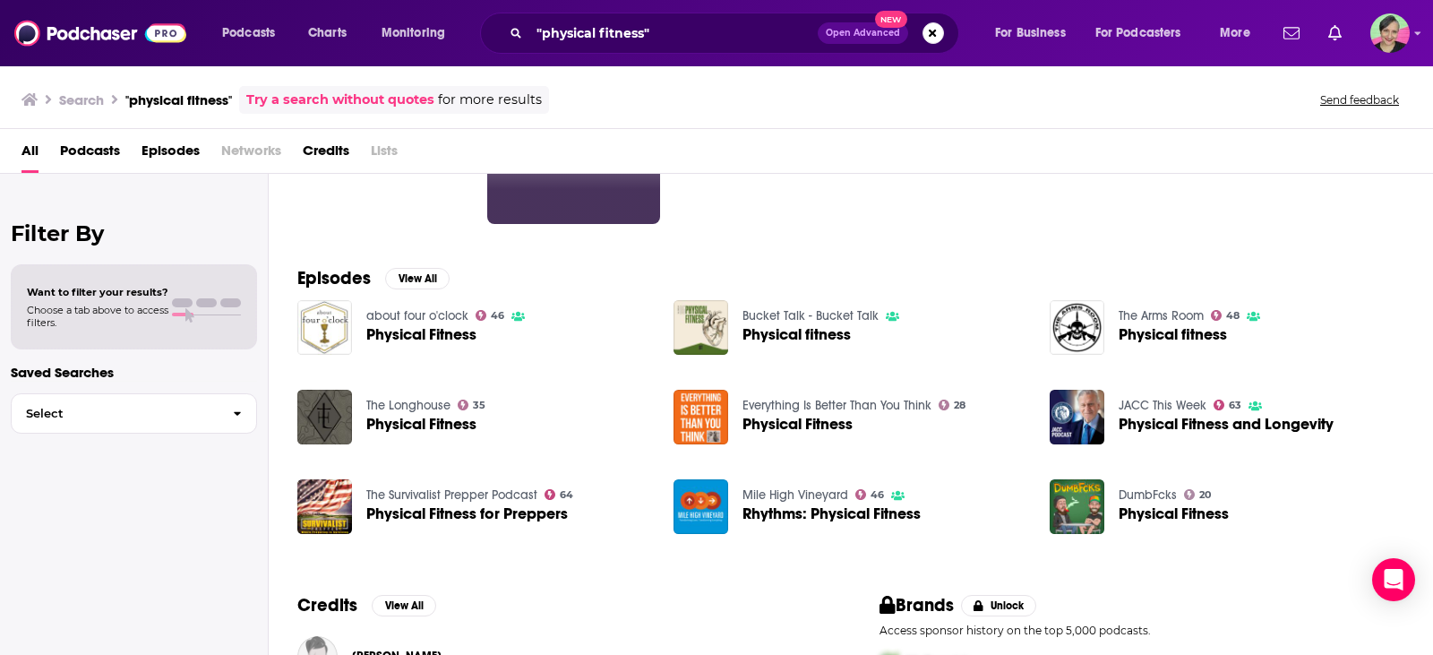
scroll to position [0, 0]
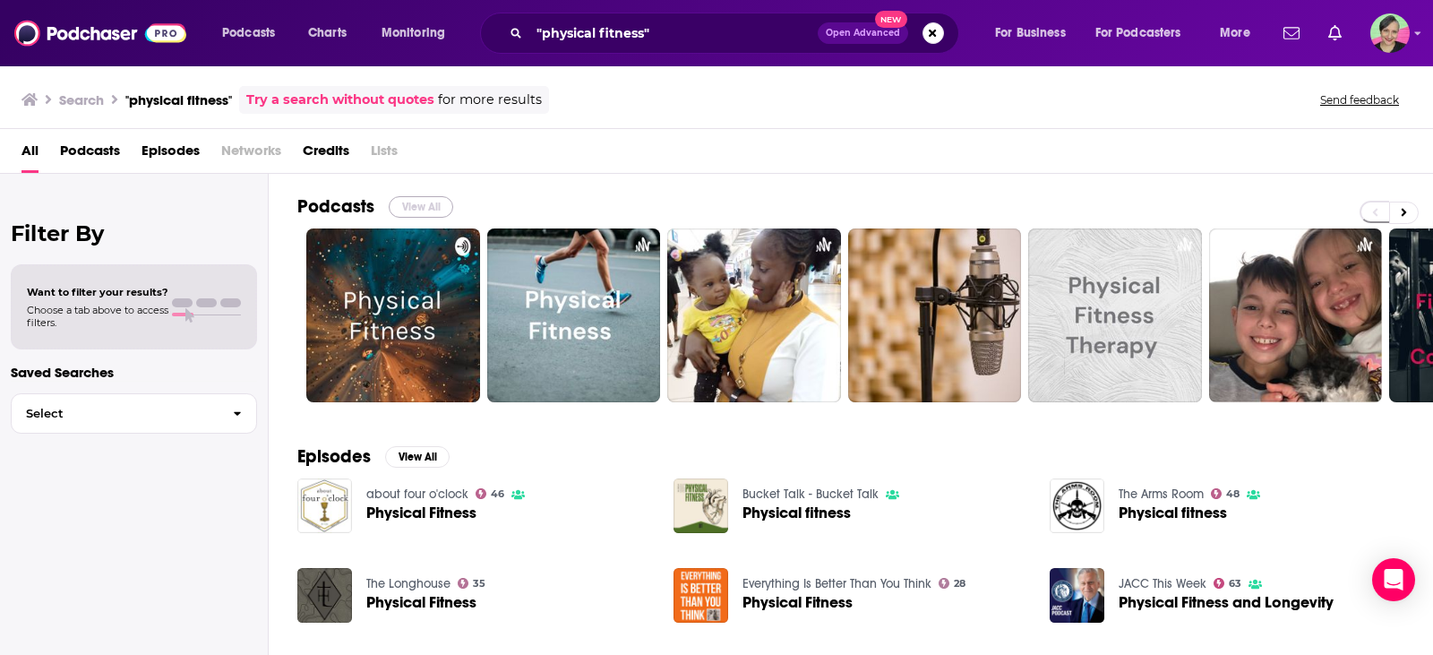
click at [424, 202] on button "View All" at bounding box center [421, 206] width 64 height 21
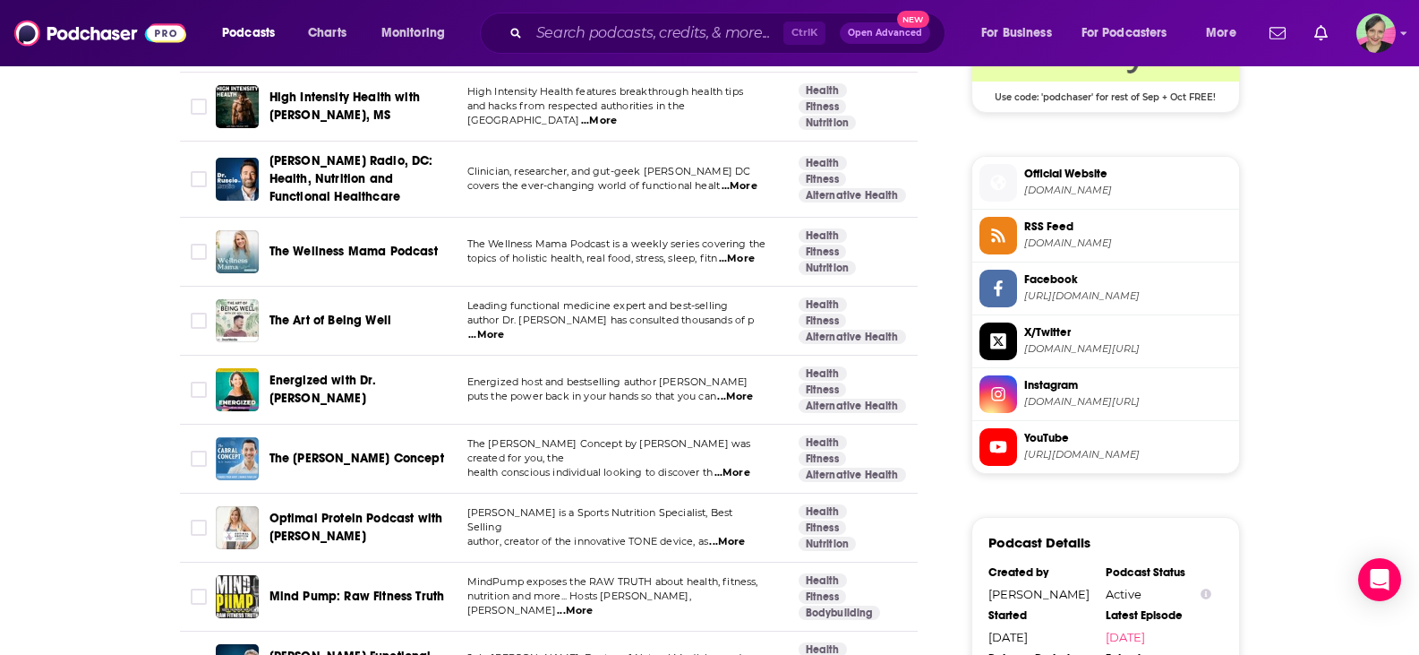
scroll to position [1612, 0]
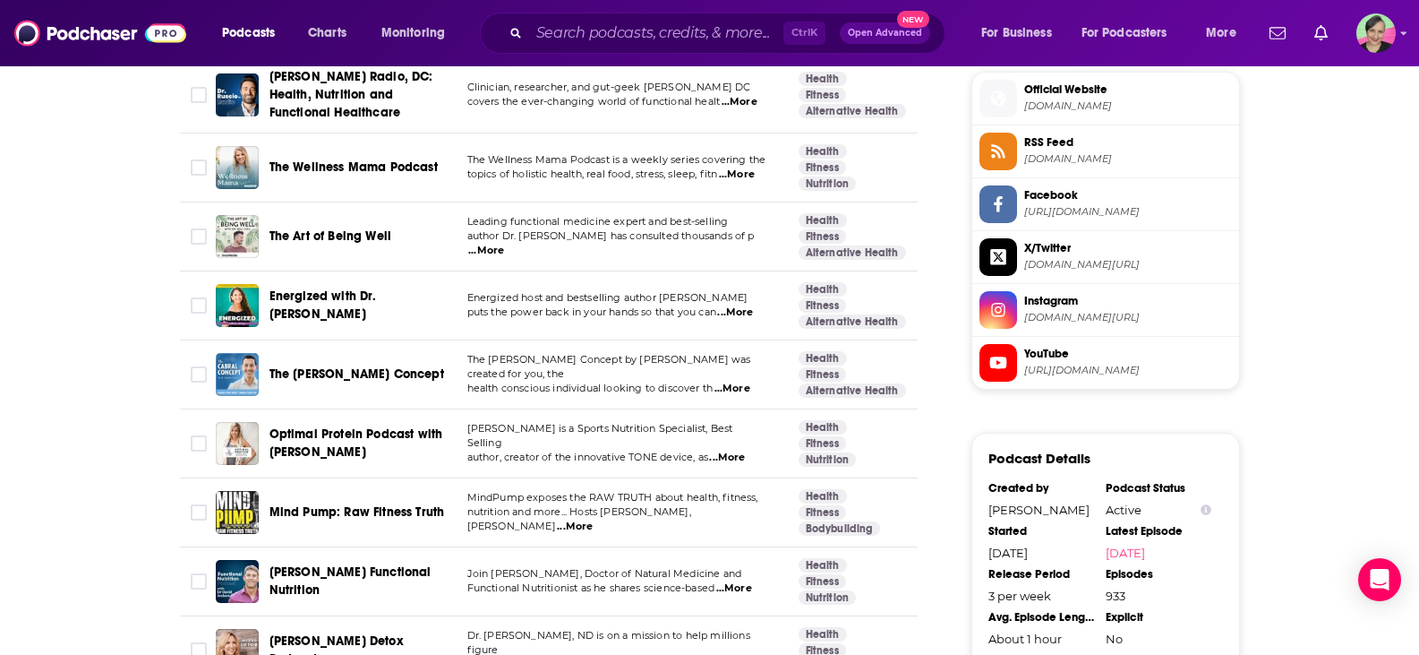
click at [288, 230] on span "The Art of Being Well" at bounding box center [331, 235] width 123 height 15
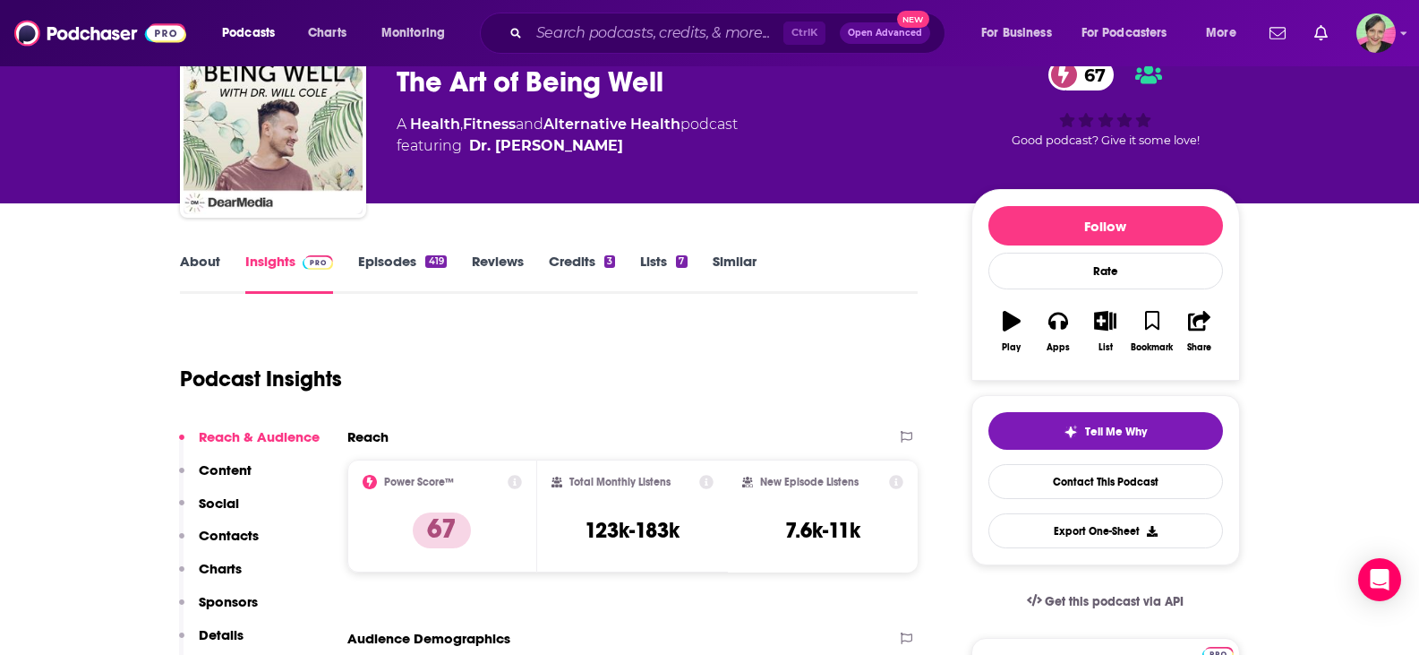
scroll to position [90, 0]
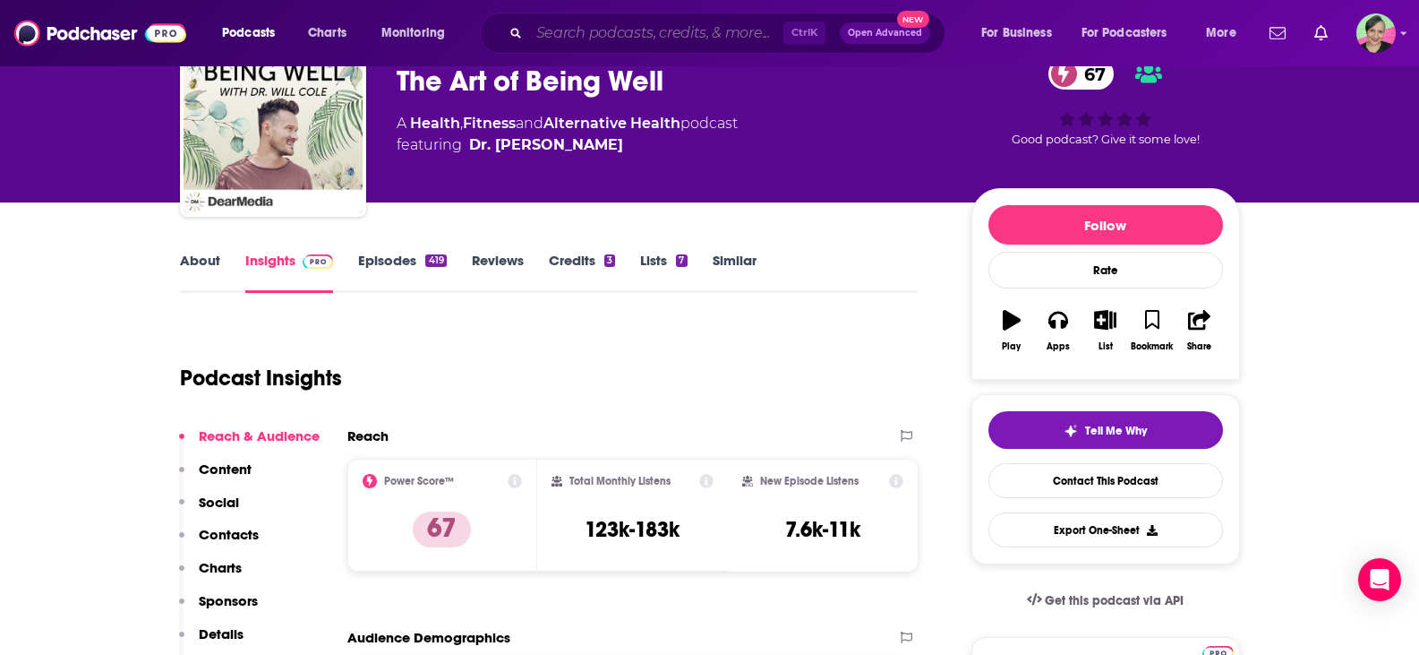
click at [609, 31] on input "Search podcasts, credits, & more..." at bounding box center [656, 33] width 254 height 29
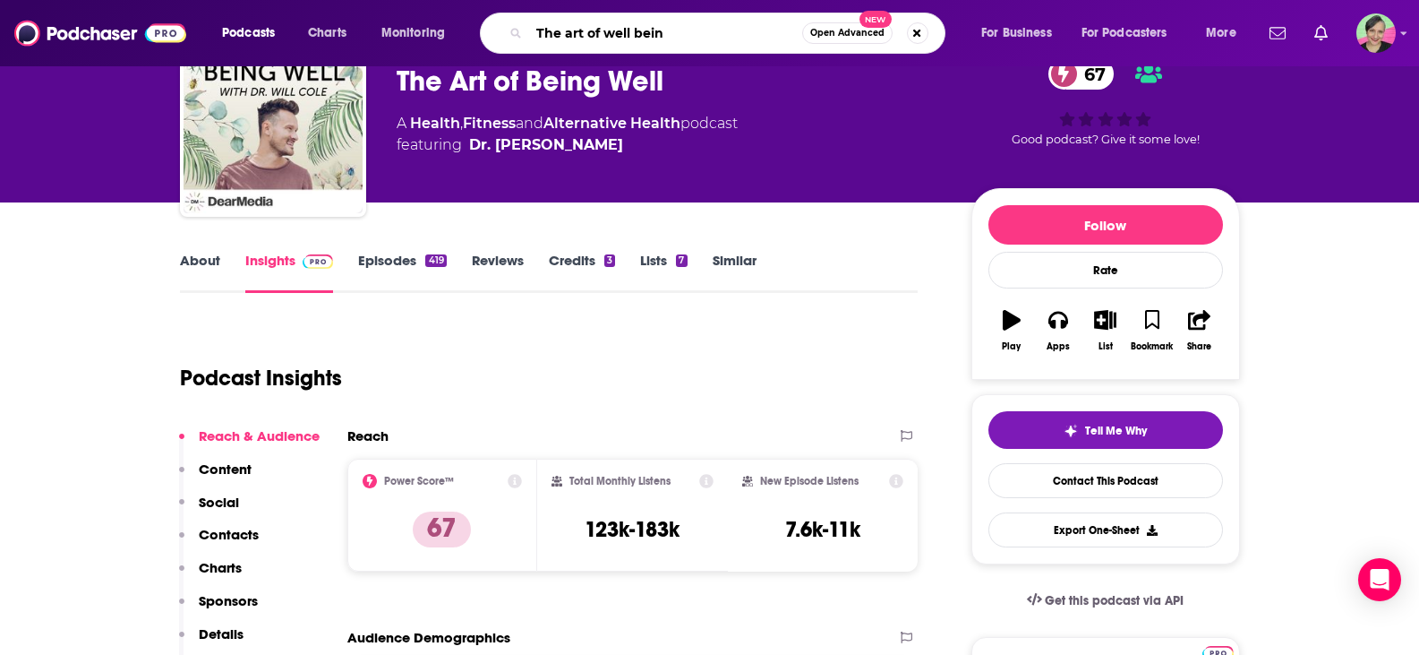
type input "The art of well being"
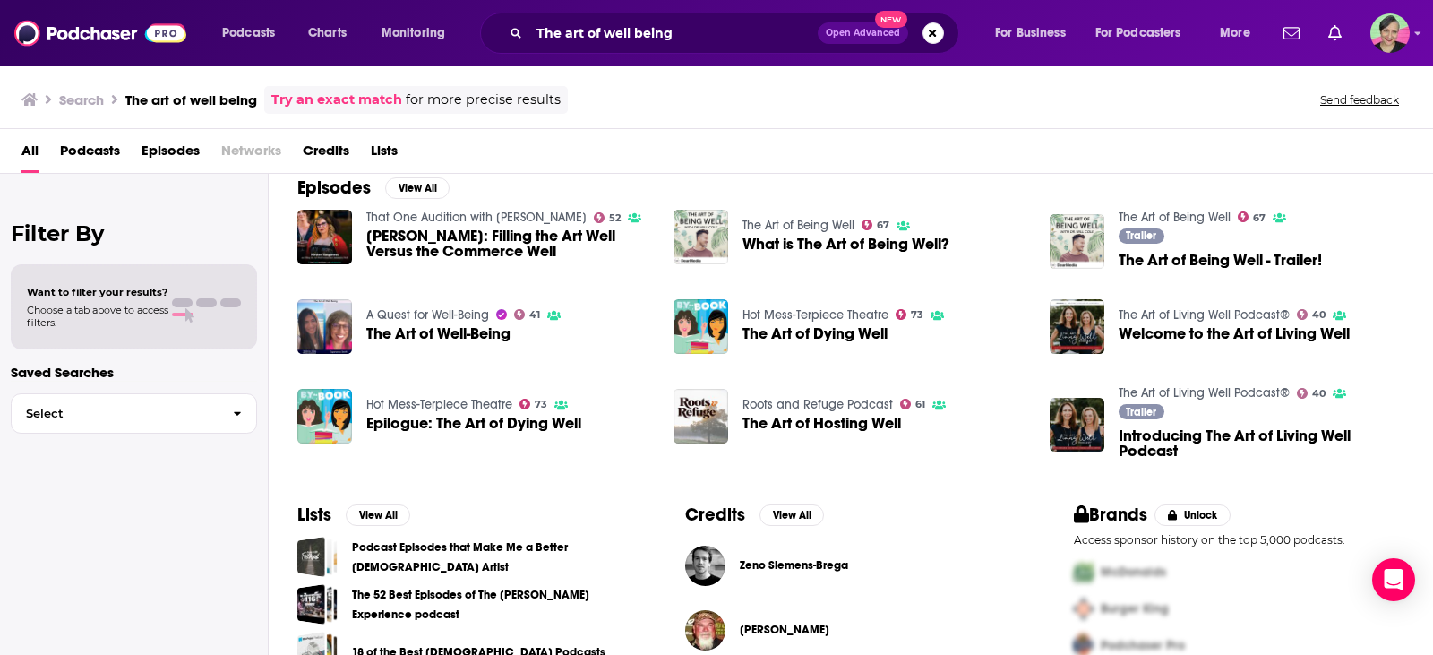
scroll to position [357, 0]
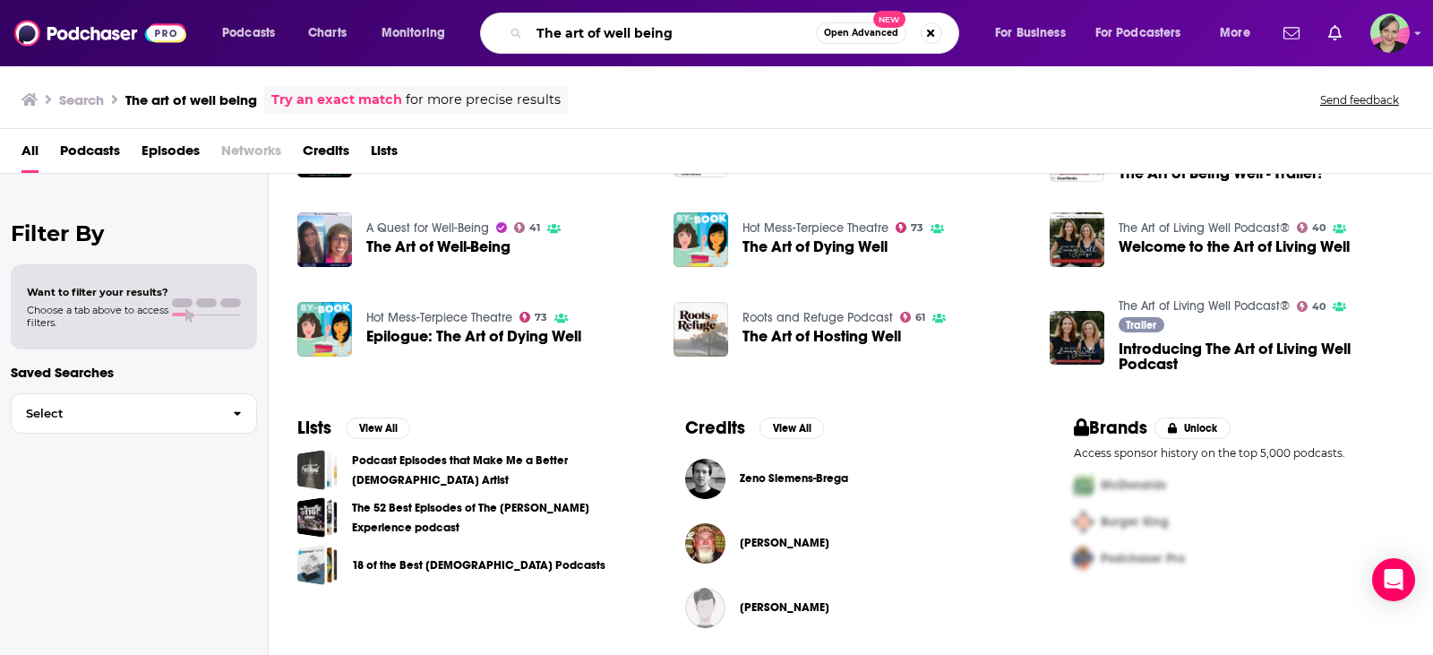
drag, startPoint x: 652, startPoint y: 23, endPoint x: 443, endPoint y: 23, distance: 208.7
click at [443, 23] on div "Podcasts Charts Monitoring The art of well being Open Advanced New For Business…" at bounding box center [739, 33] width 1058 height 41
type input "p"
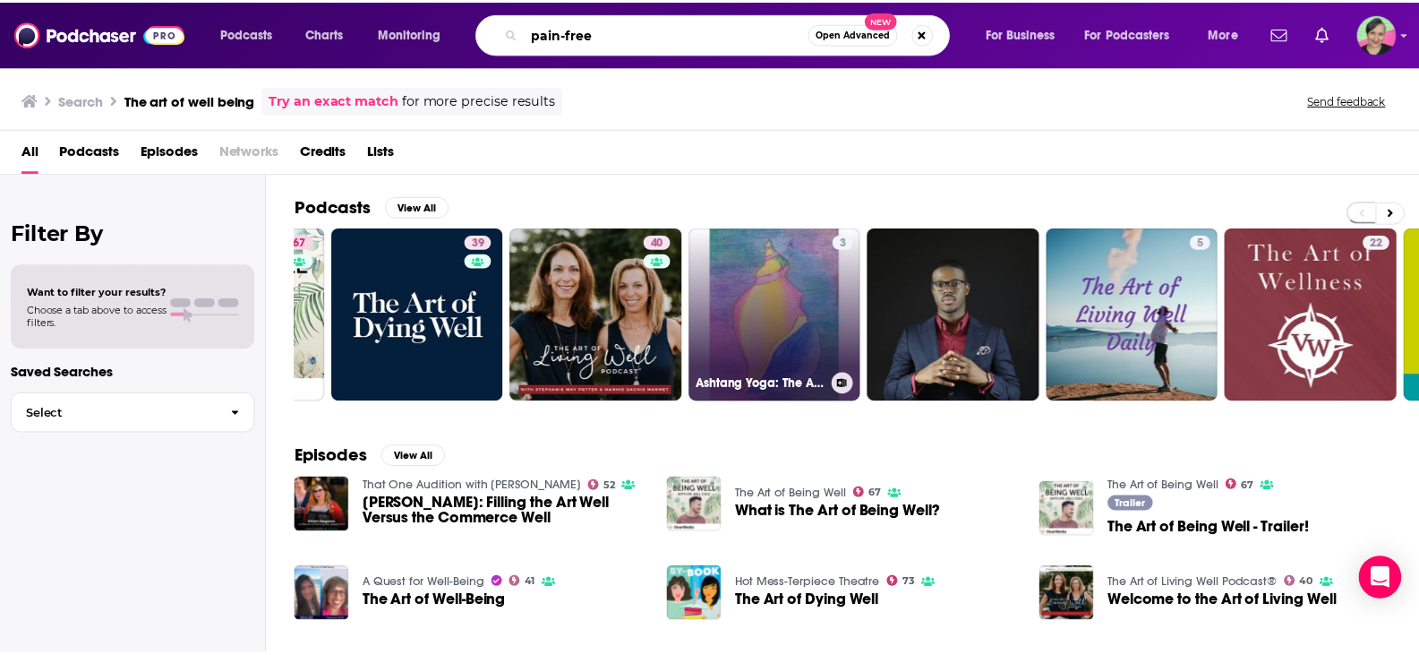
scroll to position [0, 0]
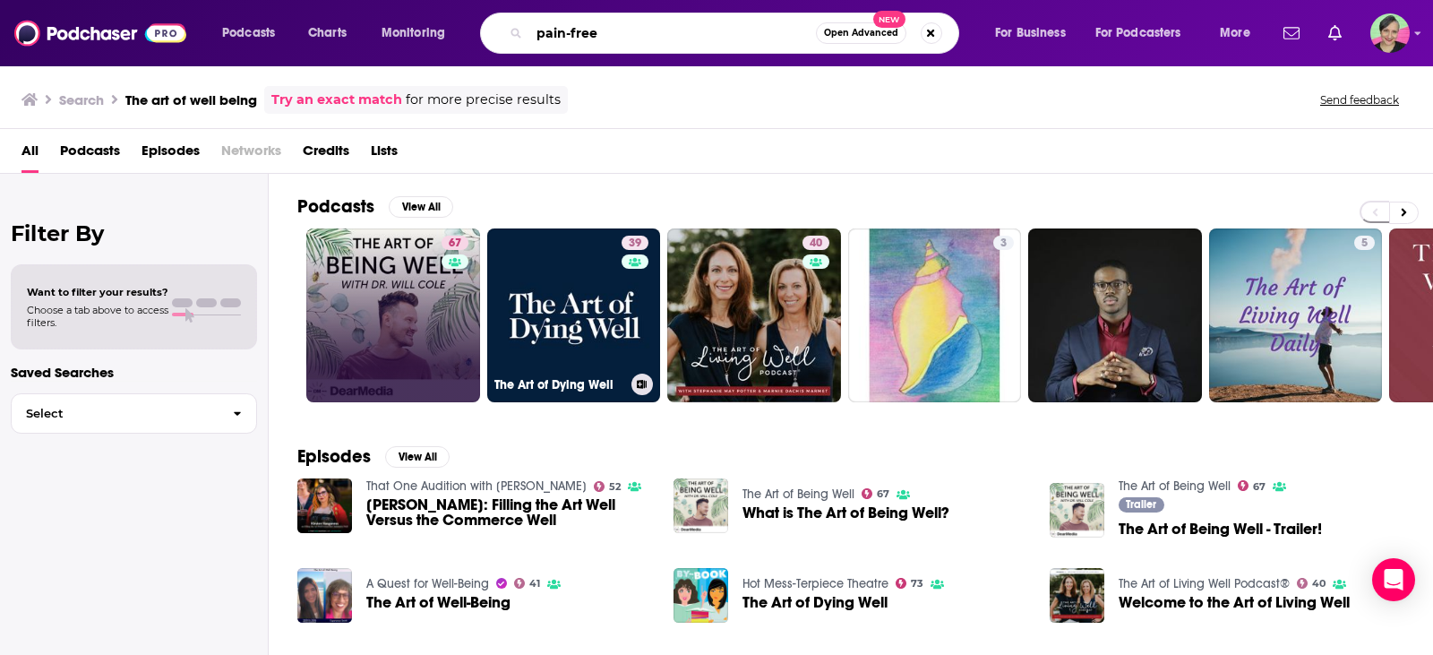
type input "pain-free"
click at [412, 296] on link "67 The Art of Being Well" at bounding box center [393, 315] width 174 height 174
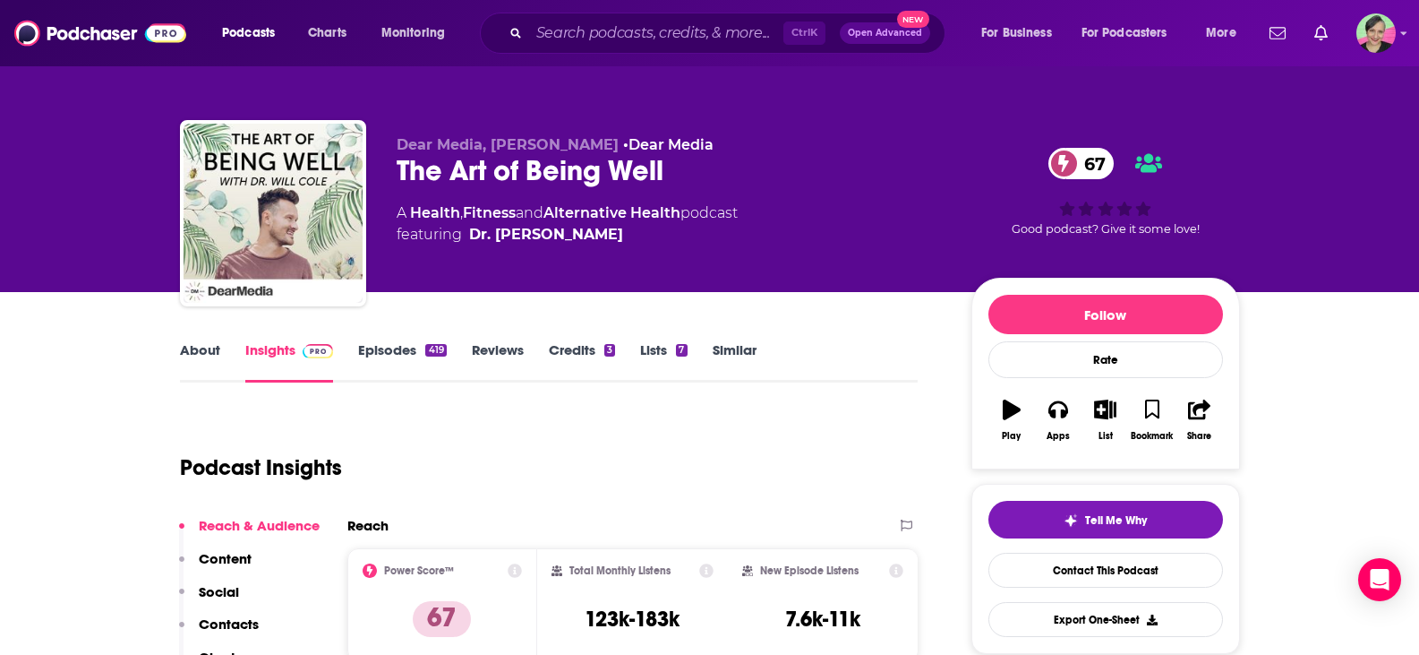
click at [742, 347] on link "Similar" at bounding box center [735, 361] width 44 height 41
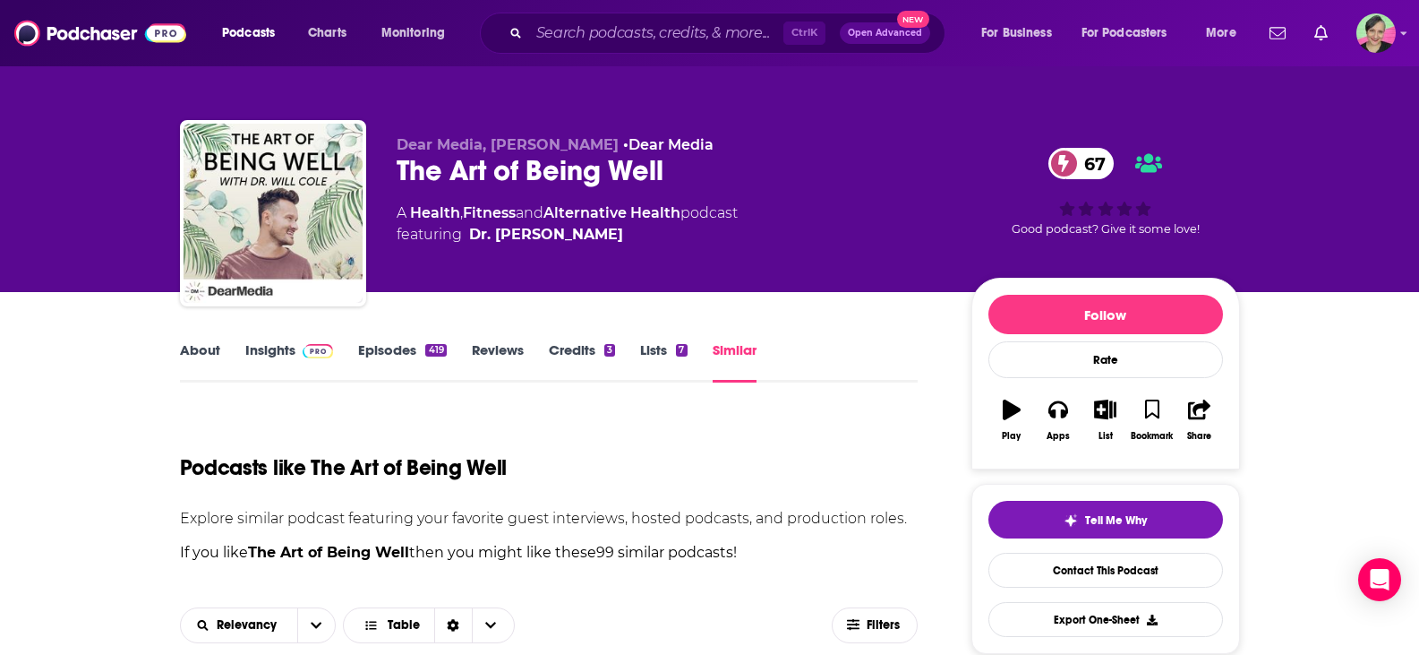
scroll to position [448, 0]
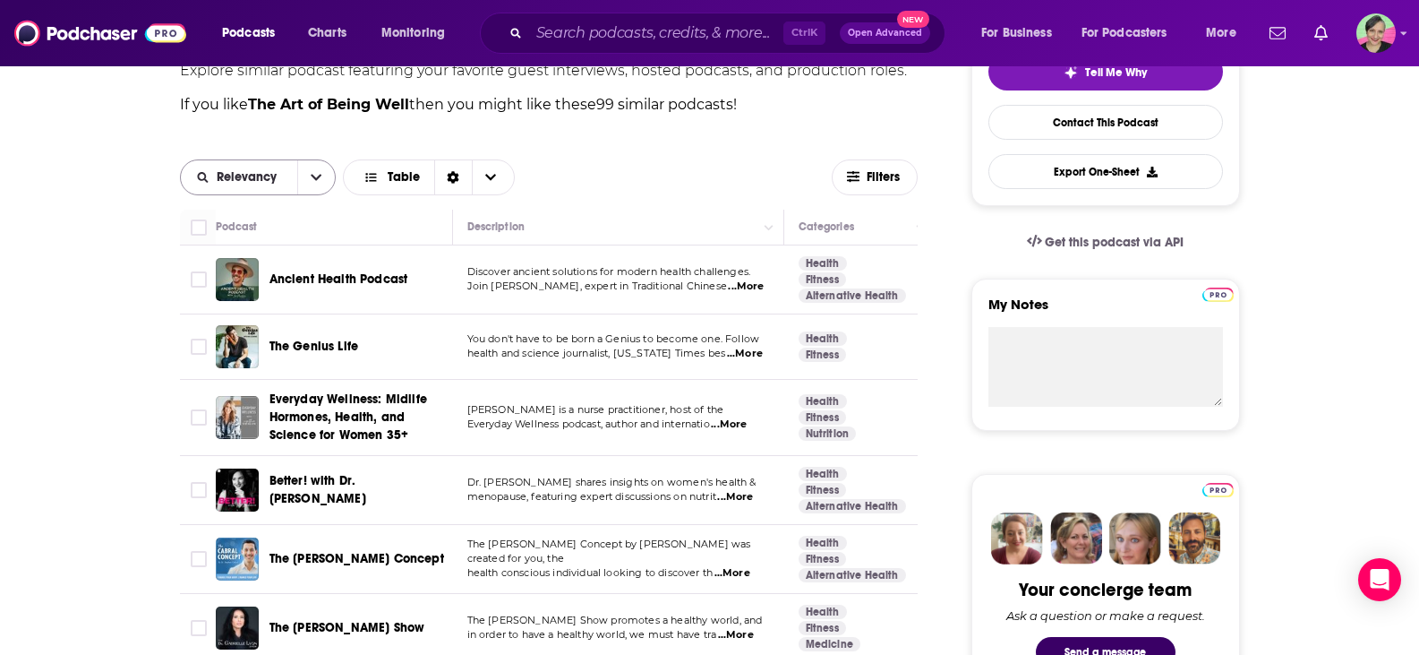
click at [320, 174] on icon "open menu" at bounding box center [316, 177] width 11 height 13
click at [279, 299] on span "Power Score" at bounding box center [269, 301] width 106 height 10
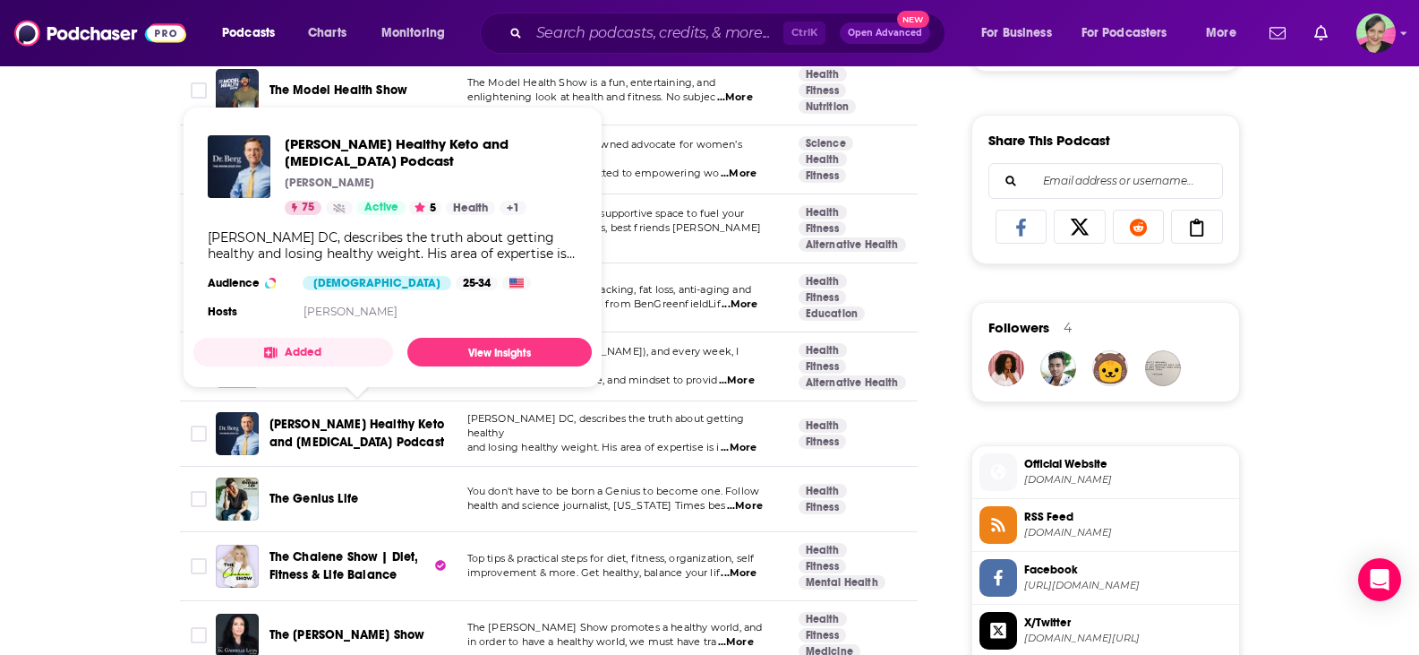
scroll to position [1164, 0]
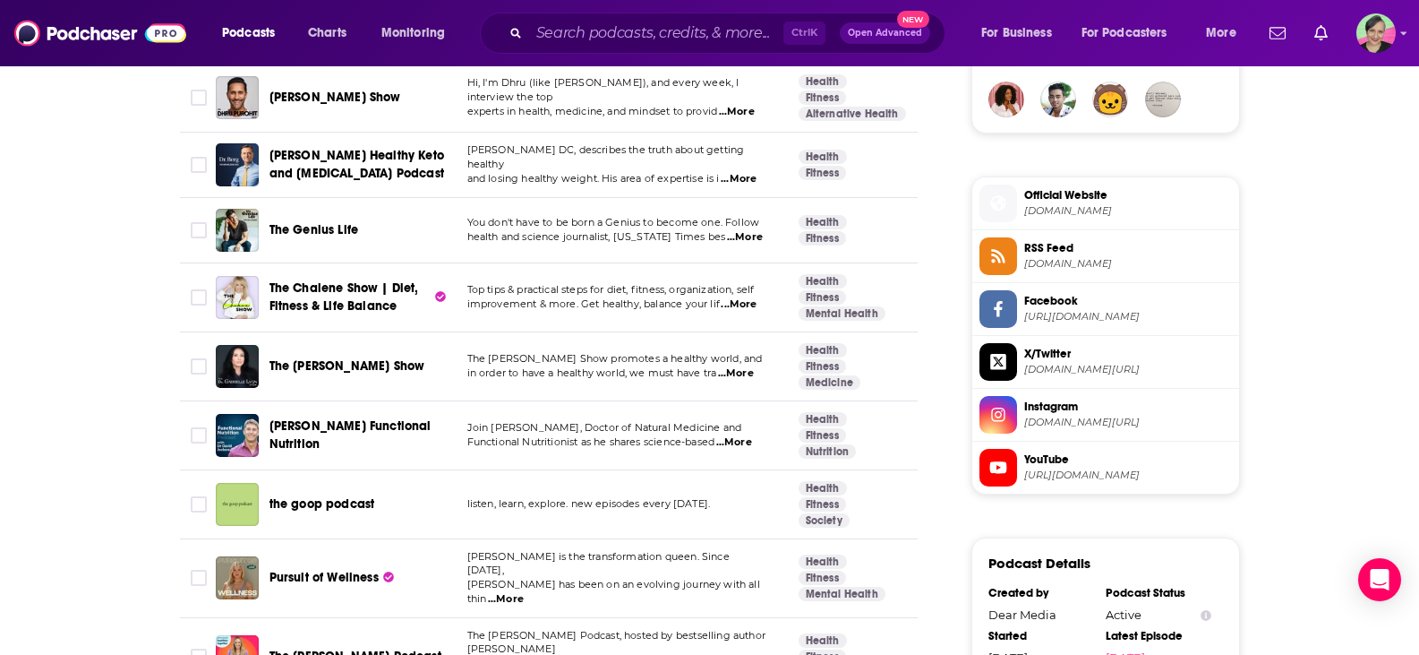
scroll to position [1433, 0]
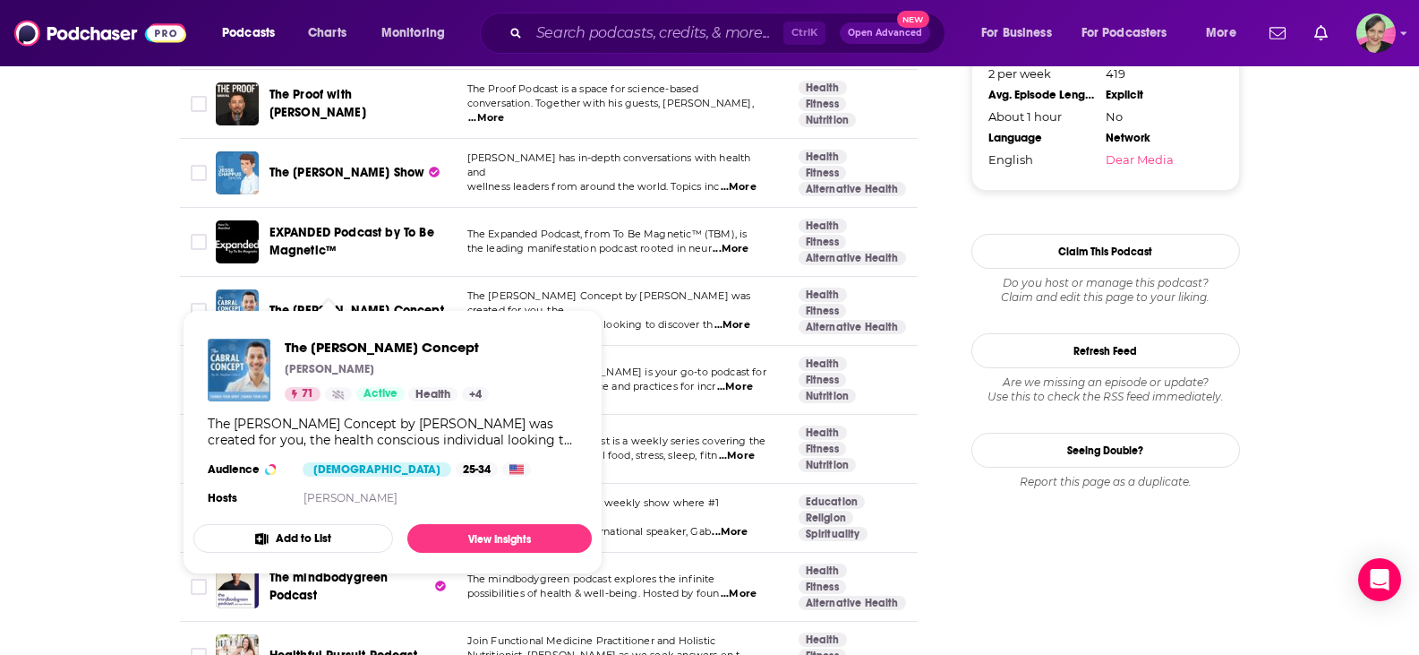
scroll to position [2060, 0]
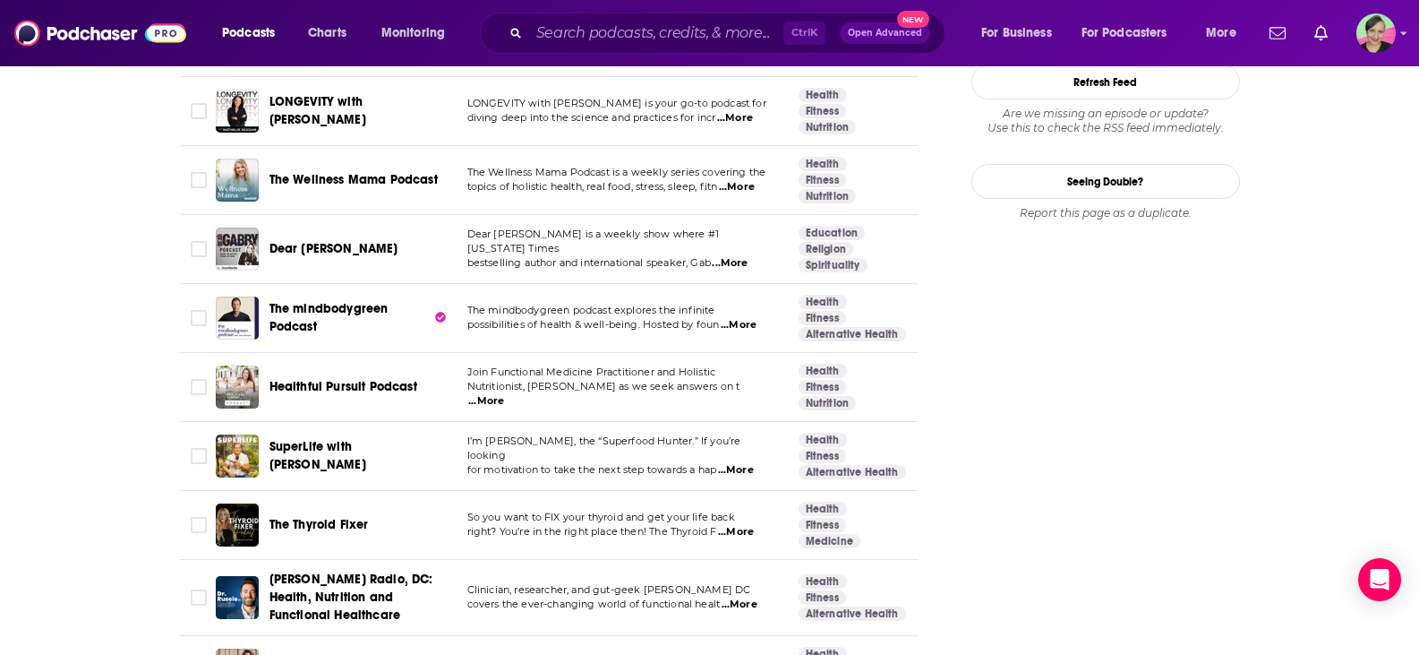
scroll to position [2328, 0]
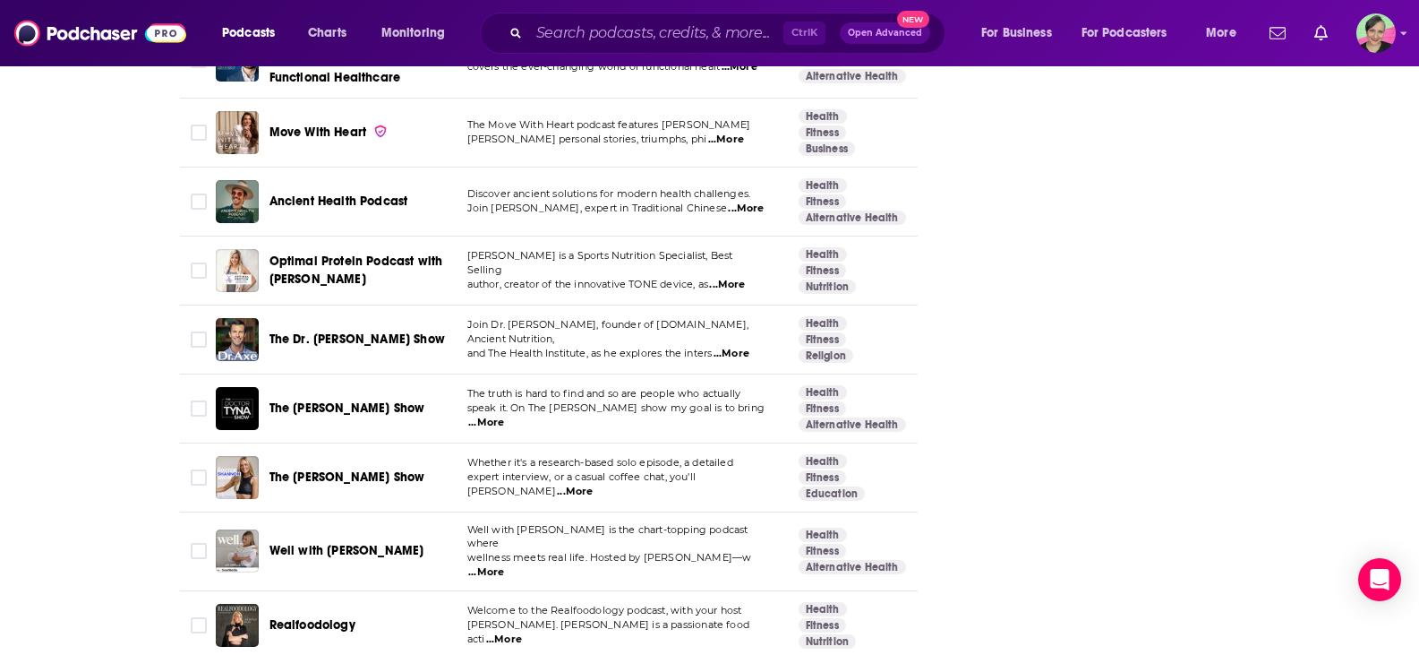
scroll to position [2866, 0]
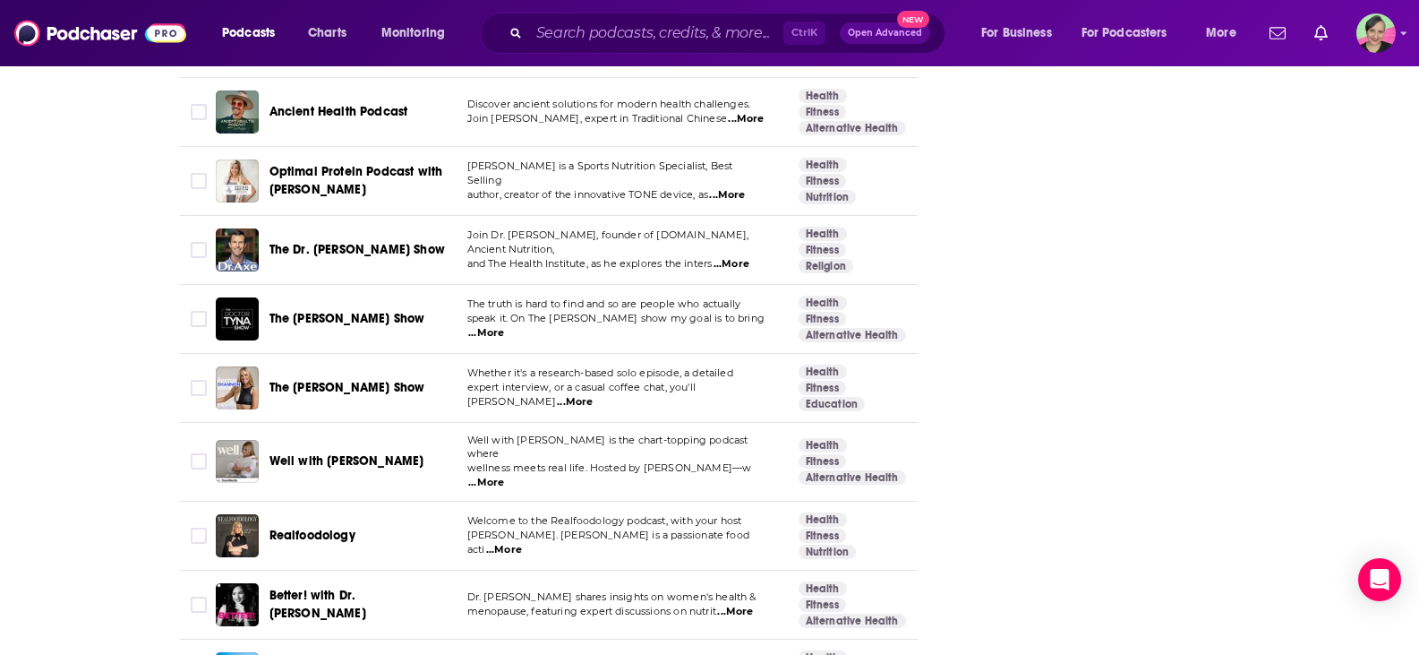
click at [504, 326] on span "...More" at bounding box center [486, 333] width 36 height 14
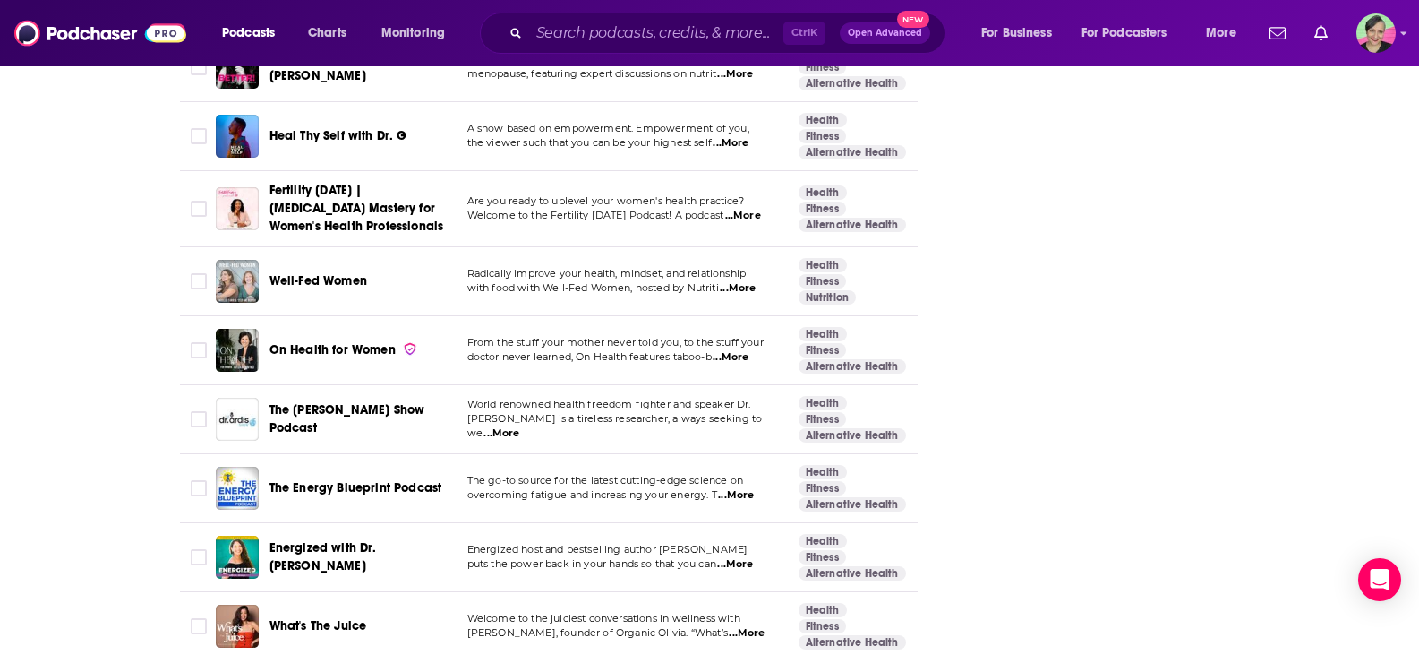
scroll to position [3493, 0]
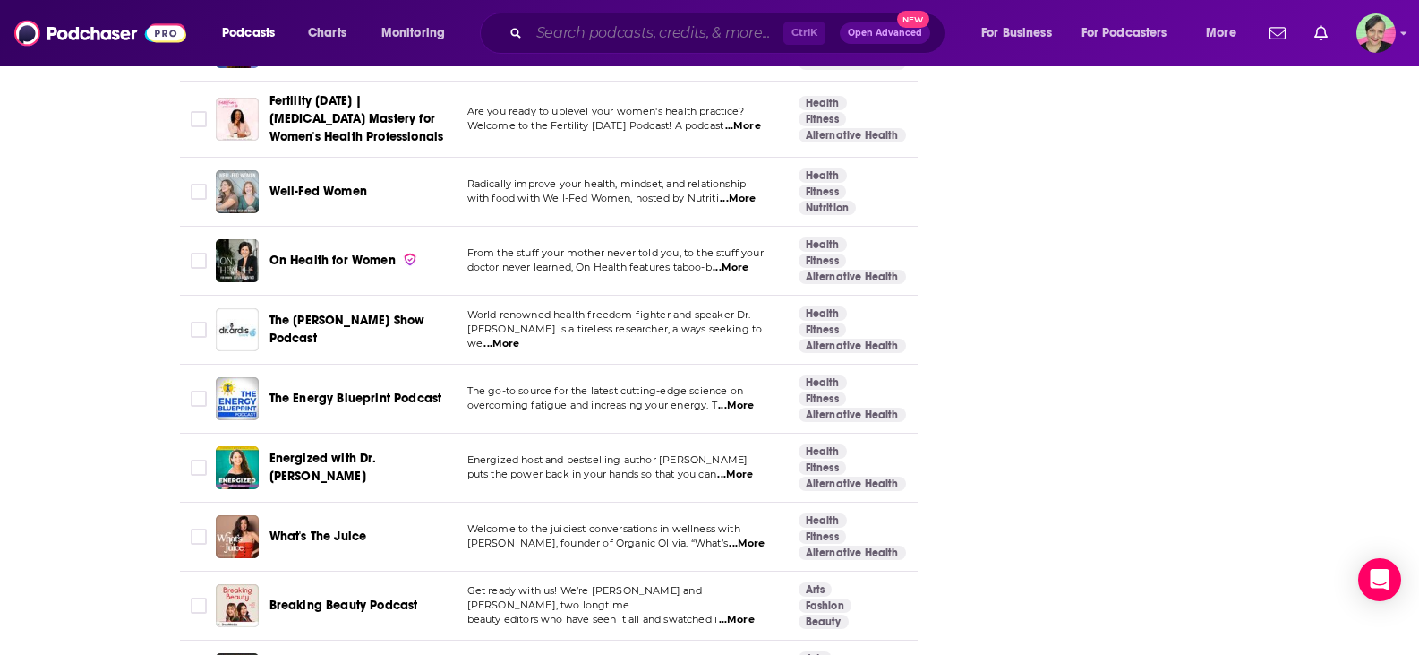
click at [578, 36] on input "Search podcasts, credits, & more..." at bounding box center [656, 33] width 254 height 29
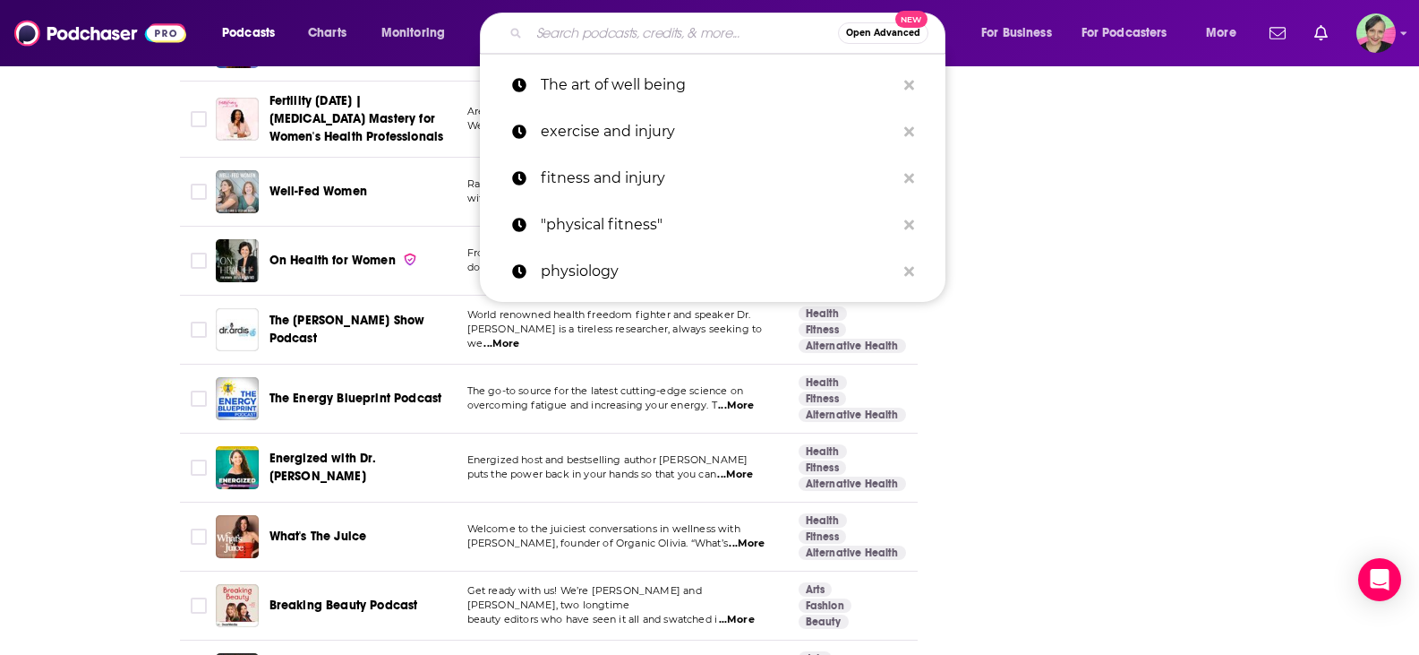
click at [578, 36] on input "Search podcasts, credits, & more..." at bounding box center [683, 33] width 309 height 29
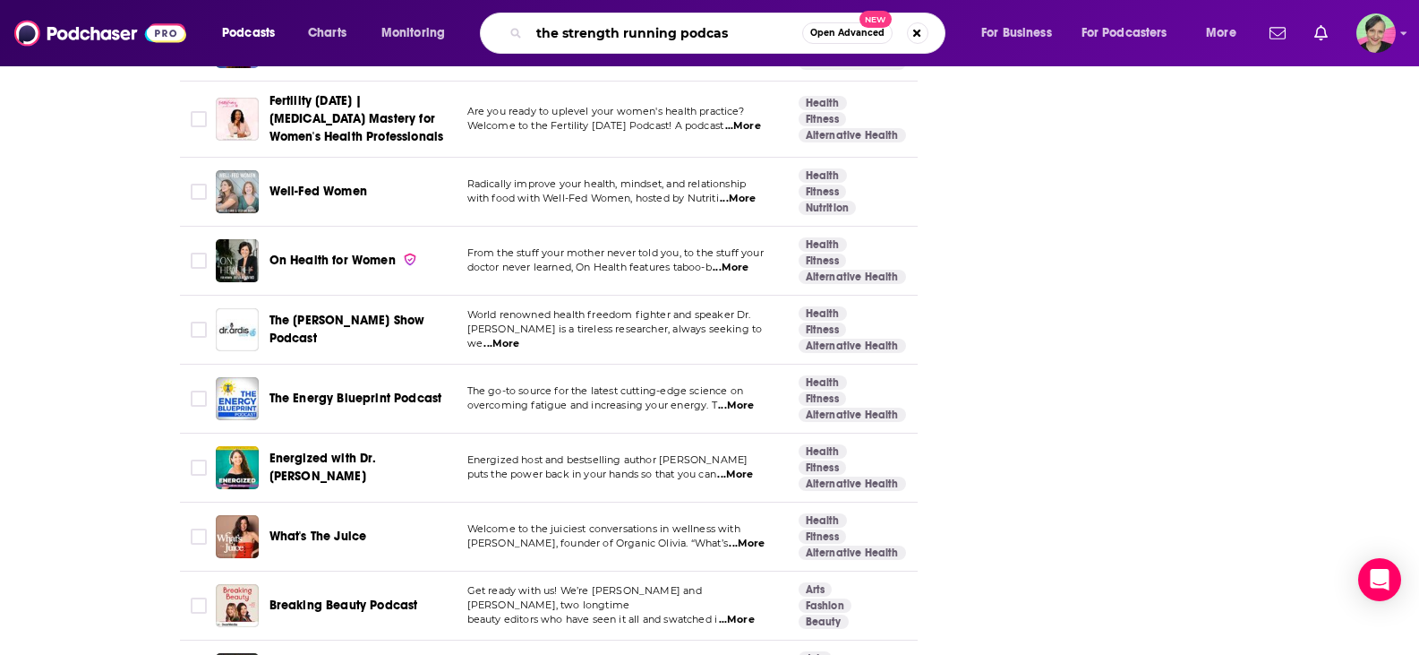
type input "the strength running podcast"
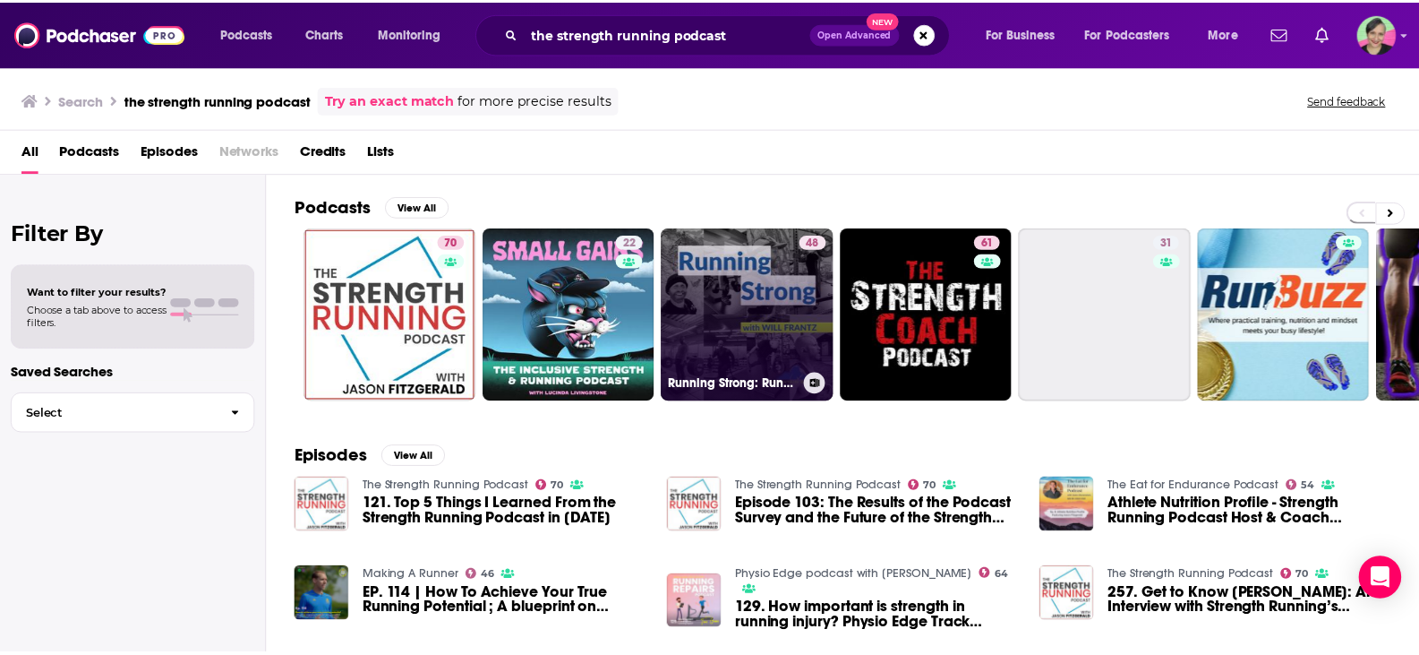
scroll to position [90, 0]
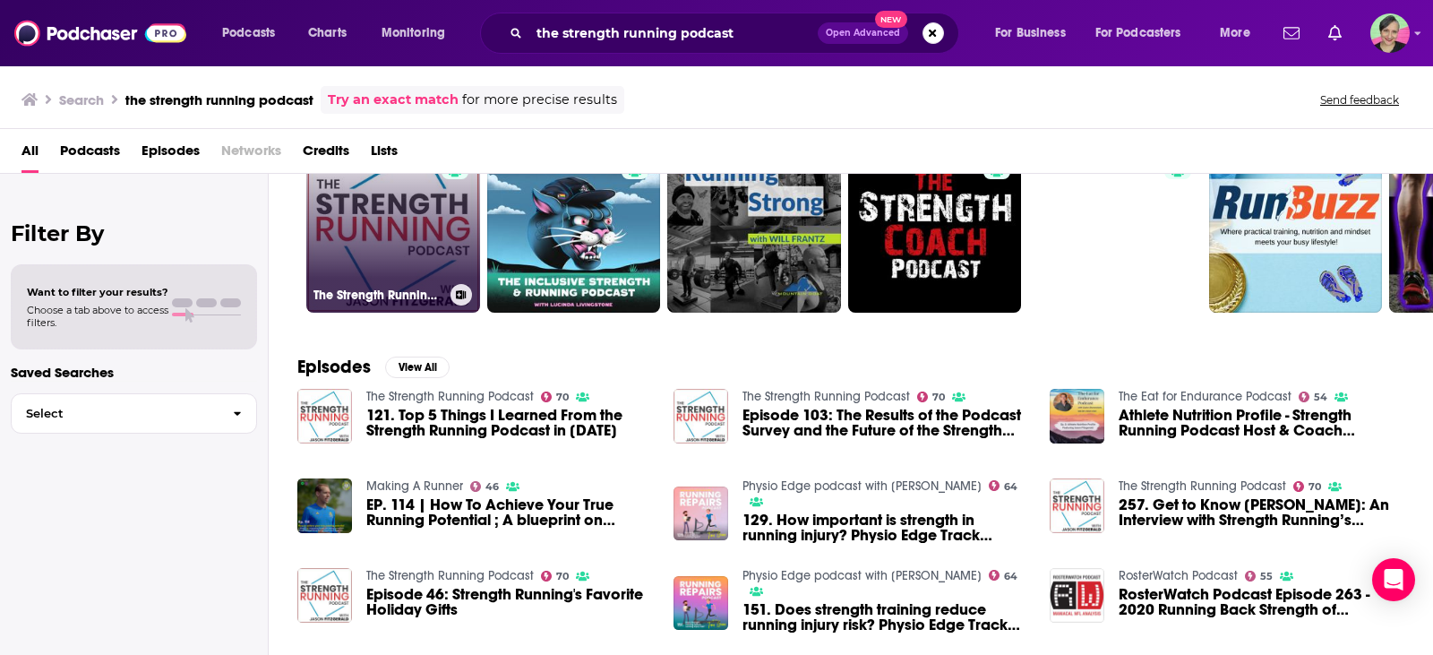
click at [395, 210] on link "70 The Strength Running Podcast" at bounding box center [393, 226] width 174 height 174
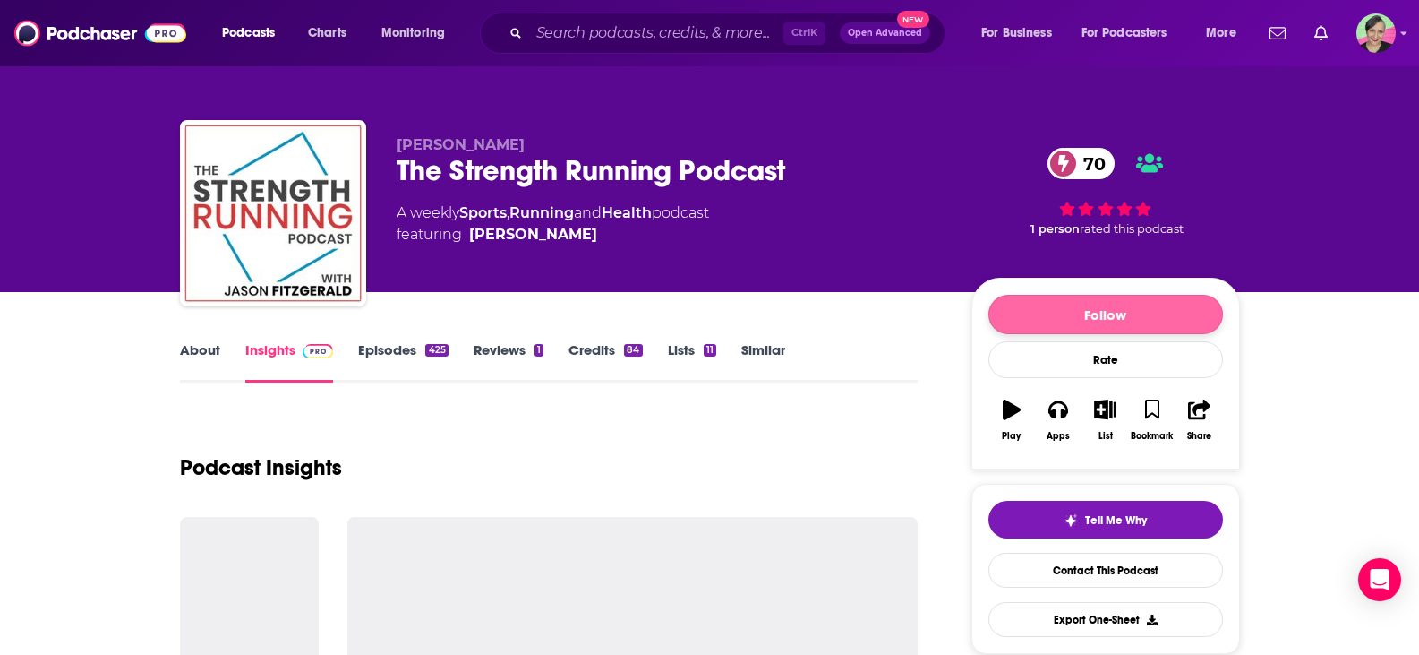
scroll to position [90, 0]
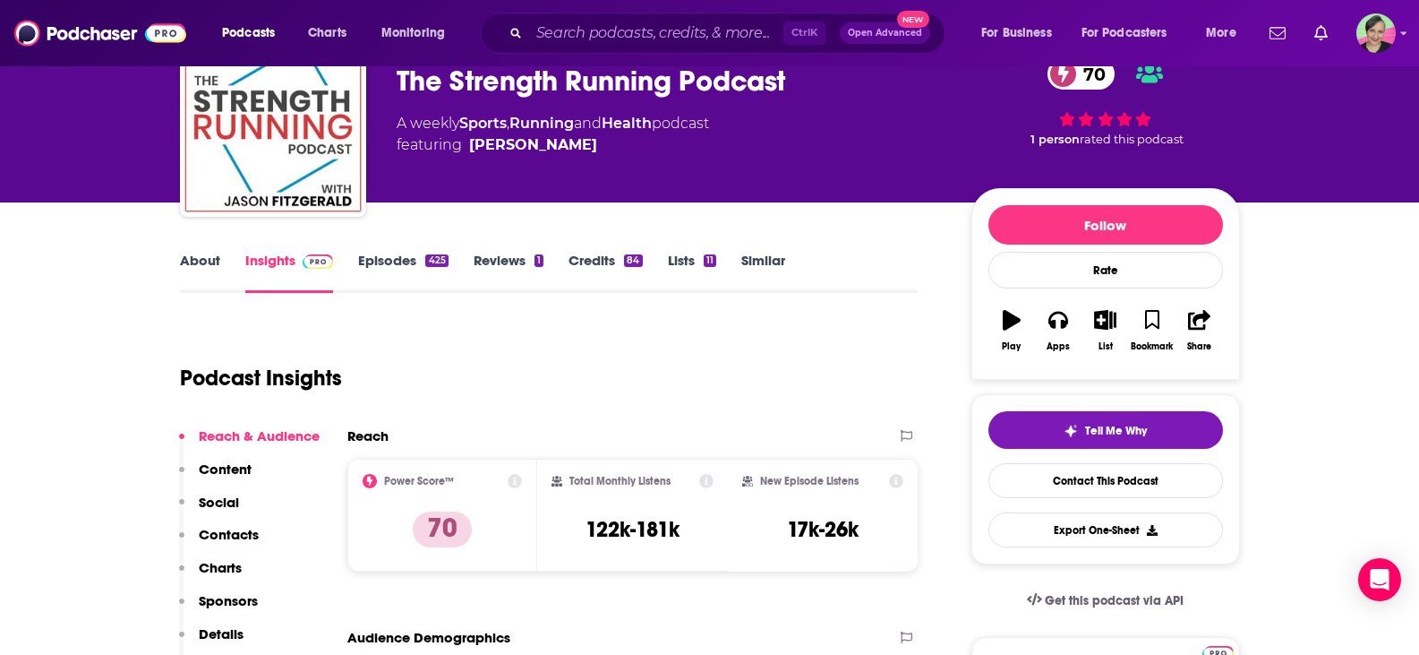
click at [186, 263] on link "About" at bounding box center [200, 272] width 40 height 41
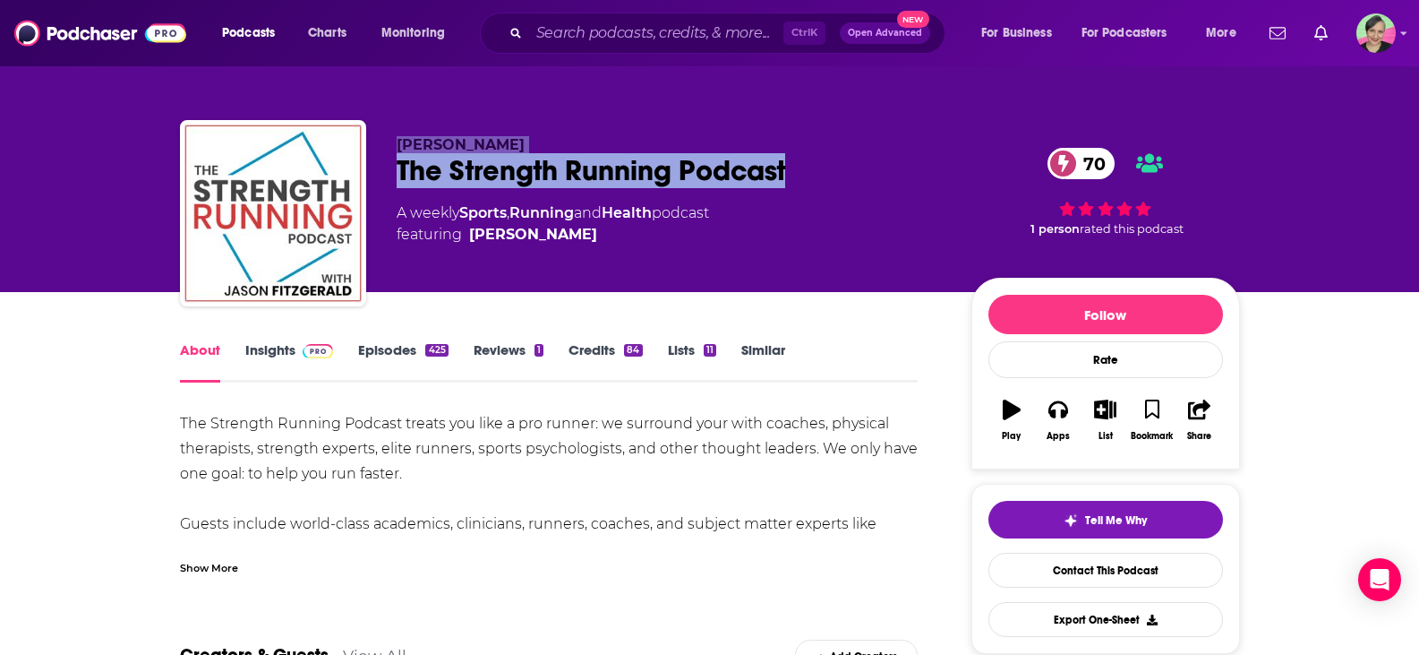
drag, startPoint x: 697, startPoint y: 171, endPoint x: 392, endPoint y: 144, distance: 305.7
click at [392, 144] on div "Jason Fitzgerald The Strength Running Podcast 70 A weekly Sports , Running and …" at bounding box center [710, 216] width 1060 height 193
click at [1147, 573] on link "Contact This Podcast" at bounding box center [1106, 570] width 235 height 35
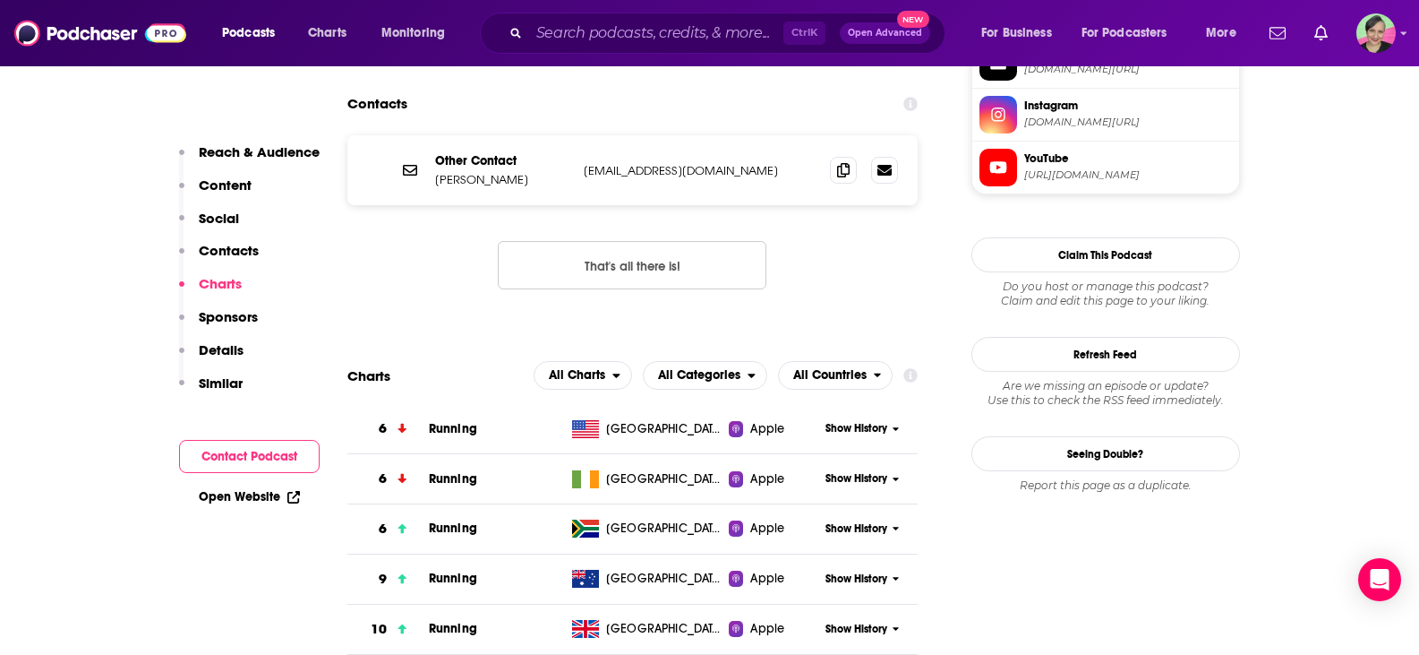
scroll to position [1713, 0]
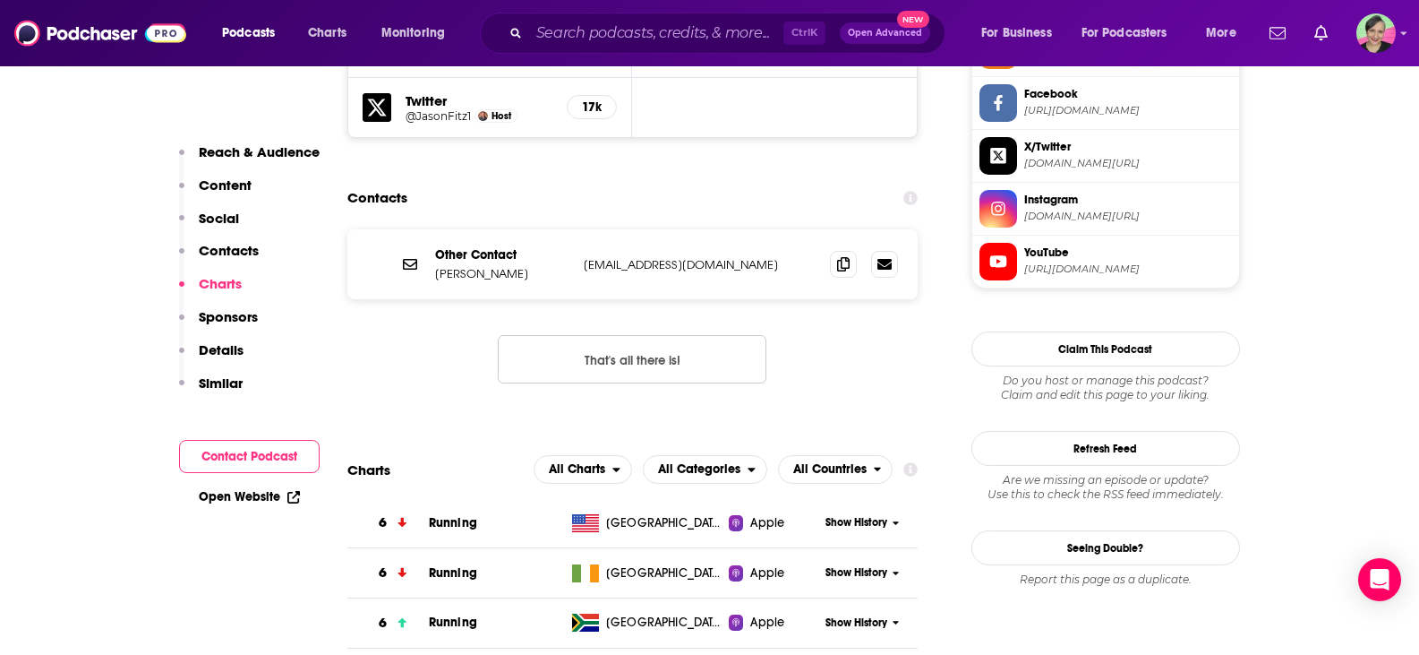
click at [843, 257] on icon at bounding box center [843, 264] width 13 height 14
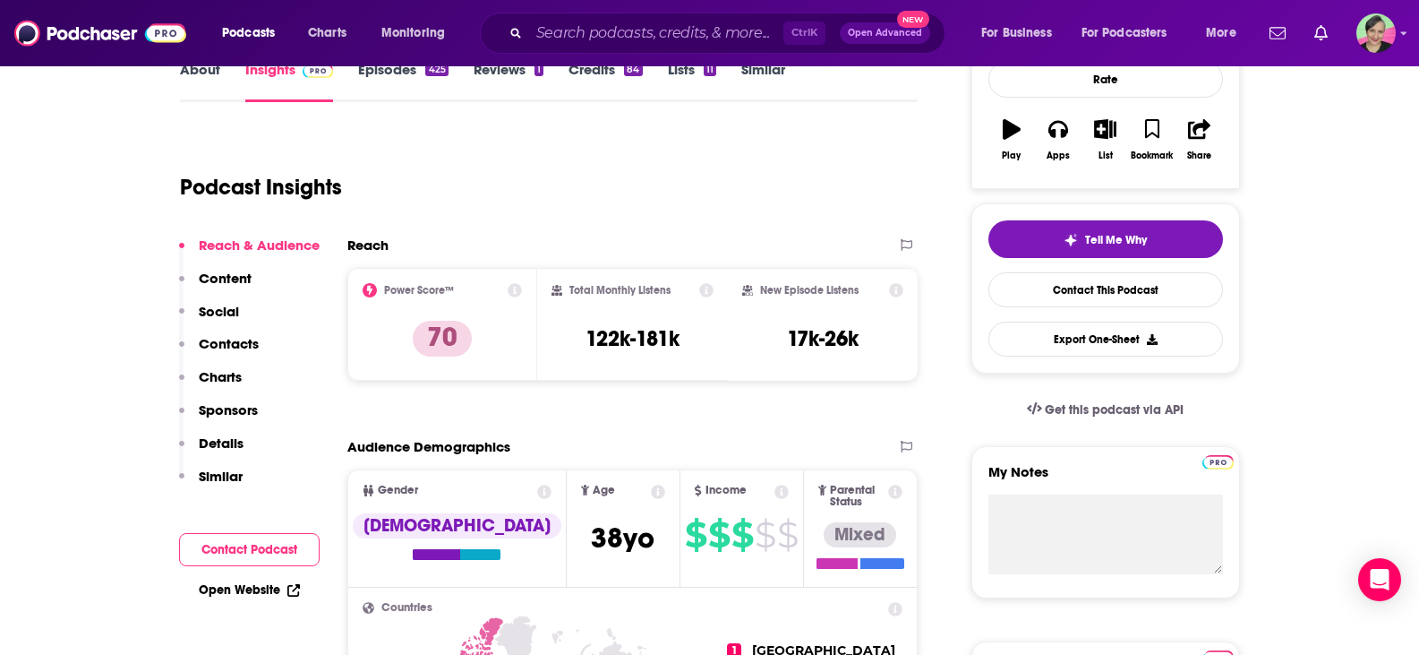
scroll to position [0, 0]
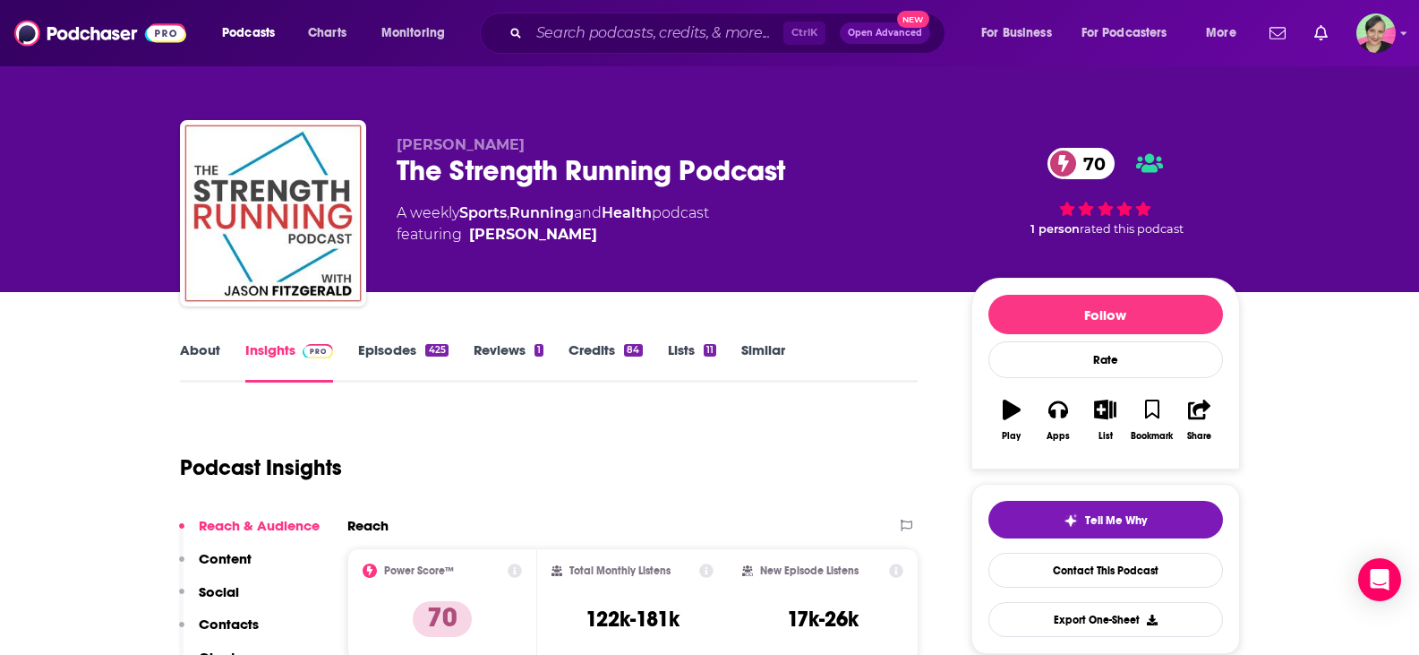
click at [826, 159] on div "The Strength Running Podcast 70" at bounding box center [670, 170] width 546 height 35
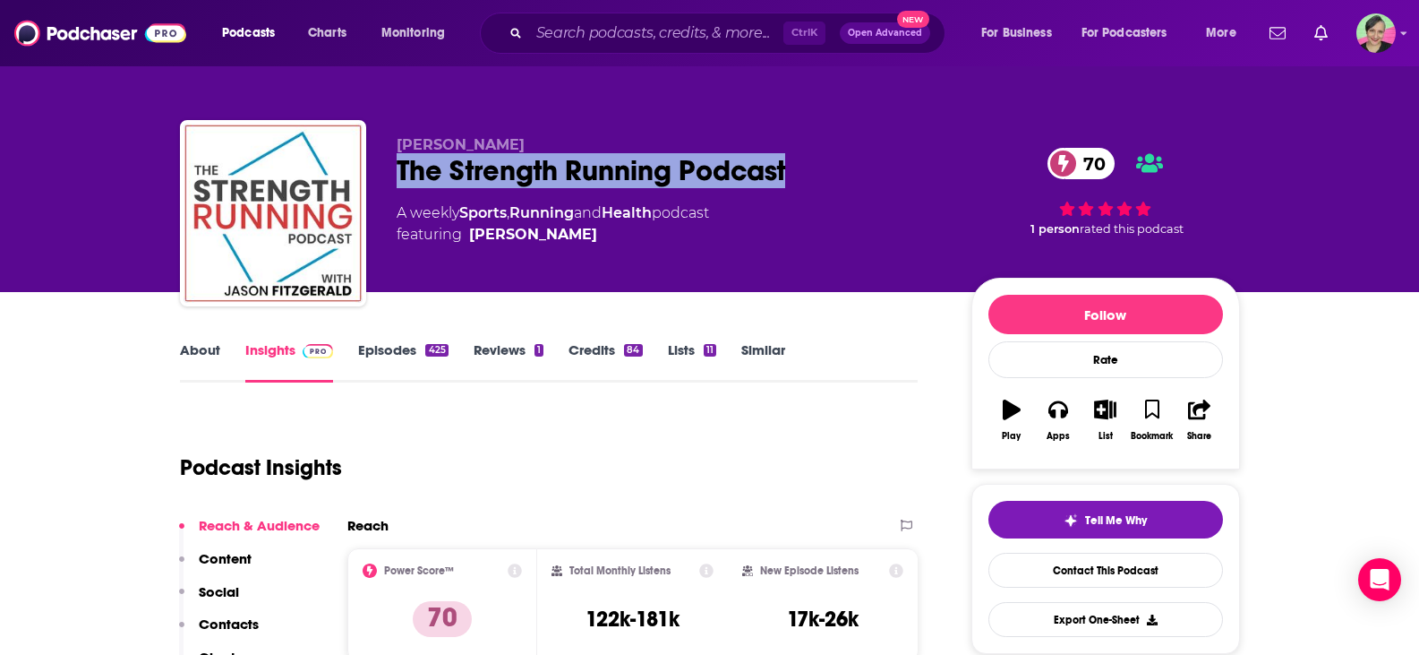
copy h2 "The Strength Running Podcast"
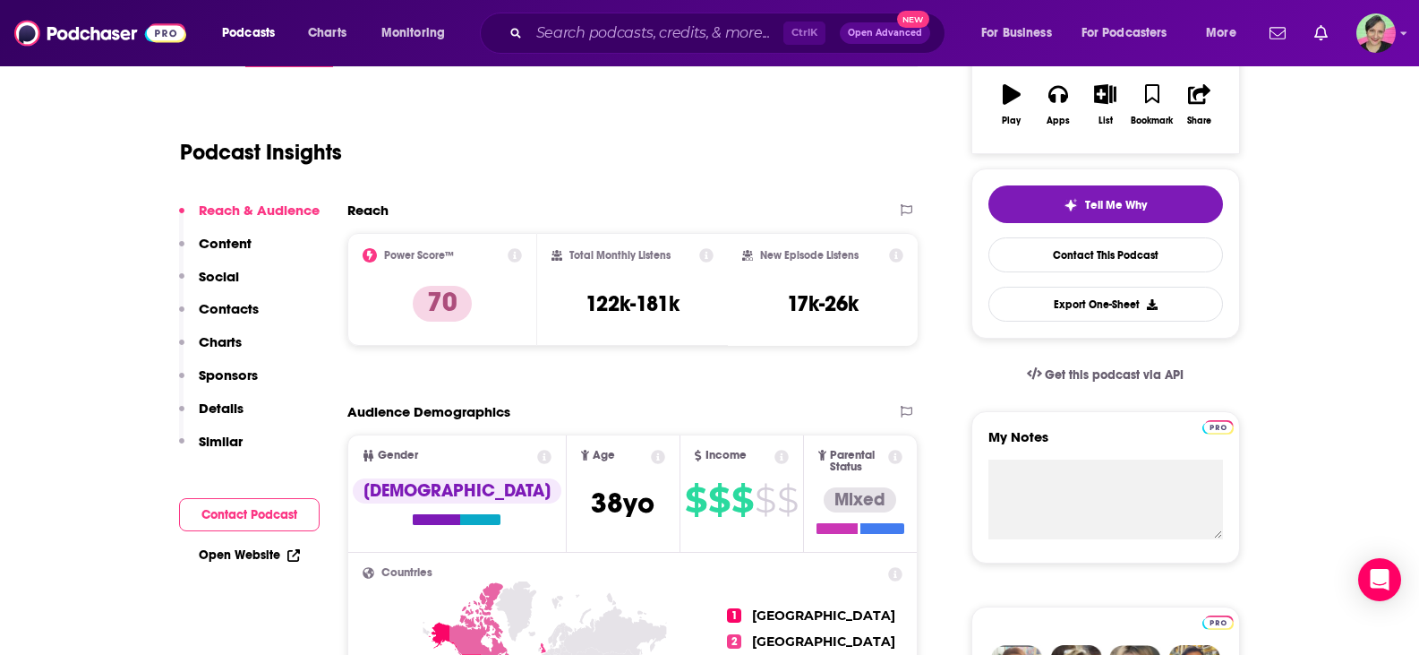
scroll to position [358, 0]
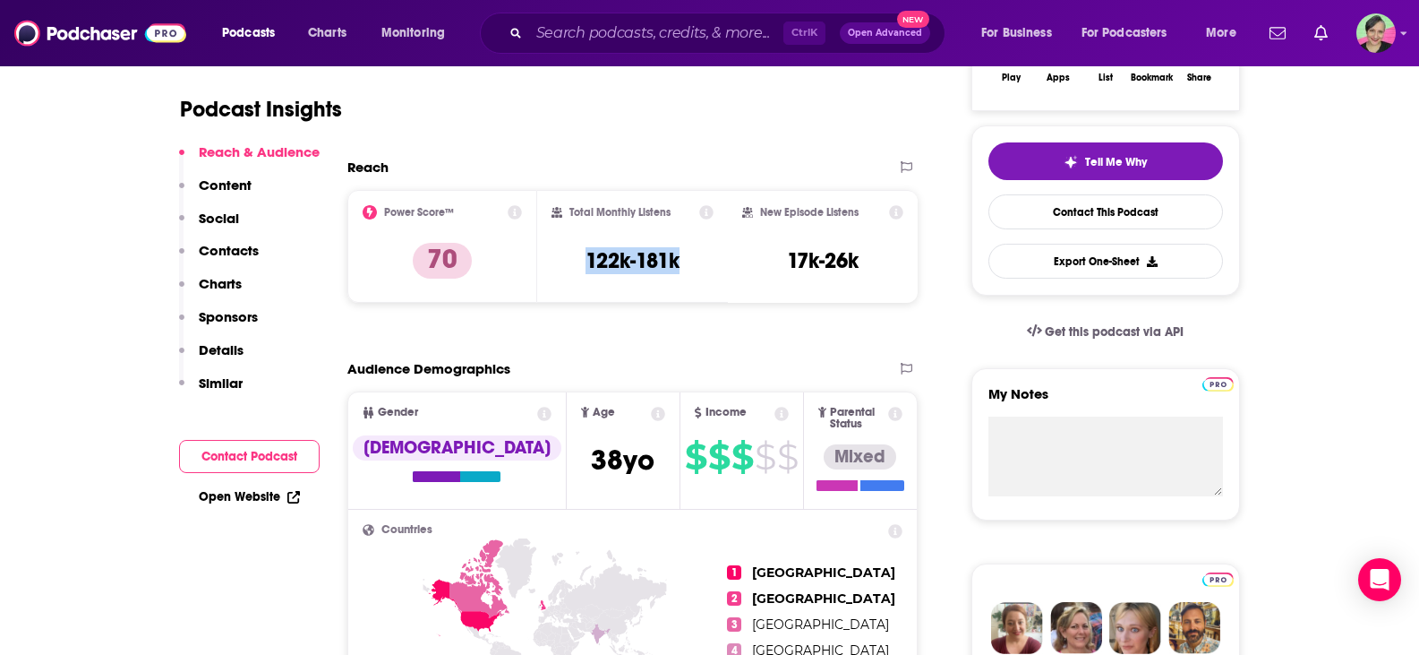
drag, startPoint x: 687, startPoint y: 254, endPoint x: 562, endPoint y: 262, distance: 124.7
click at [562, 262] on div "Total Monthly Listens 122k-181k" at bounding box center [633, 246] width 162 height 82
copy h3 "122k-181k"
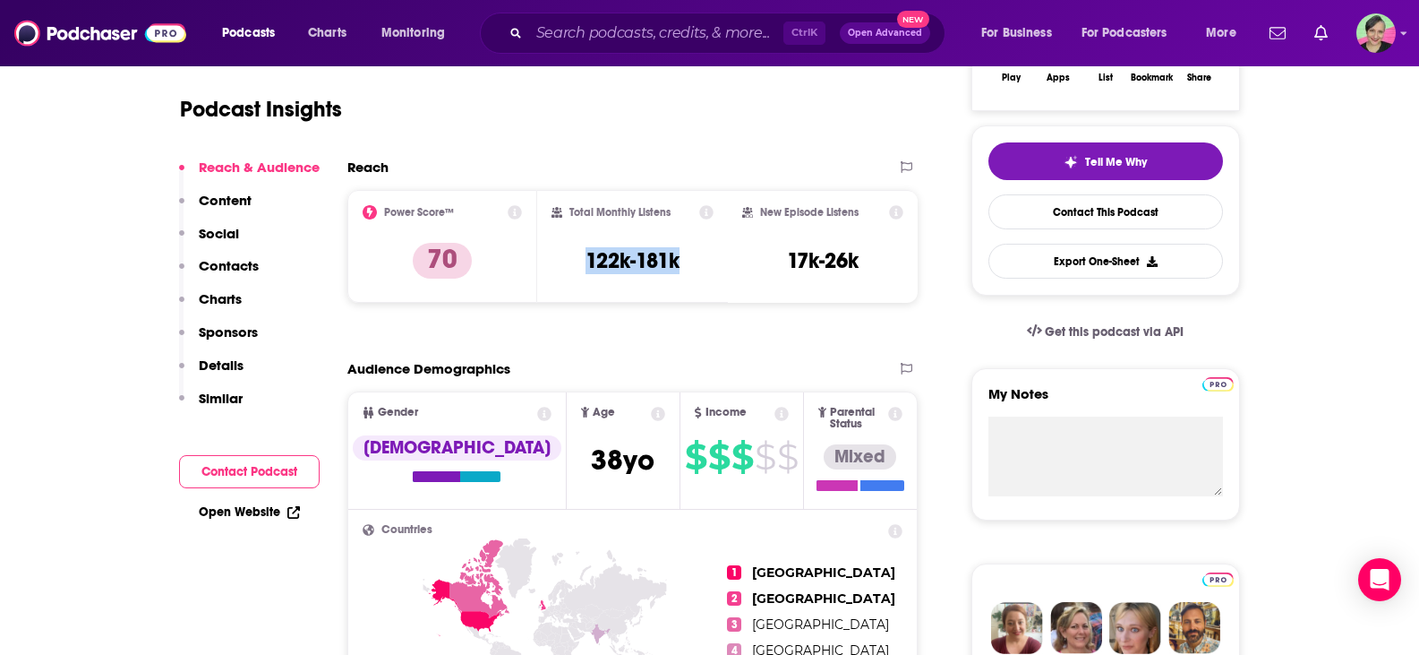
scroll to position [0, 0]
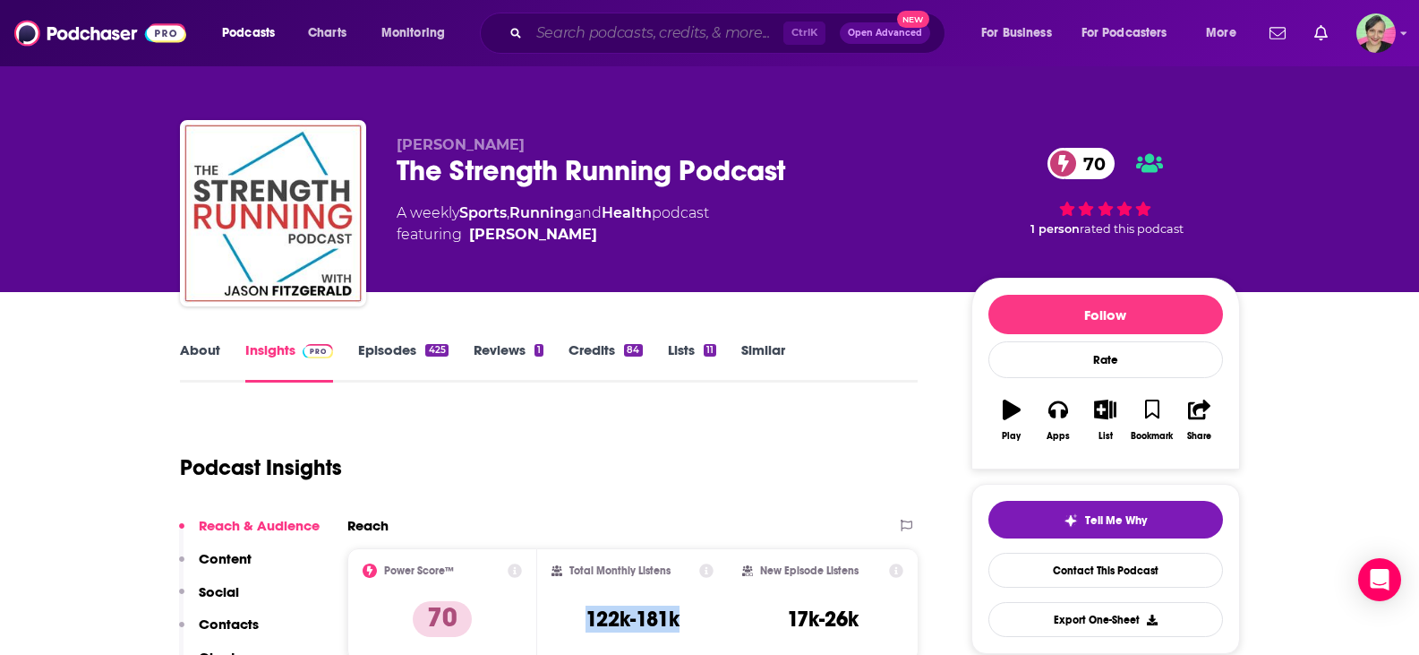
click at [529, 24] on input "Search podcasts, credits, & more..." at bounding box center [656, 33] width 254 height 29
click at [1107, 414] on icon "button" at bounding box center [1105, 409] width 22 height 20
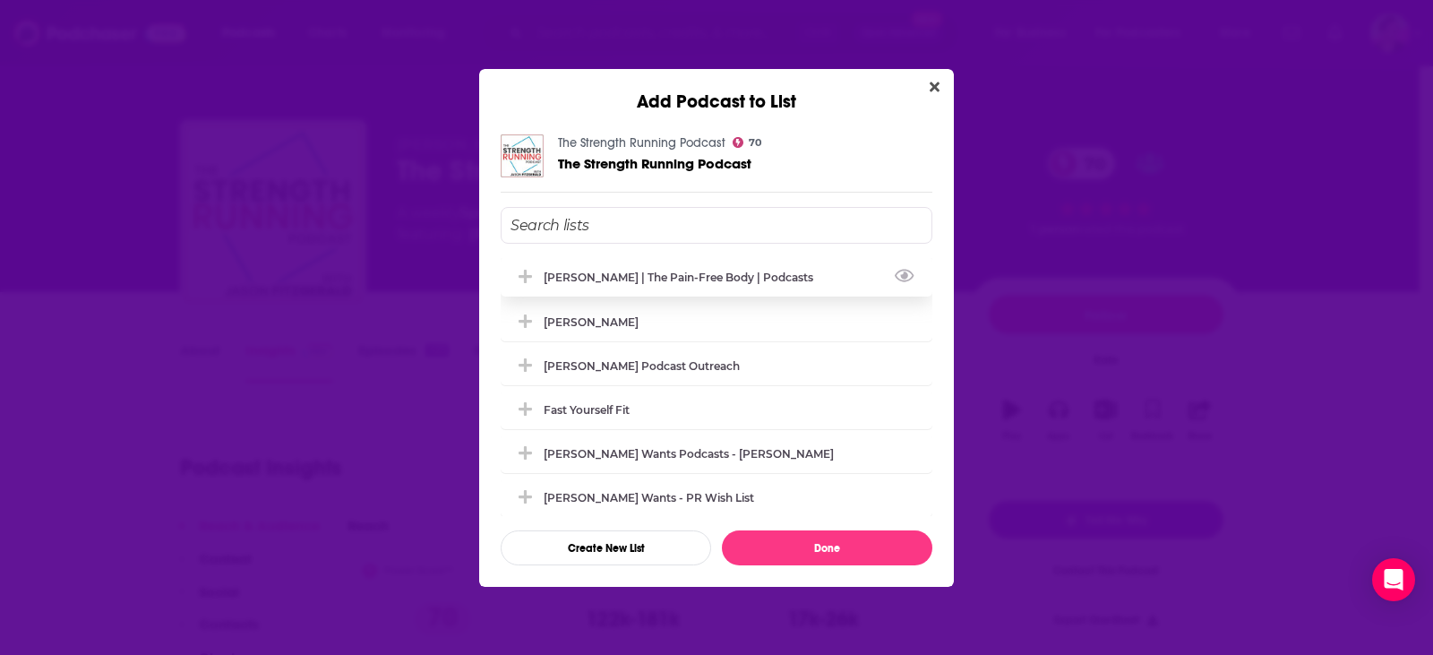
click at [604, 269] on div "[PERSON_NAME] | The Pain-Free Body | podcasts" at bounding box center [717, 276] width 432 height 39
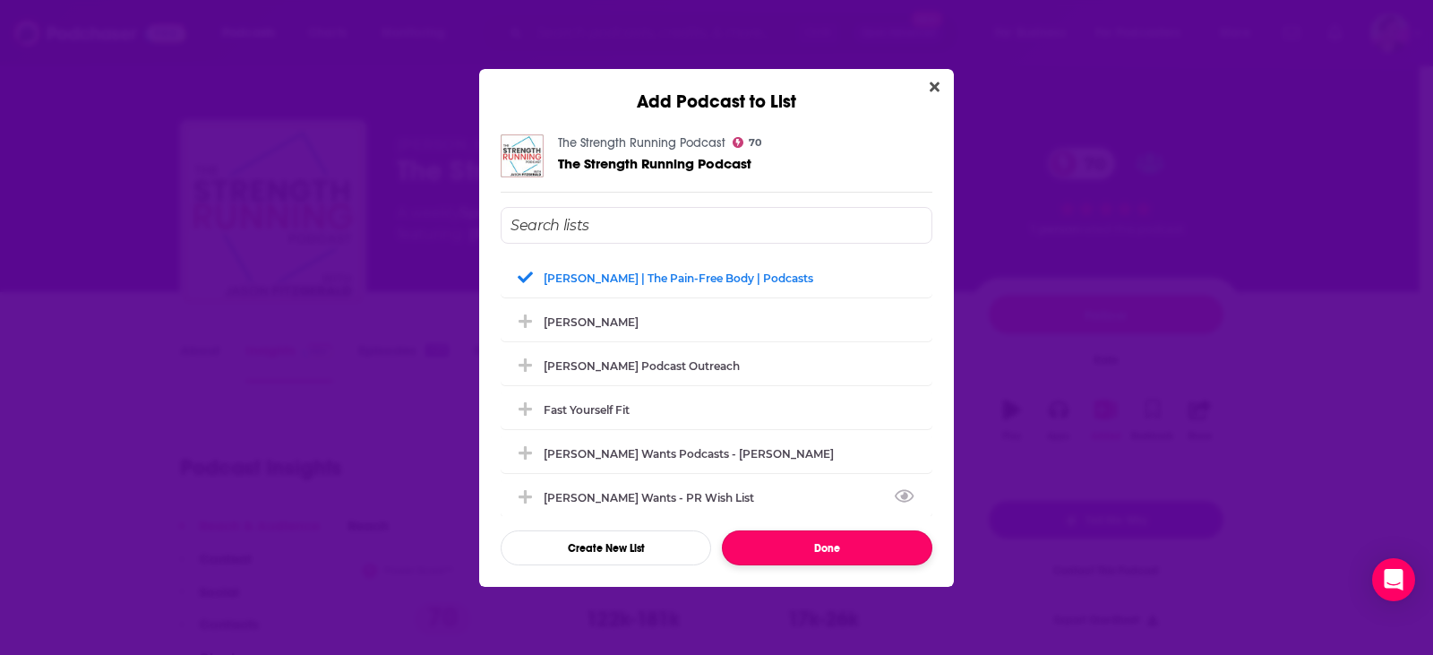
click at [796, 541] on button "Done" at bounding box center [827, 547] width 210 height 35
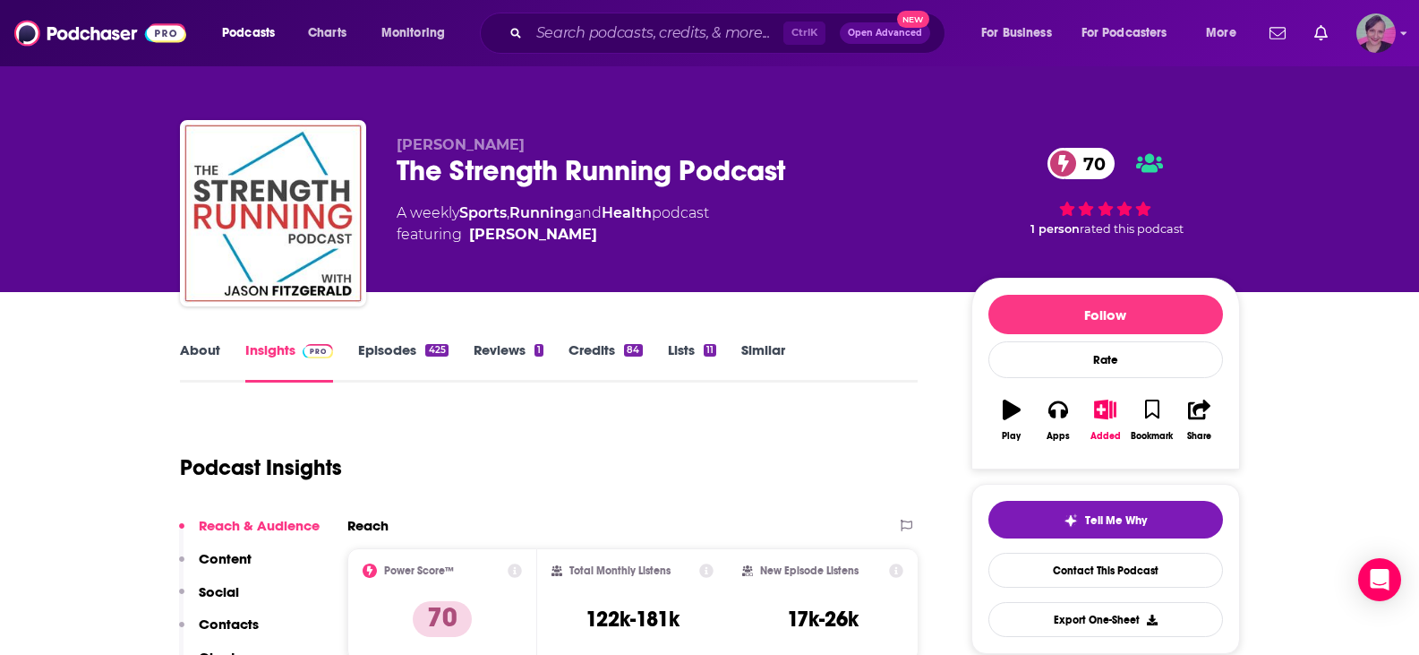
click at [1402, 31] on icon "Show profile menu" at bounding box center [1404, 33] width 7 height 11
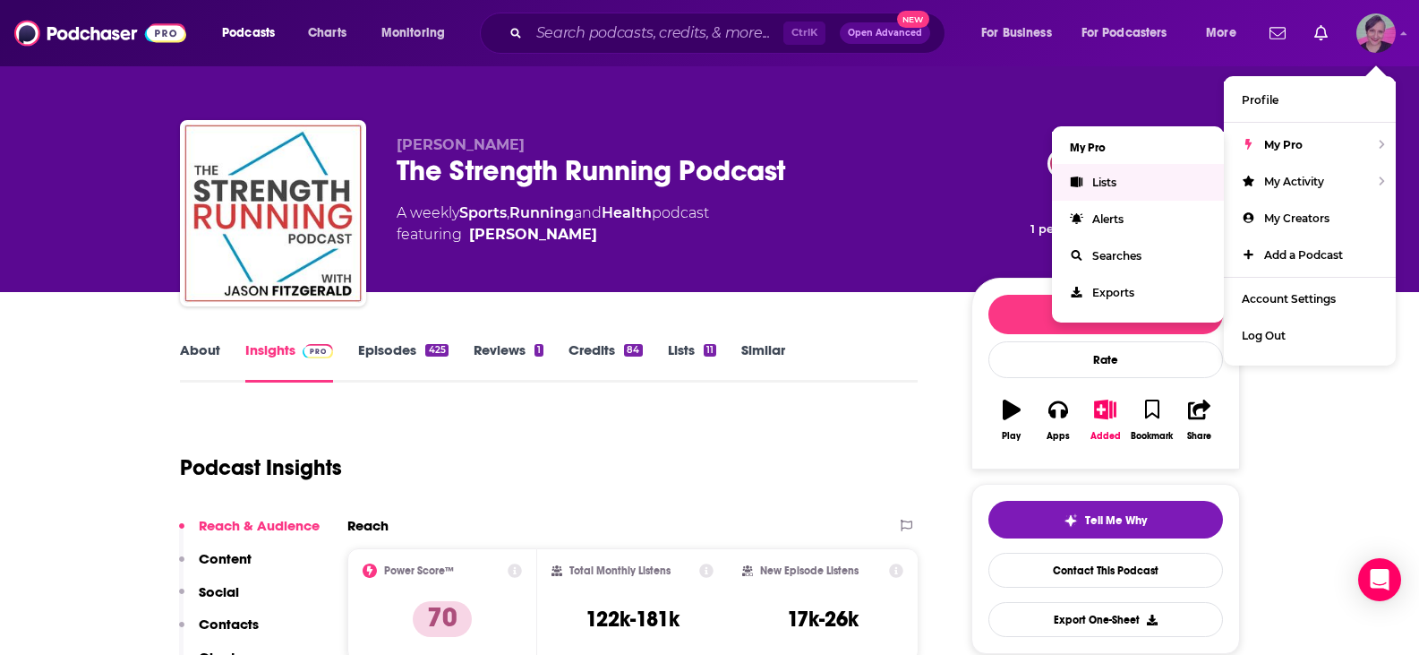
click at [1111, 181] on span "Lists" at bounding box center [1105, 182] width 24 height 13
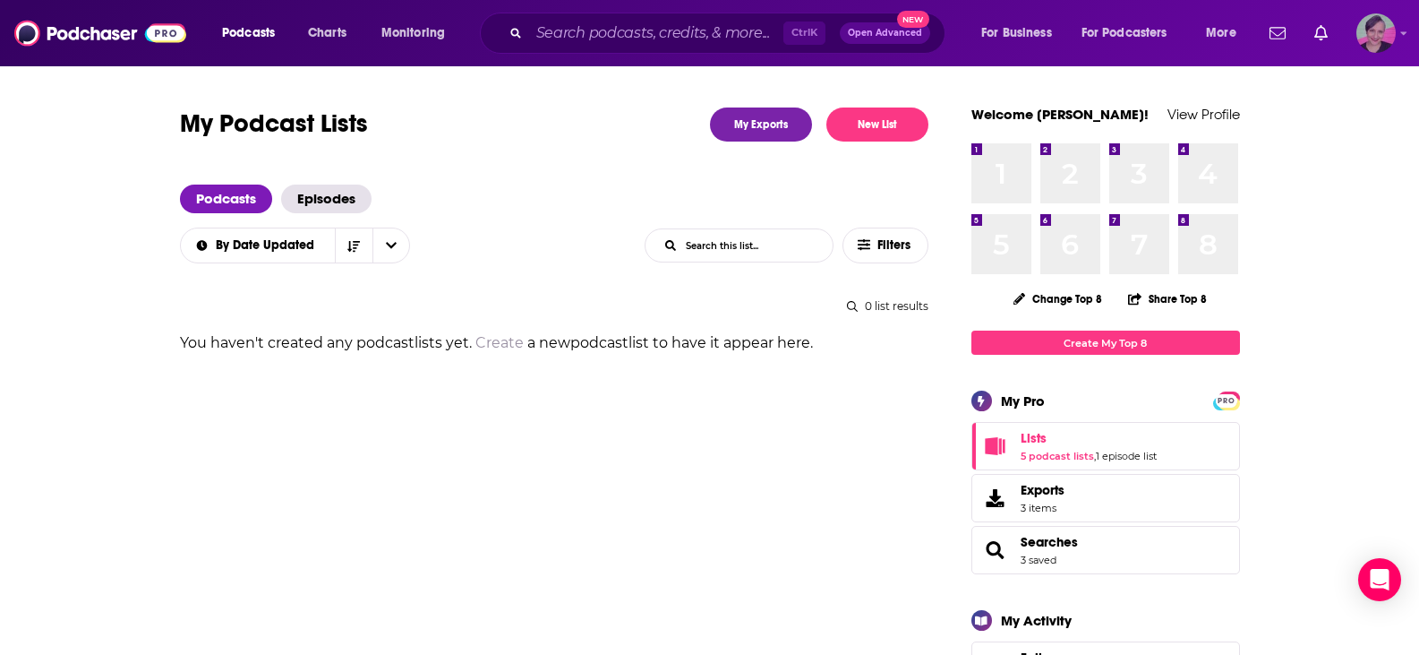
click at [1402, 31] on icon "Show profile menu" at bounding box center [1404, 33] width 7 height 11
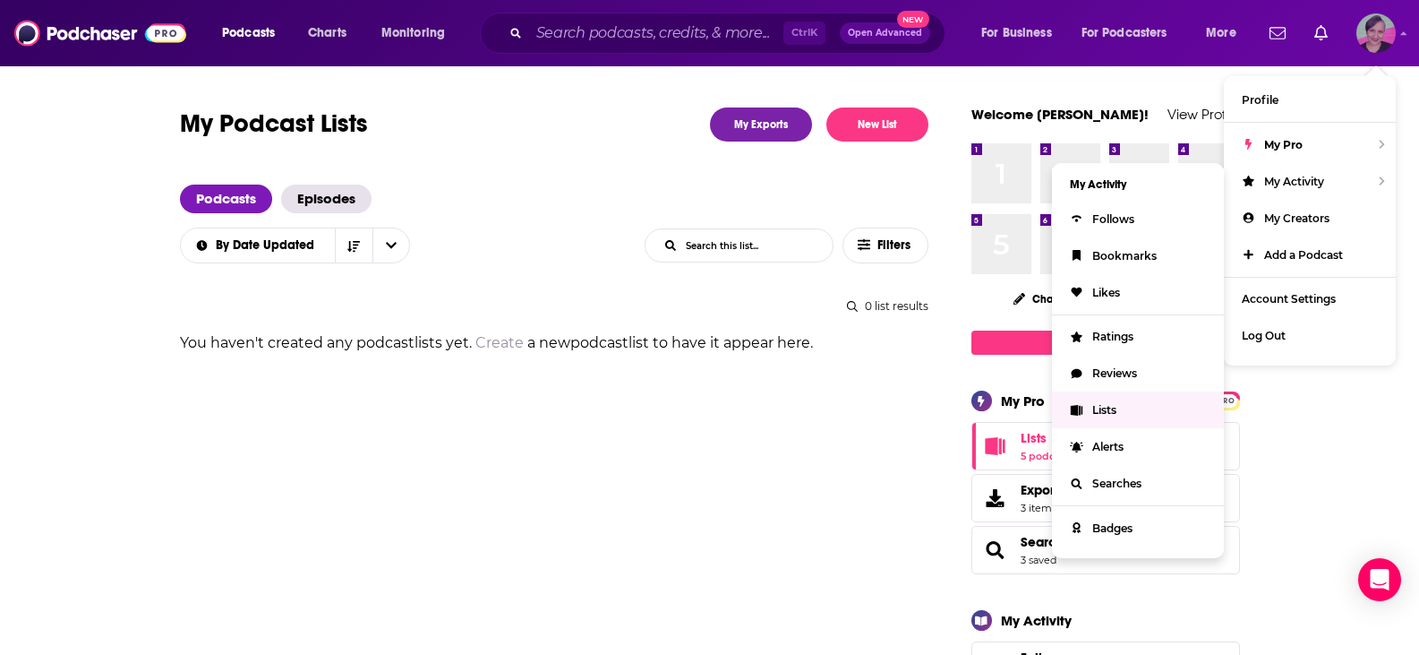
click at [1088, 410] on link "Lists" at bounding box center [1138, 409] width 172 height 37
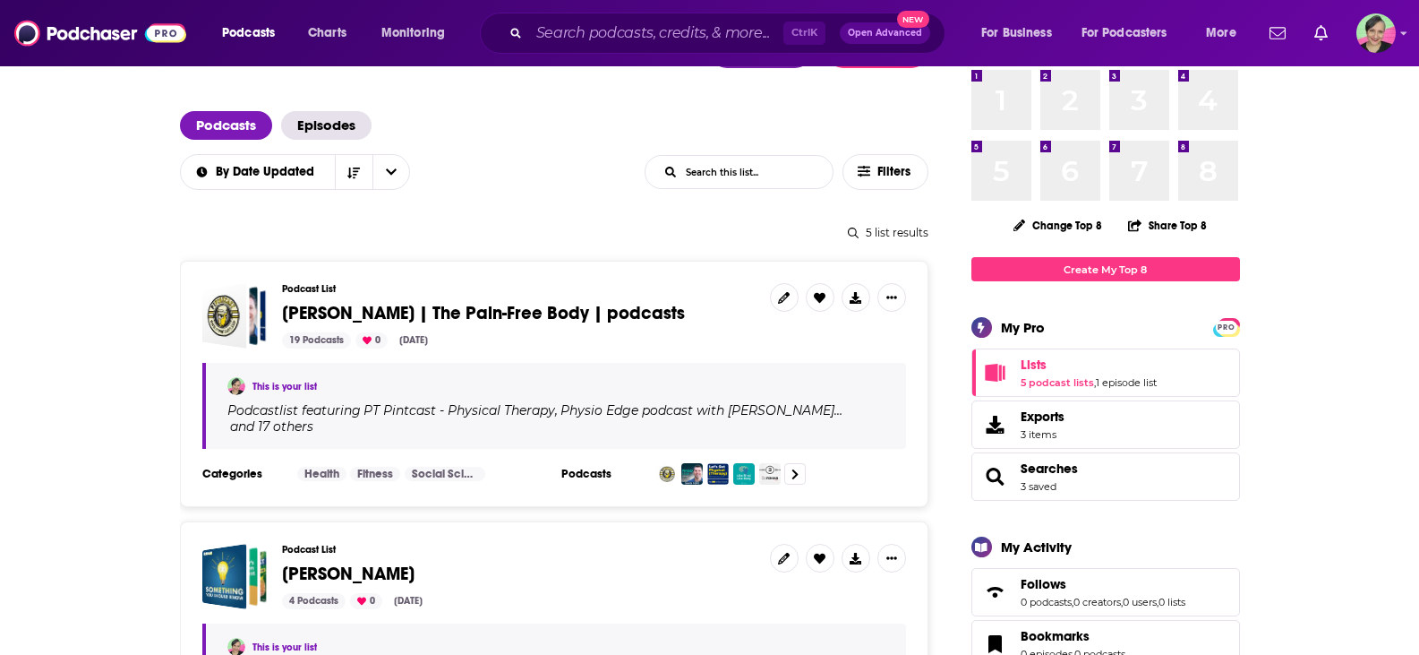
scroll to position [90, 0]
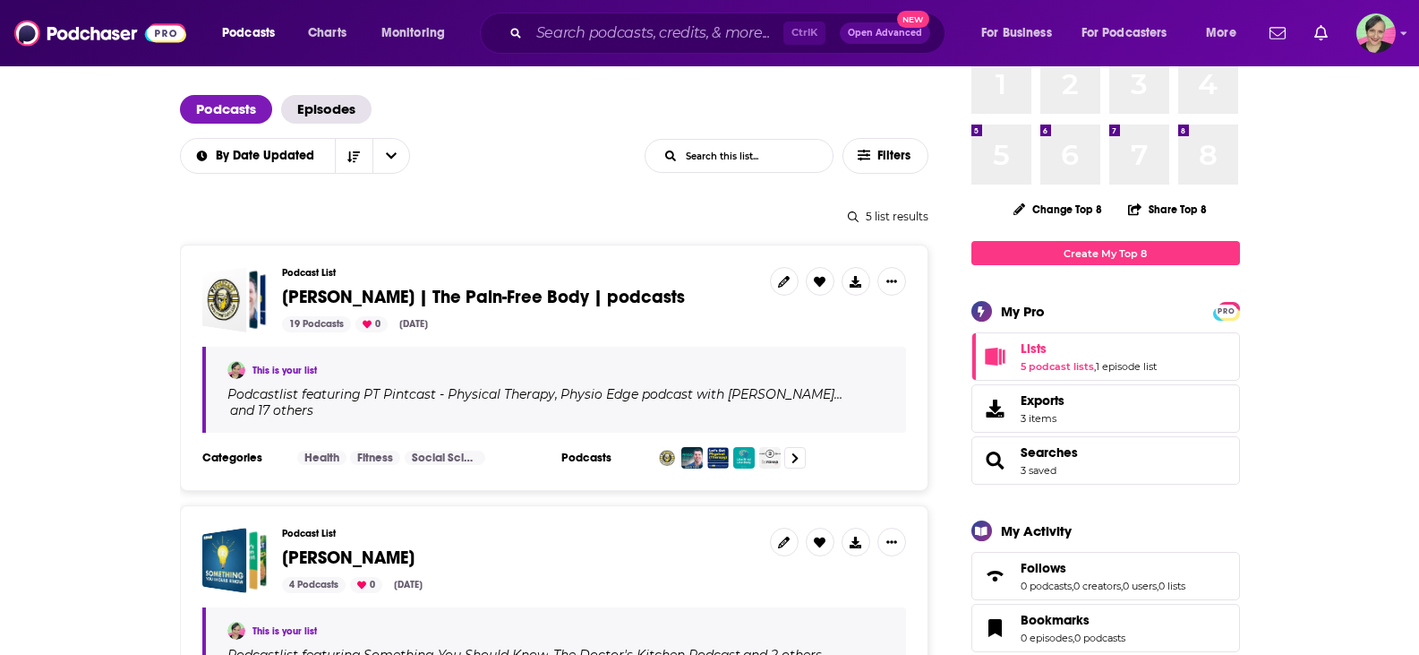
click at [460, 291] on span "[PERSON_NAME] | The Pain-Free Body | podcasts" at bounding box center [483, 297] width 403 height 22
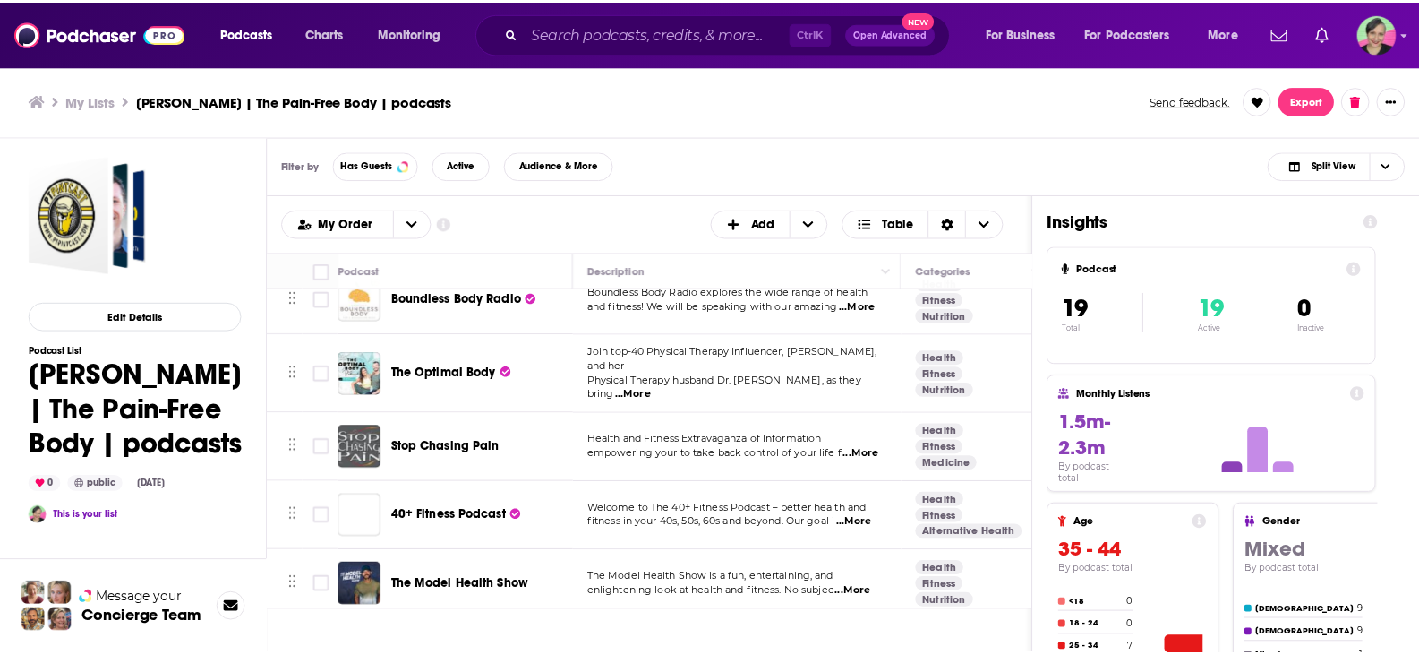
scroll to position [1005, 0]
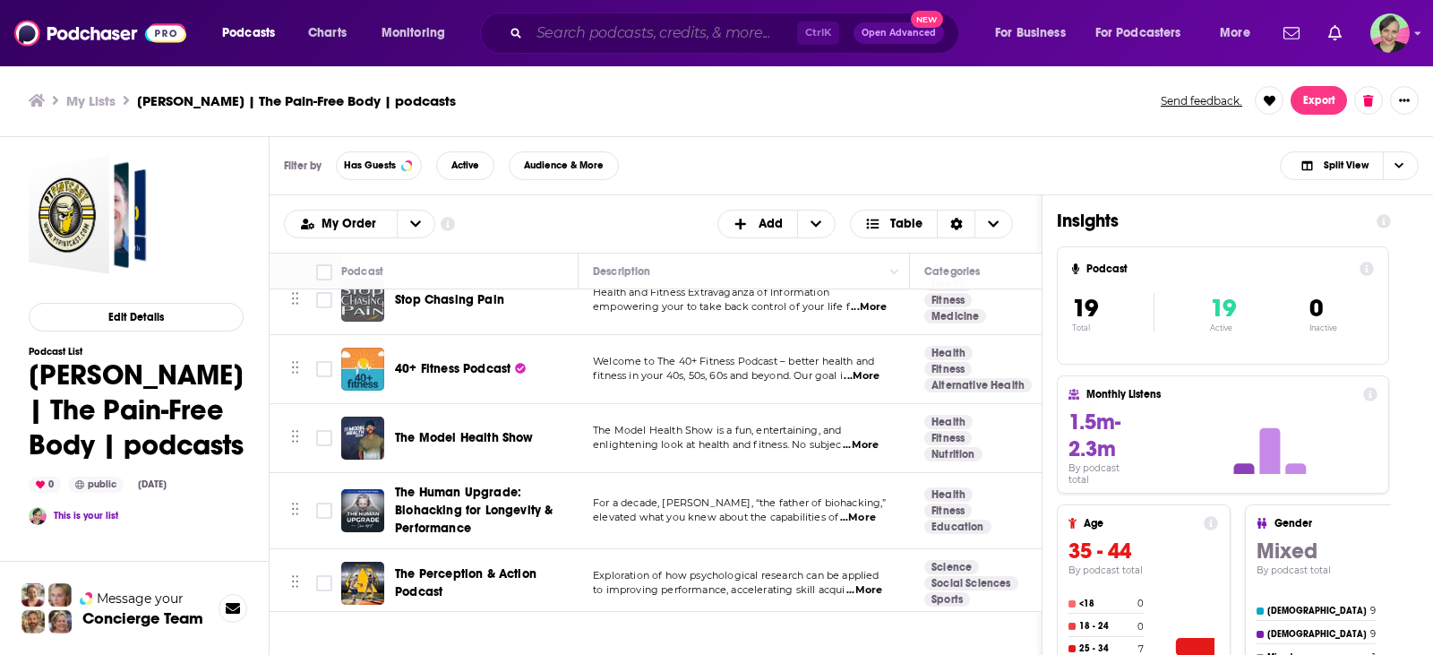
click at [604, 26] on input "Search podcasts, credits, & more..." at bounding box center [663, 33] width 268 height 29
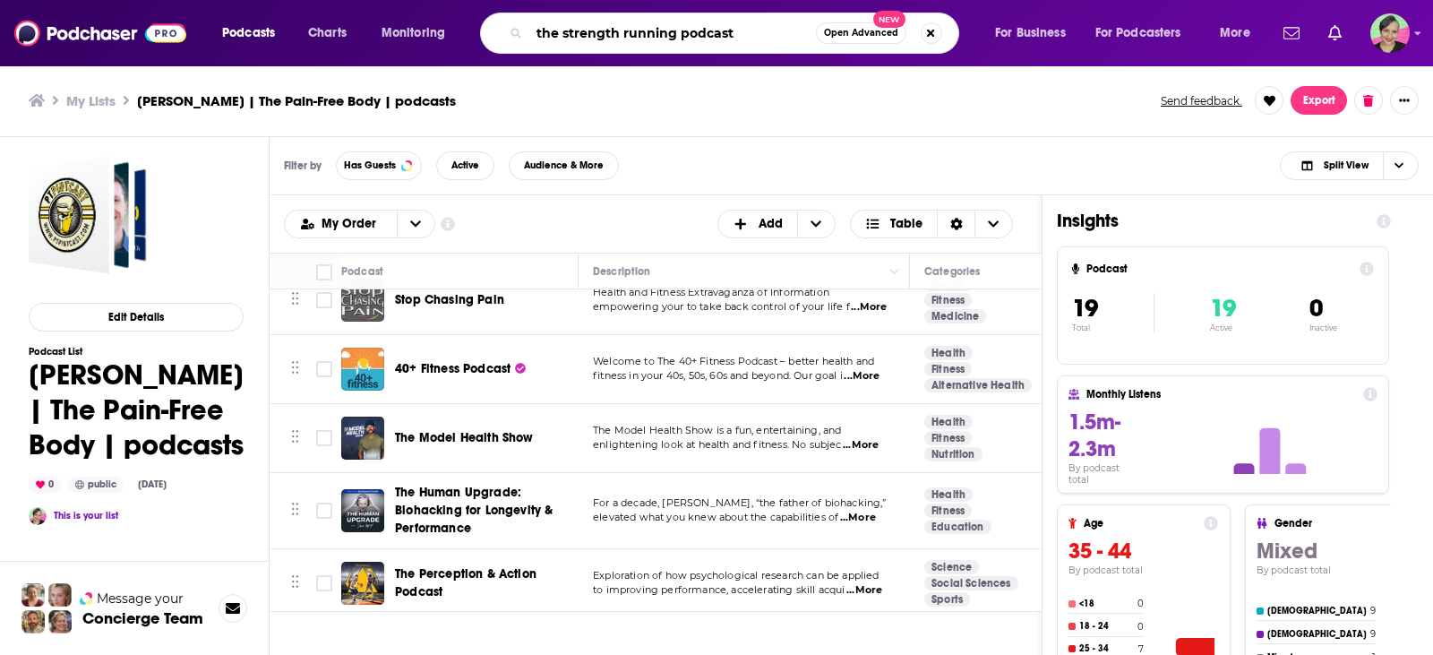
type input "the strength running podcast"
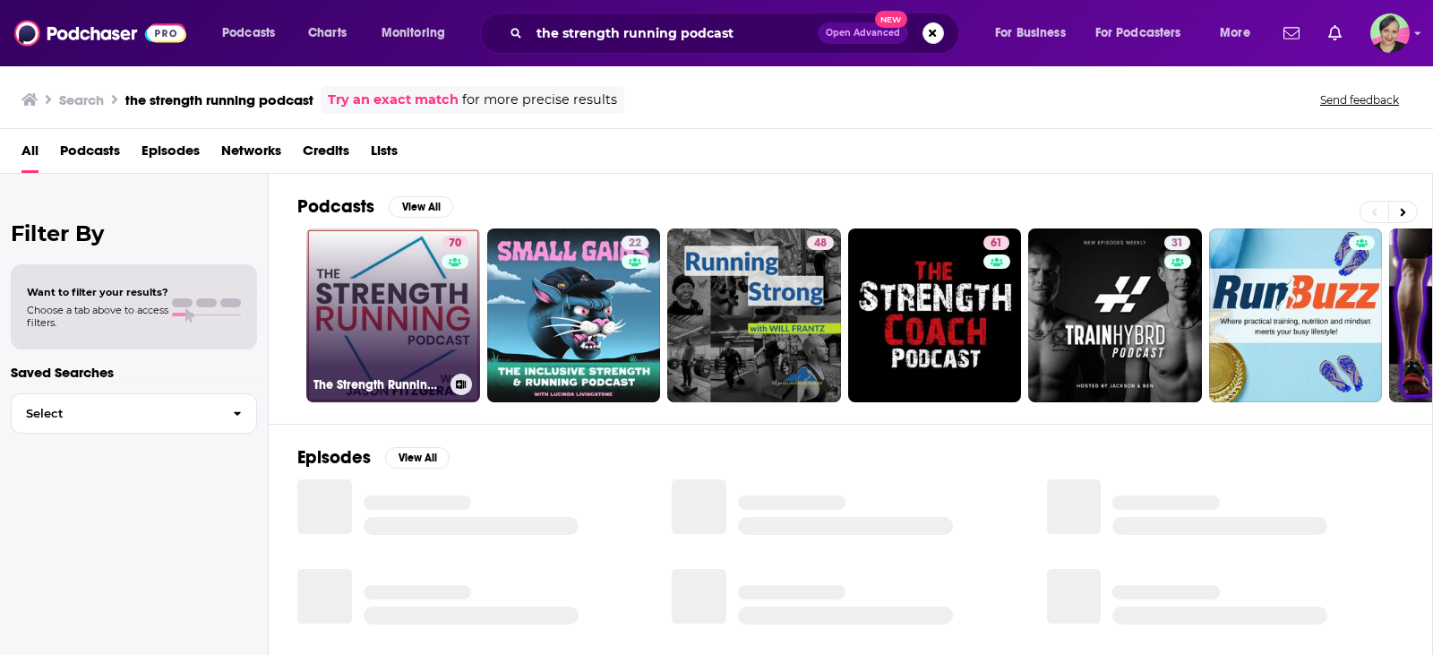
click at [397, 264] on link "70 The Strength Running Podcast" at bounding box center [393, 315] width 174 height 174
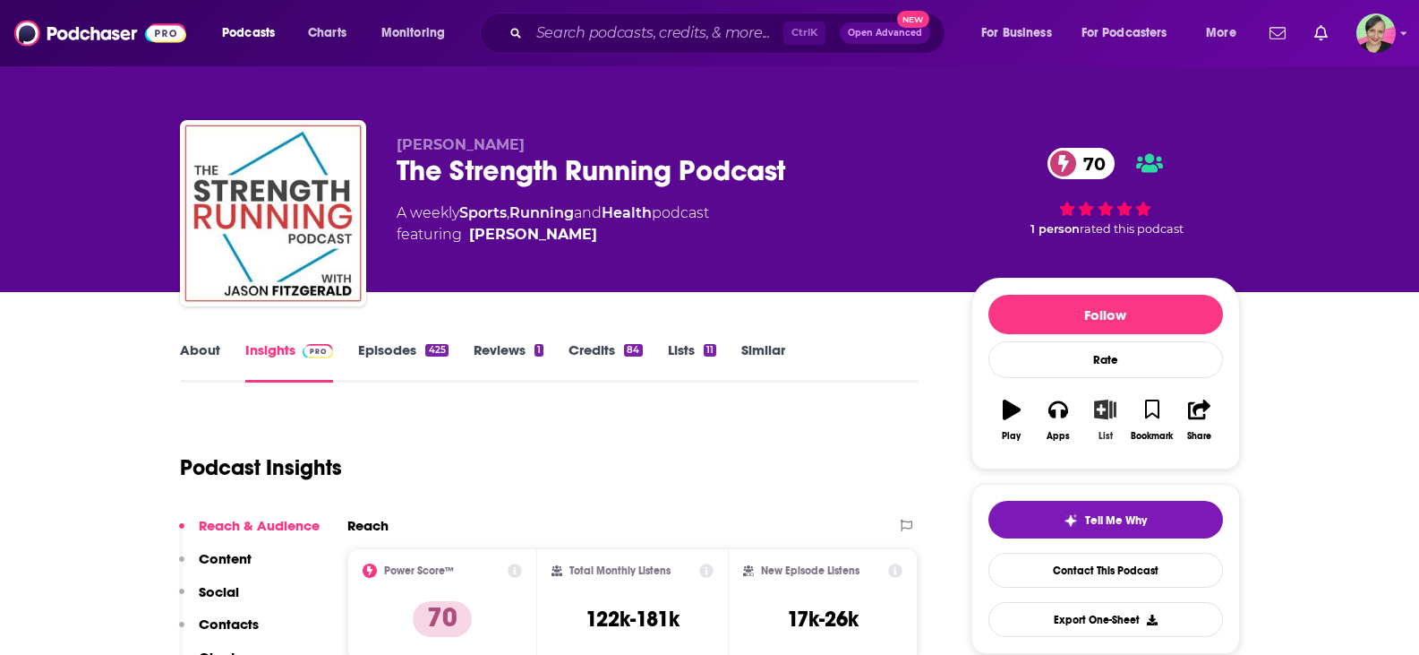
click at [1104, 399] on icon "button" at bounding box center [1105, 409] width 22 height 20
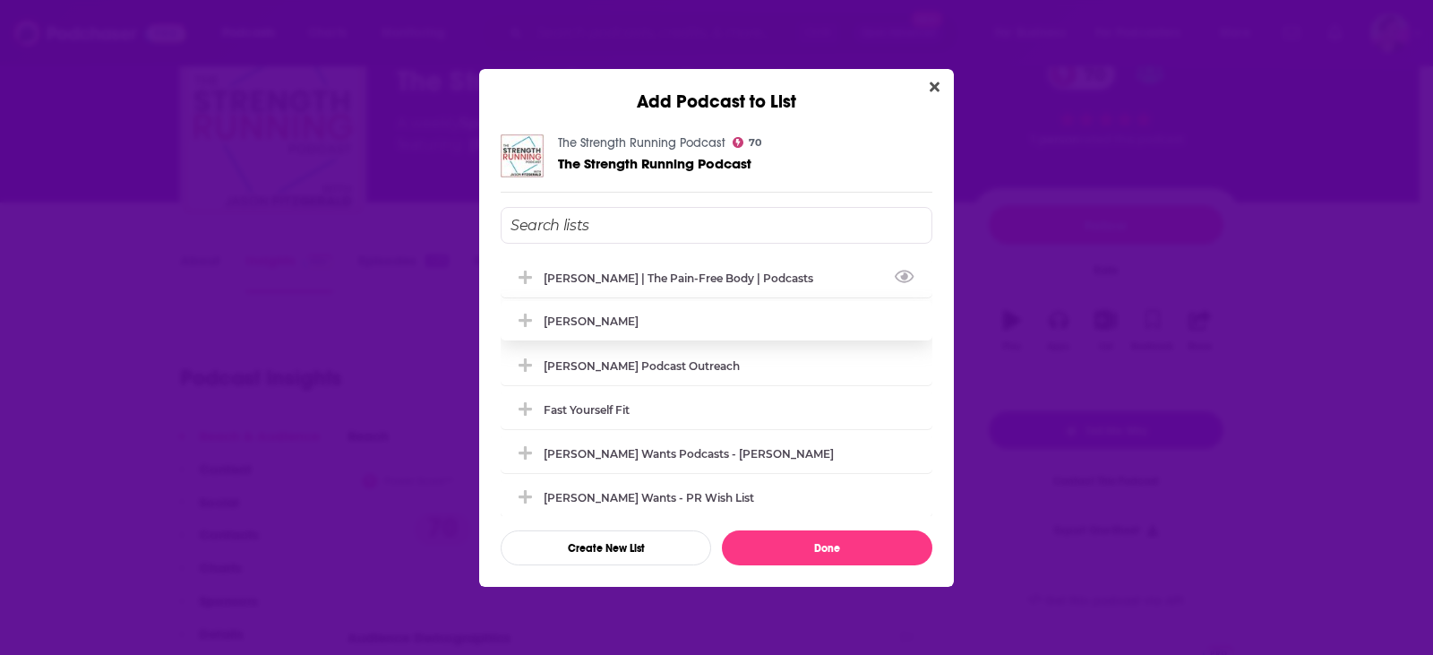
click at [632, 279] on div "[PERSON_NAME] | The Pain-Free Body | podcasts" at bounding box center [684, 277] width 280 height 13
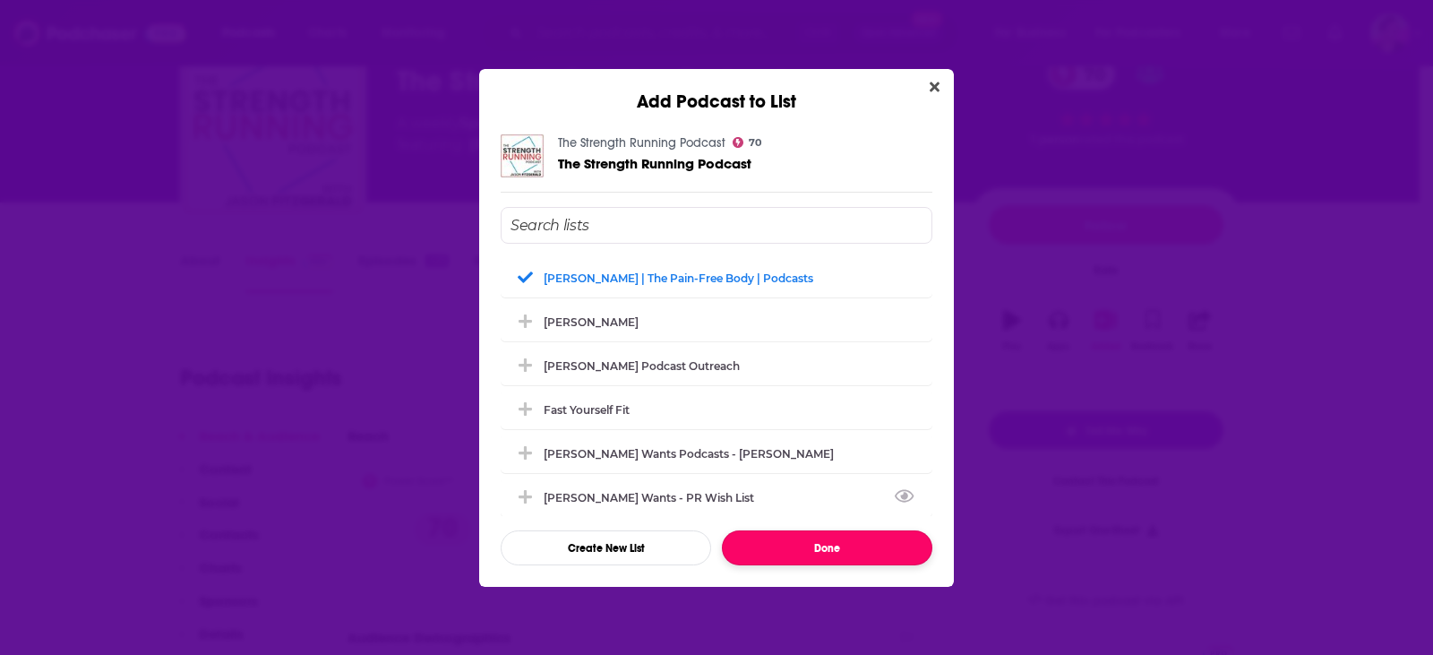
click at [819, 540] on button "Done" at bounding box center [827, 547] width 210 height 35
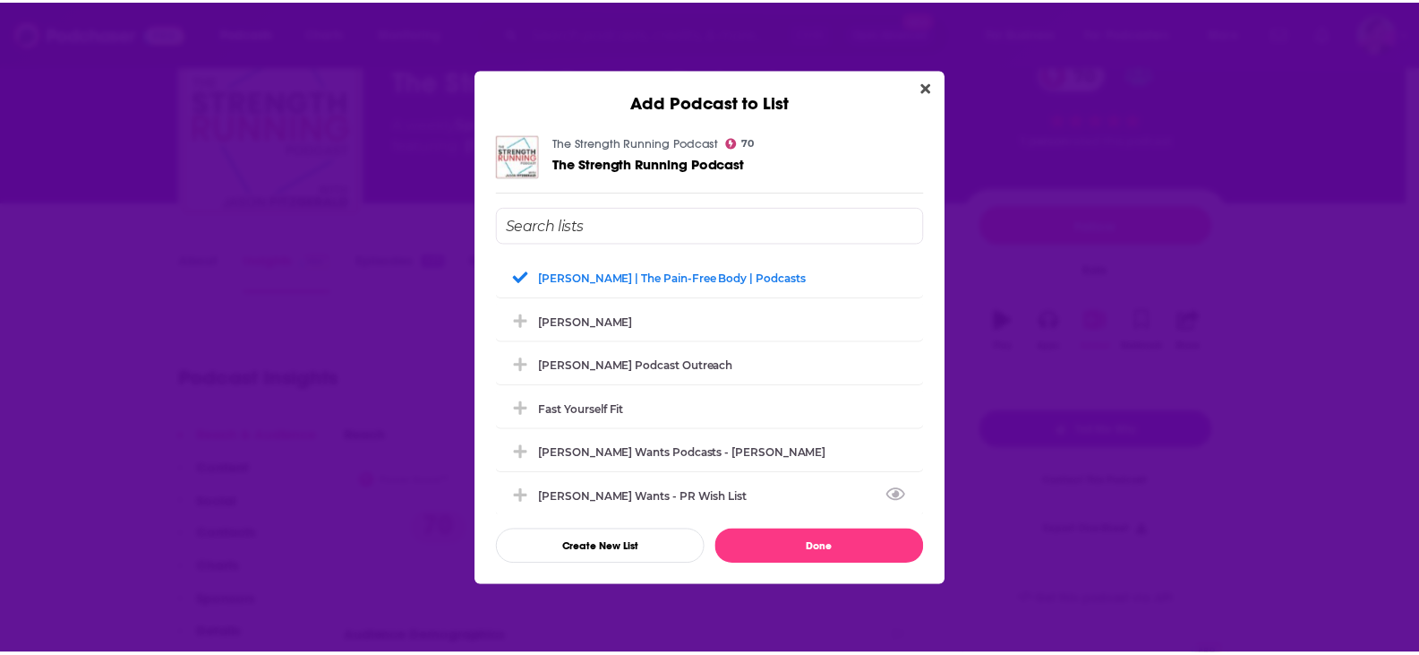
scroll to position [90, 0]
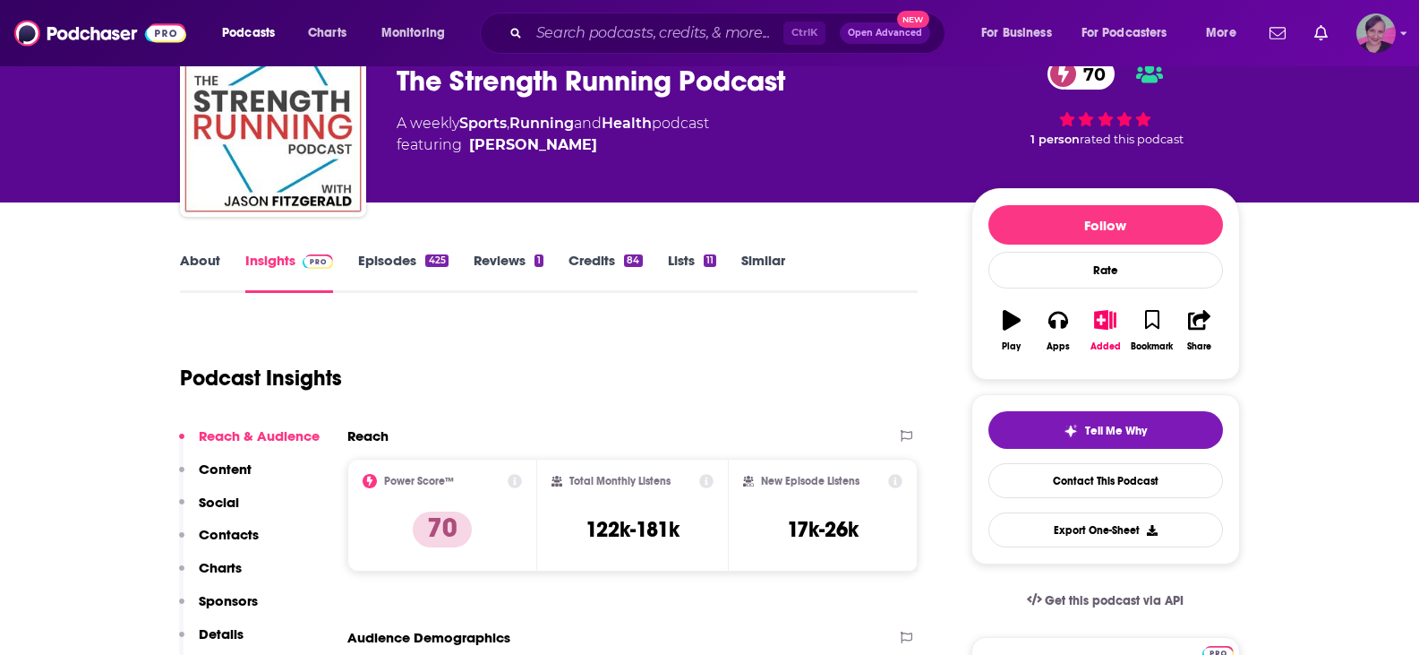
click at [1404, 29] on icon "Show profile menu" at bounding box center [1404, 33] width 7 height 11
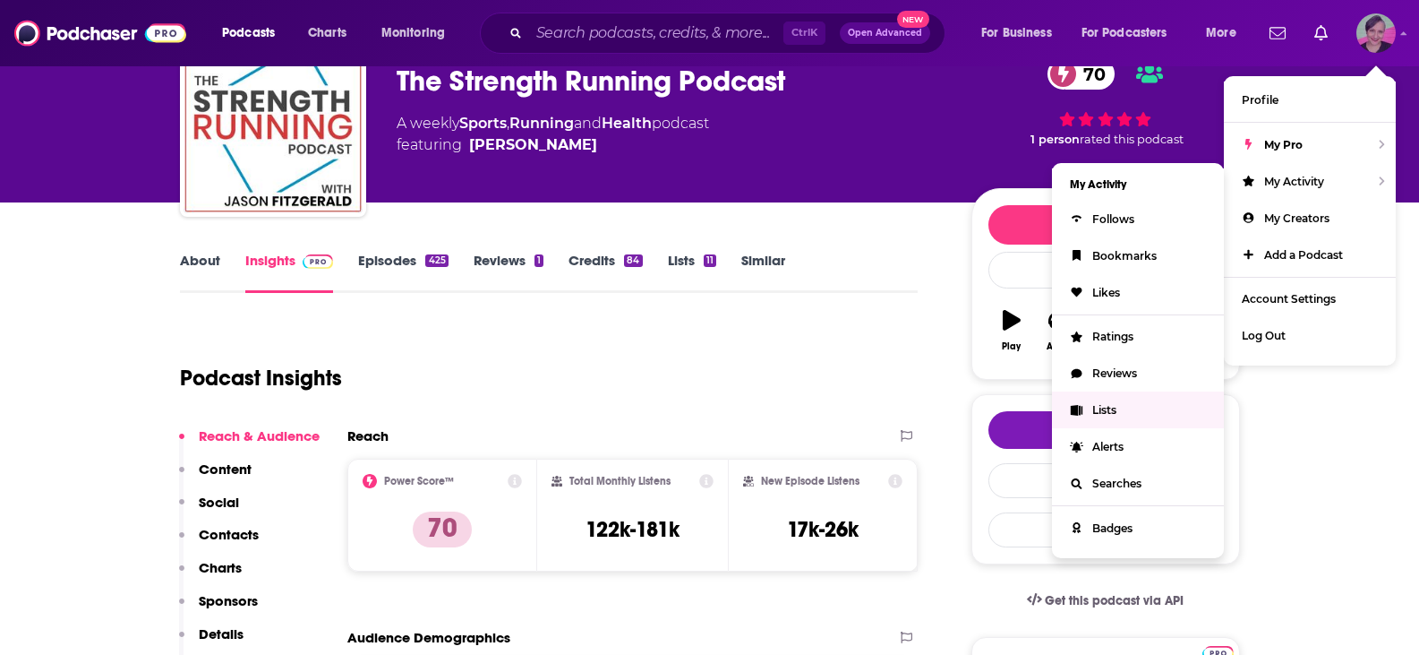
click at [1114, 410] on span "Lists" at bounding box center [1105, 409] width 24 height 13
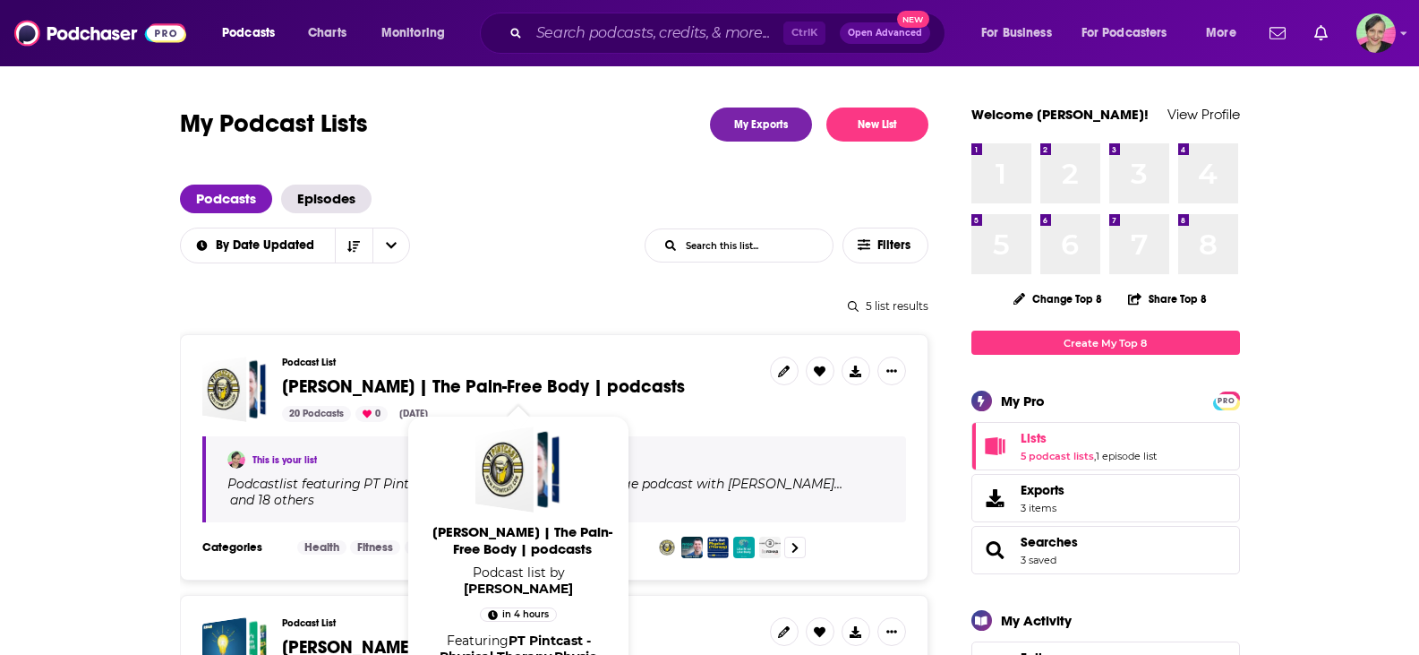
click at [466, 384] on span "[PERSON_NAME] | The Pain-Free Body | podcasts" at bounding box center [483, 386] width 403 height 22
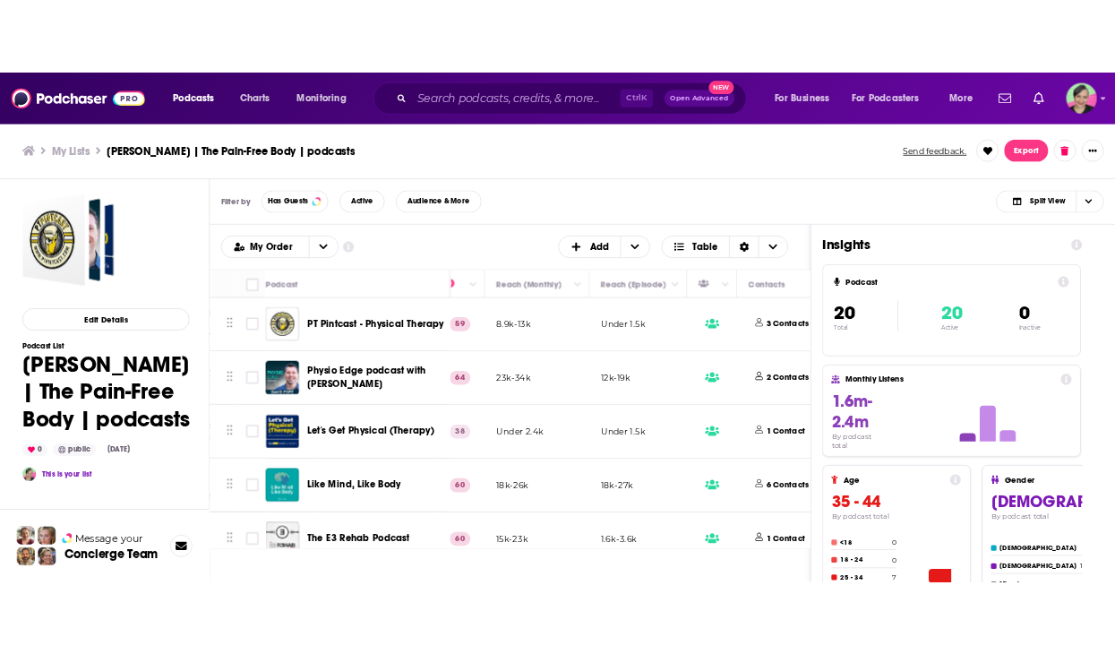
scroll to position [0, 513]
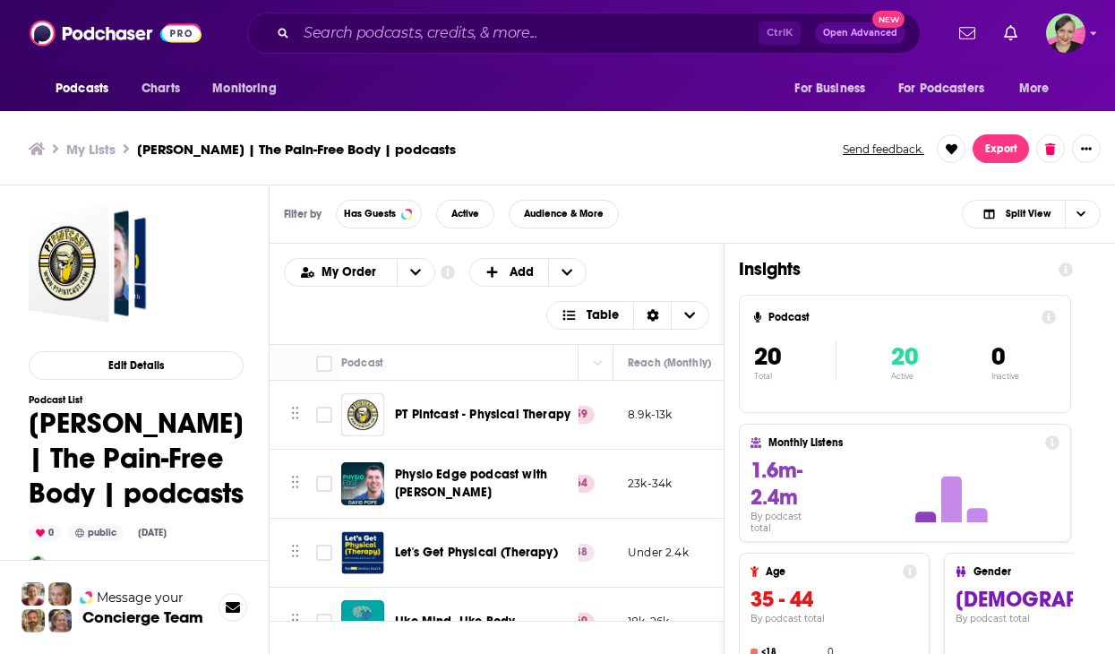
click at [13, 120] on div "My Lists [PERSON_NAME] | The Pain-Free Body | podcasts Send feedback. Export" at bounding box center [557, 149] width 1115 height 73
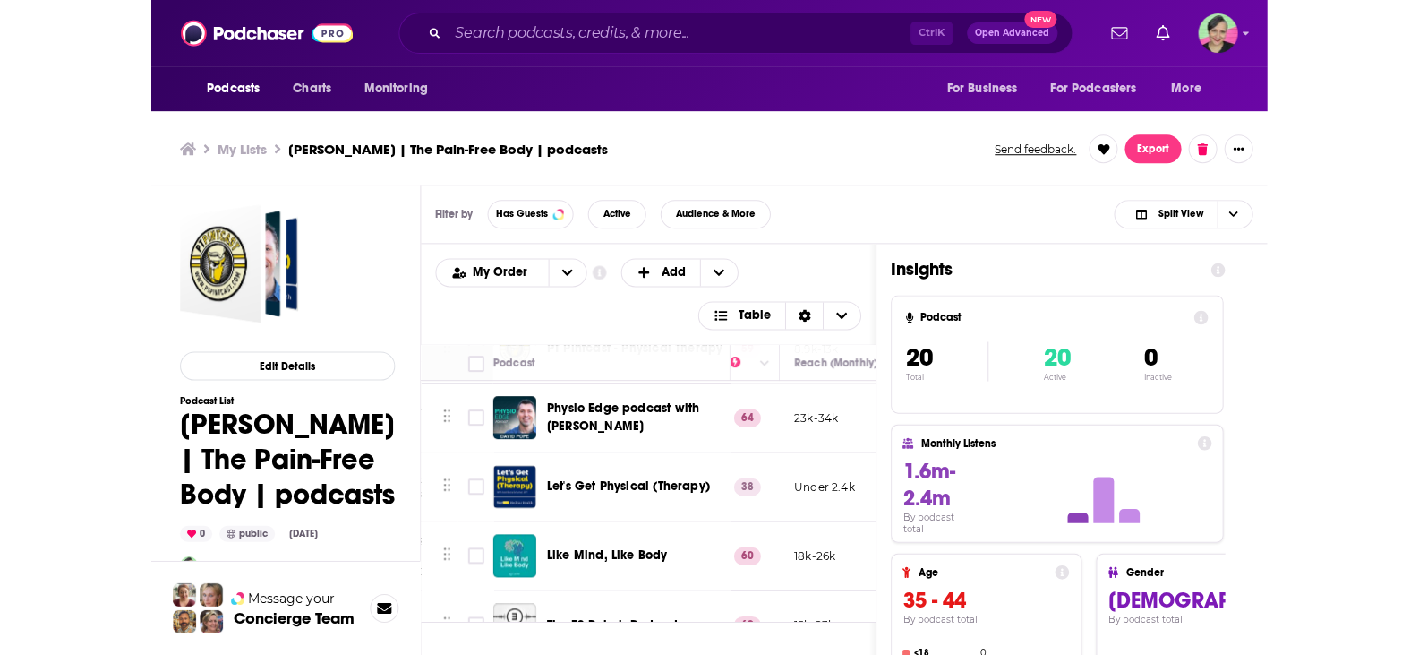
scroll to position [66, 527]
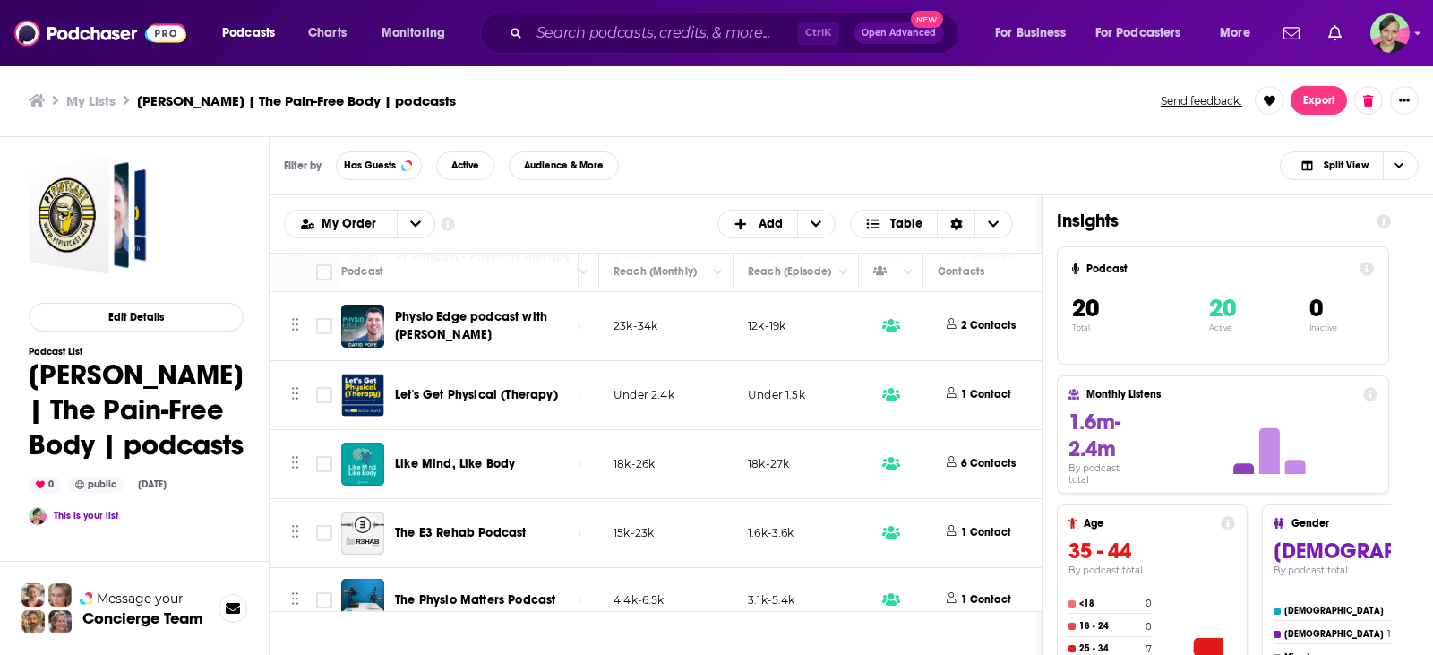
click at [482, 390] on span "Let's Get Physical (Therapy)" at bounding box center [476, 394] width 163 height 15
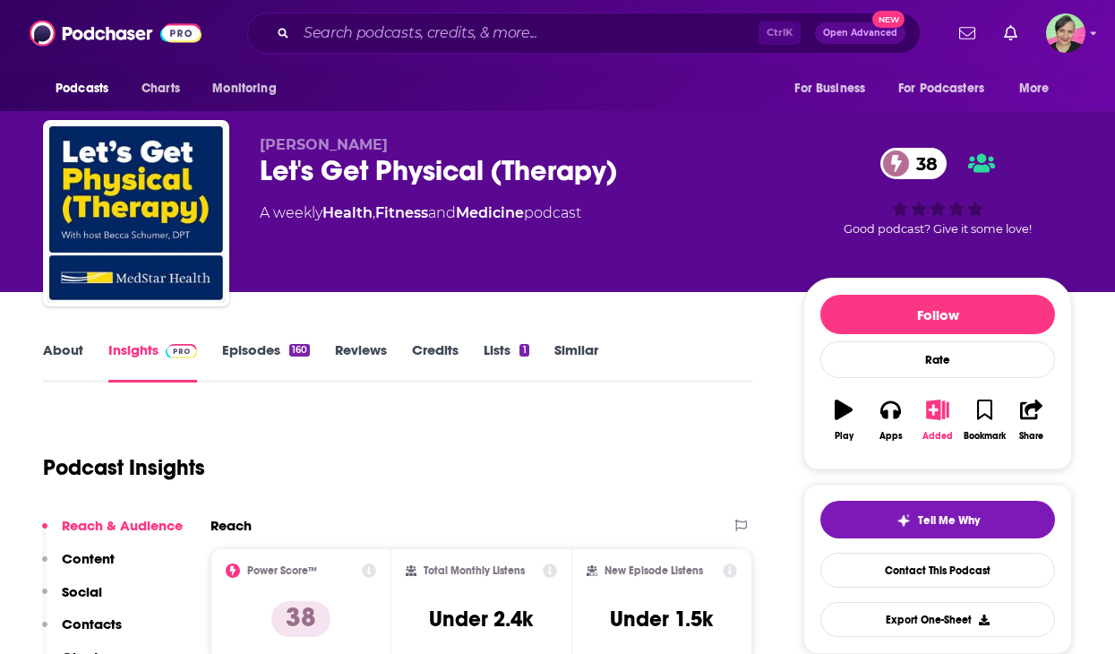
click at [939, 407] on icon "button" at bounding box center [938, 409] width 22 height 20
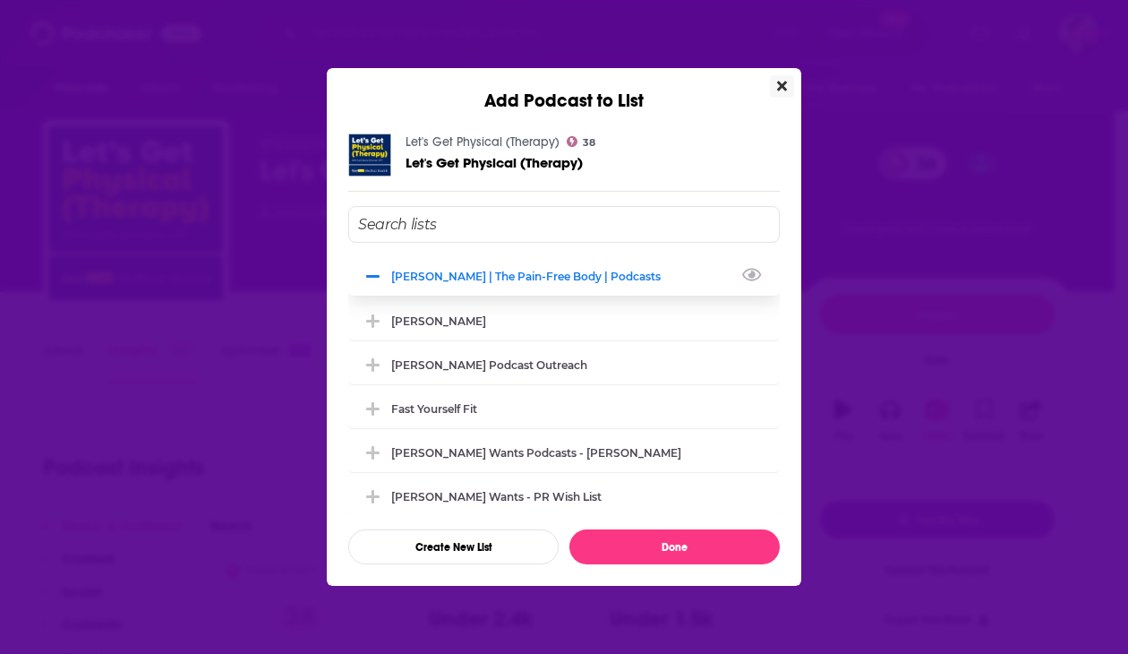
click at [488, 278] on div "[PERSON_NAME] | The Pain-Free Body | podcasts" at bounding box center [531, 276] width 280 height 13
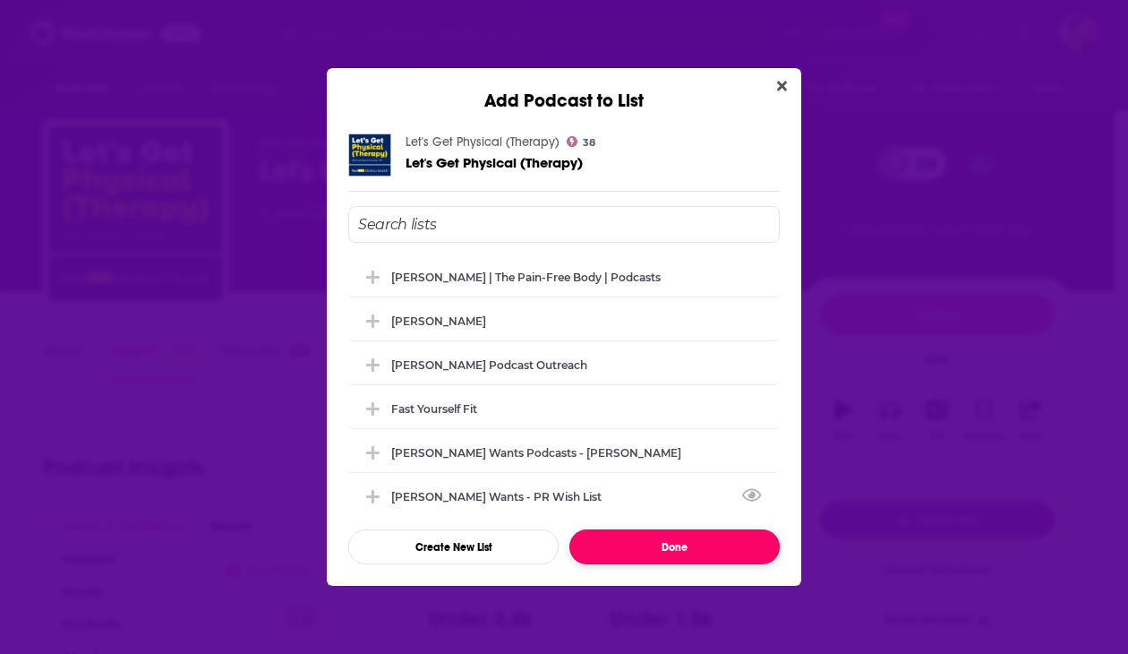
click at [698, 545] on button "Done" at bounding box center [675, 546] width 210 height 35
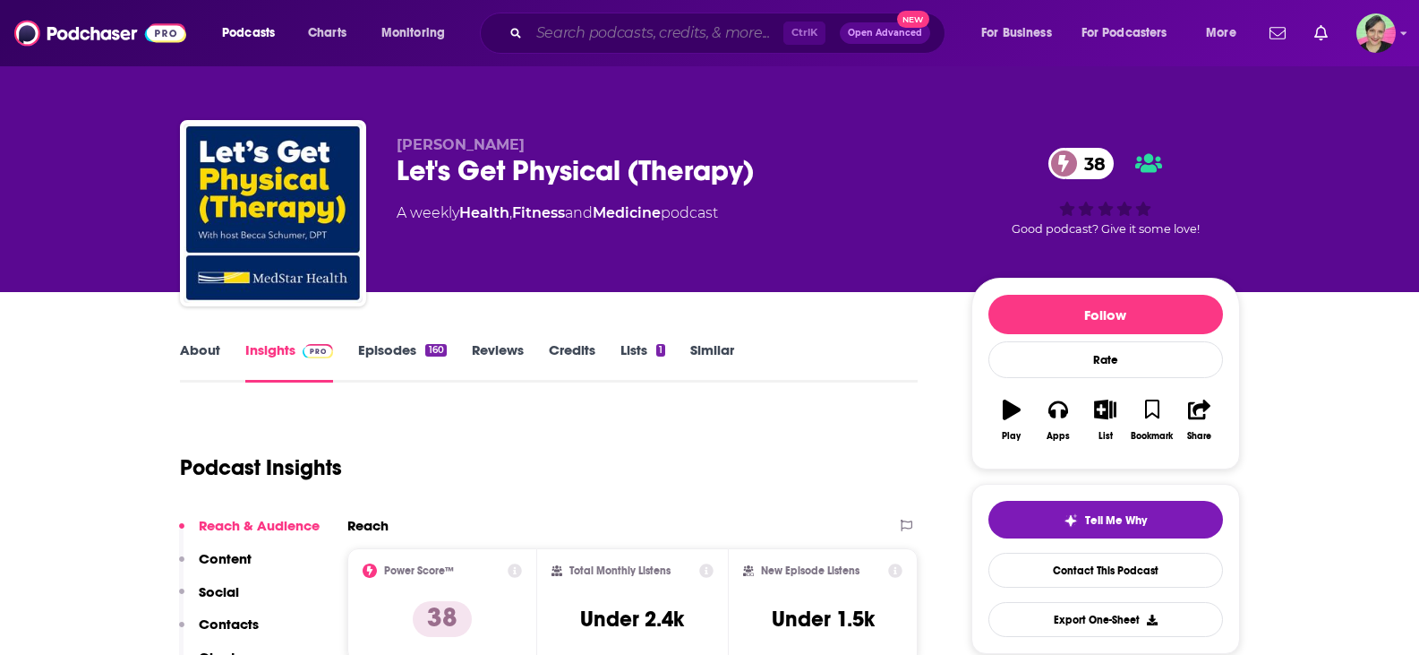
click at [638, 25] on input "Search podcasts, credits, & more..." at bounding box center [656, 33] width 254 height 29
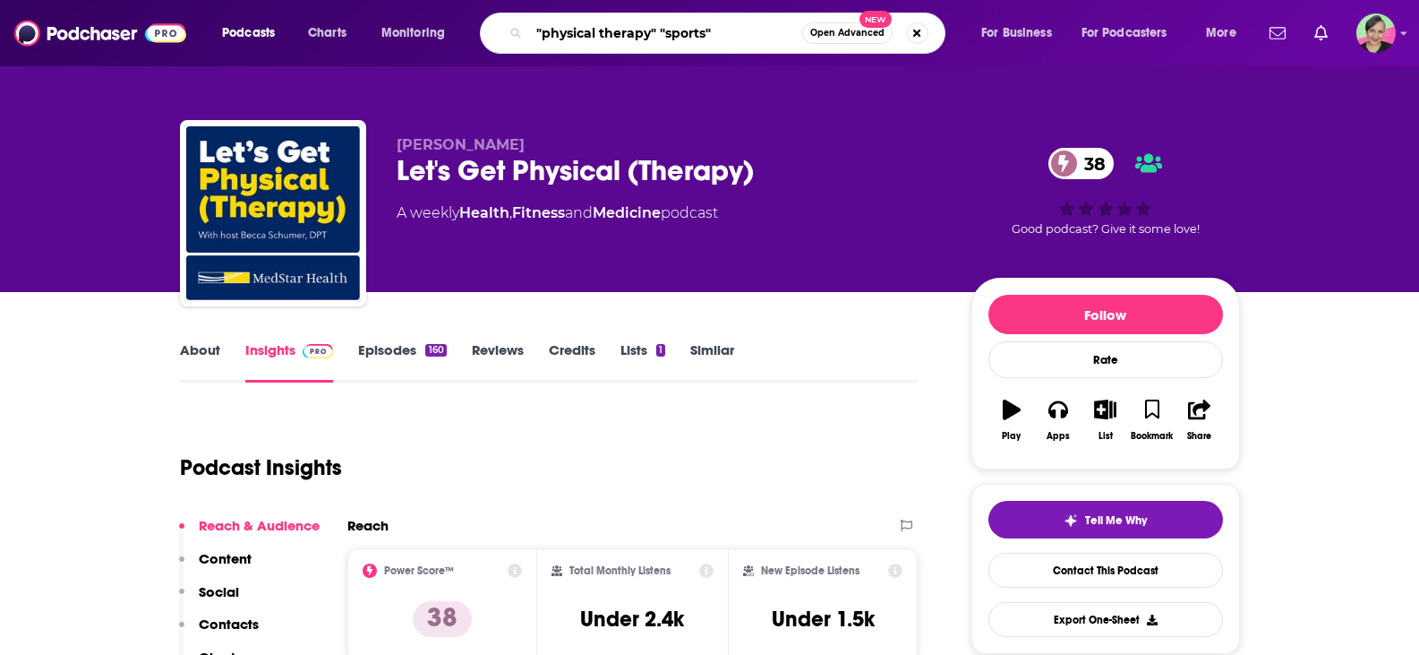
type input ""physical therapy" "sports""
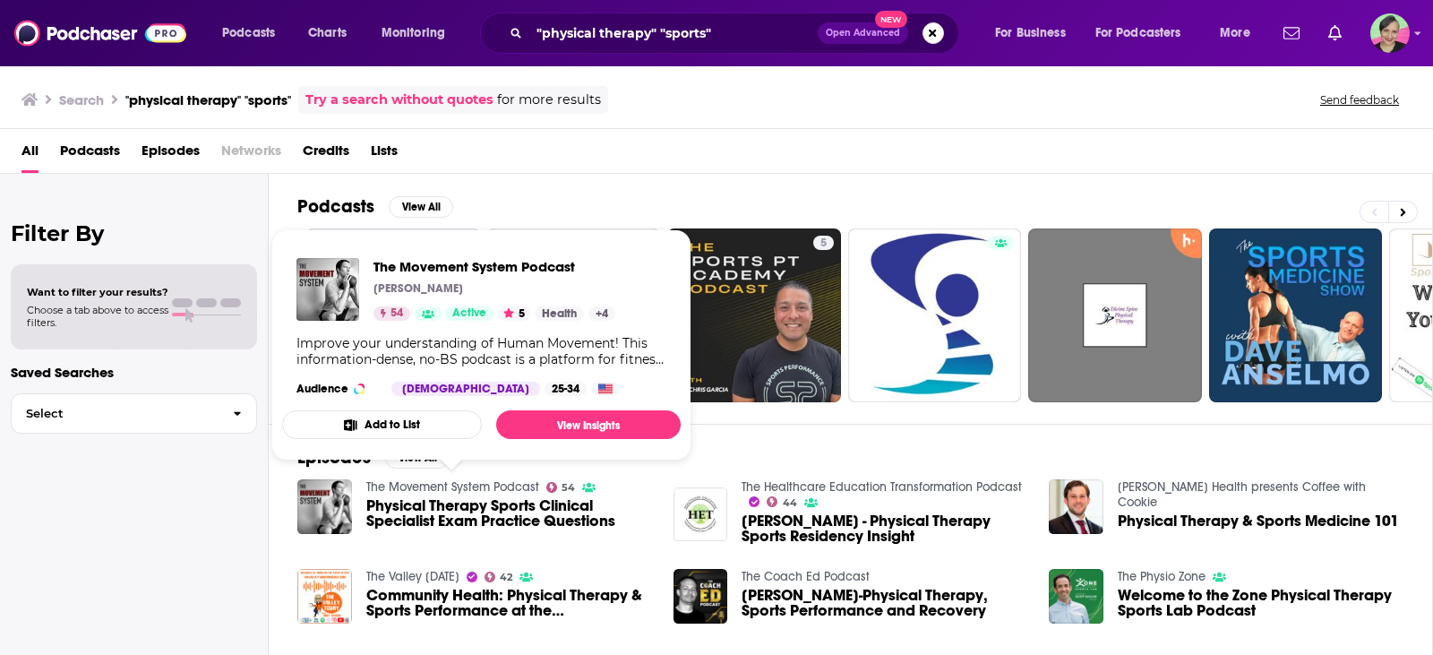
click at [487, 484] on link "The Movement System Podcast" at bounding box center [452, 486] width 173 height 15
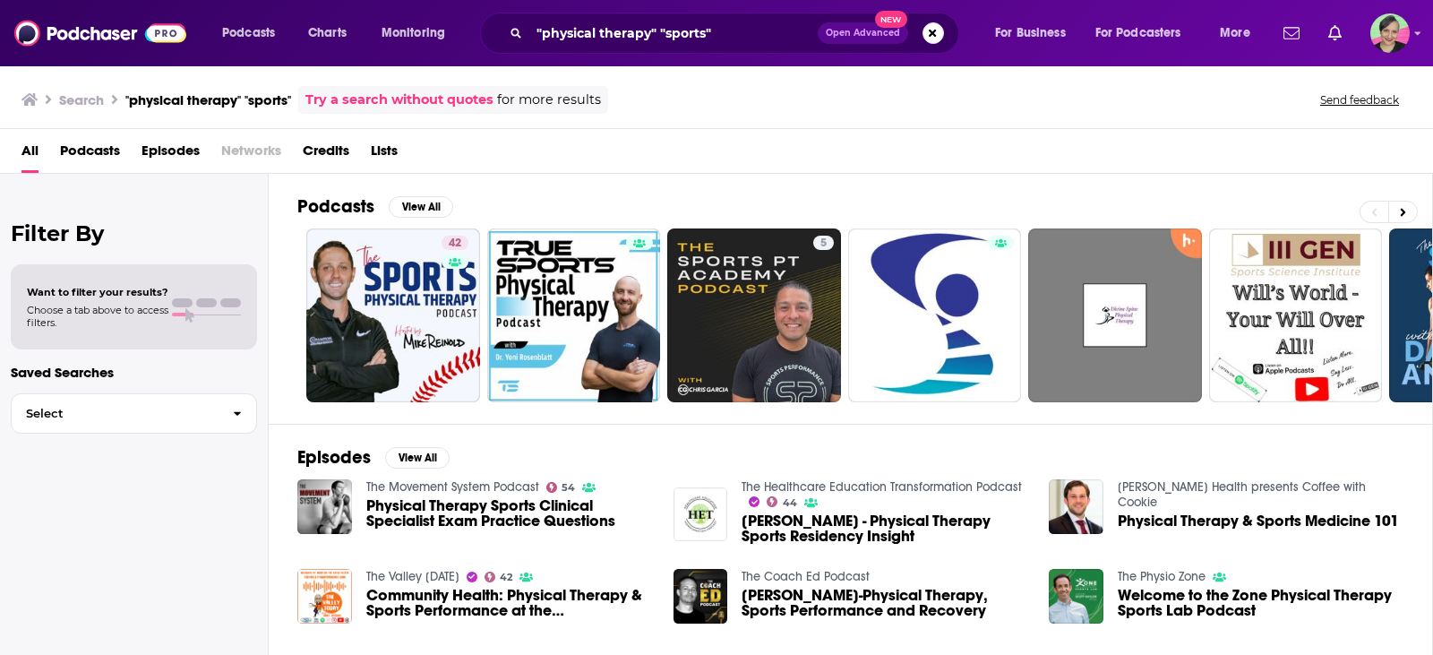
click at [99, 527] on div "Filter By Want to filter your results? Choose a tab above to access filters. Sa…" at bounding box center [134, 501] width 269 height 655
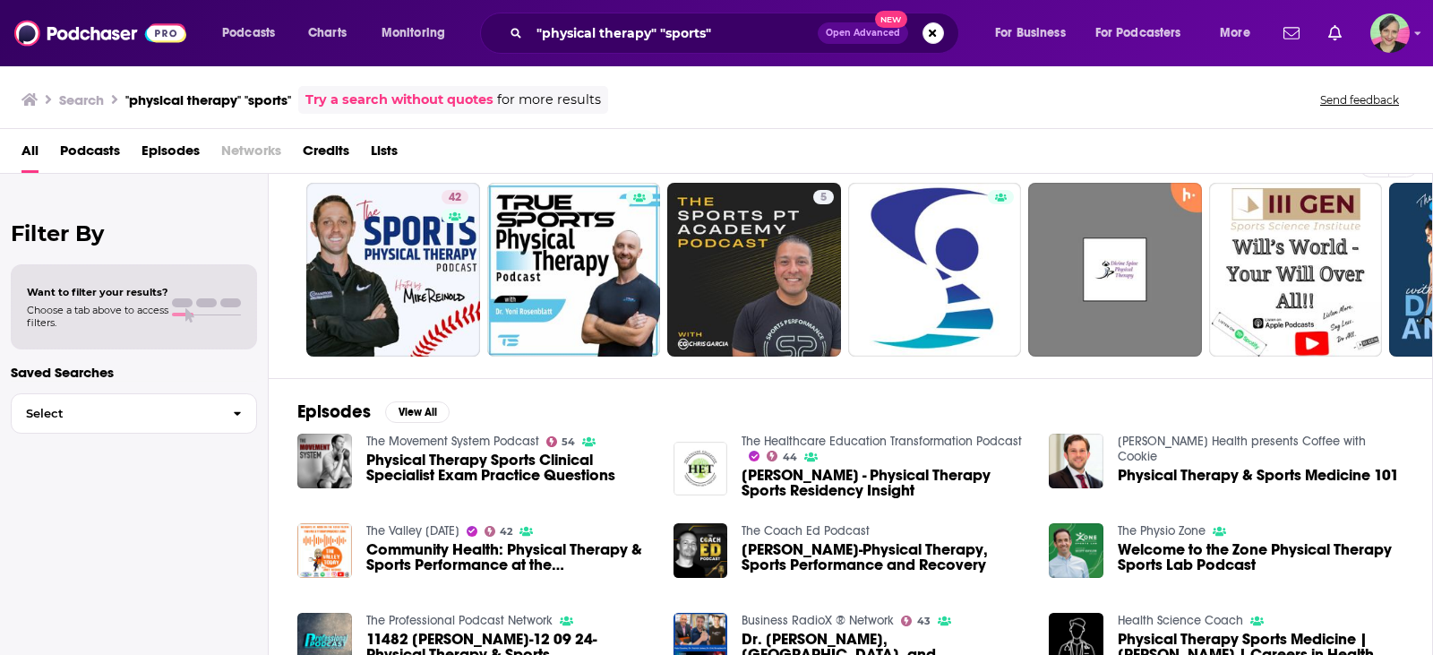
scroll to position [90, 0]
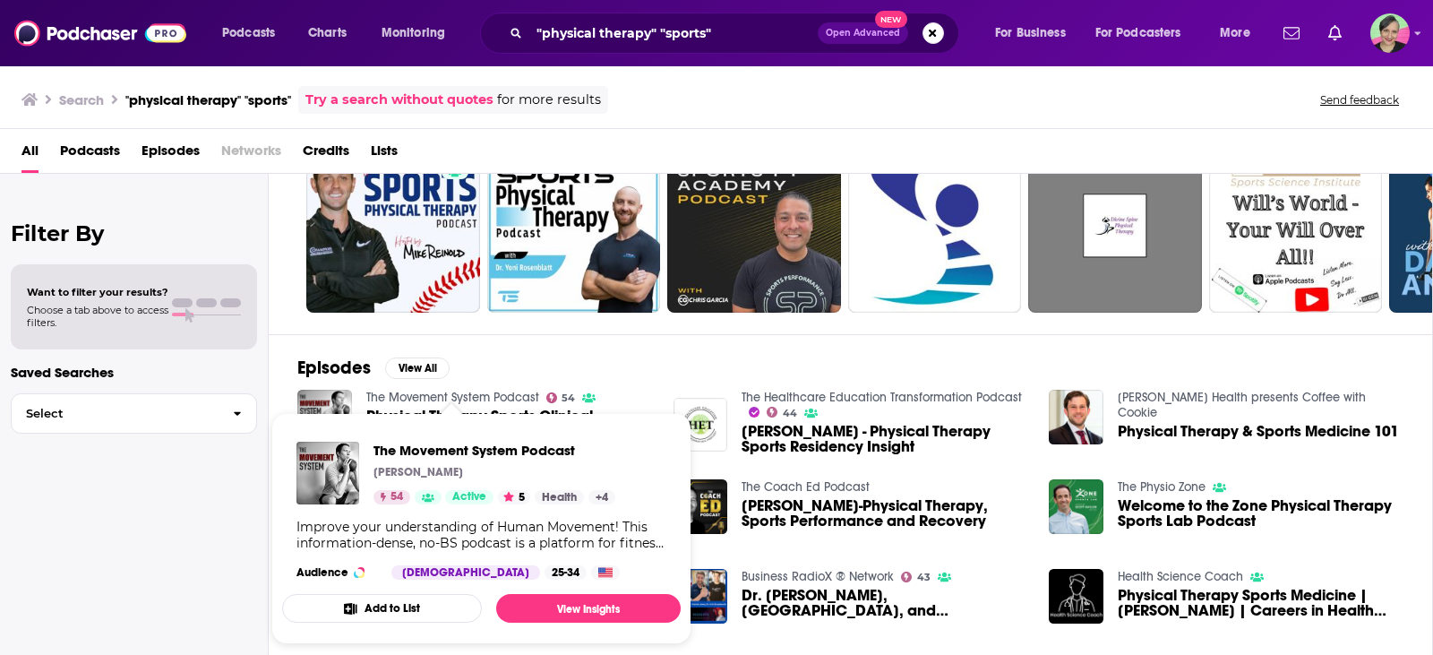
click at [497, 393] on link "The Movement System Podcast" at bounding box center [452, 397] width 173 height 15
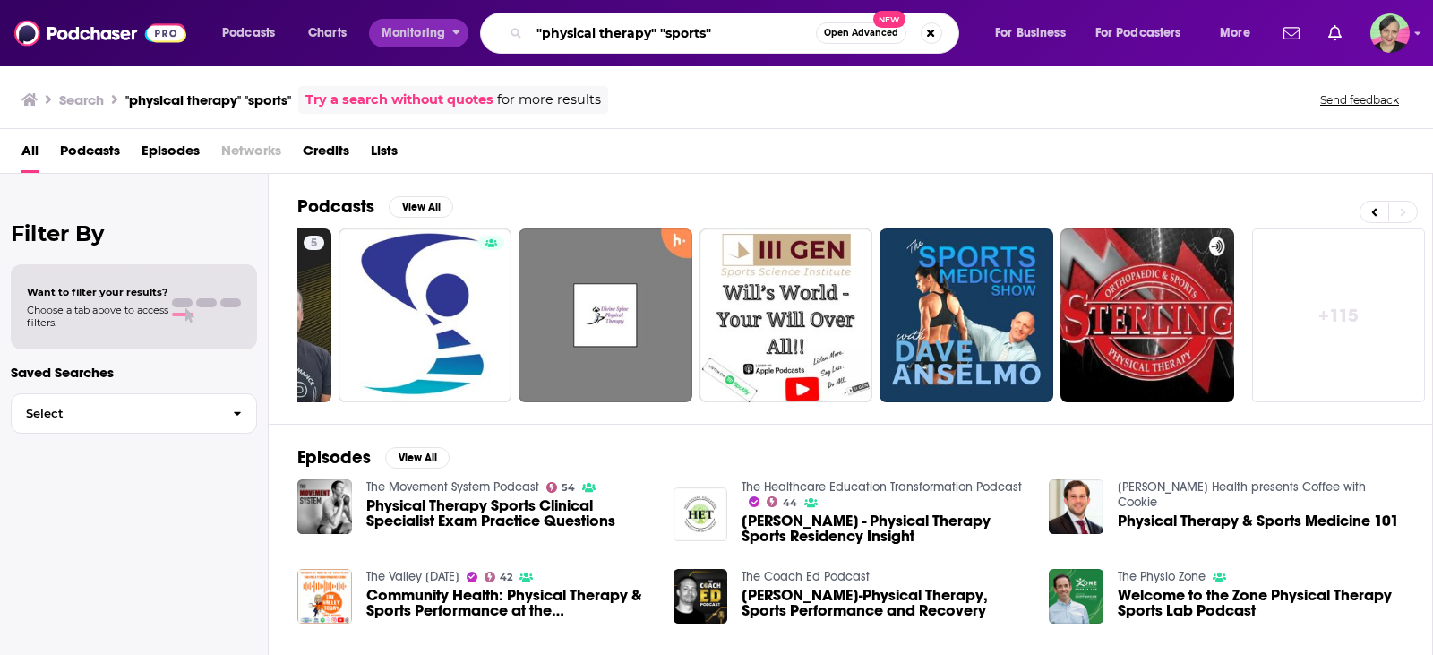
drag, startPoint x: 733, startPoint y: 35, endPoint x: 449, endPoint y: 24, distance: 284.1
click at [449, 24] on div "Podcasts Charts Monitoring "physical therapy" "sports" Open Advanced New For Bu…" at bounding box center [739, 33] width 1058 height 41
type input "body and dance and injury"
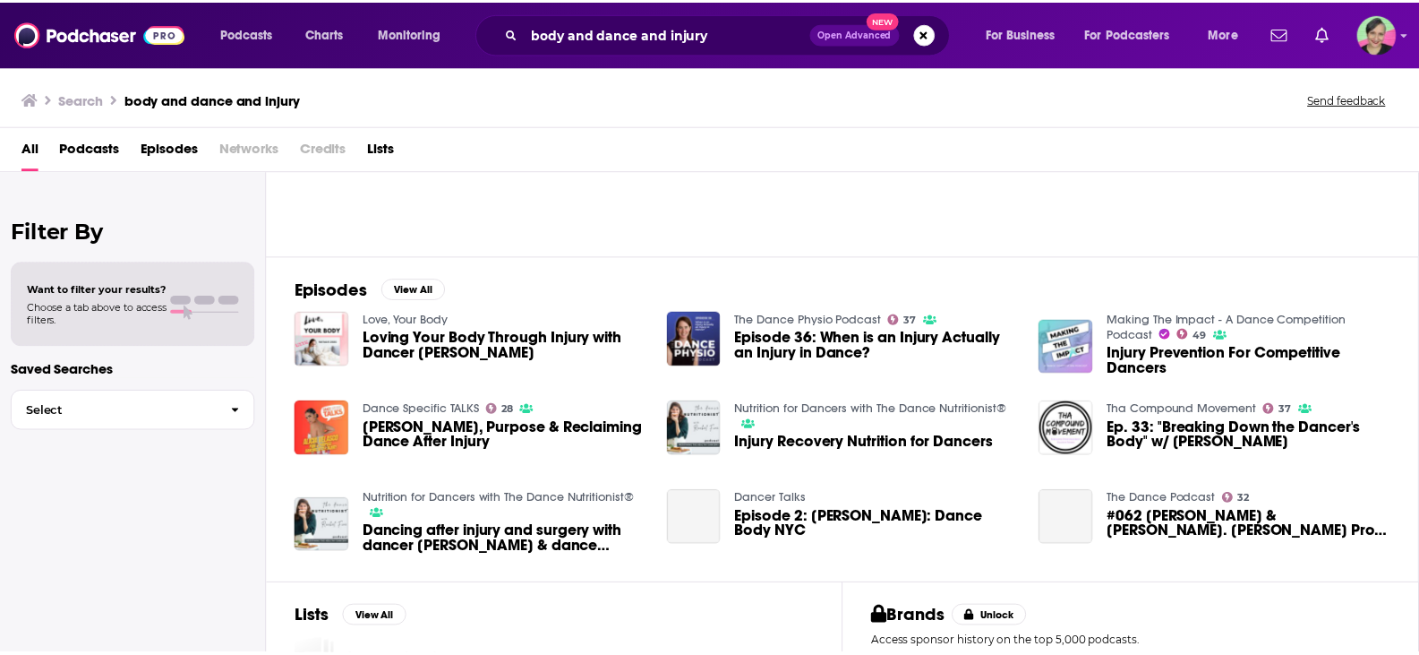
scroll to position [179, 0]
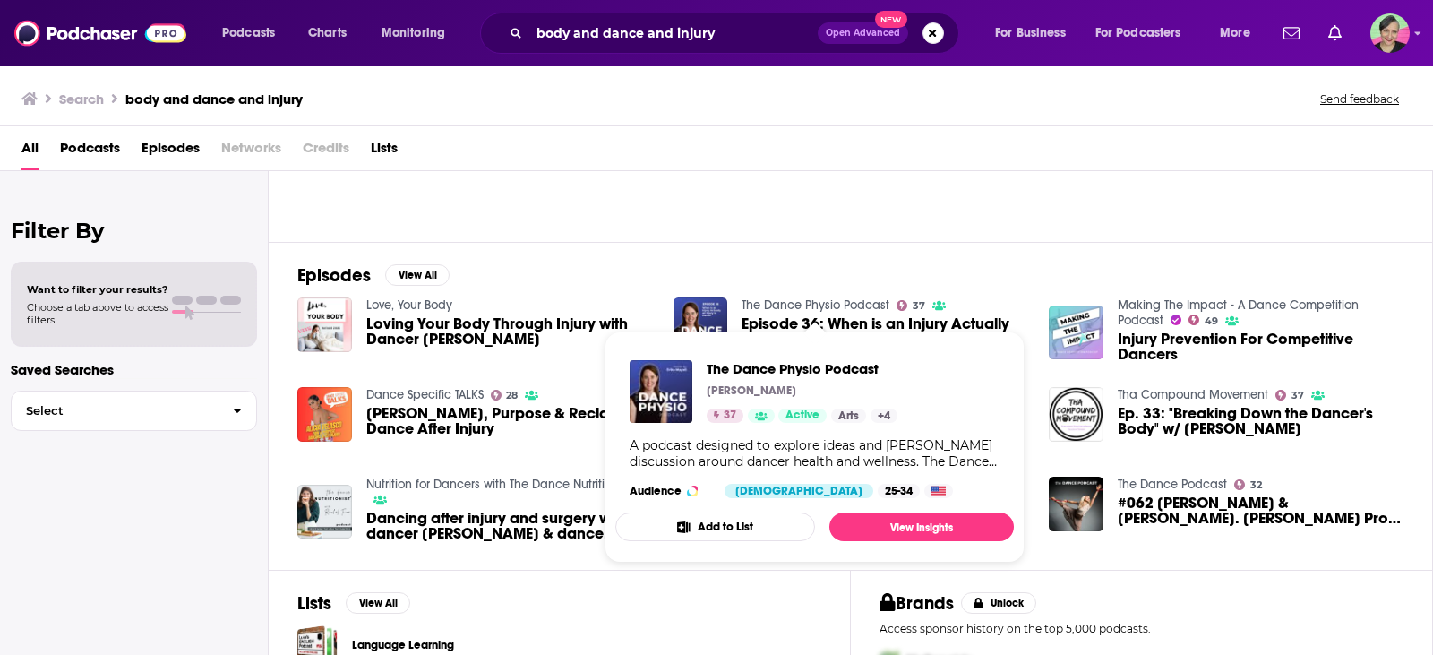
click at [814, 306] on link "The Dance Physio Podcast" at bounding box center [816, 304] width 148 height 15
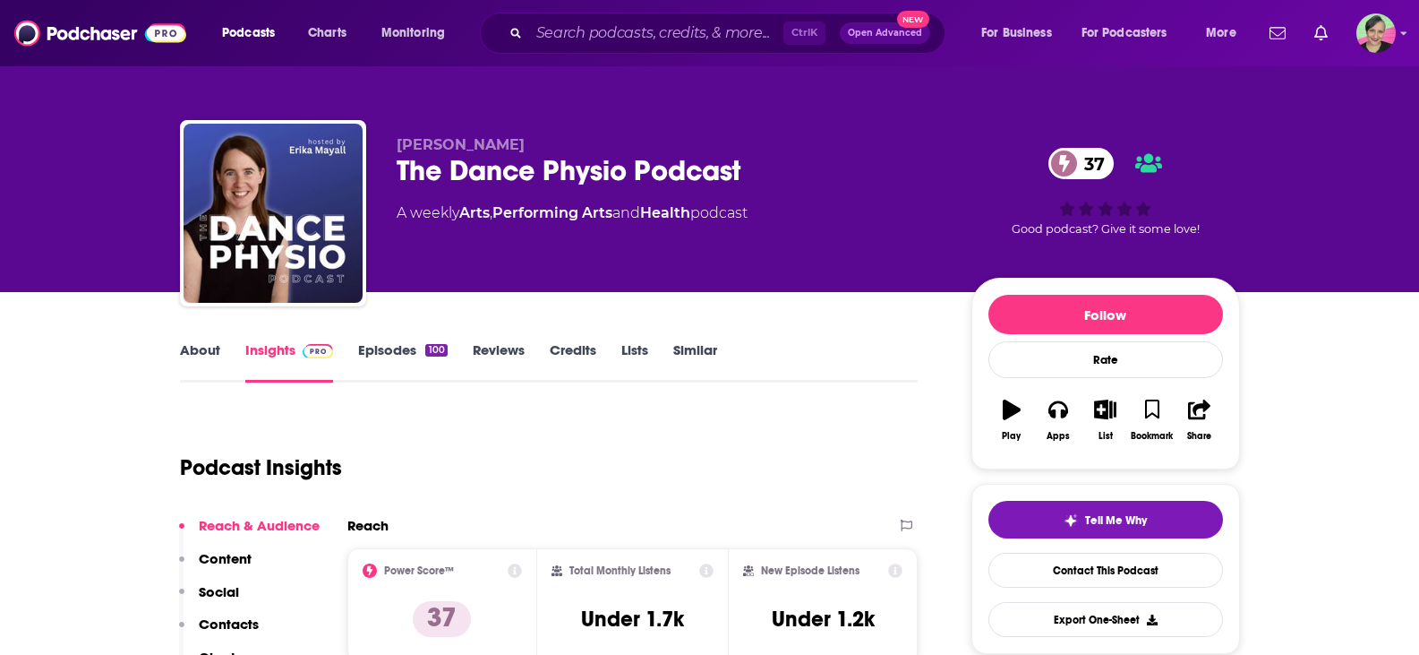
click at [703, 343] on link "Similar" at bounding box center [695, 361] width 44 height 41
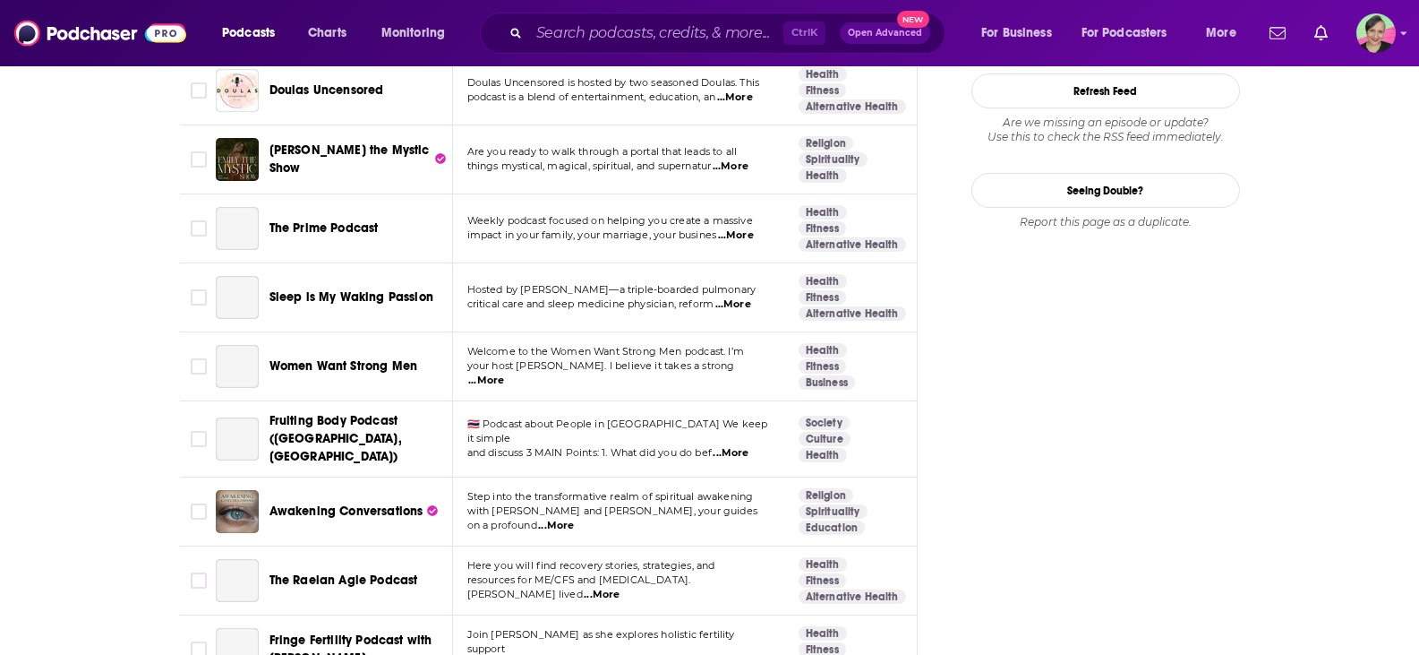
scroll to position [2149, 0]
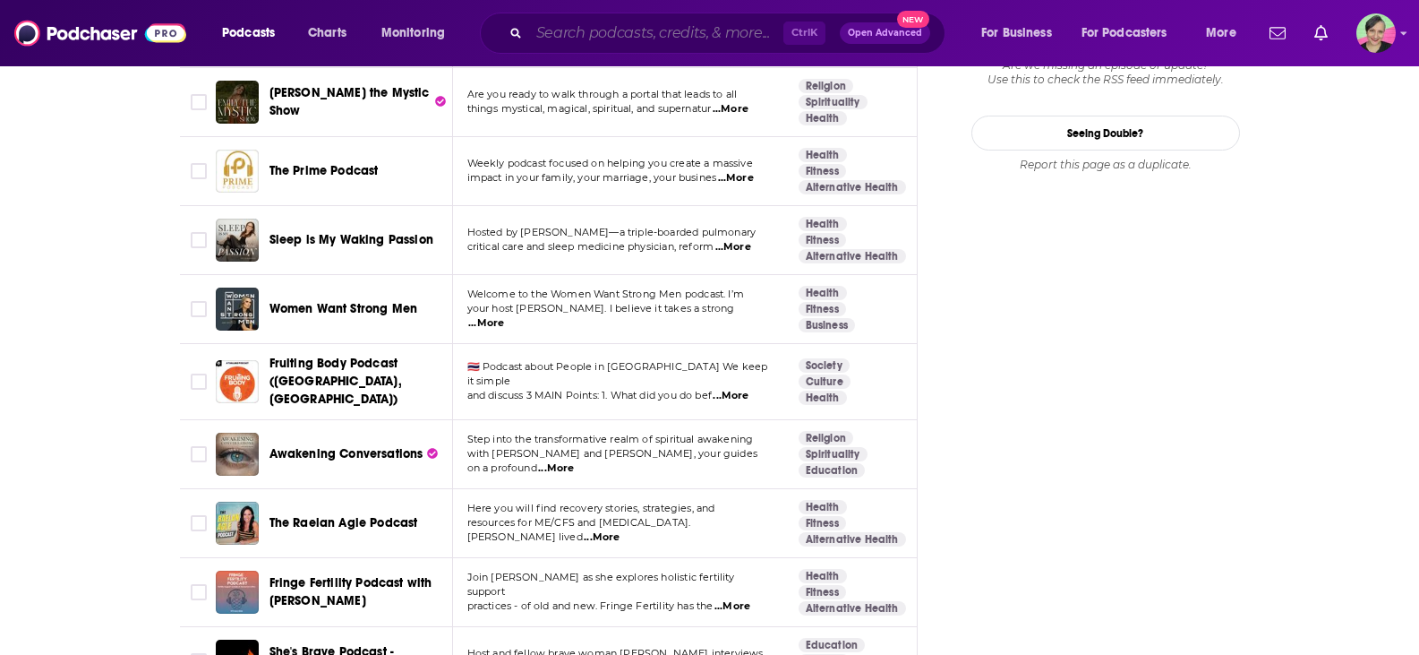
click at [582, 35] on input "Search podcasts, credits, & more..." at bounding box center [656, 33] width 254 height 29
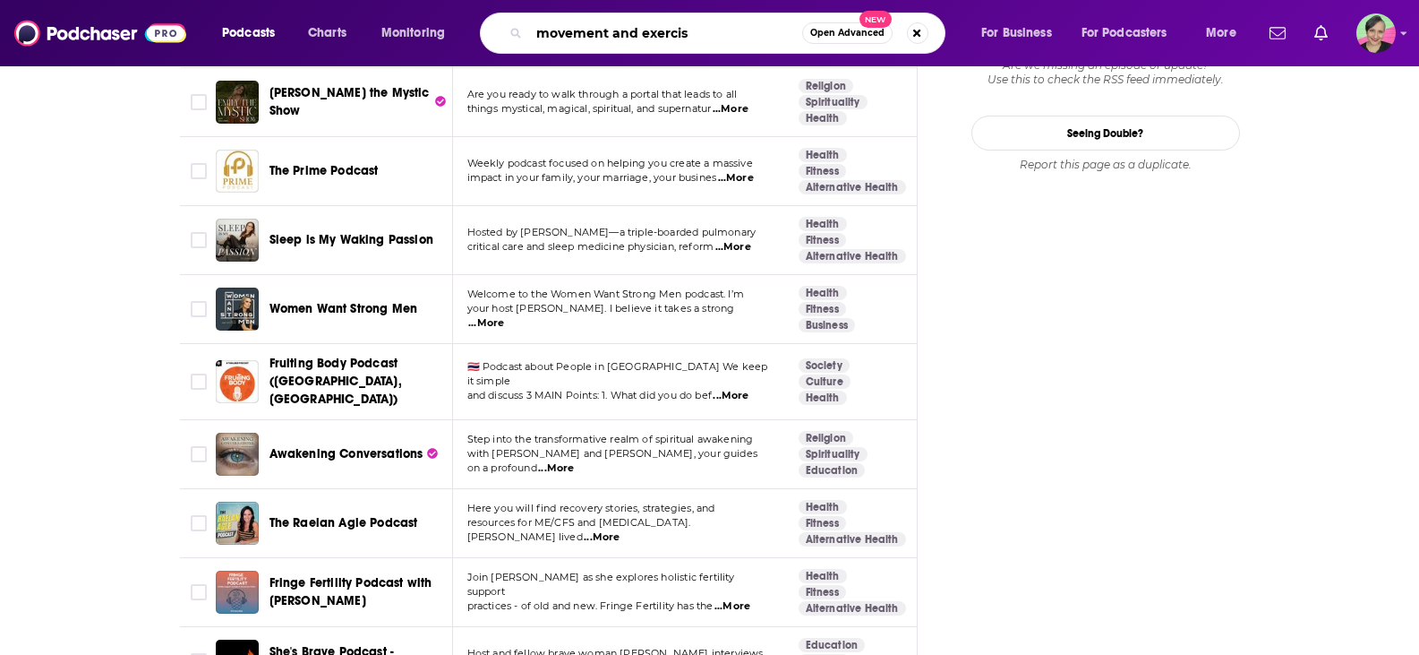
type input "movement and exercise"
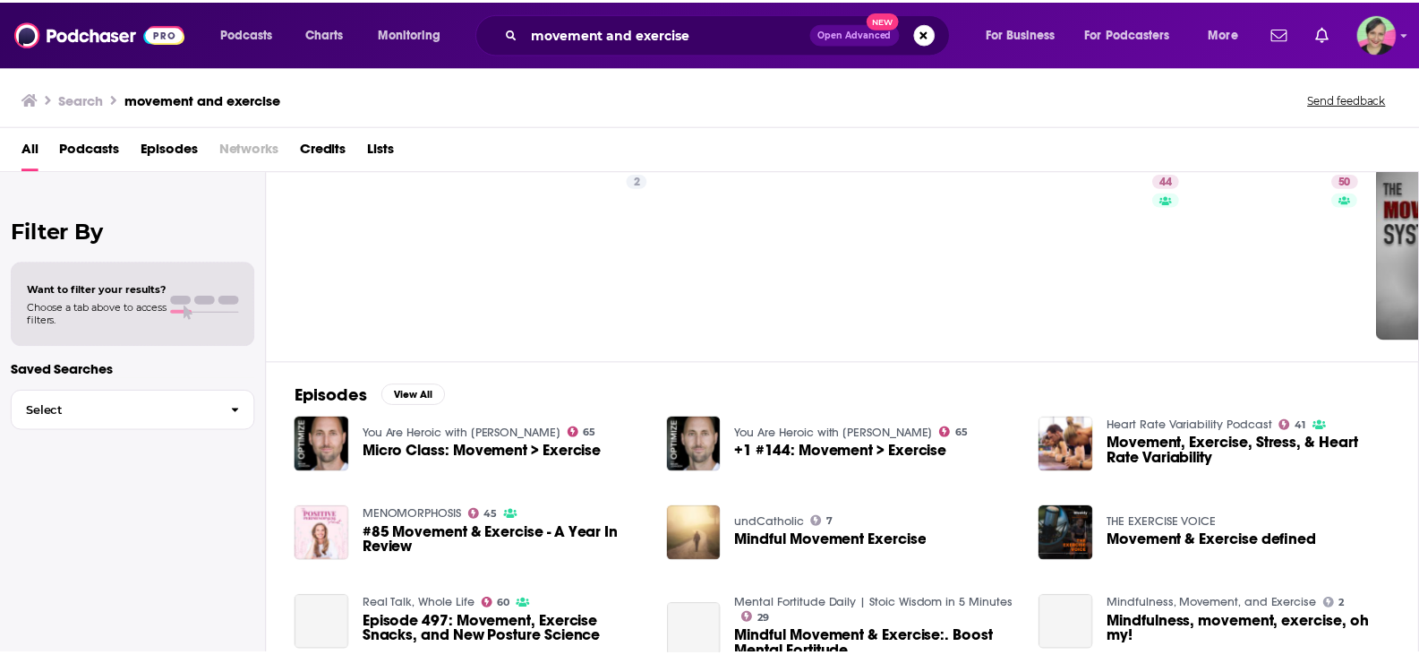
scroll to position [179, 0]
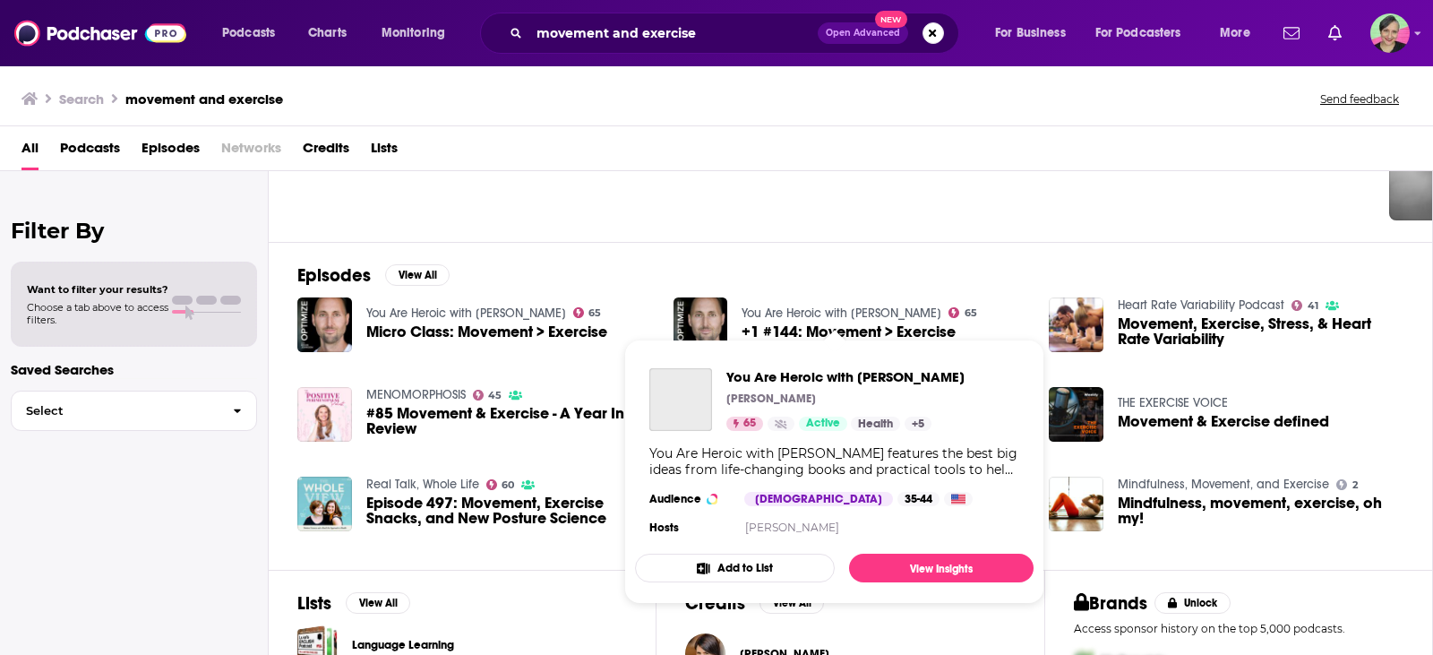
click at [818, 305] on link "You Are Heroic with [PERSON_NAME]" at bounding box center [842, 312] width 200 height 15
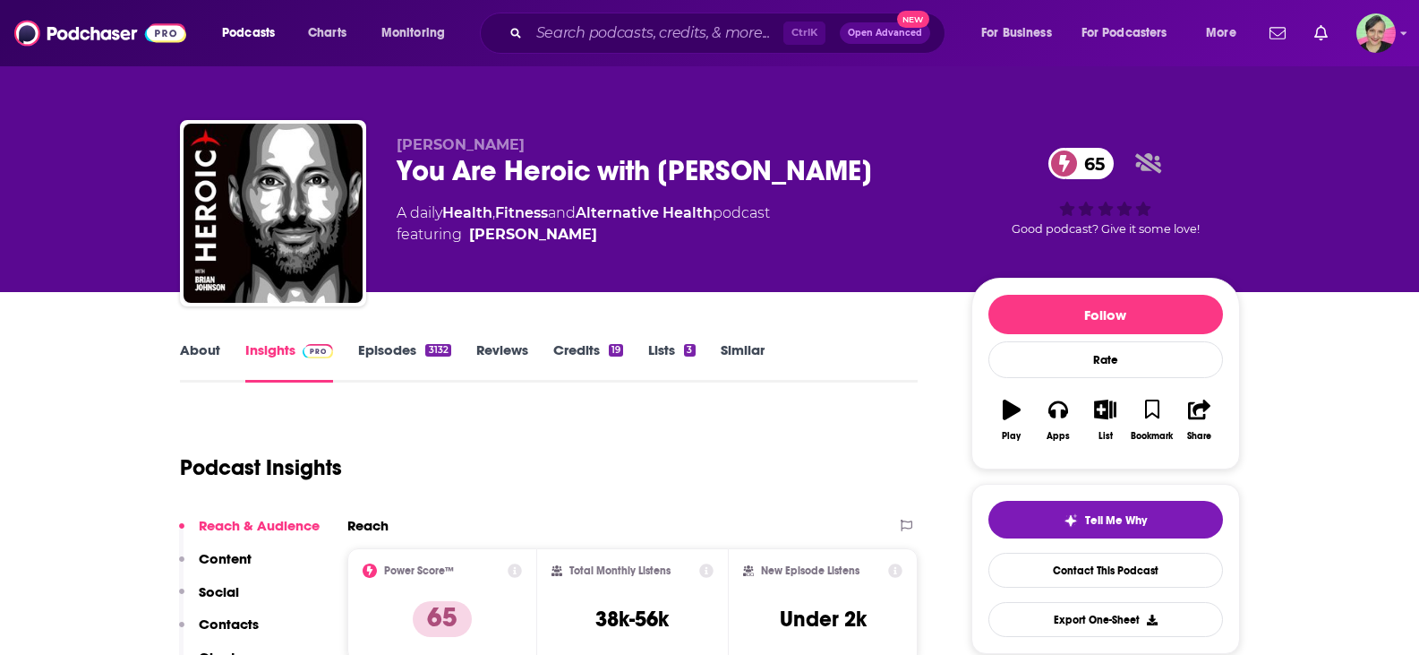
click at [208, 347] on link "About" at bounding box center [200, 361] width 40 height 41
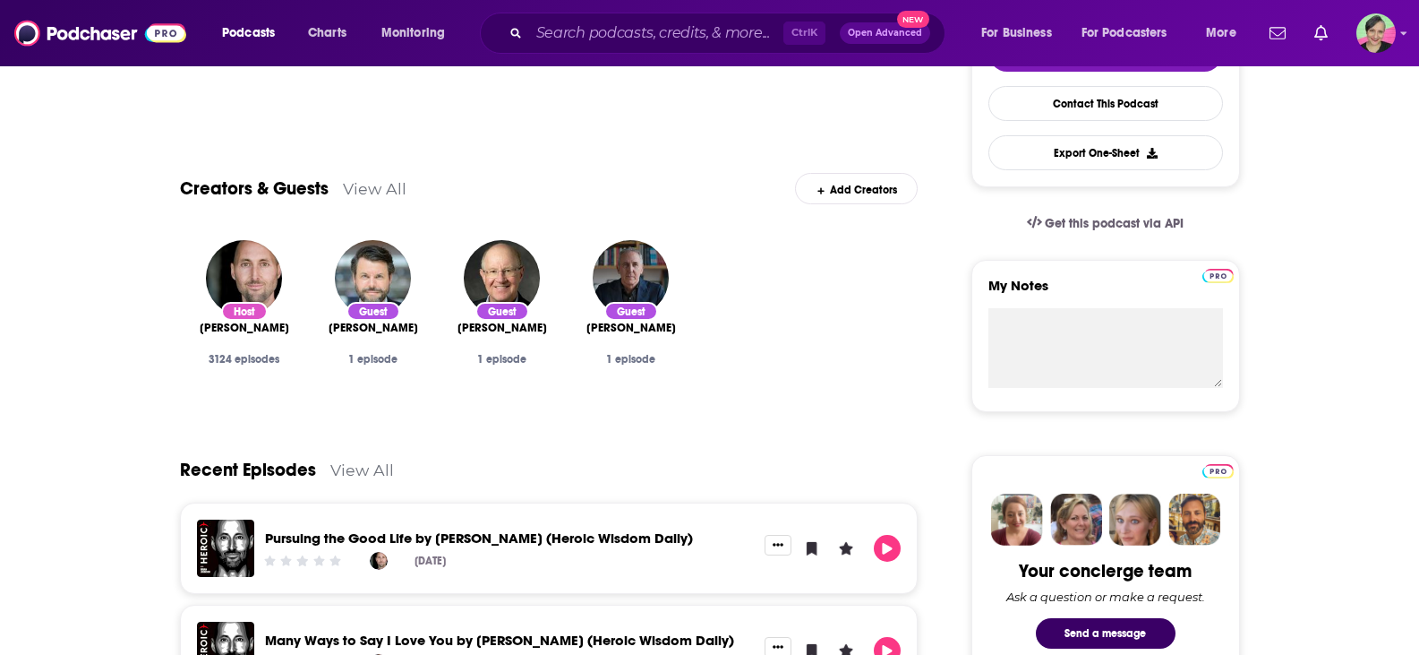
scroll to position [537, 0]
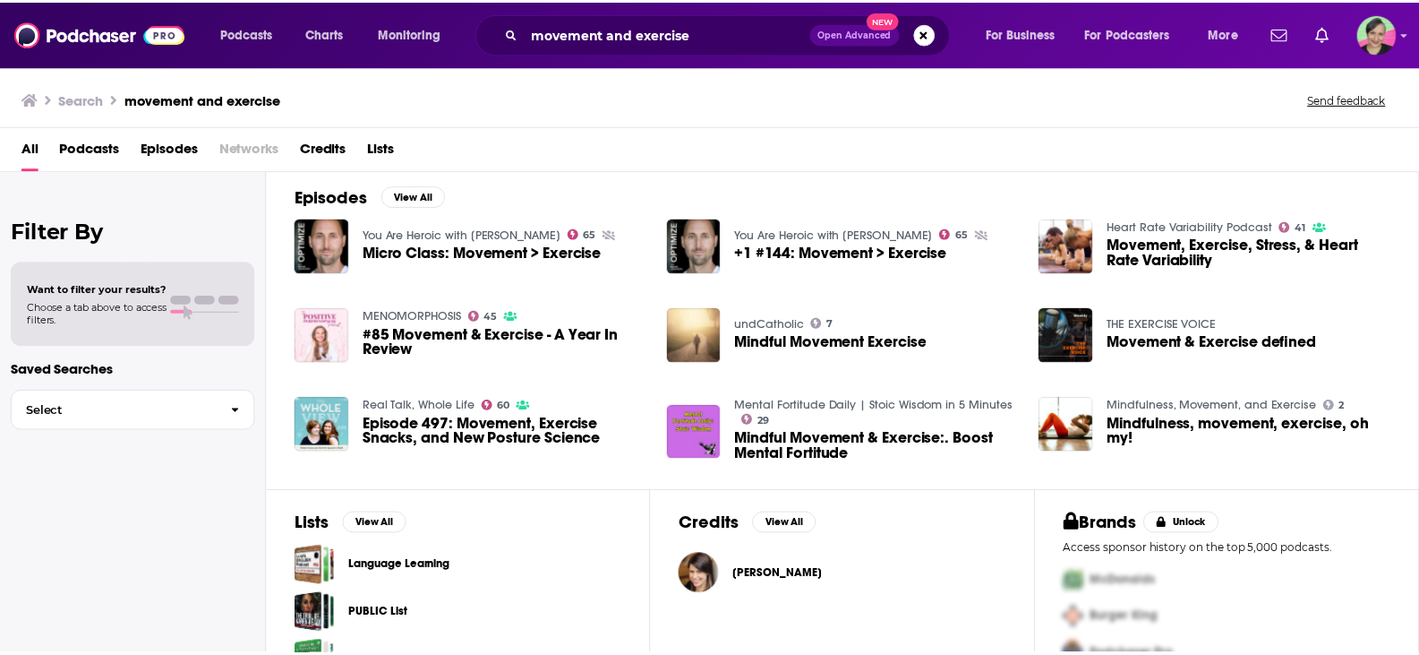
scroll to position [269, 0]
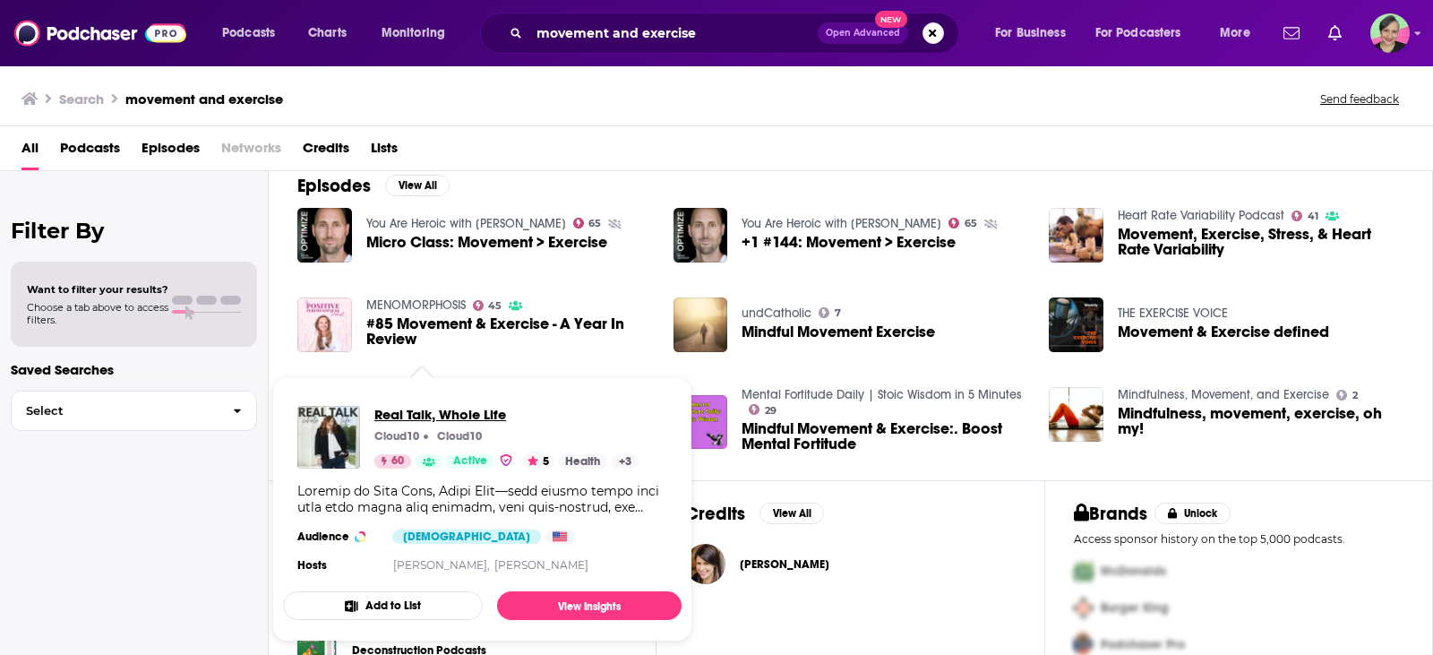
click at [420, 414] on span "Real Talk, Whole Life" at bounding box center [506, 414] width 264 height 17
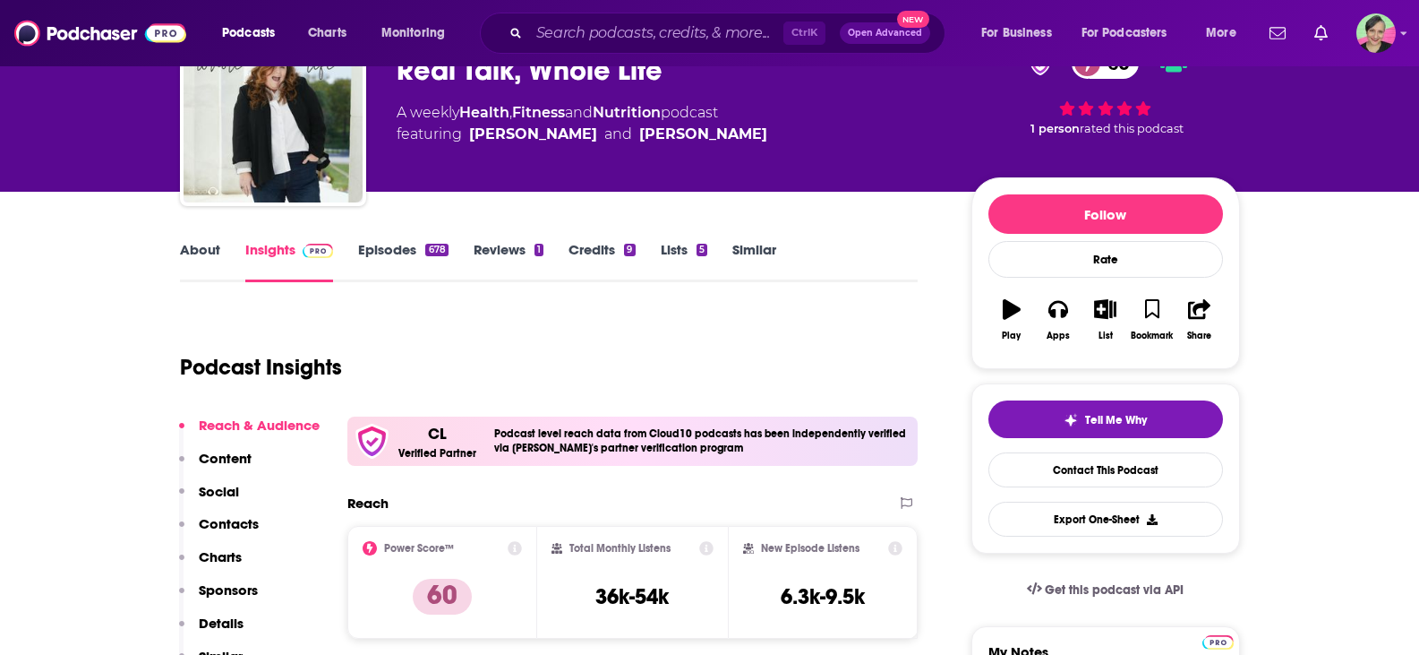
scroll to position [90, 0]
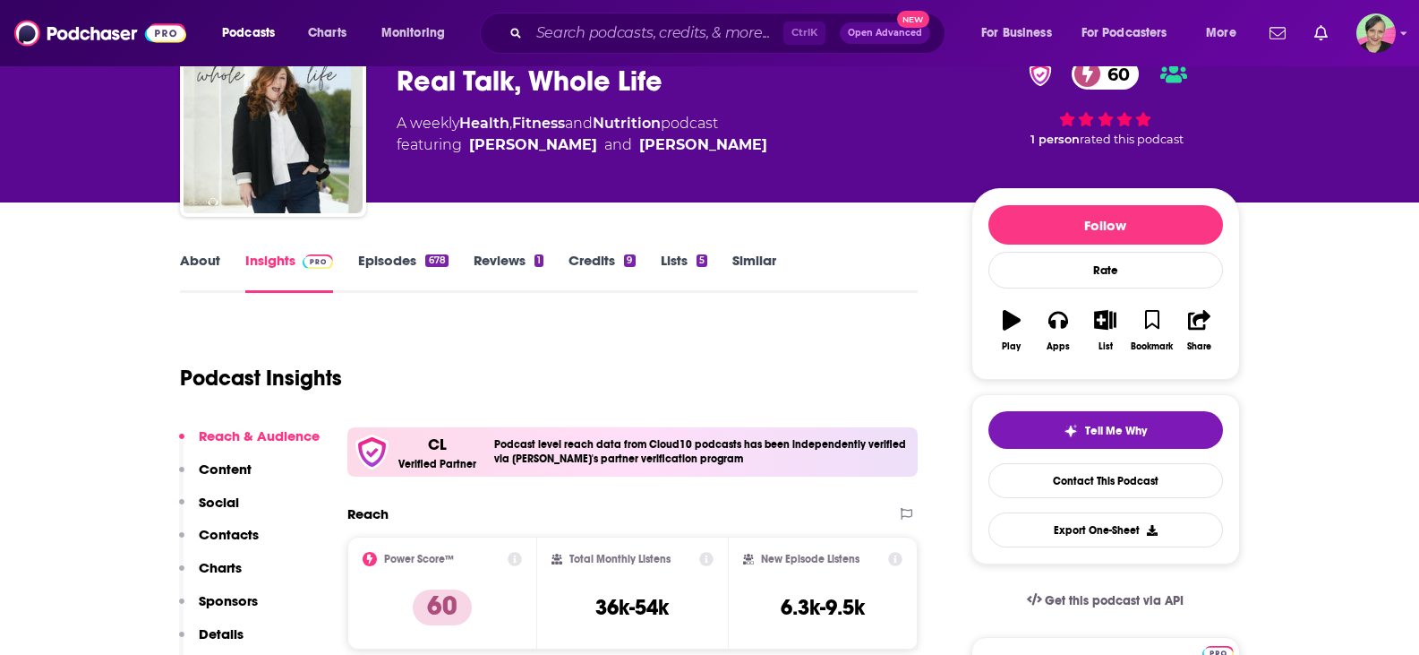
click at [211, 256] on link "About" at bounding box center [200, 272] width 40 height 41
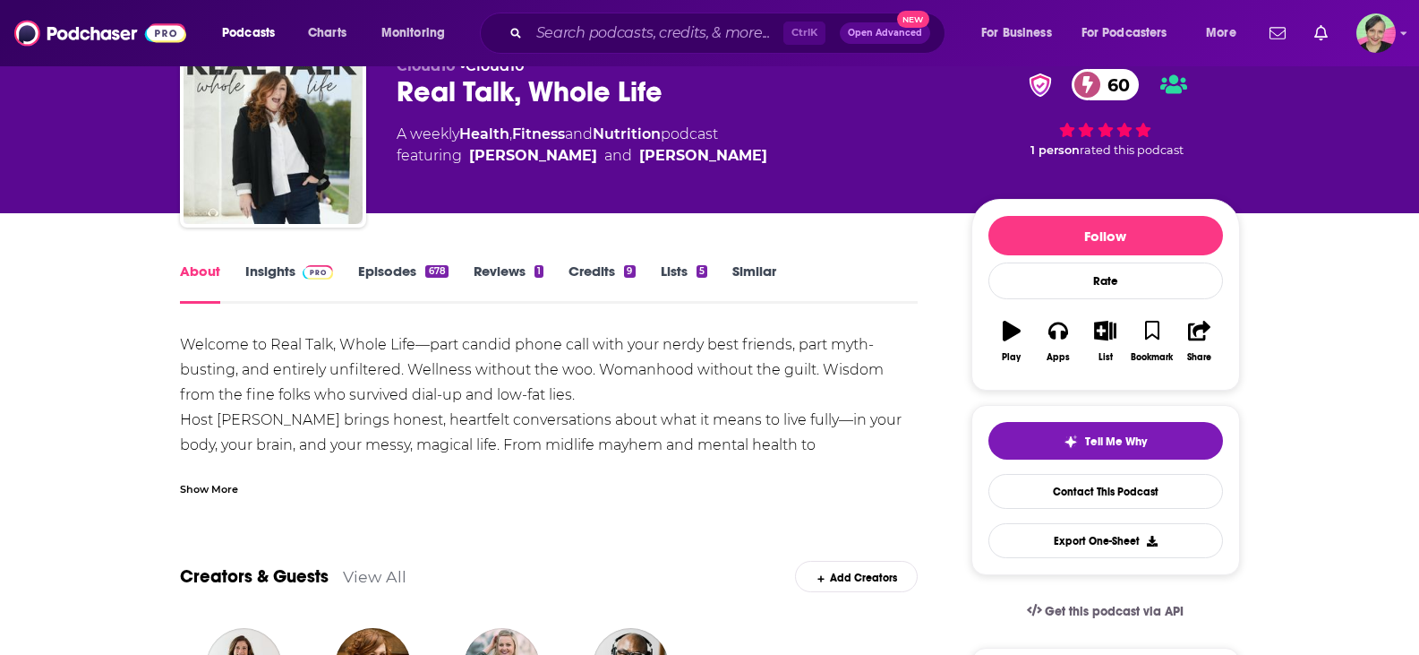
scroll to position [179, 0]
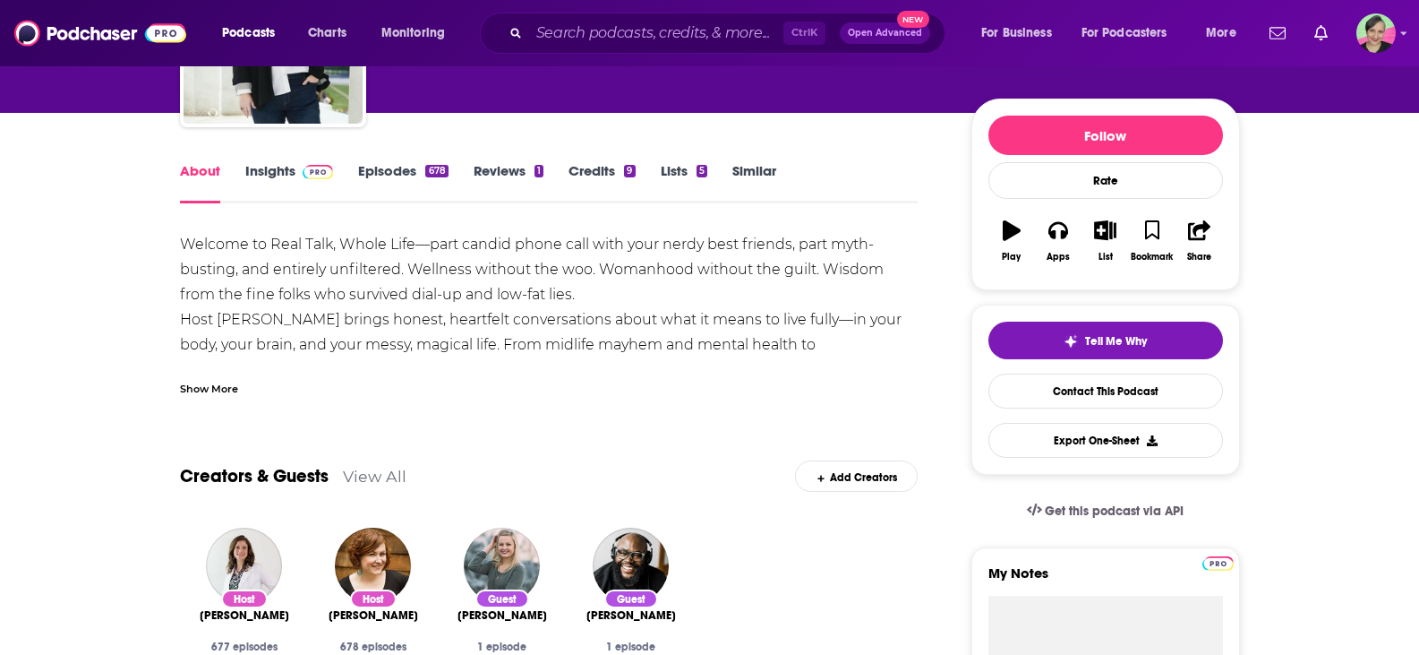
click at [218, 387] on div "Show More" at bounding box center [209, 387] width 58 height 17
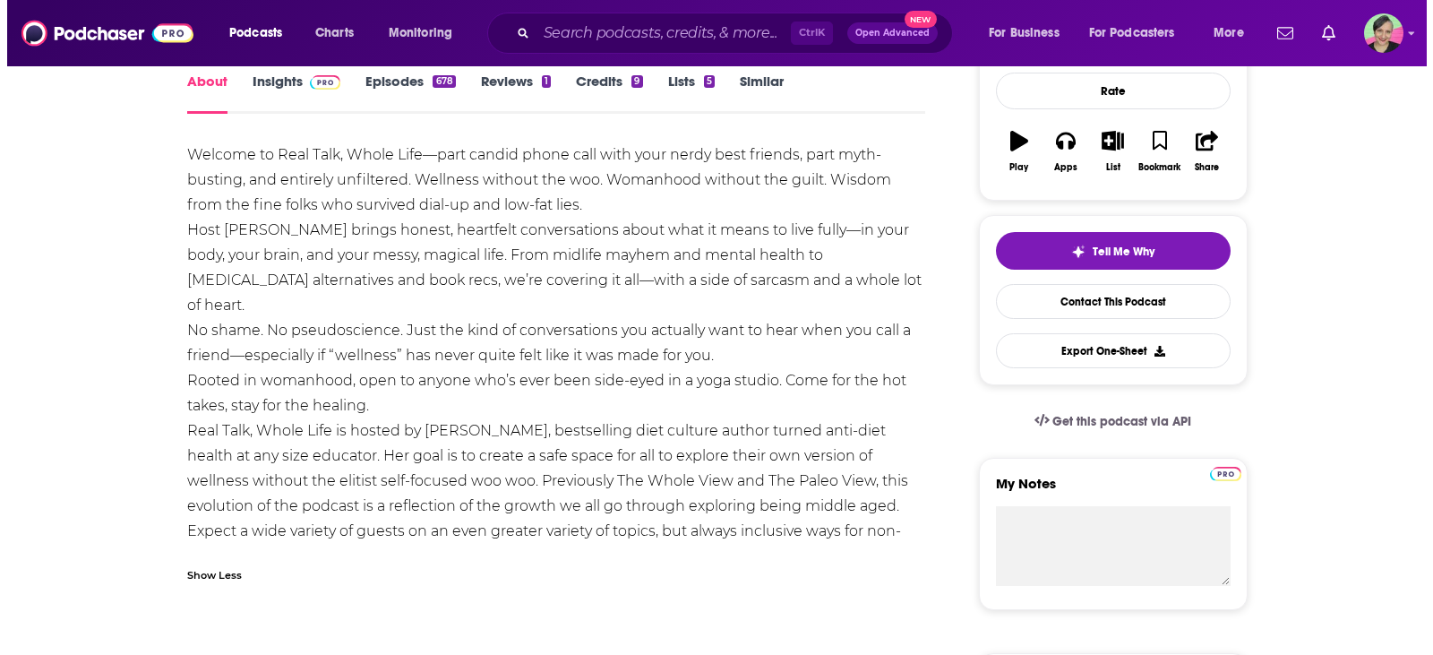
scroll to position [0, 0]
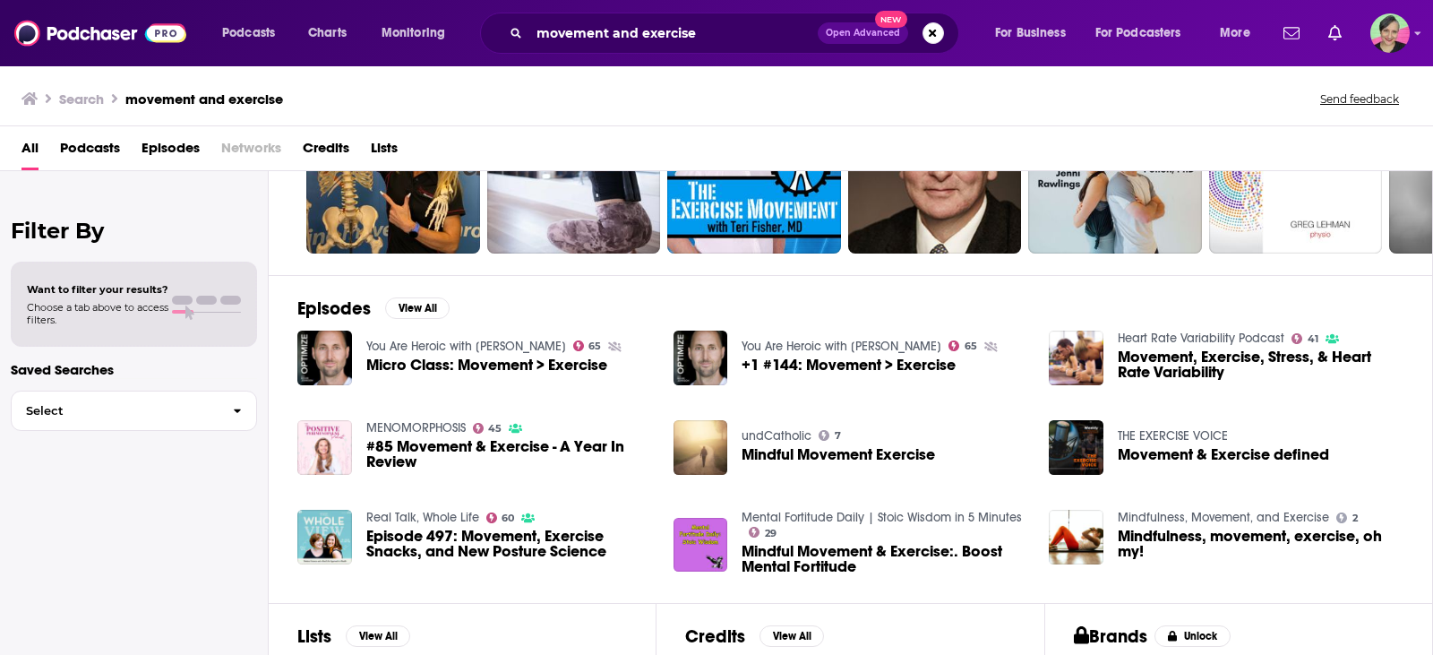
scroll to position [127, 0]
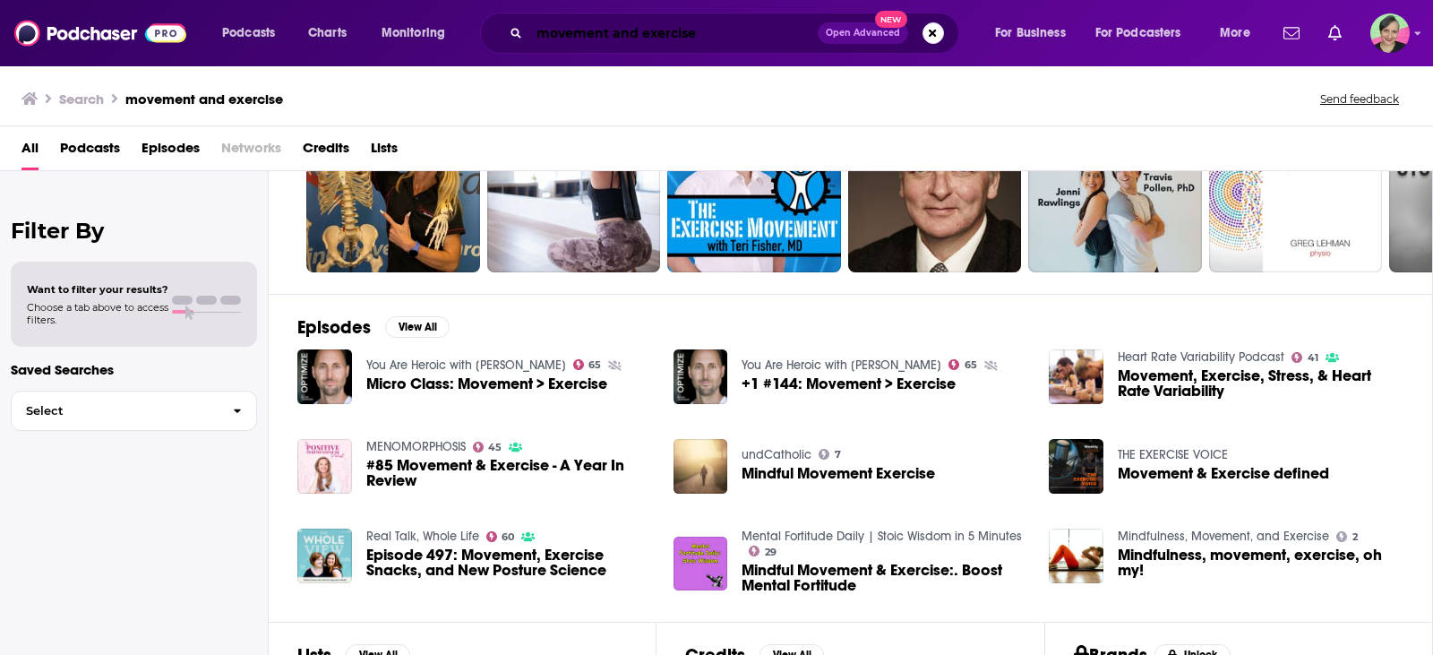
click at [732, 41] on input "movement and exercise" at bounding box center [673, 33] width 288 height 29
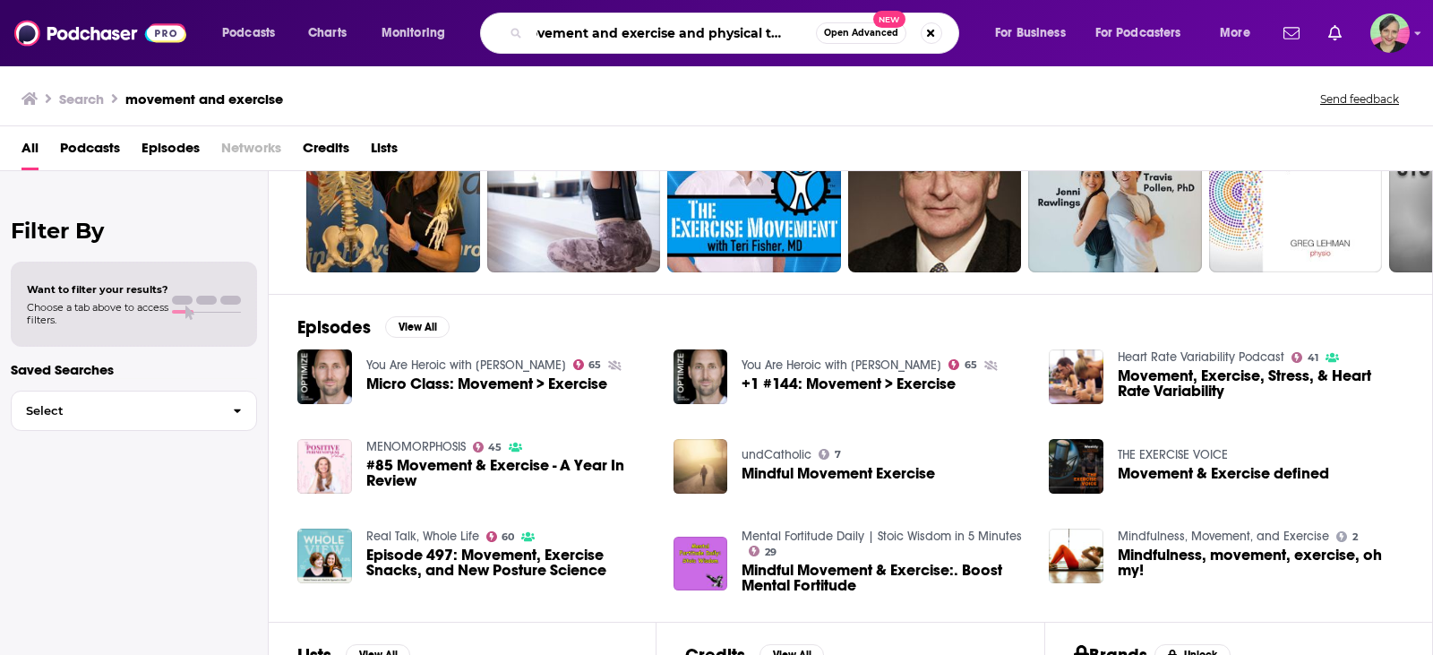
scroll to position [0, 29]
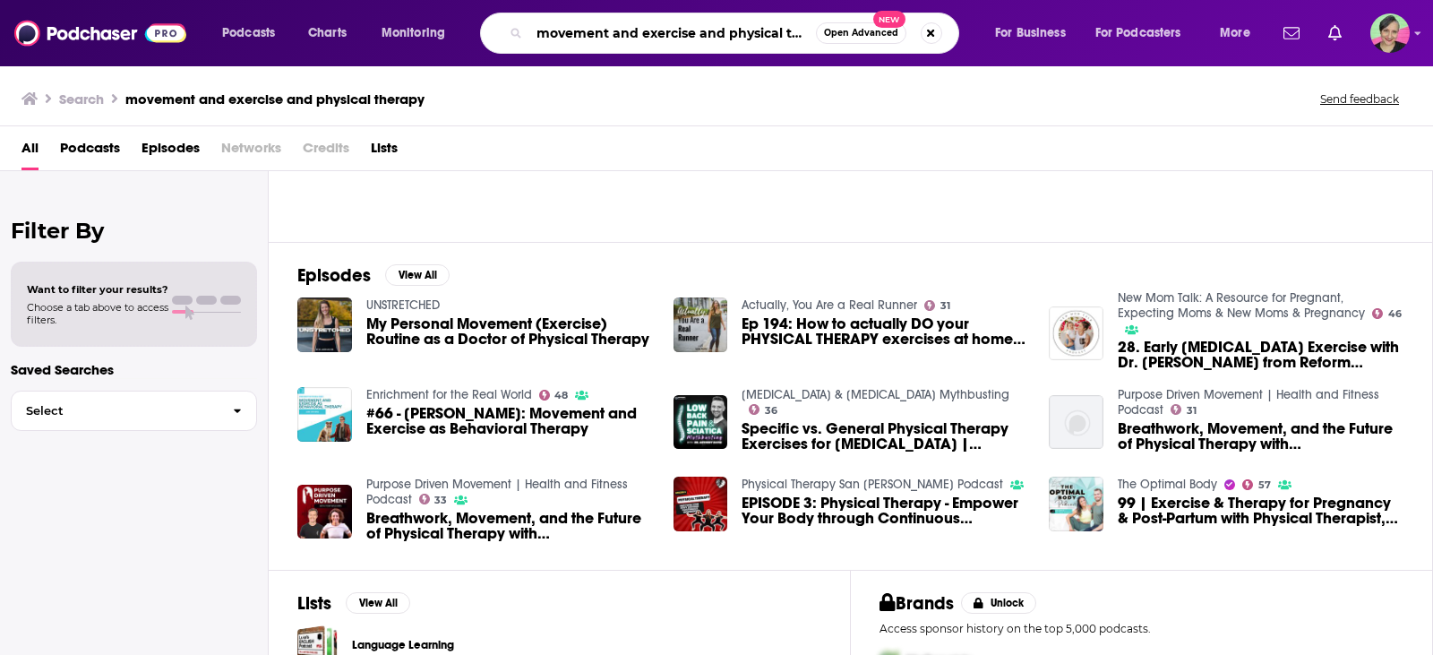
scroll to position [0, 29]
drag, startPoint x: 541, startPoint y: 32, endPoint x: 1002, endPoint y: 68, distance: 462.6
click at [1002, 68] on div "Podcasts Charts Monitoring movement and exercise and physical therapy Open Adva…" at bounding box center [716, 327] width 1433 height 655
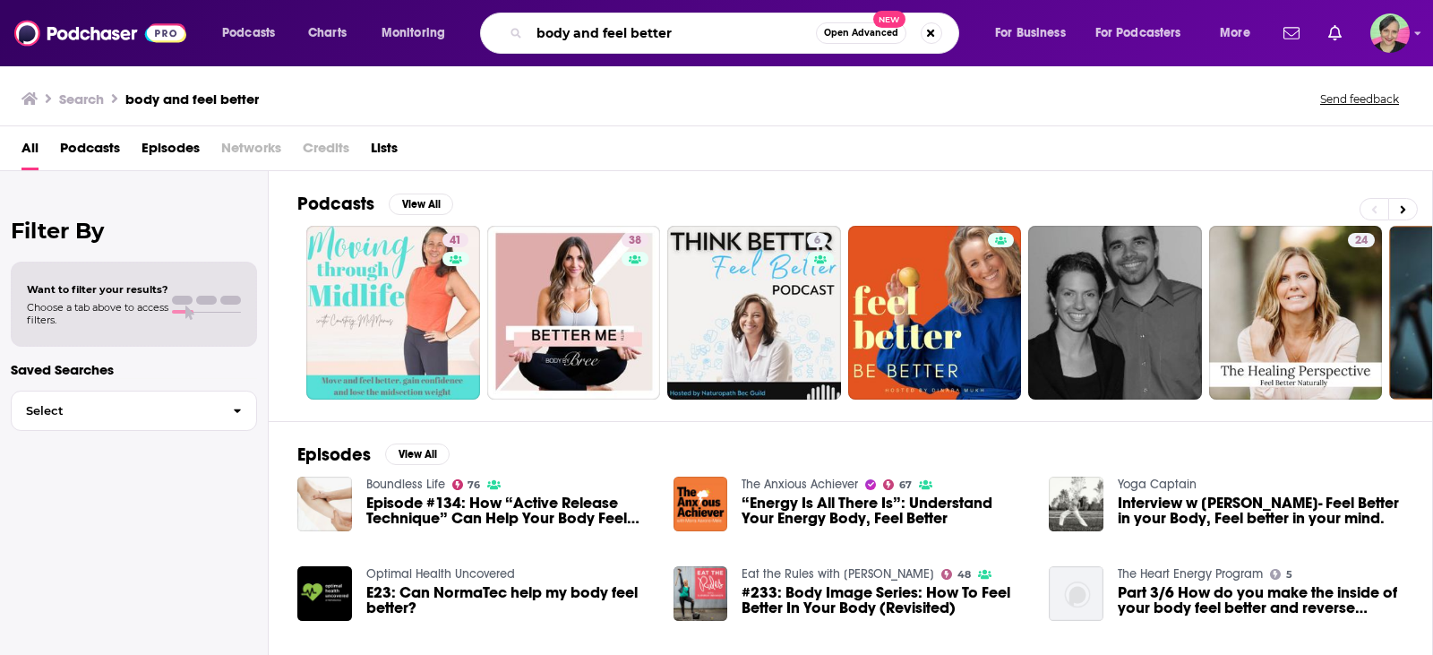
drag, startPoint x: 689, startPoint y: 33, endPoint x: 542, endPoint y: 47, distance: 147.6
click at [542, 47] on div "body and feel better Open Advanced New" at bounding box center [719, 33] width 479 height 41
type input "b"
type input "move better"
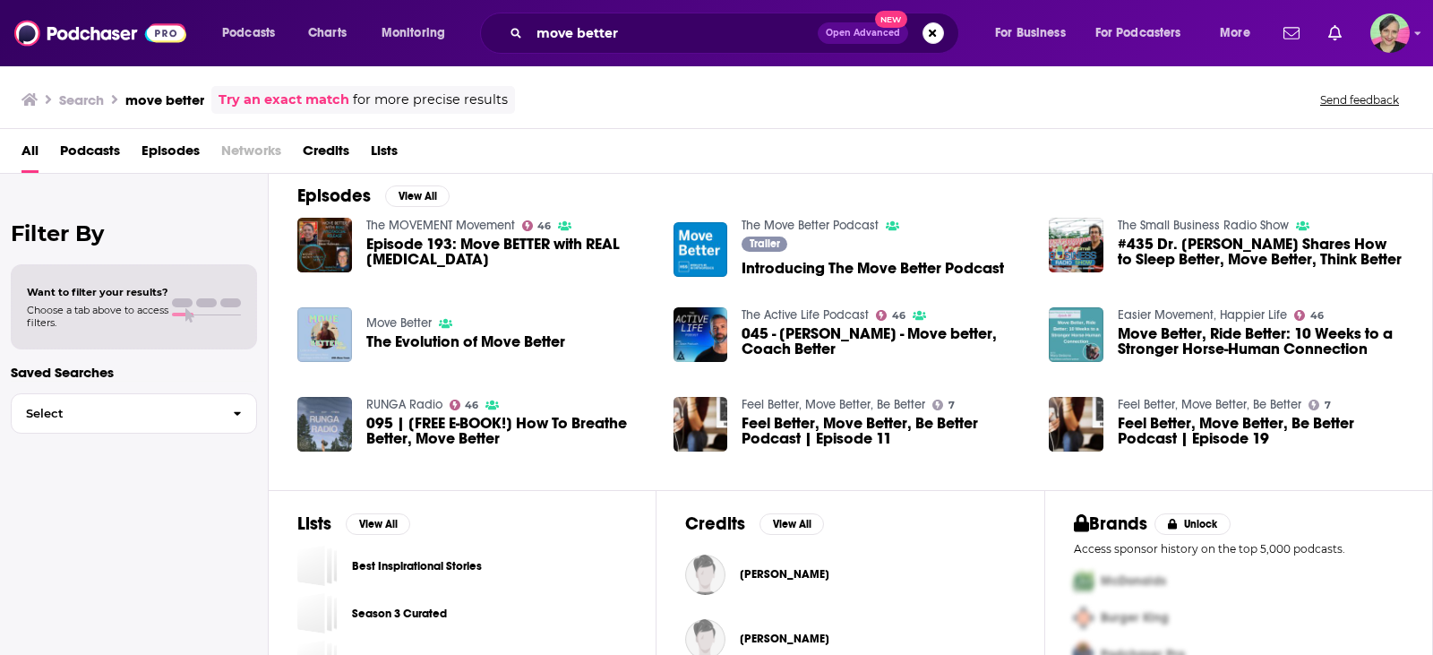
scroll to position [269, 0]
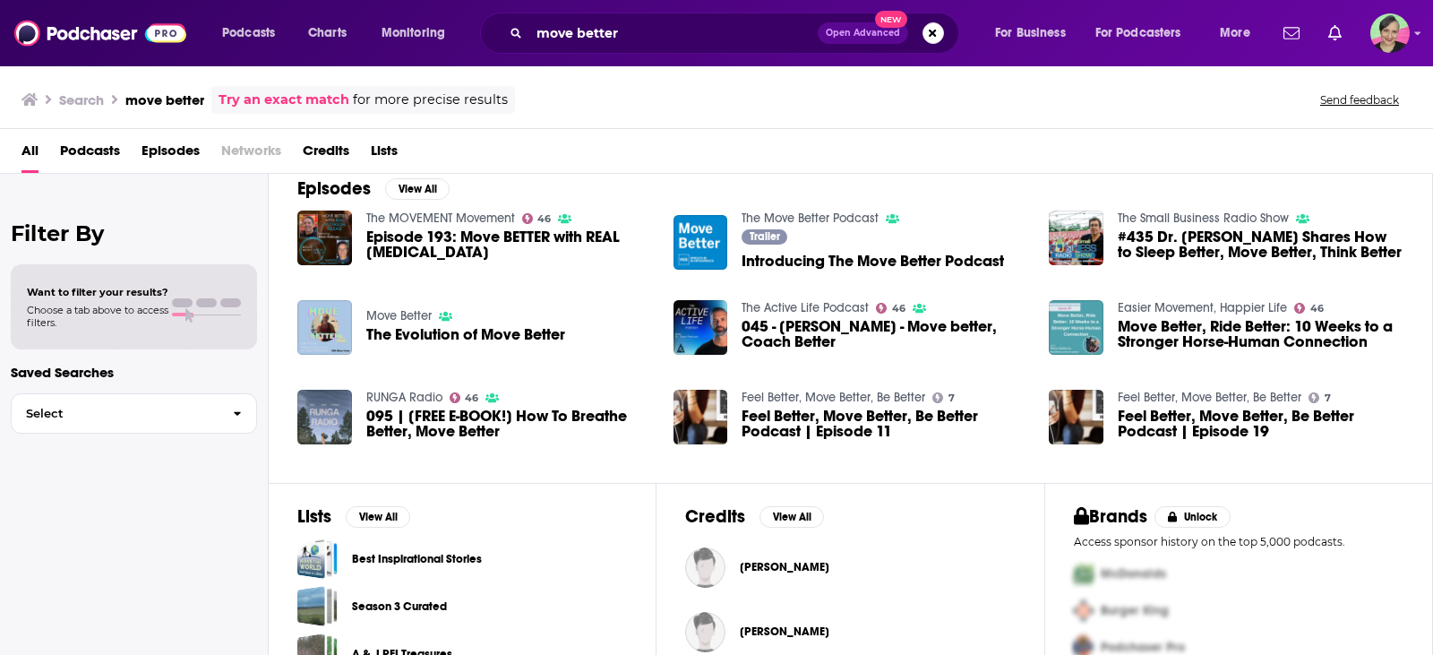
click at [870, 34] on span "Open Advanced" at bounding box center [863, 33] width 74 height 9
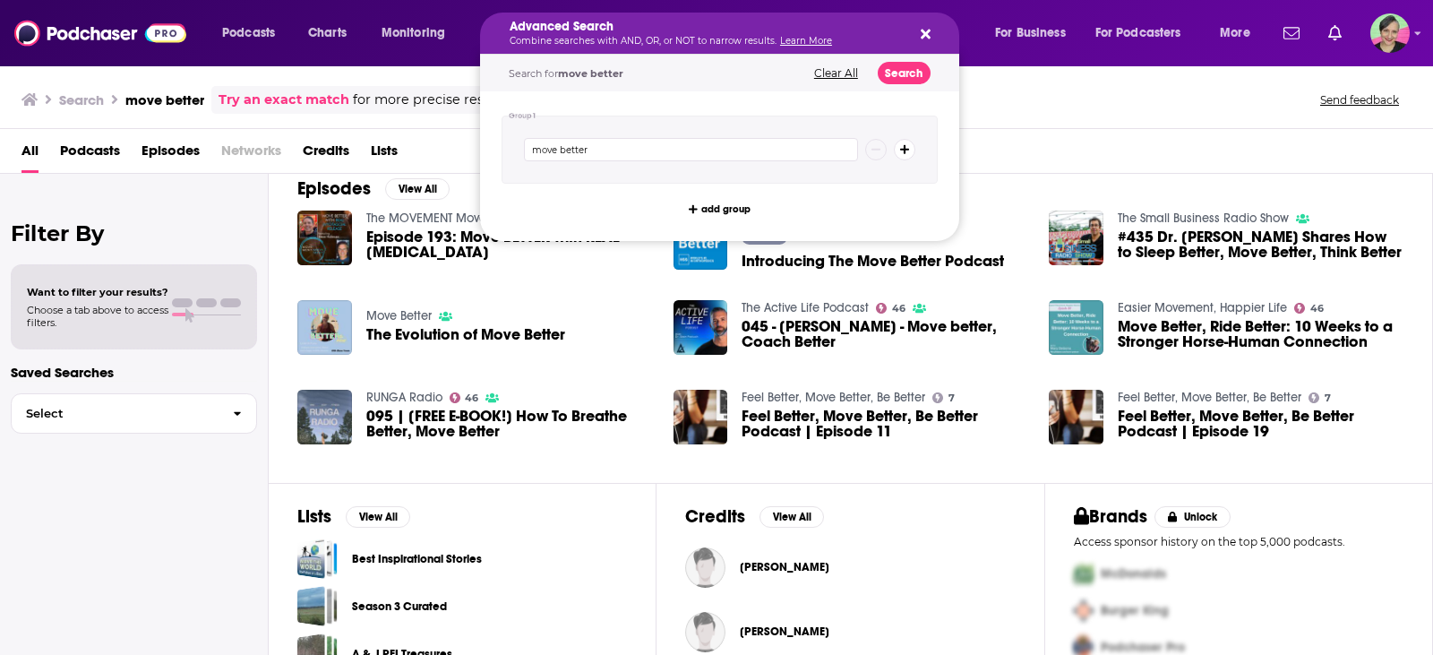
click at [9, 143] on div "All Podcasts Episodes Networks Credits Lists" at bounding box center [716, 151] width 1433 height 45
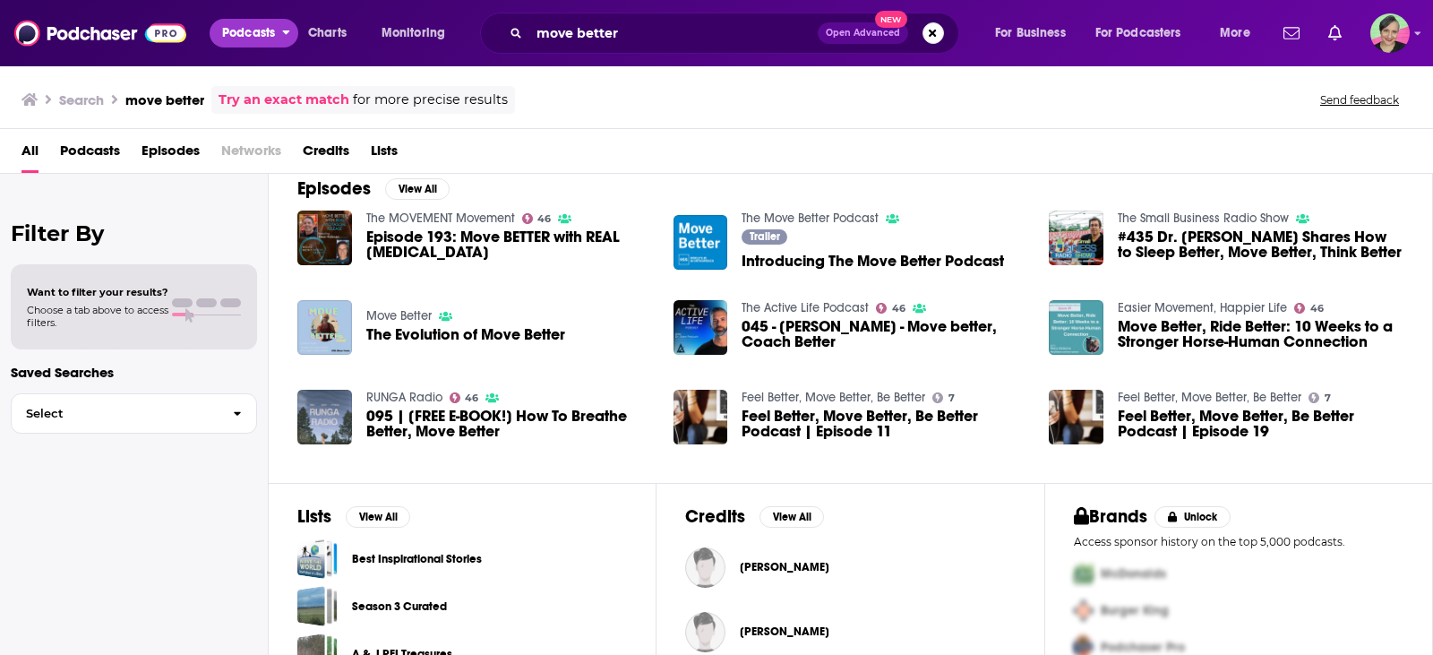
click at [265, 37] on span "Podcasts" at bounding box center [248, 33] width 53 height 25
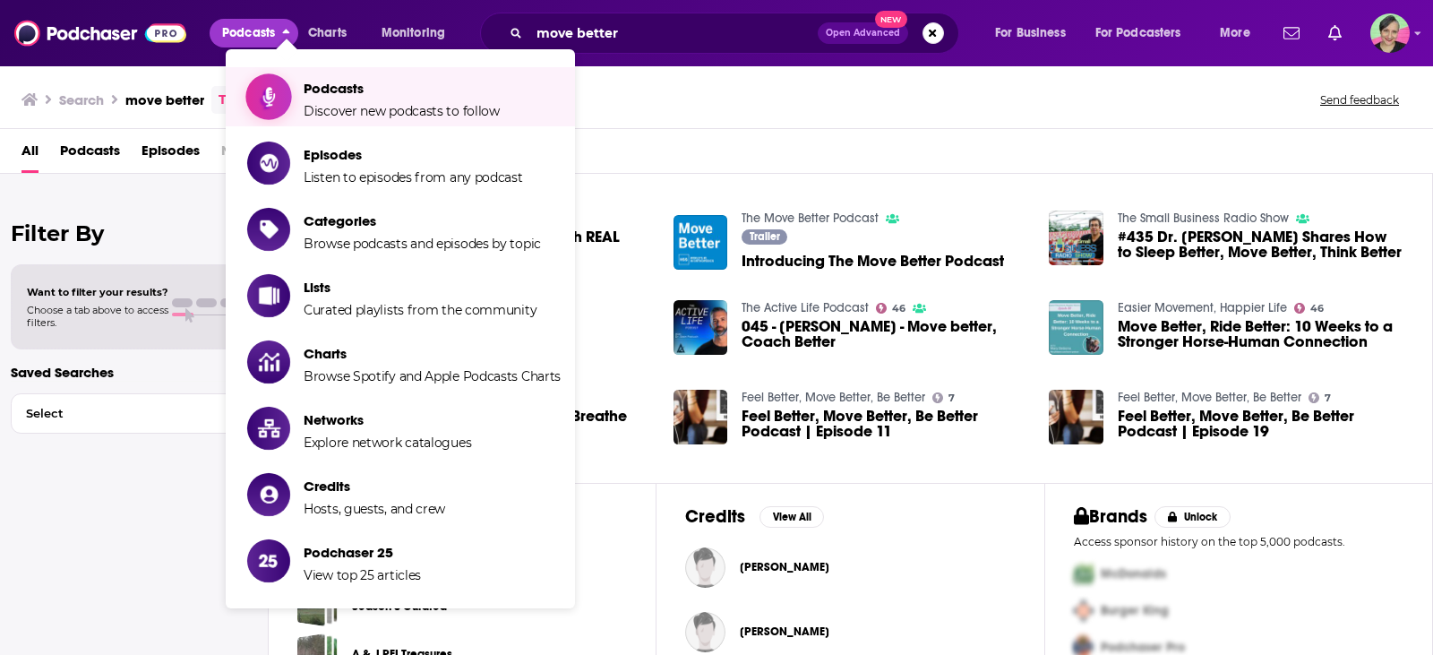
click at [329, 94] on span "Podcasts" at bounding box center [402, 88] width 196 height 17
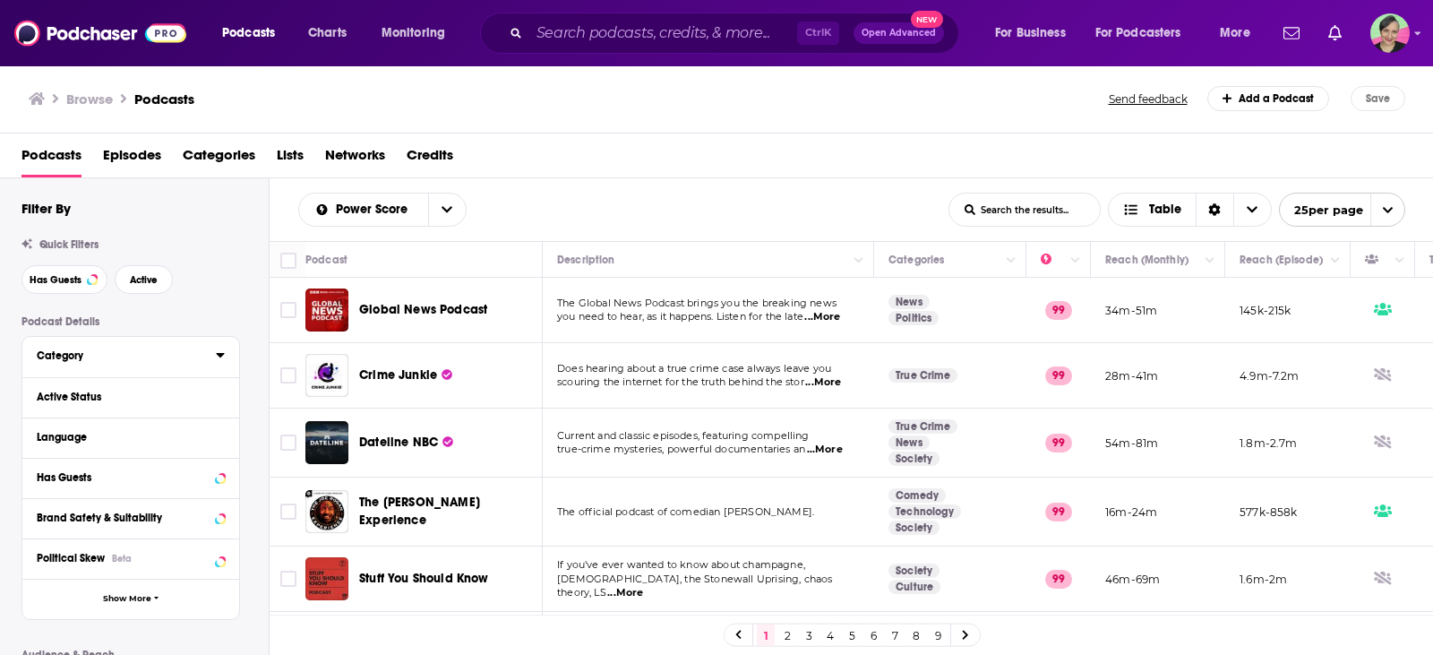
click at [118, 360] on div "Category" at bounding box center [120, 355] width 167 height 13
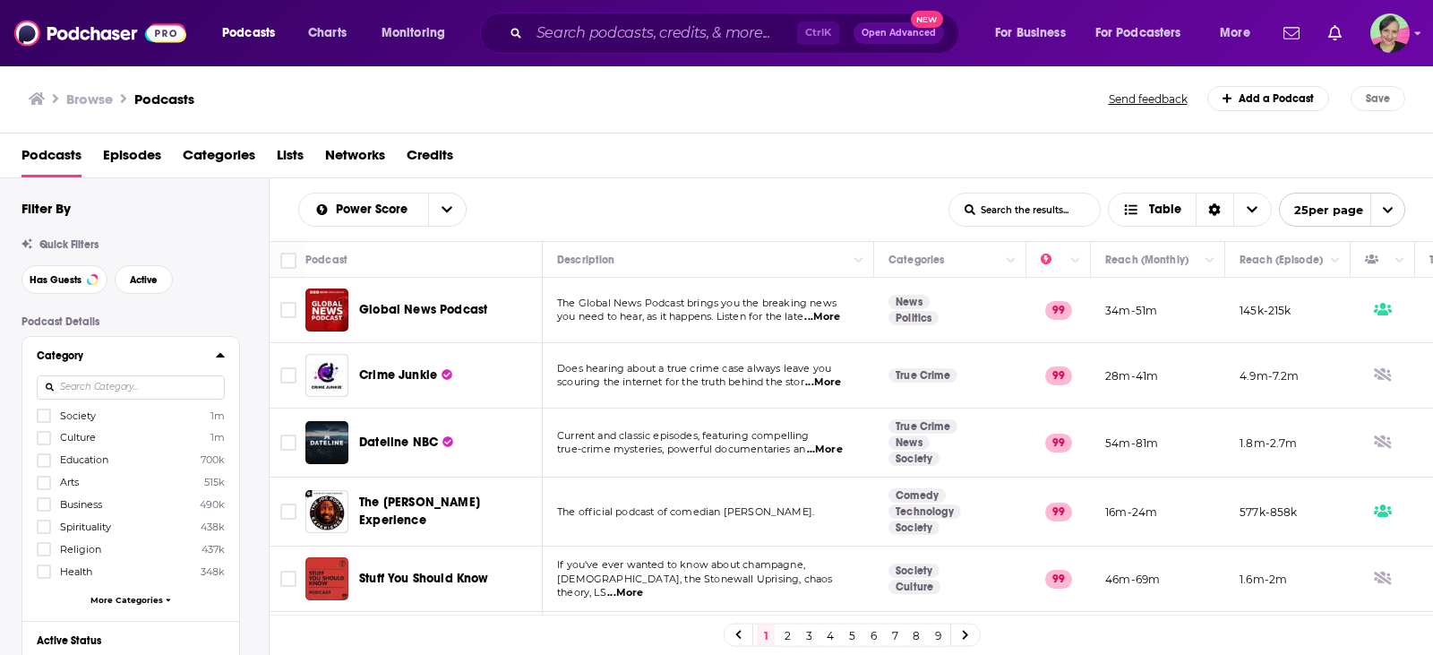
click at [126, 385] on input at bounding box center [131, 387] width 188 height 24
type input "c"
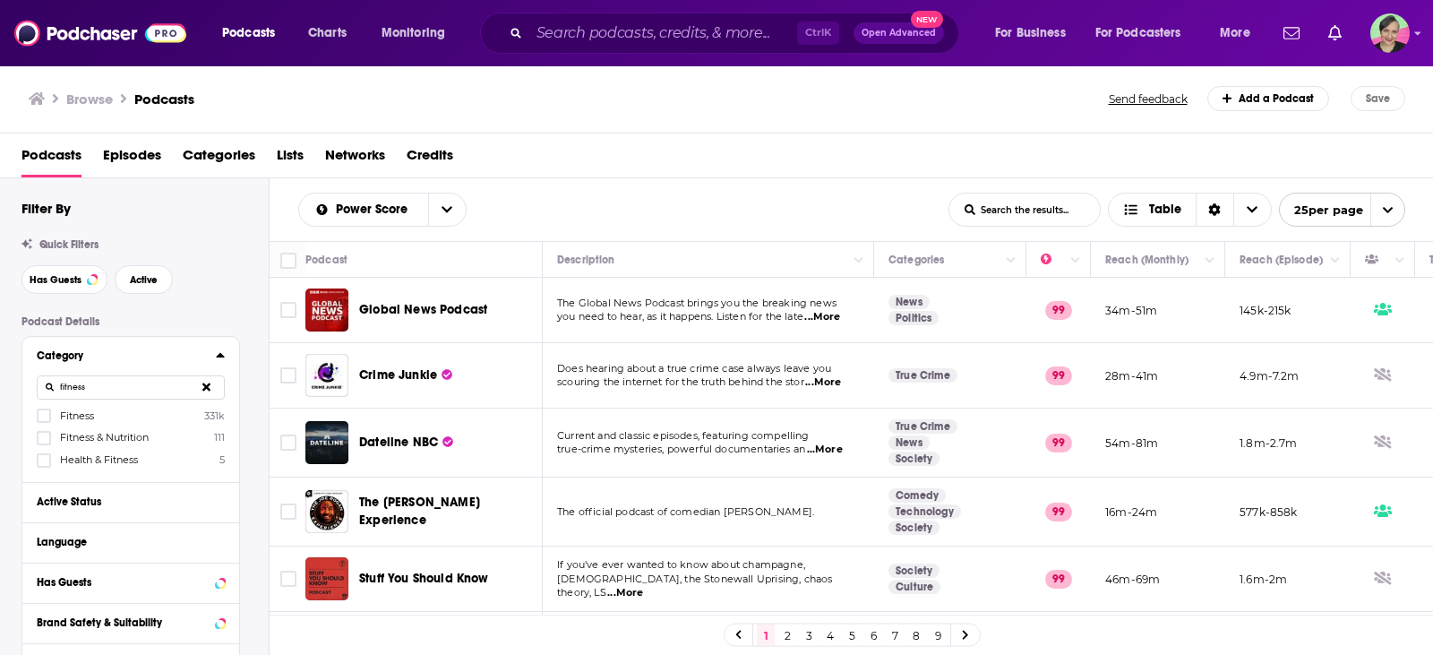
type input "fitness"
click at [82, 416] on span "Fitness" at bounding box center [77, 415] width 34 height 13
click at [44, 421] on input "multiSelectOption-fitness-0" at bounding box center [44, 421] width 0 height 0
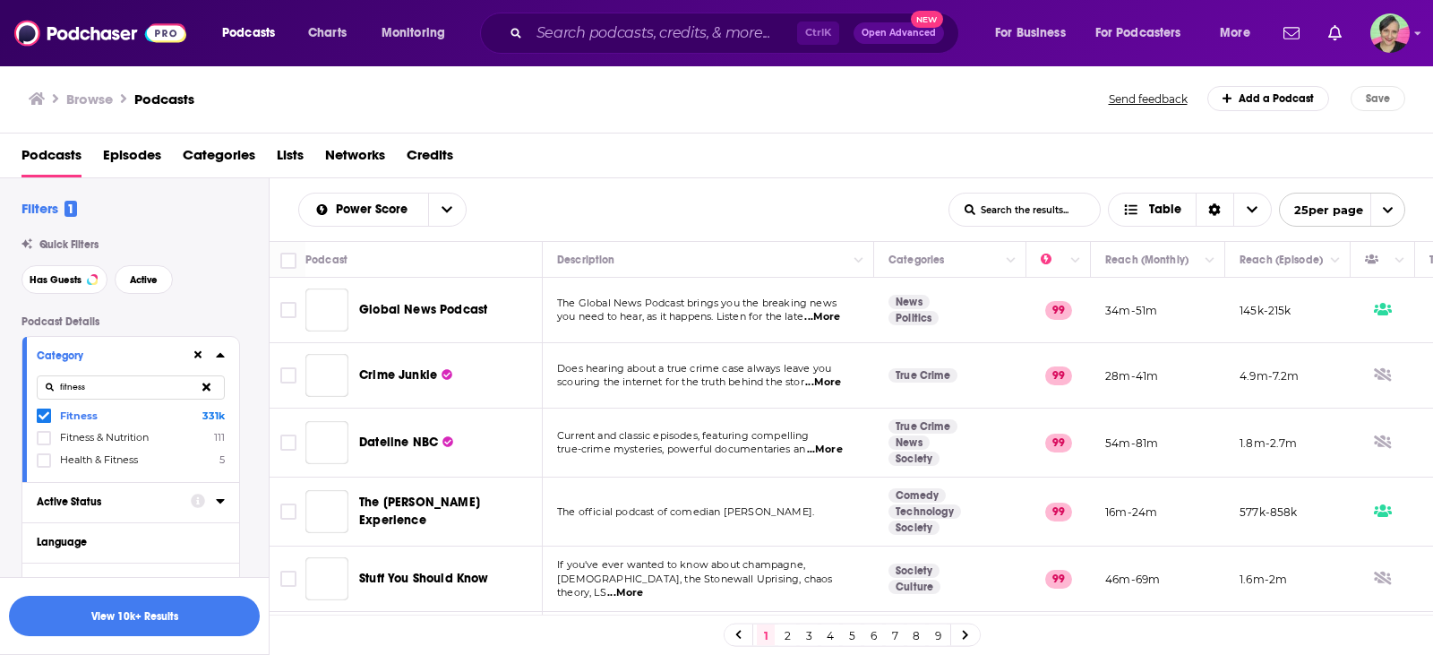
scroll to position [90, 0]
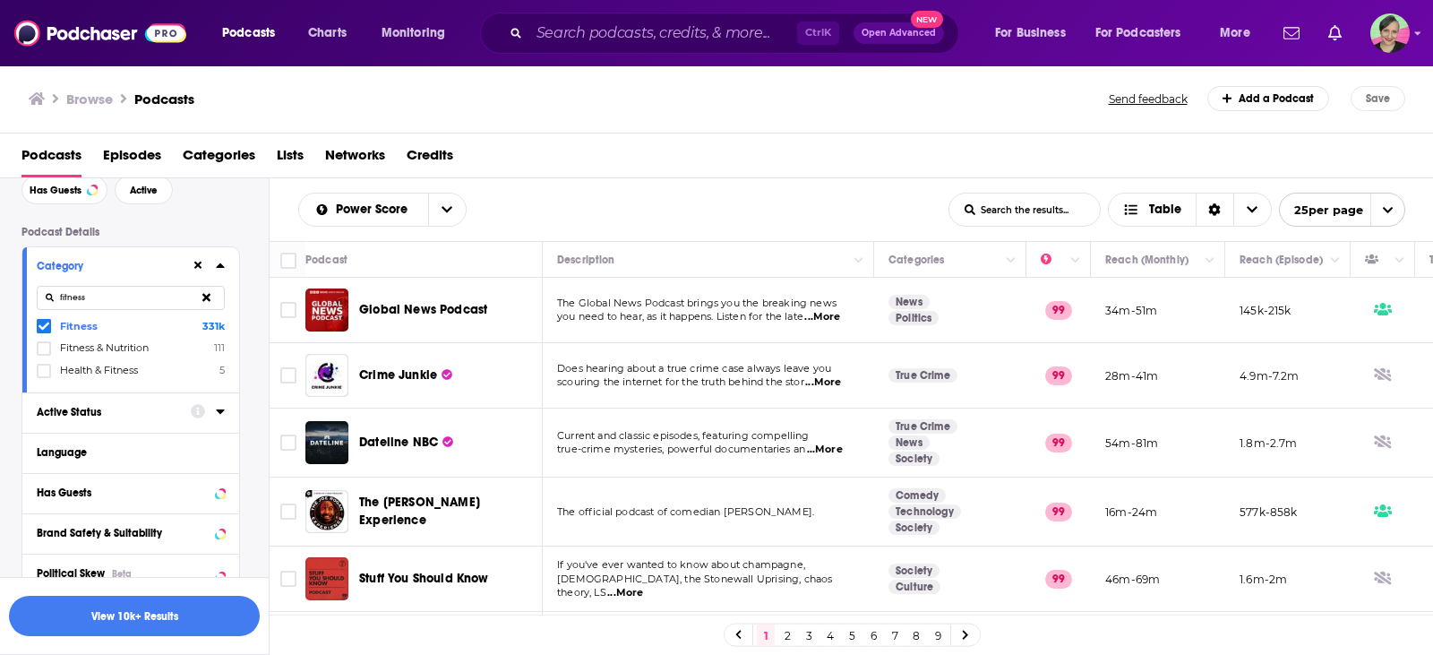
click at [83, 408] on div "Active Status" at bounding box center [108, 412] width 142 height 13
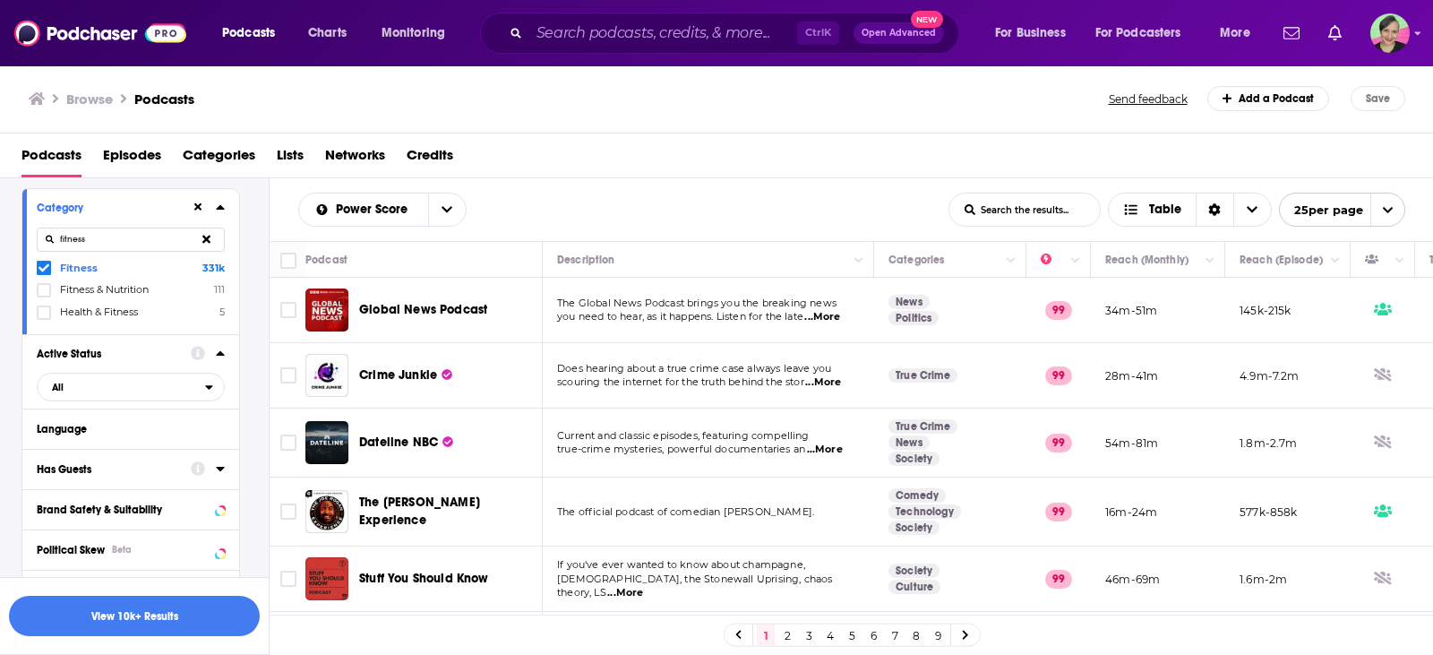
scroll to position [179, 0]
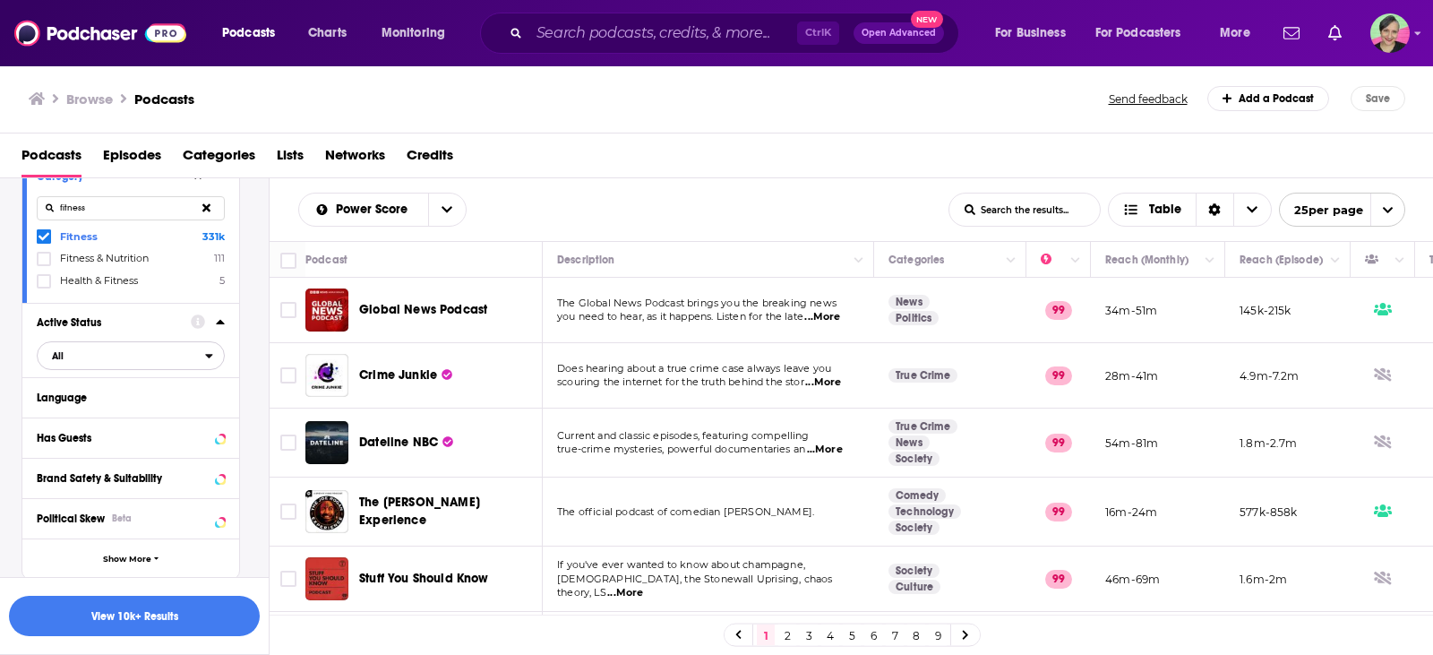
click at [97, 347] on span "All" at bounding box center [121, 355] width 167 height 23
click at [81, 410] on span "Active" at bounding box center [91, 415] width 91 height 10
click at [89, 439] on div "Has Guests" at bounding box center [108, 438] width 142 height 13
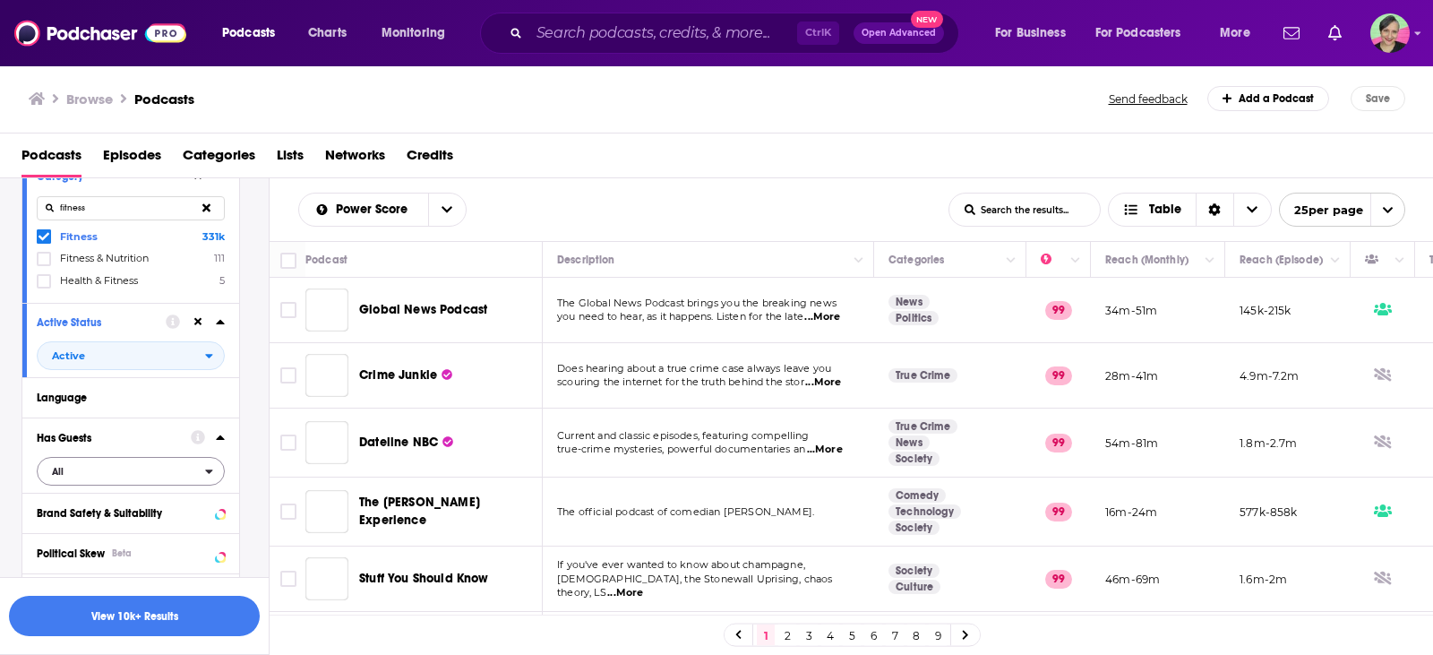
scroll to position [269, 0]
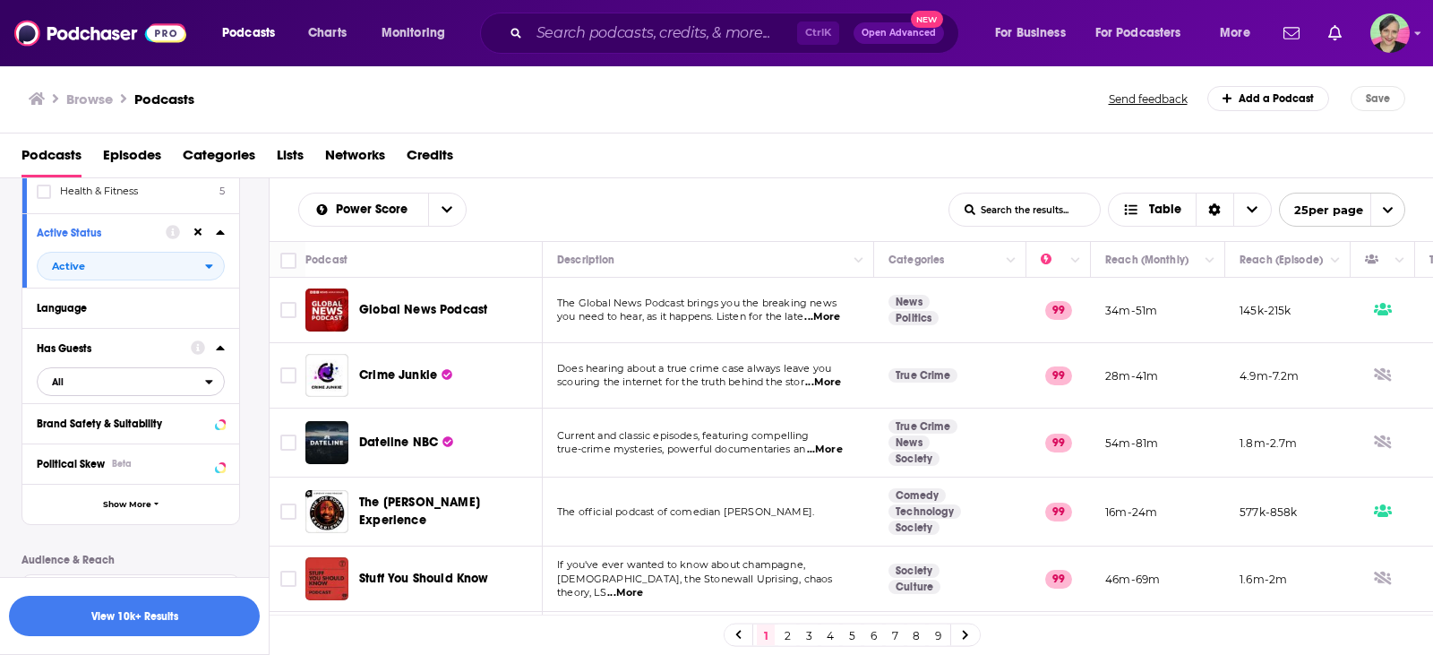
click at [93, 382] on span "All" at bounding box center [121, 381] width 167 height 23
click at [77, 439] on span "Has guests" at bounding box center [96, 440] width 101 height 10
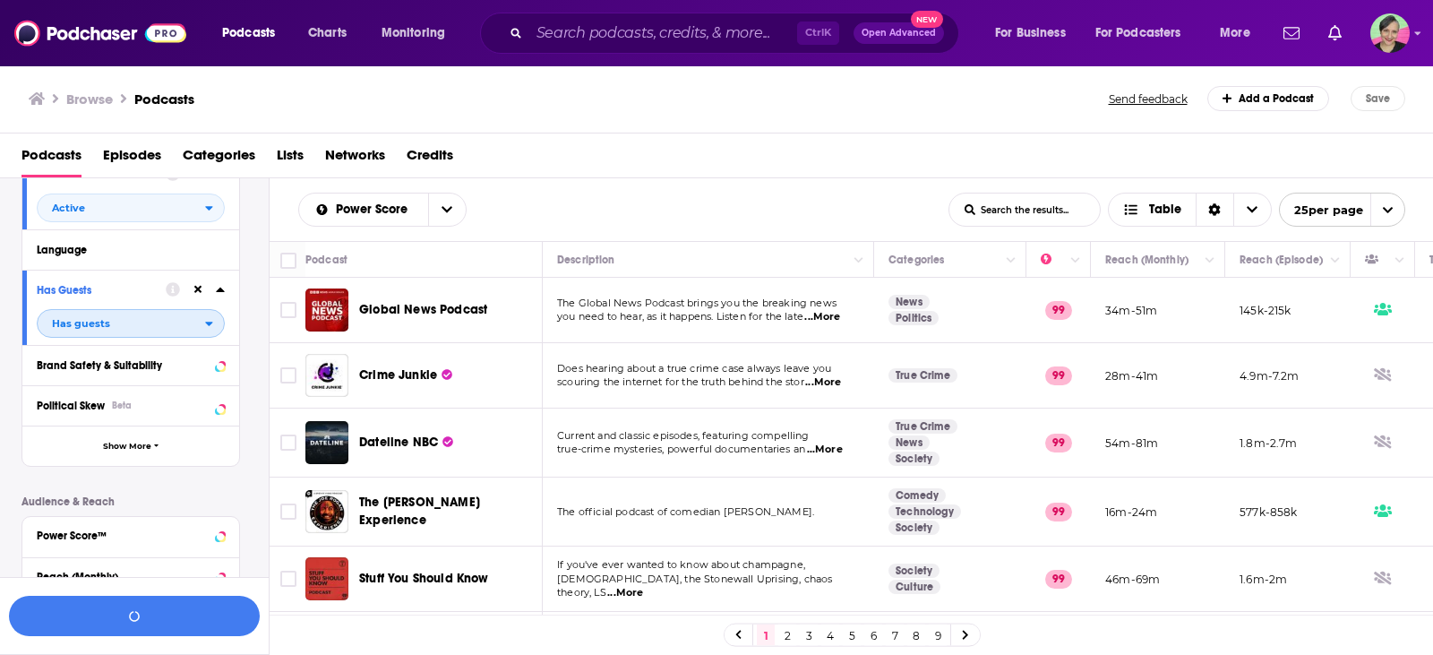
scroll to position [358, 0]
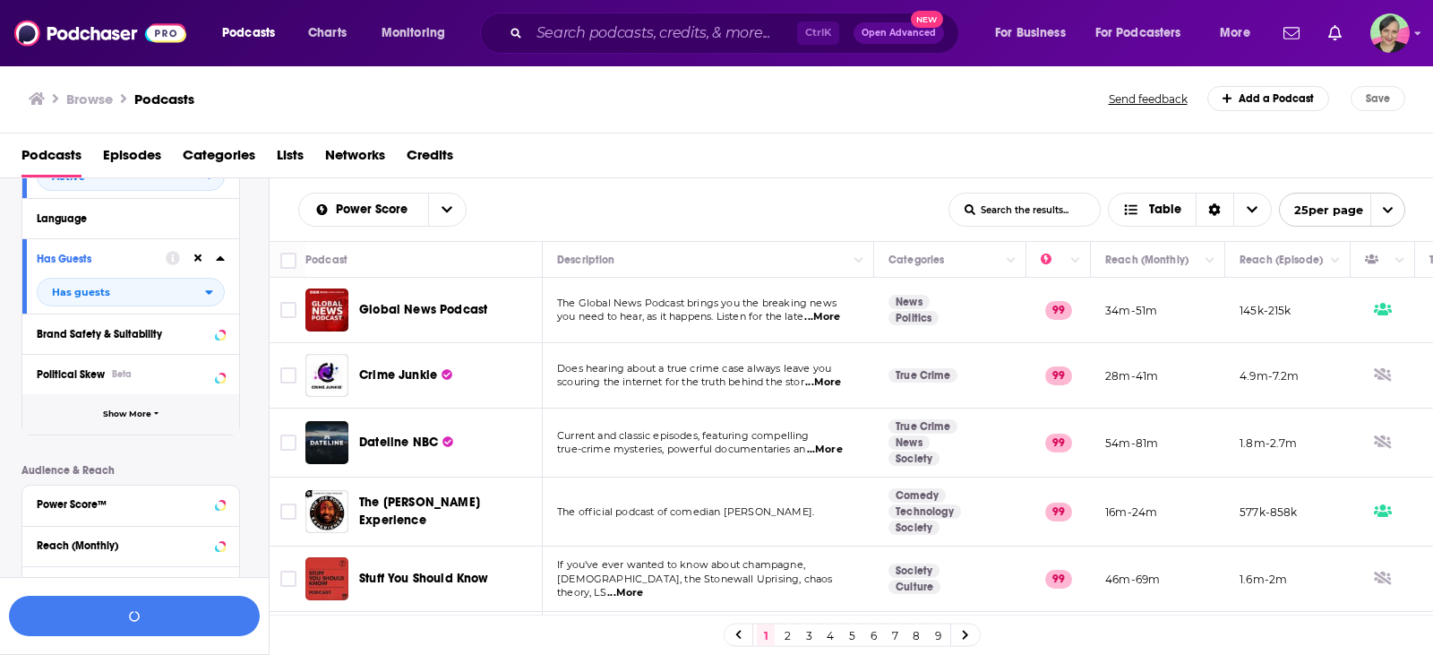
click at [140, 415] on span "Show More" at bounding box center [127, 414] width 48 height 10
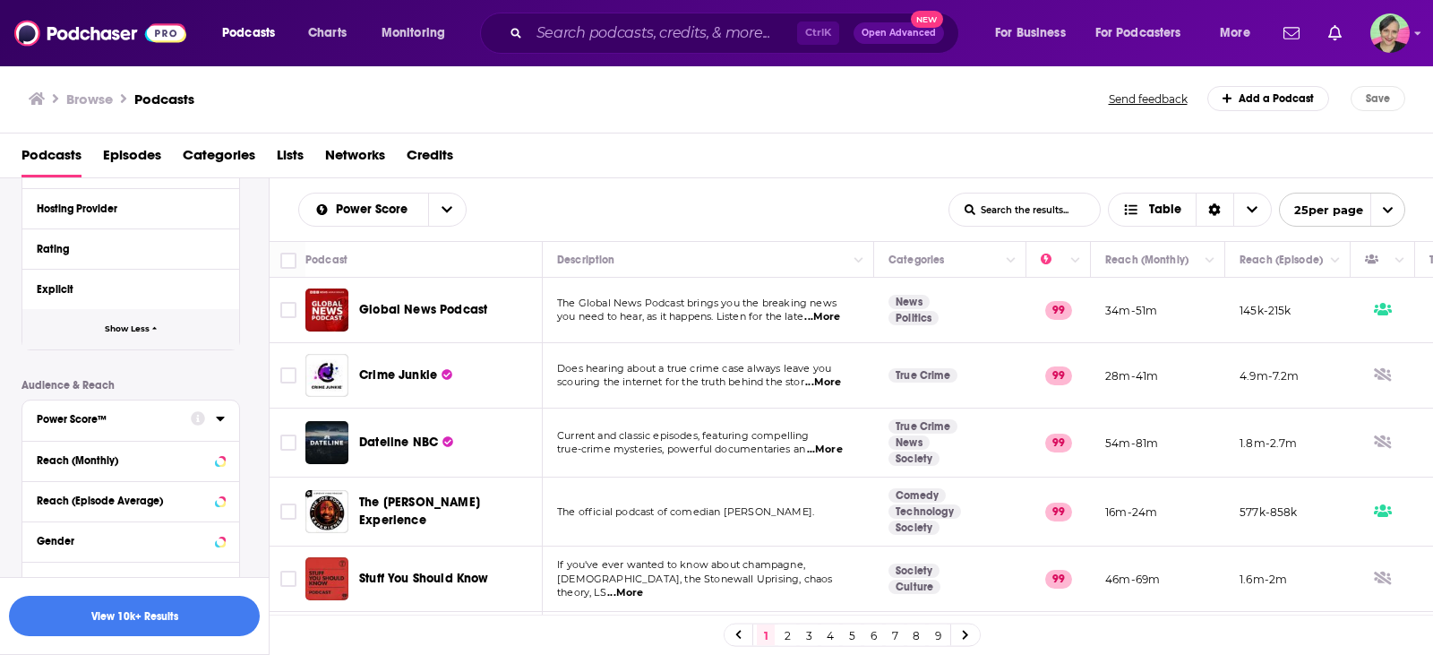
scroll to position [896, 0]
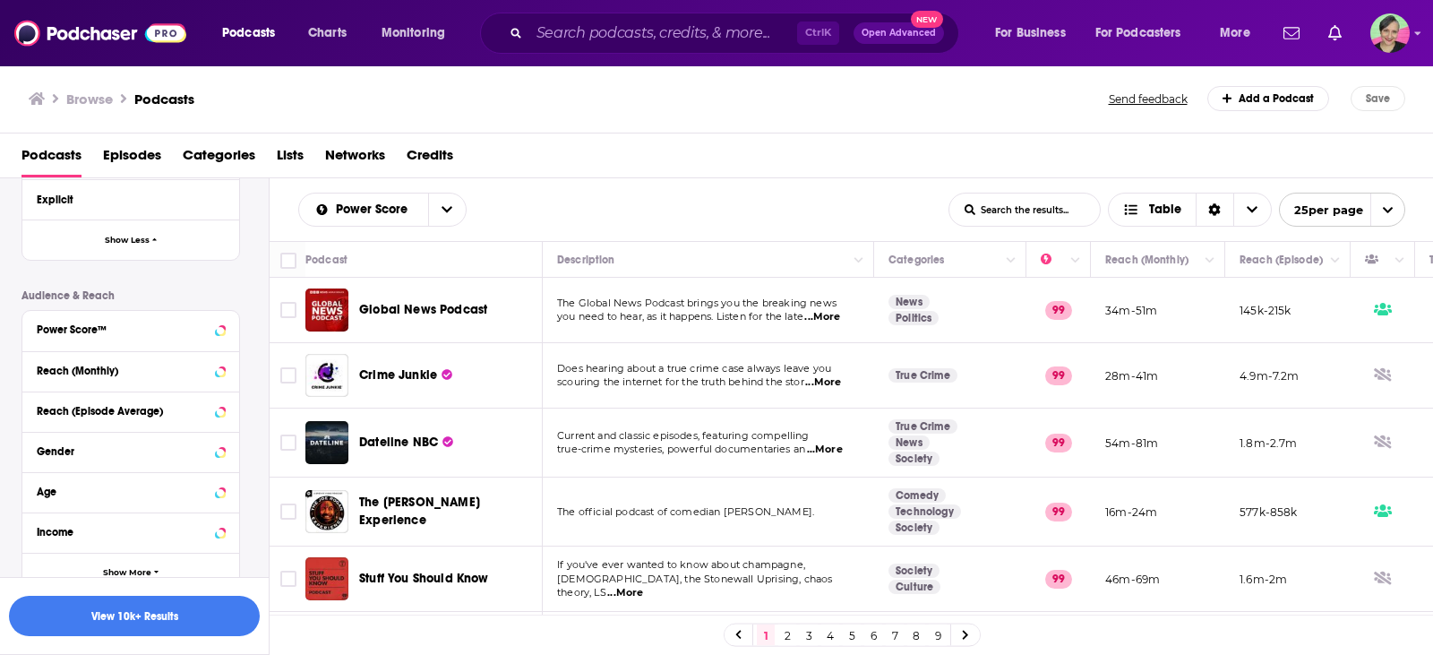
click at [117, 330] on div "Power Score™" at bounding box center [125, 329] width 176 height 13
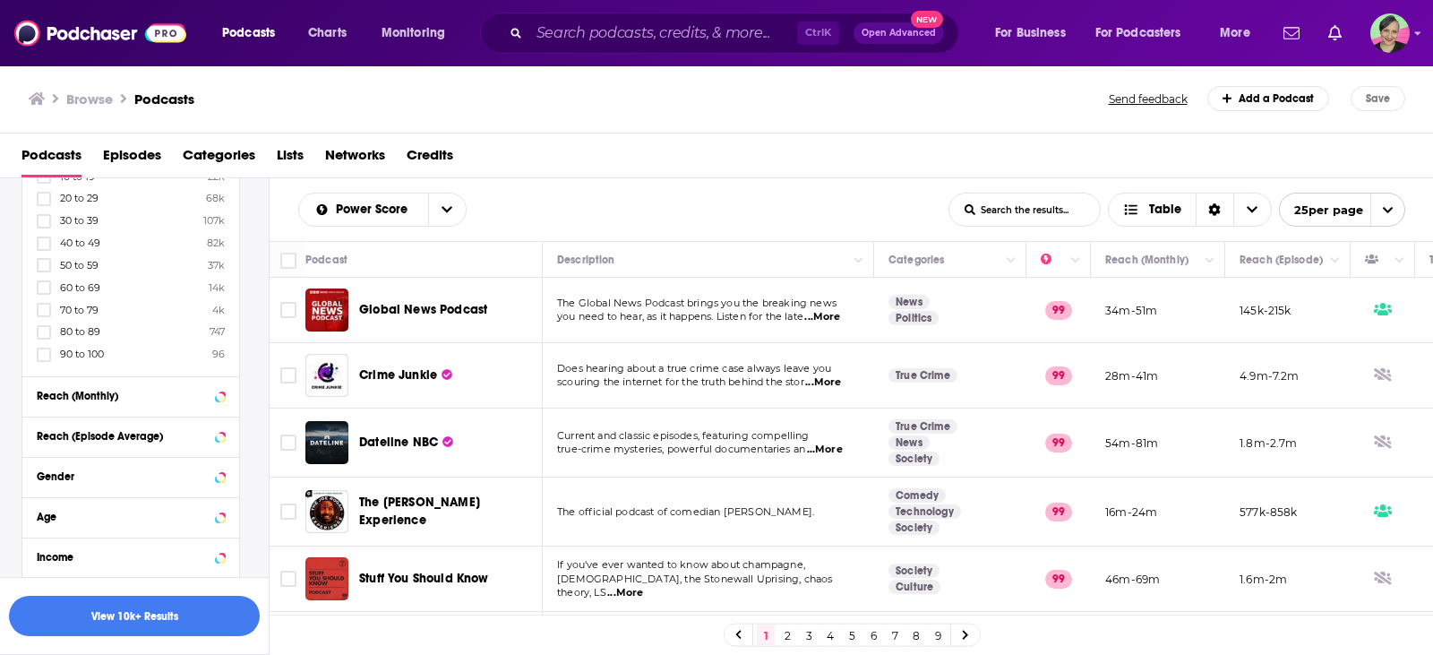
scroll to position [1164, 0]
click at [40, 309] on icon at bounding box center [44, 310] width 11 height 11
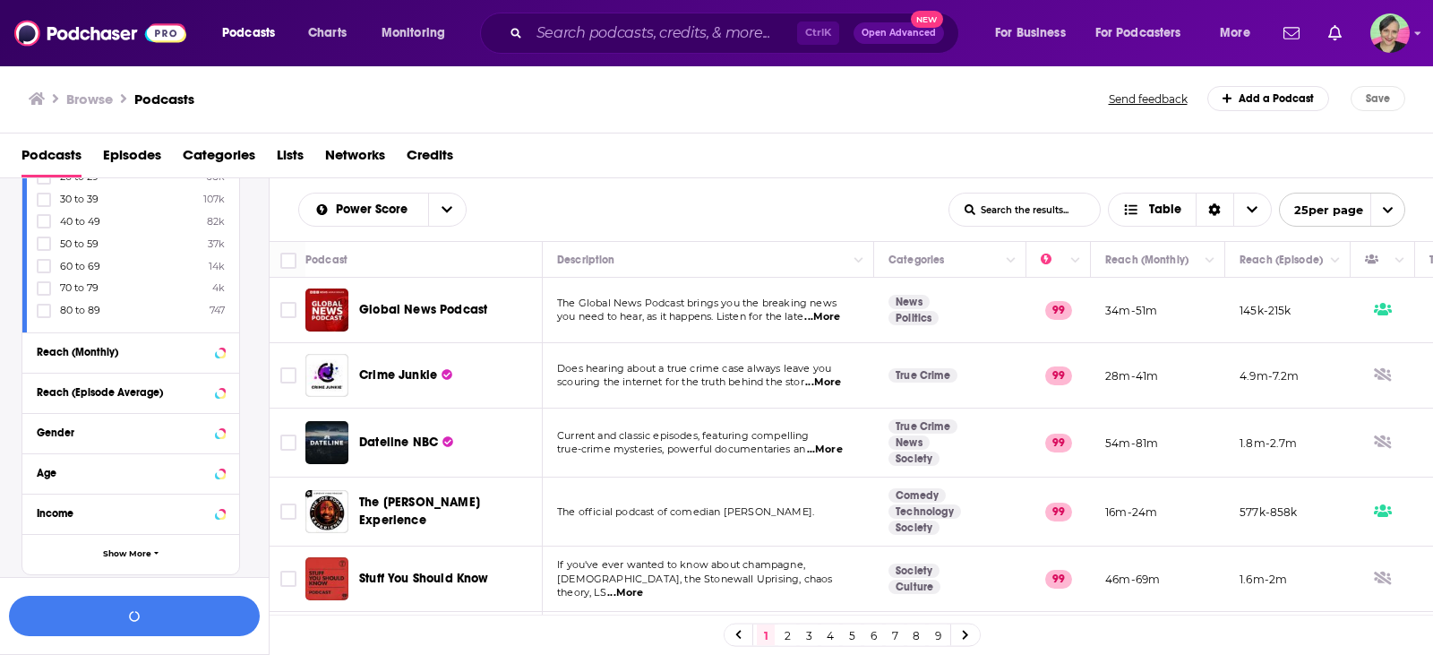
click at [44, 289] on icon at bounding box center [44, 288] width 11 height 8
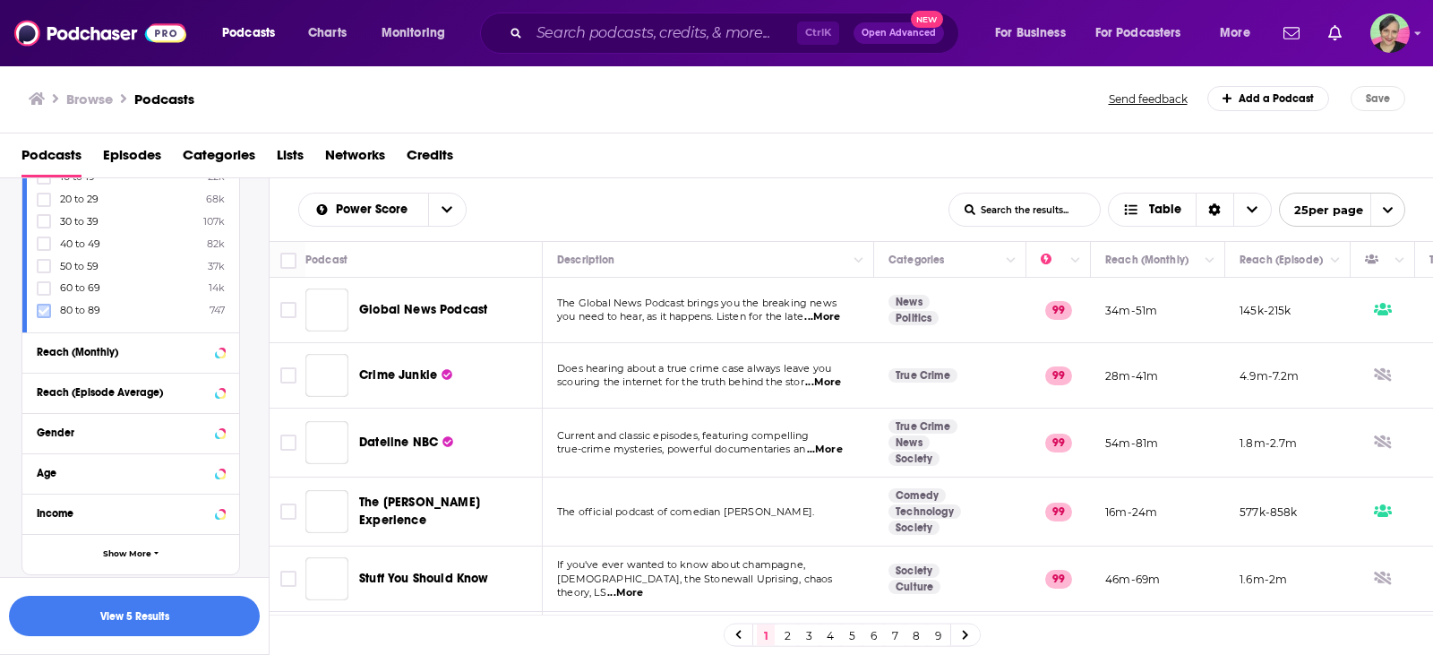
click at [47, 311] on icon at bounding box center [44, 310] width 11 height 11
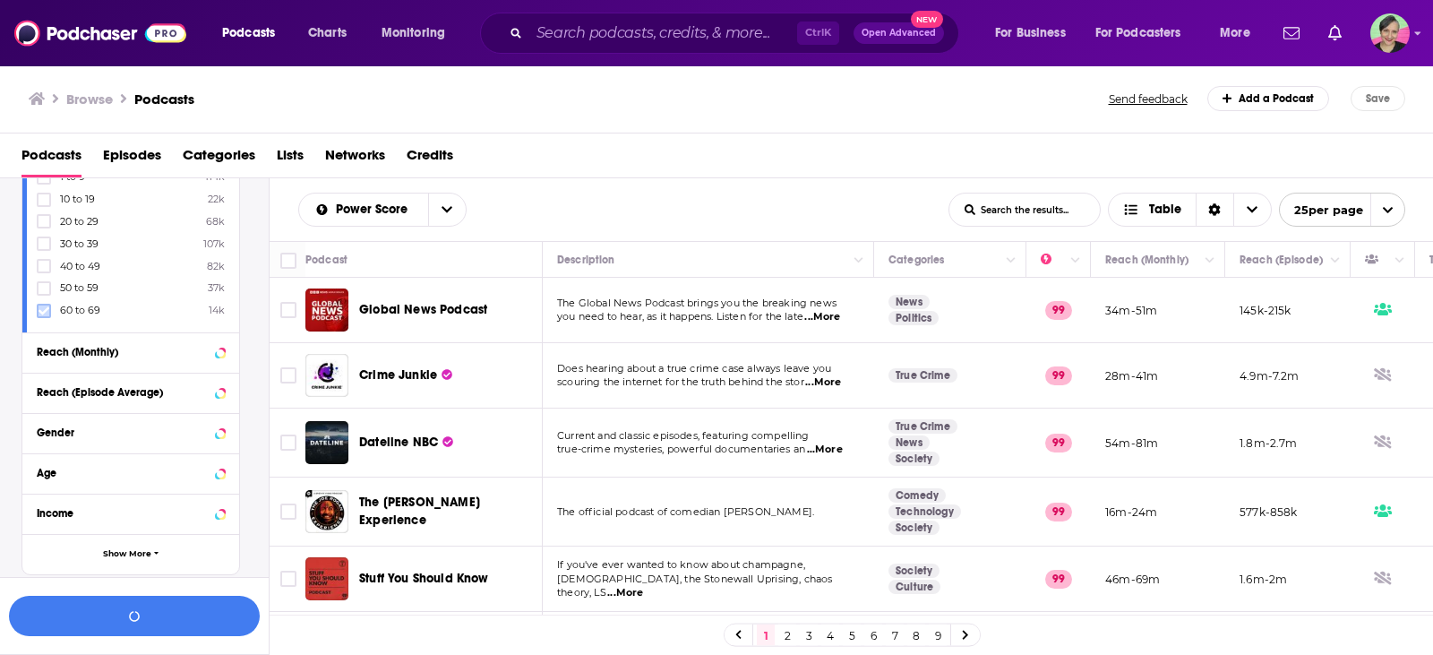
click at [46, 309] on icon at bounding box center [44, 310] width 11 height 8
click at [168, 605] on button "View 735 Results" at bounding box center [134, 616] width 251 height 40
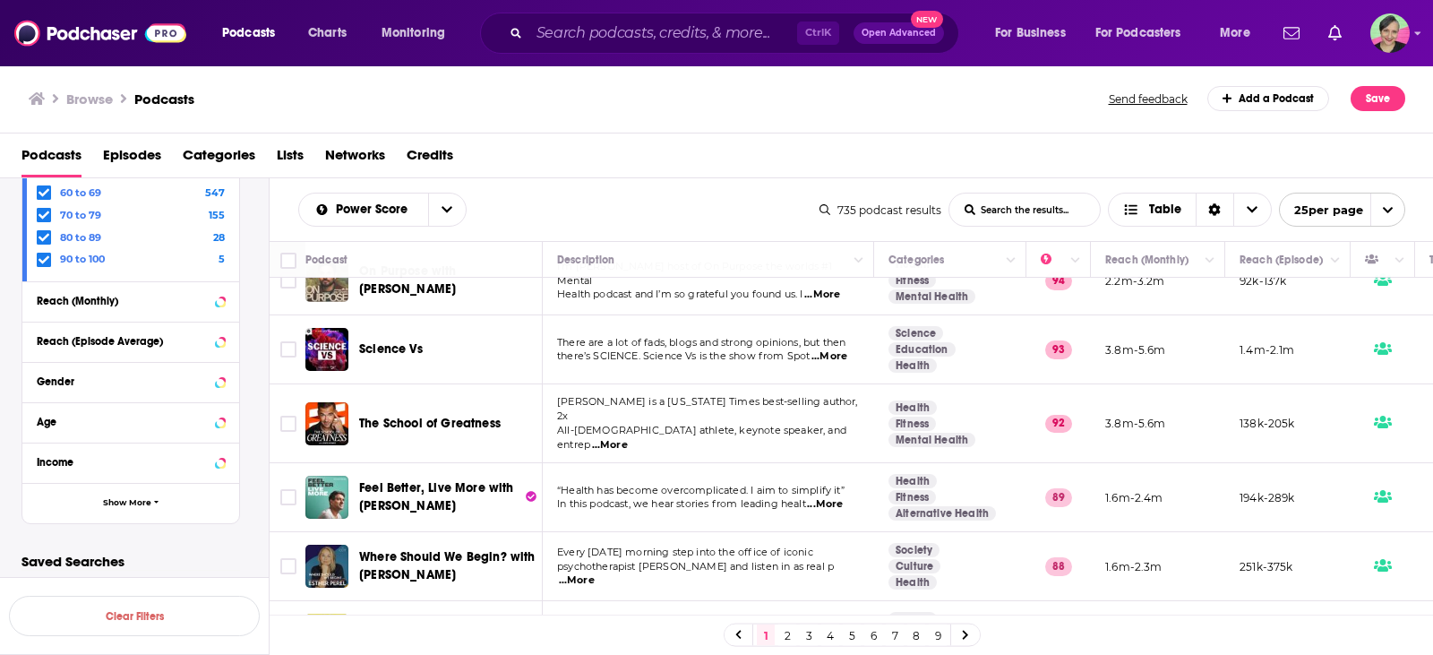
scroll to position [90, 0]
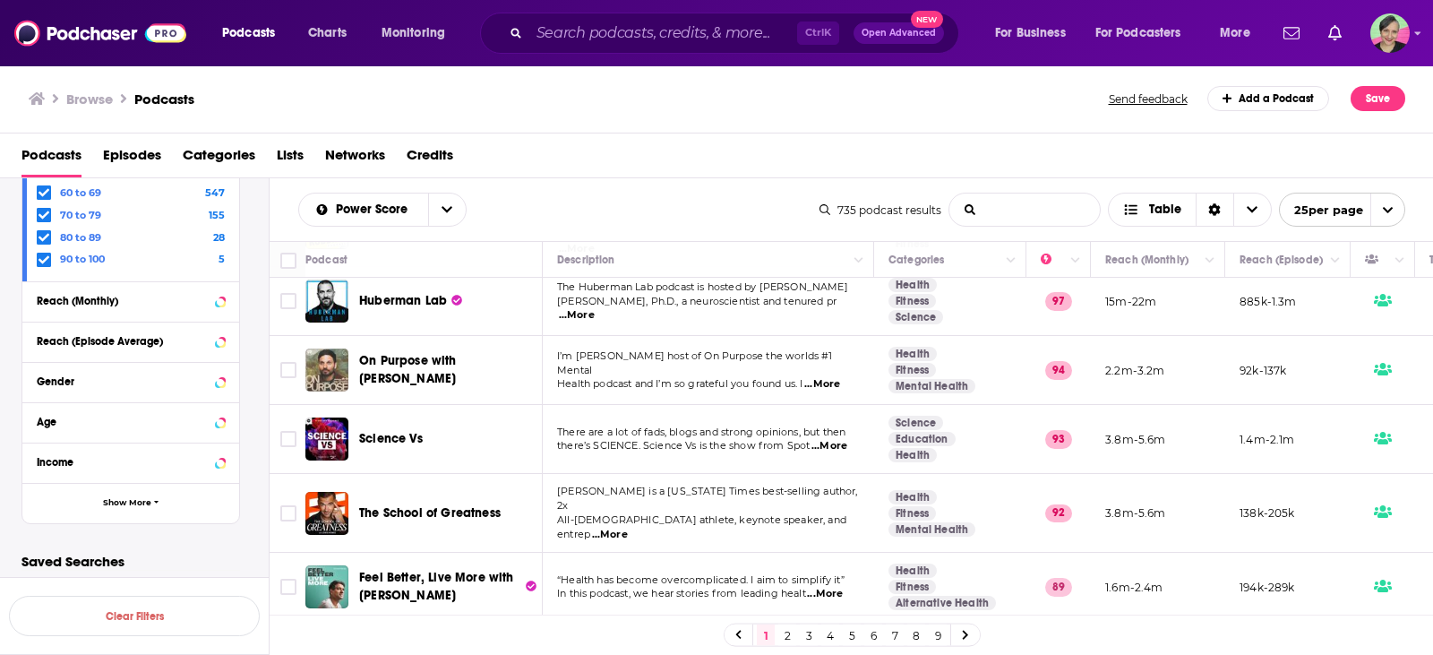
click at [1030, 203] on input "List Search Input" at bounding box center [1024, 209] width 150 height 32
type input "body"
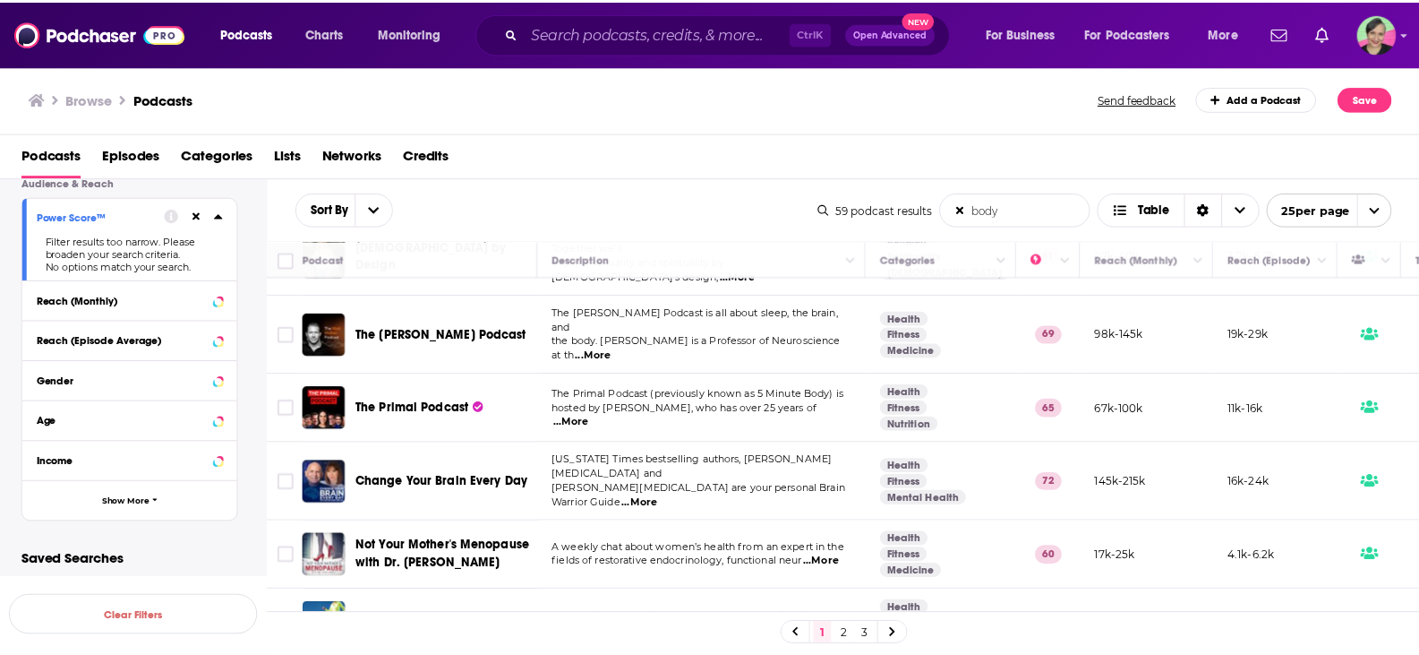
scroll to position [806, 0]
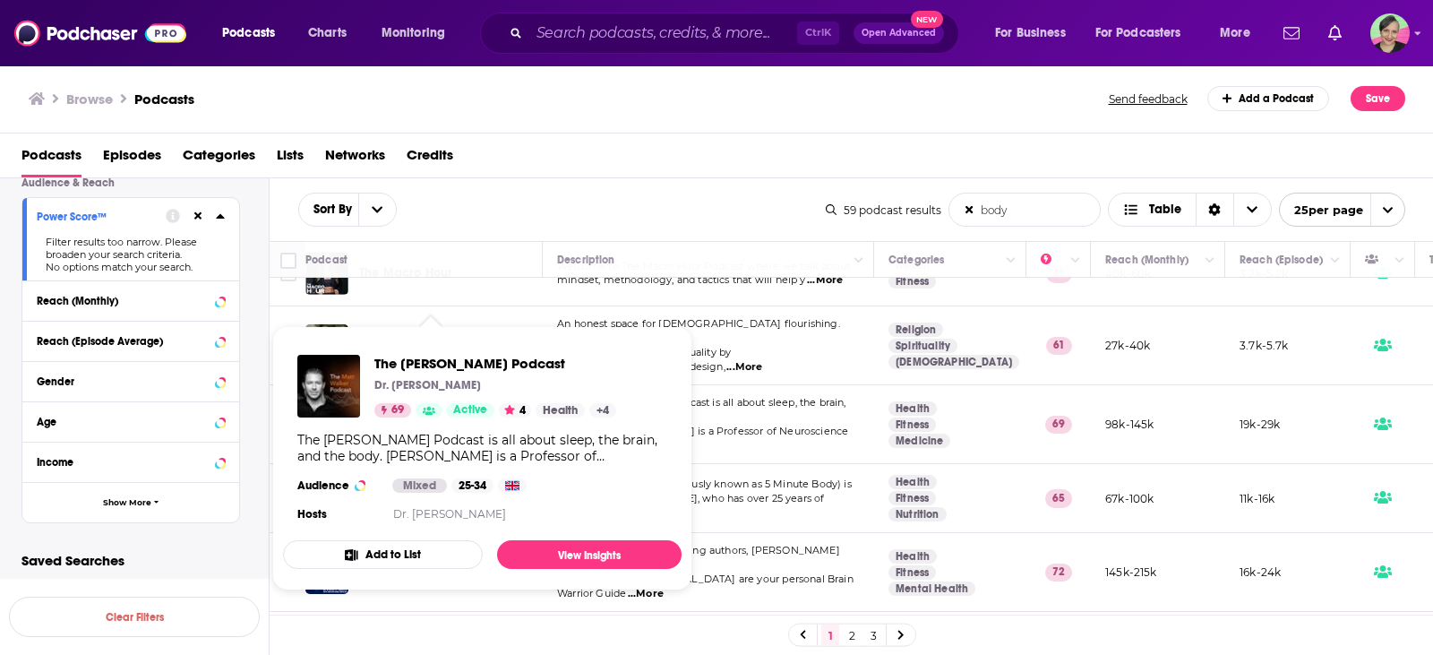
type input "body"
click at [449, 357] on span "The [PERSON_NAME] Podcast" at bounding box center [495, 363] width 242 height 17
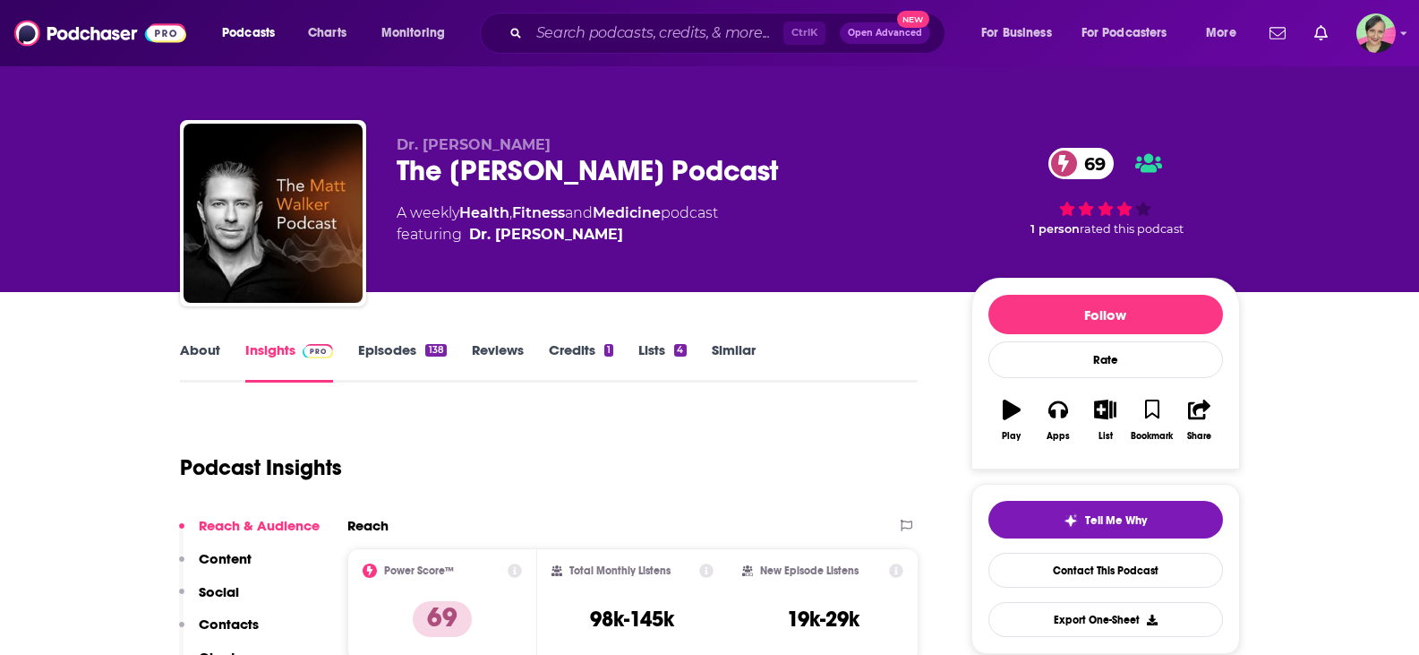
click at [191, 344] on link "About" at bounding box center [200, 361] width 40 height 41
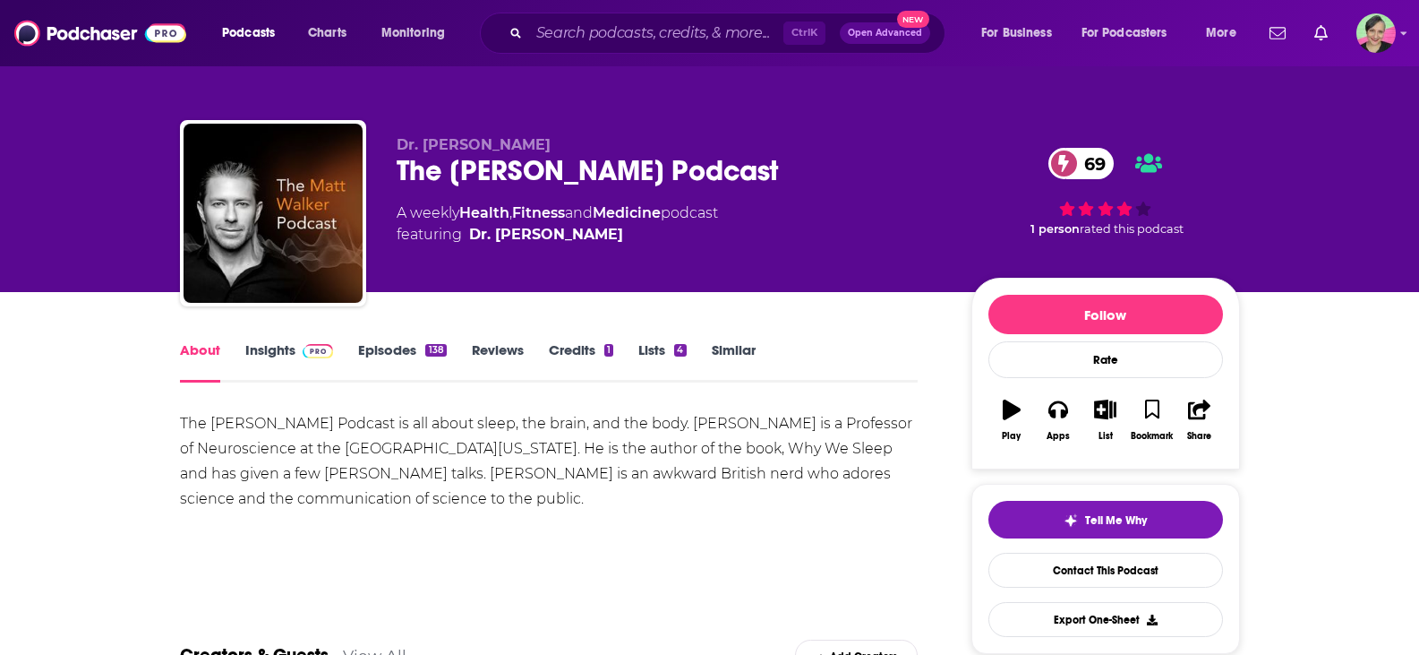
click at [399, 341] on link "Episodes 138" at bounding box center [402, 361] width 88 height 41
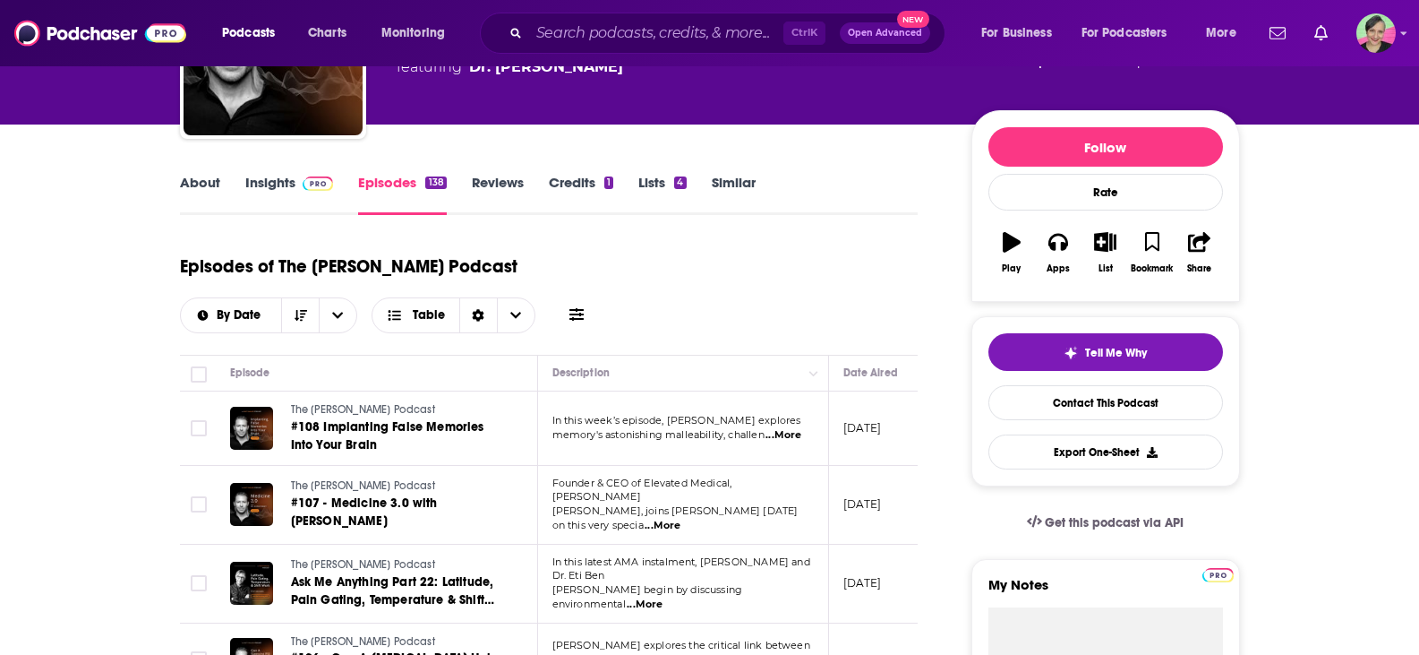
scroll to position [179, 0]
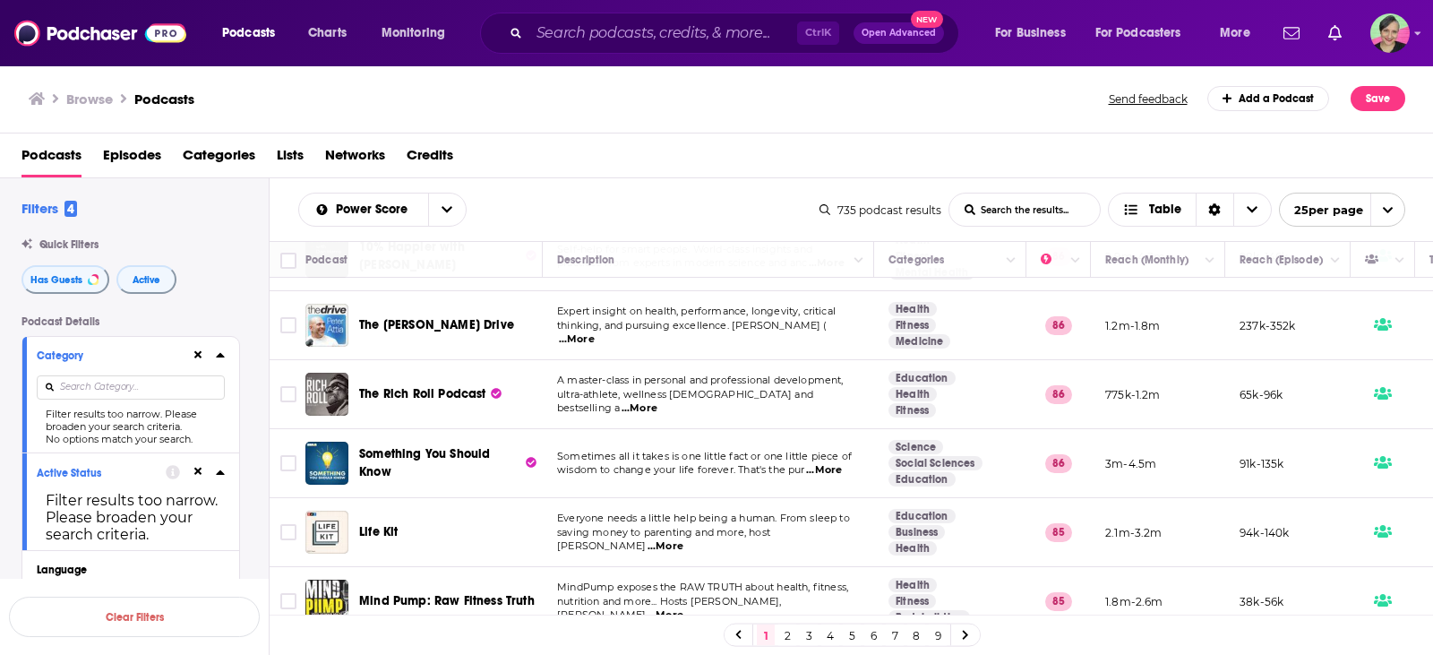
scroll to position [716, 0]
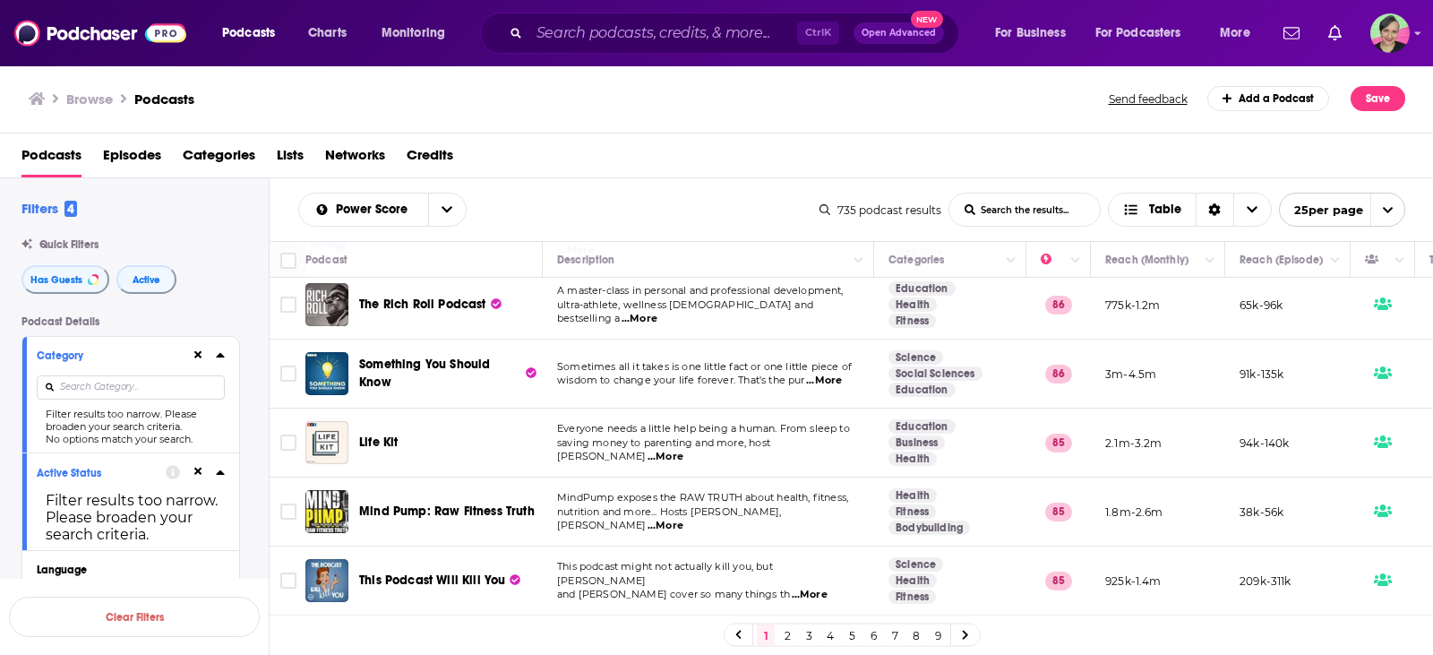
click at [832, 373] on span "...More" at bounding box center [824, 380] width 36 height 14
click at [682, 135] on div "Podcasts Episodes Categories Lists Networks Credits" at bounding box center [717, 155] width 1434 height 45
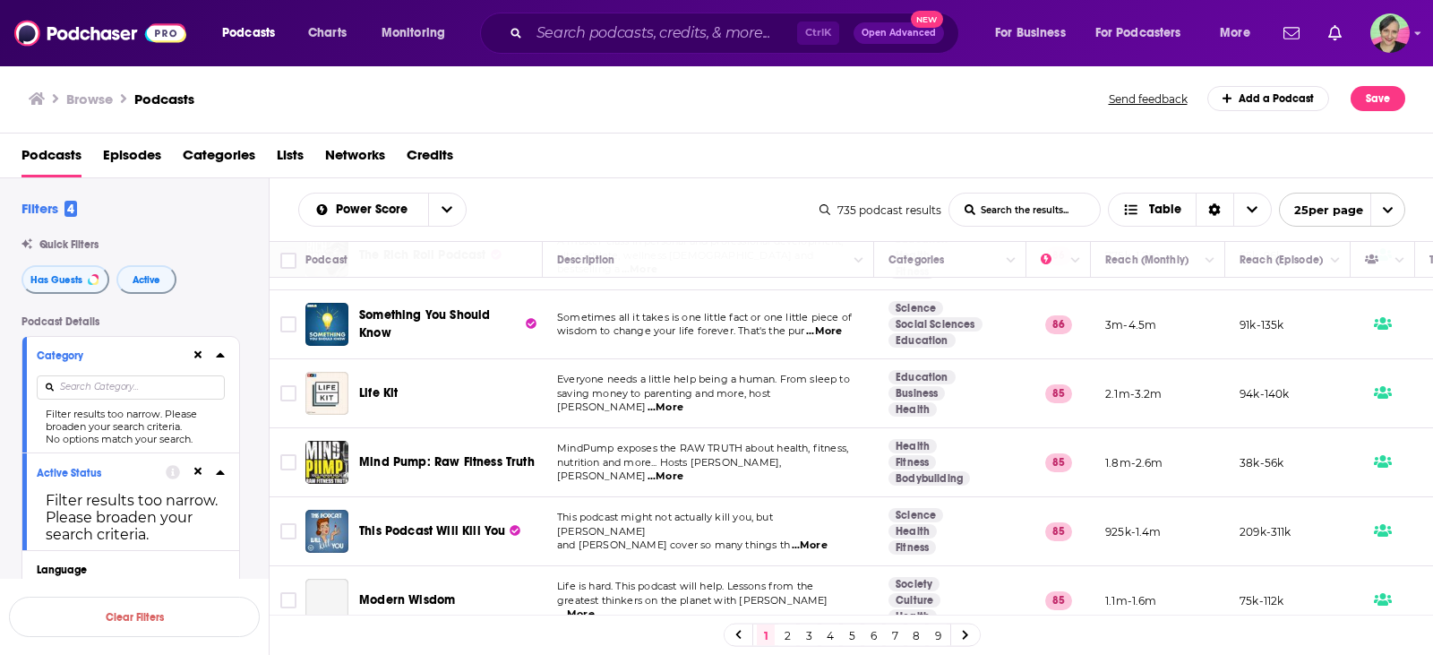
scroll to position [806, 0]
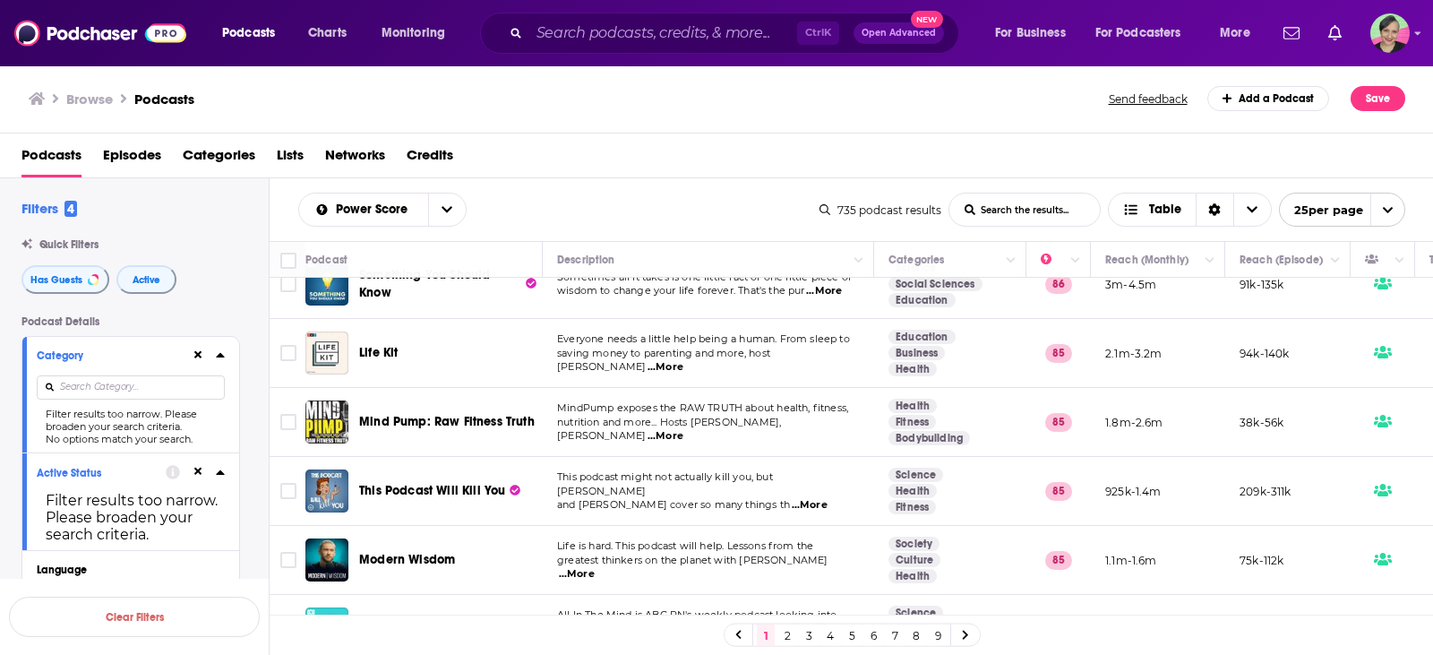
click at [683, 429] on span "...More" at bounding box center [665, 436] width 36 height 14
click at [633, 183] on div "Power Score List Search Input Search the results... Table 735 podcast results L…" at bounding box center [852, 209] width 1164 height 63
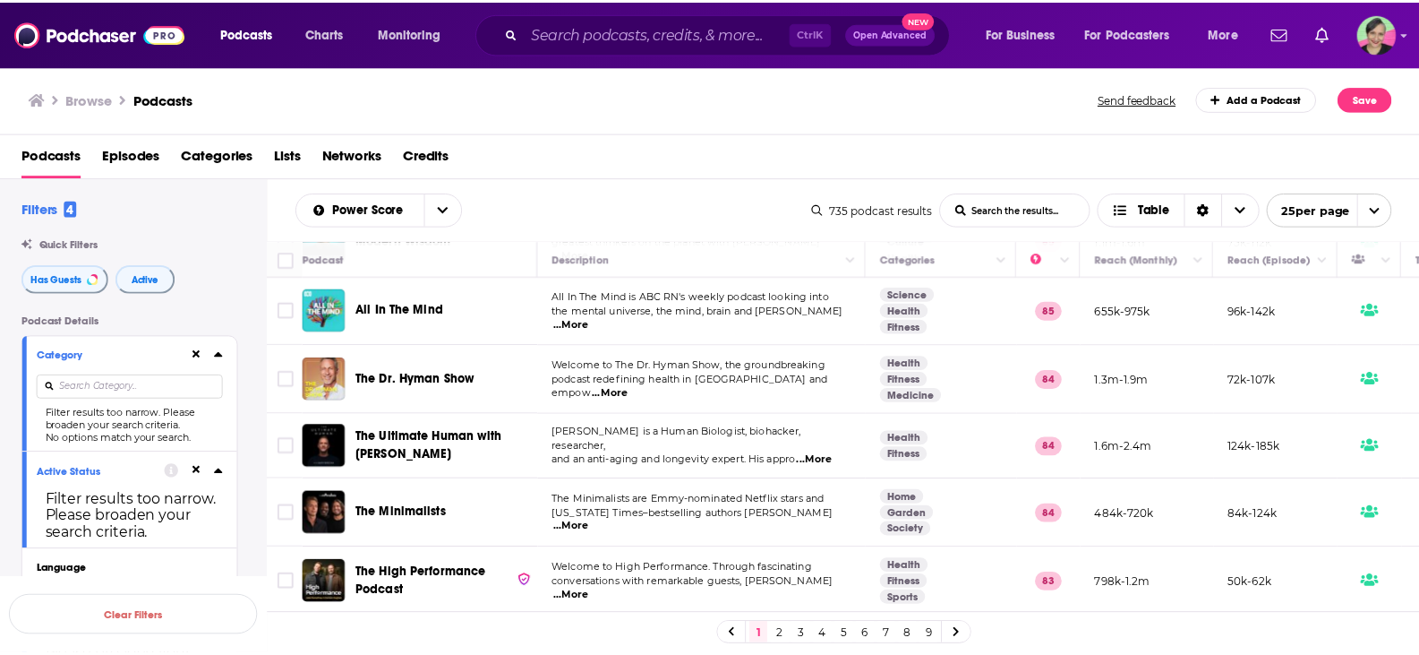
scroll to position [1164, 0]
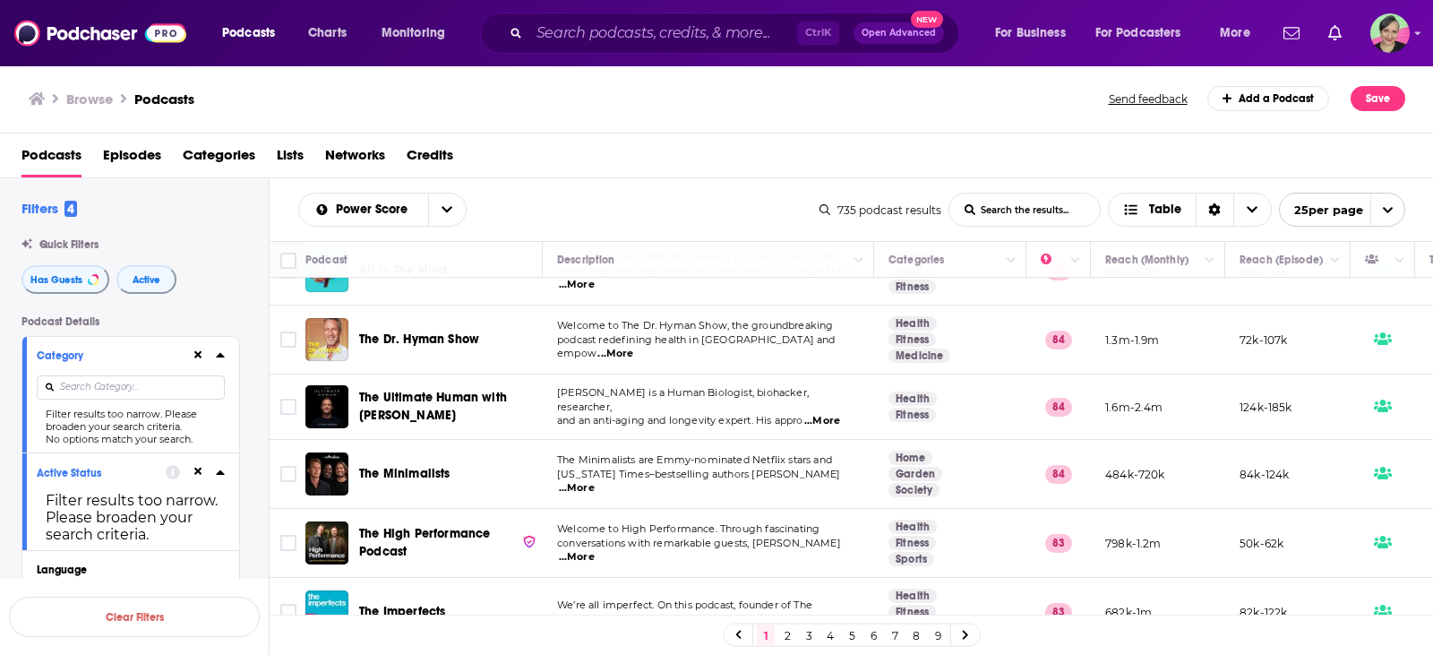
click at [839, 414] on span "...More" at bounding box center [822, 421] width 36 height 14
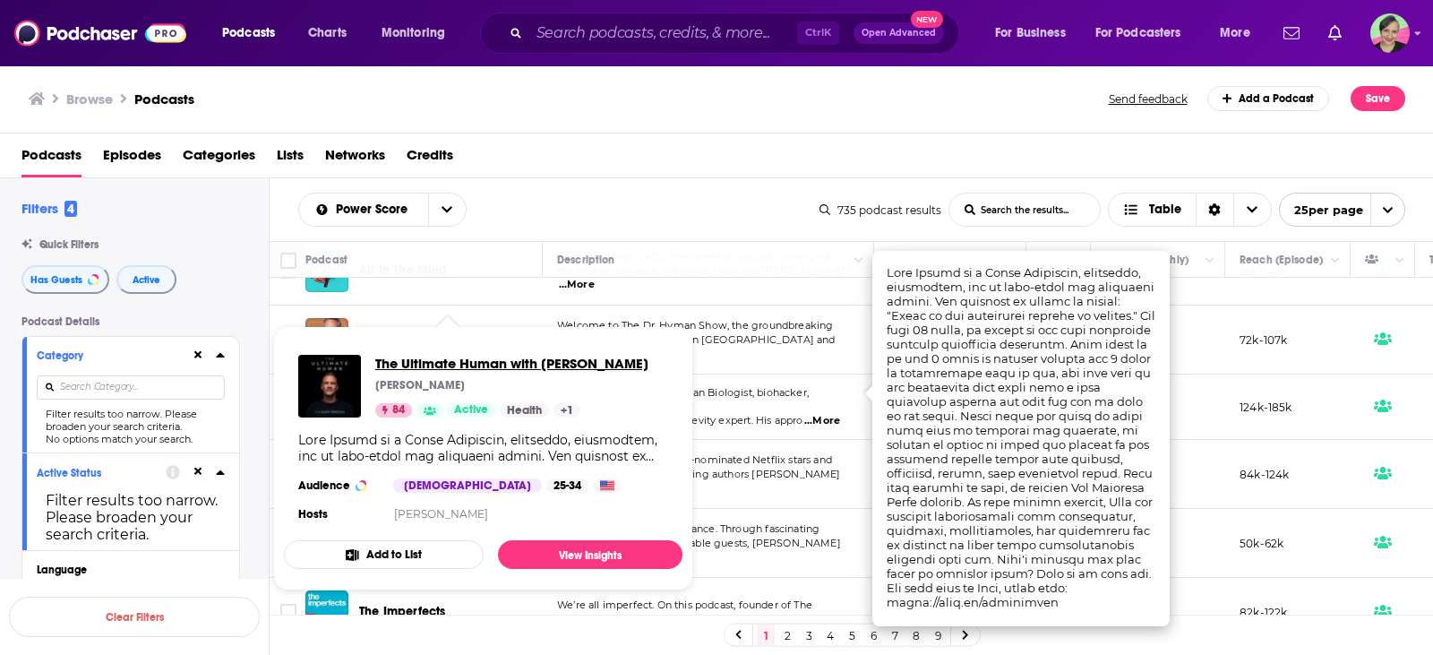
click at [416, 363] on span "The Ultimate Human with [PERSON_NAME]" at bounding box center [511, 363] width 273 height 17
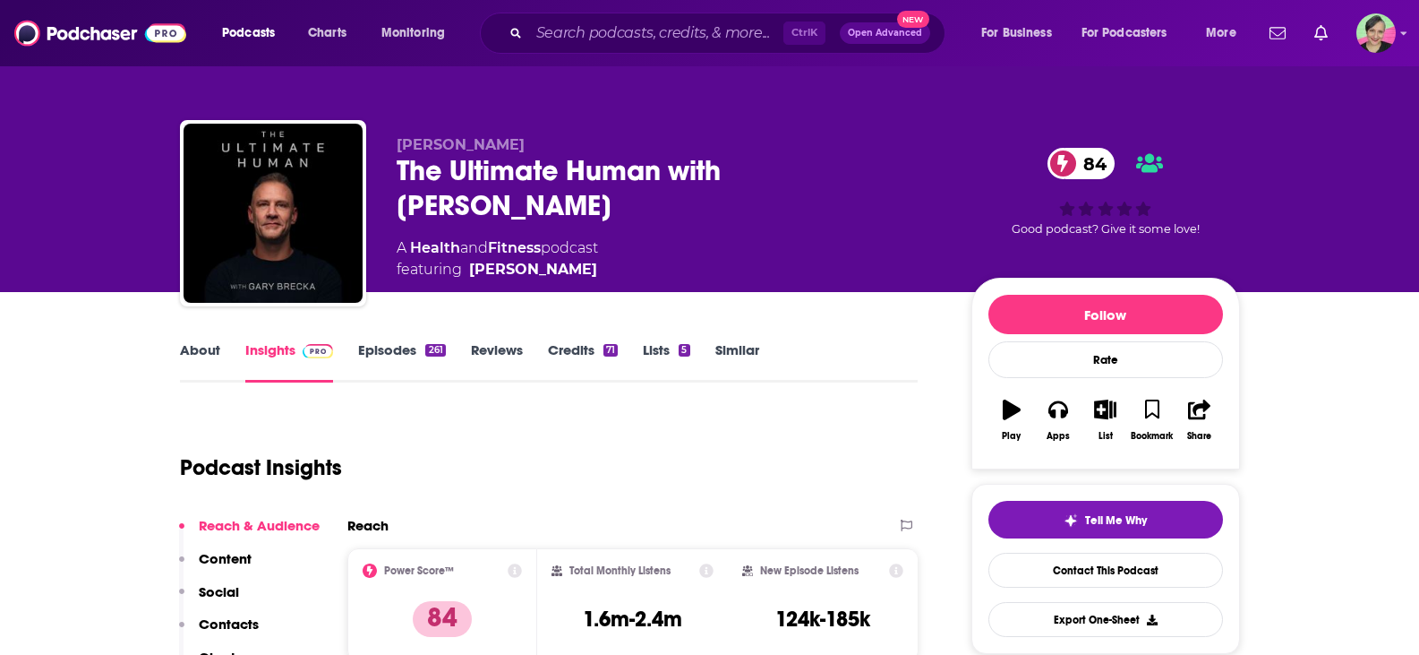
click at [402, 355] on link "Episodes 261" at bounding box center [401, 361] width 87 height 41
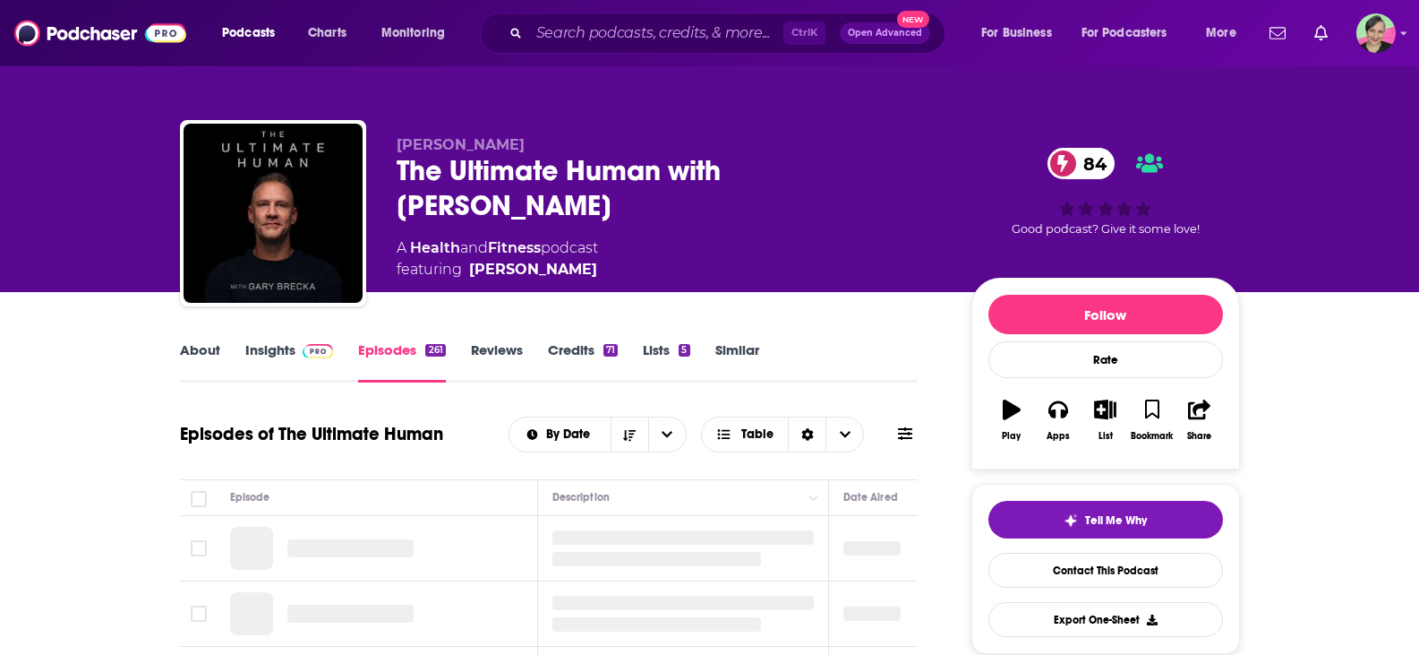
click at [904, 432] on icon at bounding box center [905, 433] width 14 height 14
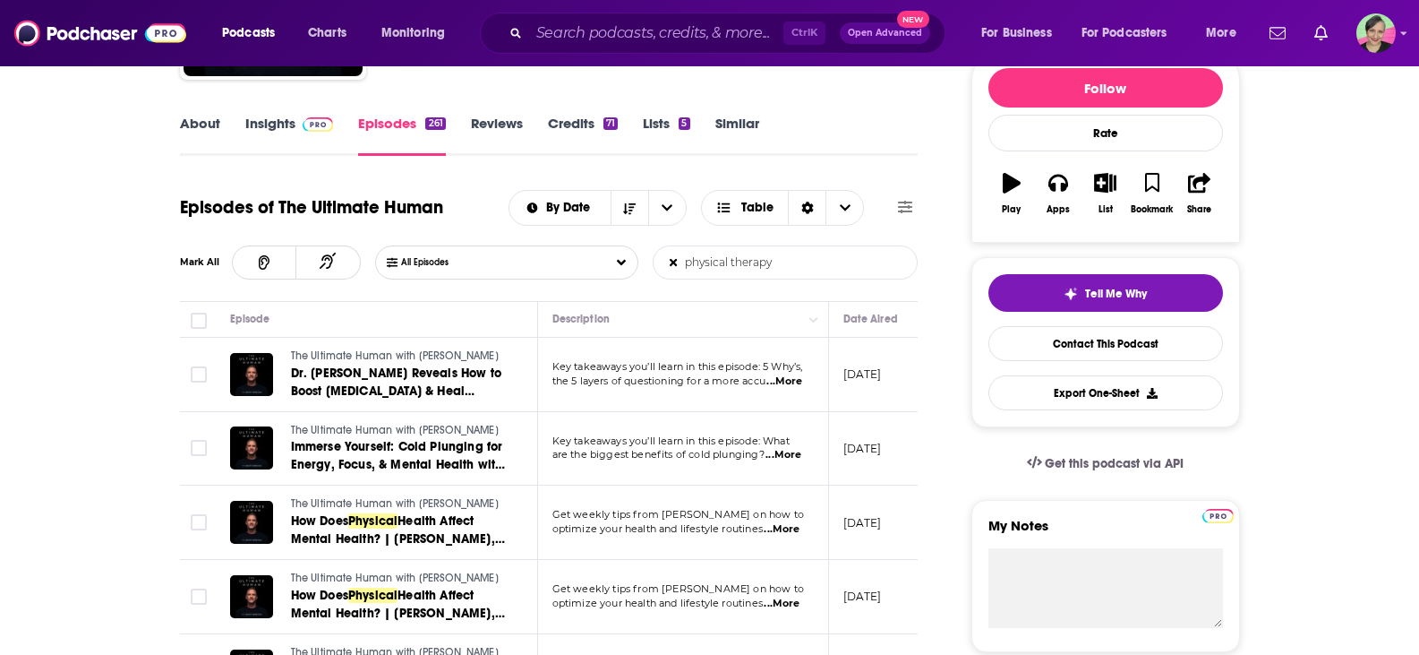
scroll to position [269, 0]
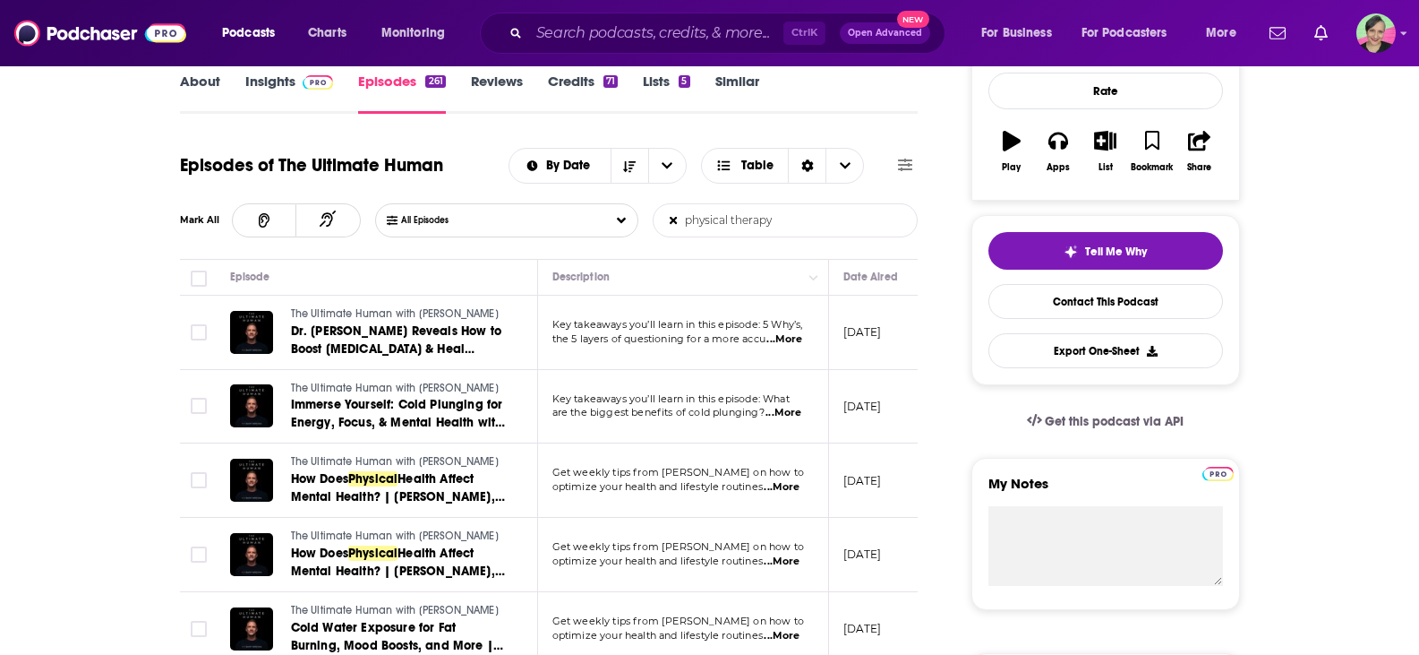
click at [686, 225] on input "physical therapy" at bounding box center [747, 220] width 187 height 32
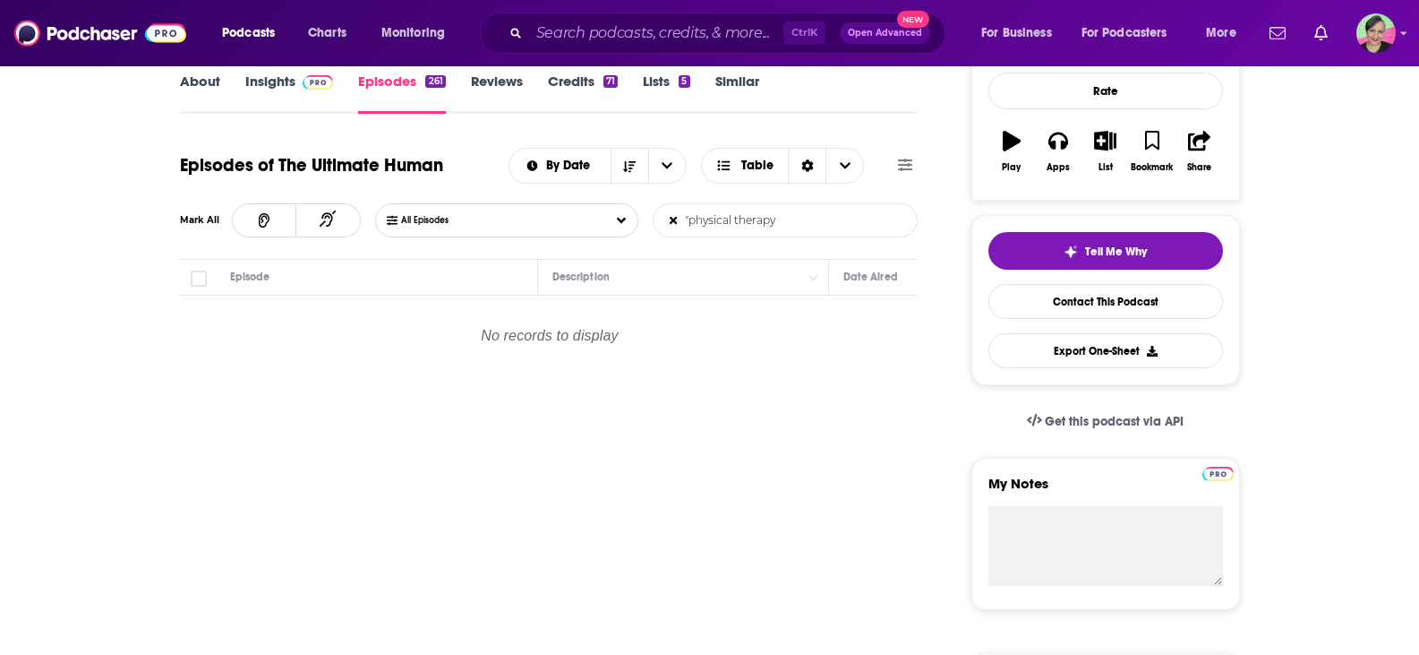
click at [778, 221] on input ""physical therapy" at bounding box center [747, 220] width 187 height 32
drag, startPoint x: 689, startPoint y: 221, endPoint x: 843, endPoint y: 233, distance: 154.5
click at [841, 232] on input ""physical therapy"" at bounding box center [747, 220] width 187 height 32
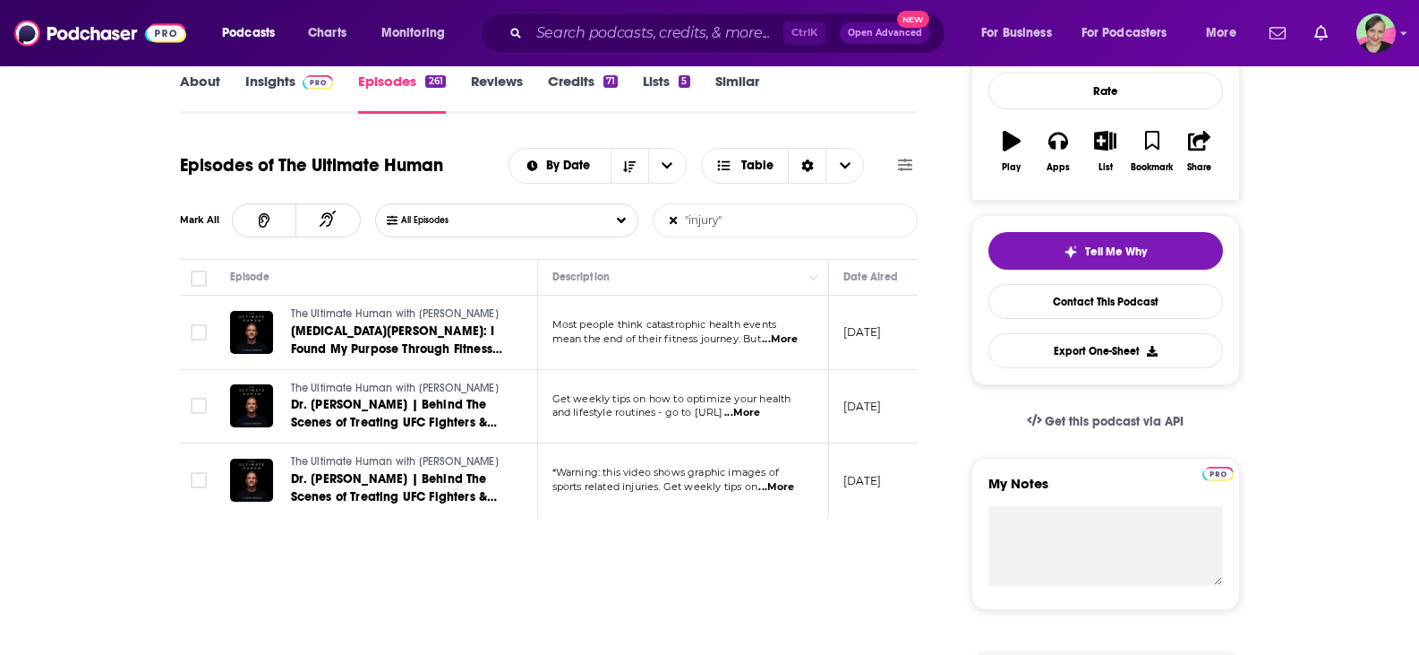
drag, startPoint x: 685, startPoint y: 220, endPoint x: 812, endPoint y: 241, distance: 128.8
click at [812, 241] on div "Episodes of The Ultimate Human By Date Table Mark All All Episodes "injury" Lis…" at bounding box center [549, 200] width 739 height 117
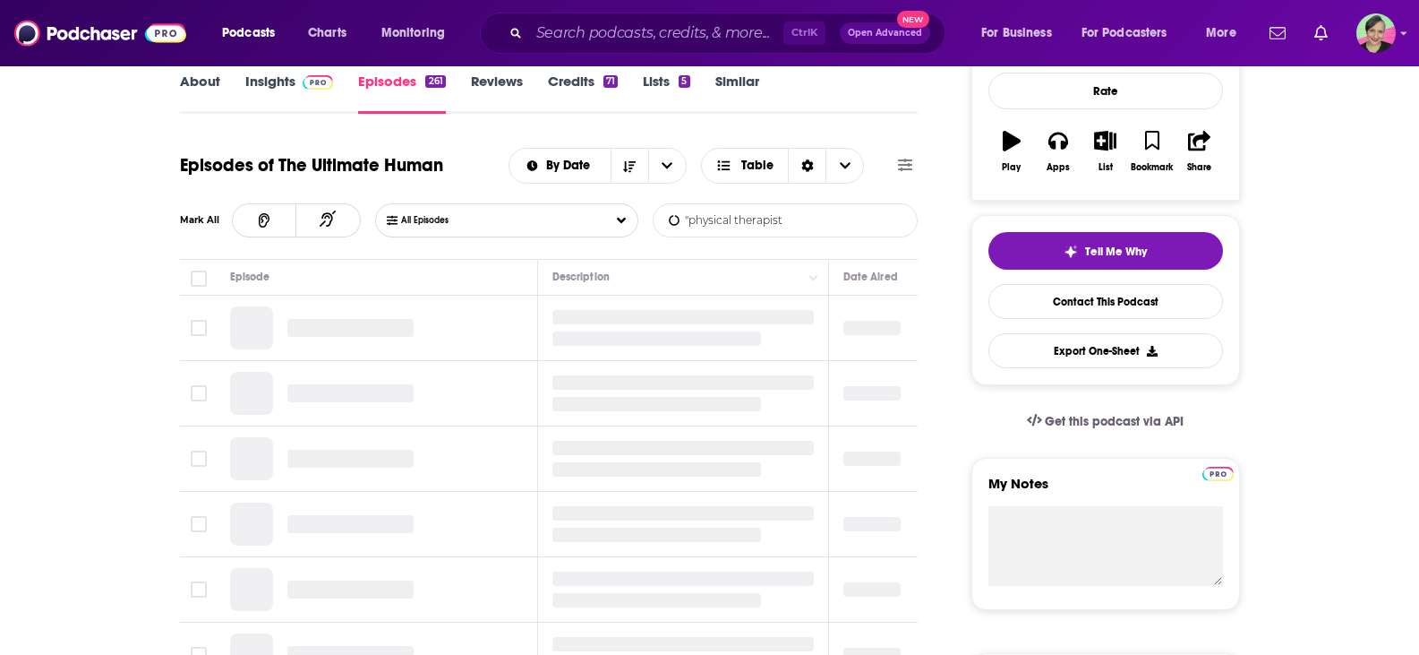
type input ""physical therapist""
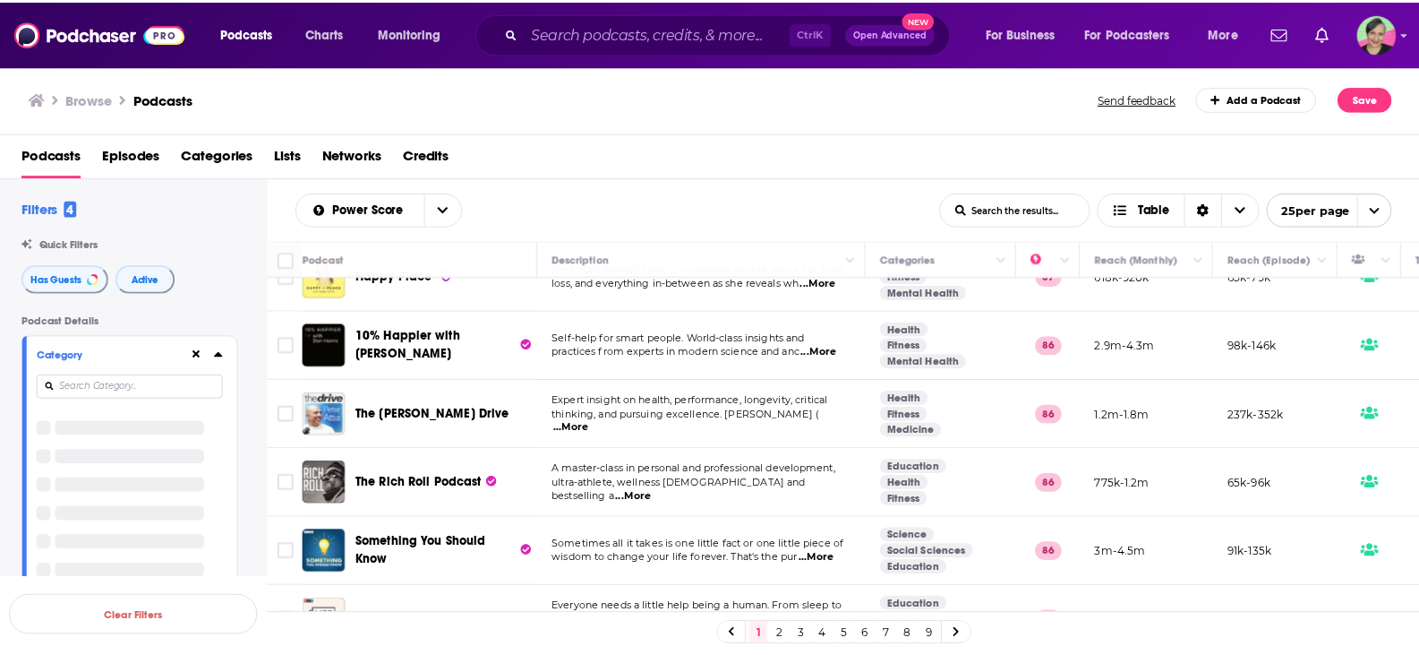
scroll to position [627, 0]
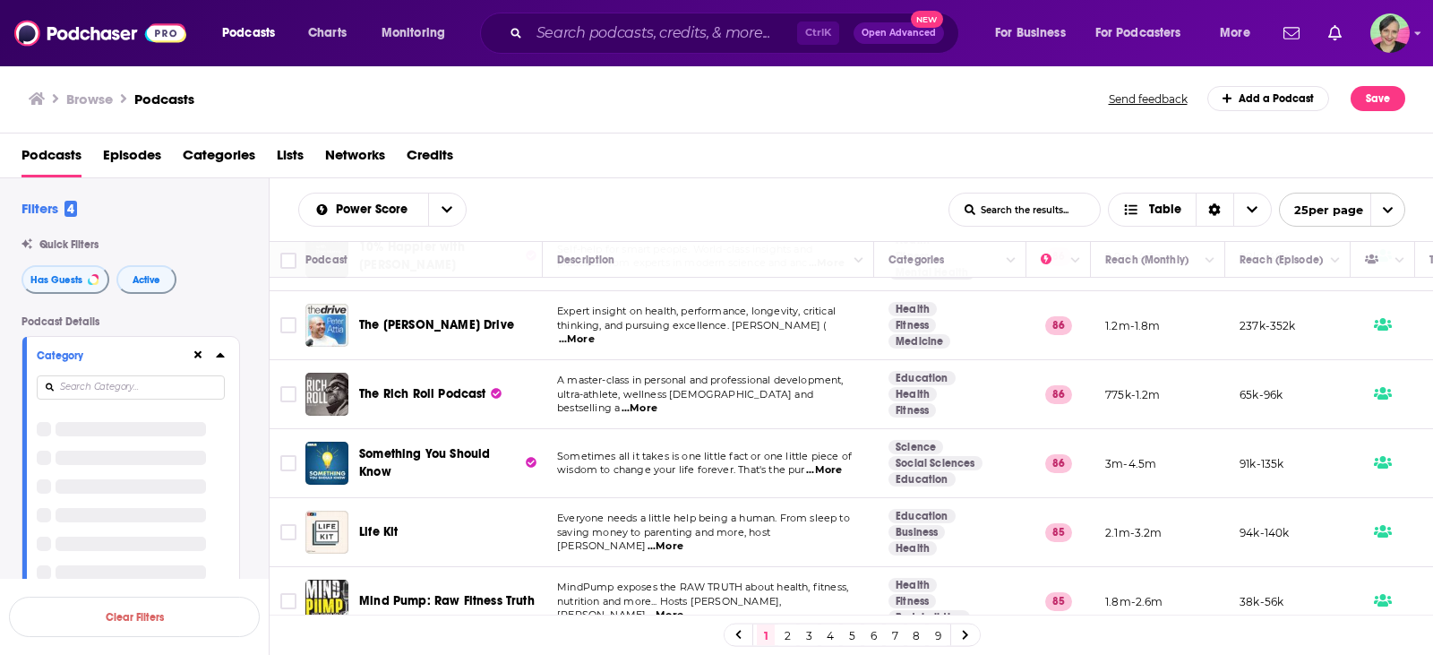
click at [595, 332] on span "...More" at bounding box center [577, 339] width 36 height 14
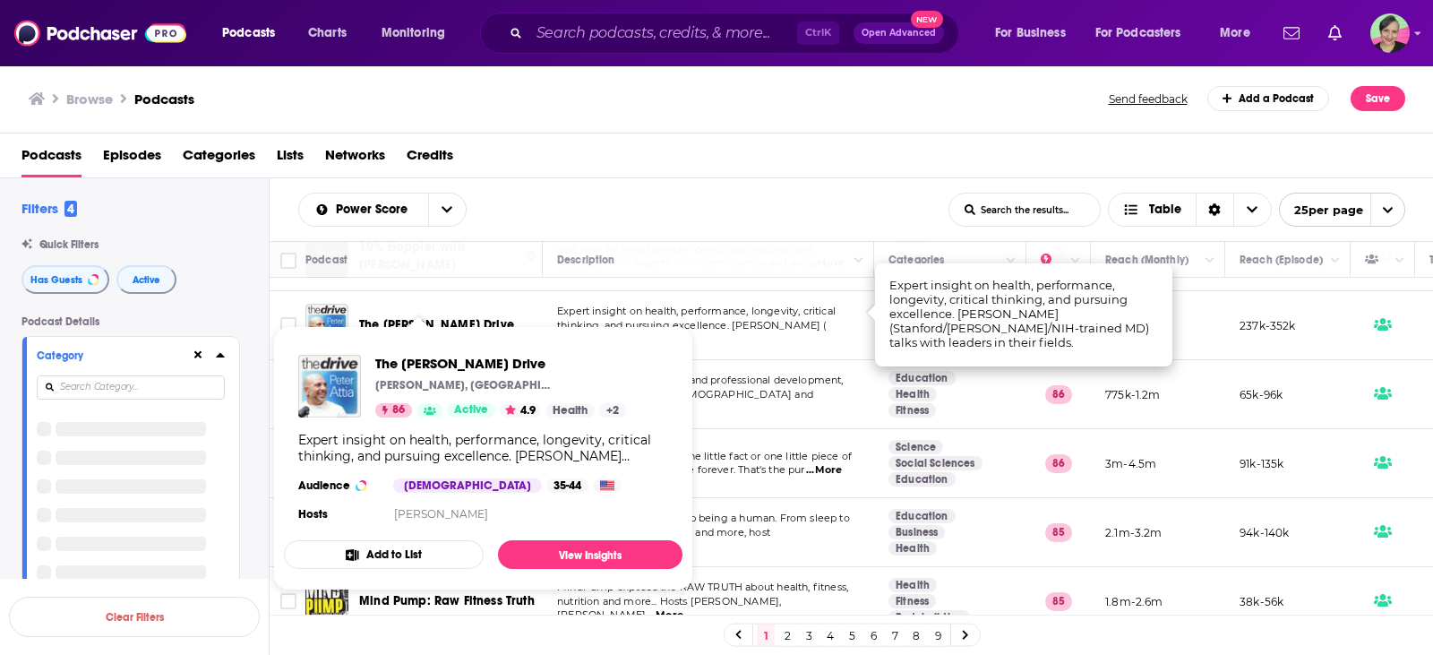
click at [442, 317] on span "The [PERSON_NAME] Drive" at bounding box center [436, 324] width 155 height 15
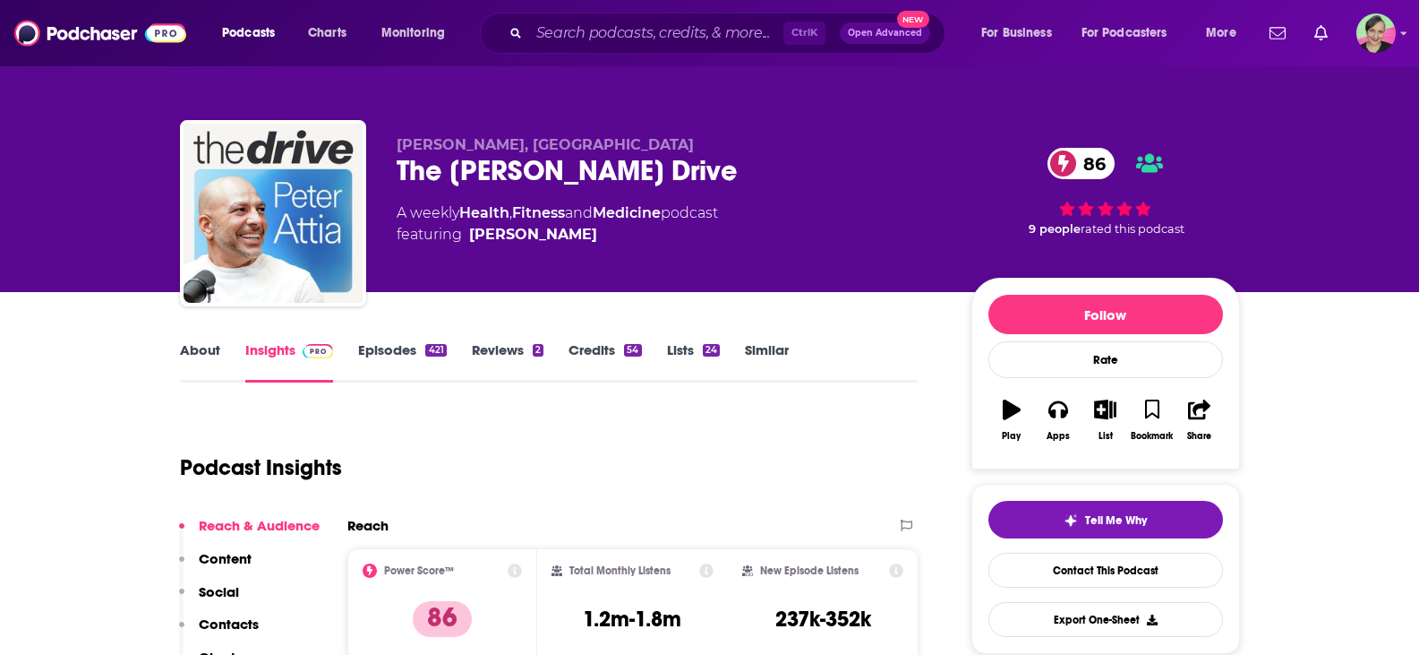
click at [210, 353] on link "About" at bounding box center [200, 361] width 40 height 41
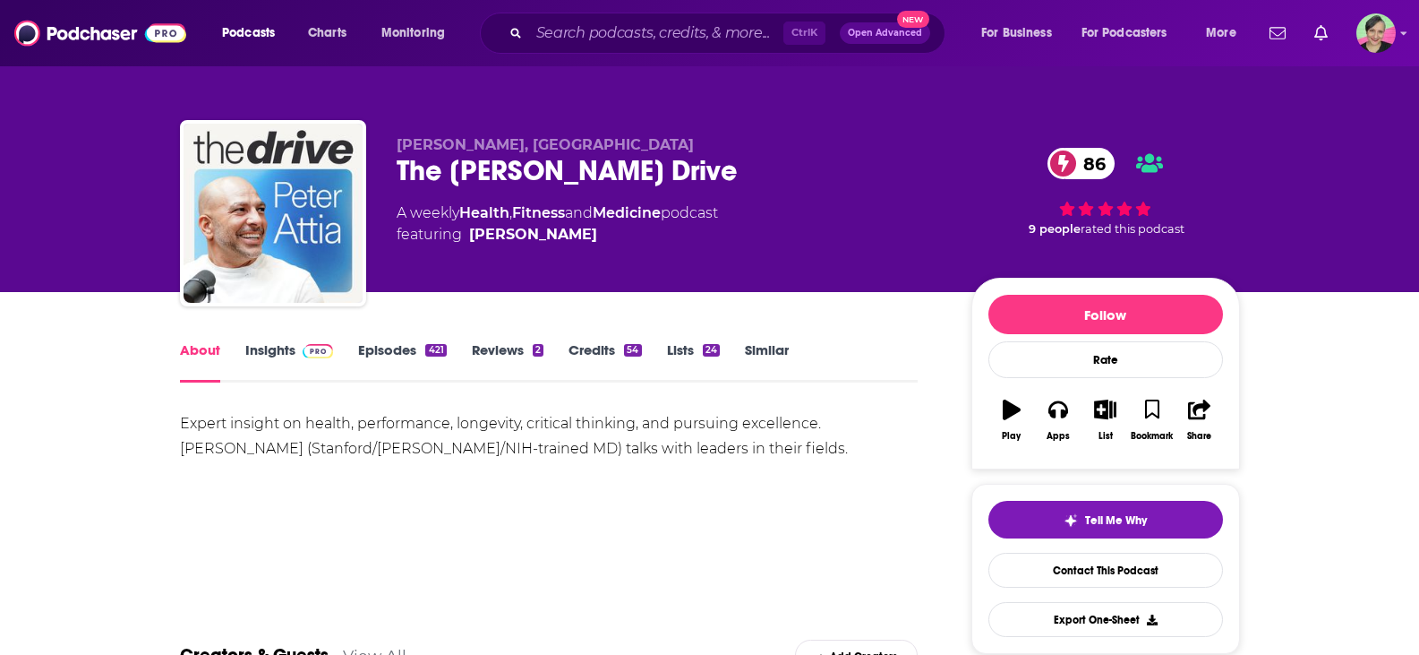
click at [281, 347] on link "Insights" at bounding box center [289, 361] width 89 height 41
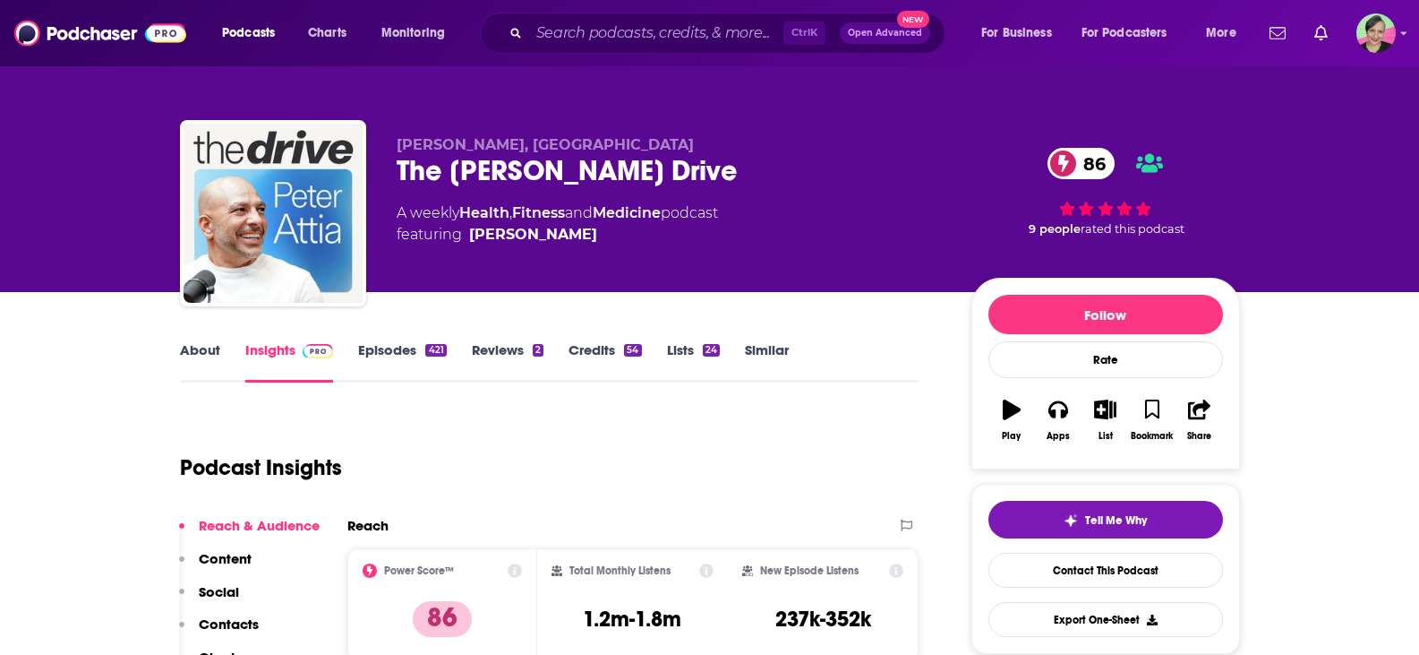
click at [211, 347] on link "About" at bounding box center [200, 361] width 40 height 41
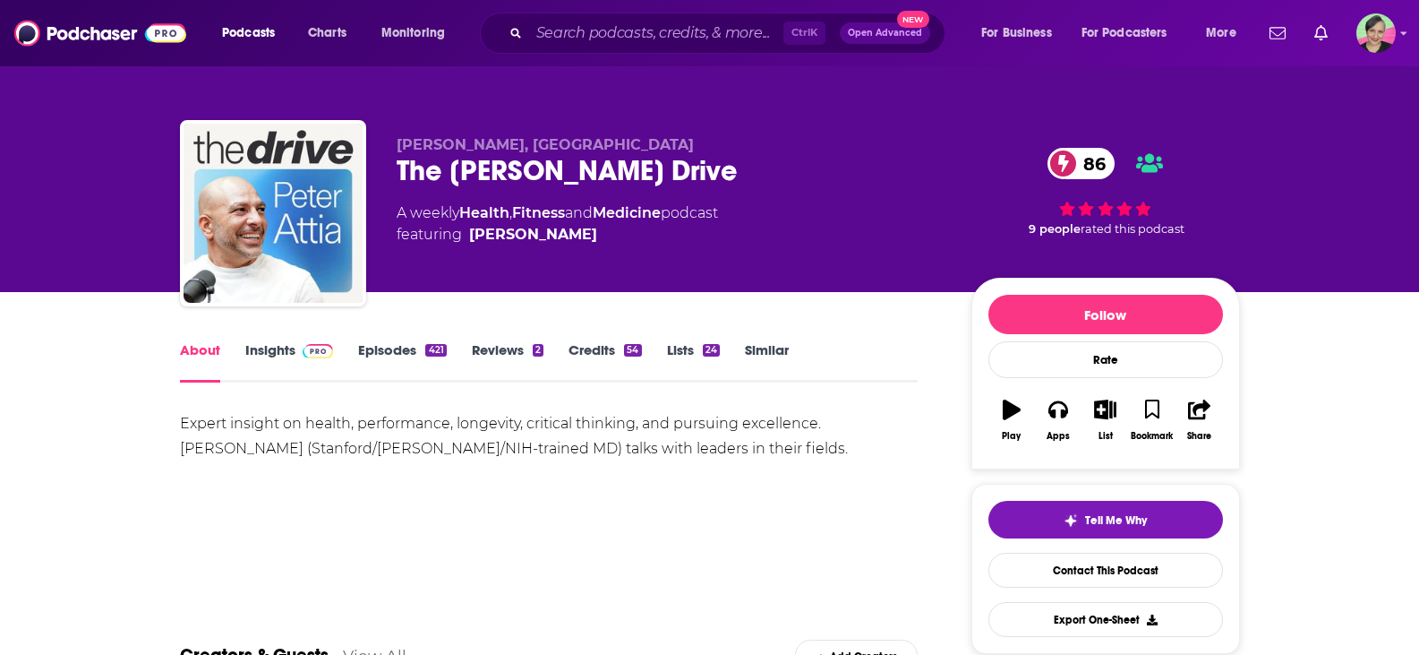
click at [275, 347] on link "Insights" at bounding box center [289, 361] width 89 height 41
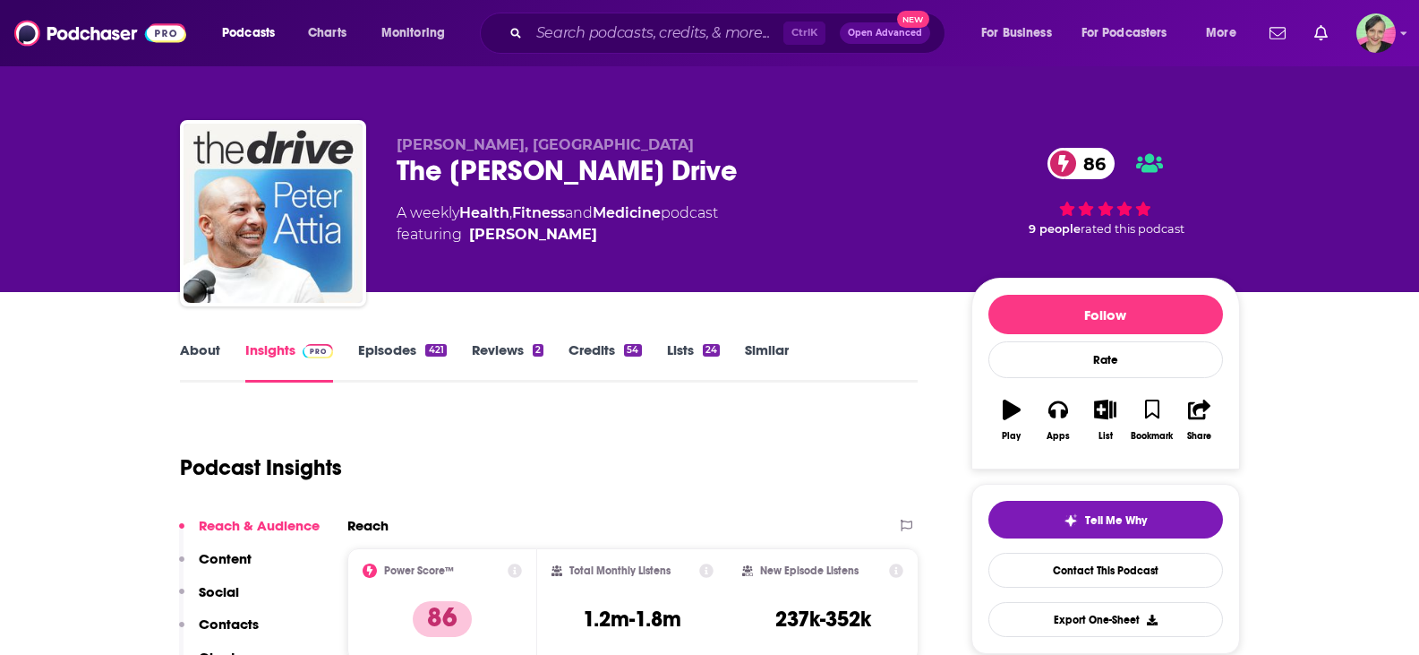
click at [398, 354] on link "Episodes 421" at bounding box center [402, 361] width 88 height 41
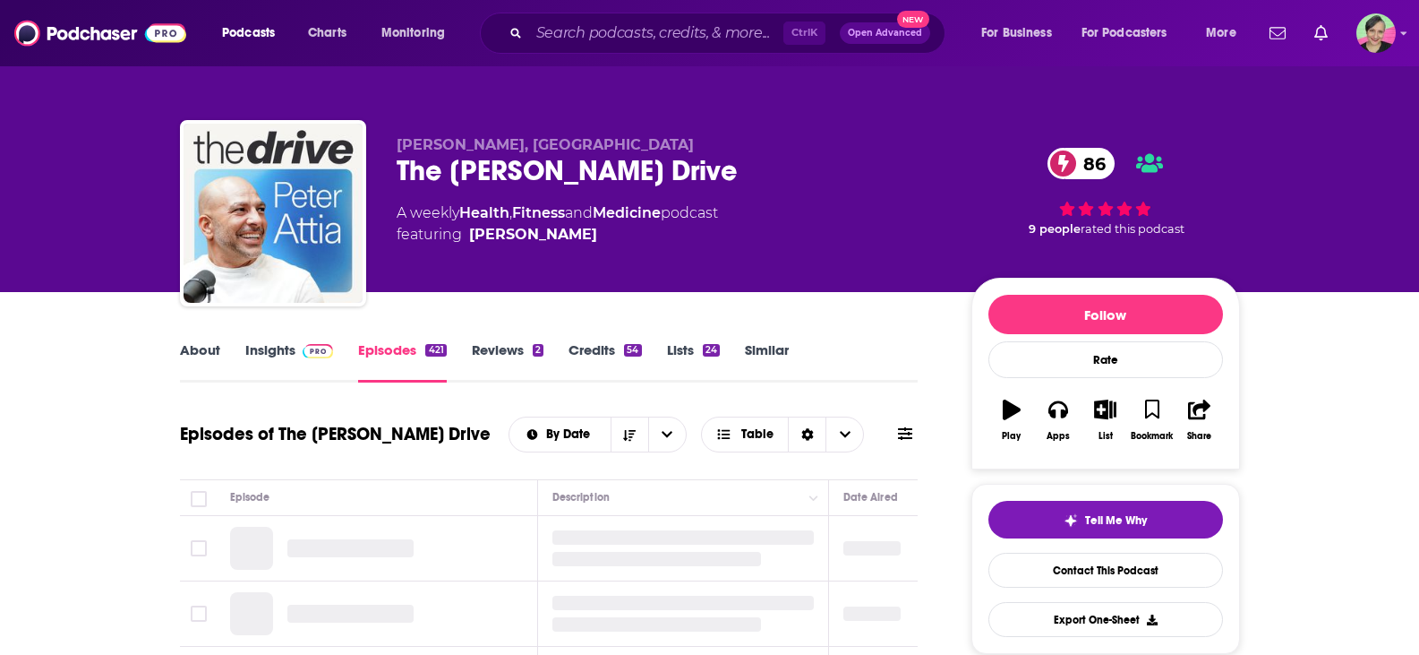
click at [903, 433] on icon at bounding box center [905, 433] width 14 height 13
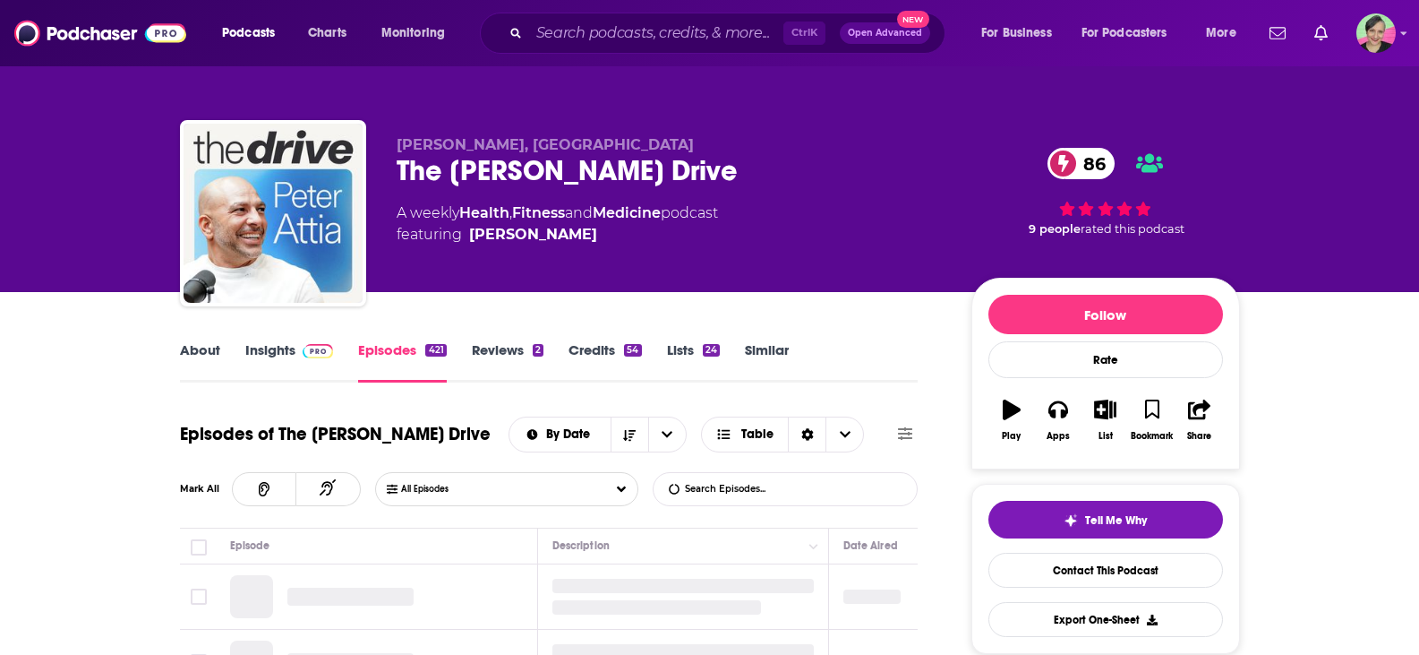
click at [788, 477] on input "List Search Input" at bounding box center [747, 489] width 187 height 32
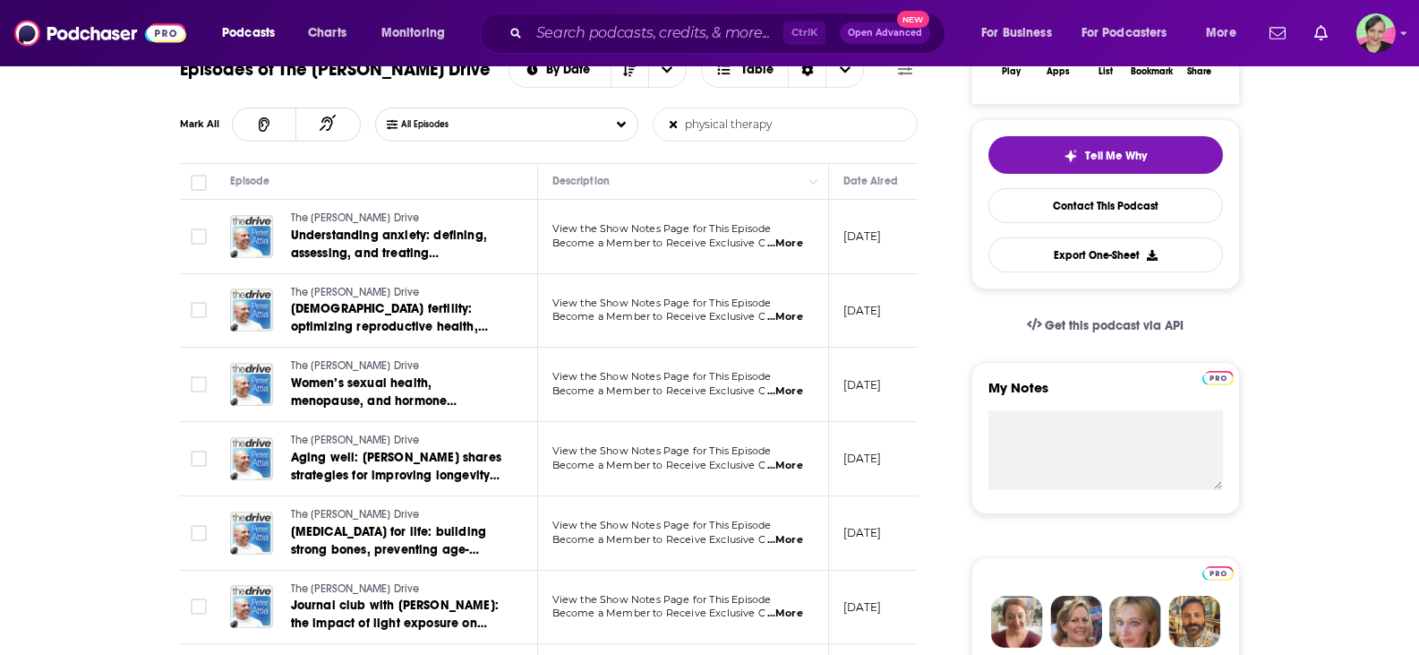
scroll to position [358, 0]
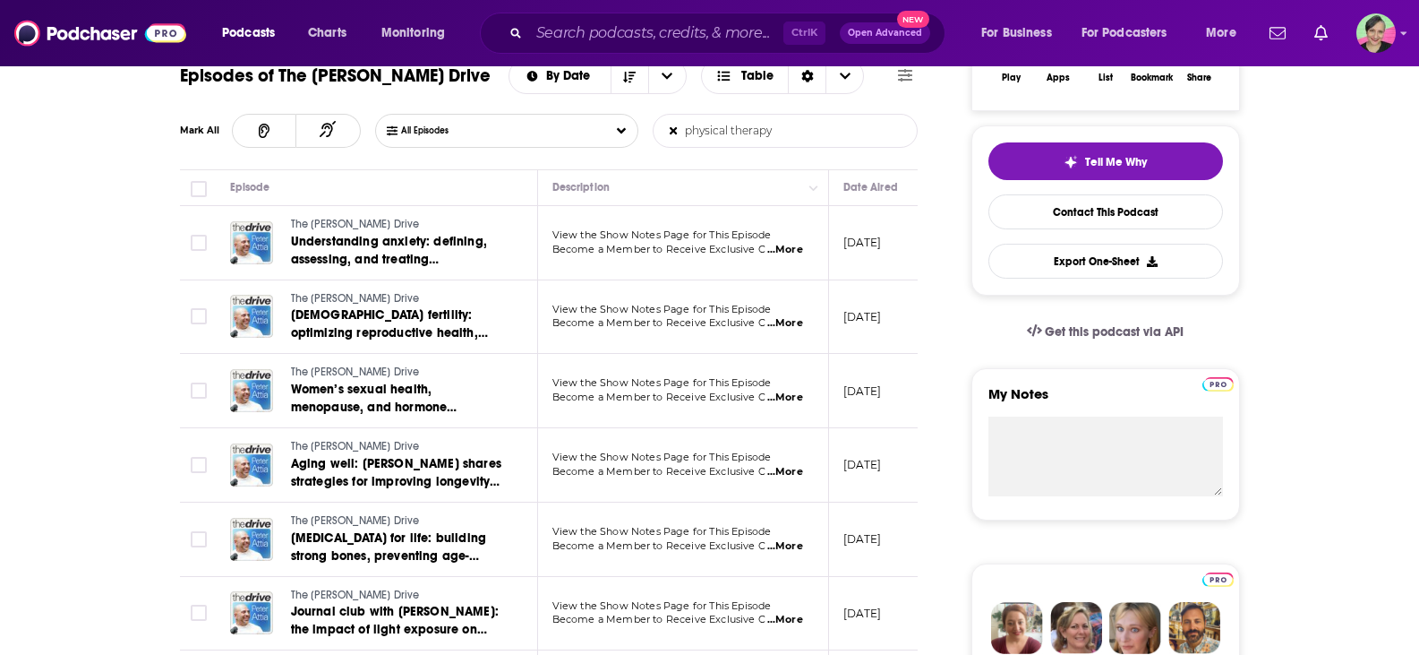
click at [780, 253] on span "...More" at bounding box center [785, 250] width 36 height 14
click at [680, 126] on input "physical therapy" at bounding box center [747, 131] width 187 height 32
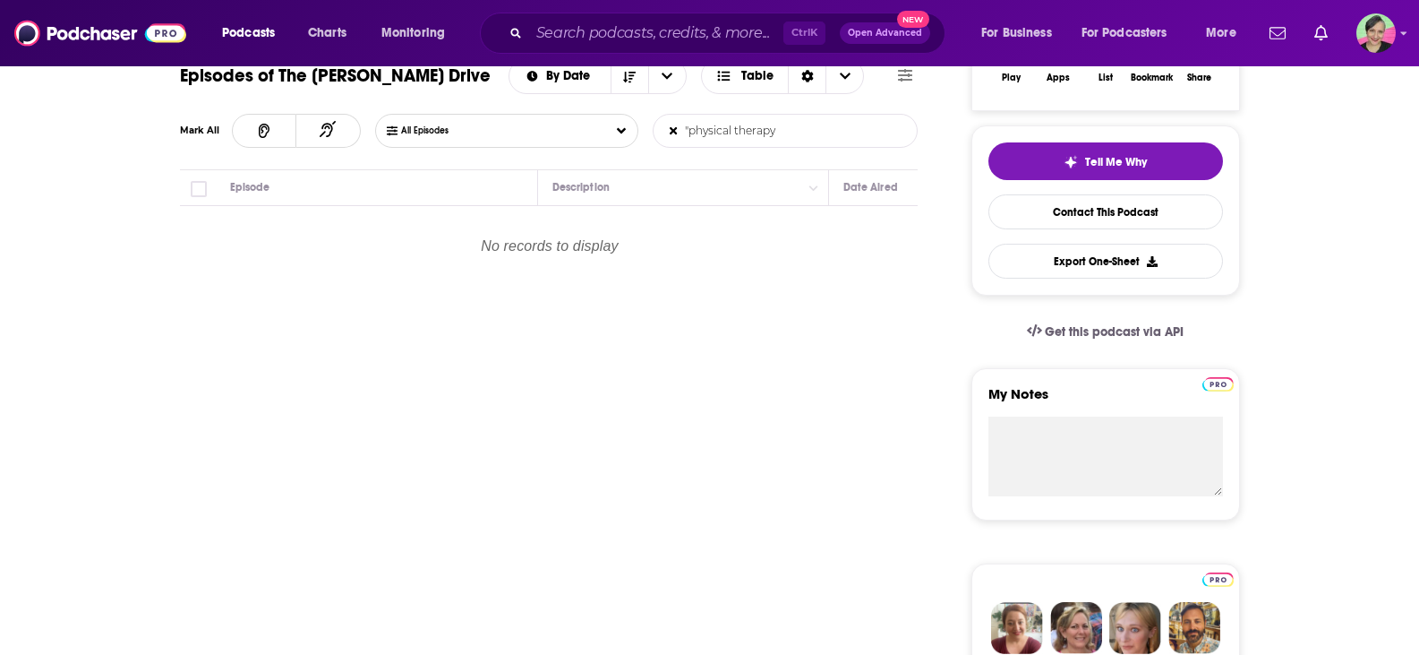
click at [805, 136] on input ""physical therapy" at bounding box center [747, 131] width 187 height 32
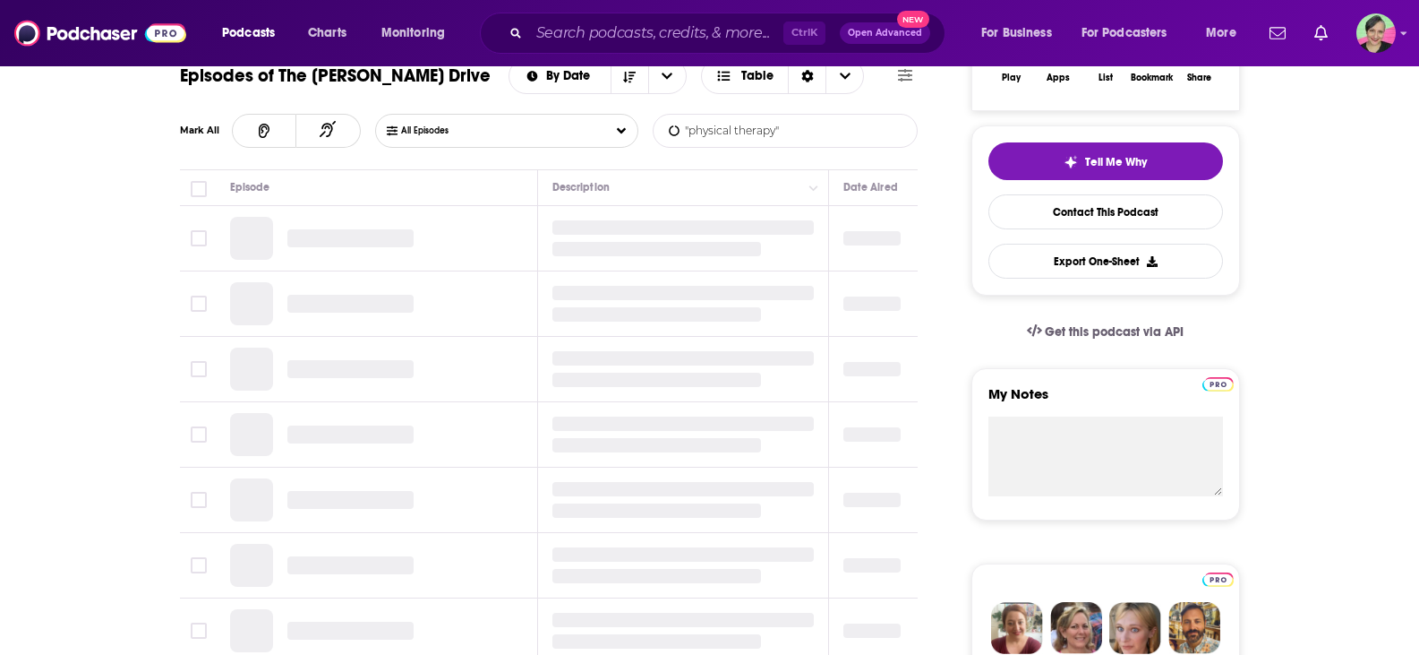
type input ""physical therapy""
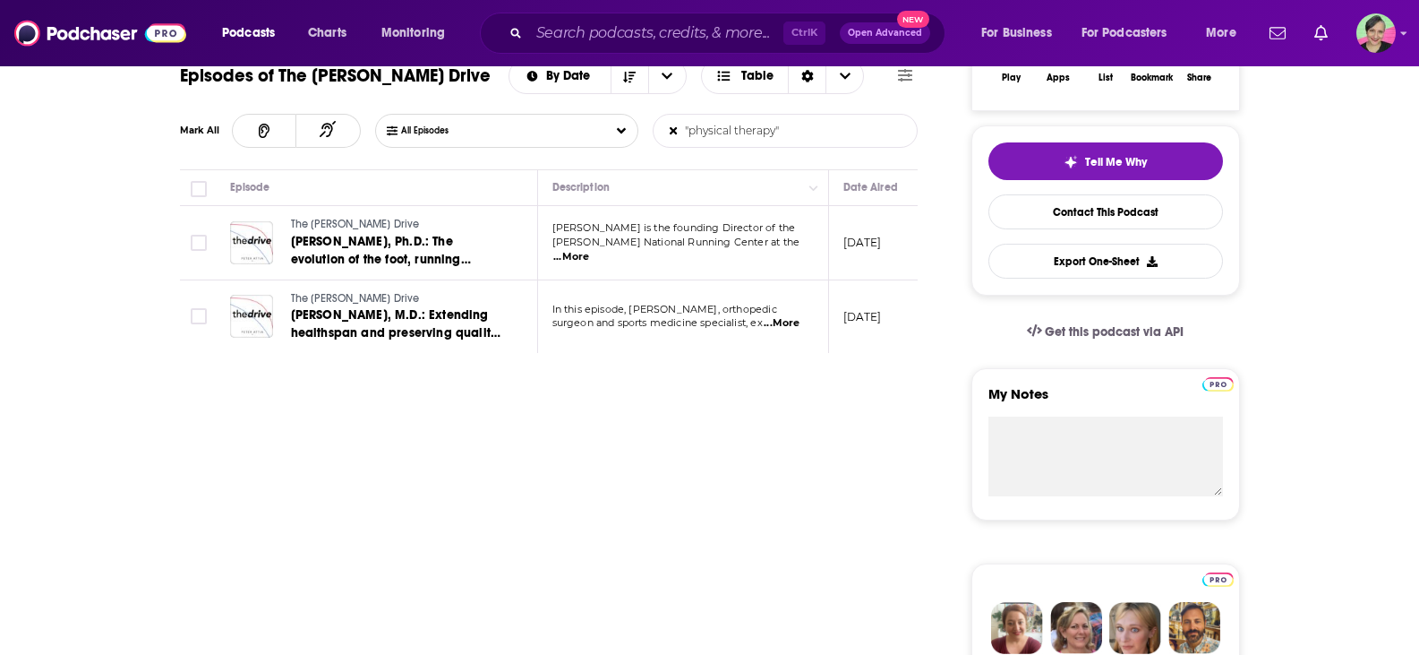
click at [589, 251] on span "...More" at bounding box center [571, 257] width 36 height 14
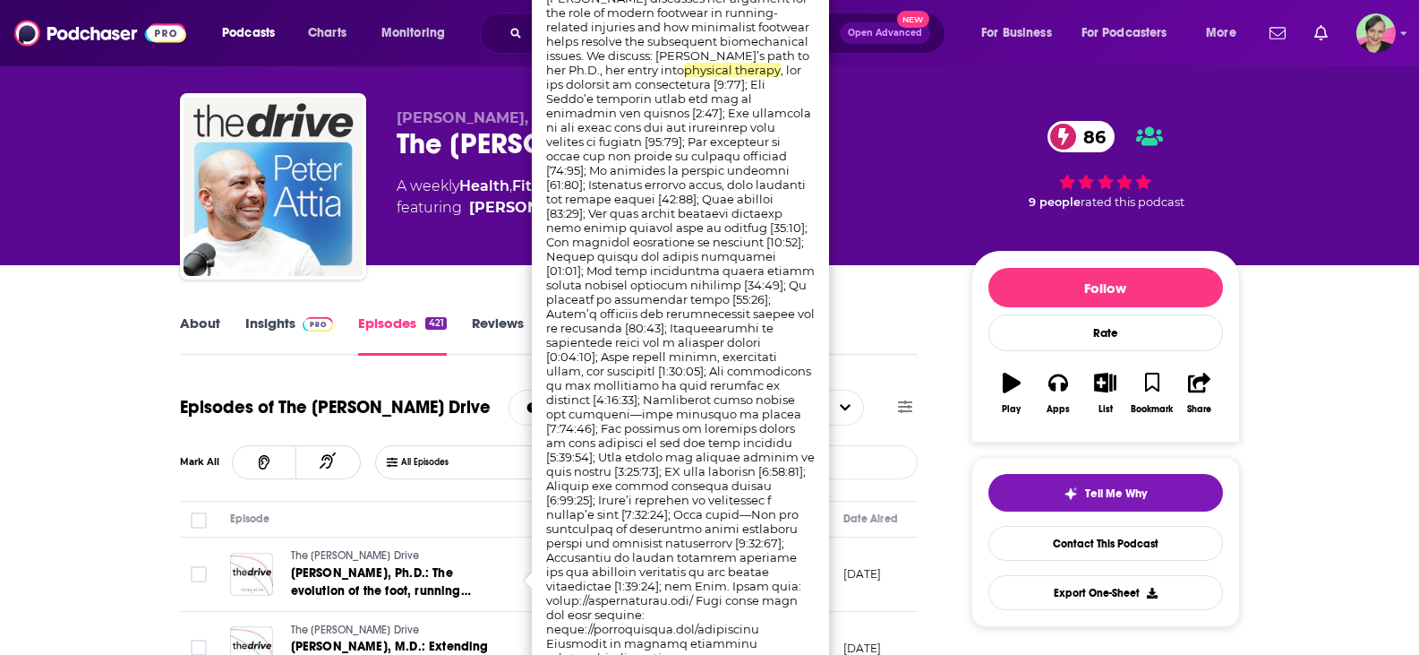
scroll to position [0, 0]
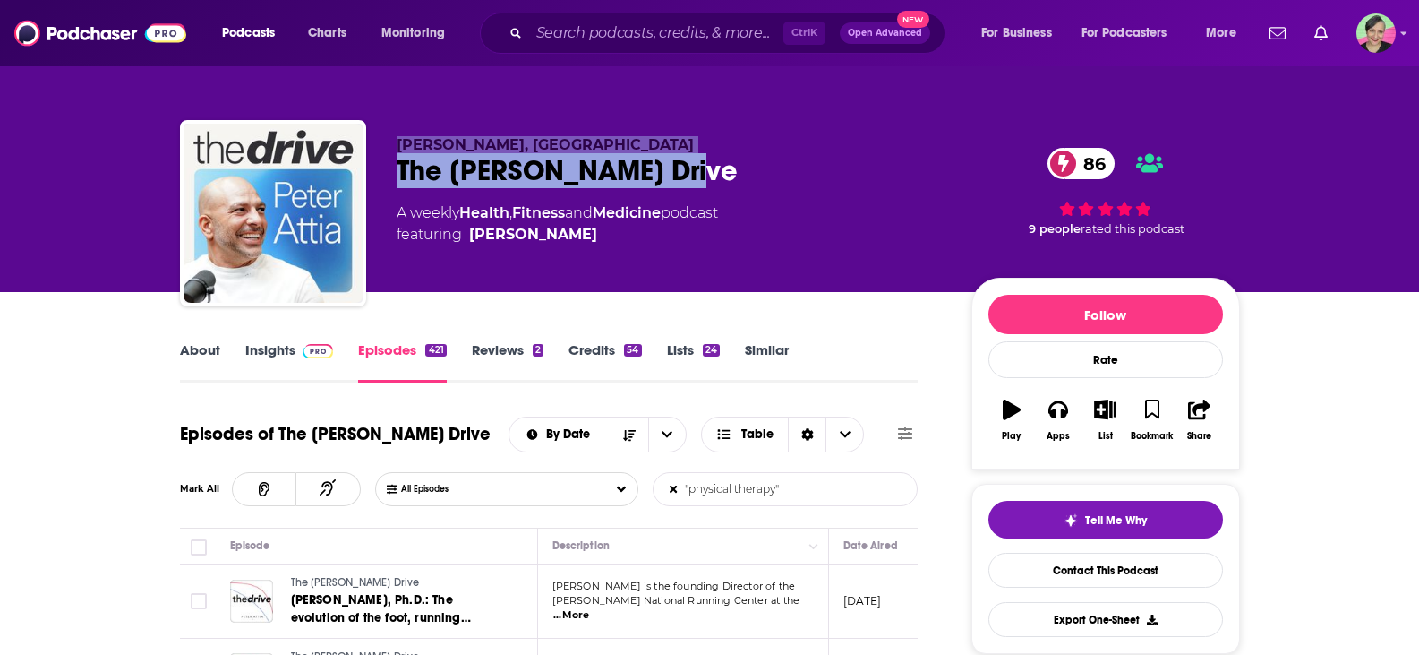
drag, startPoint x: 744, startPoint y: 177, endPoint x: 395, endPoint y: 142, distance: 351.0
click at [395, 142] on div "Peter Attia, MD The Peter Attia Drive 86 A weekly Health , Fitness and Medicine…" at bounding box center [710, 216] width 1060 height 193
copy div "Peter Attia, MD The Peter Attia Drive"
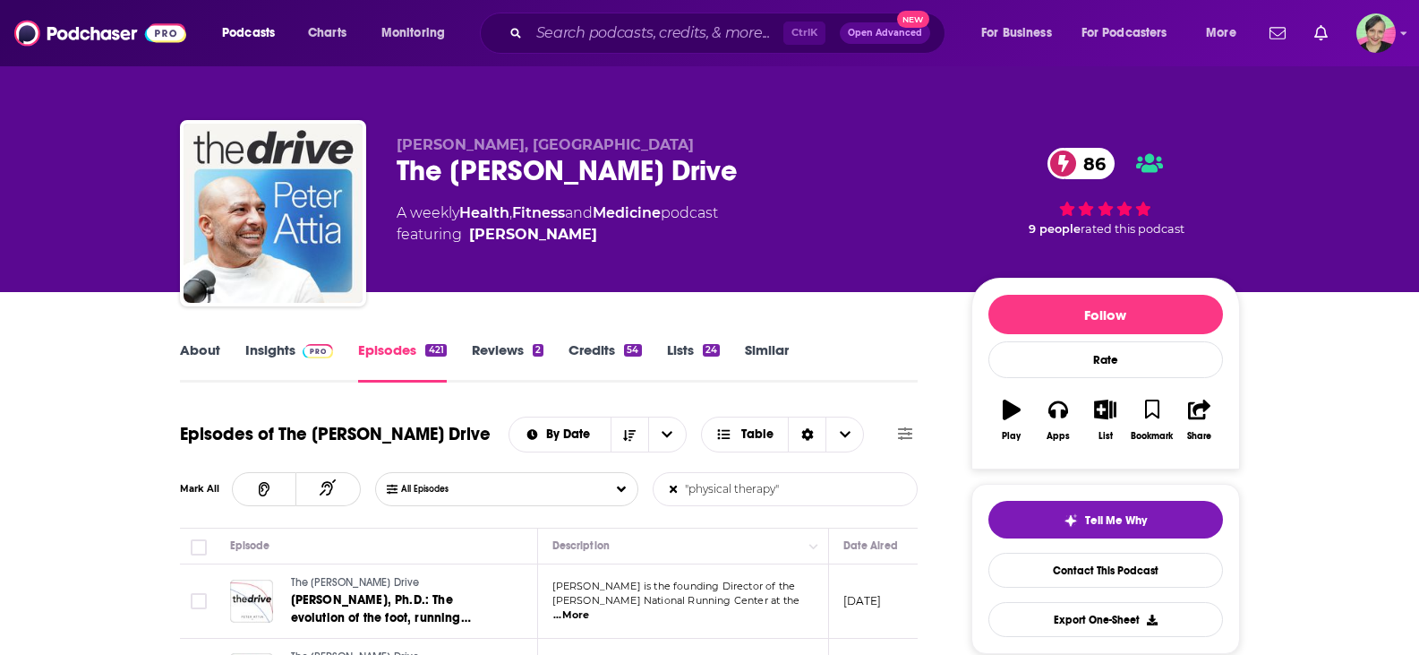
drag, startPoint x: 0, startPoint y: 302, endPoint x: 17, endPoint y: 302, distance: 17.0
click at [282, 347] on link "Insights" at bounding box center [289, 361] width 89 height 41
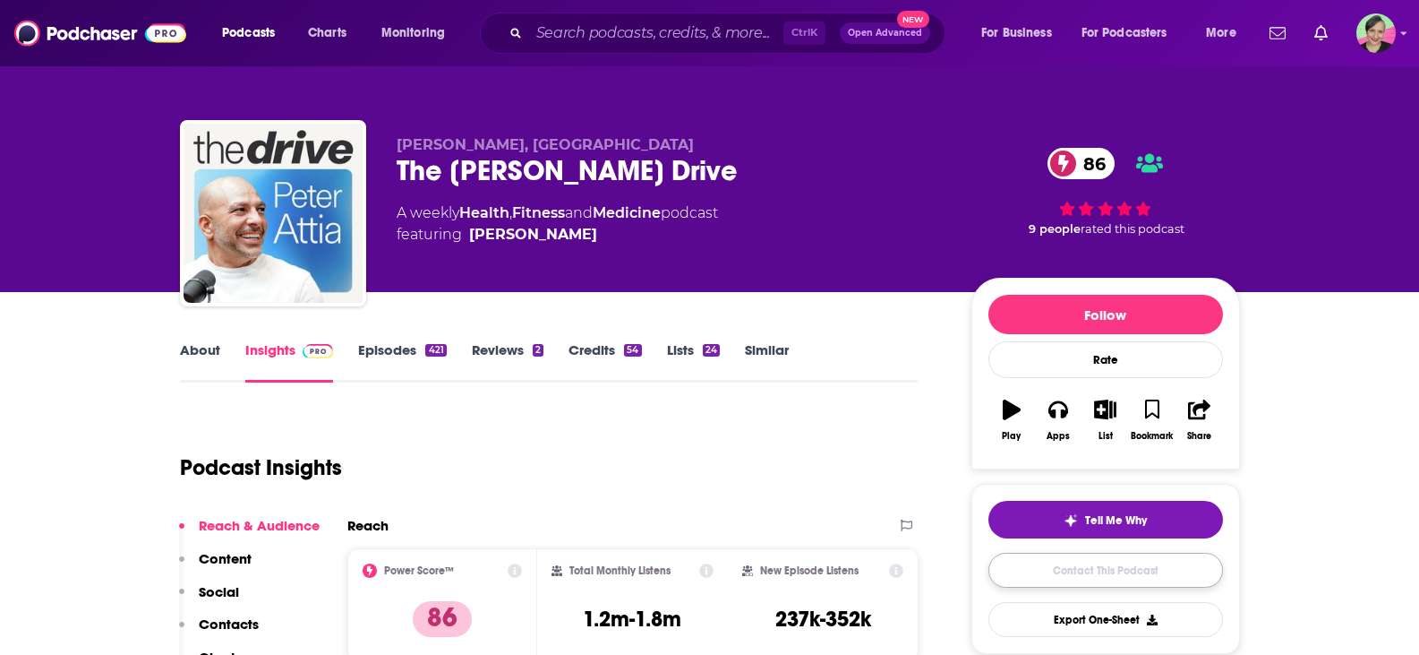
click at [1128, 569] on link "Contact This Podcast" at bounding box center [1106, 570] width 235 height 35
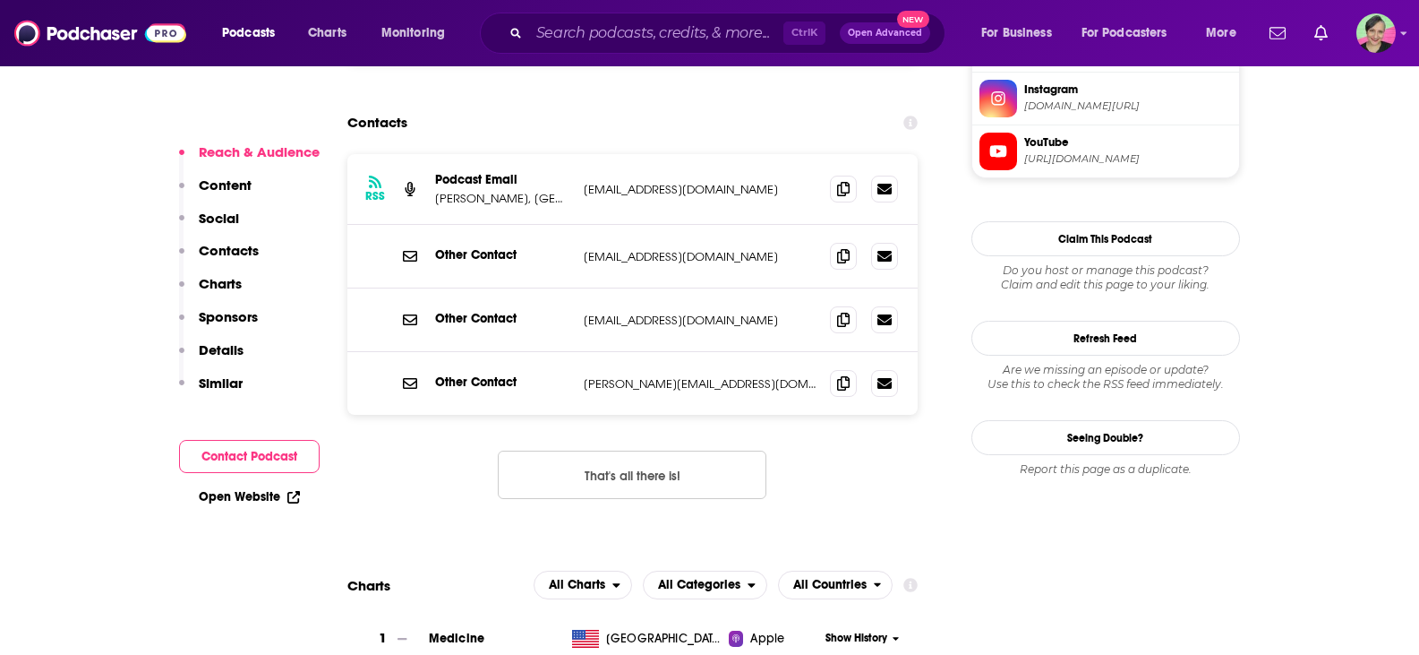
scroll to position [1734, 0]
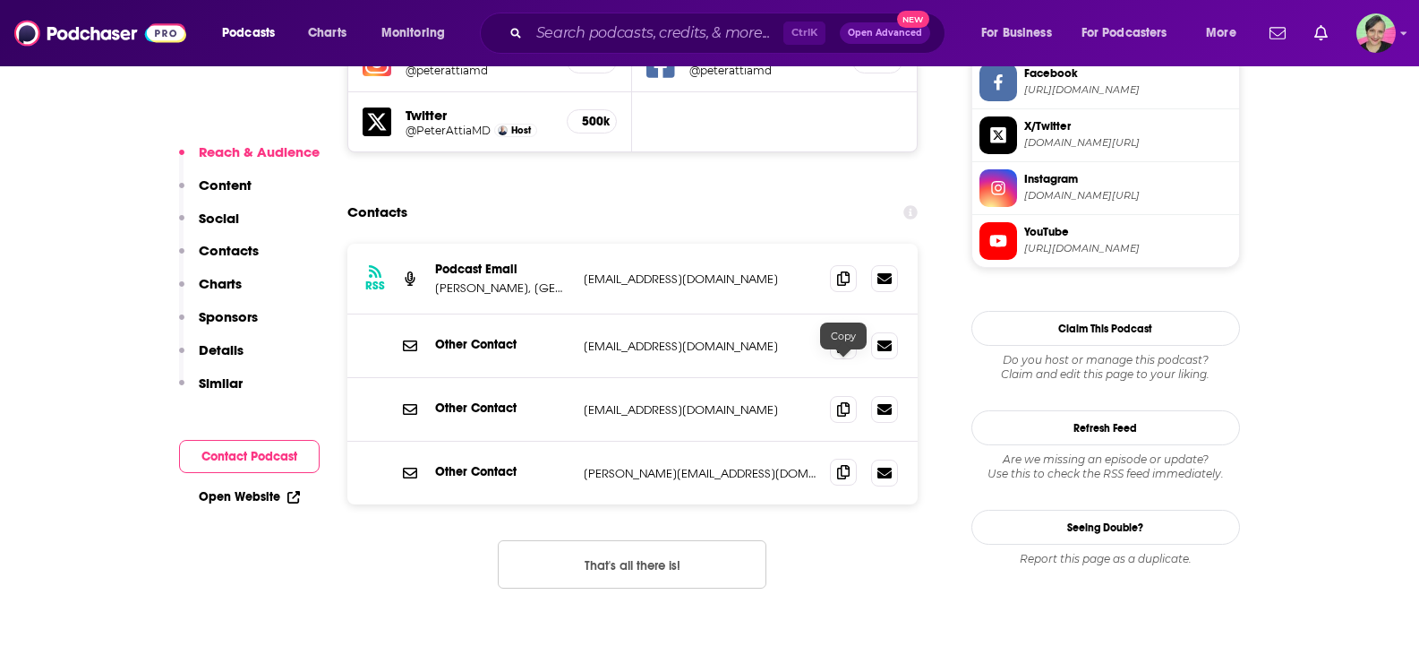
click at [845, 465] on icon at bounding box center [843, 472] width 13 height 14
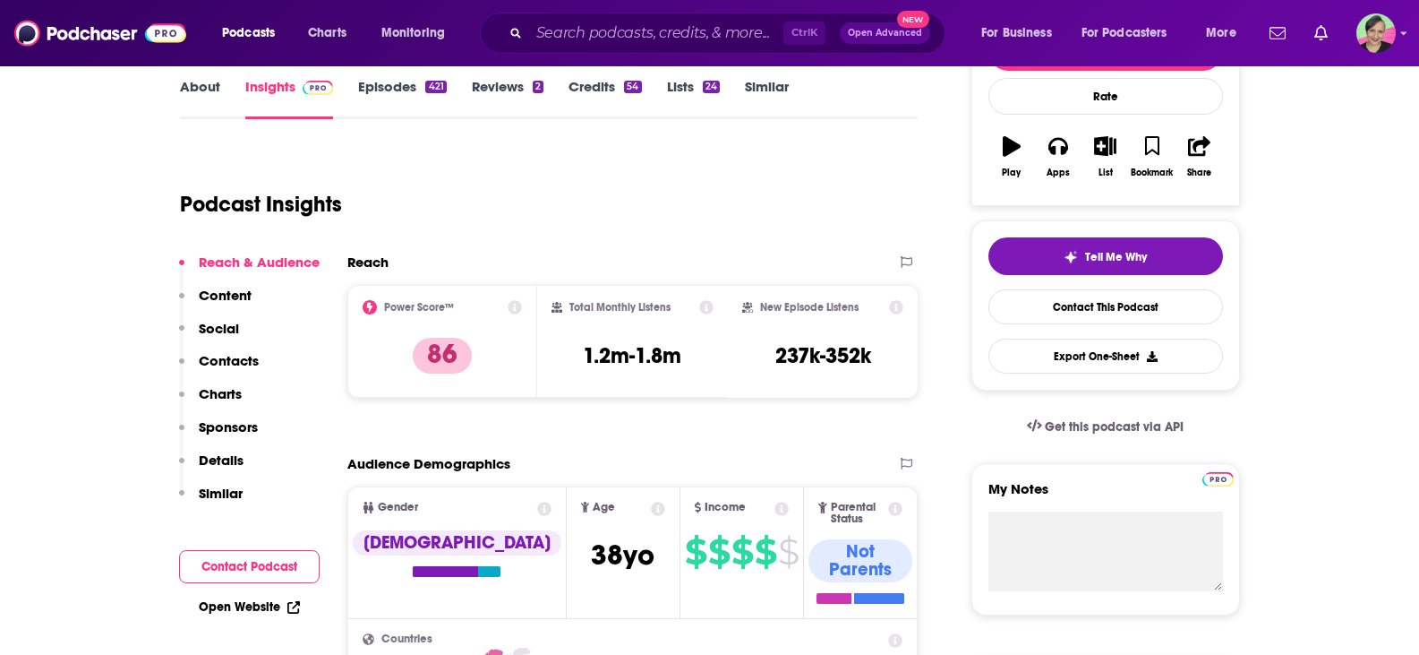
scroll to position [122, 0]
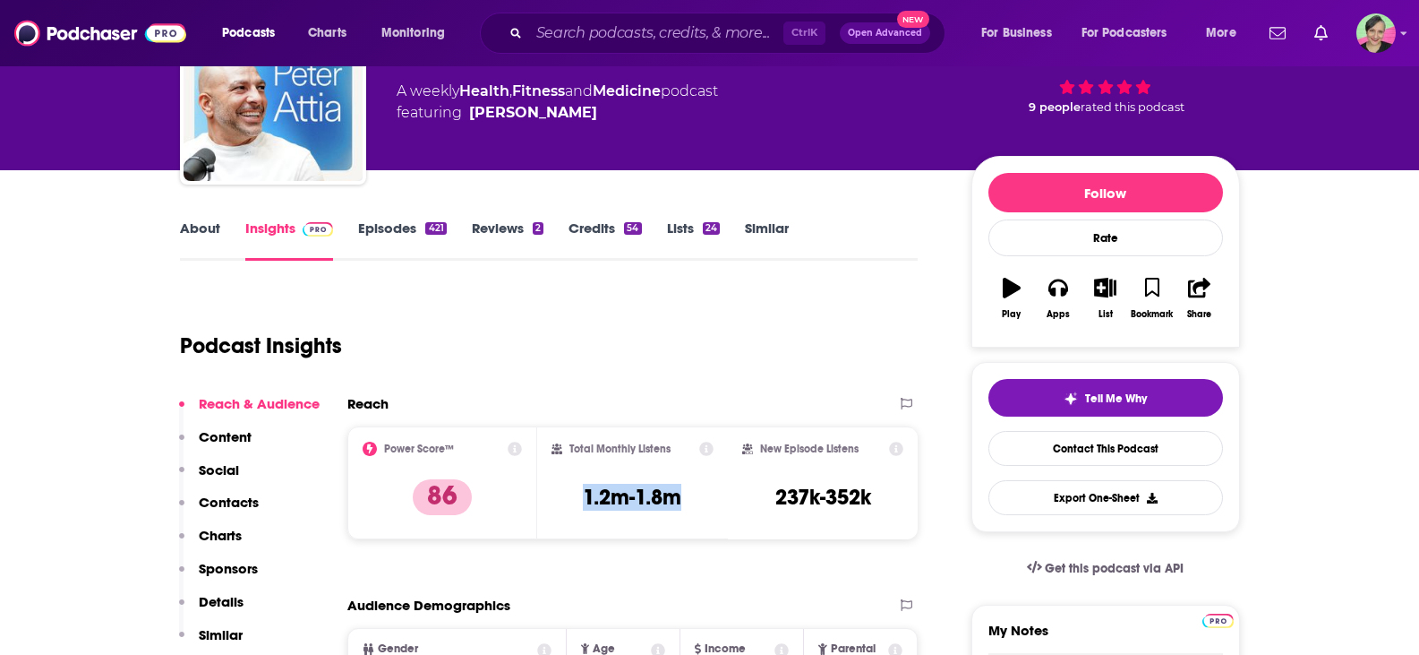
drag, startPoint x: 575, startPoint y: 496, endPoint x: 712, endPoint y: 499, distance: 137.0
click at [712, 499] on div "Total Monthly Listens 1.2m-1.8m" at bounding box center [633, 483] width 162 height 82
copy h3 "1.2m-1.8m"
click at [1110, 280] on icon "button" at bounding box center [1105, 288] width 22 height 20
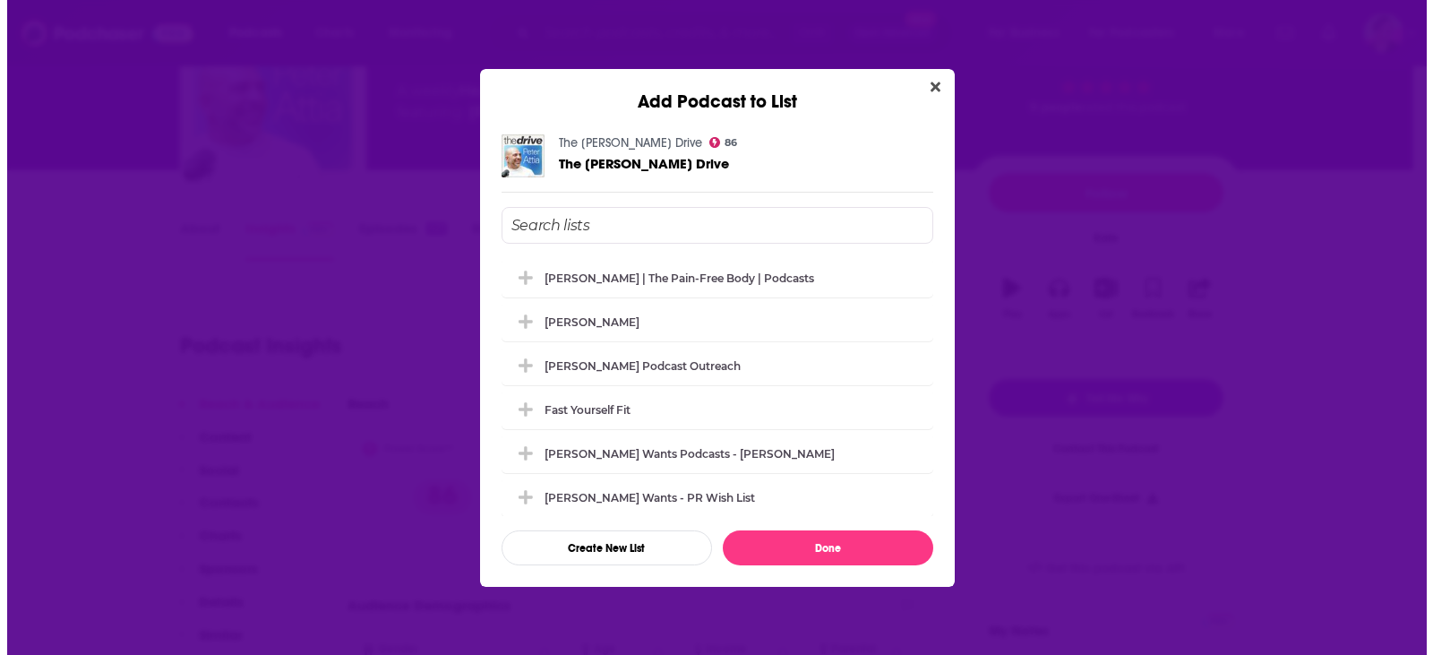
scroll to position [0, 0]
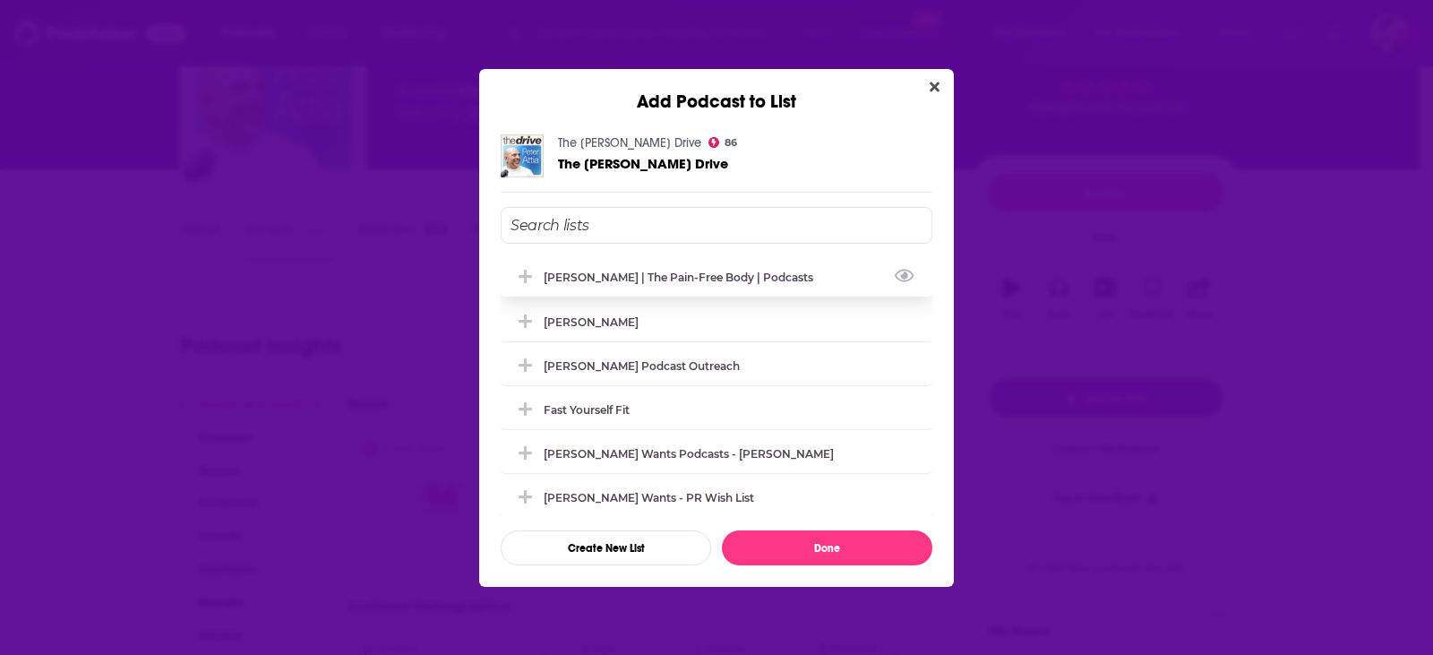
click at [669, 285] on div "[PERSON_NAME] | The Pain-Free Body | podcasts" at bounding box center [717, 276] width 432 height 39
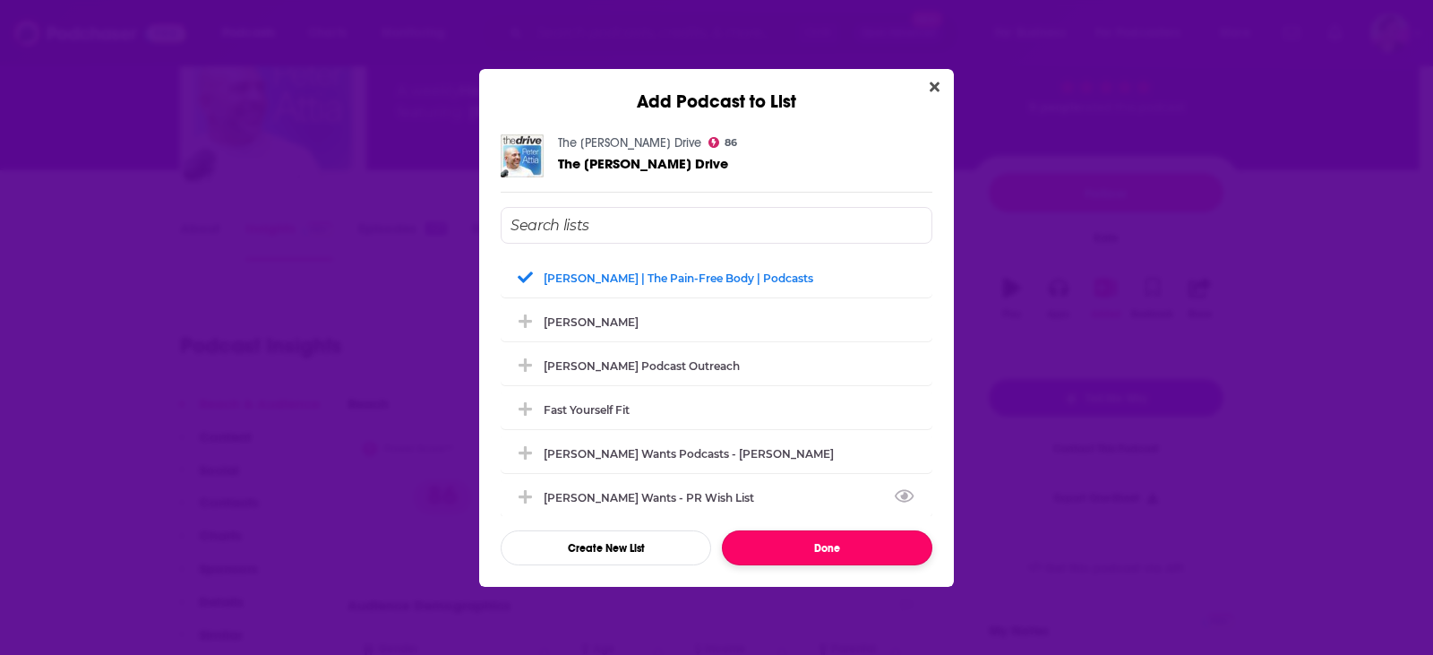
click at [798, 553] on button "Done" at bounding box center [827, 547] width 210 height 35
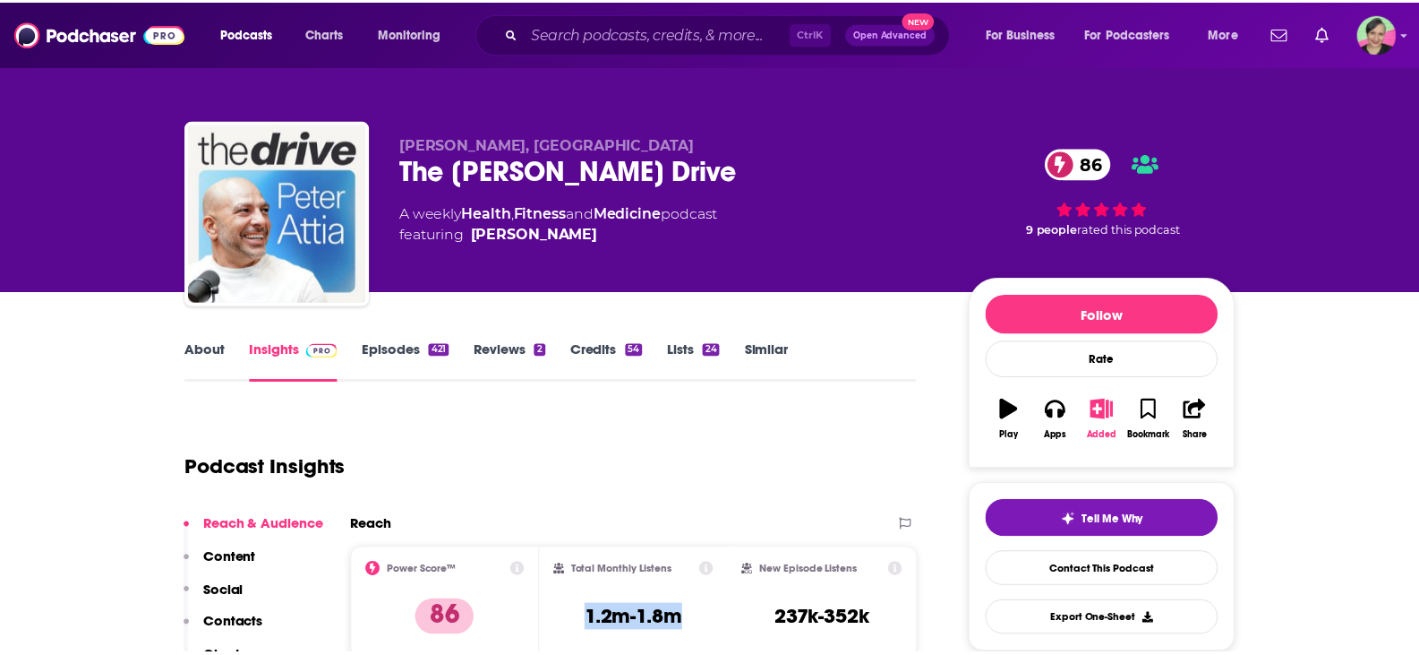
scroll to position [122, 0]
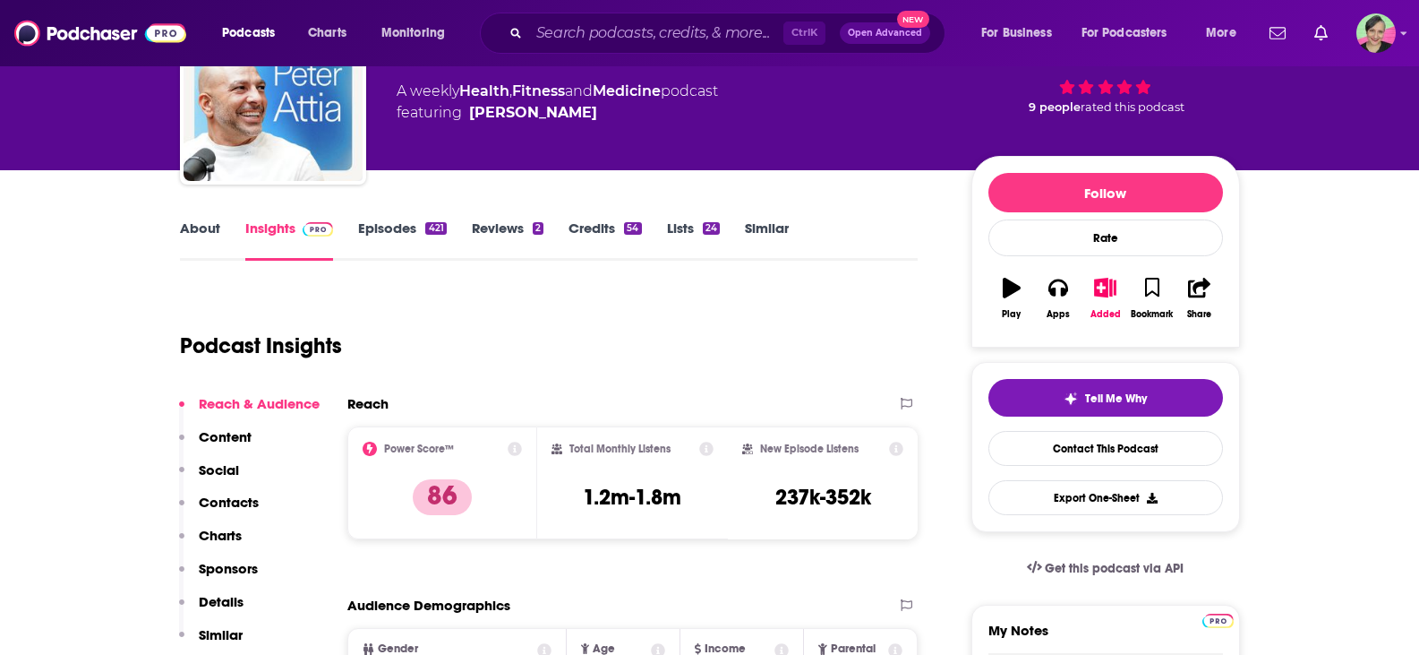
click at [1400, 35] on div "Podcasts Charts Monitoring Ctrl K Open Advanced New For Business For Podcasters…" at bounding box center [709, 33] width 1419 height 66
click at [1406, 28] on icon "Show profile menu" at bounding box center [1404, 33] width 7 height 11
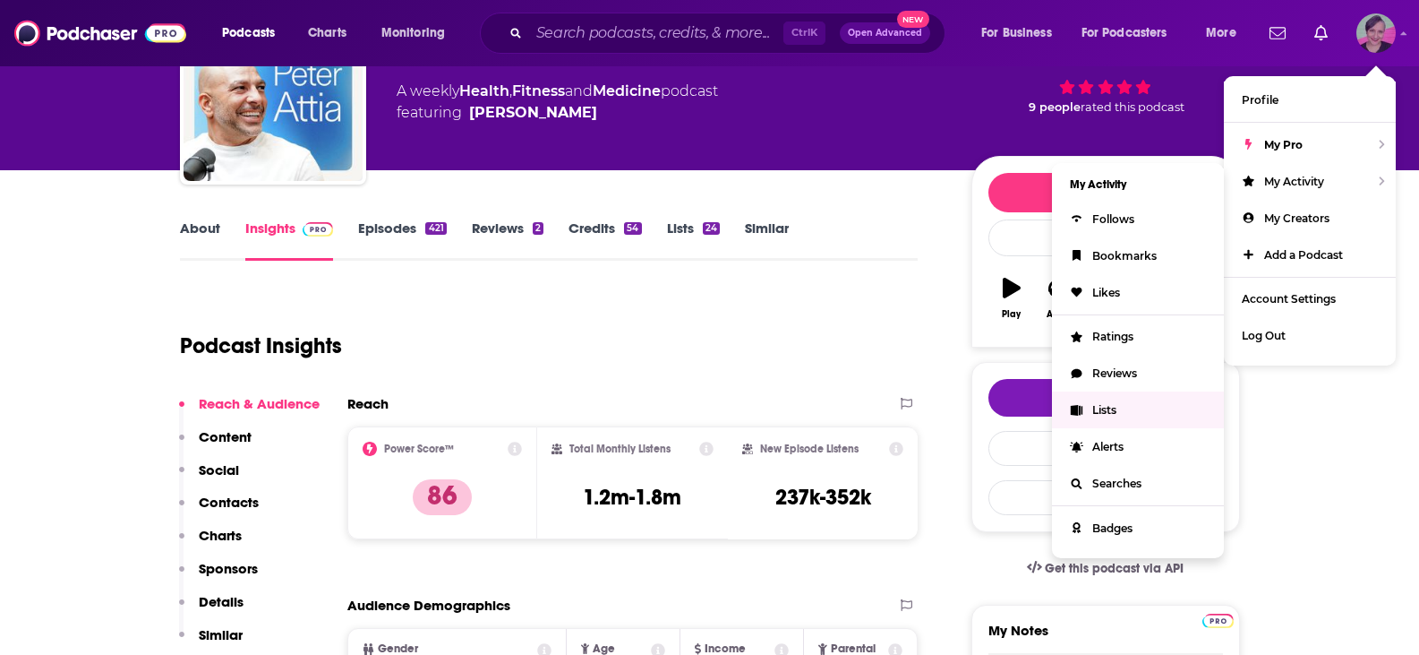
click at [1085, 404] on link "Lists" at bounding box center [1138, 409] width 172 height 37
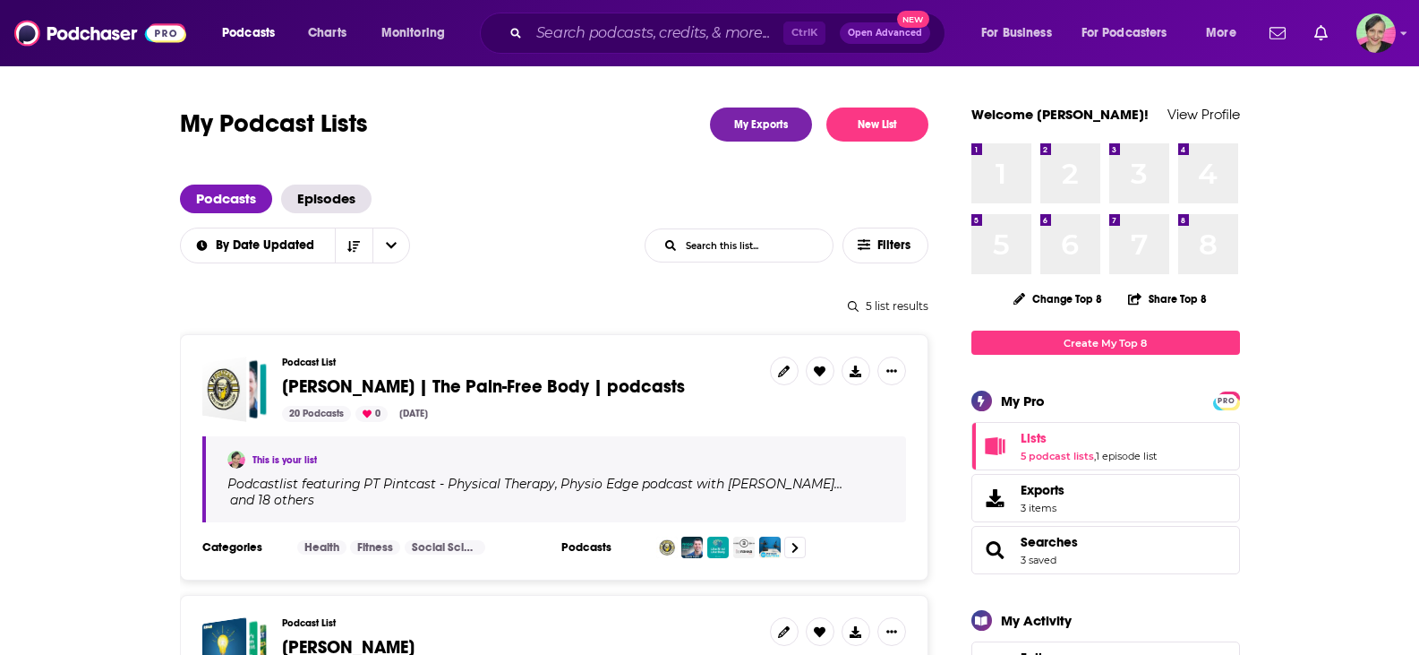
click at [622, 386] on span "[PERSON_NAME] | The Pain-Free Body | podcasts" at bounding box center [483, 386] width 403 height 22
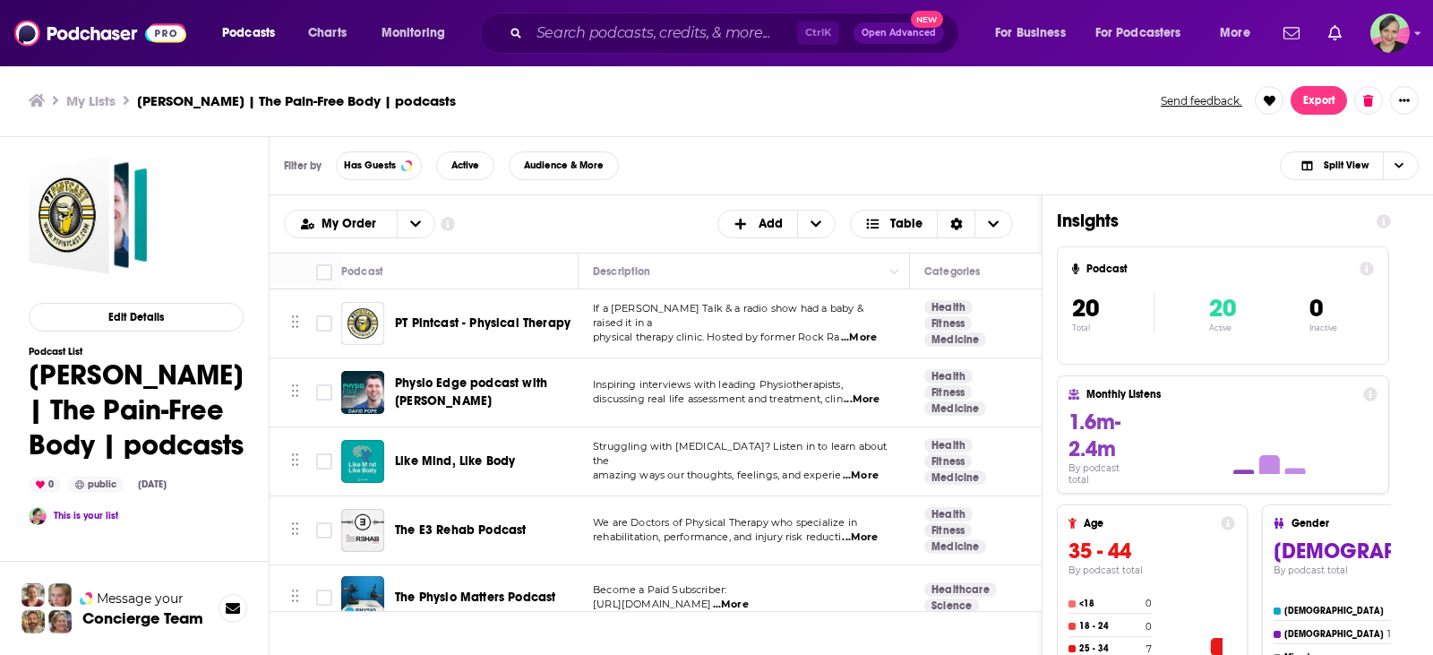
click at [601, 386] on span "Inspiring interviews with leading Physiotherapists," at bounding box center [718, 384] width 250 height 13
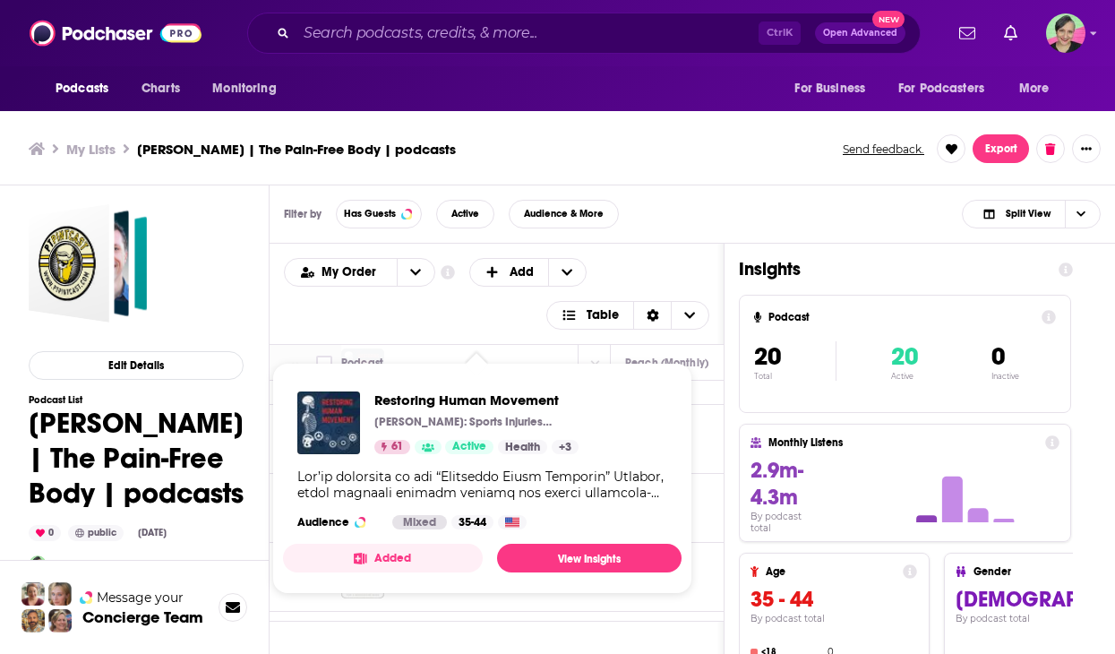
scroll to position [537, 516]
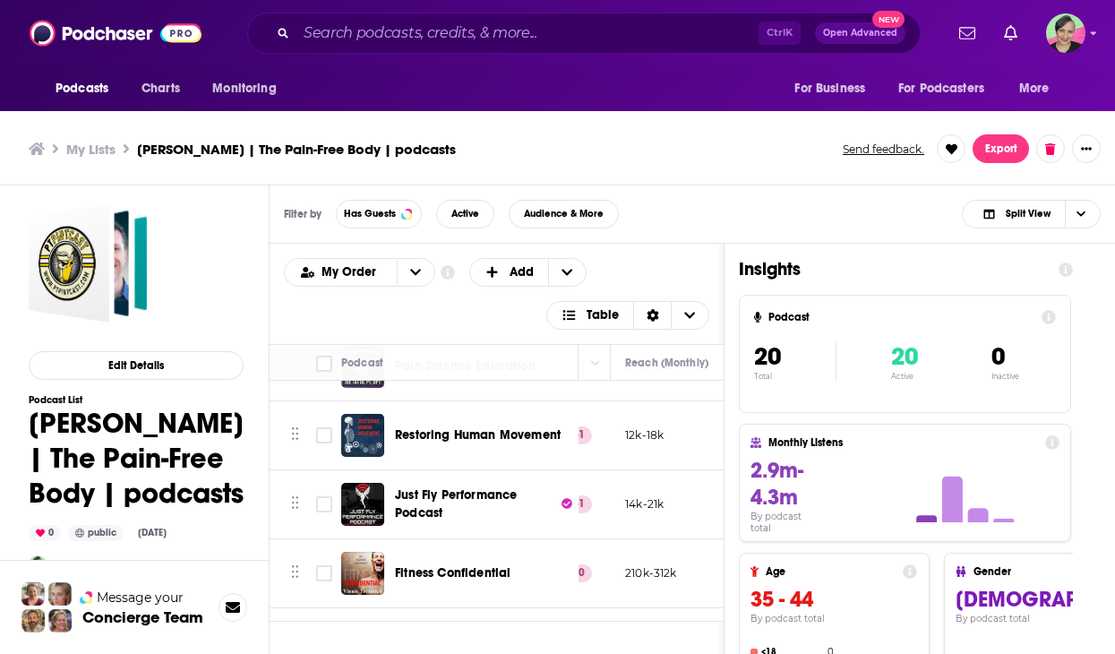
click at [685, 206] on div "Filter by Has Guests Active Audience & More Split View" at bounding box center [692, 214] width 845 height 58
click at [695, 310] on icon "Choose View" at bounding box center [689, 315] width 11 height 13
click at [607, 344] on span "Card" at bounding box center [639, 344] width 112 height 10
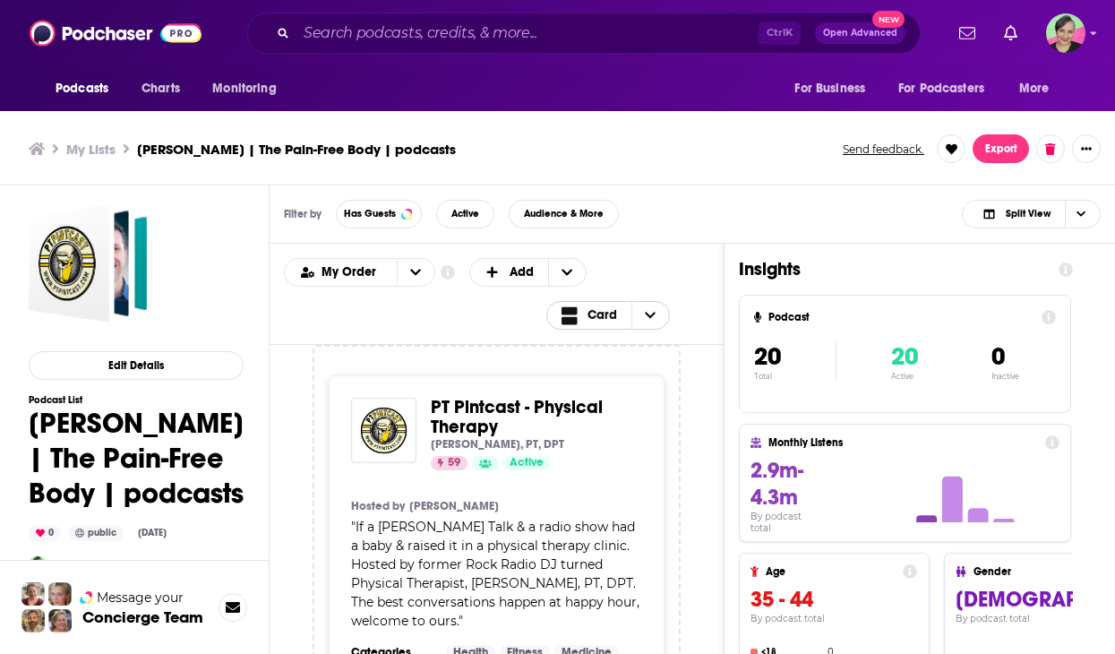
click at [656, 313] on icon "Choose View" at bounding box center [650, 315] width 11 height 6
click at [623, 370] on span "Table" at bounding box center [640, 375] width 112 height 10
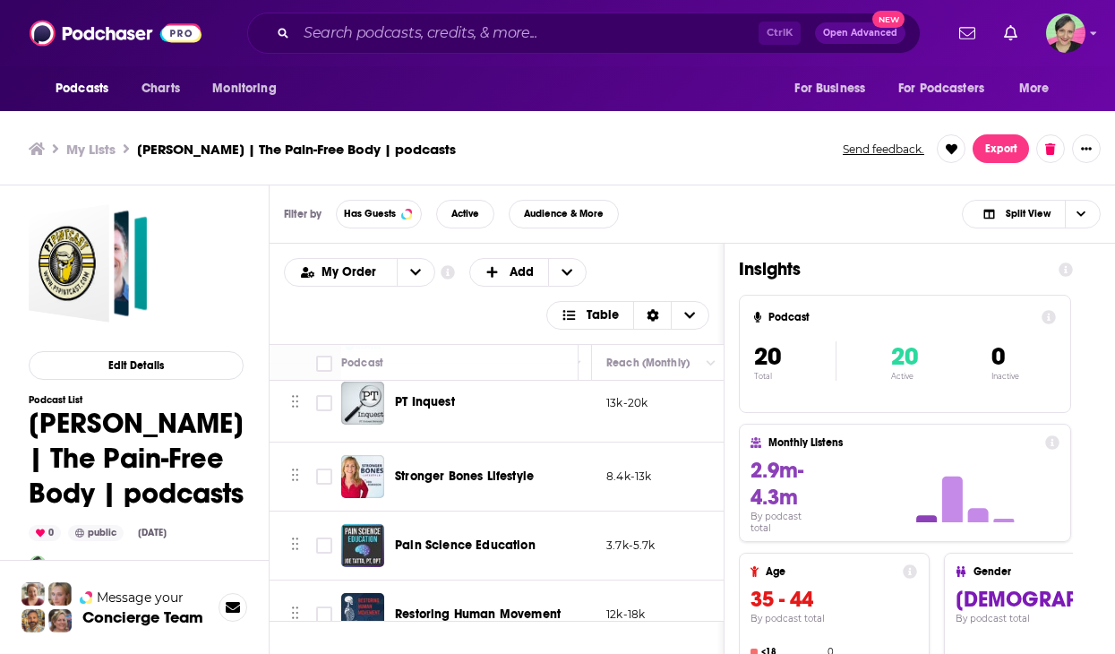
scroll to position [448, 535]
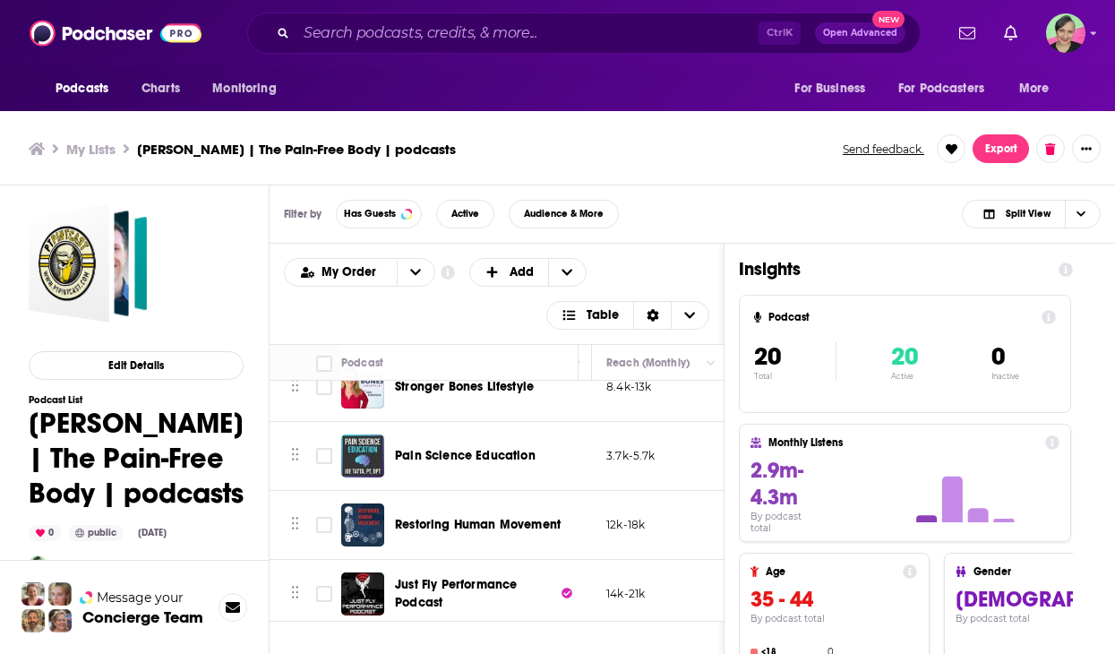
click at [246, 327] on div "Edit Details Podcast List Dr. Dan Ginader | The Pain-Free Body | podcasts 0 pub…" at bounding box center [135, 520] width 270 height 670
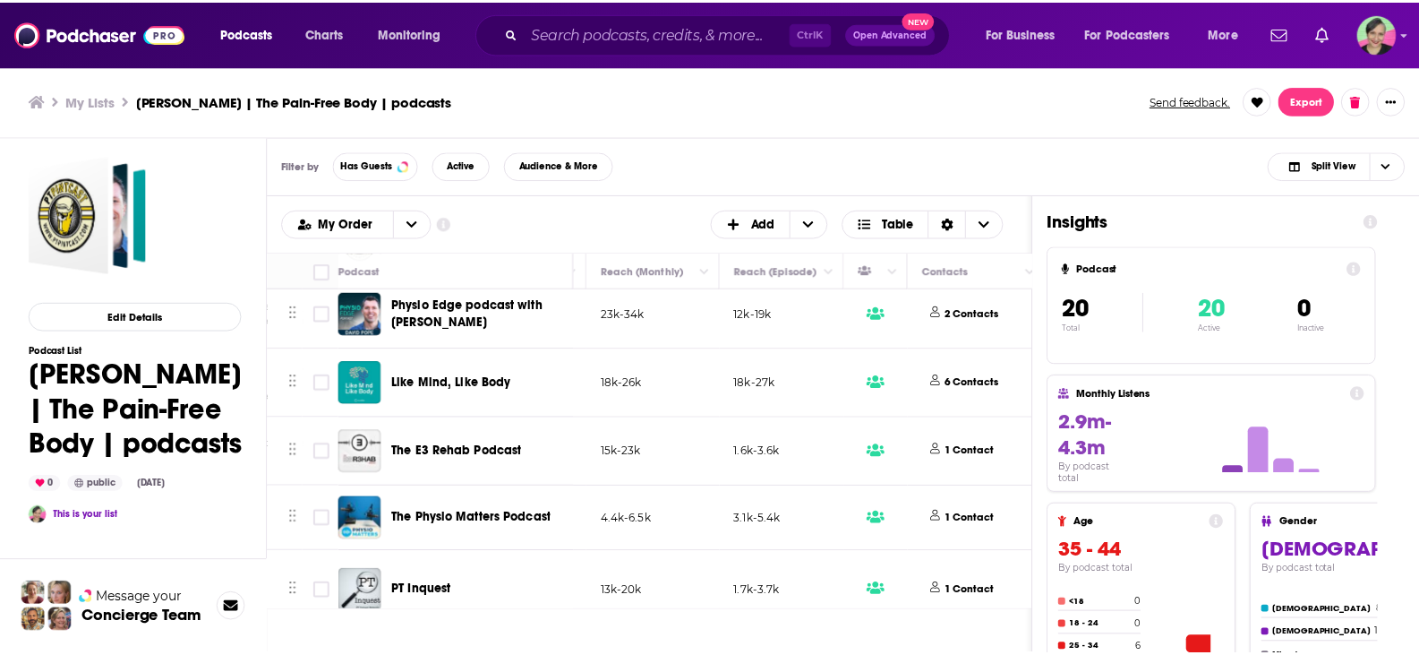
scroll to position [0, 535]
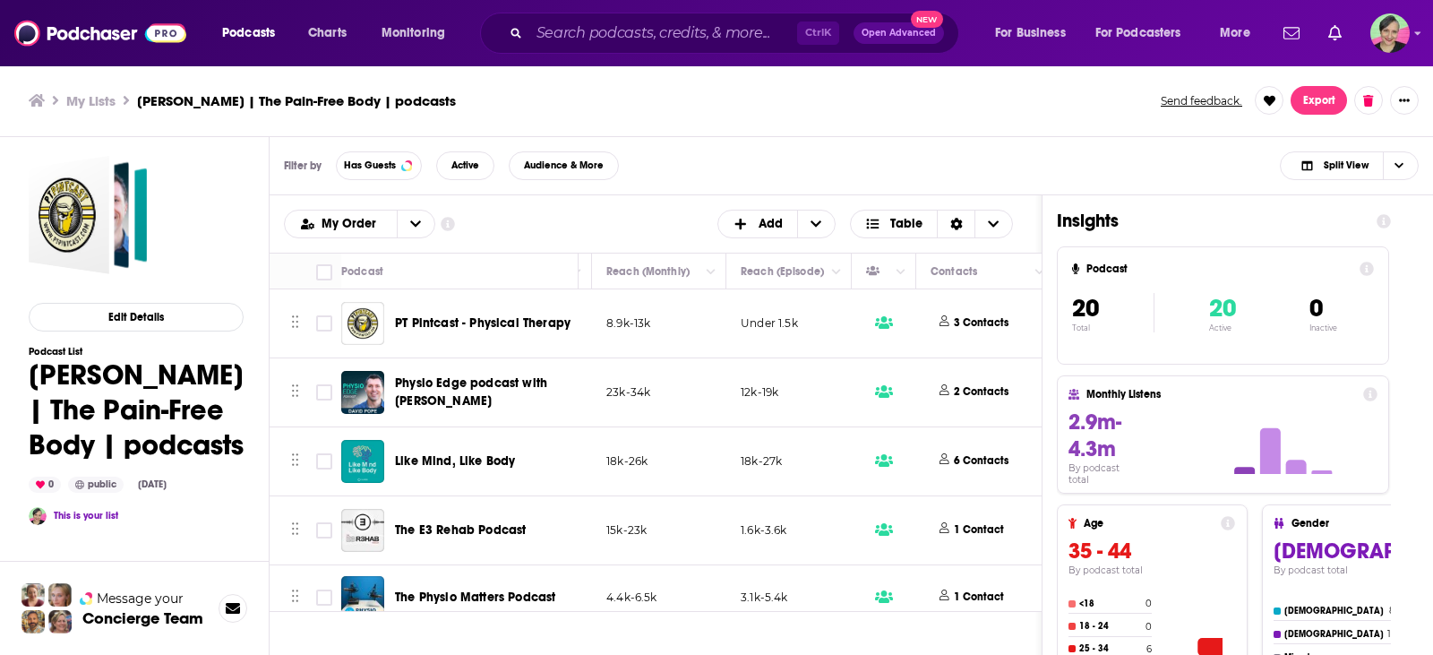
click at [478, 320] on span "PT Pintcast - Physical Therapy" at bounding box center [483, 322] width 176 height 15
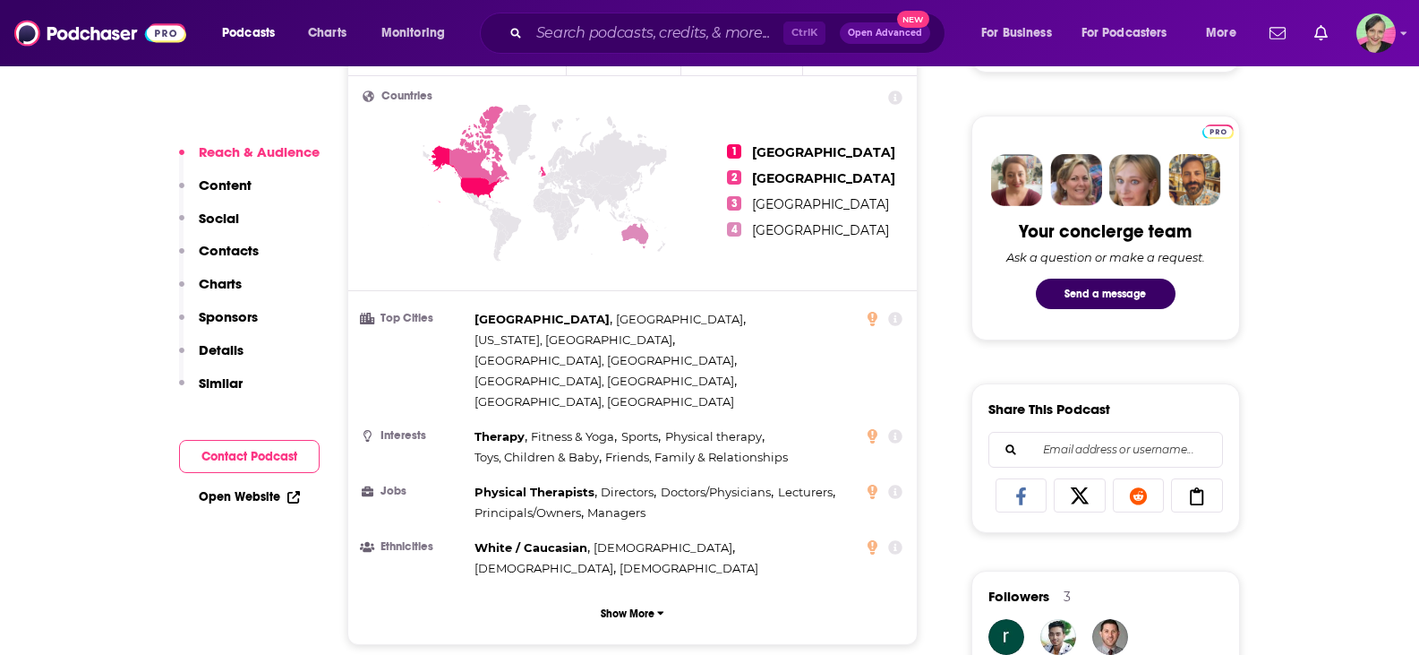
scroll to position [1254, 0]
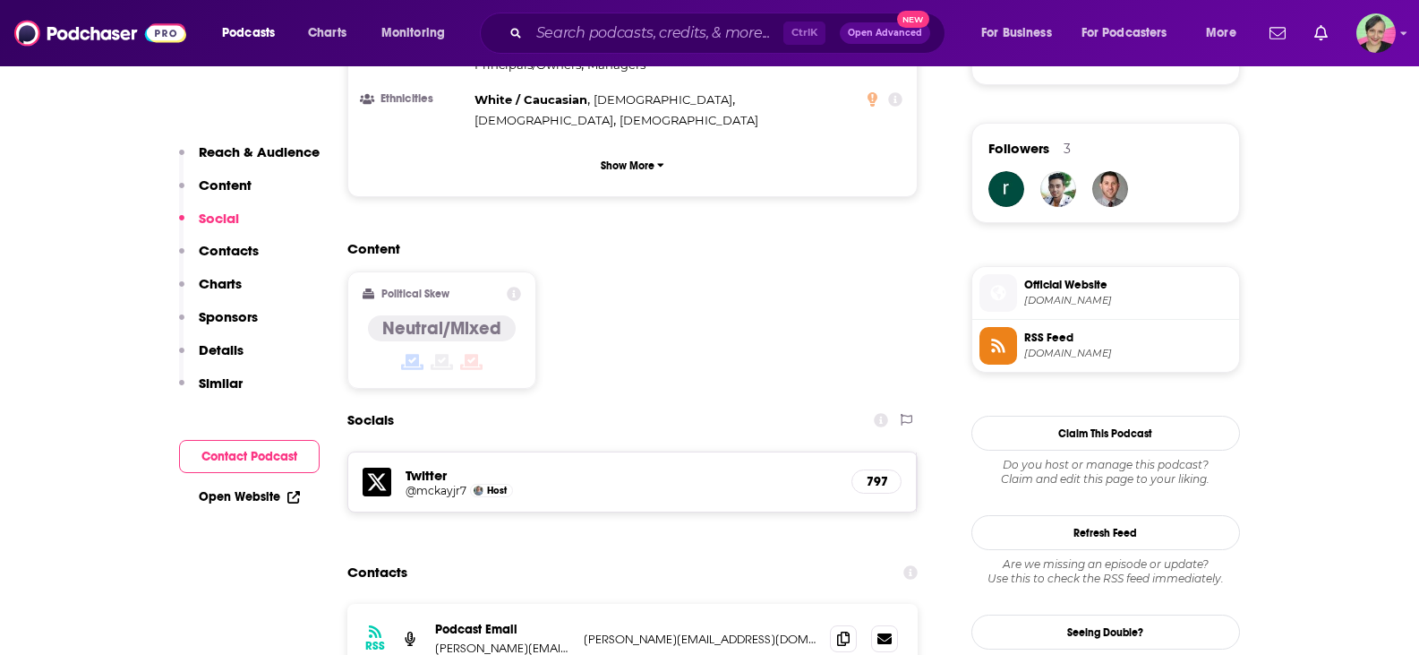
click at [1082, 298] on span "ptpintcast.com" at bounding box center [1129, 300] width 208 height 13
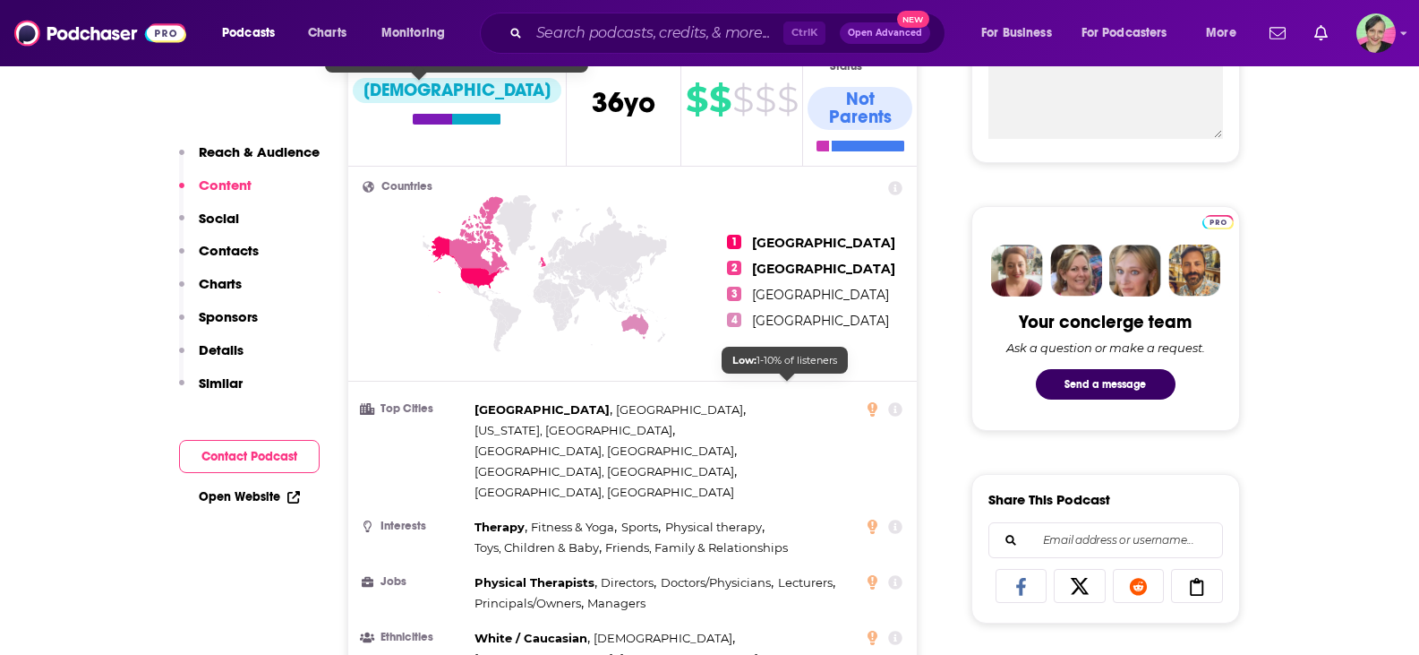
scroll to position [627, 0]
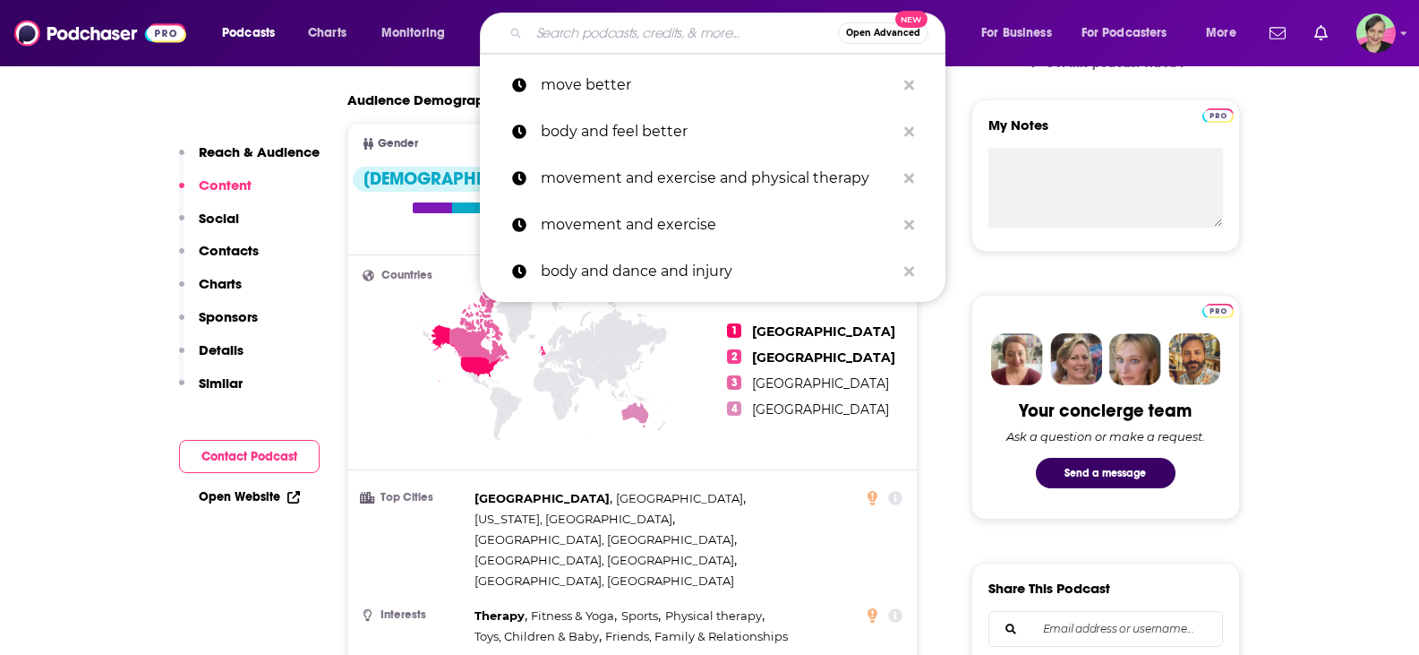
click at [605, 32] on input "Search podcasts, credits, & more..." at bounding box center [683, 33] width 309 height 29
paste input "https://www.physio-matters.com/"
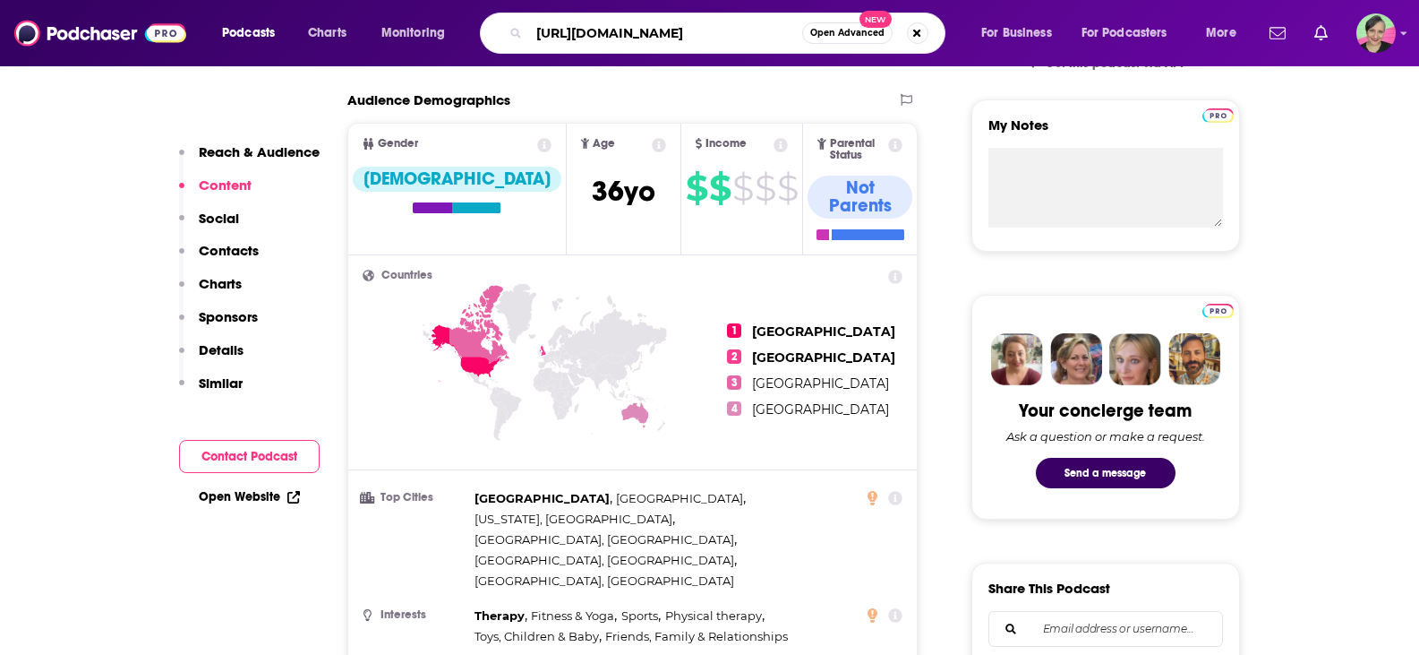
drag, startPoint x: 415, startPoint y: 13, endPoint x: 374, endPoint y: 13, distance: 40.3
click at [374, 13] on div "Podcasts Charts Monitoring https://www.physio-matters.com/ Open Advanced New Fo…" at bounding box center [732, 33] width 1044 height 41
type input "physio matters podcast"
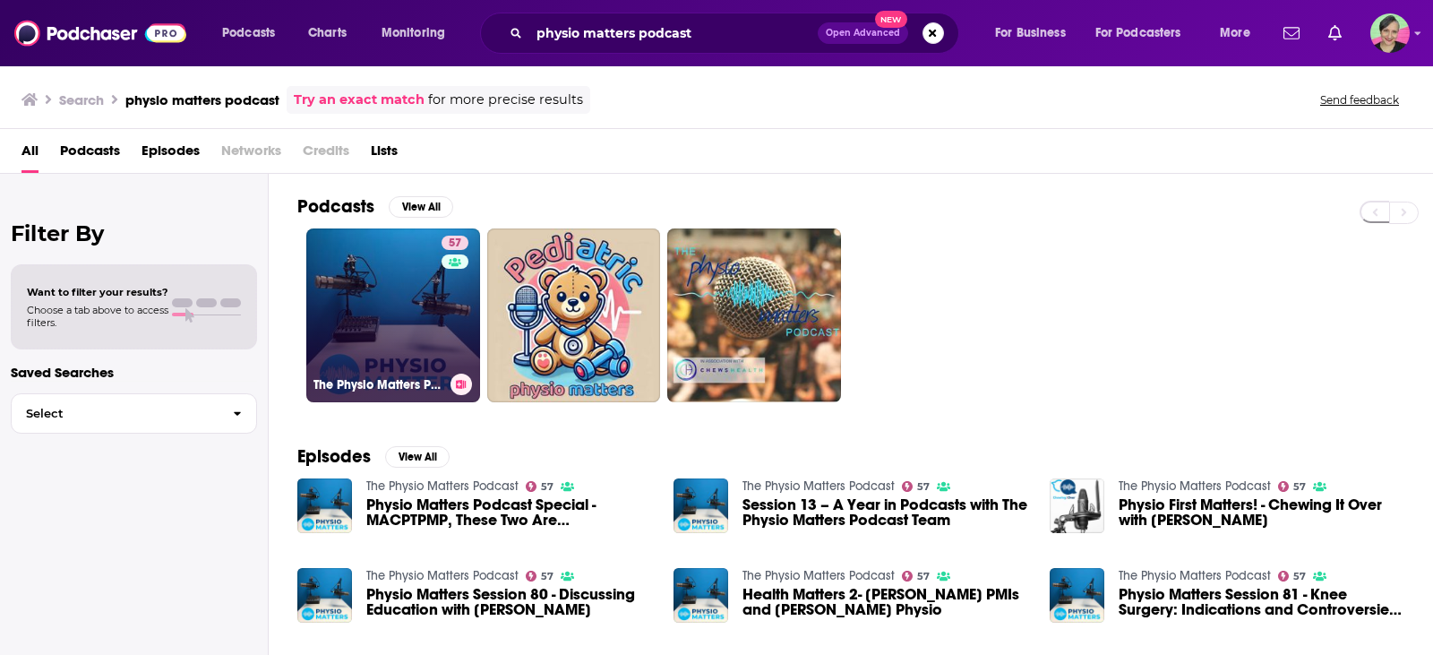
click at [390, 267] on link "57 The Physio Matters Podcast" at bounding box center [393, 315] width 174 height 174
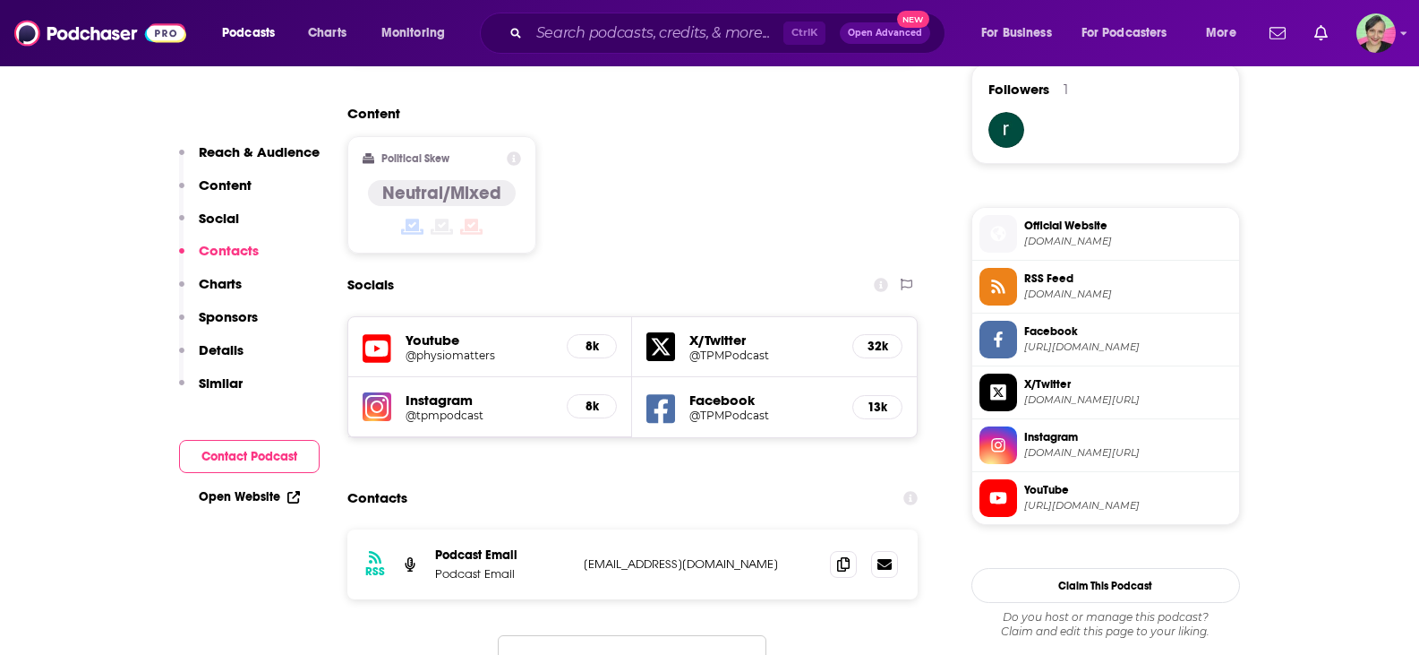
scroll to position [1433, 0]
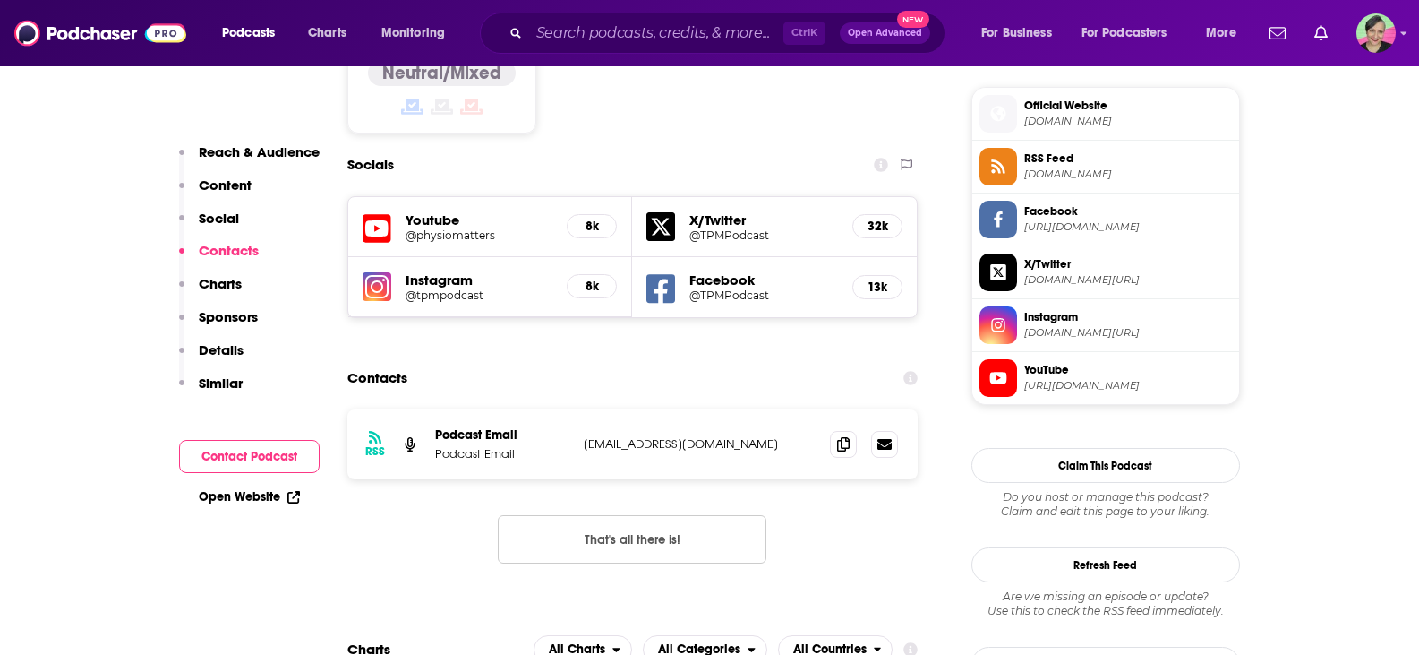
click at [1064, 118] on span "physio-matters.com" at bounding box center [1129, 121] width 208 height 13
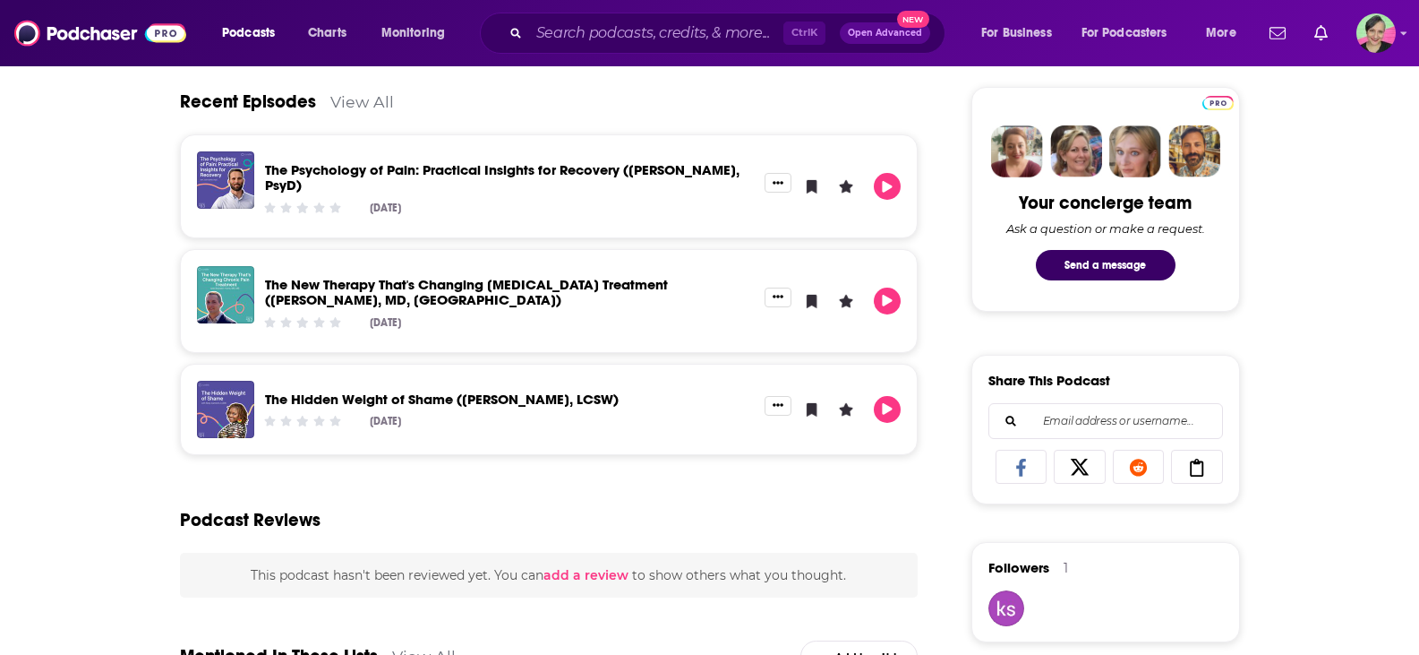
scroll to position [1075, 0]
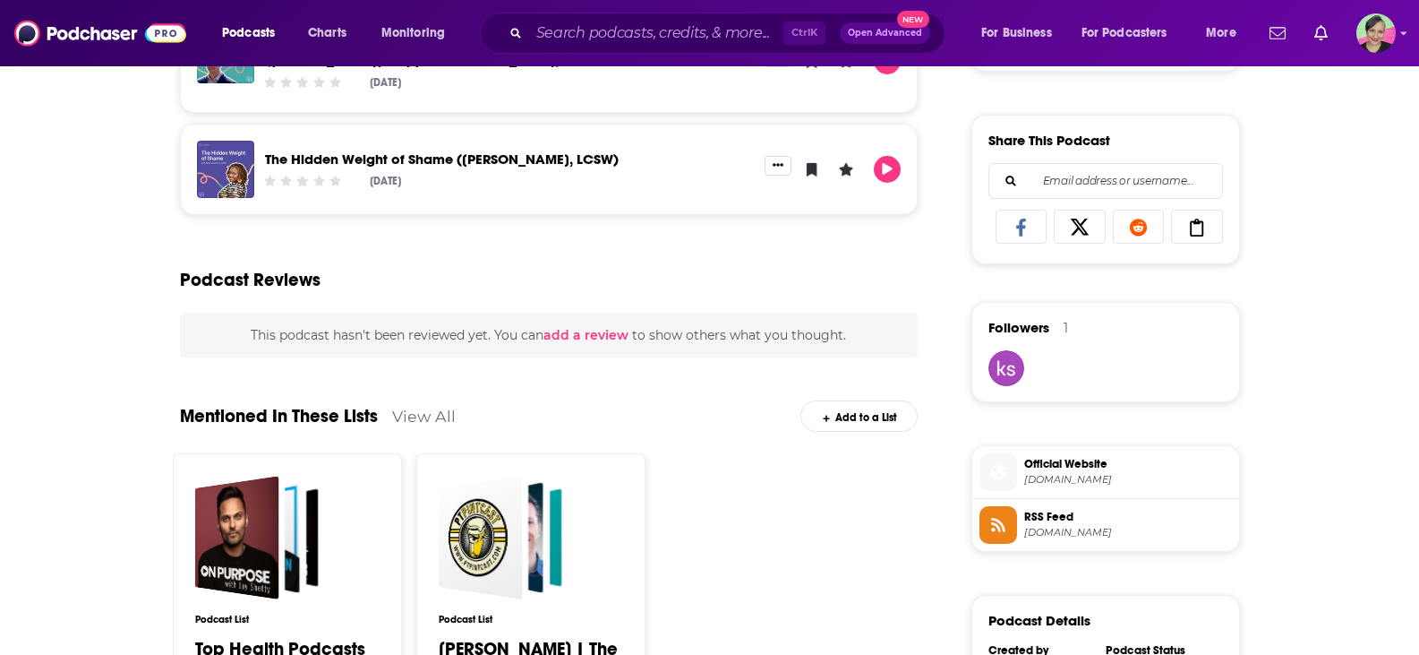
click at [1089, 476] on span "[DOMAIN_NAME]" at bounding box center [1129, 479] width 208 height 13
